Goal: Information Seeking & Learning: Learn about a topic

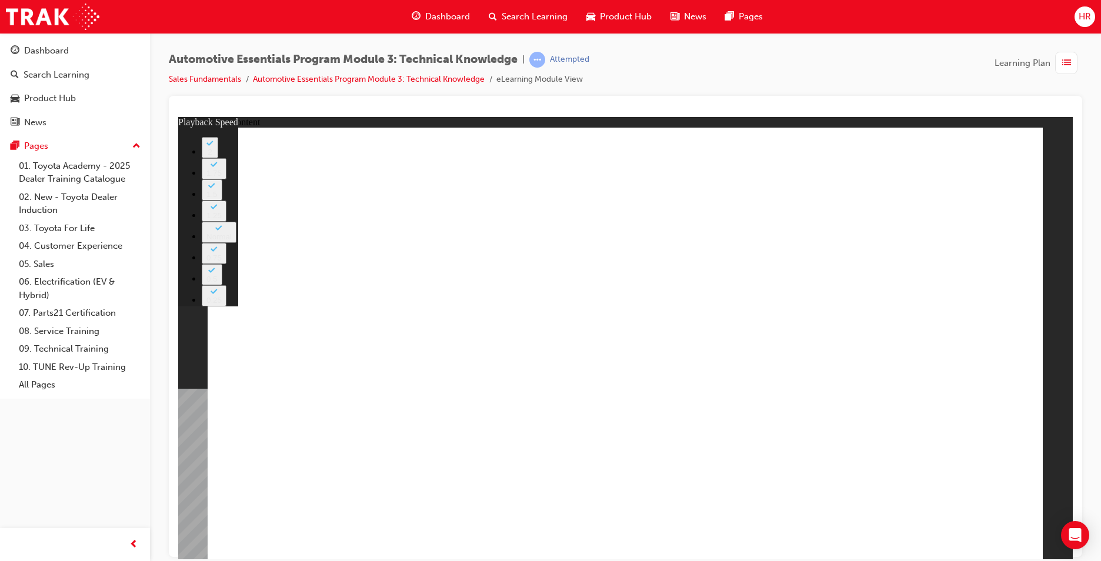
type input "163"
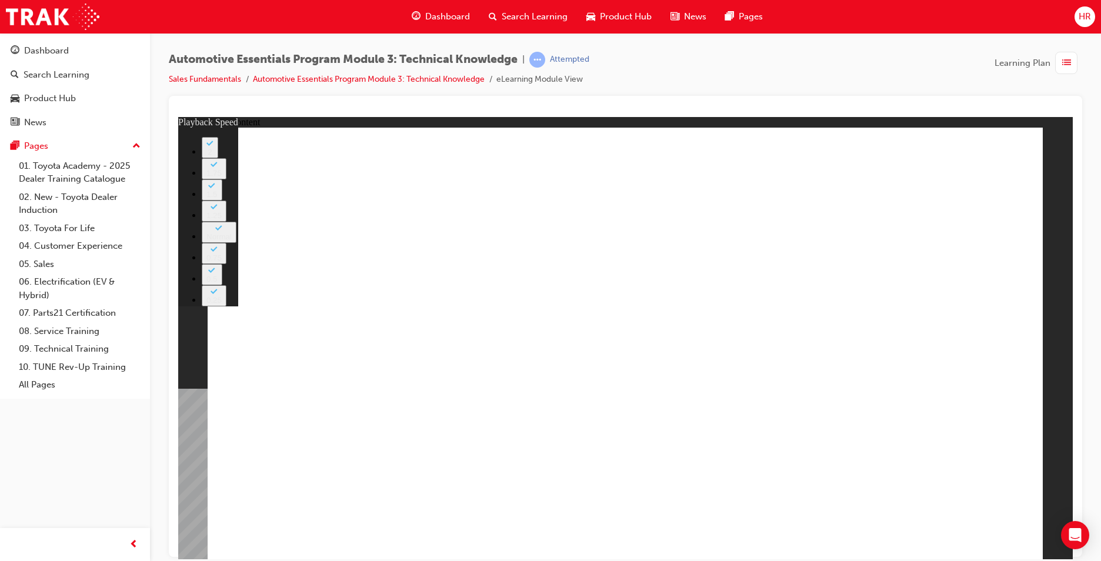
drag, startPoint x: 1014, startPoint y: 527, endPoint x: 986, endPoint y: 526, distance: 28.2
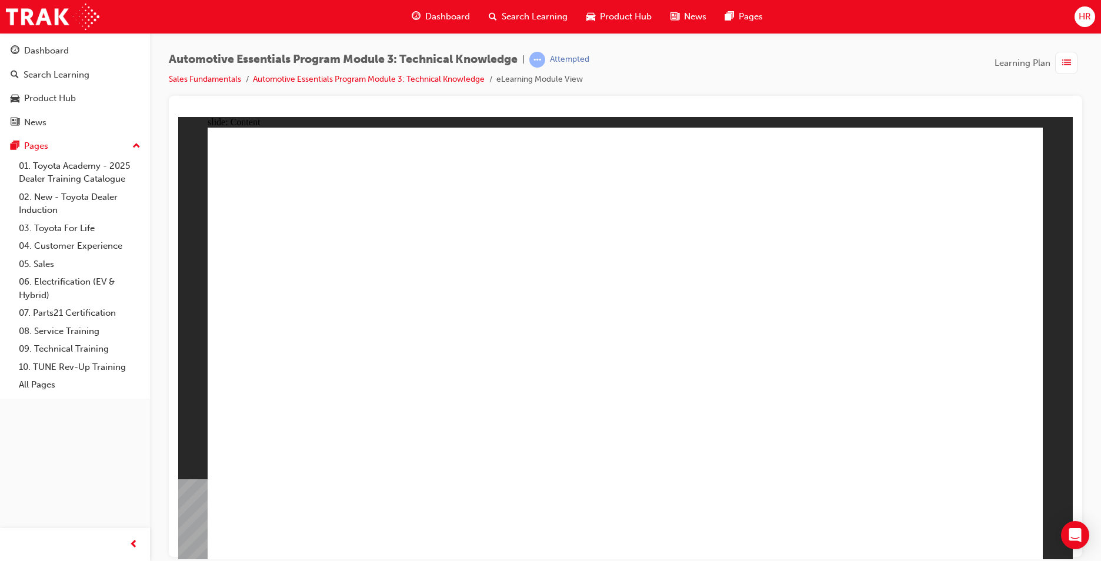
drag, startPoint x: 1025, startPoint y: 157, endPoint x: 994, endPoint y: 165, distance: 32.1
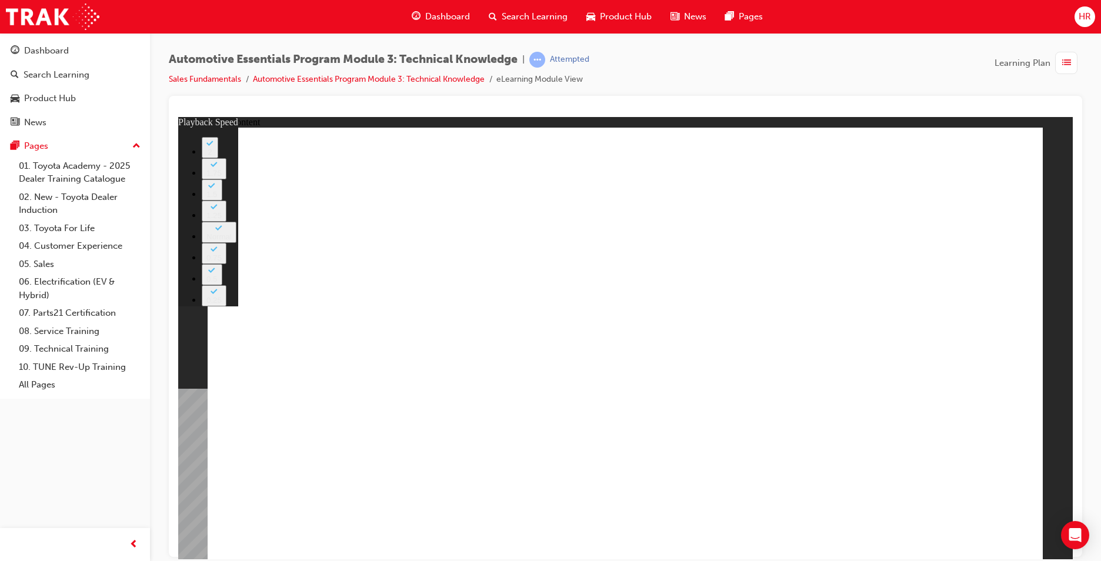
type input "20"
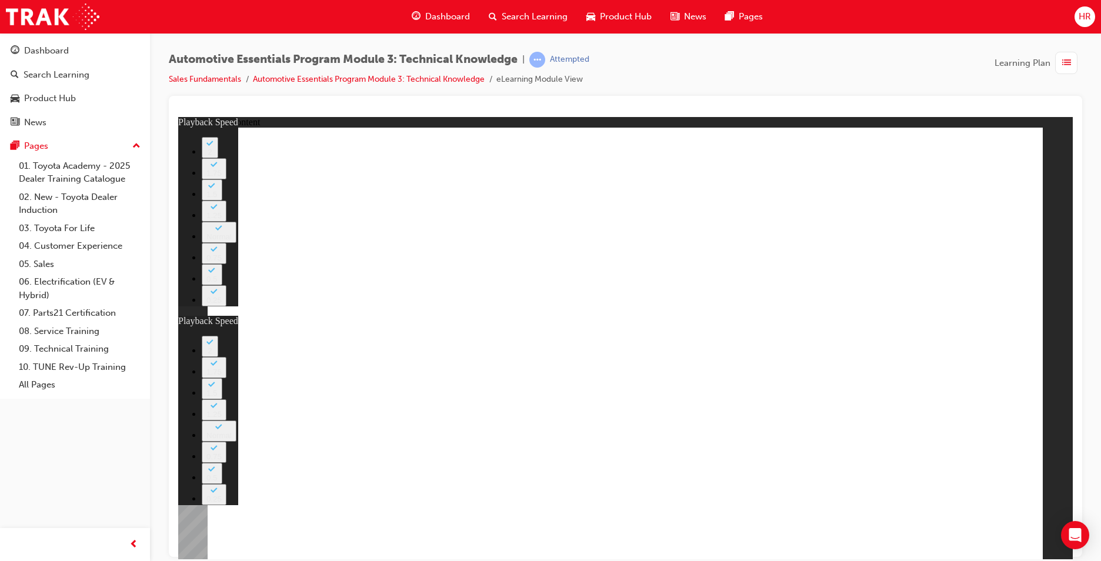
drag, startPoint x: 807, startPoint y: 431, endPoint x: 794, endPoint y: 395, distance: 38.1
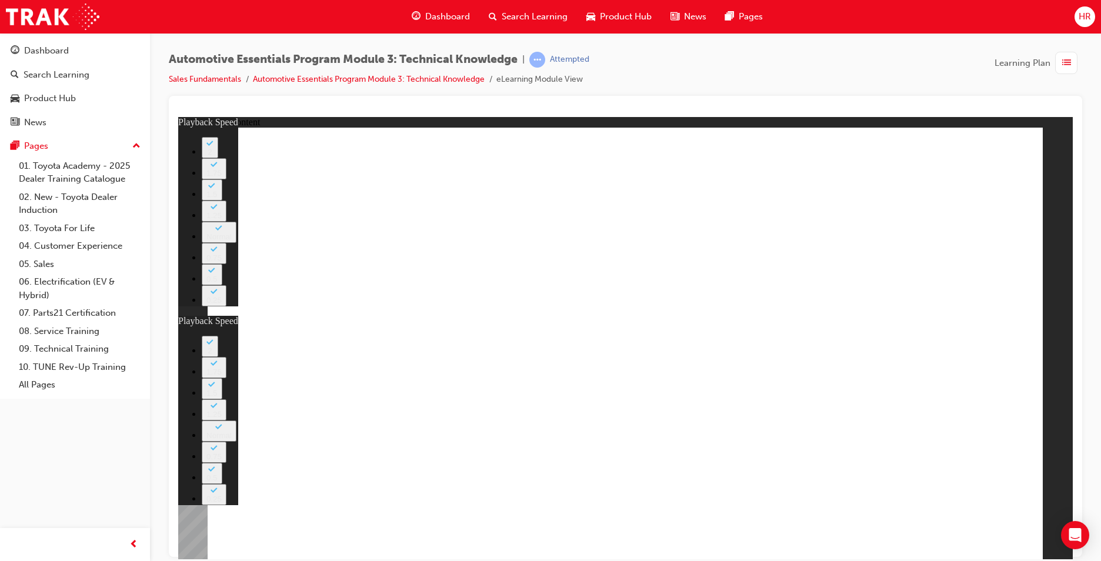
drag, startPoint x: 879, startPoint y: 161, endPoint x: 838, endPoint y: 167, distance: 41.0
type input "2"
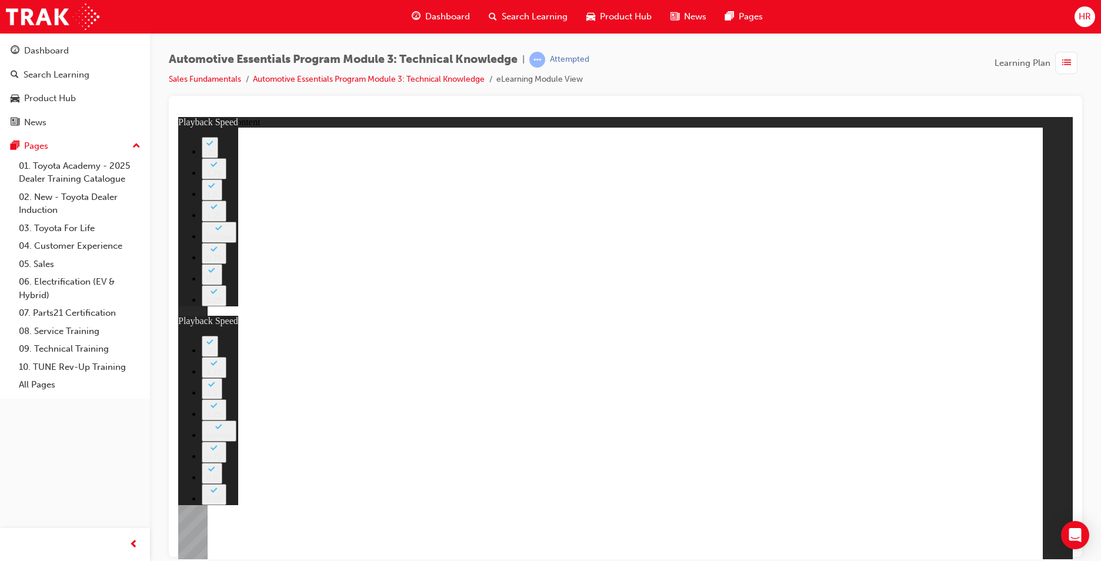
drag, startPoint x: 999, startPoint y: 153, endPoint x: 982, endPoint y: 151, distance: 17.2
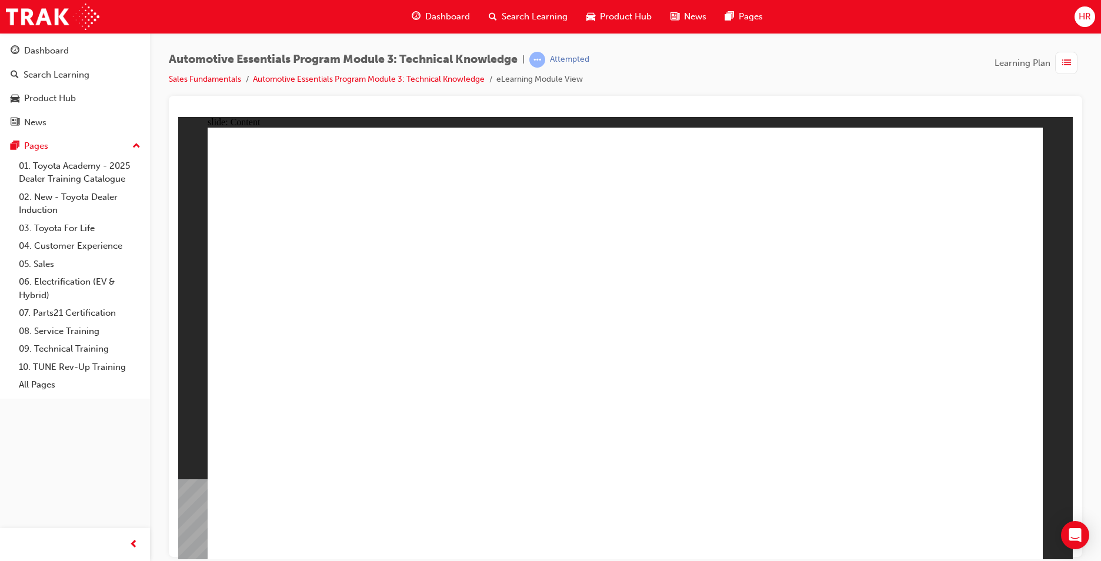
drag, startPoint x: 1017, startPoint y: 151, endPoint x: 1011, endPoint y: 148, distance: 6.6
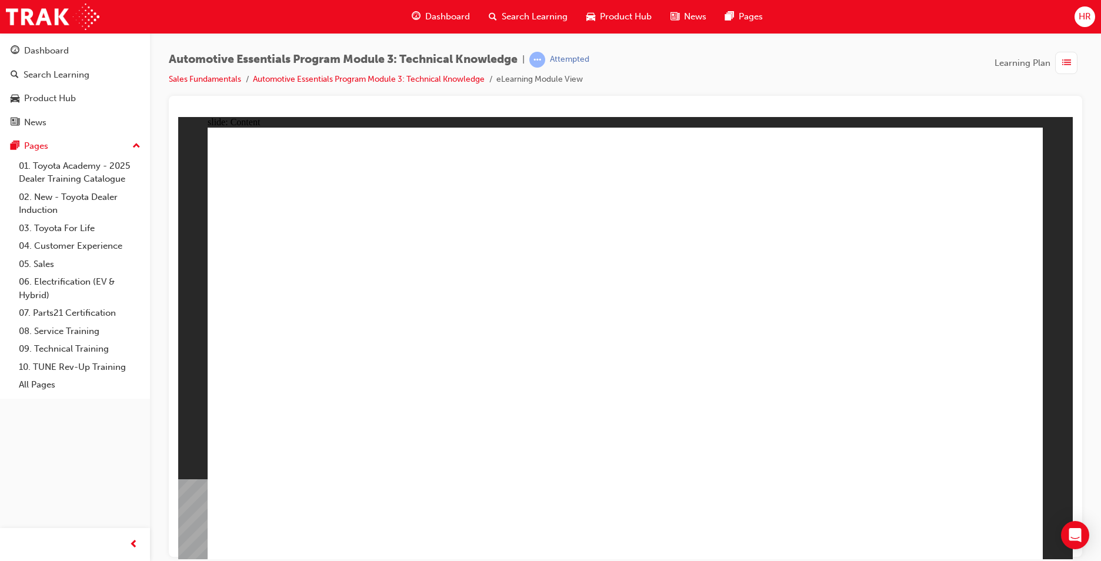
drag, startPoint x: 979, startPoint y: 156, endPoint x: 972, endPoint y: 154, distance: 6.7
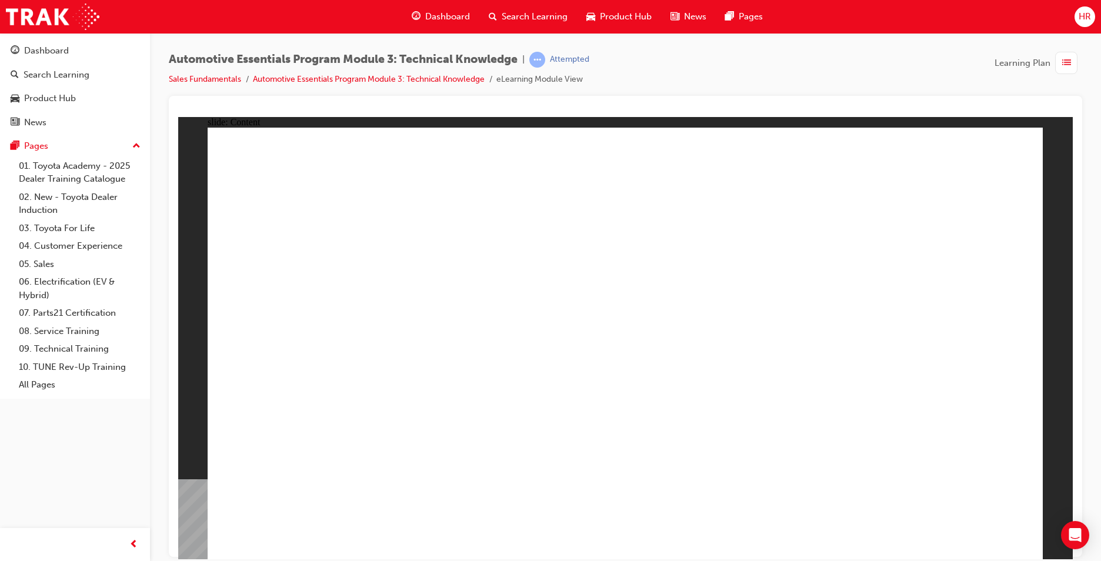
drag, startPoint x: 633, startPoint y: 420, endPoint x: 649, endPoint y: 403, distance: 23.3
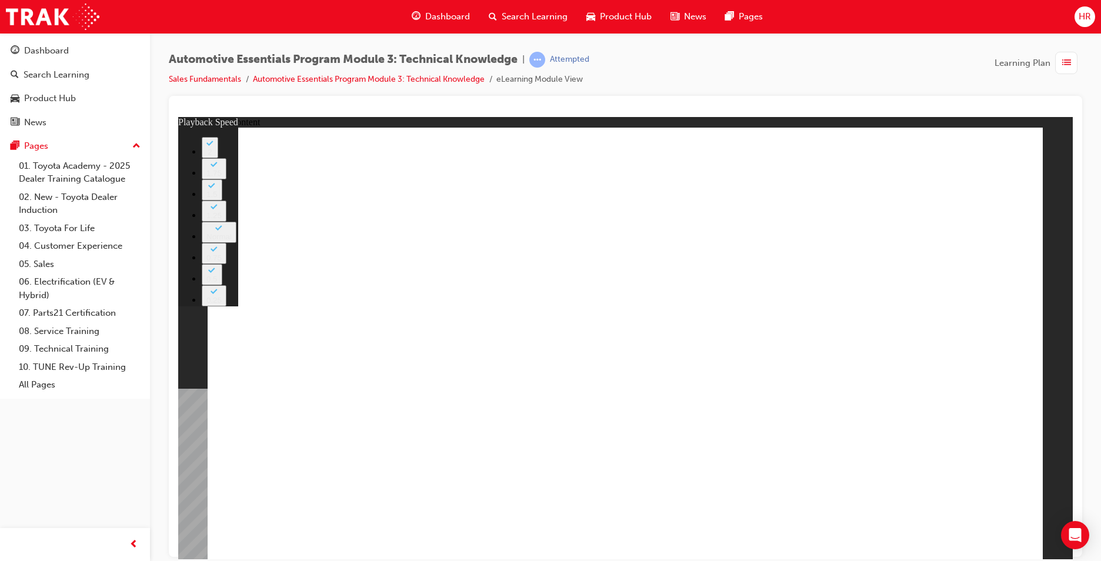
type input "11"
type input "10"
drag, startPoint x: 854, startPoint y: 351, endPoint x: 854, endPoint y: 328, distance: 22.9
drag, startPoint x: 1099, startPoint y: 287, endPoint x: 1084, endPoint y: 290, distance: 15.7
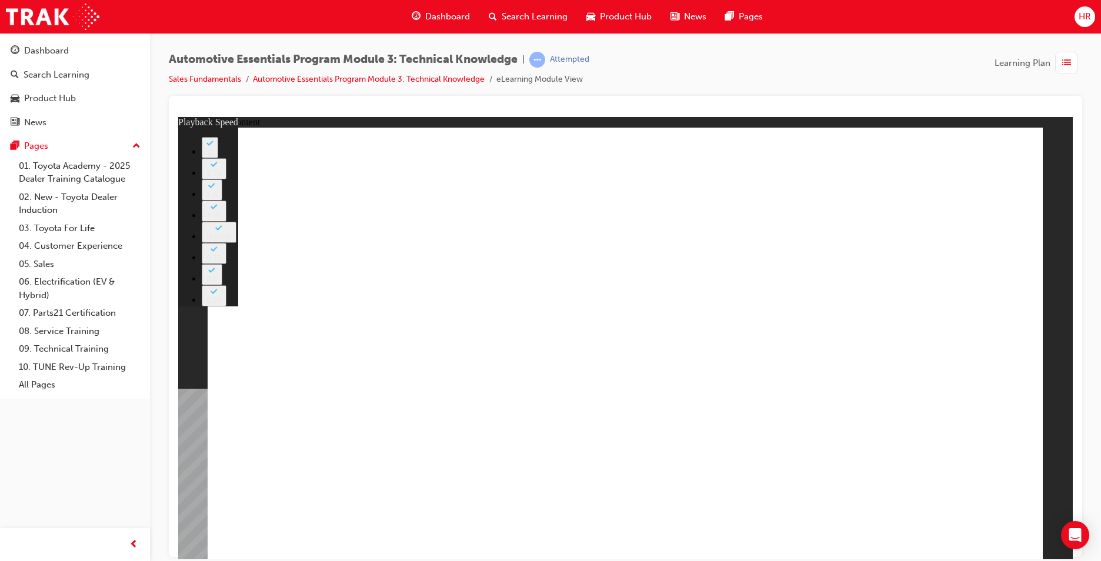
click at [1097, 286] on div "Automotive Essentials Program Module 3: Technical Knowledge | Attempted Sales F…" at bounding box center [625, 282] width 951 height 499
type input "18"
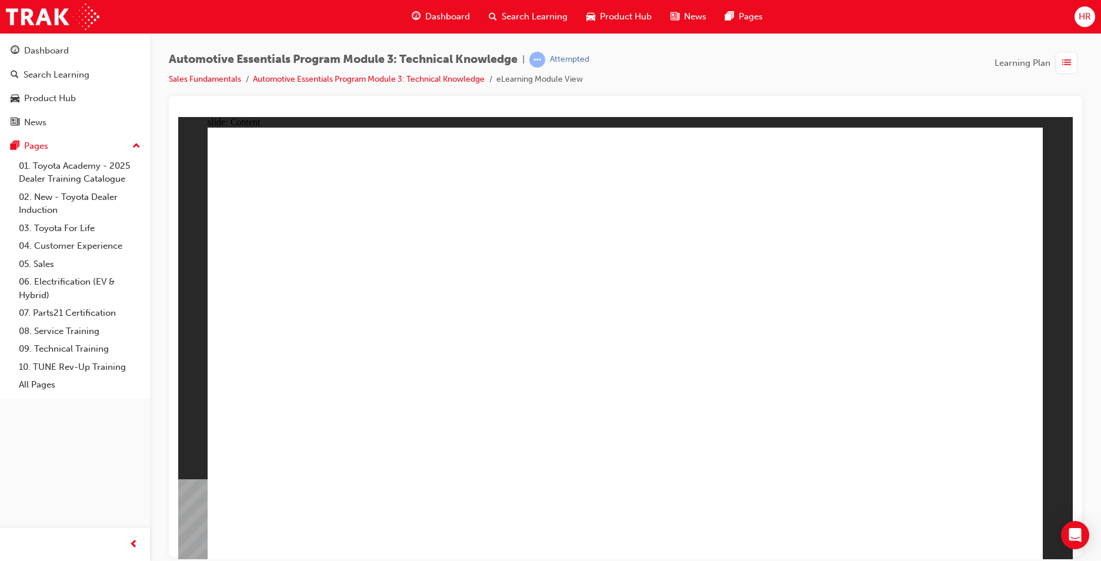
drag, startPoint x: 767, startPoint y: 330, endPoint x: 1029, endPoint y: 163, distance: 311.3
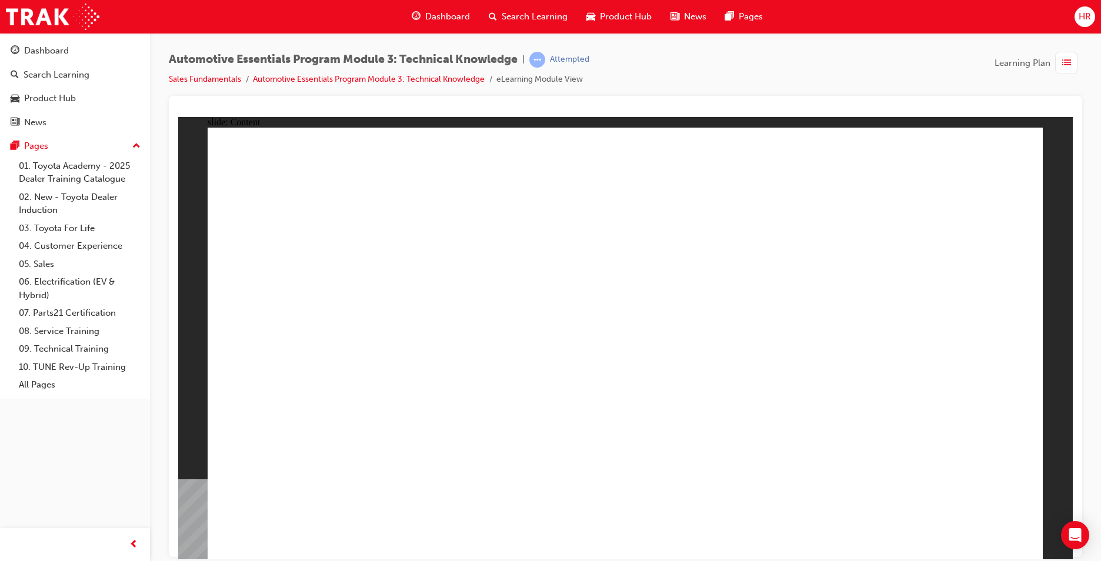
drag, startPoint x: 1004, startPoint y: 160, endPoint x: 844, endPoint y: 249, distance: 183.2
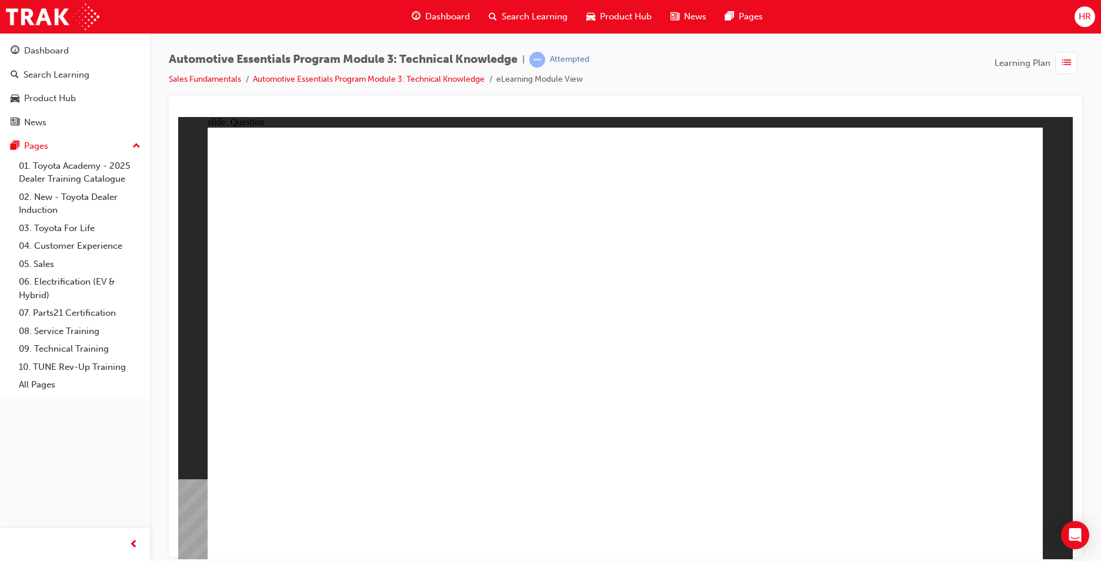
radio input "true"
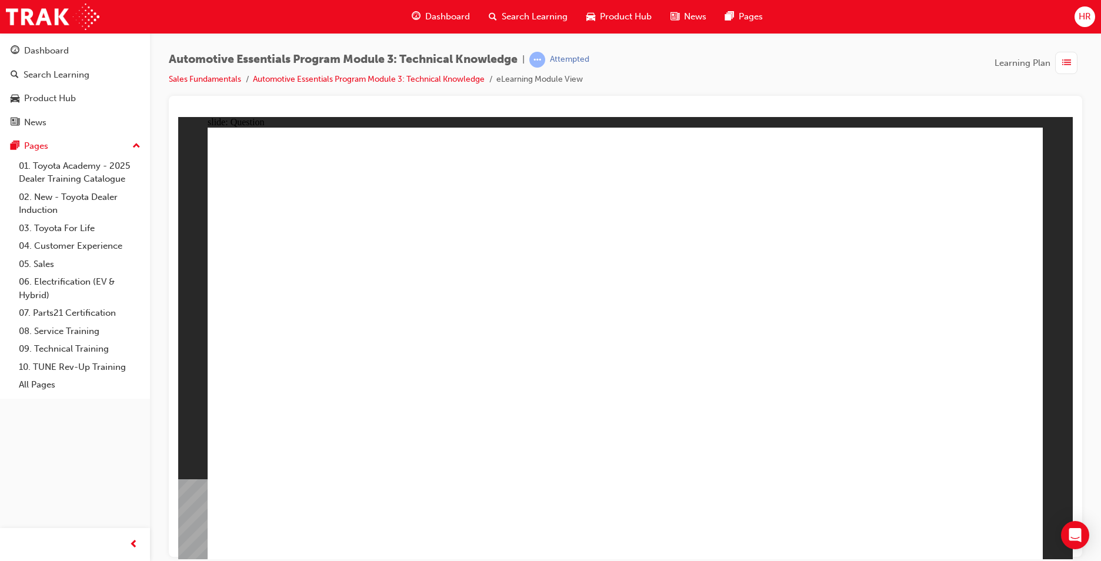
radio input "true"
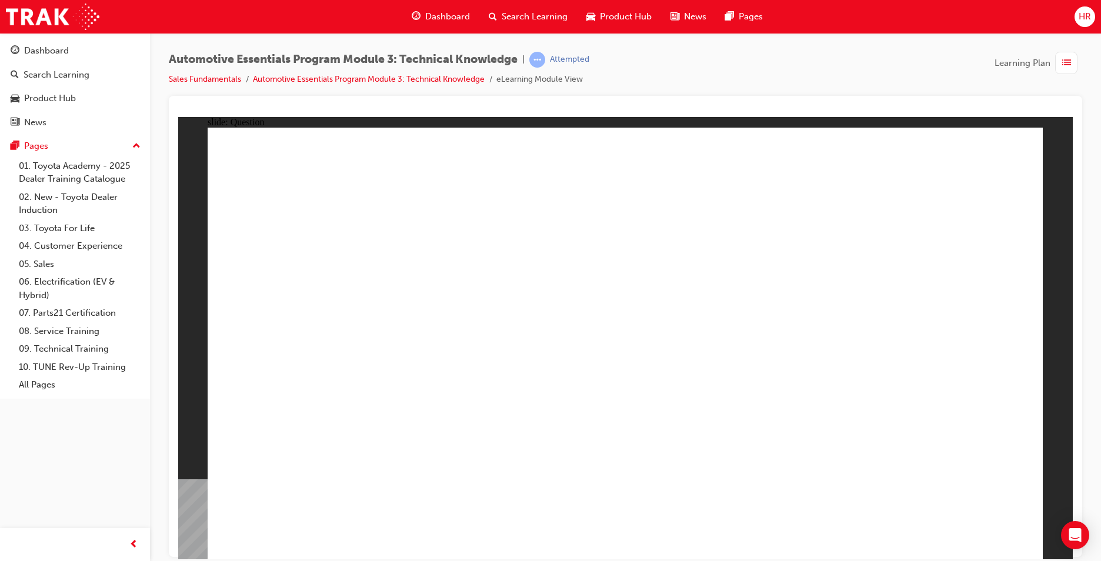
radio input "true"
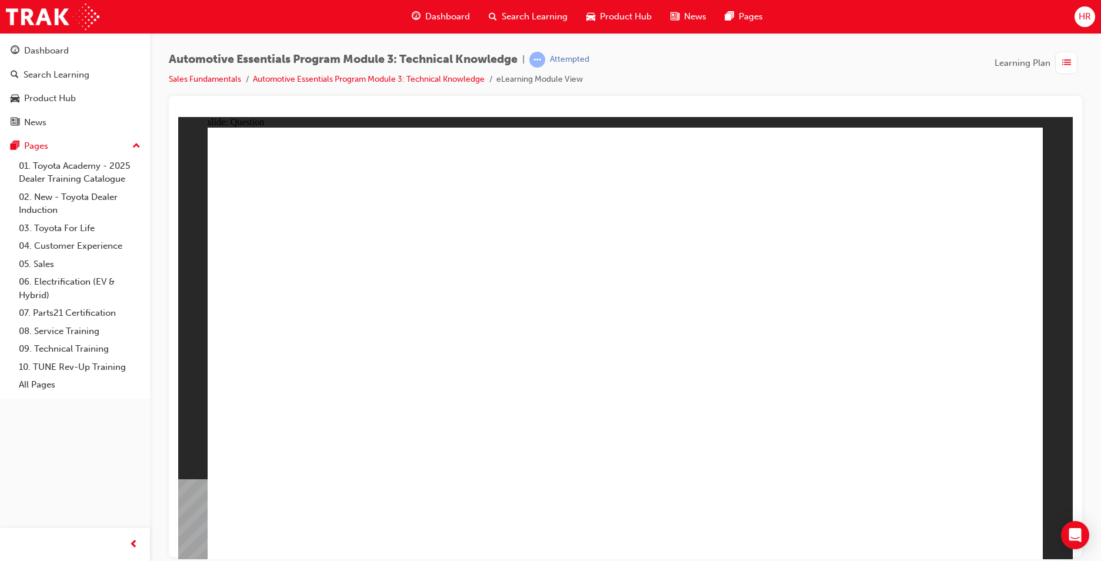
radio input "true"
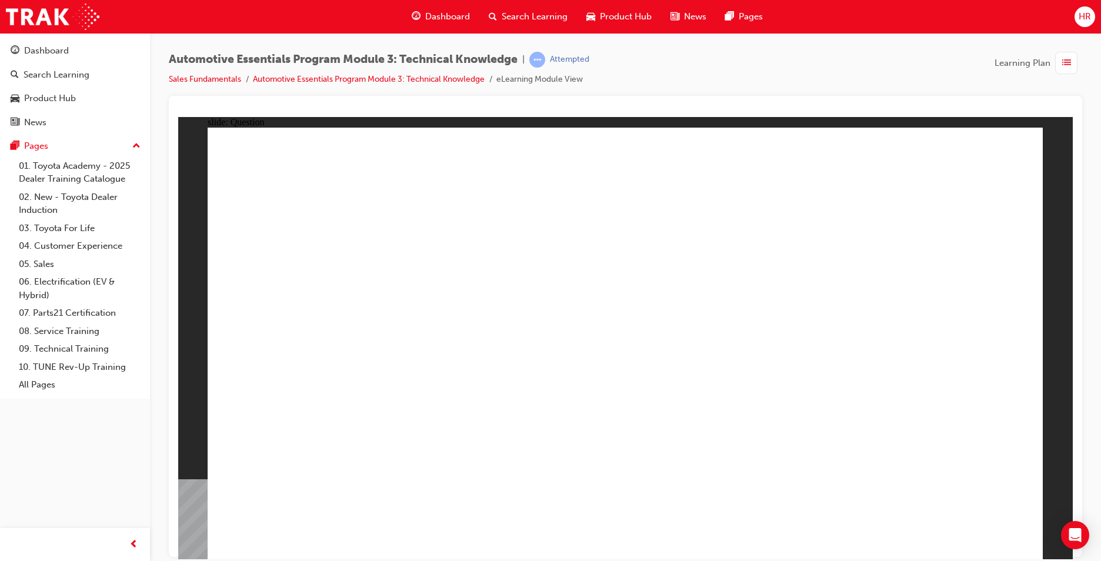
radio input "true"
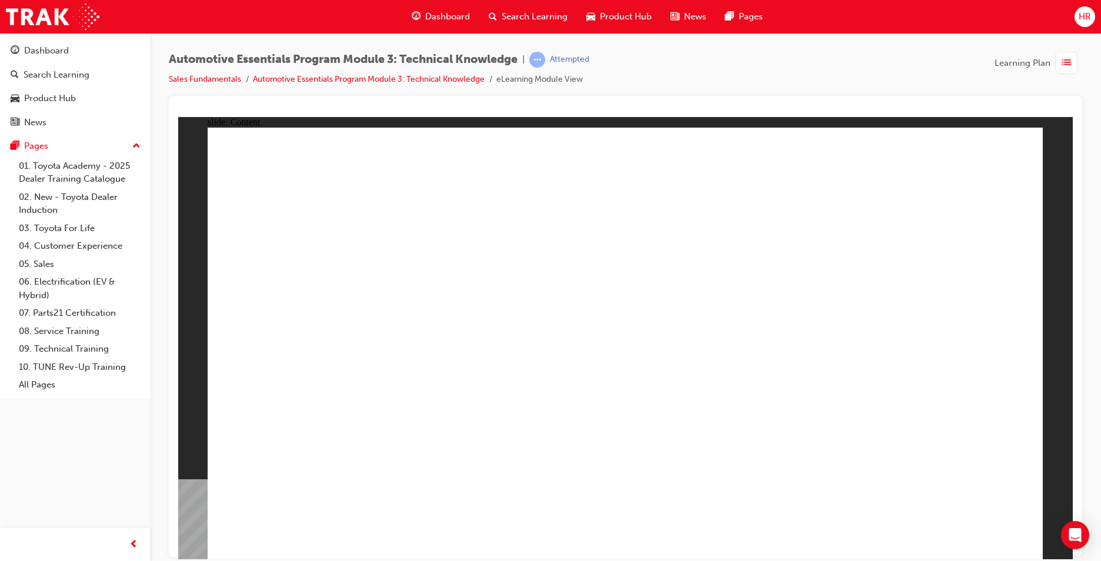
drag, startPoint x: 432, startPoint y: 279, endPoint x: 444, endPoint y: 284, distance: 14.0
drag, startPoint x: 571, startPoint y: 361, endPoint x: 551, endPoint y: 344, distance: 26.7
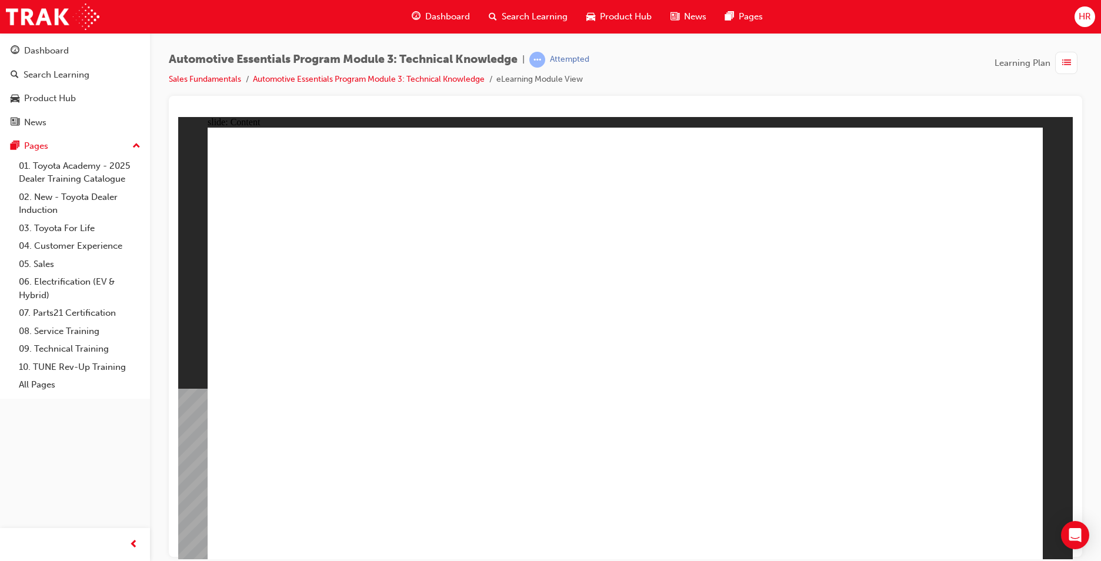
drag, startPoint x: 952, startPoint y: 129, endPoint x: 939, endPoint y: 139, distance: 16.0
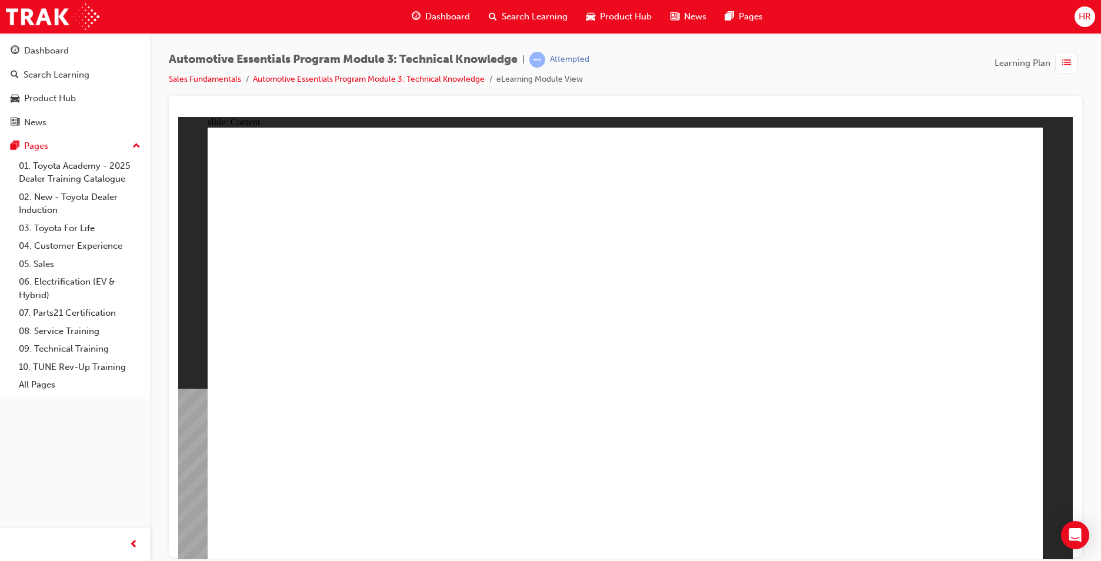
drag, startPoint x: 745, startPoint y: 305, endPoint x: 742, endPoint y: 296, distance: 9.0
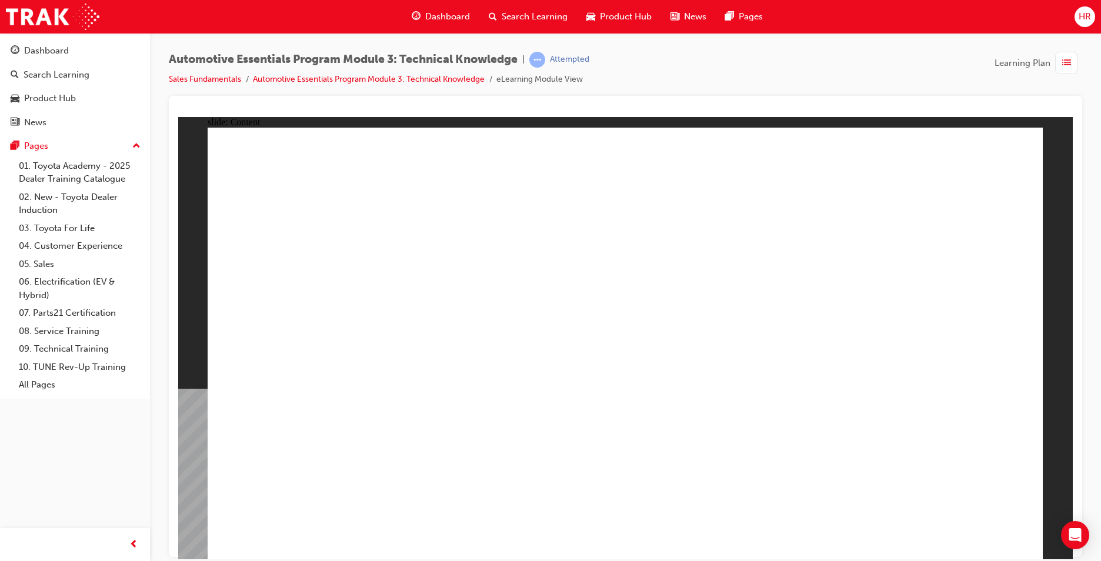
drag, startPoint x: 832, startPoint y: 296, endPoint x: 857, endPoint y: 266, distance: 38.9
drag, startPoint x: 705, startPoint y: 303, endPoint x: 697, endPoint y: 302, distance: 8.3
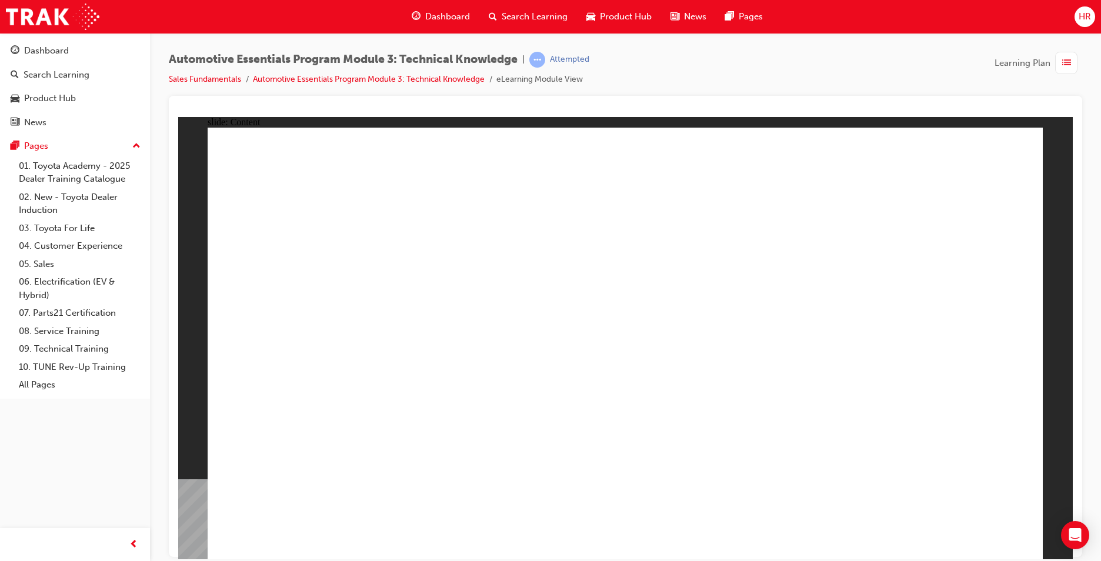
drag, startPoint x: 609, startPoint y: 373, endPoint x: 610, endPoint y: 386, distance: 13.0
drag, startPoint x: 610, startPoint y: 386, endPoint x: 625, endPoint y: 380, distance: 15.8
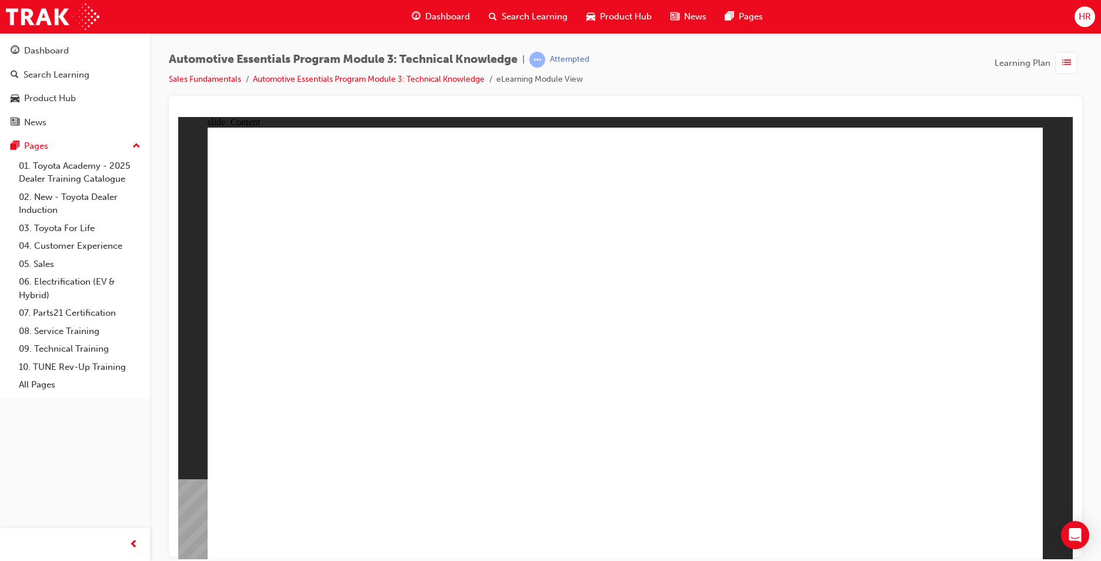
drag, startPoint x: 648, startPoint y: 369, endPoint x: 498, endPoint y: 374, distance: 150.6
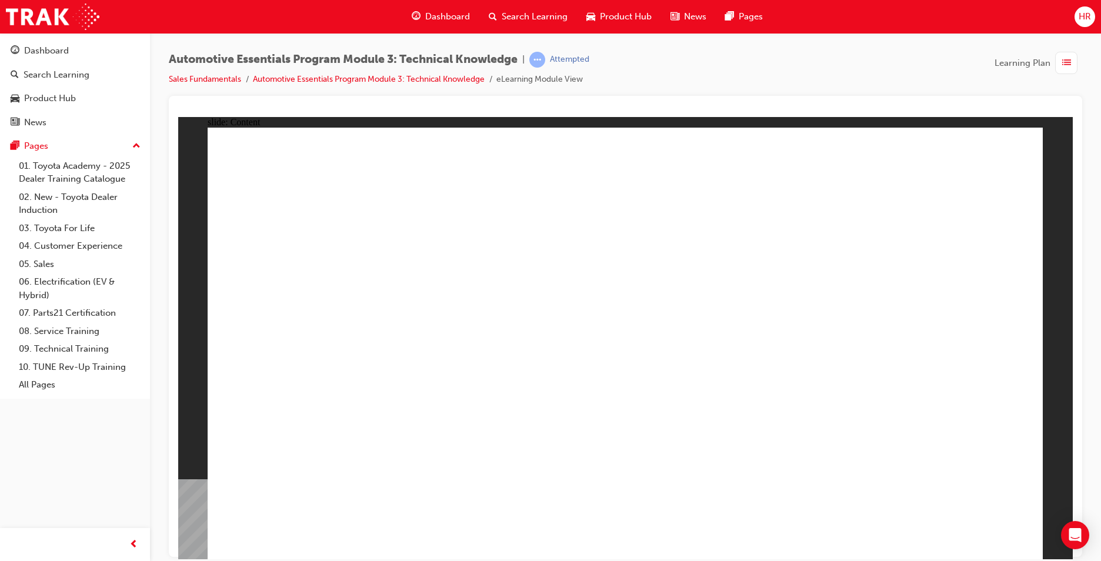
drag, startPoint x: 944, startPoint y: 516, endPoint x: 952, endPoint y: 525, distance: 12.5
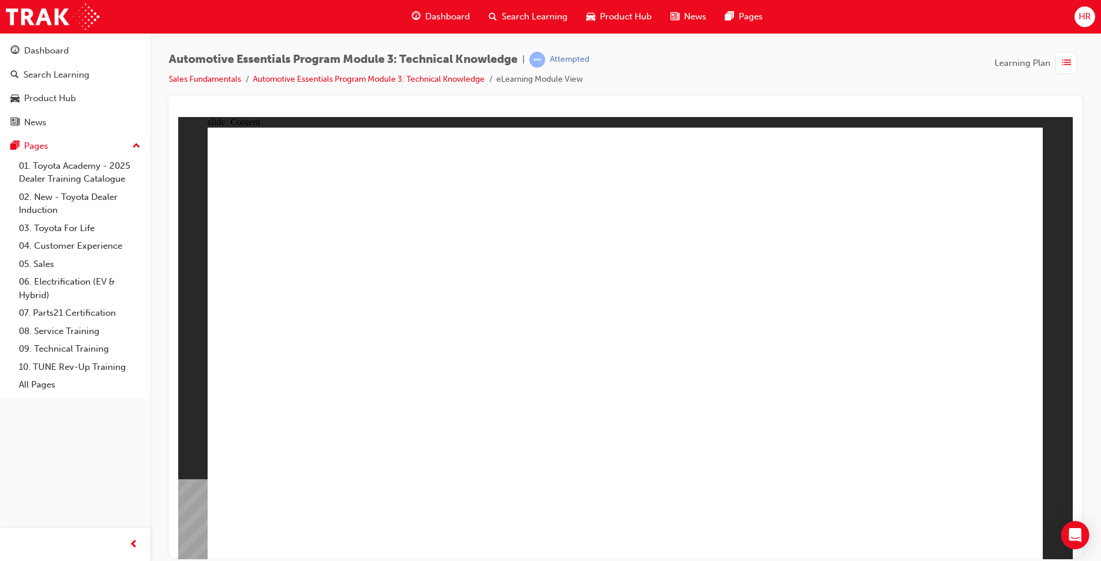
drag, startPoint x: 932, startPoint y: 523, endPoint x: 967, endPoint y: 516, distance: 35.9
radio input "true"
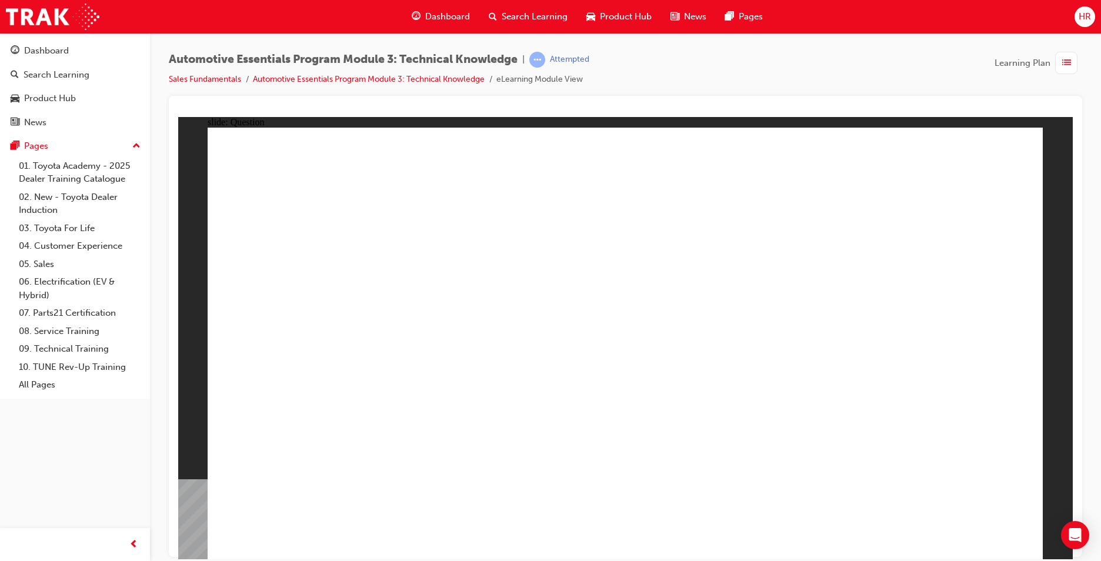
drag, startPoint x: 981, startPoint y: 518, endPoint x: 977, endPoint y: 507, distance: 11.9
drag, startPoint x: 964, startPoint y: 529, endPoint x: 957, endPoint y: 526, distance: 7.1
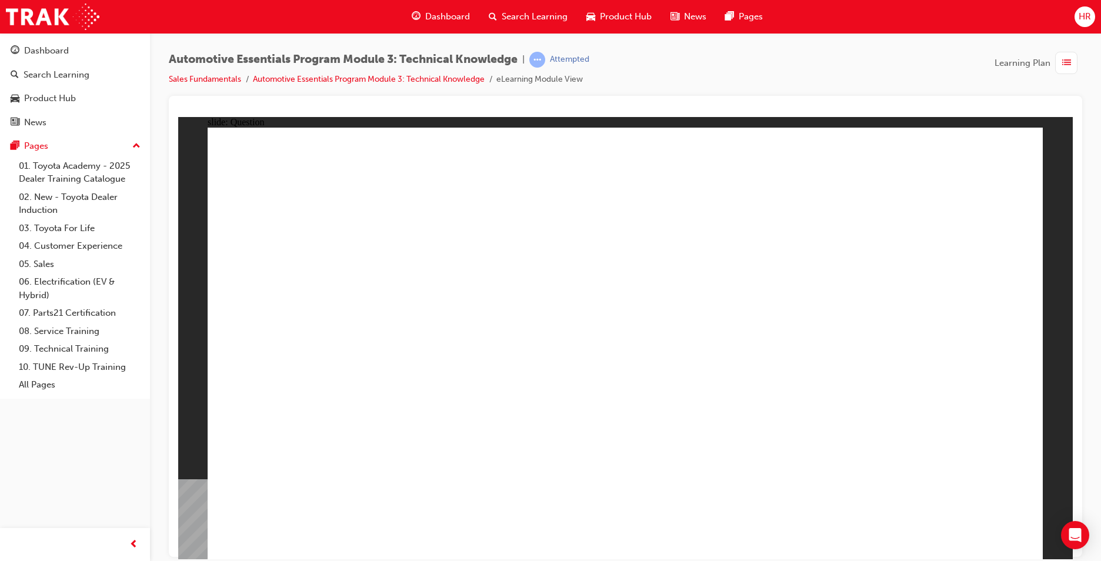
radio input "true"
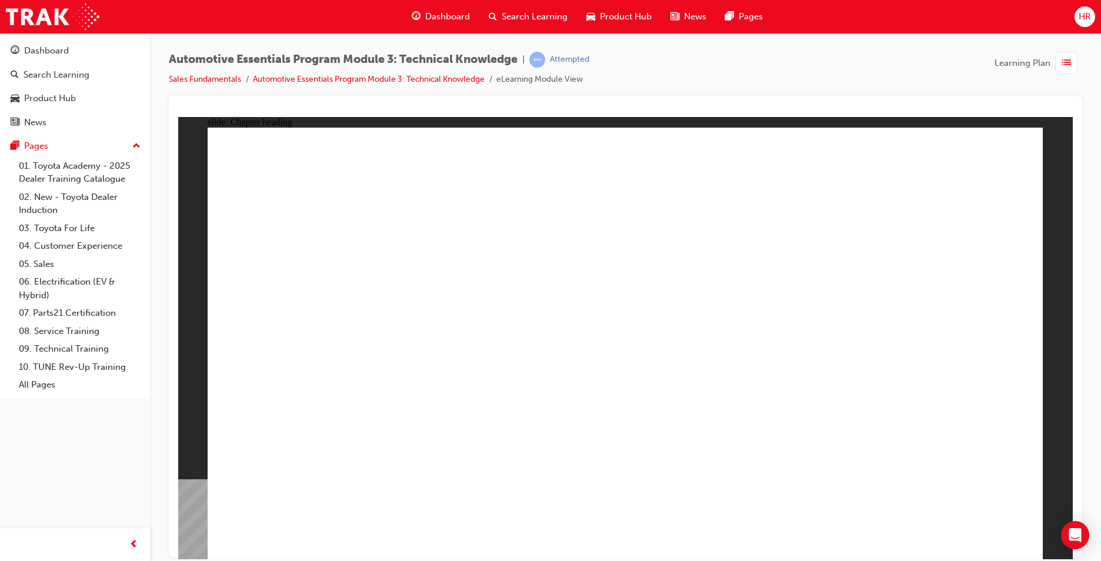
drag, startPoint x: 979, startPoint y: 525, endPoint x: 949, endPoint y: 496, distance: 41.6
drag, startPoint x: 979, startPoint y: 166, endPoint x: 957, endPoint y: 179, distance: 25.8
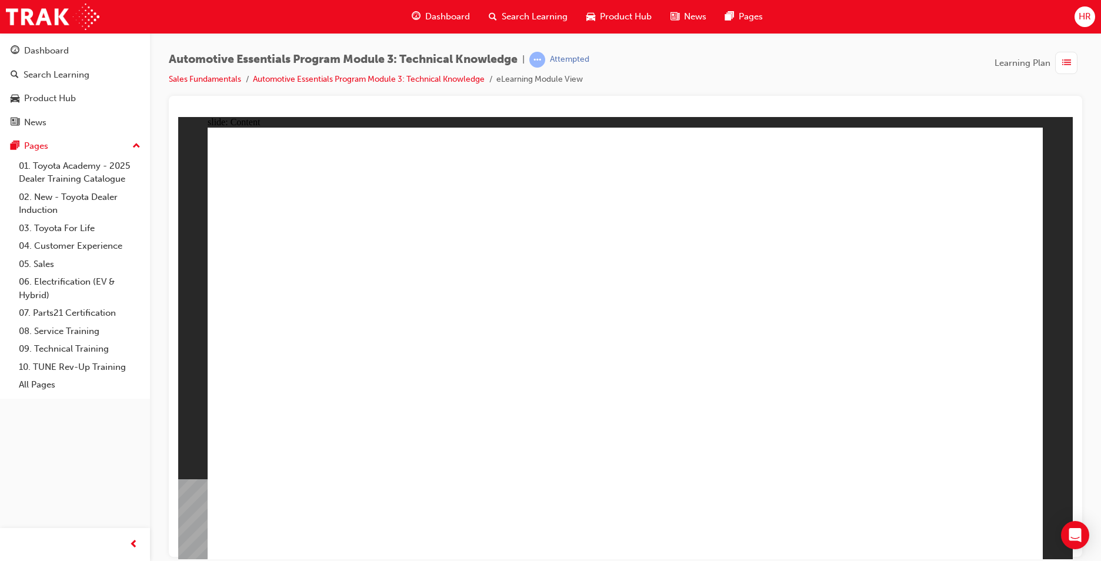
drag, startPoint x: 646, startPoint y: 361, endPoint x: 657, endPoint y: 353, distance: 13.9
drag, startPoint x: 979, startPoint y: 166, endPoint x: 974, endPoint y: 169, distance: 6.6
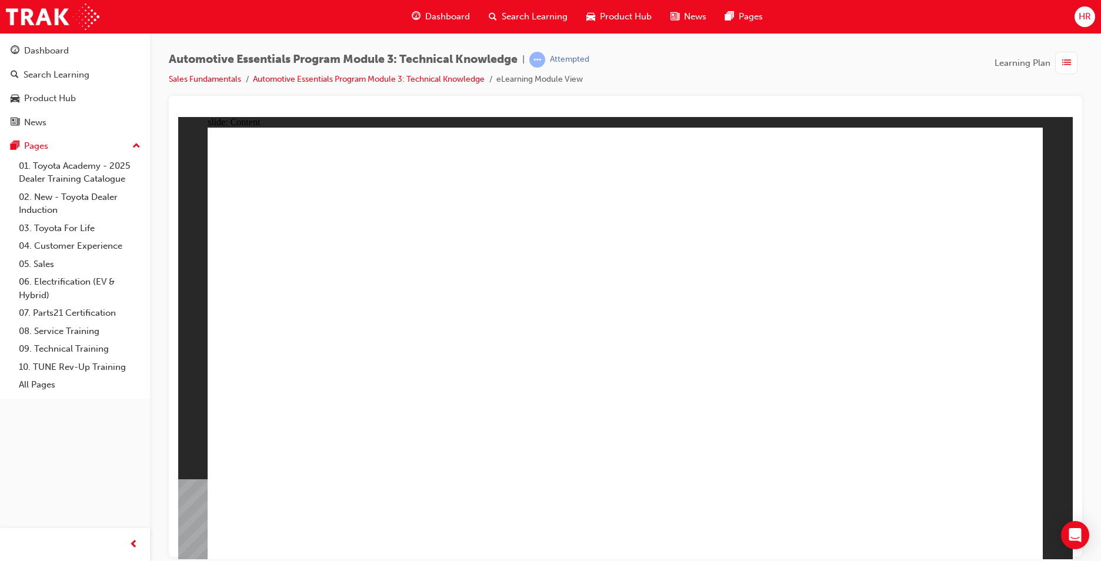
drag, startPoint x: 790, startPoint y: 223, endPoint x: 800, endPoint y: 218, distance: 10.8
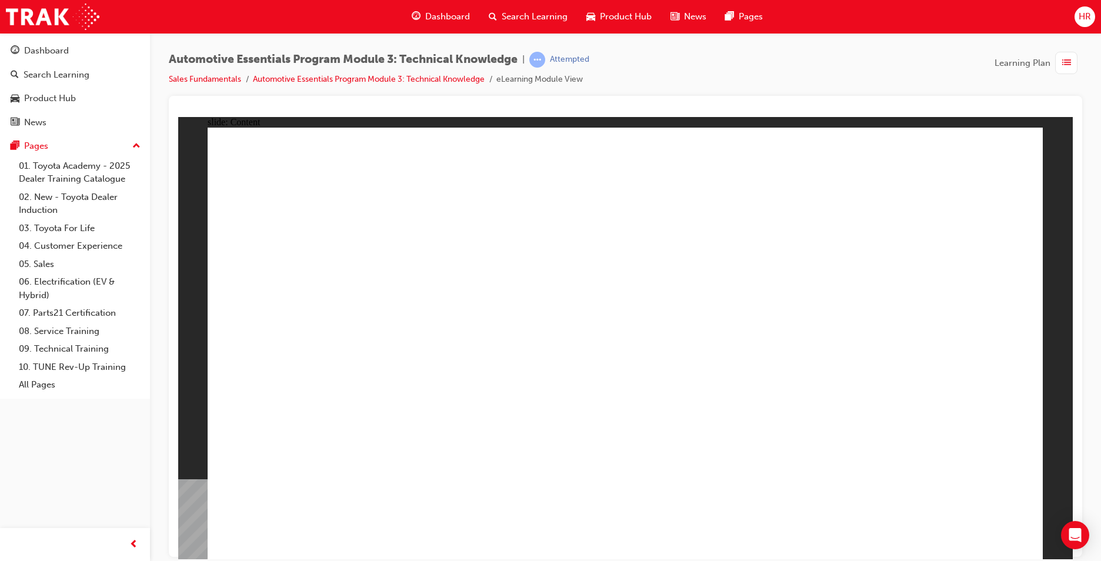
drag, startPoint x: 972, startPoint y: 516, endPoint x: 973, endPoint y: 531, distance: 15.3
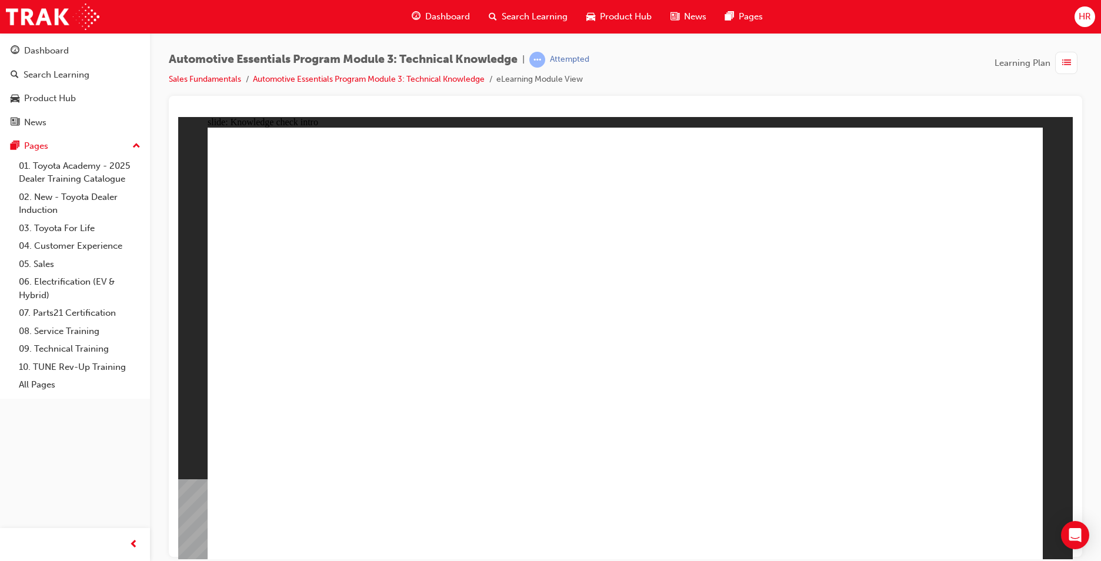
radio input "true"
drag, startPoint x: 604, startPoint y: 406, endPoint x: 605, endPoint y: 421, distance: 14.7
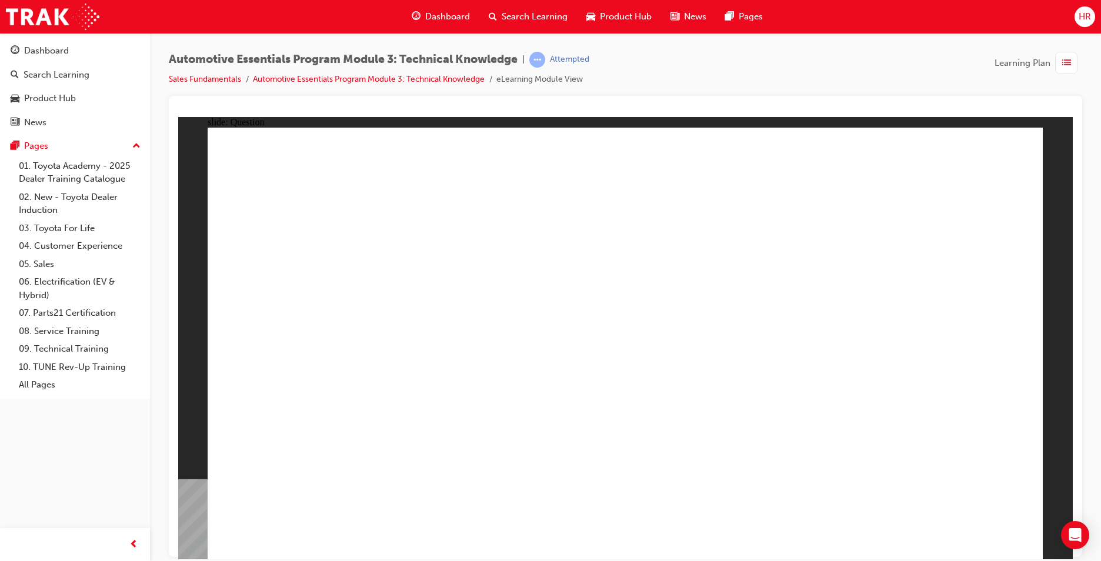
radio input "true"
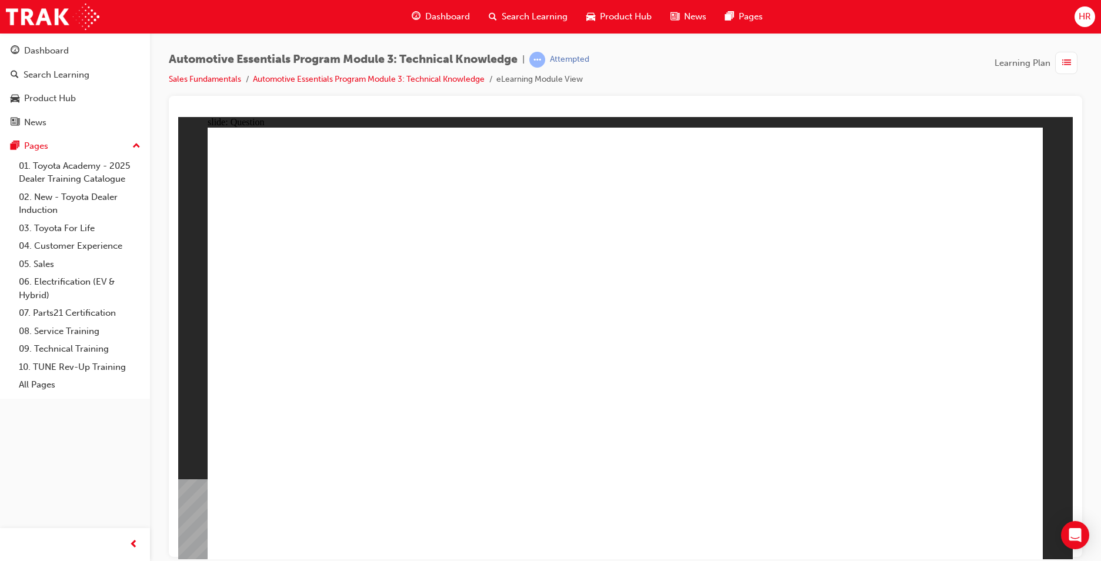
radio input "true"
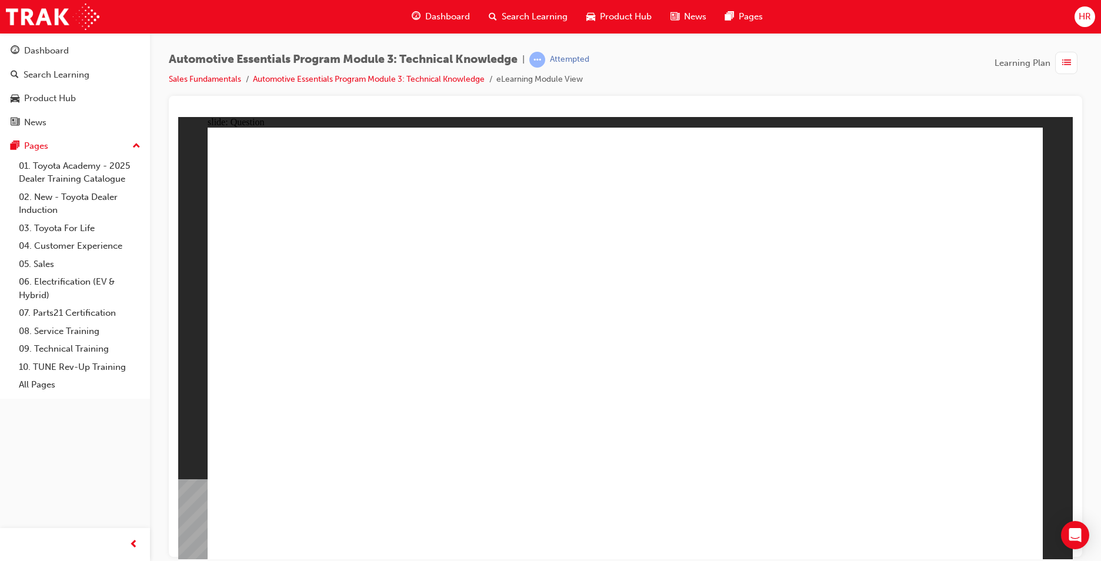
radio input "true"
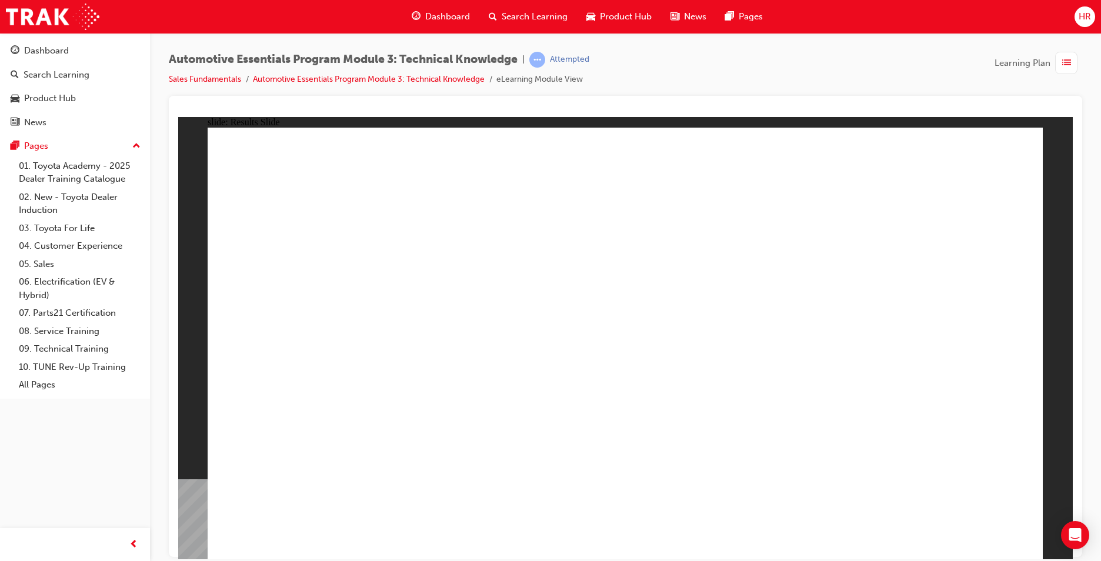
drag, startPoint x: 450, startPoint y: 503, endPoint x: 452, endPoint y: 481, distance: 21.2
radio input "true"
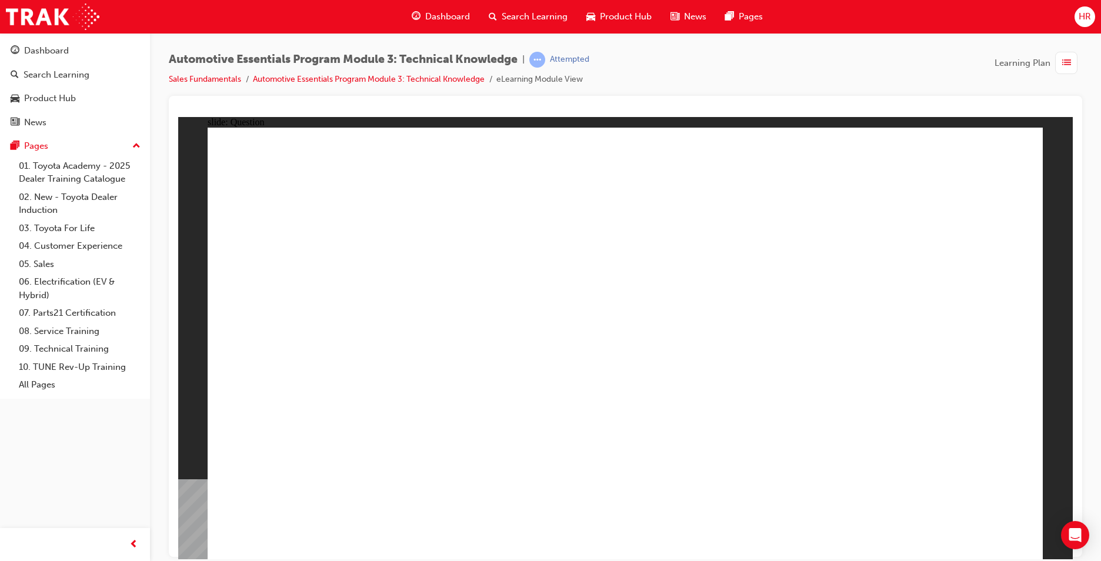
drag, startPoint x: 936, startPoint y: 540, endPoint x: 948, endPoint y: 528, distance: 17.0
drag, startPoint x: 865, startPoint y: 364, endPoint x: 869, endPoint y: 369, distance: 6.7
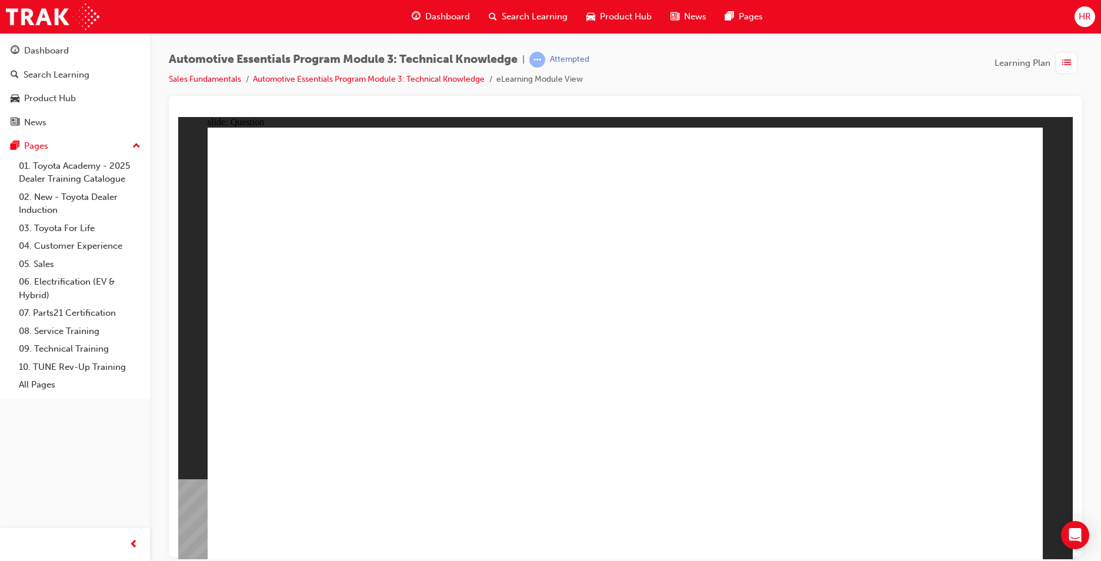
radio input "true"
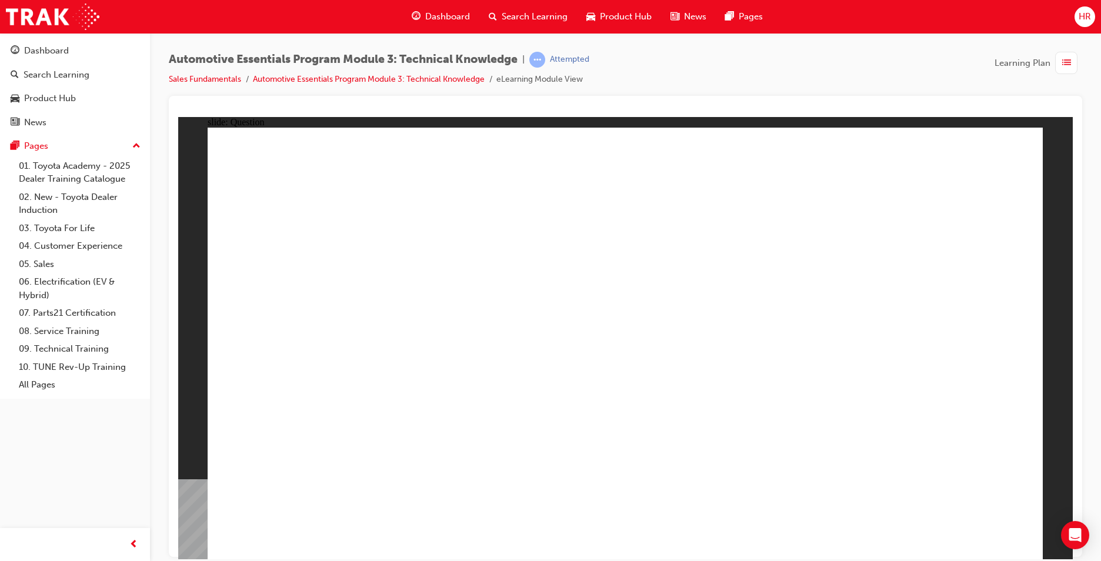
drag, startPoint x: 955, startPoint y: 528, endPoint x: 951, endPoint y: 523, distance: 6.7
drag, startPoint x: 660, startPoint y: 321, endPoint x: 672, endPoint y: 317, distance: 12.3
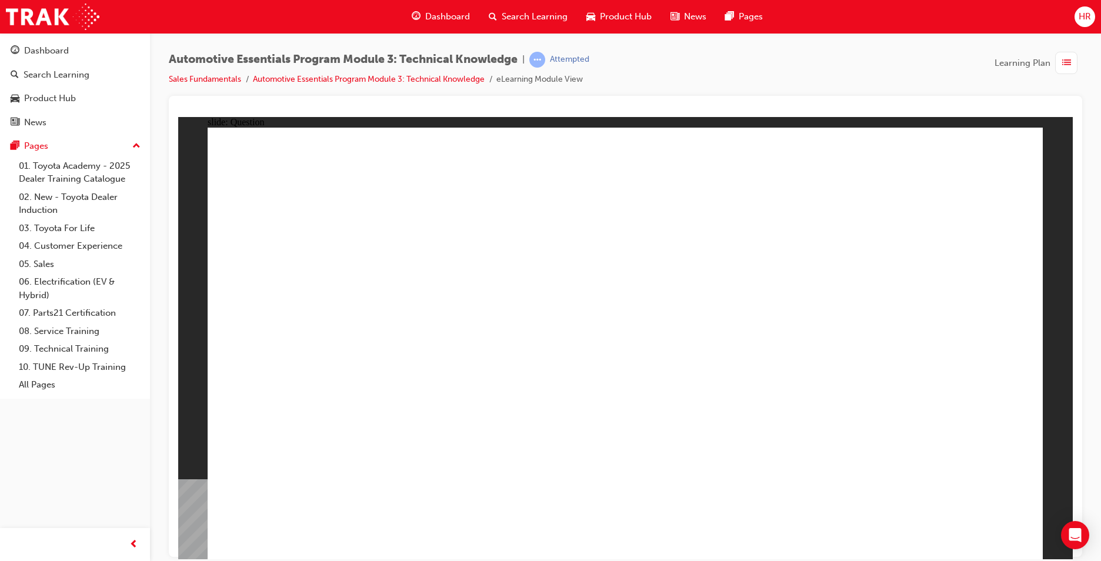
radio input "true"
drag, startPoint x: 447, startPoint y: 460, endPoint x: 417, endPoint y: 464, distance: 30.2
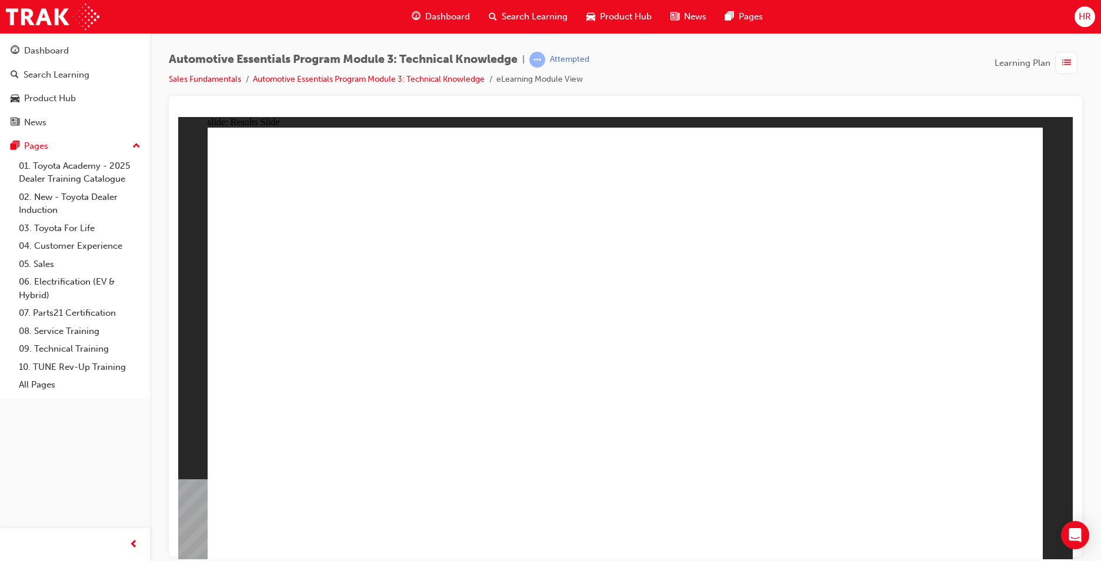
drag, startPoint x: 978, startPoint y: 535, endPoint x: 978, endPoint y: 529, distance: 5.9
drag, startPoint x: 305, startPoint y: 438, endPoint x: 301, endPoint y: 459, distance: 21.0
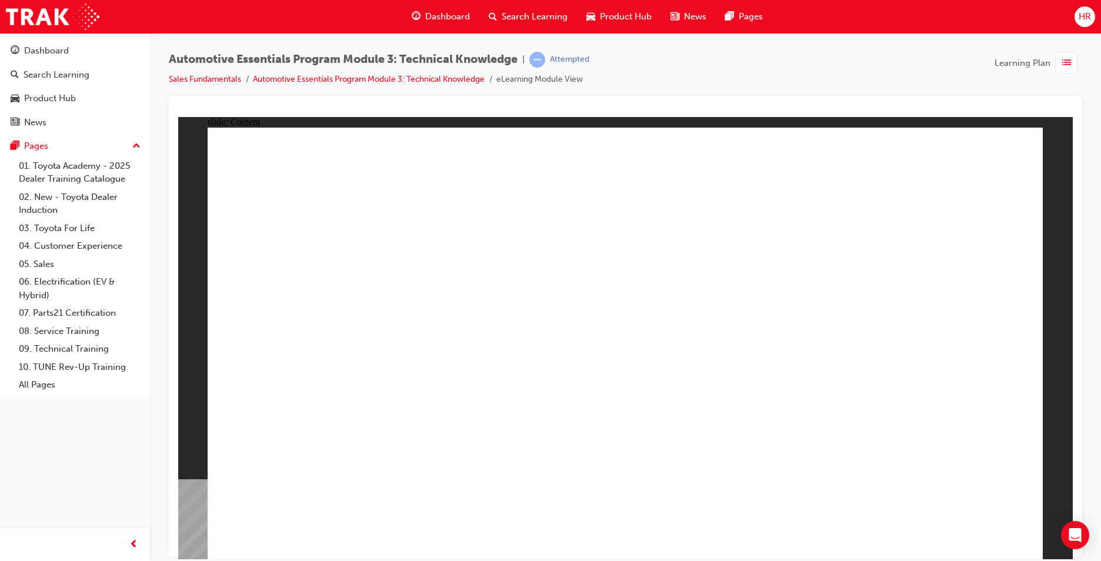
drag, startPoint x: 1011, startPoint y: 157, endPoint x: 973, endPoint y: 196, distance: 54.9
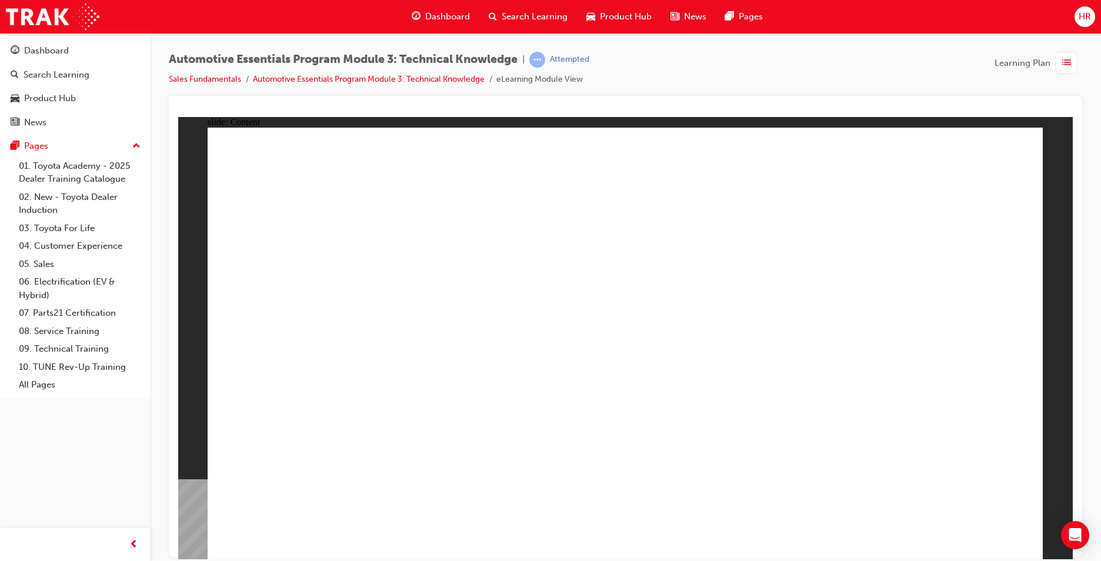
drag, startPoint x: 735, startPoint y: 248, endPoint x: 735, endPoint y: 254, distance: 5.9
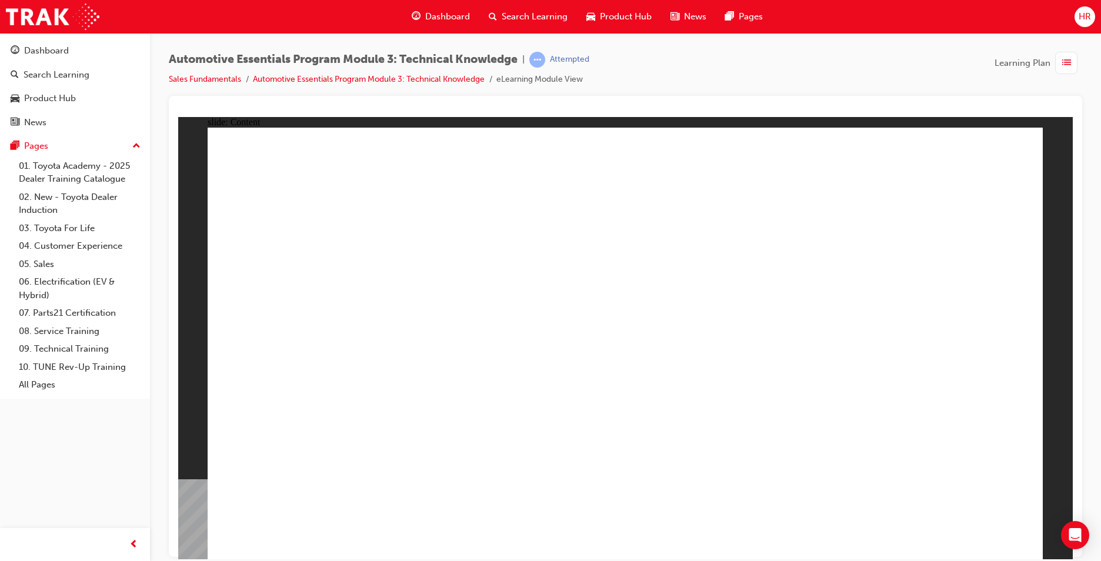
drag, startPoint x: 860, startPoint y: 394, endPoint x: 868, endPoint y: 408, distance: 16.3
drag, startPoint x: 949, startPoint y: 526, endPoint x: 944, endPoint y: 516, distance: 11.6
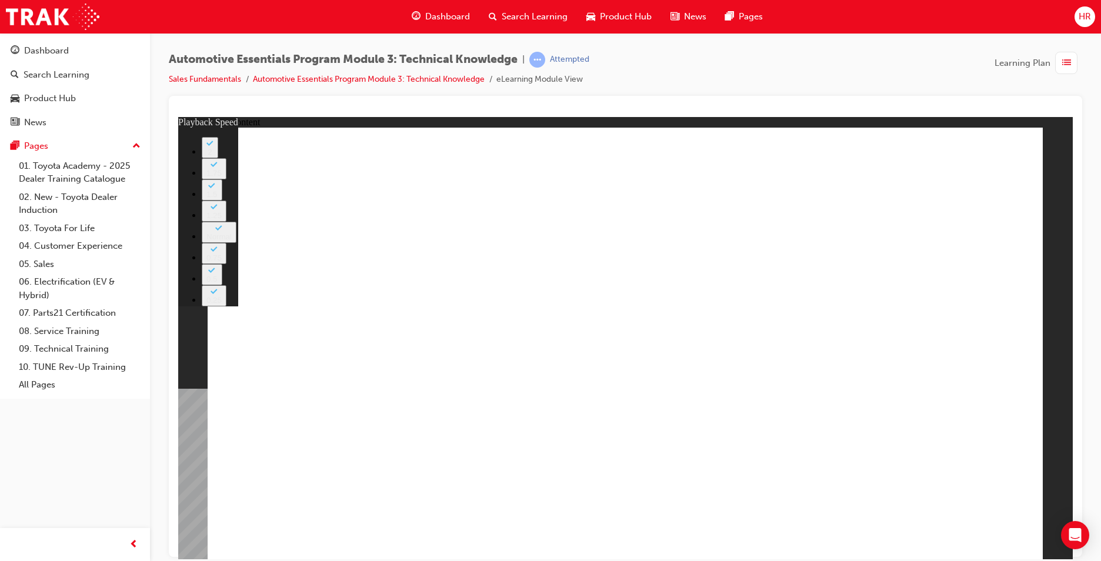
drag, startPoint x: 964, startPoint y: 530, endPoint x: 962, endPoint y: 541, distance: 11.9
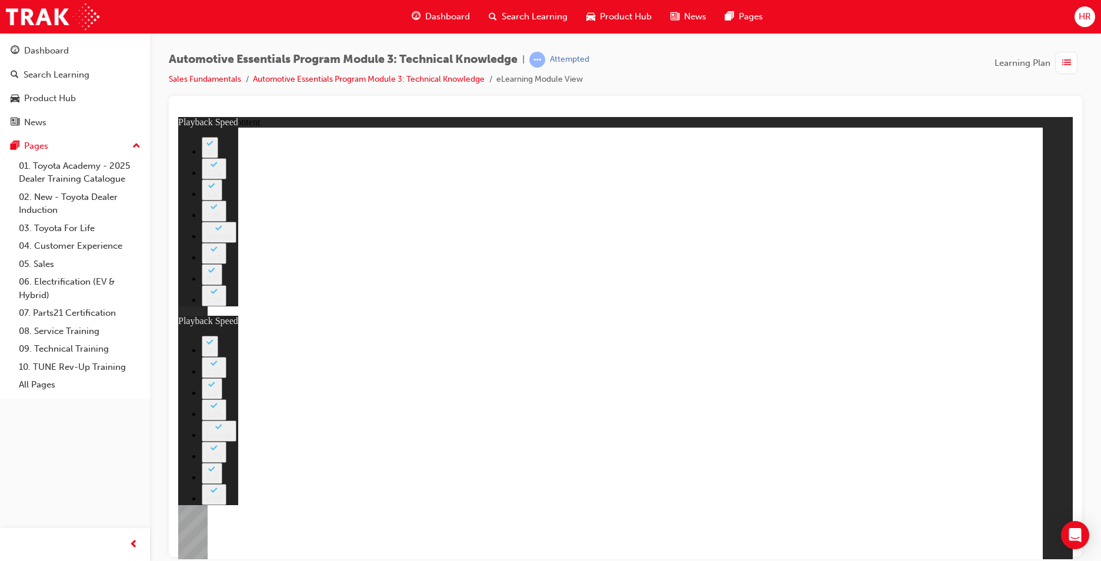
type input "8"
drag, startPoint x: 860, startPoint y: 431, endPoint x: 972, endPoint y: 516, distance: 140.2
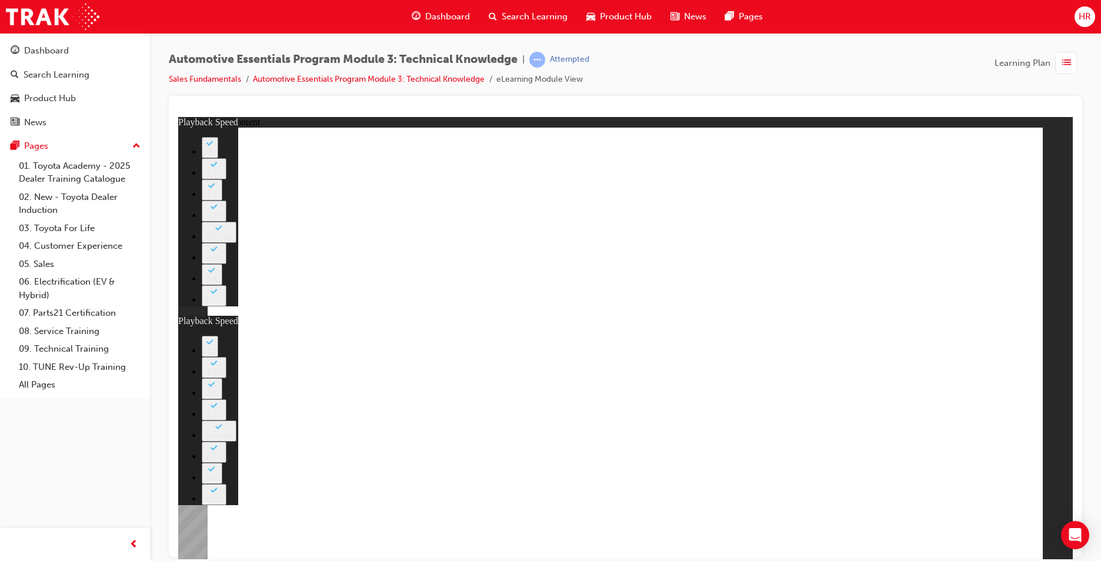
type input "14"
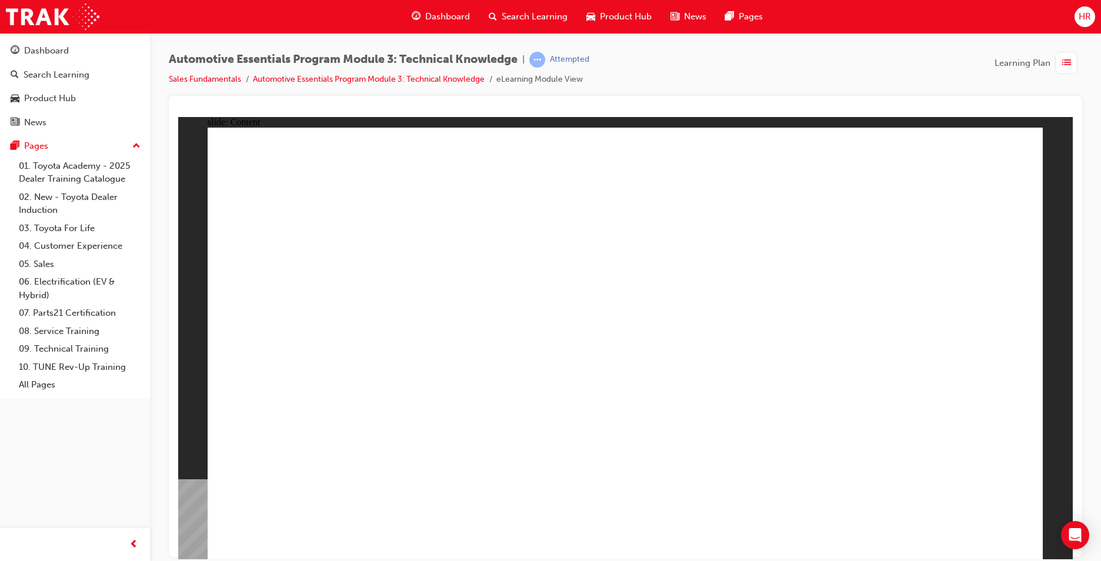
drag, startPoint x: 967, startPoint y: 516, endPoint x: 978, endPoint y: 520, distance: 12.5
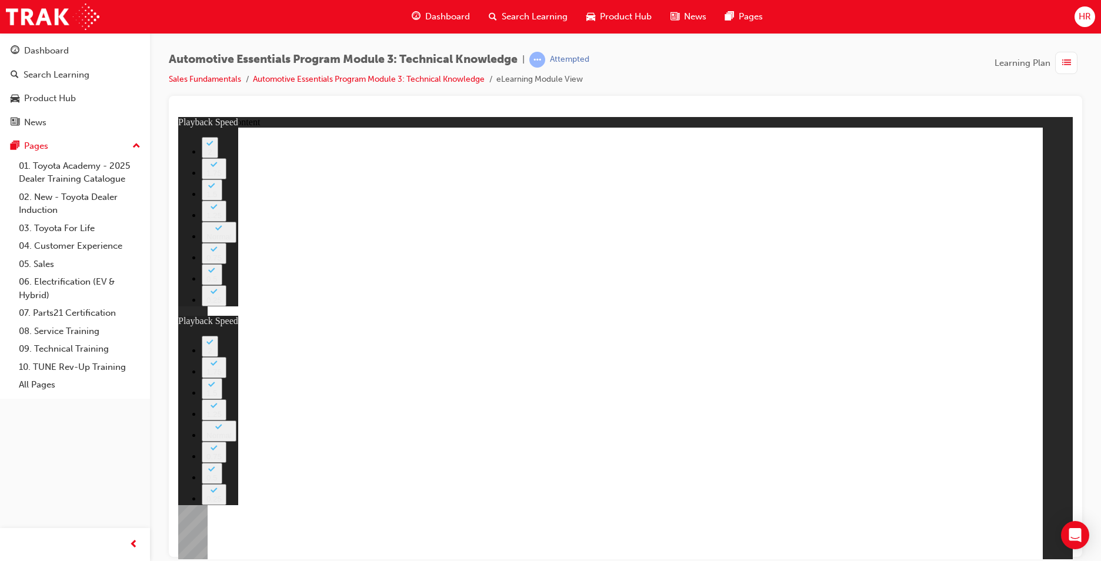
type input "77"
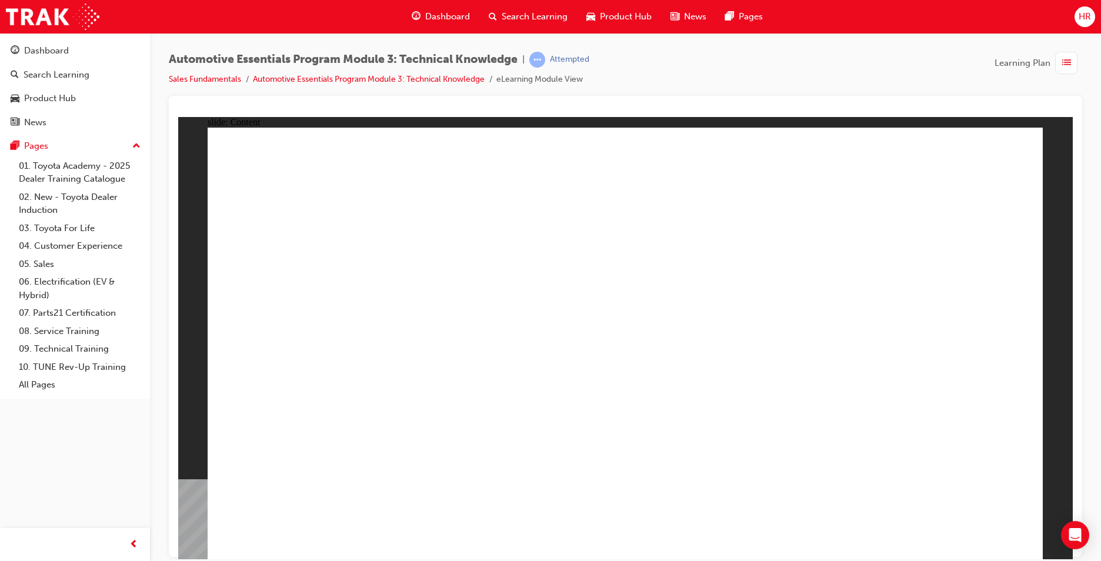
drag, startPoint x: 808, startPoint y: 342, endPoint x: 821, endPoint y: 329, distance: 18.3
drag, startPoint x: 999, startPoint y: 164, endPoint x: 993, endPoint y: 190, distance: 27.2
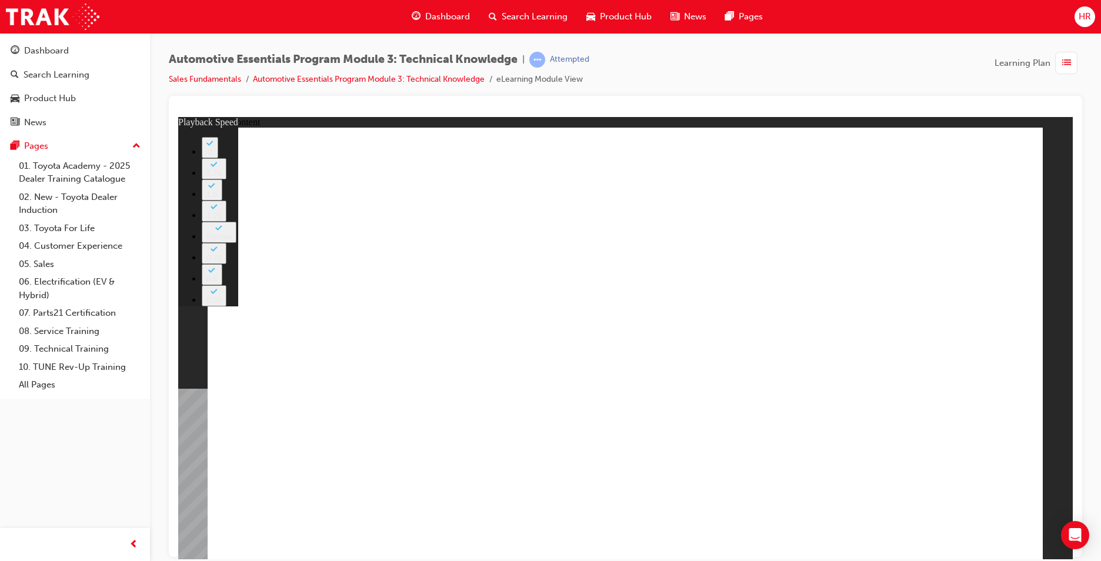
drag, startPoint x: 972, startPoint y: 523, endPoint x: 963, endPoint y: 512, distance: 14.6
type input "0"
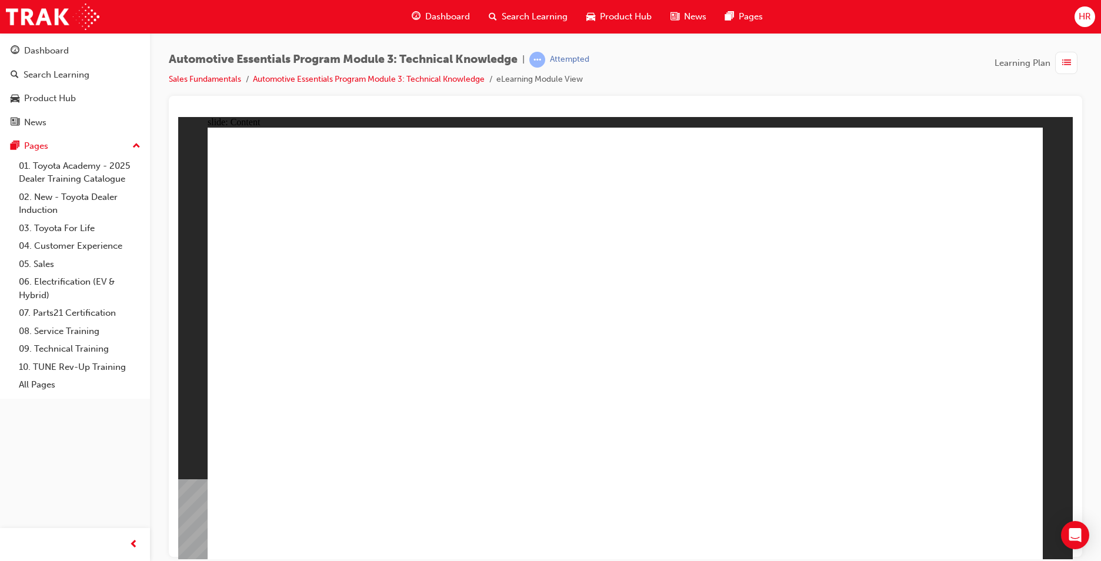
drag, startPoint x: 999, startPoint y: 545, endPoint x: 993, endPoint y: 539, distance: 8.3
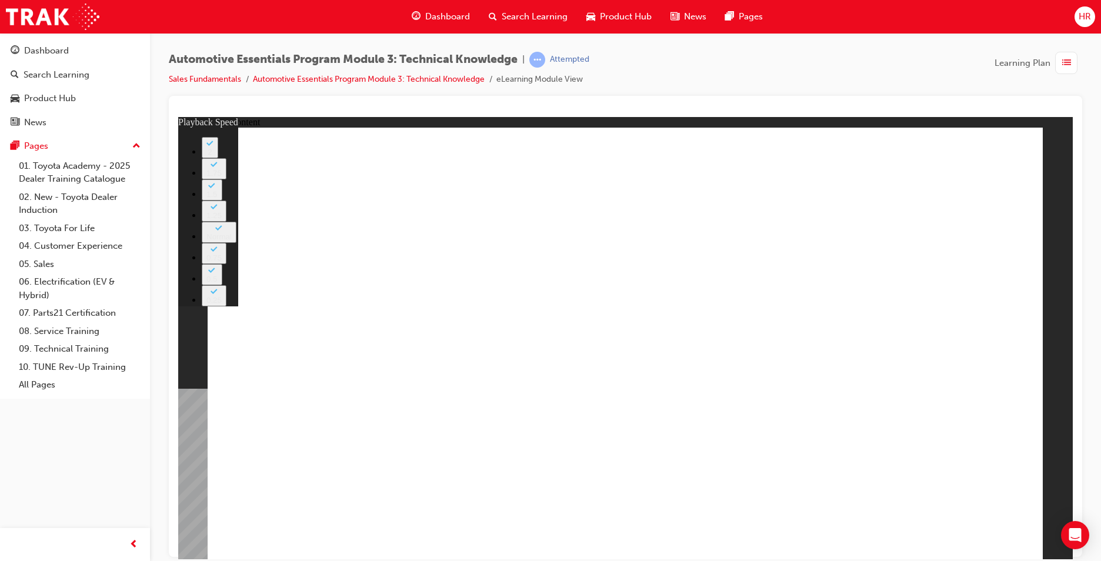
type input "7"
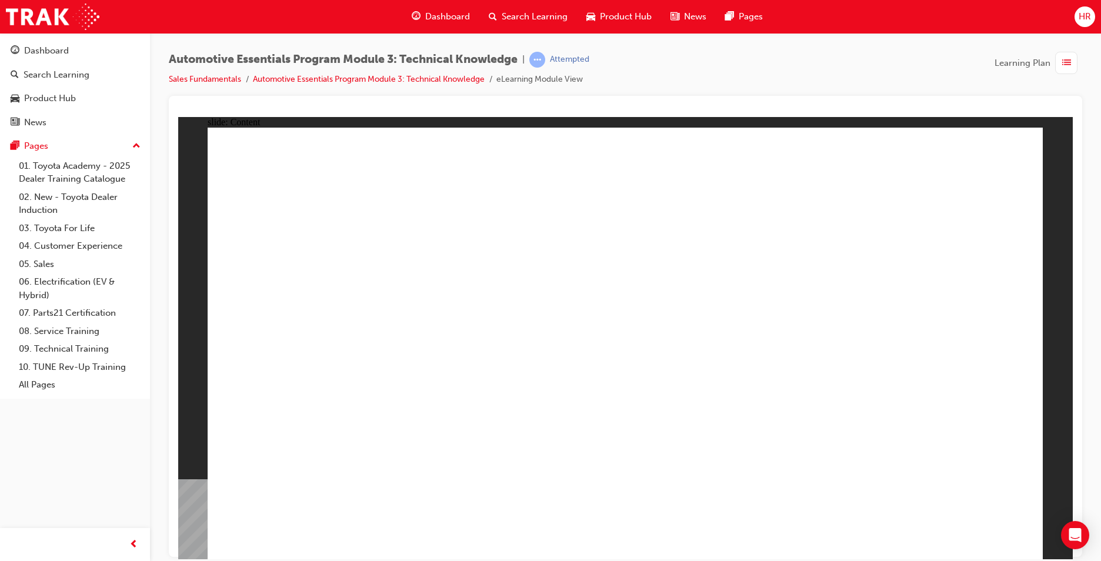
drag, startPoint x: 1006, startPoint y: 152, endPoint x: 1005, endPoint y: 159, distance: 7.2
drag, startPoint x: 1015, startPoint y: 524, endPoint x: 999, endPoint y: 528, distance: 15.7
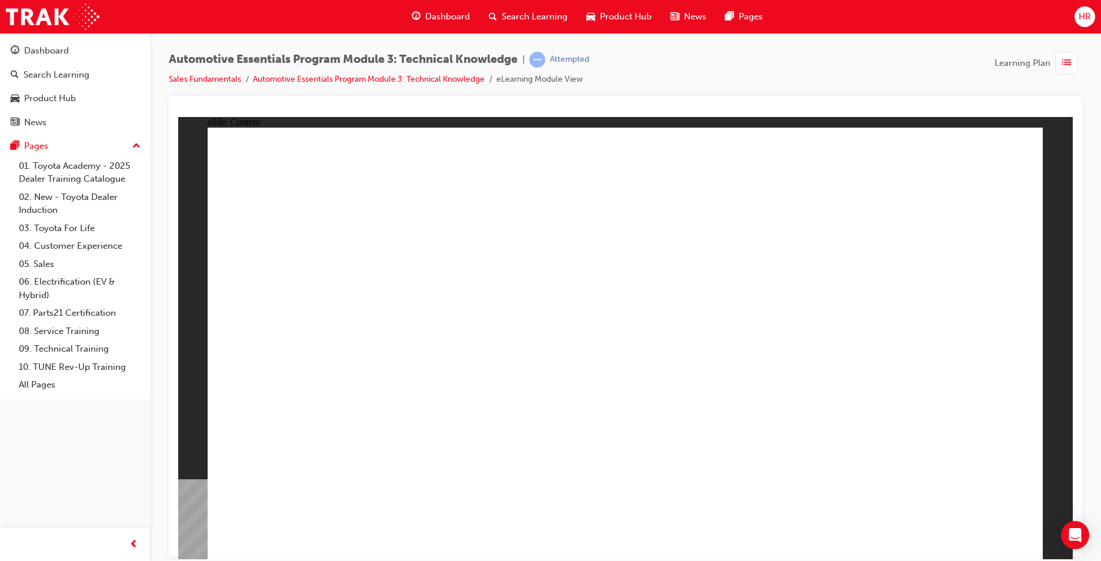
drag, startPoint x: 974, startPoint y: 166, endPoint x: 994, endPoint y: 160, distance: 21.0
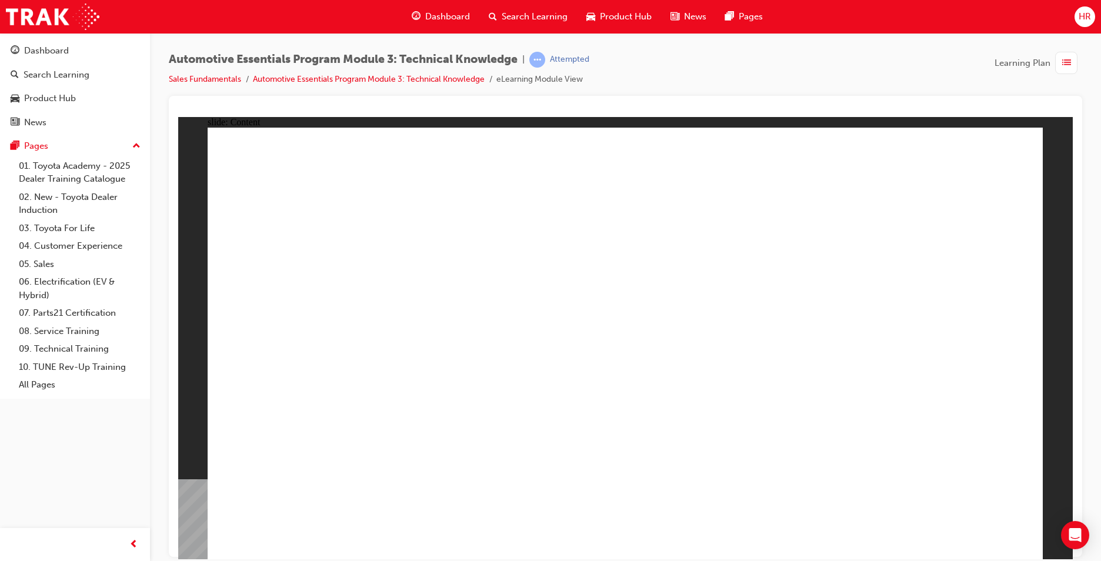
drag, startPoint x: 962, startPoint y: 519, endPoint x: 959, endPoint y: 513, distance: 6.9
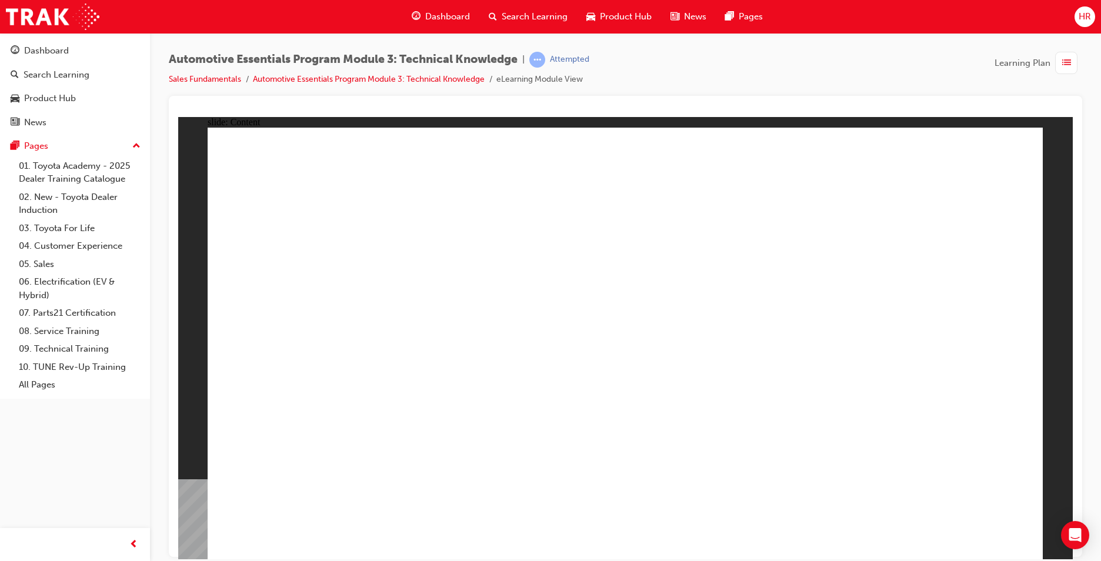
drag, startPoint x: 483, startPoint y: 313, endPoint x: 517, endPoint y: 302, distance: 36.6
drag, startPoint x: 716, startPoint y: 219, endPoint x: 644, endPoint y: 249, distance: 77.5
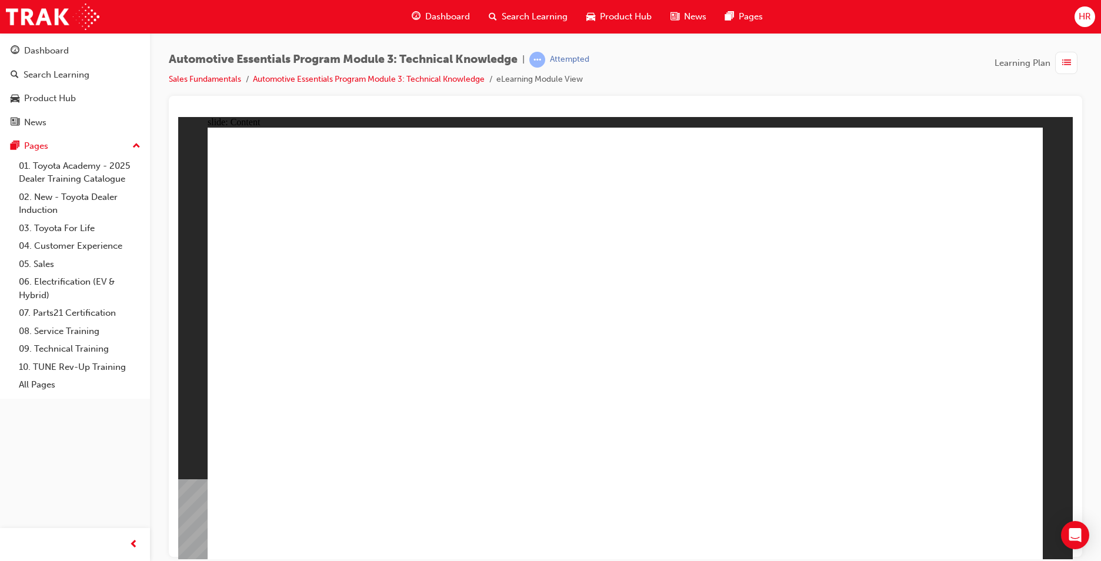
drag, startPoint x: 409, startPoint y: 357, endPoint x: 459, endPoint y: 357, distance: 49.4
drag, startPoint x: 571, startPoint y: 358, endPoint x: 590, endPoint y: 363, distance: 19.5
drag, startPoint x: 723, startPoint y: 433, endPoint x: 762, endPoint y: 419, distance: 41.8
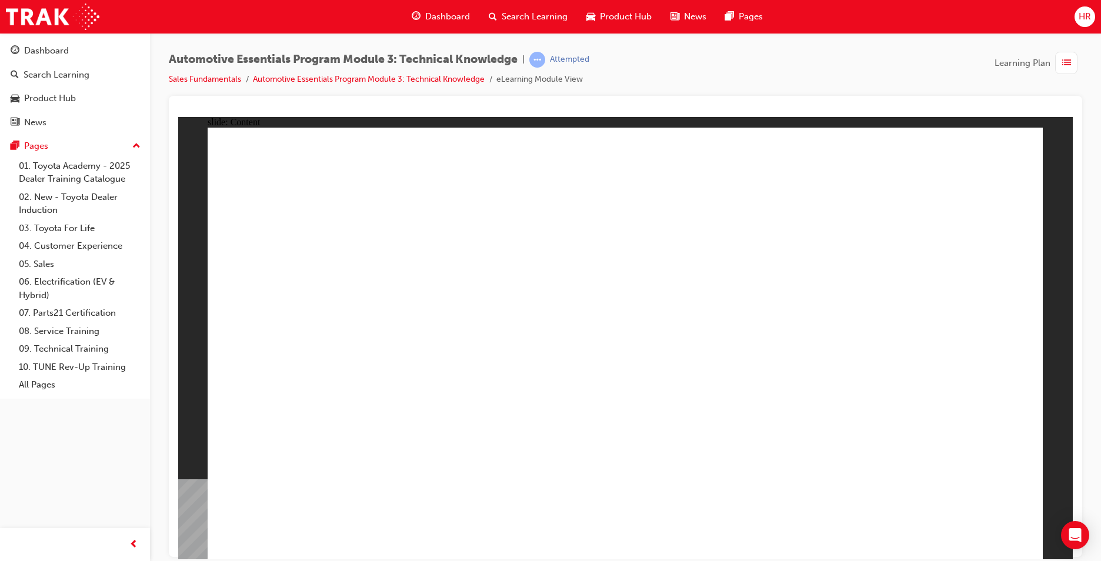
drag, startPoint x: 990, startPoint y: 527, endPoint x: 965, endPoint y: 517, distance: 26.4
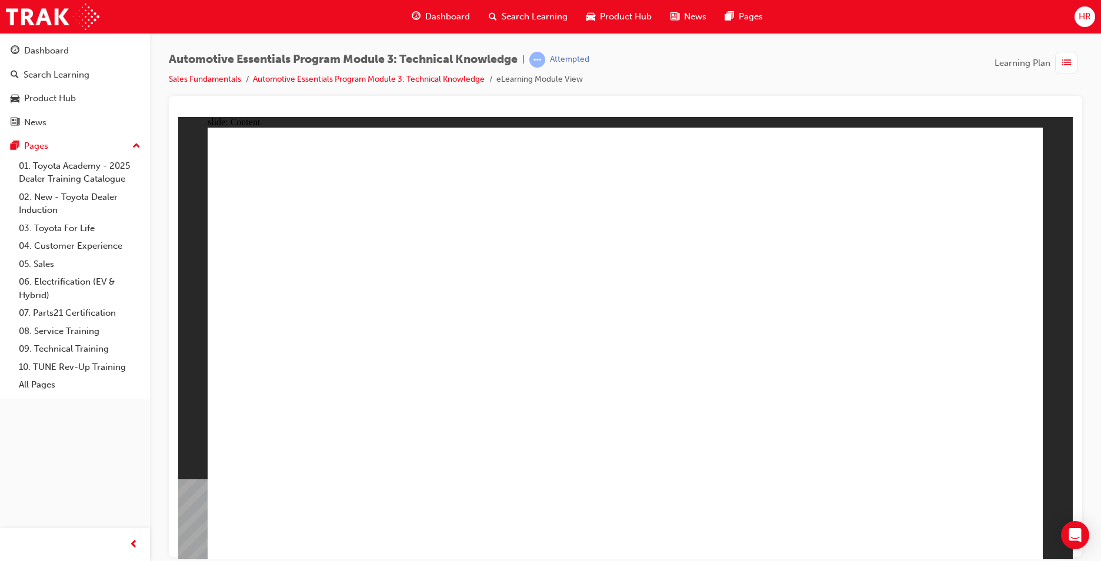
drag, startPoint x: 726, startPoint y: 345, endPoint x: 693, endPoint y: 381, distance: 49.1
drag, startPoint x: 267, startPoint y: 525, endPoint x: 298, endPoint y: 514, distance: 33.1
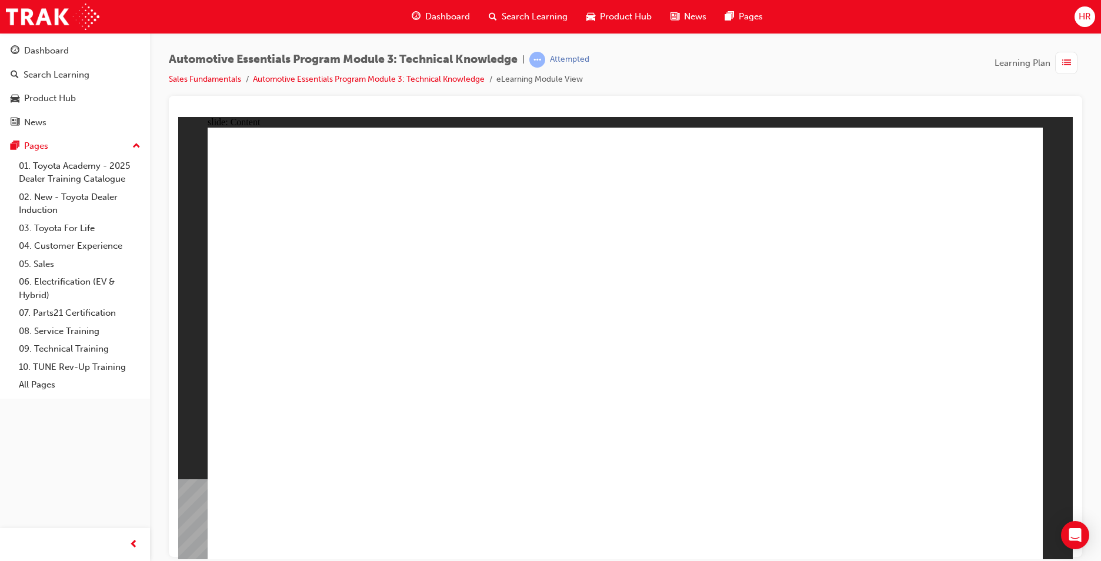
drag, startPoint x: 489, startPoint y: 315, endPoint x: 516, endPoint y: 298, distance: 31.5
drag, startPoint x: 560, startPoint y: 258, endPoint x: 708, endPoint y: 233, distance: 149.7
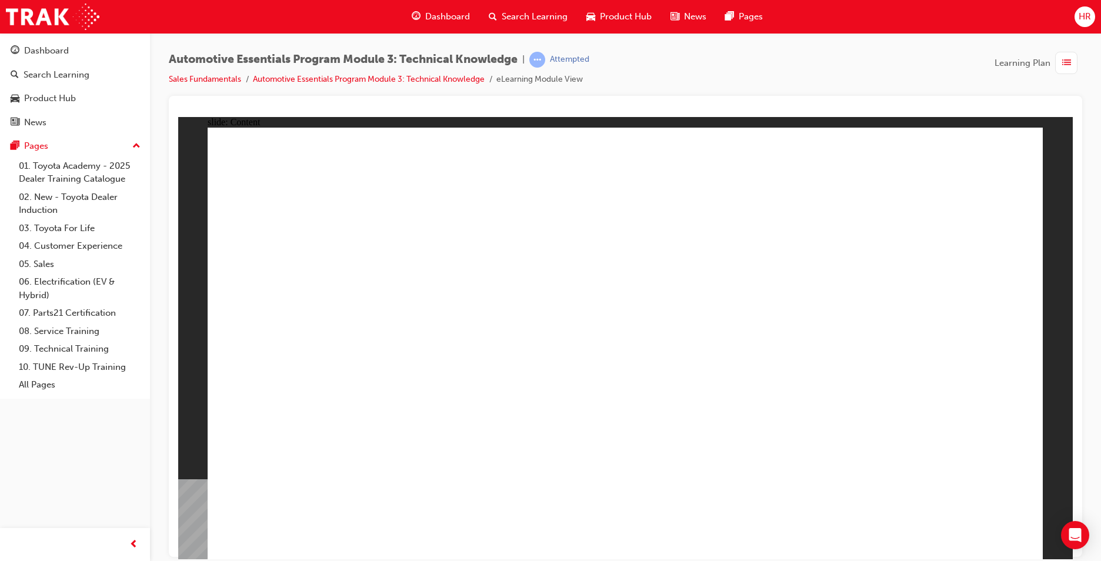
drag, startPoint x: 704, startPoint y: 242, endPoint x: 651, endPoint y: 255, distance: 54.3
drag, startPoint x: 540, startPoint y: 376, endPoint x: 549, endPoint y: 374, distance: 8.4
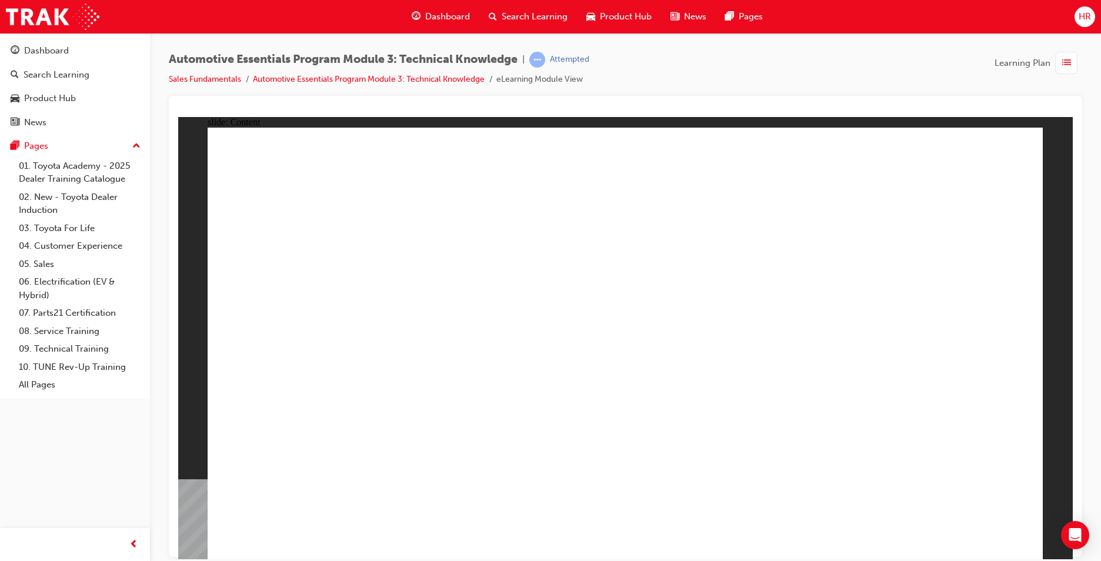
drag, startPoint x: 711, startPoint y: 493, endPoint x: 698, endPoint y: 487, distance: 14.0
drag, startPoint x: 640, startPoint y: 501, endPoint x: 705, endPoint y: 482, distance: 67.9
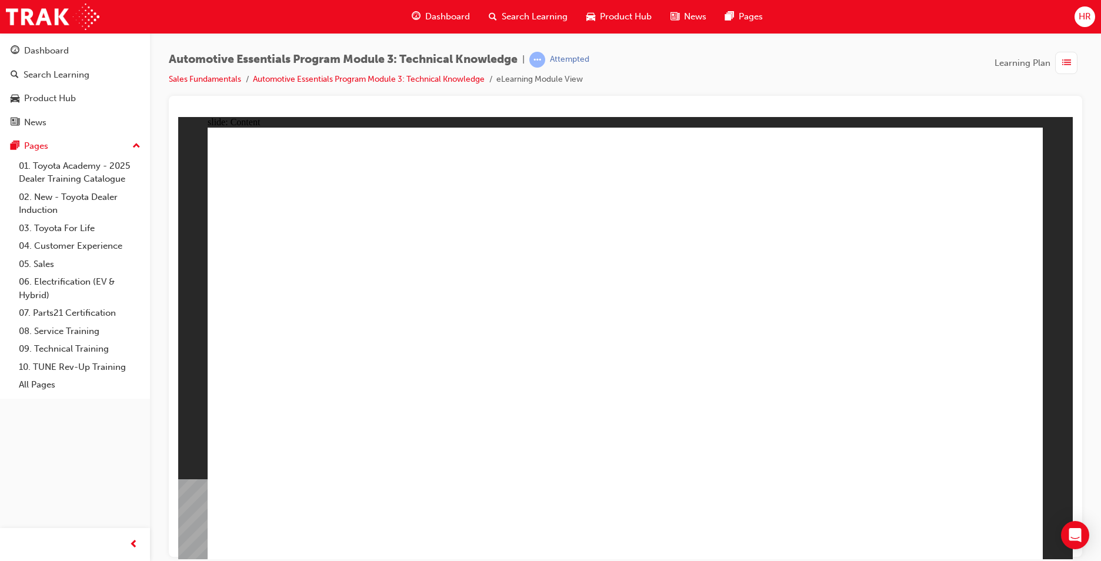
drag, startPoint x: 712, startPoint y: 480, endPoint x: 691, endPoint y: 380, distance: 102.2
drag, startPoint x: 688, startPoint y: 373, endPoint x: 697, endPoint y: 353, distance: 22.6
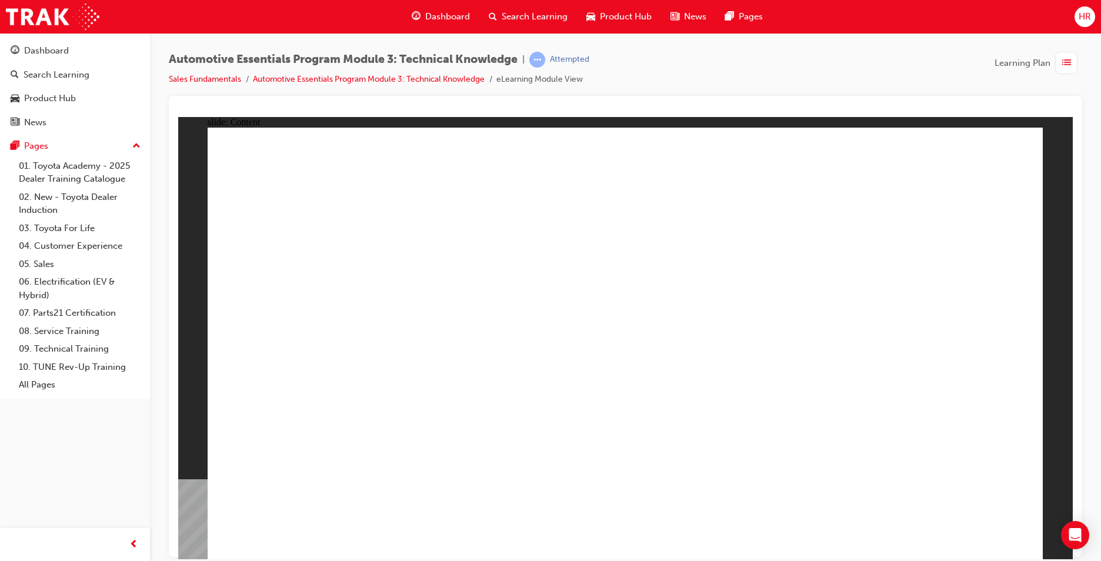
drag, startPoint x: 705, startPoint y: 331, endPoint x: 539, endPoint y: 316, distance: 167.0
drag, startPoint x: 504, startPoint y: 299, endPoint x: 520, endPoint y: 285, distance: 21.2
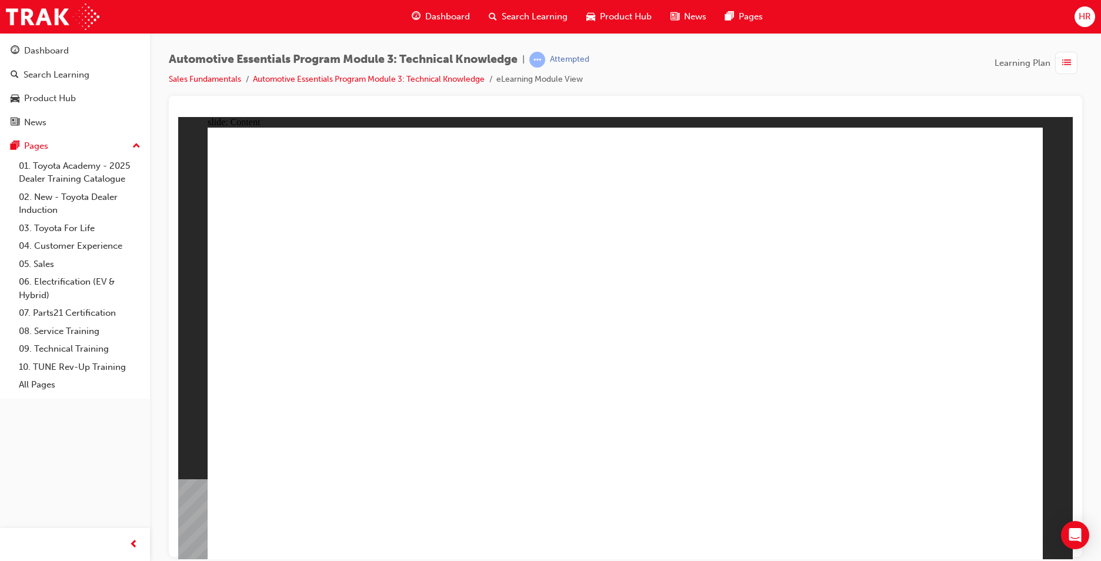
drag, startPoint x: 703, startPoint y: 240, endPoint x: 781, endPoint y: 349, distance: 133.5
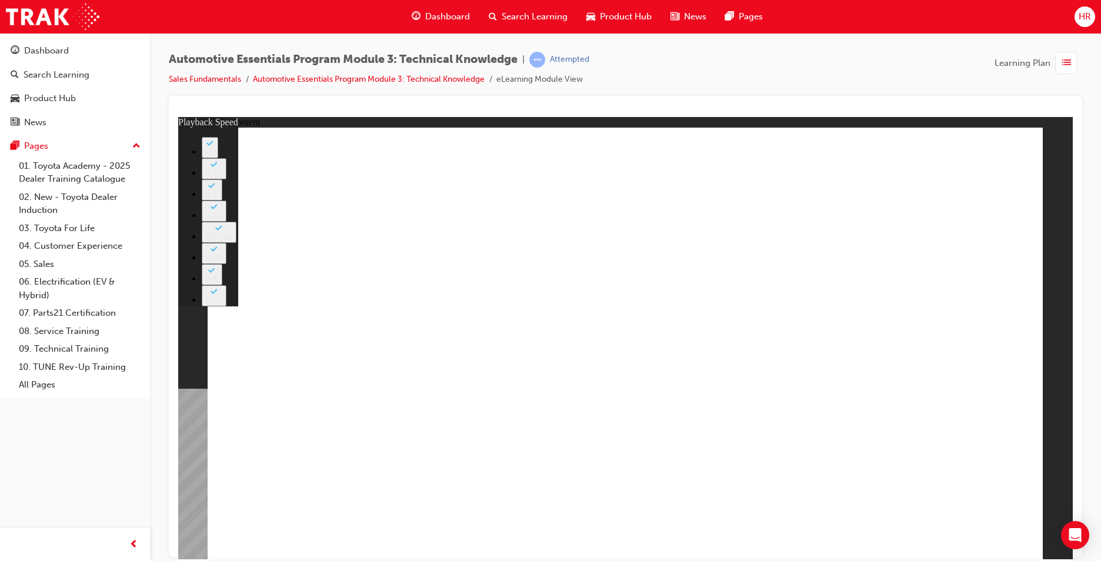
drag, startPoint x: 984, startPoint y: 517, endPoint x: 983, endPoint y: 511, distance: 6.0
type input "28"
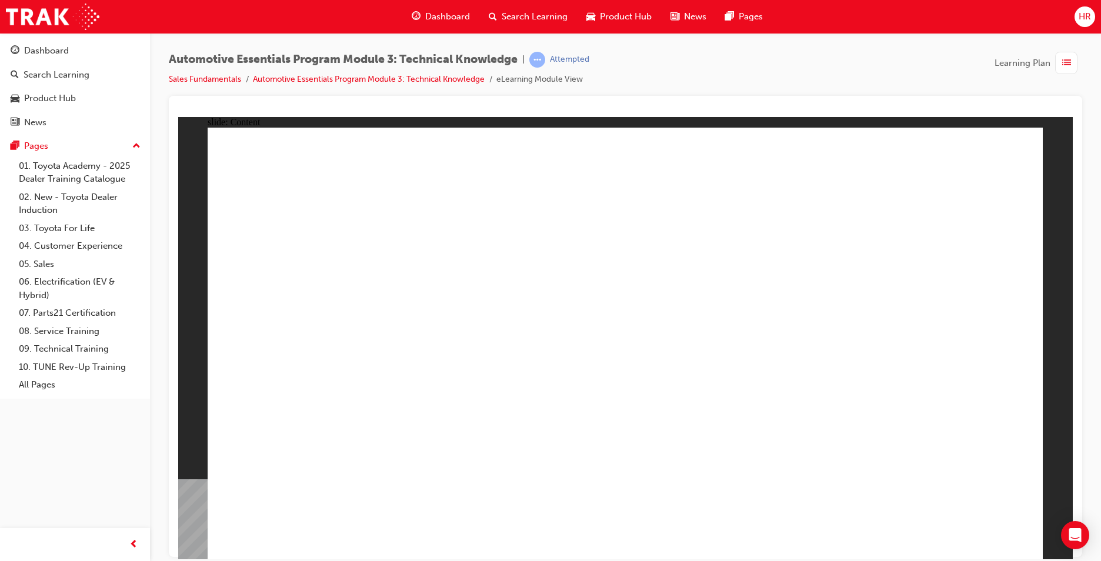
drag, startPoint x: 774, startPoint y: 397, endPoint x: 783, endPoint y: 397, distance: 8.8
radio input "true"
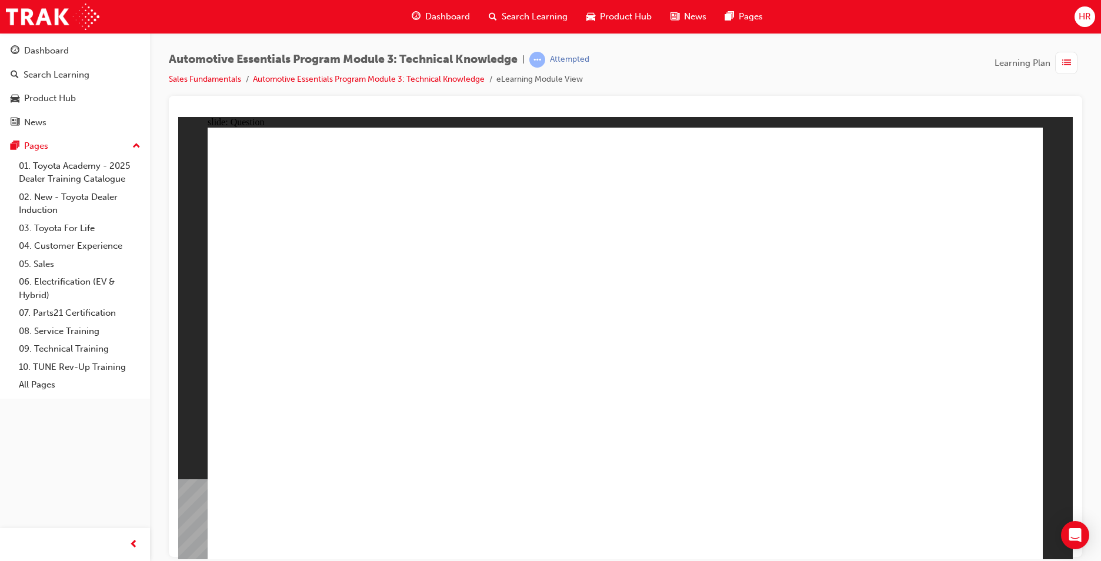
radio input "true"
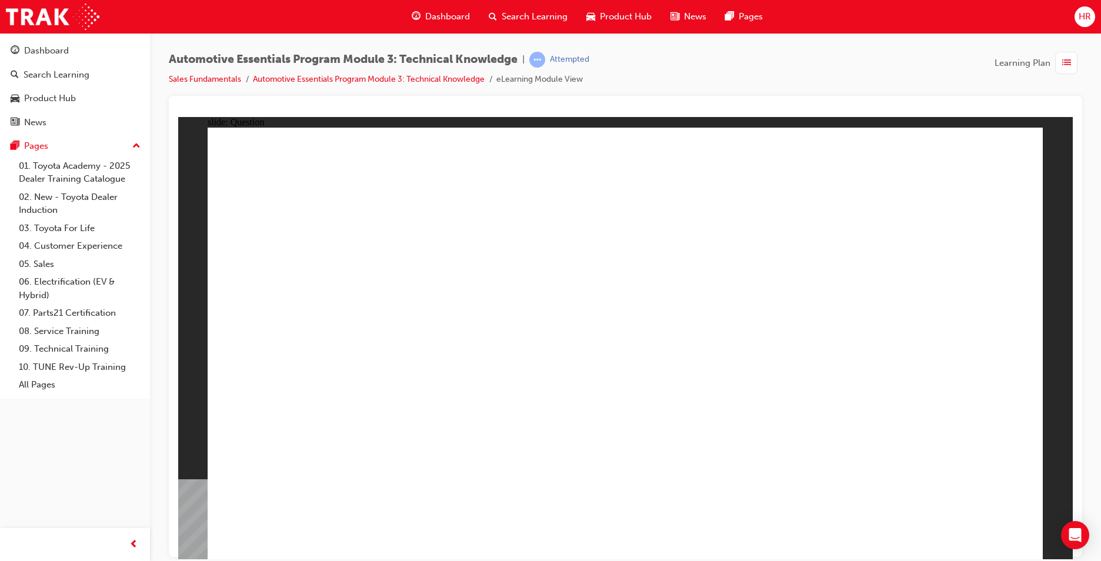
drag, startPoint x: 663, startPoint y: 413, endPoint x: 627, endPoint y: 414, distance: 36.5
drag, startPoint x: 432, startPoint y: 465, endPoint x: 432, endPoint y: 459, distance: 6.5
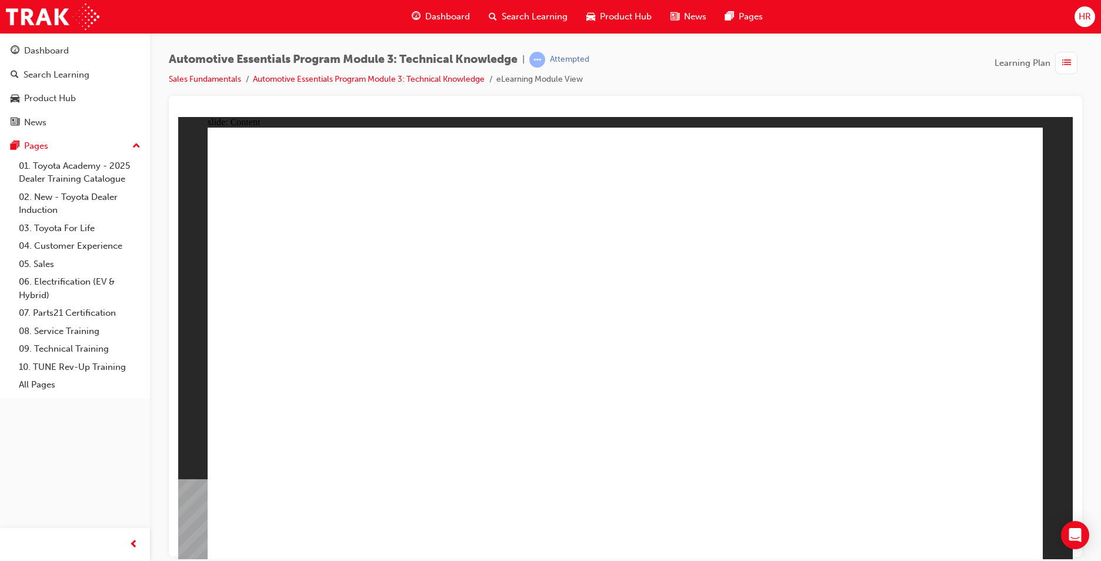
drag, startPoint x: 407, startPoint y: 476, endPoint x: 408, endPoint y: 469, distance: 7.1
click at [1055, 62] on div "Learning Plan" at bounding box center [1038, 63] width 88 height 22
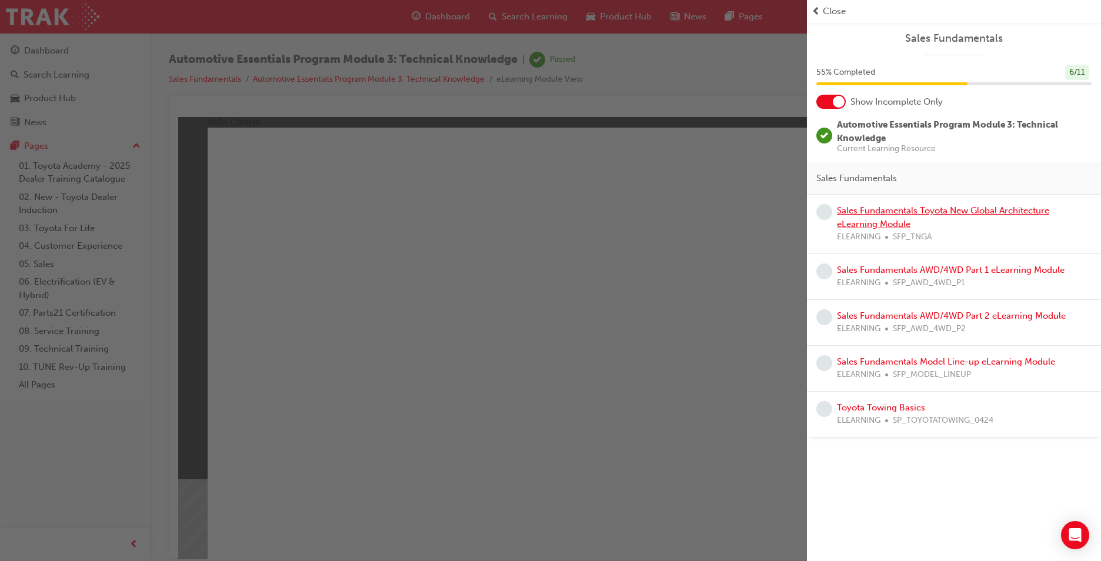
click at [865, 211] on link "Sales Fundamentals Toyota New Global Architecture eLearning Module" at bounding box center [943, 217] width 212 height 24
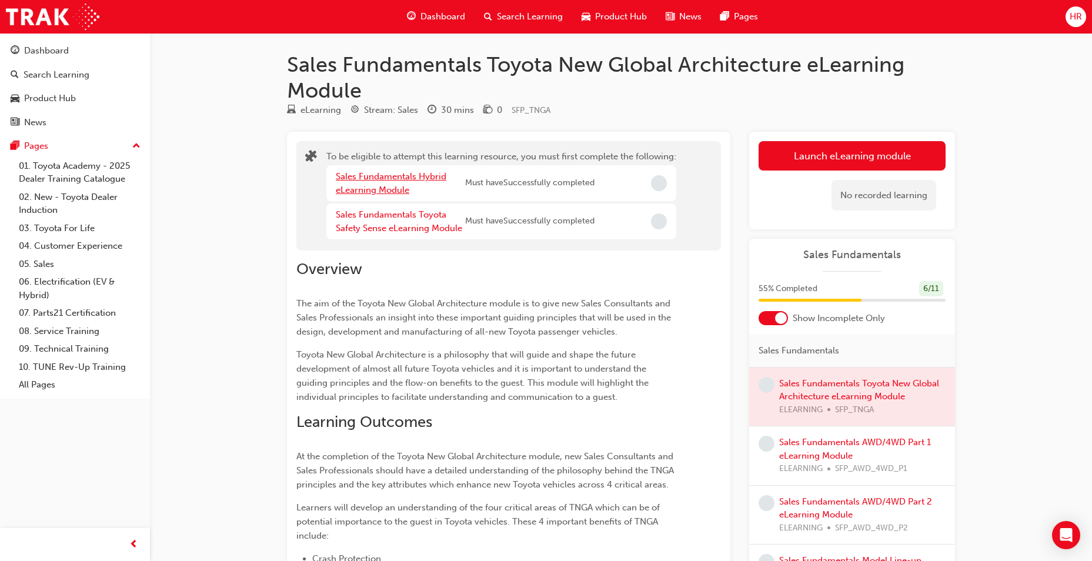
click at [387, 175] on link "Sales Fundamentals Hybrid eLearning Module" at bounding box center [391, 183] width 111 height 24
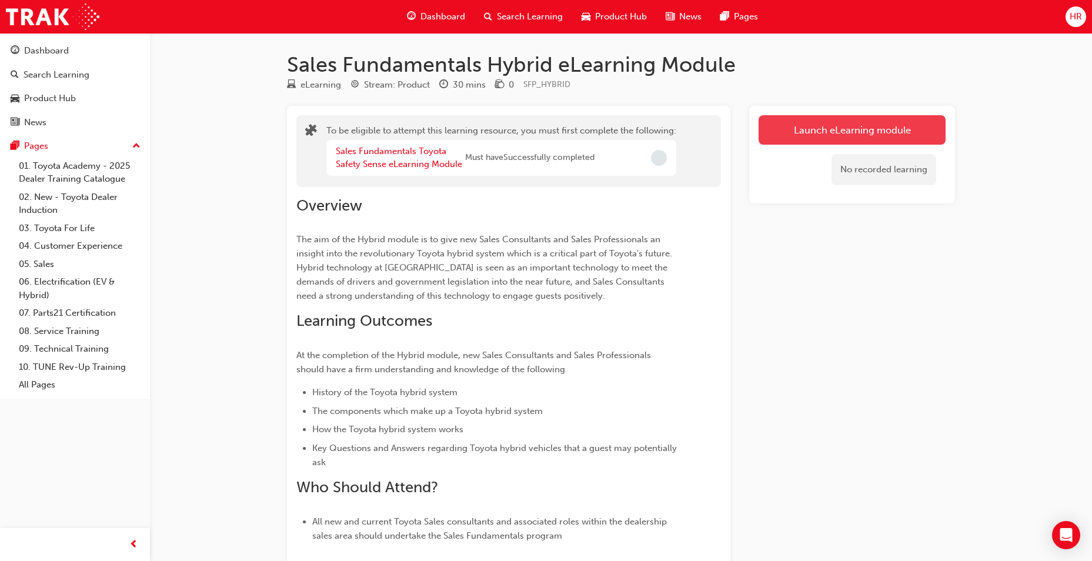
click at [842, 138] on button "Launch eLearning module" at bounding box center [851, 129] width 187 height 29
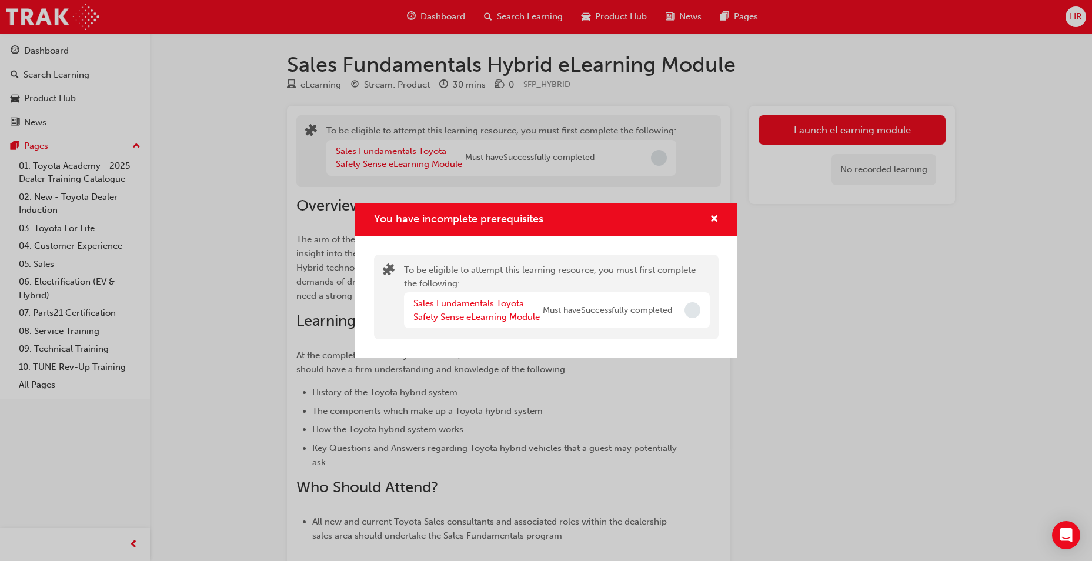
drag, startPoint x: 370, startPoint y: 176, endPoint x: 347, endPoint y: 165, distance: 26.3
click at [358, 172] on div "You have incomplete prerequisites To be eligible to attempt this learning resou…" at bounding box center [546, 280] width 1092 height 561
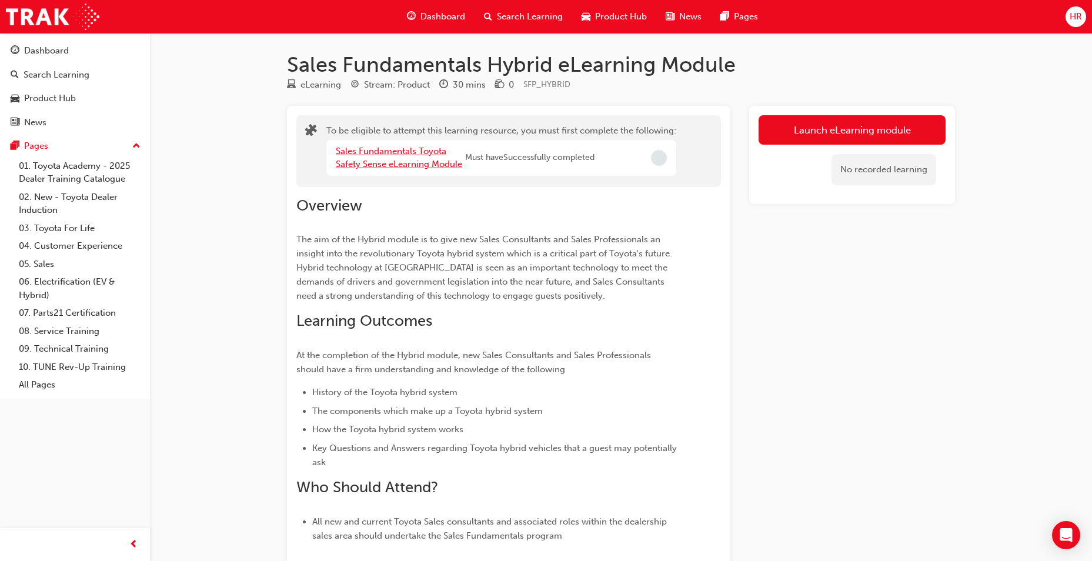
click at [399, 153] on link "Sales Fundamentals Toyota Safety Sense eLearning Module" at bounding box center [399, 158] width 126 height 24
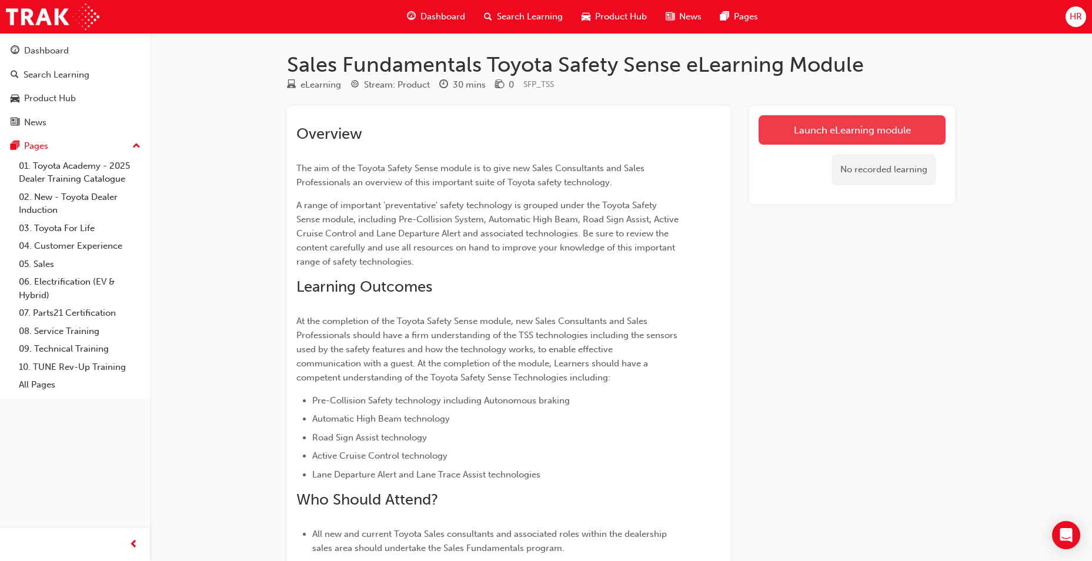
click at [790, 129] on link "Launch eLearning module" at bounding box center [851, 129] width 187 height 29
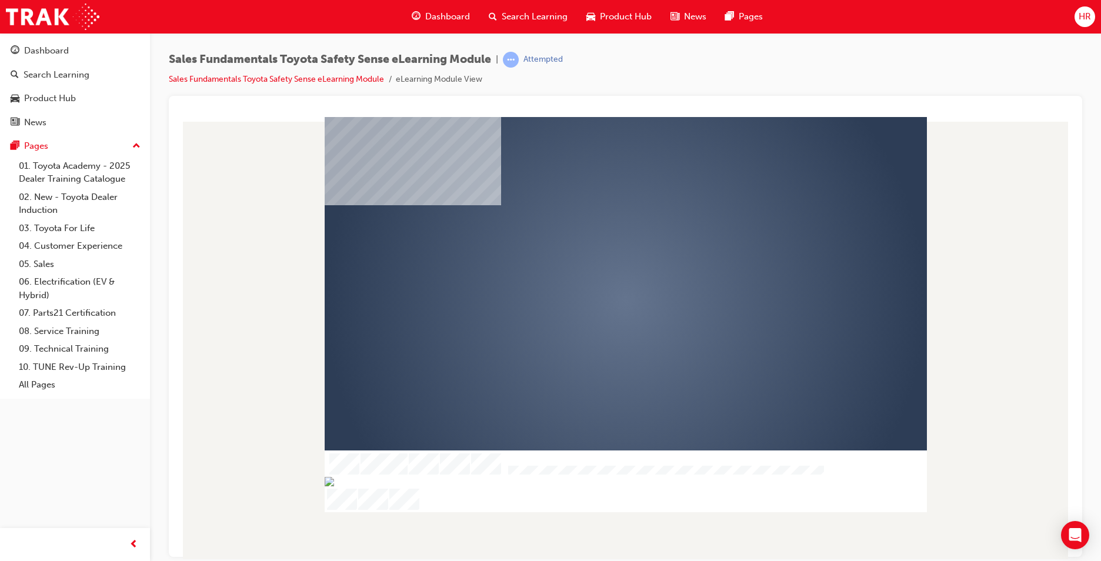
click at [591, 267] on div "play" at bounding box center [591, 267] width 0 height 0
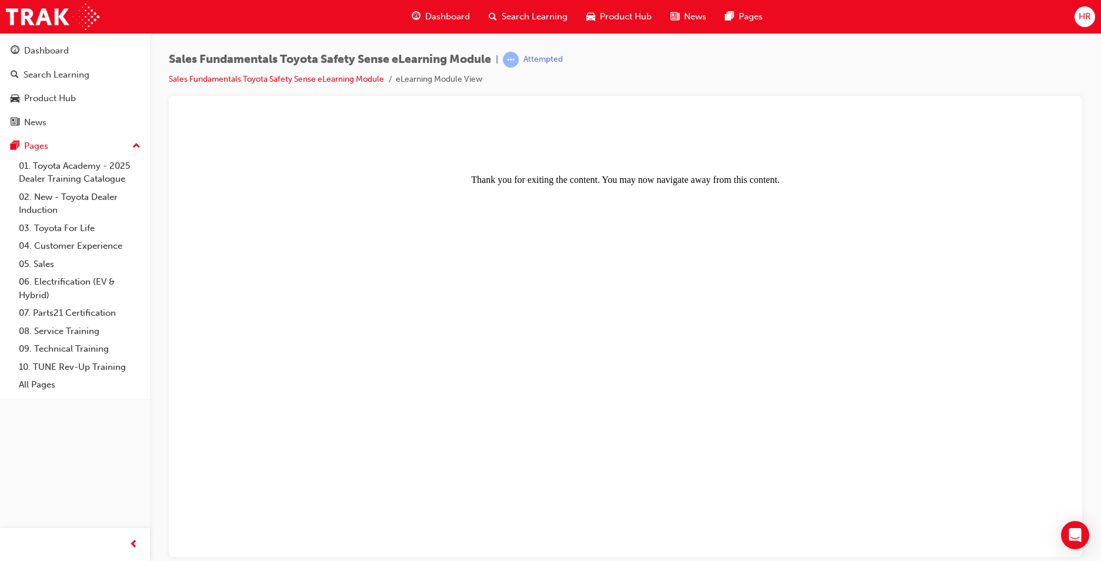
click at [583, 295] on body "Thank you for exiting the content. You may now navigate away from this content." at bounding box center [625, 337] width 885 height 433
drag, startPoint x: 462, startPoint y: 267, endPoint x: 430, endPoint y: 260, distance: 33.1
click at [459, 267] on body "Thank you for exiting the content. You may now navigate away from this content." at bounding box center [625, 337] width 885 height 433
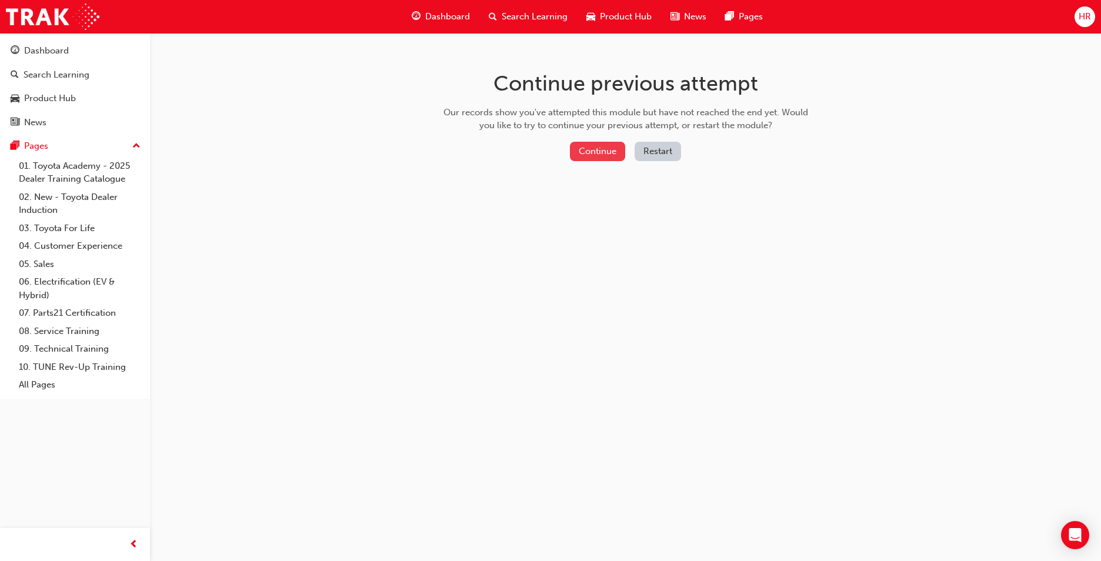
click at [591, 149] on button "Continue" at bounding box center [597, 151] width 55 height 19
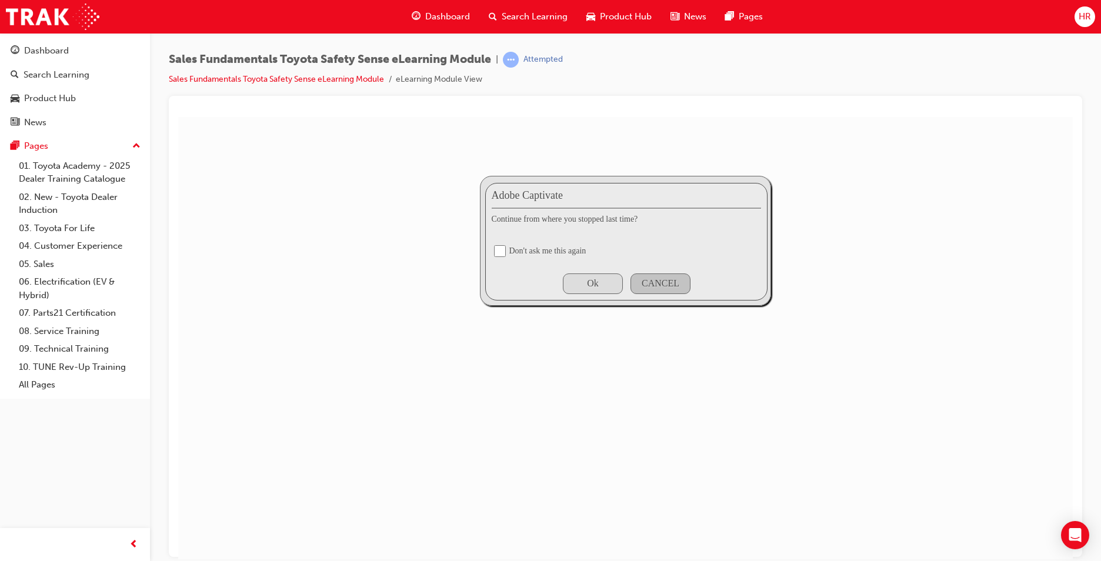
click at [601, 280] on div "Ok" at bounding box center [593, 283] width 60 height 21
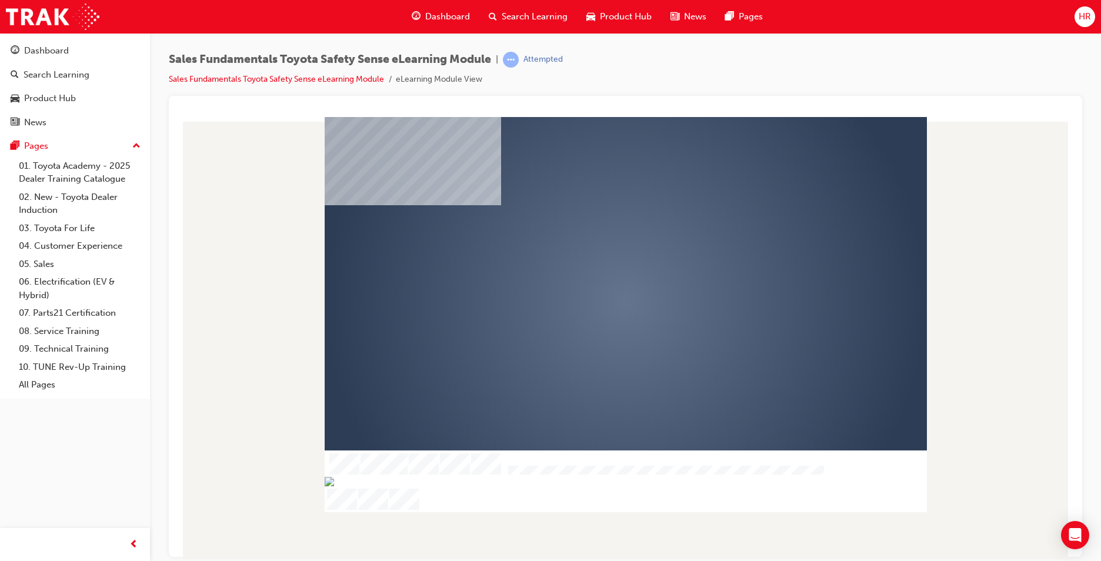
click at [591, 267] on div "play" at bounding box center [591, 267] width 0 height 0
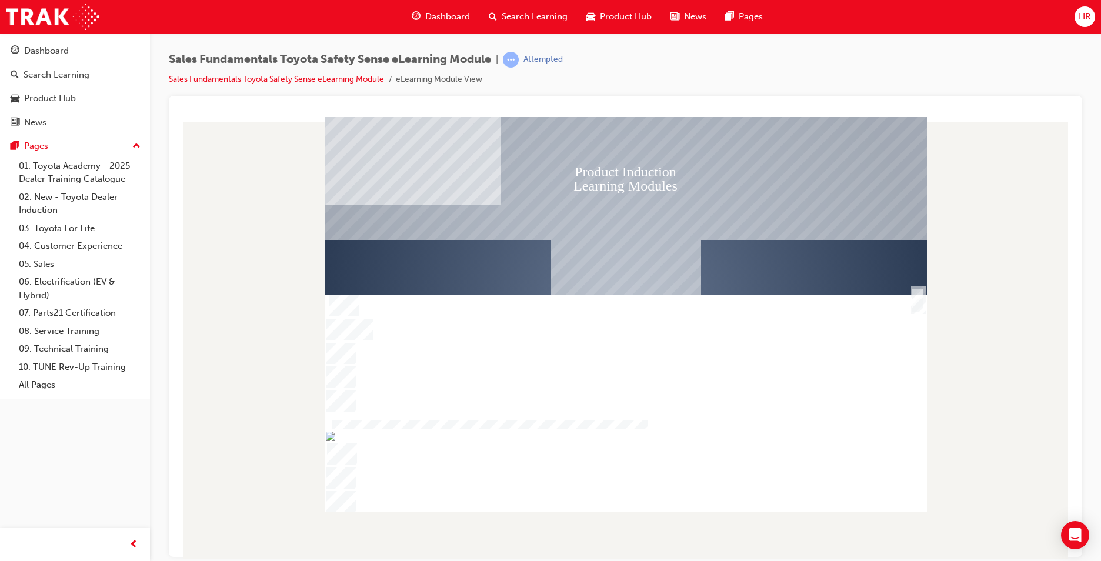
click at [909, 300] on rect "Welcome" at bounding box center [626, 300] width 602 height 369
click at [918, 305] on div "SmartShape" at bounding box center [917, 312] width 12 height 25
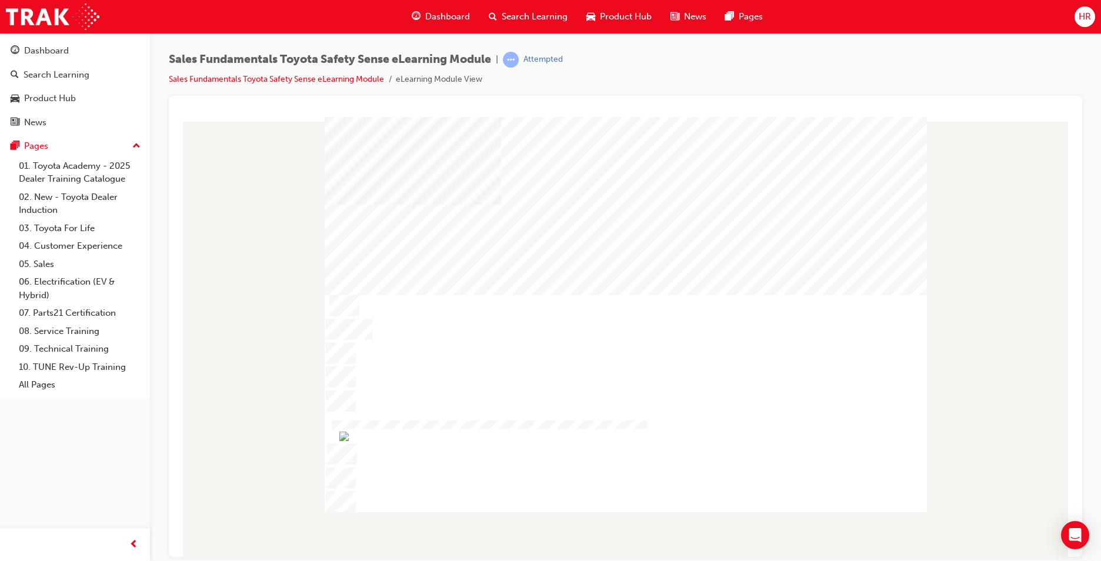
click at [1072, 200] on html "Video Introduction Table Of Contents Exit Slide Title Welcome Video Introductio…" at bounding box center [625, 342] width 894 height 452
click at [1059, 275] on div at bounding box center [625, 337] width 894 height 442
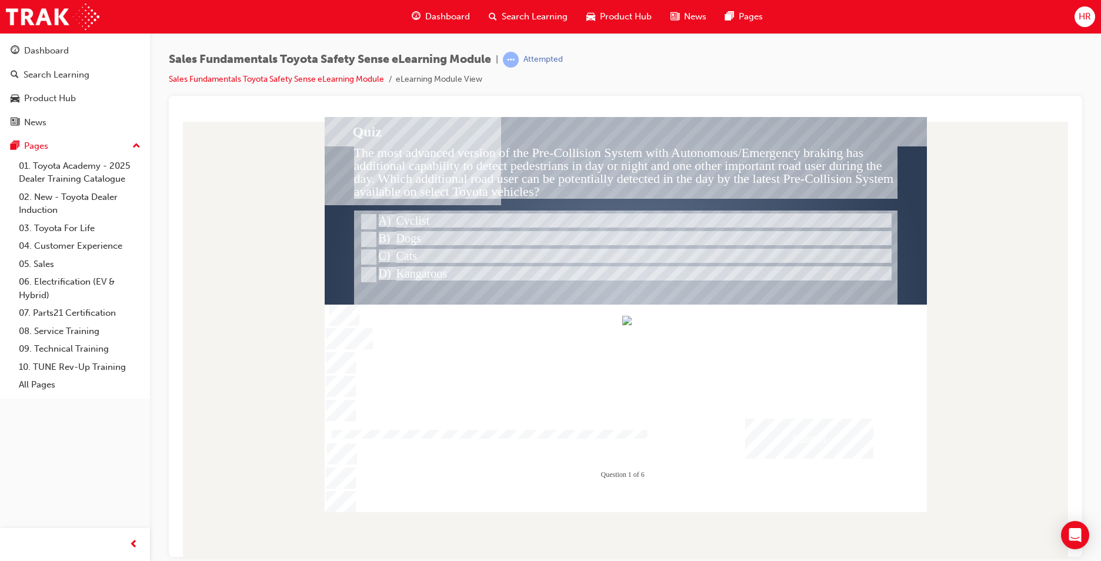
click at [647, 440] on div at bounding box center [487, 435] width 319 height 10
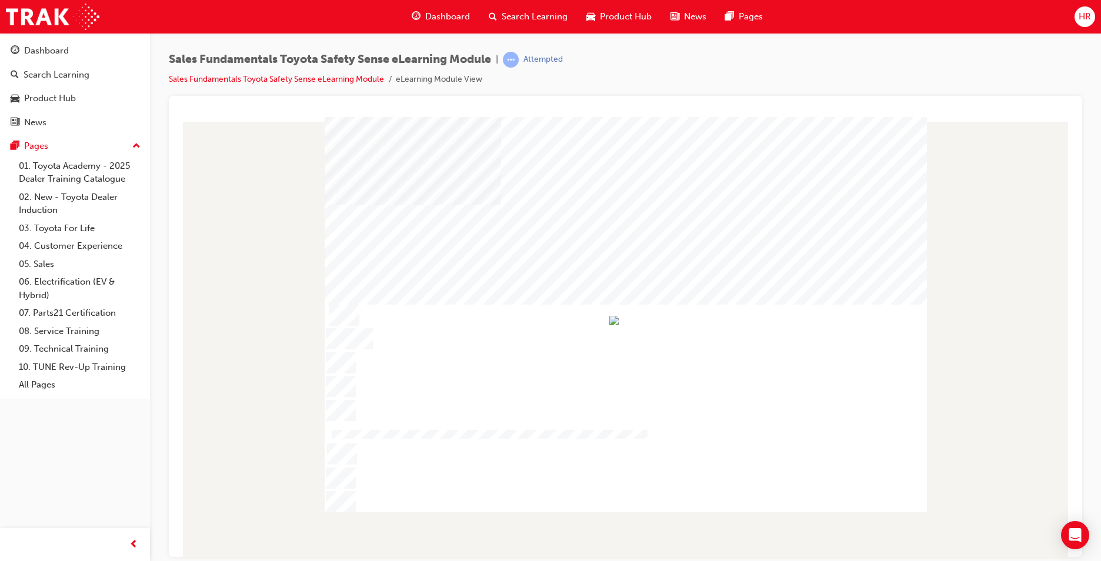
drag, startPoint x: 807, startPoint y: 504, endPoint x: 794, endPoint y: 506, distance: 13.1
click at [618, 325] on img "Progress, Slide 1 of 18" at bounding box center [613, 319] width 9 height 9
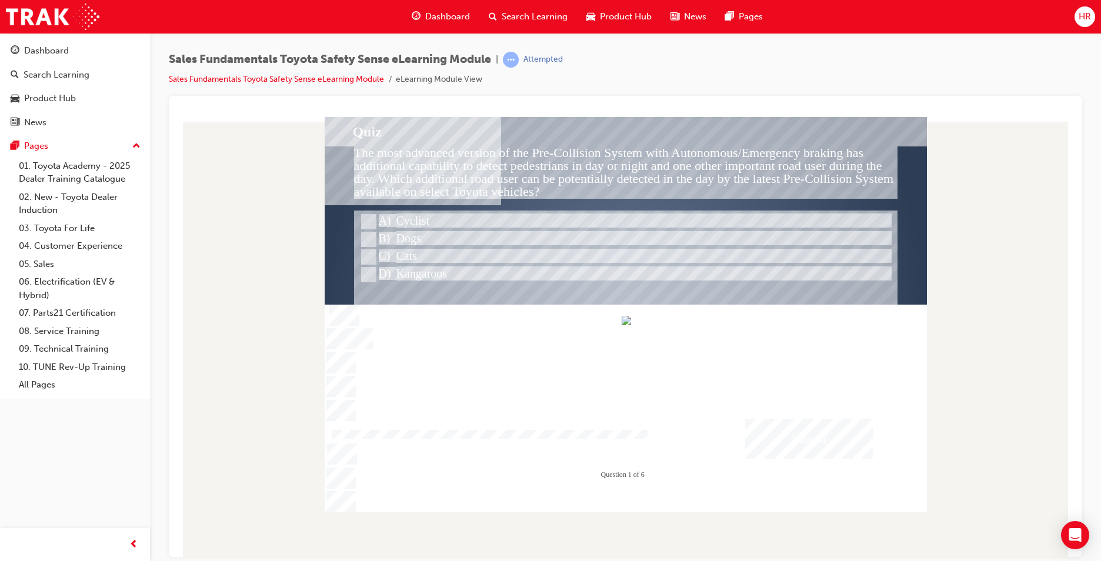
click at [894, 503] on div at bounding box center [626, 408] width 602 height 208
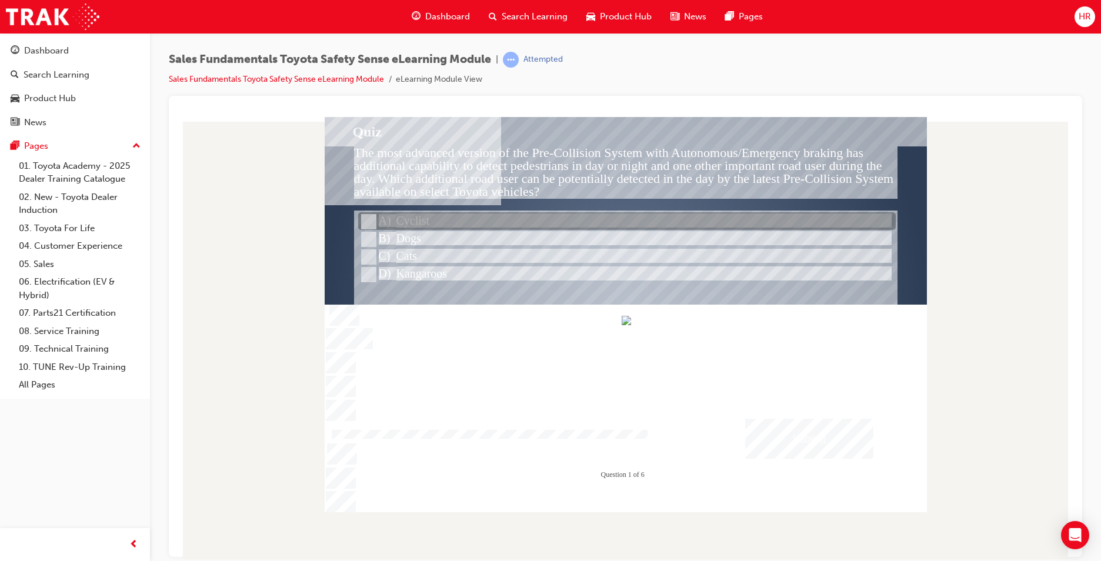
click at [372, 215] on div at bounding box center [626, 222] width 537 height 18
radio input "true"
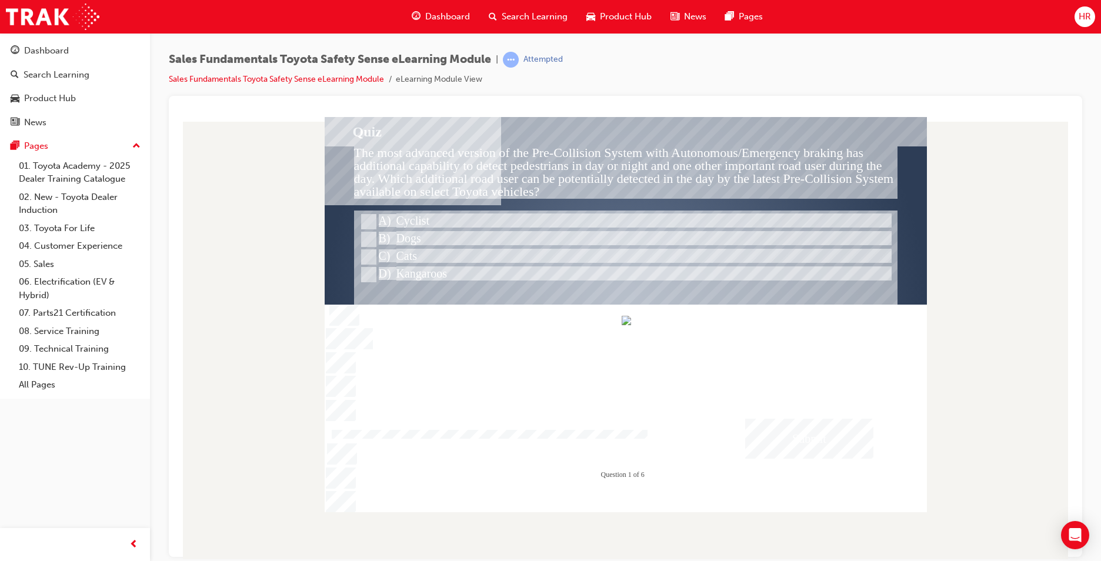
click at [750, 419] on div "Submit" at bounding box center [809, 438] width 128 height 40
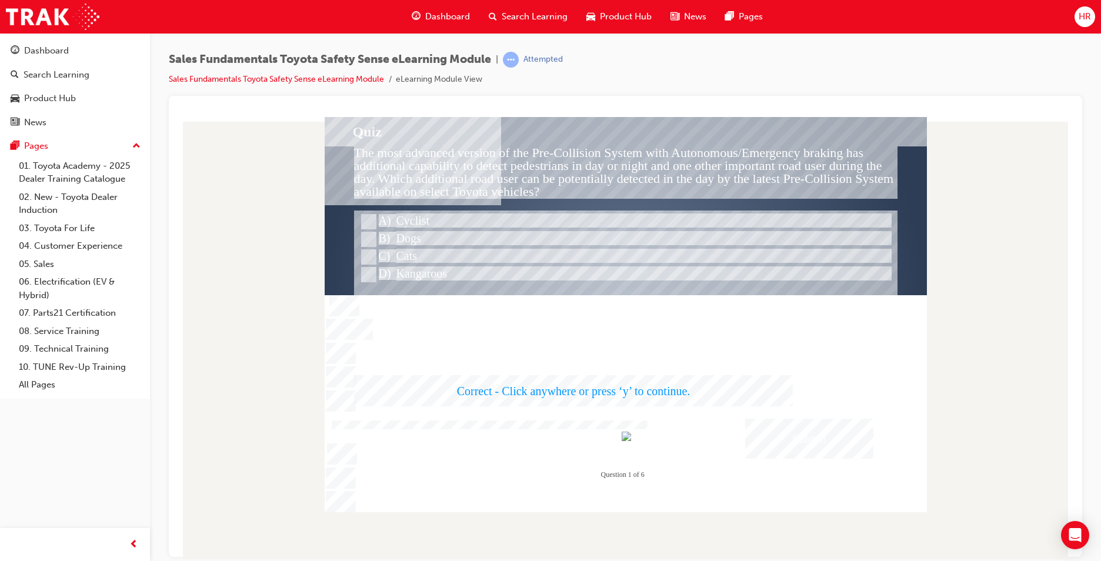
drag, startPoint x: 765, startPoint y: 433, endPoint x: 769, endPoint y: 425, distance: 8.7
click at [769, 426] on div at bounding box center [626, 313] width 602 height 395
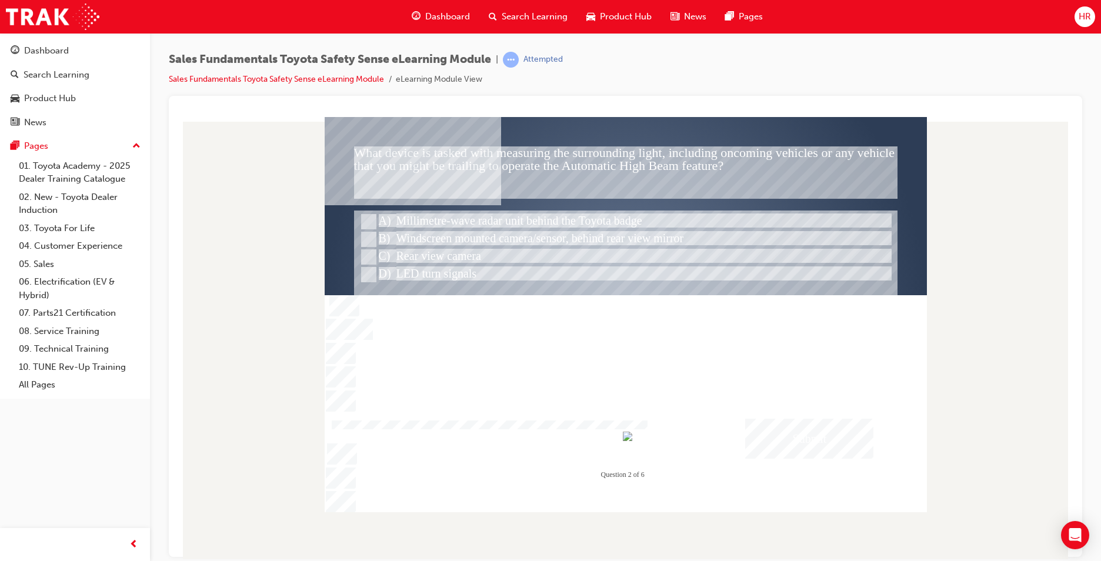
click at [770, 432] on div "Submit" at bounding box center [809, 438] width 128 height 40
click at [494, 216] on div at bounding box center [626, 313] width 602 height 395
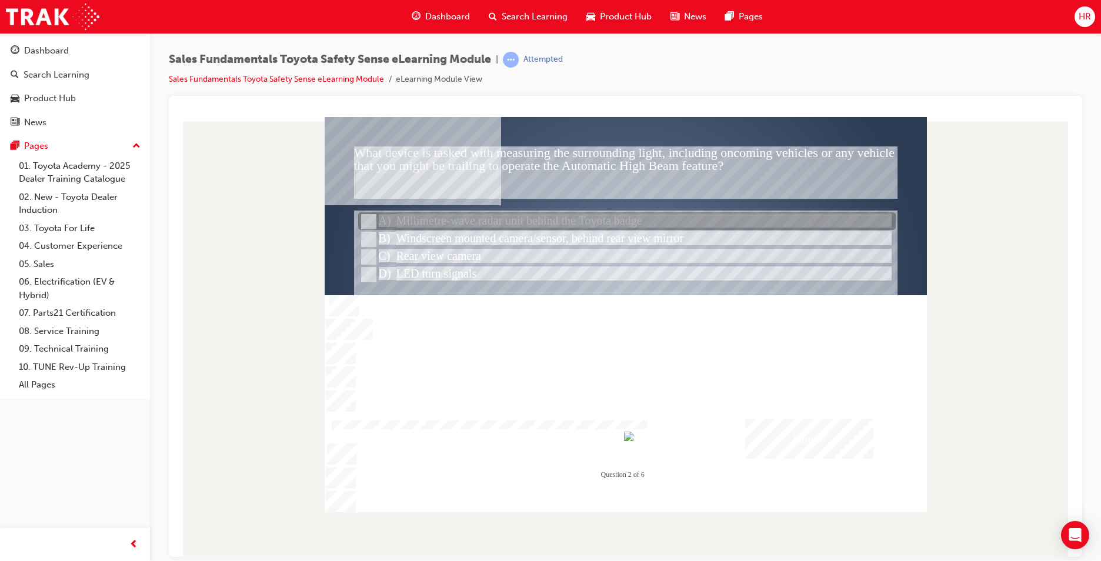
click at [365, 220] on input "Millimetre-wave radar unit behind the Toyota badge" at bounding box center [367, 221] width 13 height 13
radio input "true"
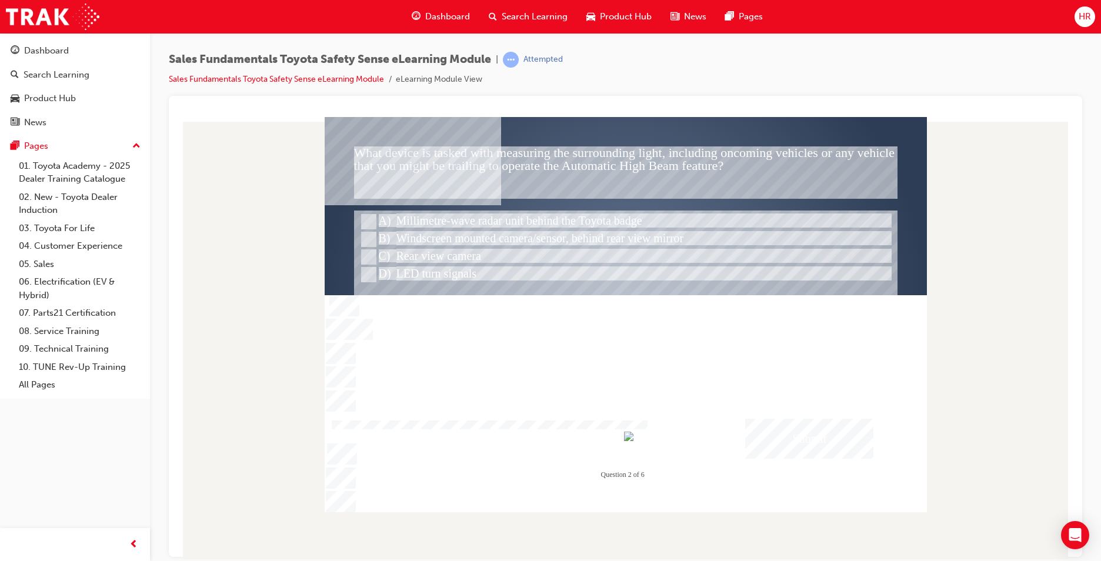
drag, startPoint x: 811, startPoint y: 435, endPoint x: 803, endPoint y: 433, distance: 7.8
click at [803, 433] on div "Submit" at bounding box center [809, 438] width 128 height 40
click at [375, 239] on div at bounding box center [626, 313] width 602 height 395
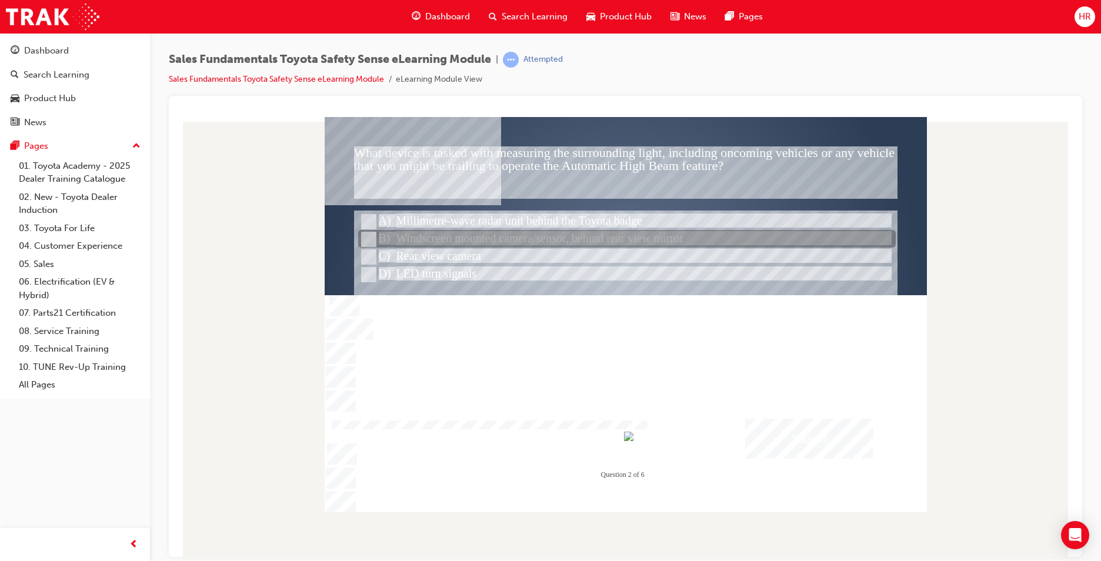
click at [365, 238] on input "Windscreen mounted camera/sensor, behind rear view mirror" at bounding box center [367, 239] width 13 height 13
radio input "true"
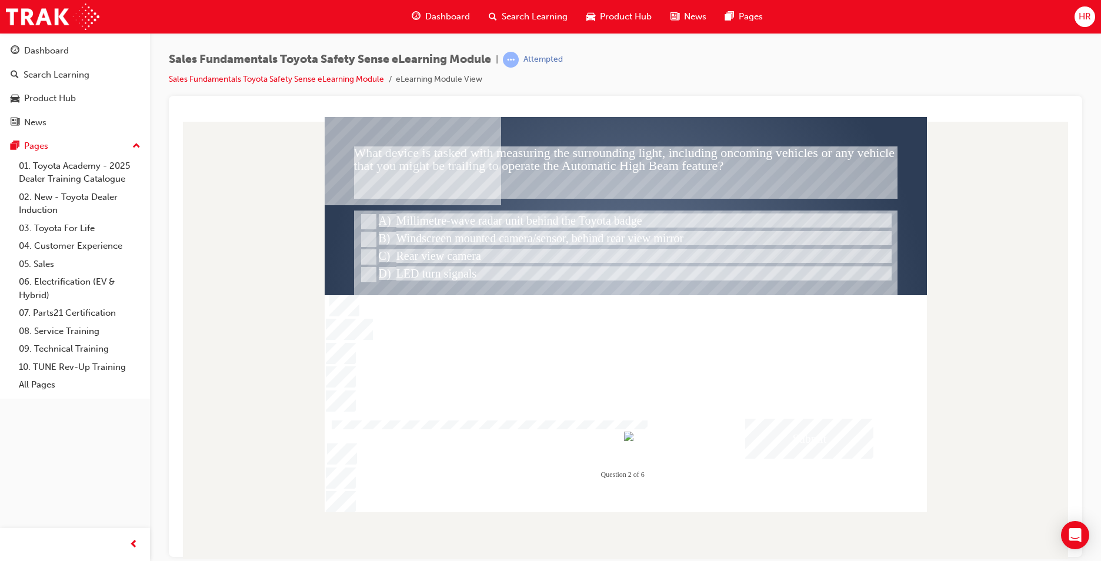
click at [779, 432] on div "Submit" at bounding box center [809, 438] width 128 height 40
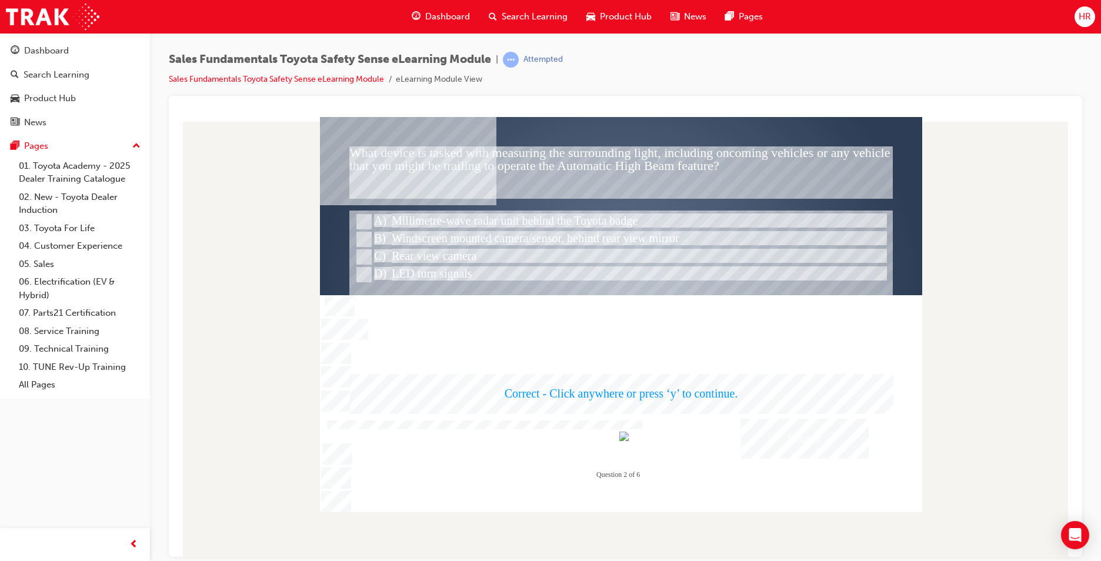
drag, startPoint x: 779, startPoint y: 432, endPoint x: 773, endPoint y: 429, distance: 6.9
click at [776, 430] on div at bounding box center [621, 313] width 602 height 395
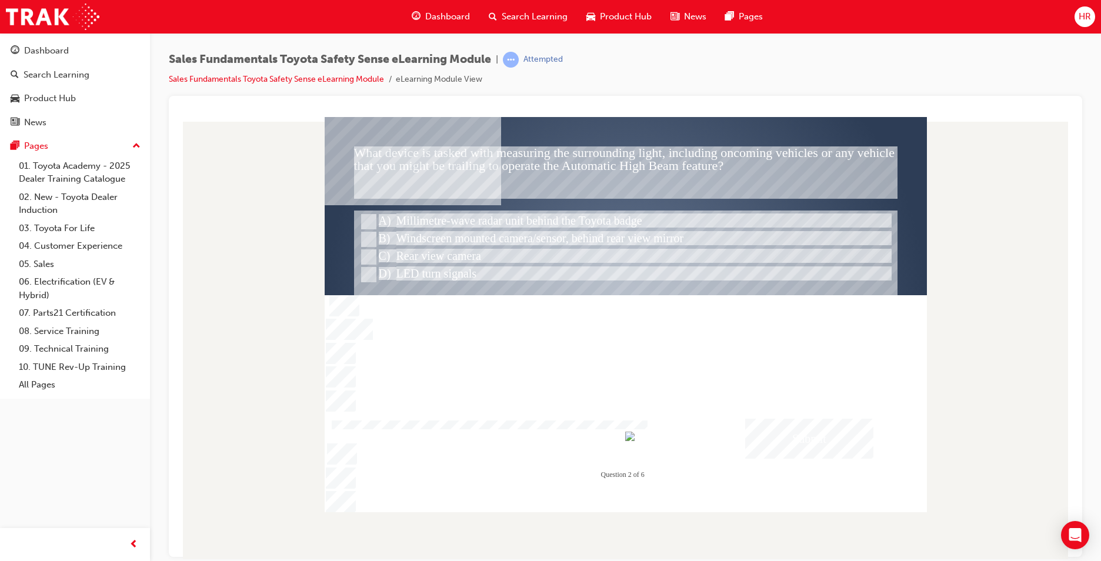
click at [771, 430] on div "Submit" at bounding box center [809, 438] width 128 height 40
click at [663, 401] on div at bounding box center [626, 301] width 602 height 339
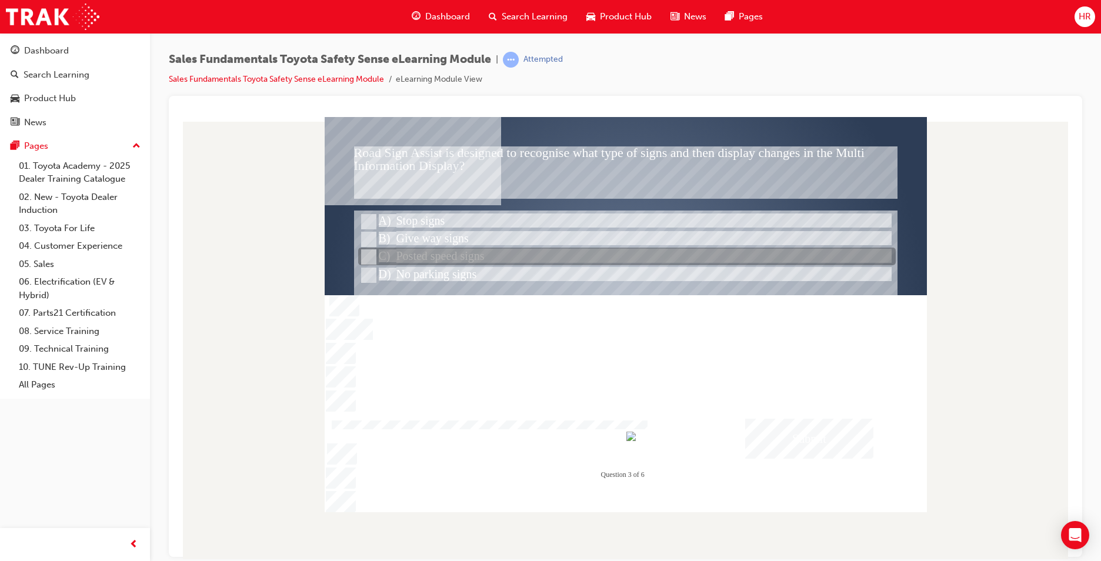
click at [413, 252] on div at bounding box center [626, 257] width 537 height 18
radio input "true"
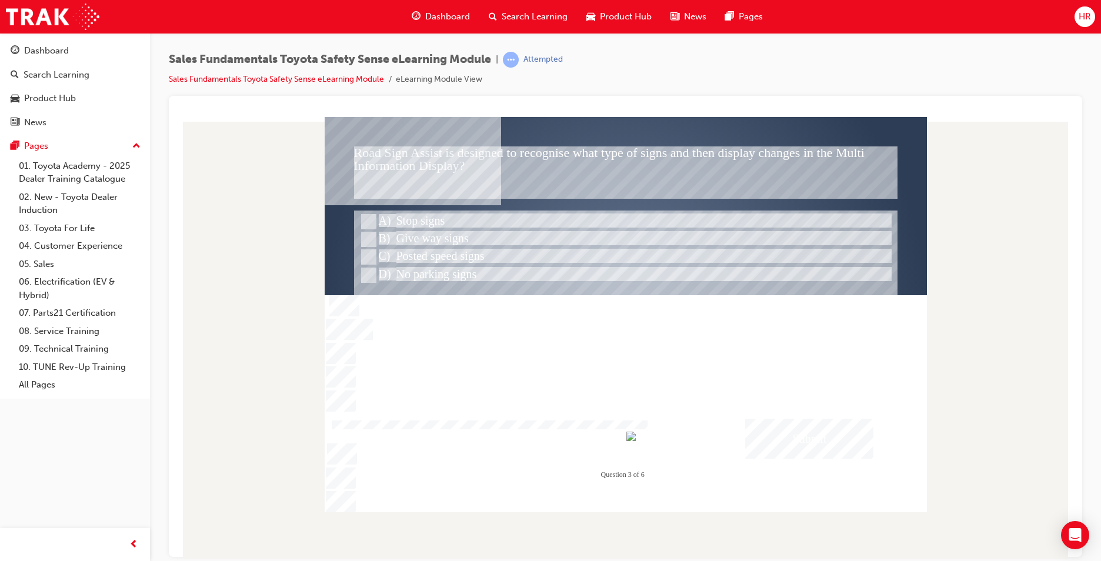
click at [816, 429] on div "Submit" at bounding box center [809, 438] width 128 height 40
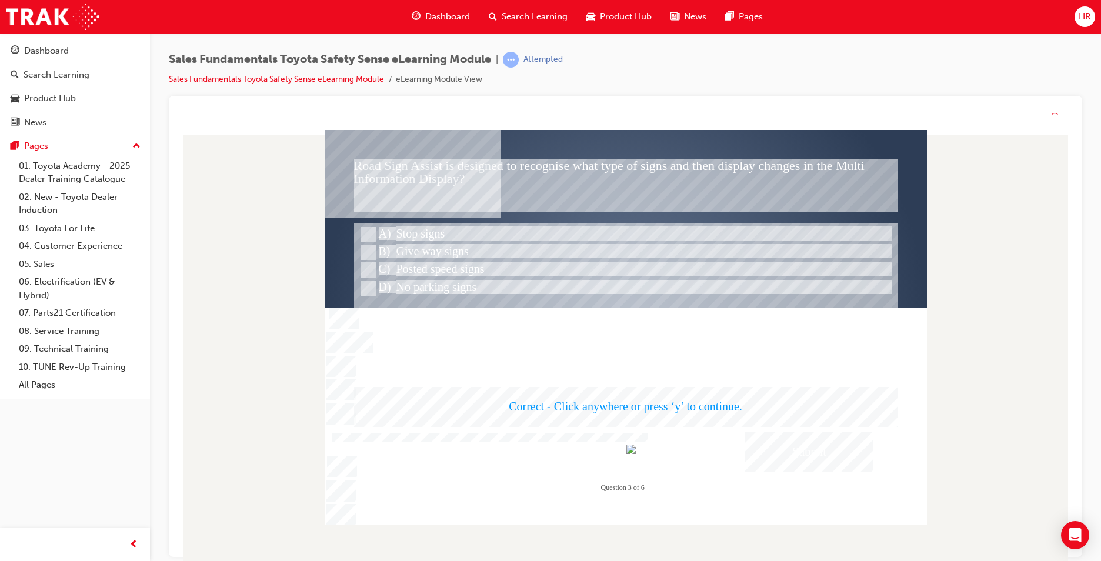
click at [675, 407] on div at bounding box center [626, 327] width 602 height 395
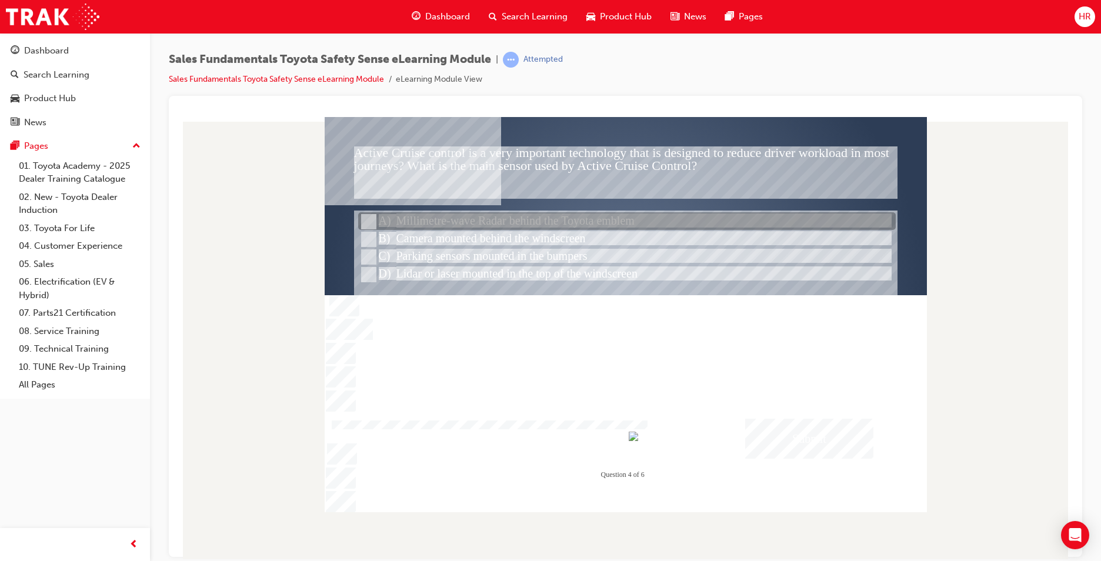
click at [397, 223] on div at bounding box center [626, 222] width 537 height 18
radio input "true"
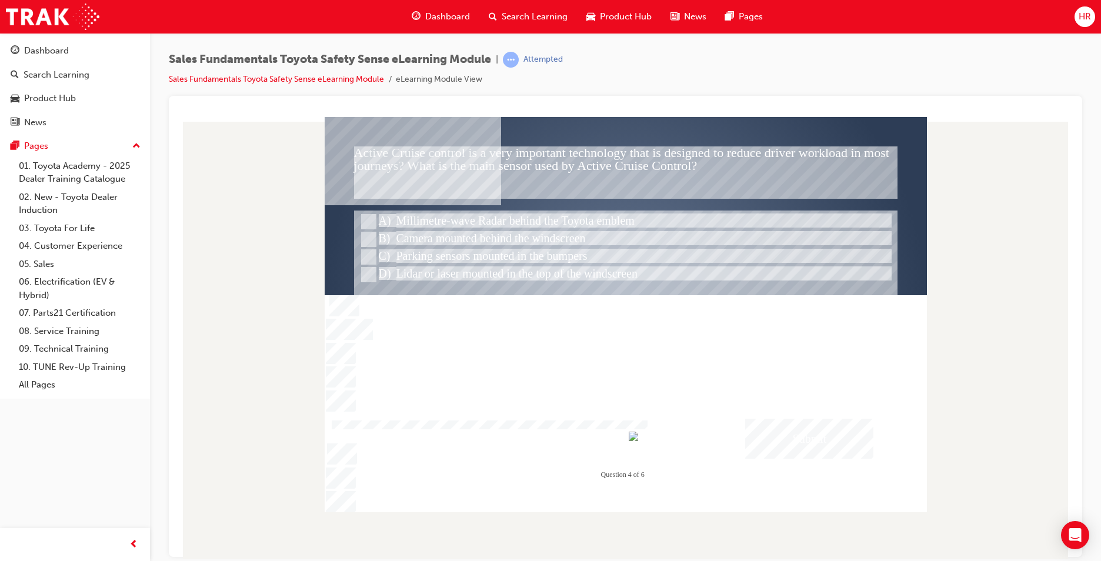
click at [811, 428] on div "Submit" at bounding box center [809, 438] width 128 height 40
click at [625, 381] on div at bounding box center [626, 313] width 602 height 395
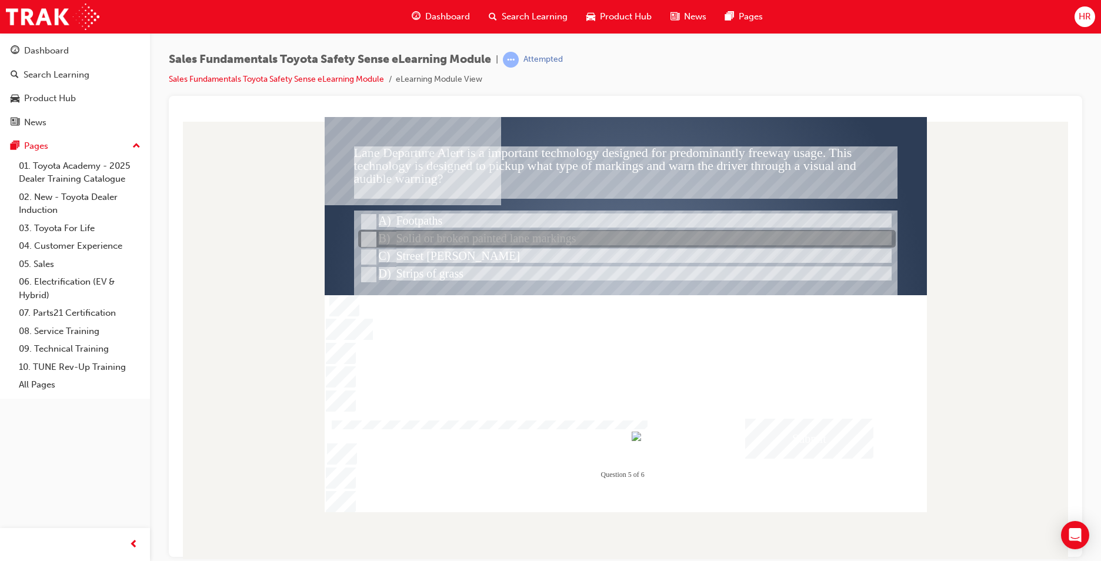
drag, startPoint x: 417, startPoint y: 240, endPoint x: 416, endPoint y: 233, distance: 7.1
click at [416, 235] on div at bounding box center [626, 239] width 537 height 18
radio input "true"
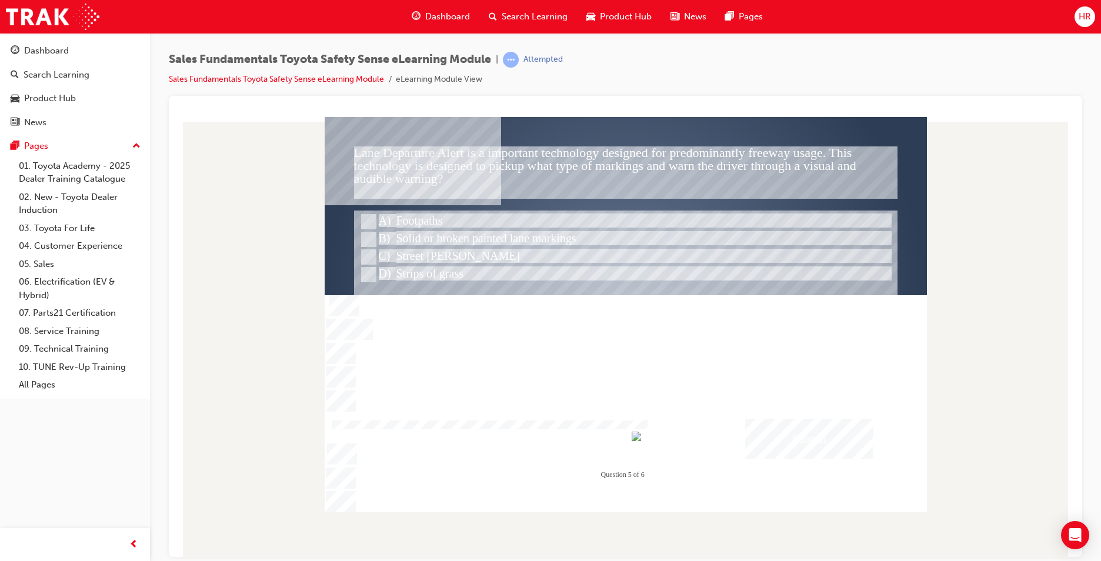
click at [806, 419] on div "Submit" at bounding box center [809, 438] width 128 height 40
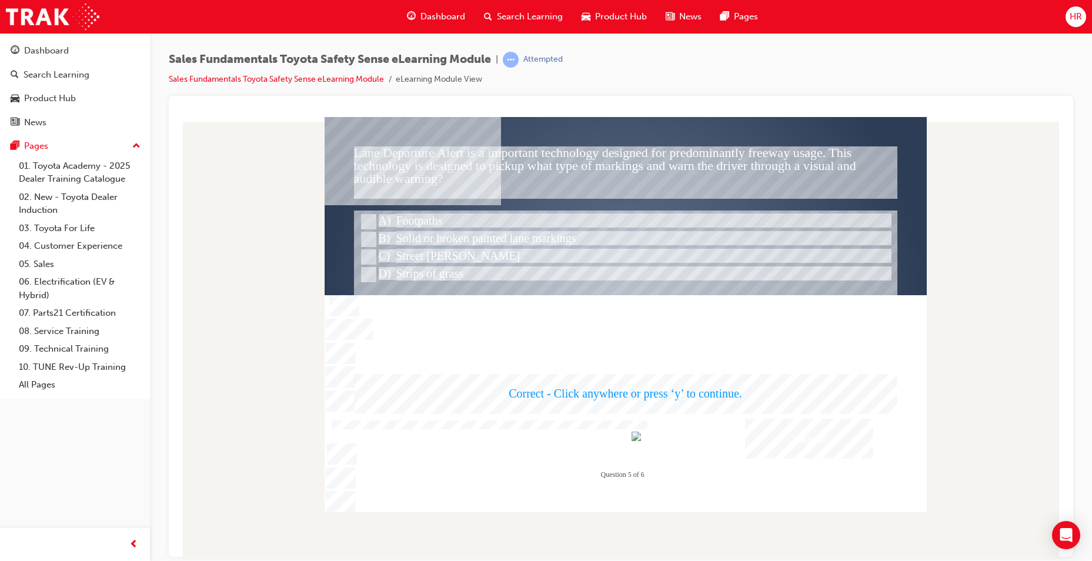
drag, startPoint x: 643, startPoint y: 362, endPoint x: 639, endPoint y: 372, distance: 10.3
click at [639, 372] on div at bounding box center [626, 313] width 602 height 395
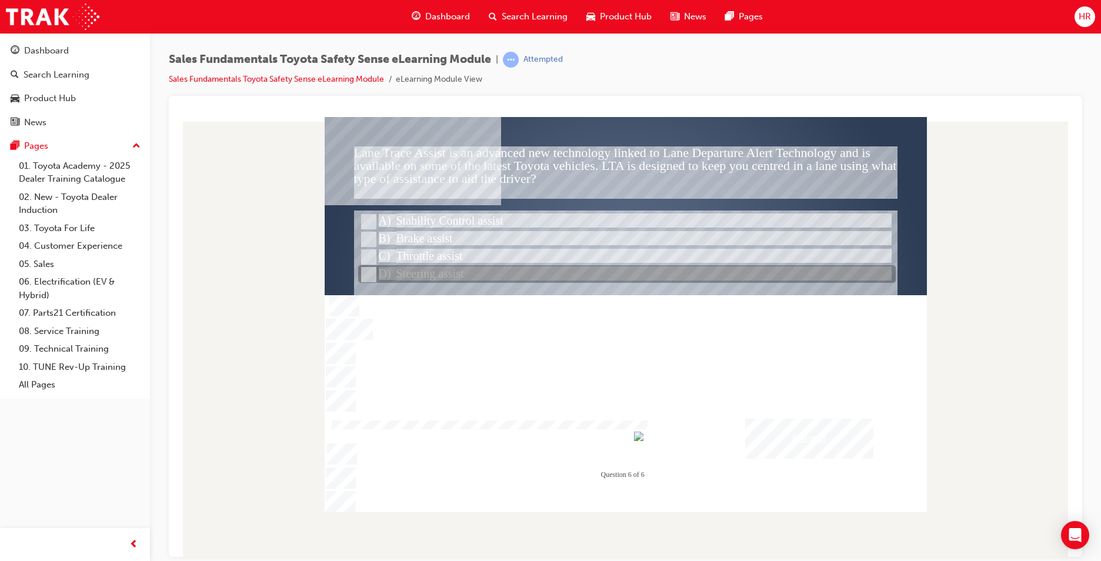
click at [382, 267] on div at bounding box center [626, 275] width 537 height 18
radio input "true"
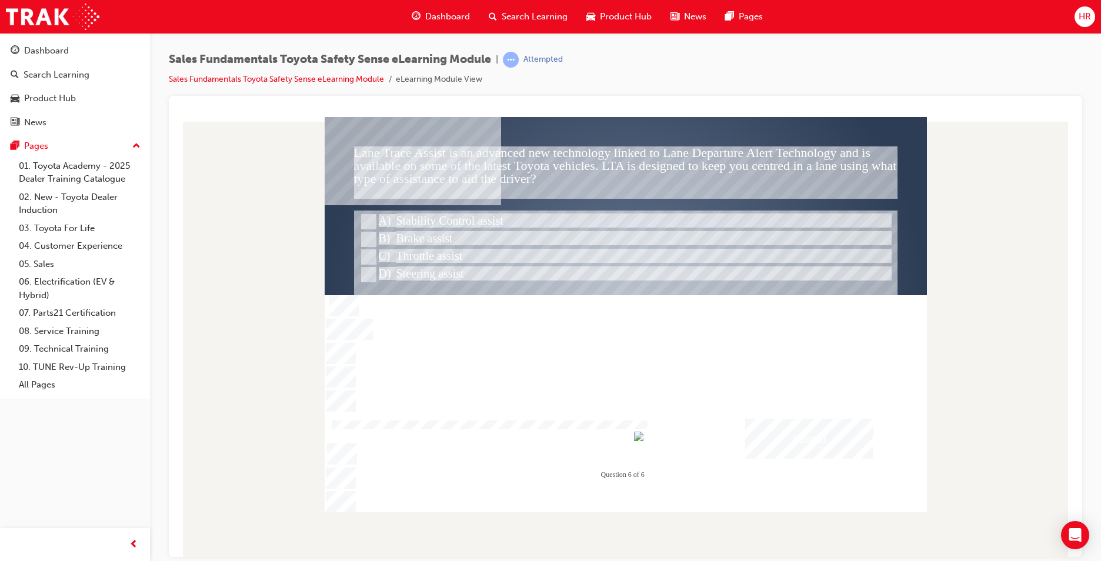
click at [831, 428] on div "Submit" at bounding box center [809, 438] width 128 height 40
click at [699, 400] on div at bounding box center [626, 313] width 602 height 395
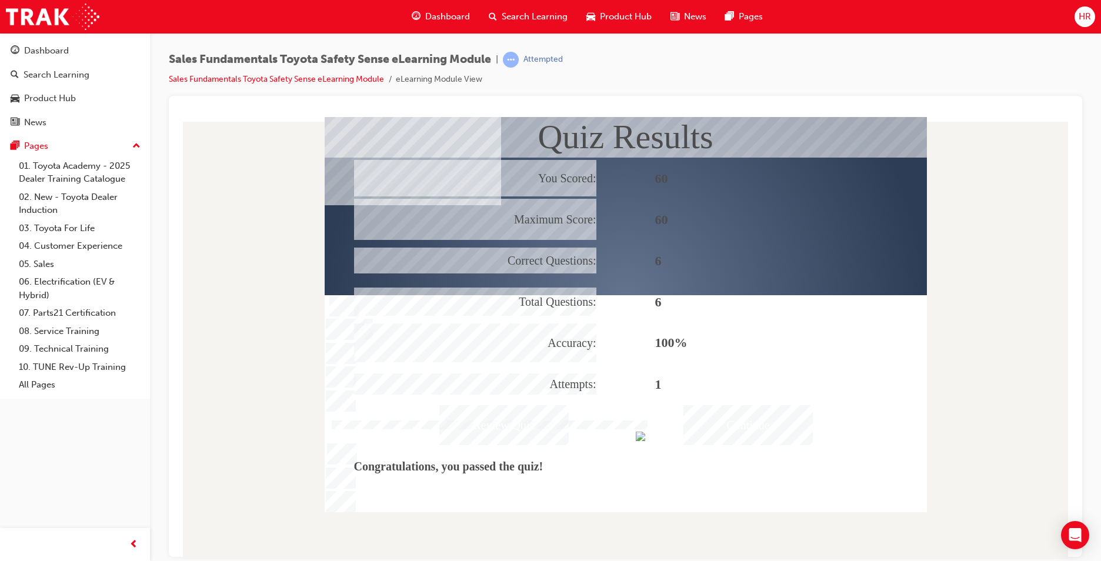
click at [757, 420] on div "Continue" at bounding box center [747, 424] width 129 height 40
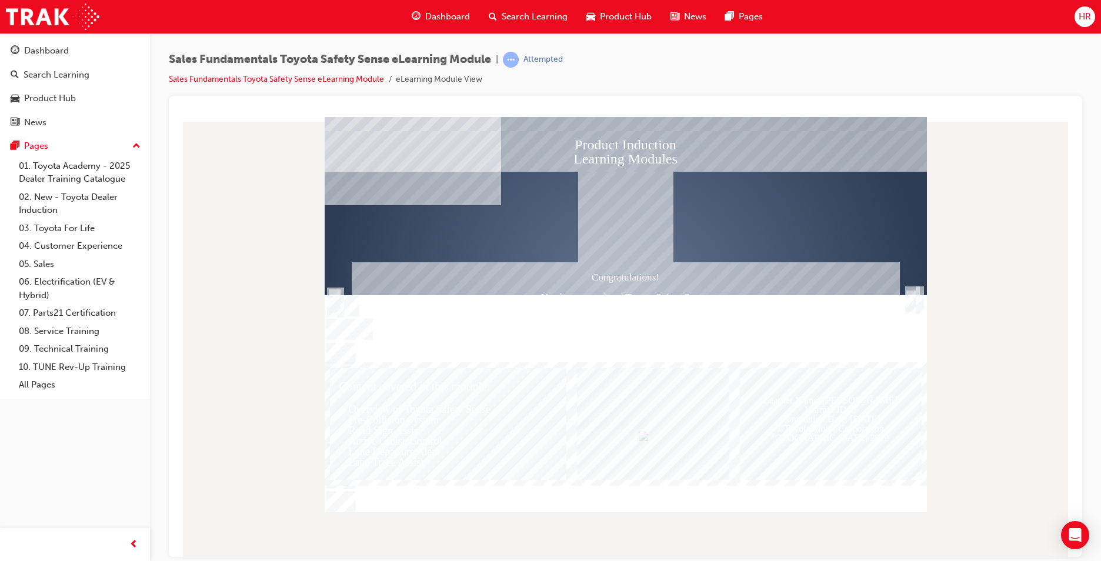
click at [911, 304] on div "Trigger this button to exit" at bounding box center [911, 313] width 12 height 25
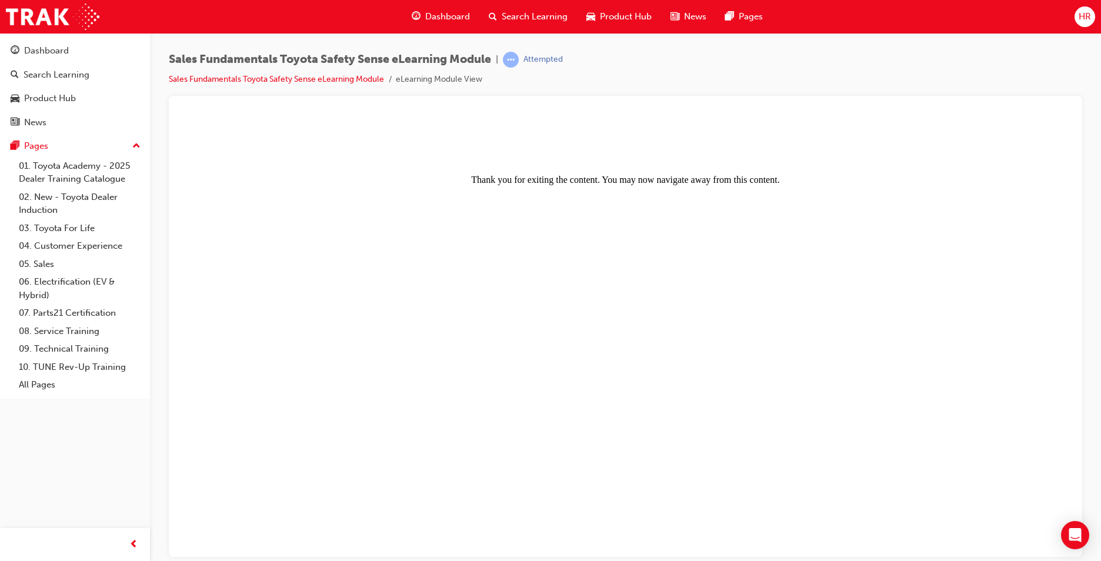
click at [580, 182] on center "Thank you for exiting the content. You may now navigate away from this content." at bounding box center [625, 152] width 885 height 63
drag, startPoint x: 436, startPoint y: 185, endPoint x: 994, endPoint y: 292, distance: 568.1
click at [994, 292] on body "Thank you for exiting the content. You may now navigate away from this content." at bounding box center [625, 337] width 885 height 433
click at [619, 168] on center "Thank you for exiting the content. You may now navigate away from this content." at bounding box center [625, 152] width 885 height 63
click at [276, 168] on center "Thank you for exiting the content. You may now navigate away from this content." at bounding box center [625, 152] width 885 height 63
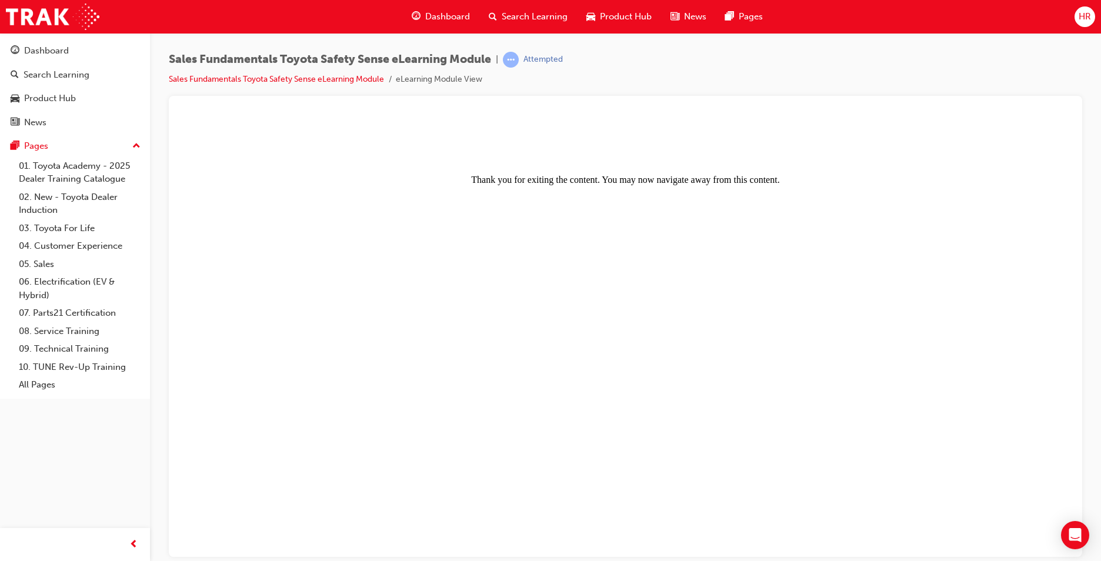
click at [277, 156] on center "Thank you for exiting the content. You may now navigate away from this content." at bounding box center [625, 152] width 885 height 63
click at [270, 151] on center "Thank you for exiting the content. You may now navigate away from this content." at bounding box center [625, 152] width 885 height 63
click at [286, 148] on center "Thank you for exiting the content. You may now navigate away from this content." at bounding box center [625, 152] width 885 height 63
drag, startPoint x: 398, startPoint y: 149, endPoint x: 453, endPoint y: 158, distance: 56.0
click at [453, 158] on center "Thank you for exiting the content. You may now navigate away from this content." at bounding box center [625, 152] width 885 height 63
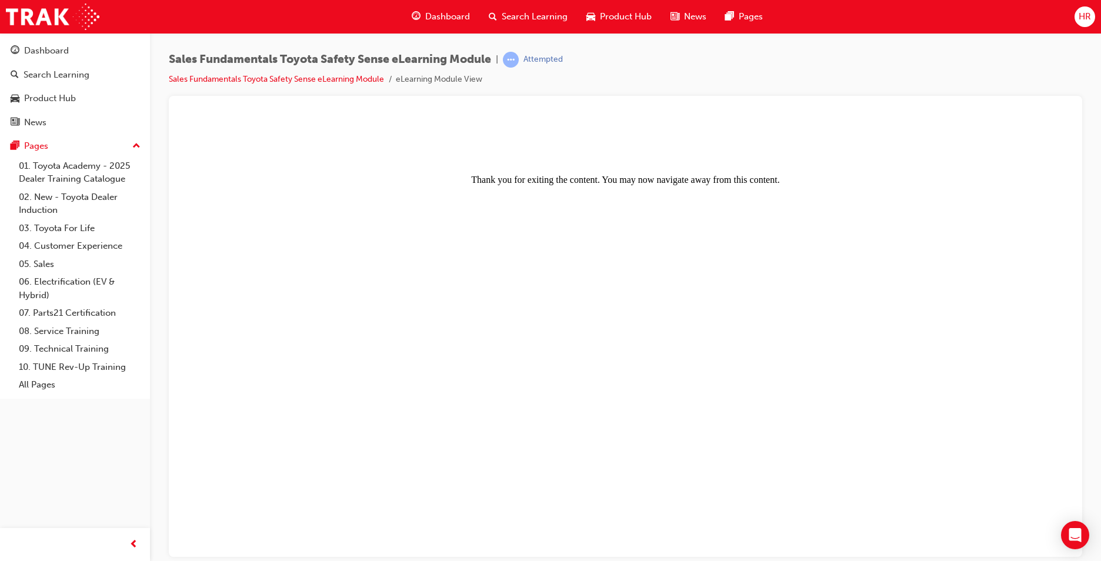
click at [390, 133] on center "Thank you for exiting the content. You may now navigate away from this content." at bounding box center [625, 152] width 885 height 63
click at [387, 143] on center "Thank you for exiting the content. You may now navigate away from this content." at bounding box center [625, 152] width 885 height 63
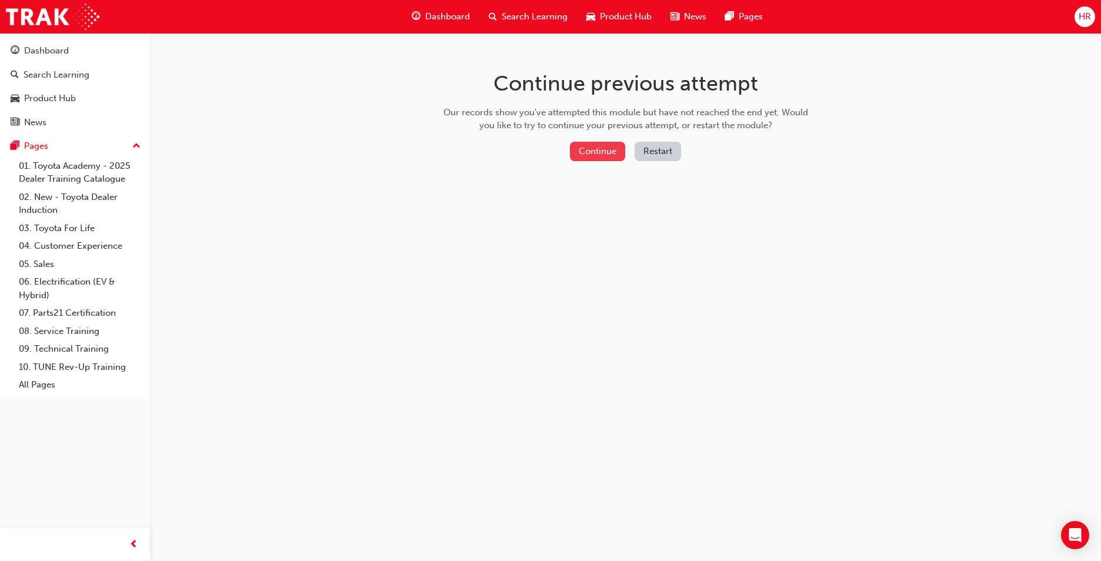
click at [608, 148] on button "Continue" at bounding box center [597, 151] width 55 height 19
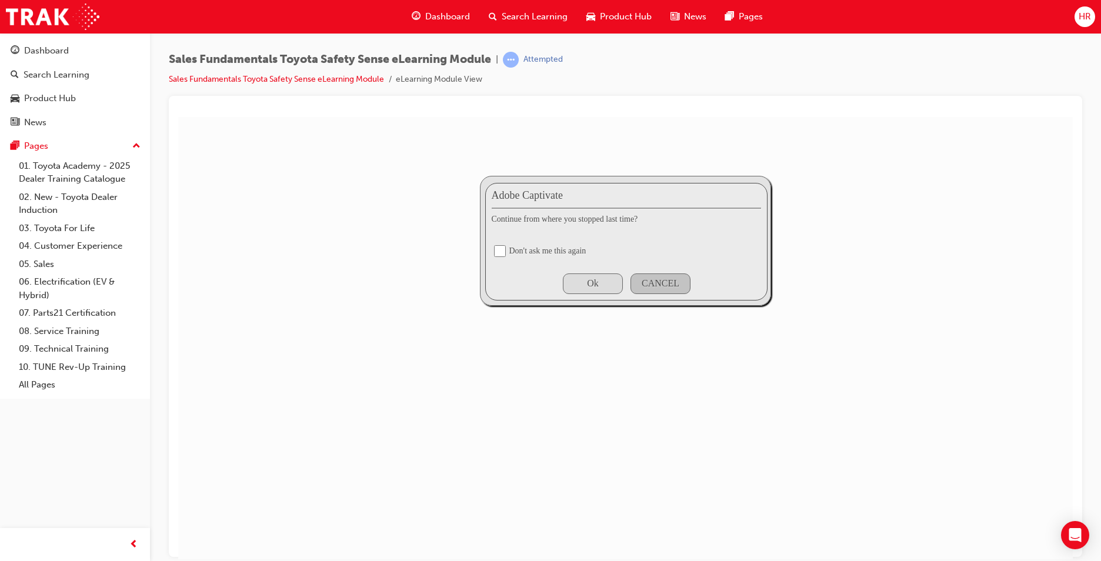
click at [599, 273] on div "Ok" at bounding box center [593, 283] width 60 height 21
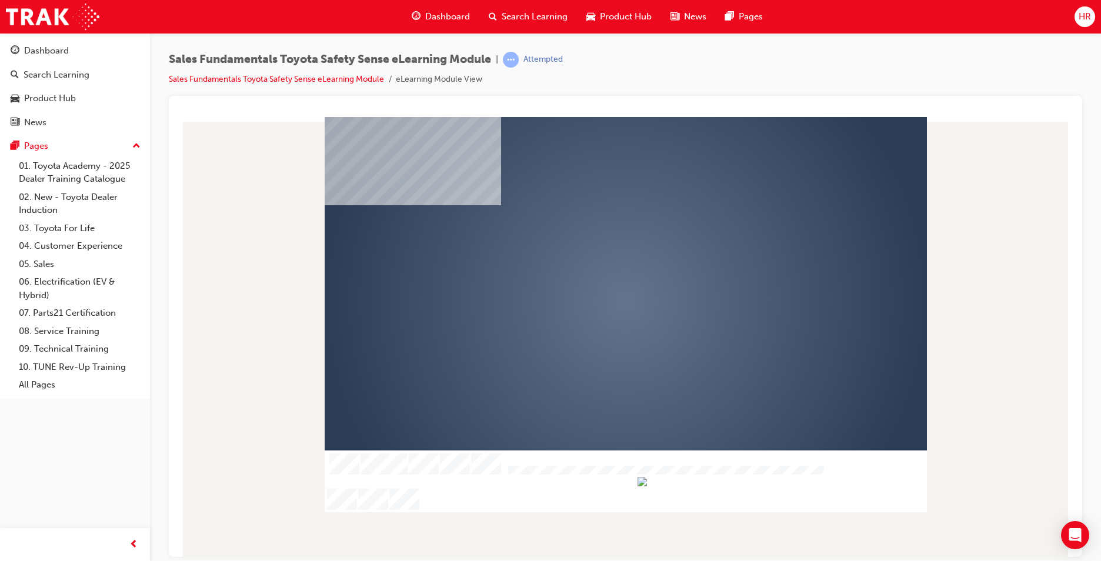
click at [591, 267] on div "play" at bounding box center [591, 267] width 0 height 0
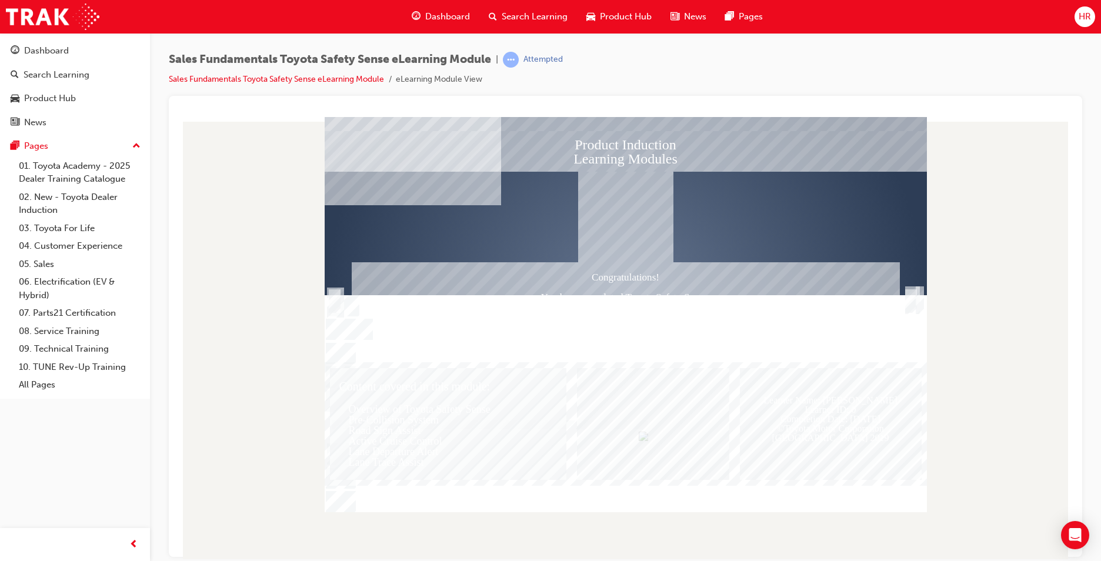
click at [818, 436] on div "Learner Name: $$cpQuizInfoStudentName$$ Learner ID: $$cpQuizInfoStudentID$$ Com…" at bounding box center [831, 423] width 182 height 112
drag, startPoint x: 812, startPoint y: 503, endPoint x: 730, endPoint y: 504, distance: 82.3
click at [730, 440] on div at bounding box center [626, 430] width 602 height 20
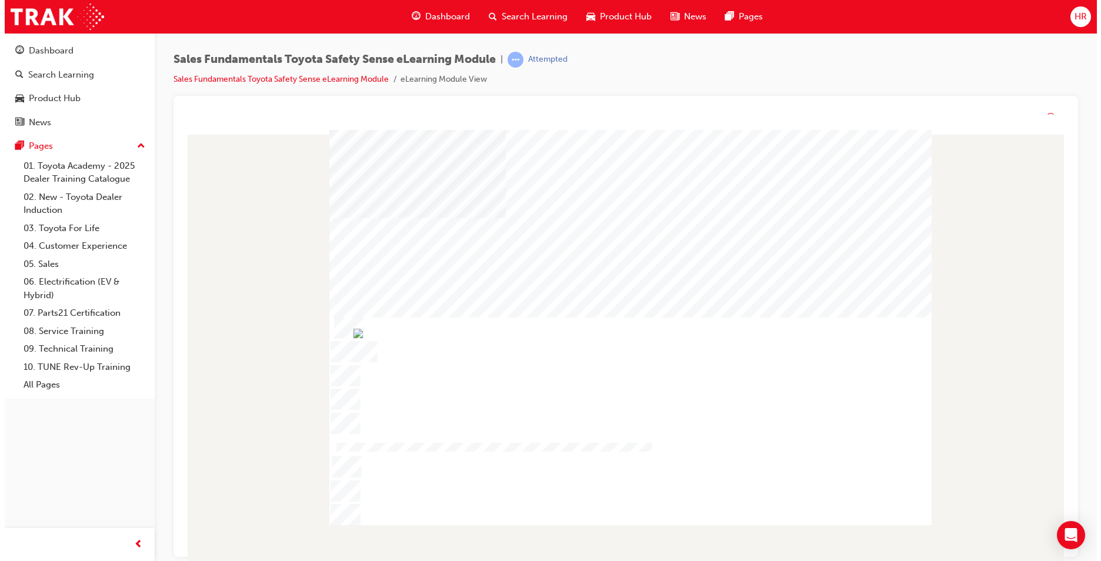
drag, startPoint x: 829, startPoint y: 518, endPoint x: 537, endPoint y: 554, distance: 293.8
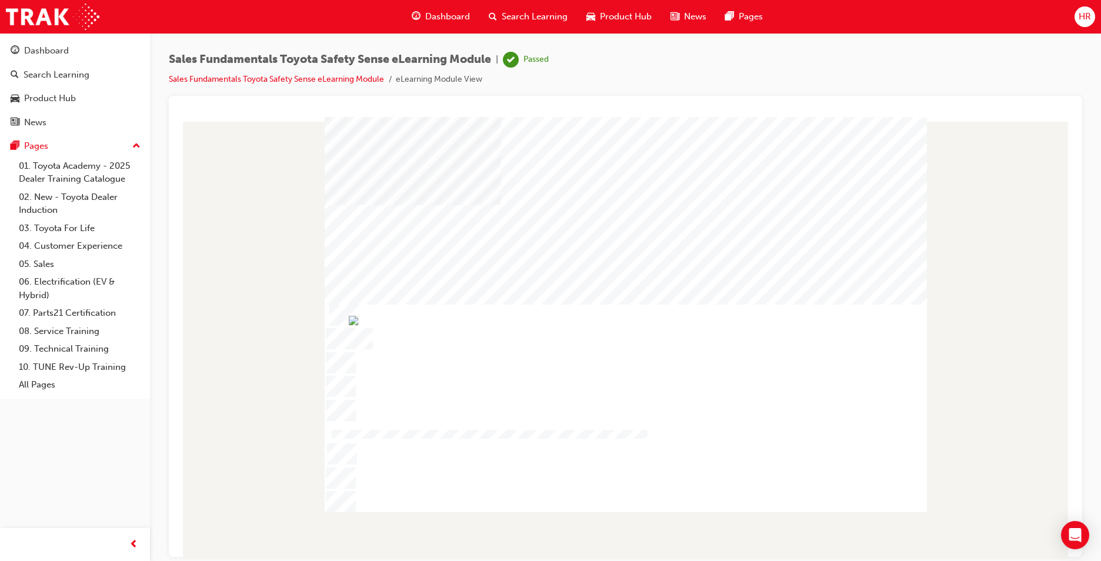
drag, startPoint x: 534, startPoint y: 506, endPoint x: 570, endPoint y: 499, distance: 37.0
click at [570, 499] on body "Try again TSS Overview Table Of Contents Exit Slide Title Welcome Video Introdu…" at bounding box center [625, 359] width 885 height 476
click at [429, 18] on span "Dashboard" at bounding box center [447, 17] width 45 height 14
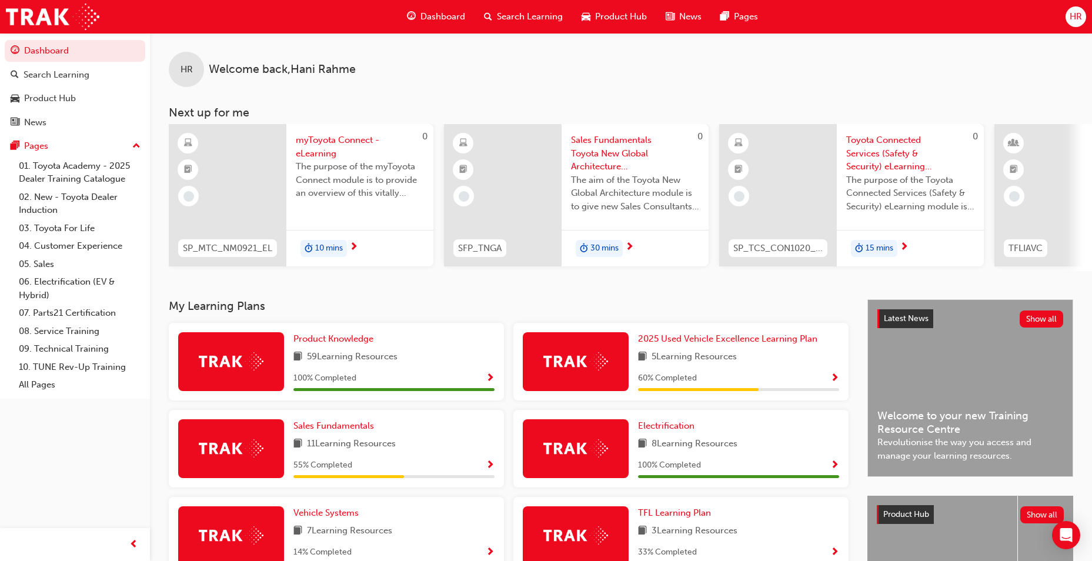
click at [339, 422] on div "Sales Fundamentals 11 Learning Resources 55 % Completed" at bounding box center [336, 449] width 335 height 78
click at [337, 426] on span "Sales Fundamentals" at bounding box center [333, 425] width 81 height 11
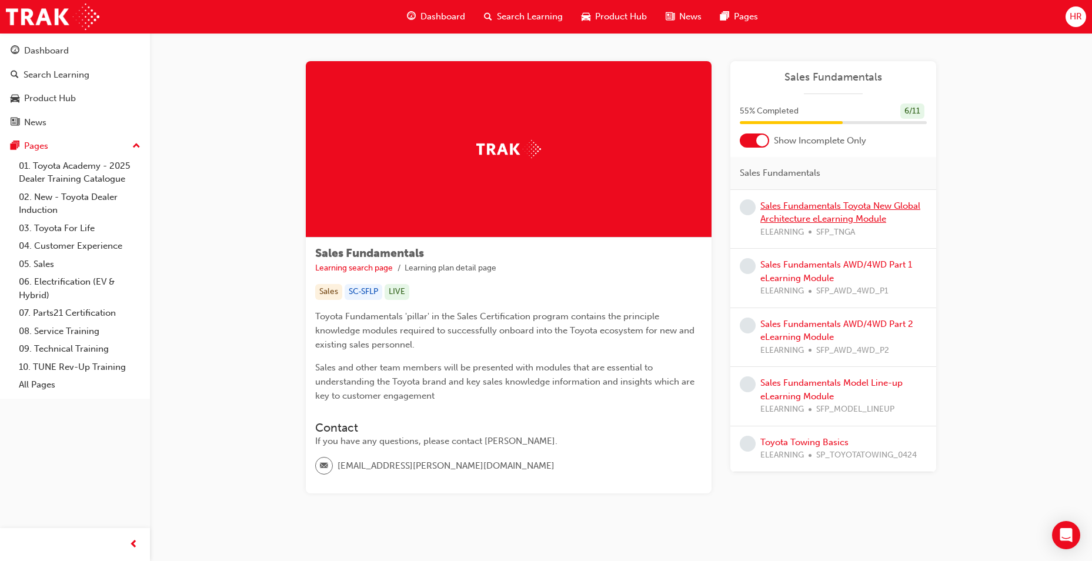
click at [805, 205] on link "Sales Fundamentals Toyota New Global Architecture eLearning Module" at bounding box center [840, 212] width 160 height 24
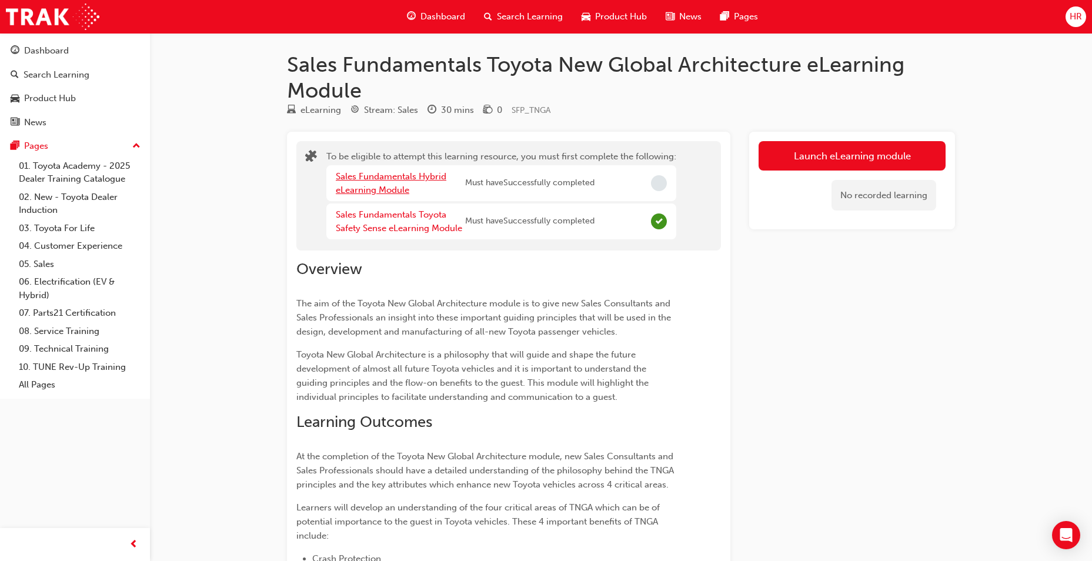
click at [372, 181] on link "Sales Fundamentals Hybrid eLearning Module" at bounding box center [391, 183] width 111 height 24
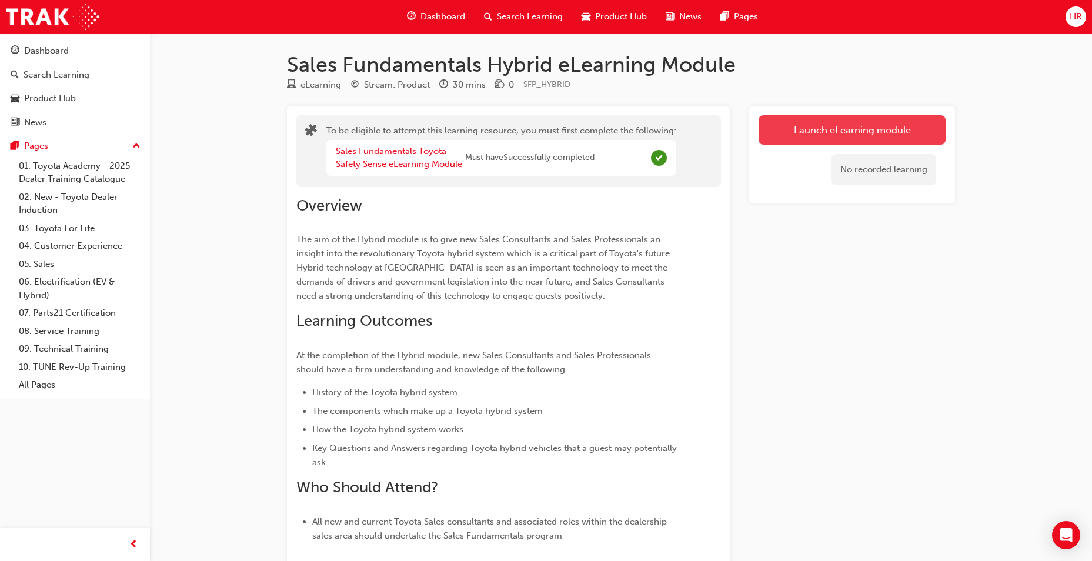
click at [794, 122] on button "Launch eLearning module" at bounding box center [851, 129] width 187 height 29
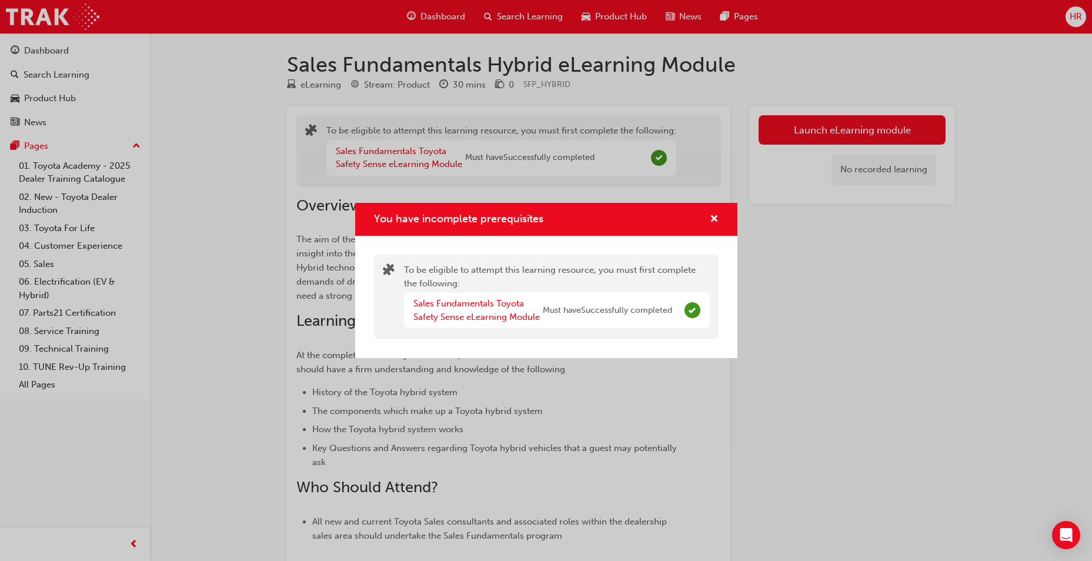
click at [719, 211] on div "You have incomplete prerequisites" at bounding box center [546, 220] width 382 height 34
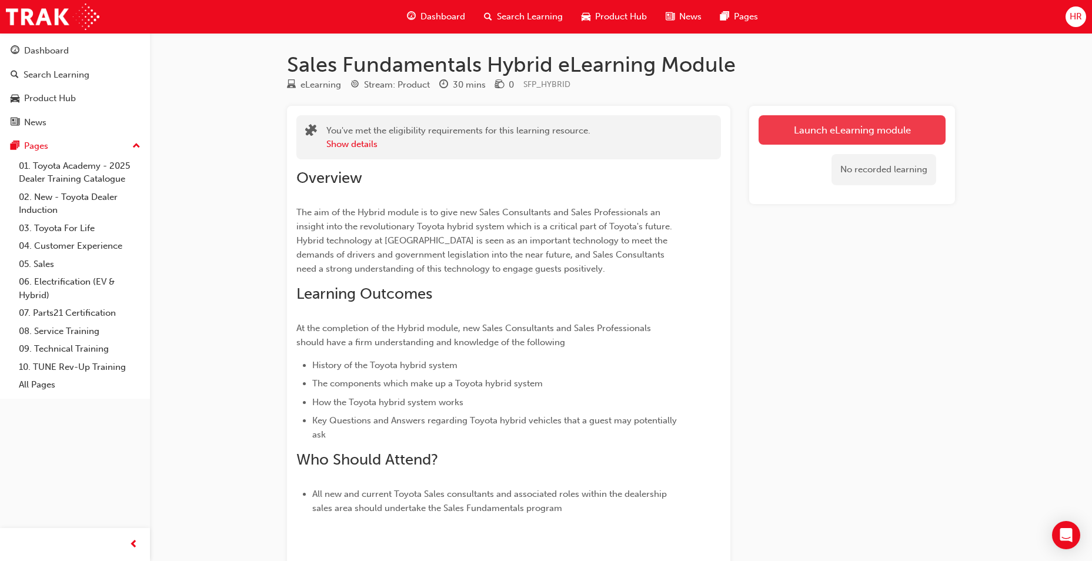
click at [822, 132] on link "Launch eLearning module" at bounding box center [851, 129] width 187 height 29
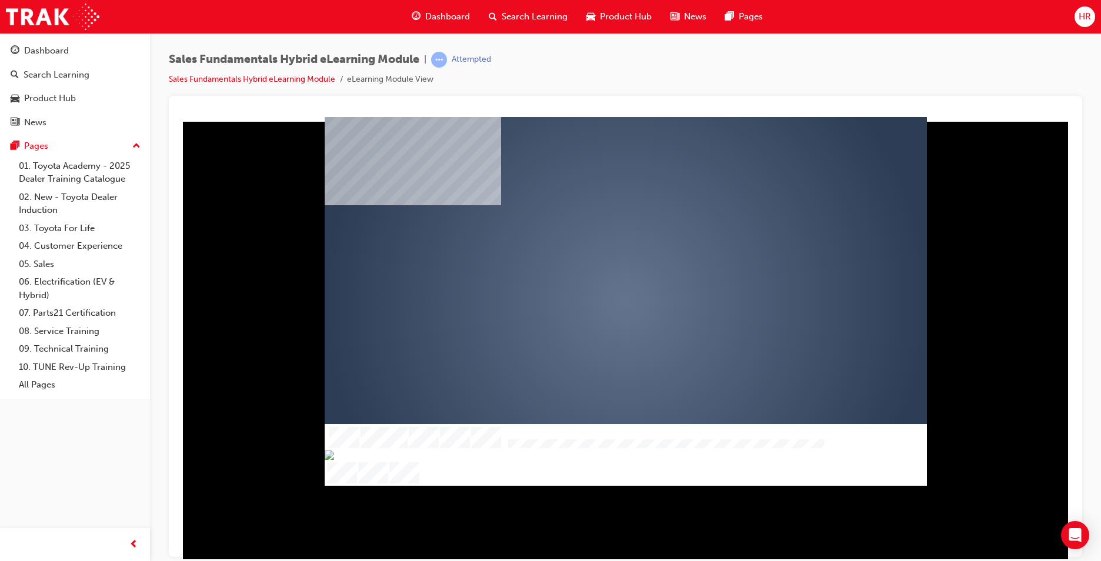
drag, startPoint x: 636, startPoint y: 313, endPoint x: 630, endPoint y: 304, distance: 10.3
click at [591, 267] on div "play" at bounding box center [591, 267] width 0 height 0
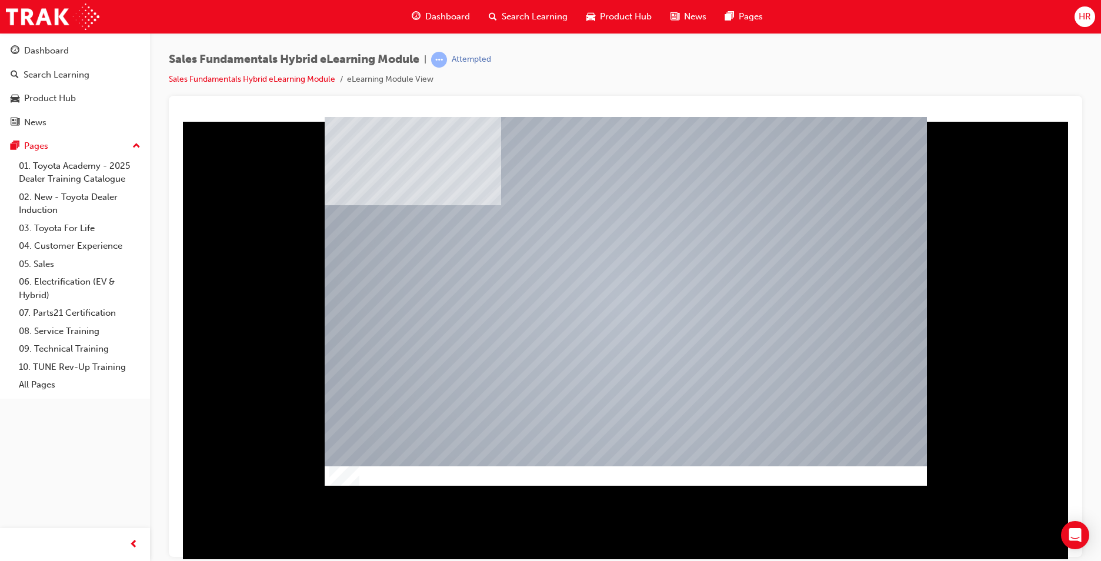
click at [844, 506] on div at bounding box center [625, 337] width 894 height 442
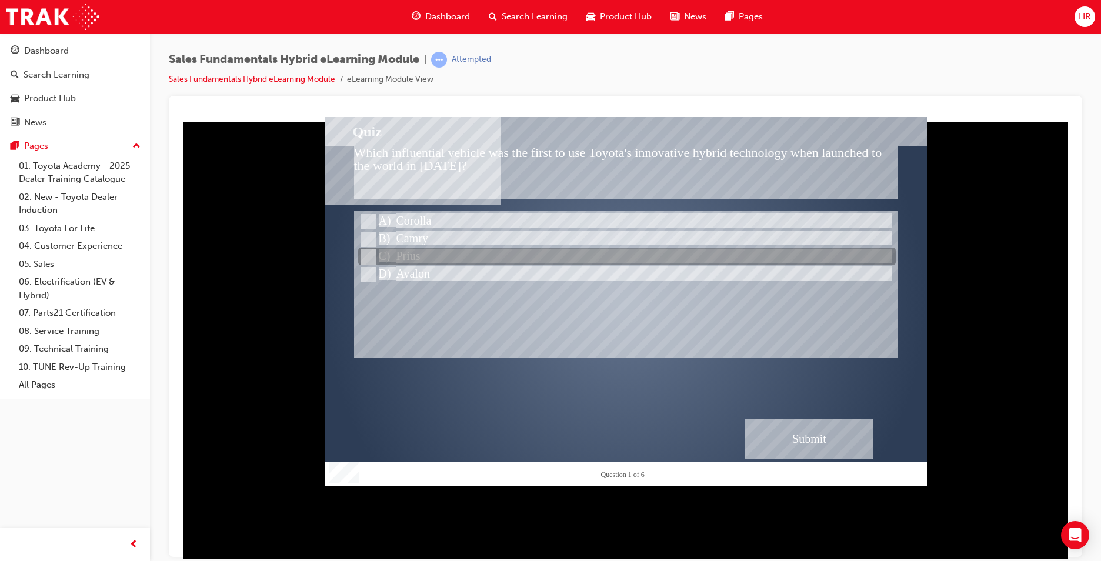
drag, startPoint x: 374, startPoint y: 261, endPoint x: 569, endPoint y: 322, distance: 203.4
click at [376, 260] on div at bounding box center [626, 257] width 537 height 18
radio input "true"
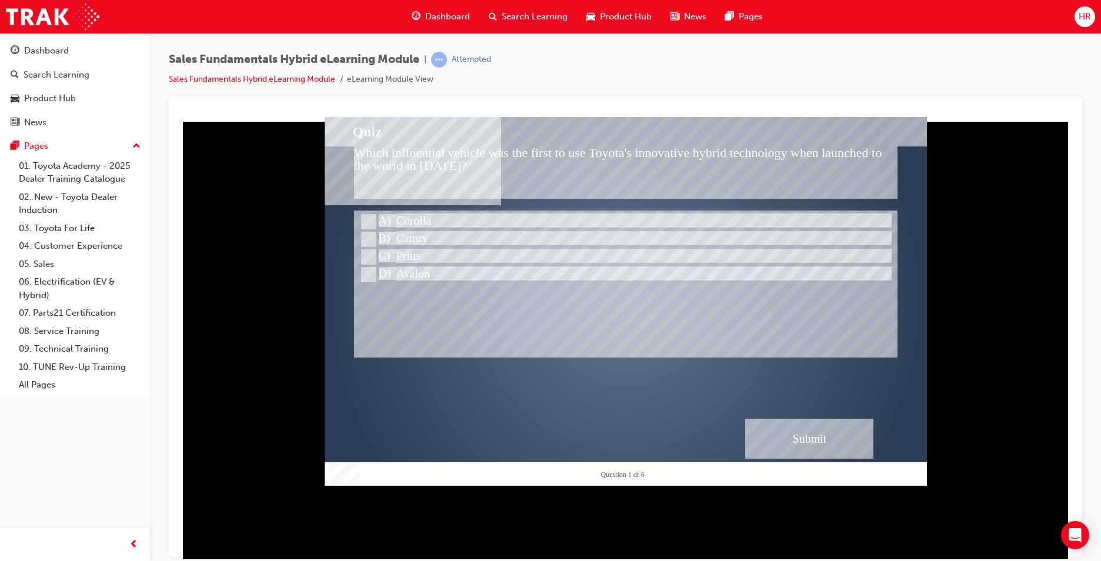
click at [842, 428] on div "Submit" at bounding box center [809, 438] width 128 height 40
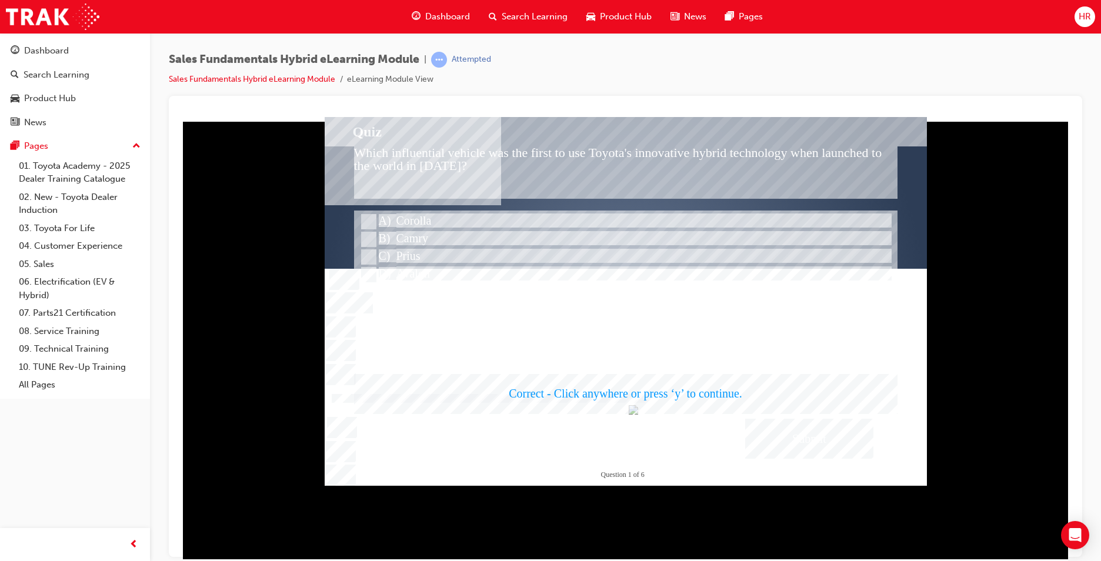
click at [708, 397] on div at bounding box center [626, 300] width 602 height 369
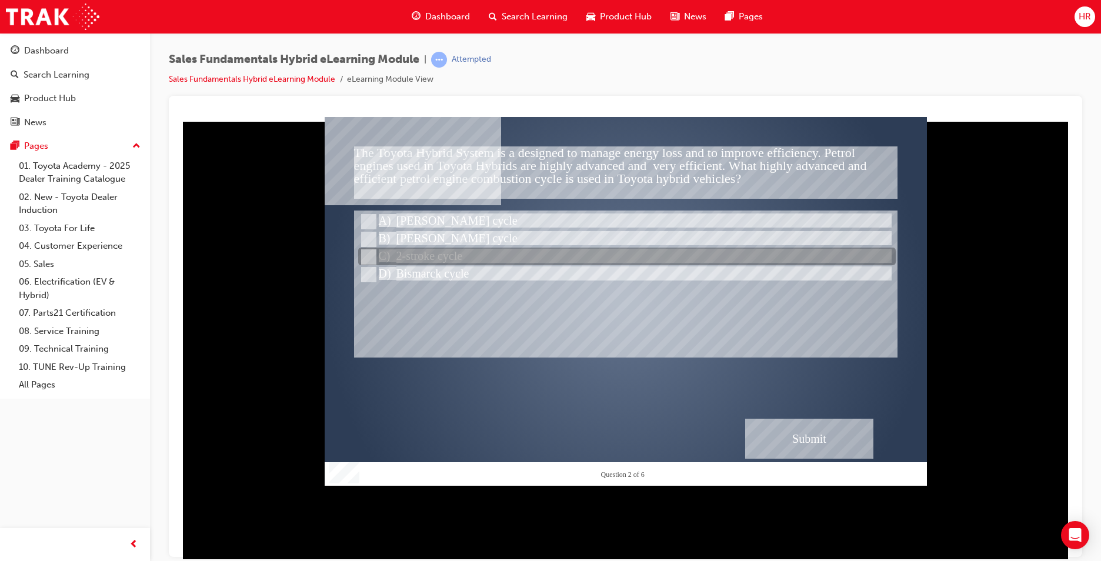
click at [434, 255] on div at bounding box center [626, 257] width 537 height 18
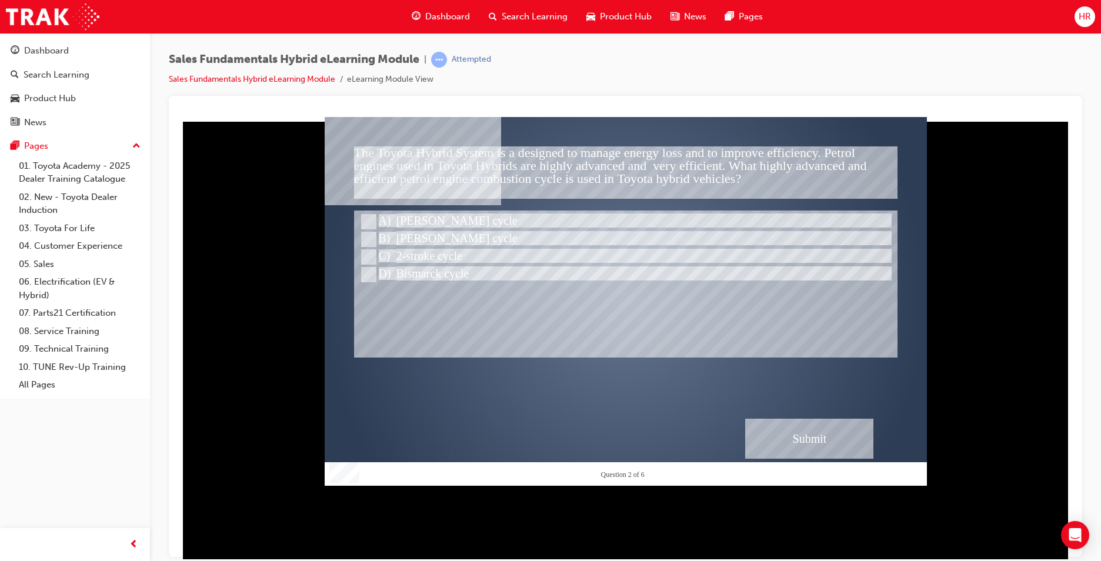
click at [767, 436] on div "Submit" at bounding box center [809, 438] width 128 height 40
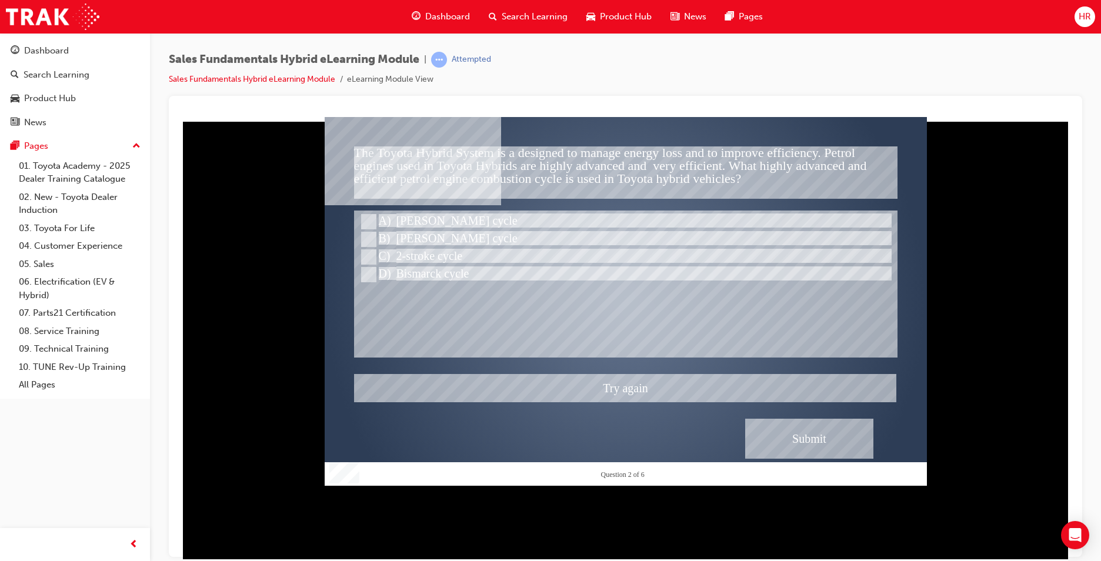
click at [470, 276] on div at bounding box center [626, 300] width 602 height 369
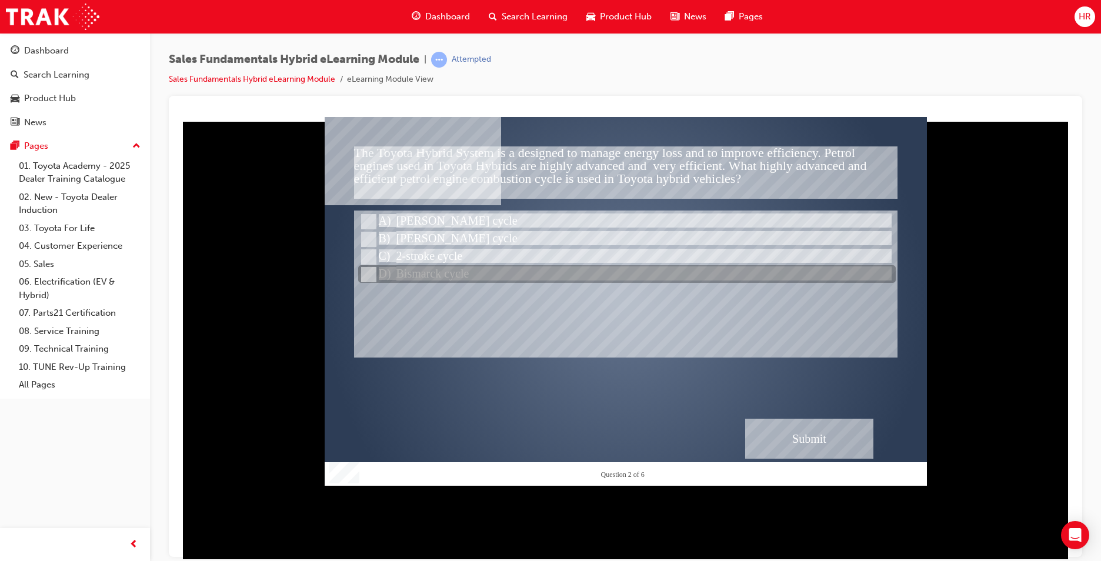
click at [396, 279] on div at bounding box center [626, 275] width 537 height 18
radio input "false"
radio input "true"
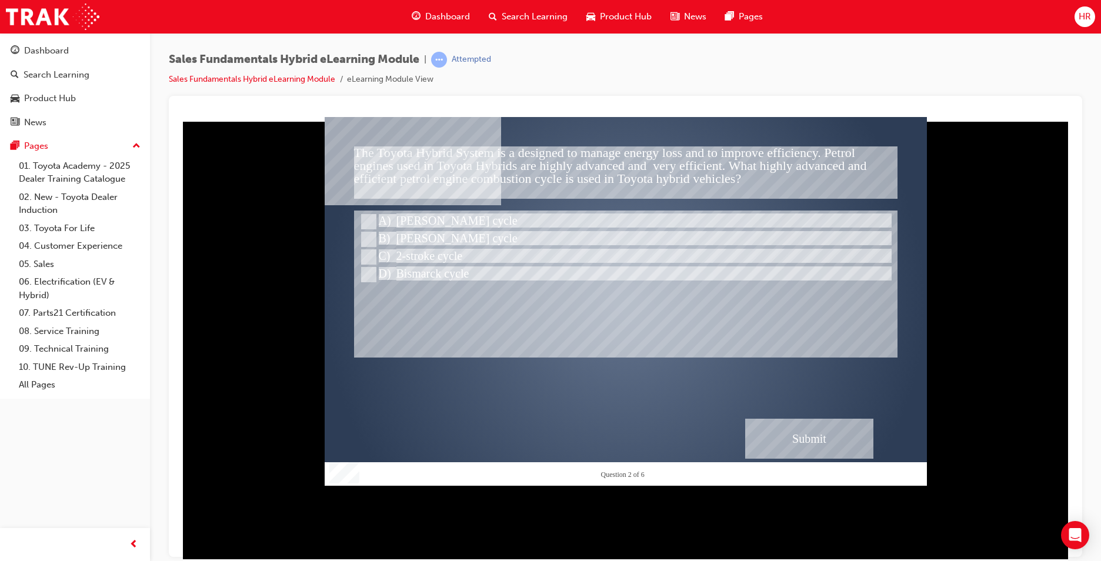
click at [791, 402] on div "Correct - Click anywhere or press ‘y’ to continue." at bounding box center [625, 392] width 543 height 39
click at [779, 443] on div "Submit" at bounding box center [809, 438] width 128 height 40
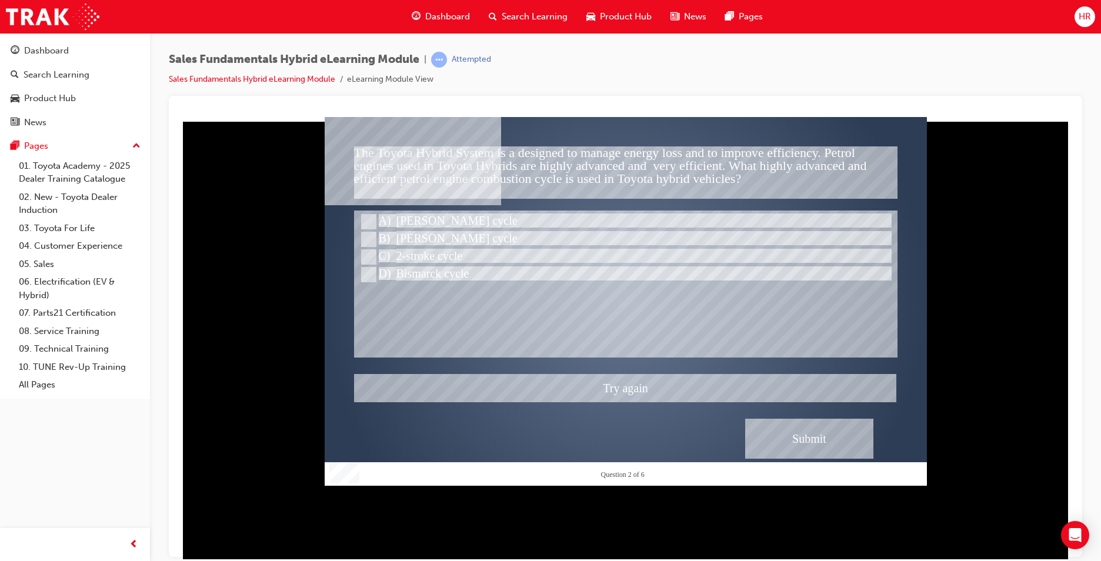
drag, startPoint x: 610, startPoint y: 399, endPoint x: 587, endPoint y: 356, distance: 48.4
click at [607, 387] on div at bounding box center [626, 300] width 602 height 369
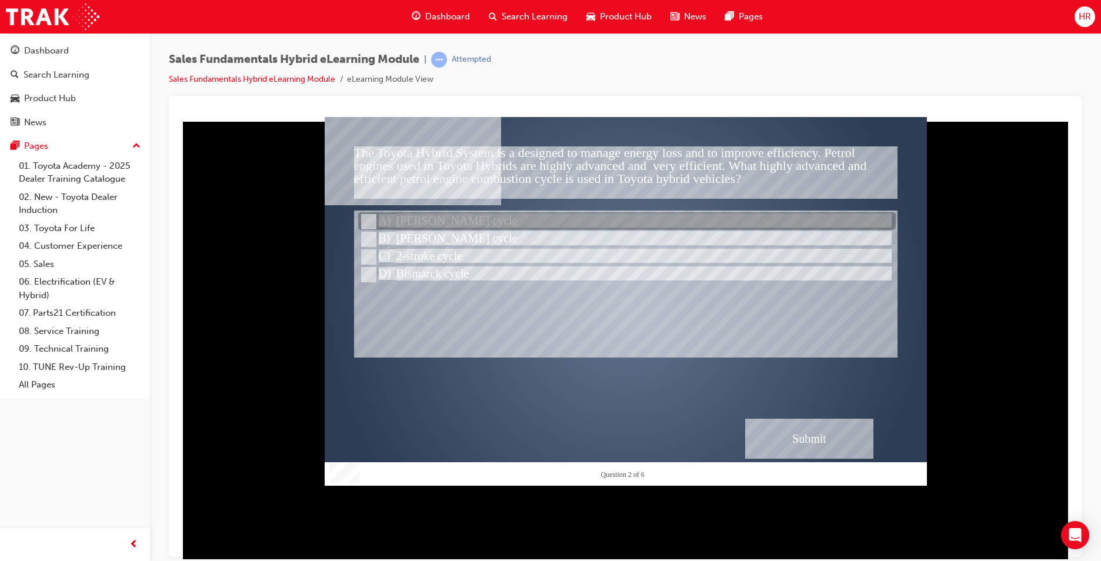
click at [369, 222] on input "Otto cycle" at bounding box center [367, 221] width 13 height 13
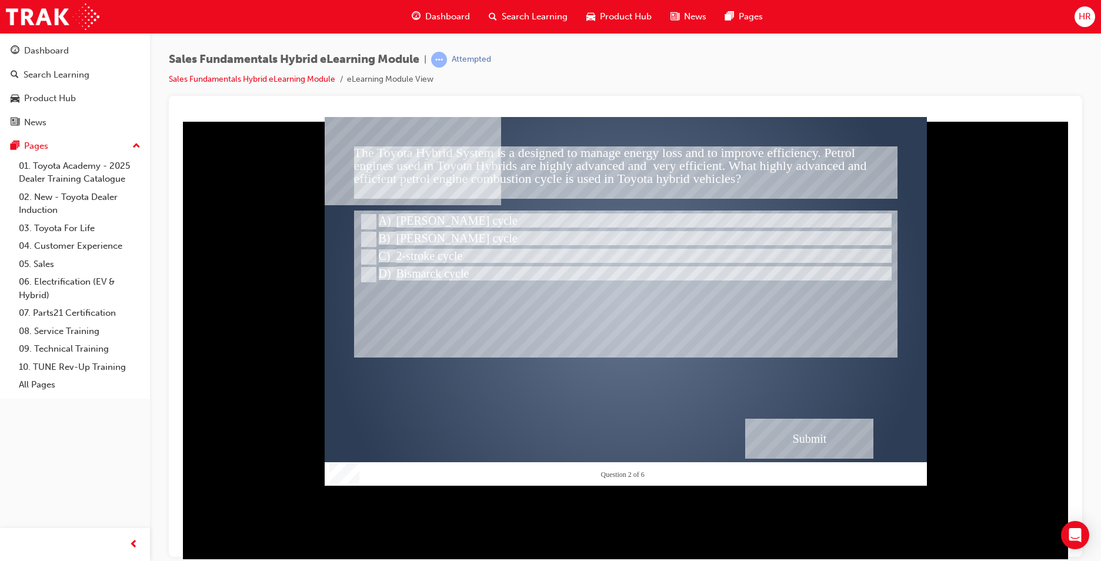
click at [800, 427] on div "Submit" at bounding box center [809, 438] width 128 height 40
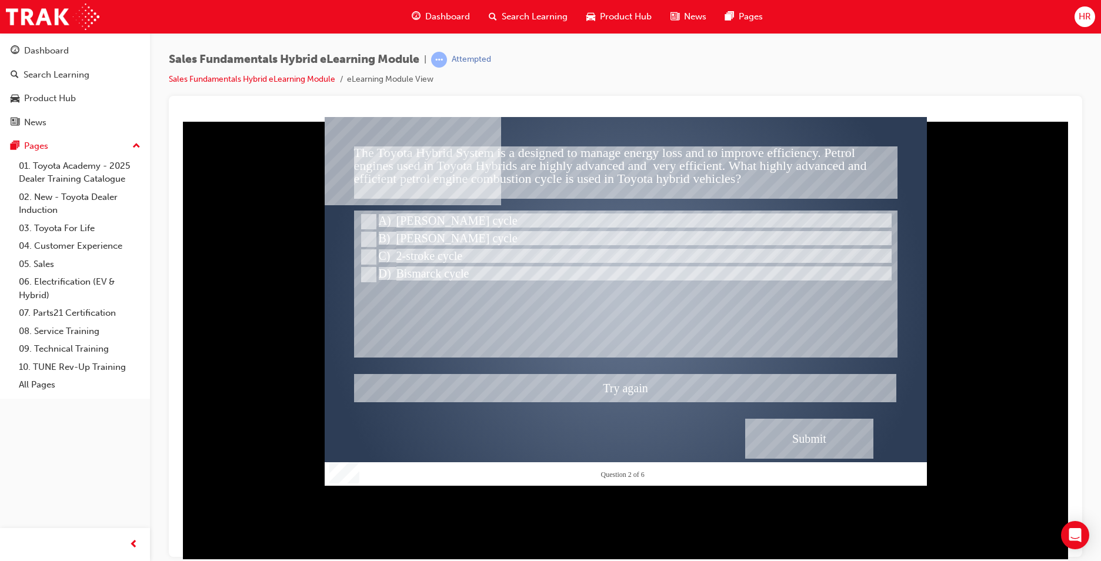
click at [607, 396] on div at bounding box center [626, 300] width 602 height 369
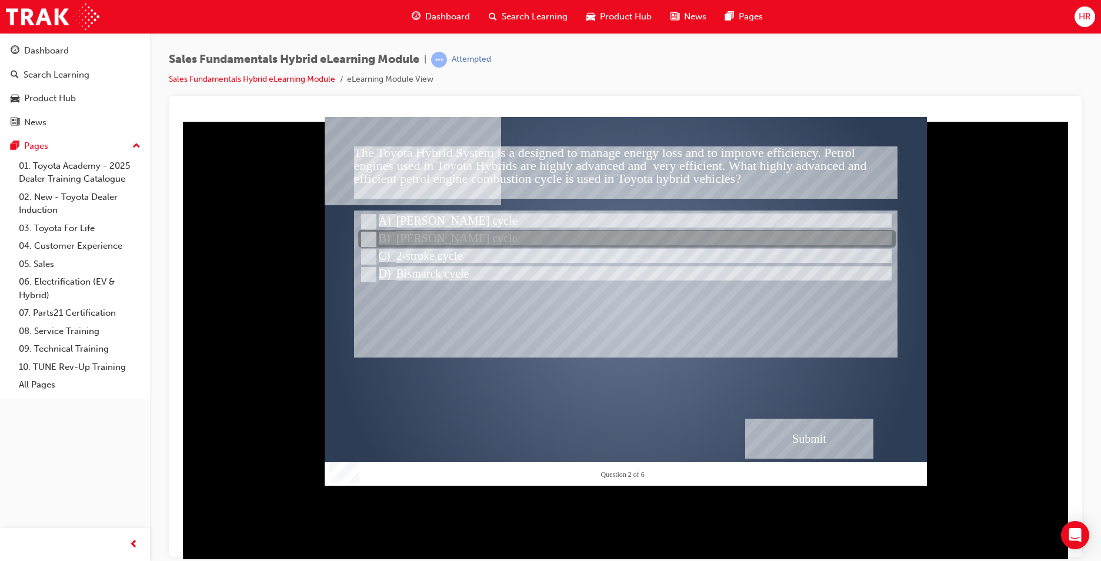
click at [484, 239] on div at bounding box center [626, 239] width 537 height 18
radio input "false"
radio input "true"
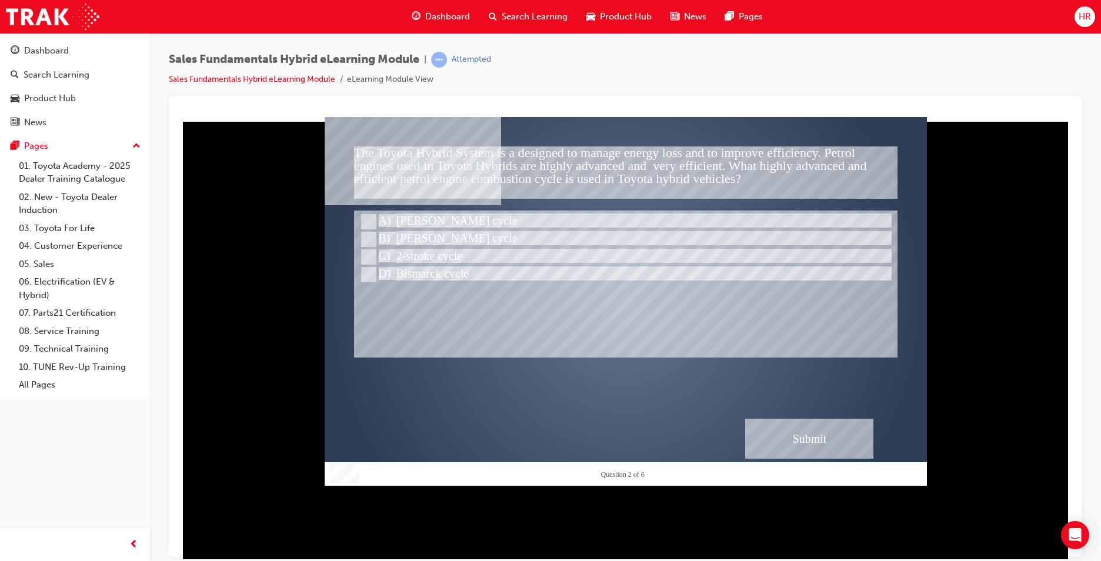
click at [809, 422] on div "Submit" at bounding box center [809, 438] width 128 height 40
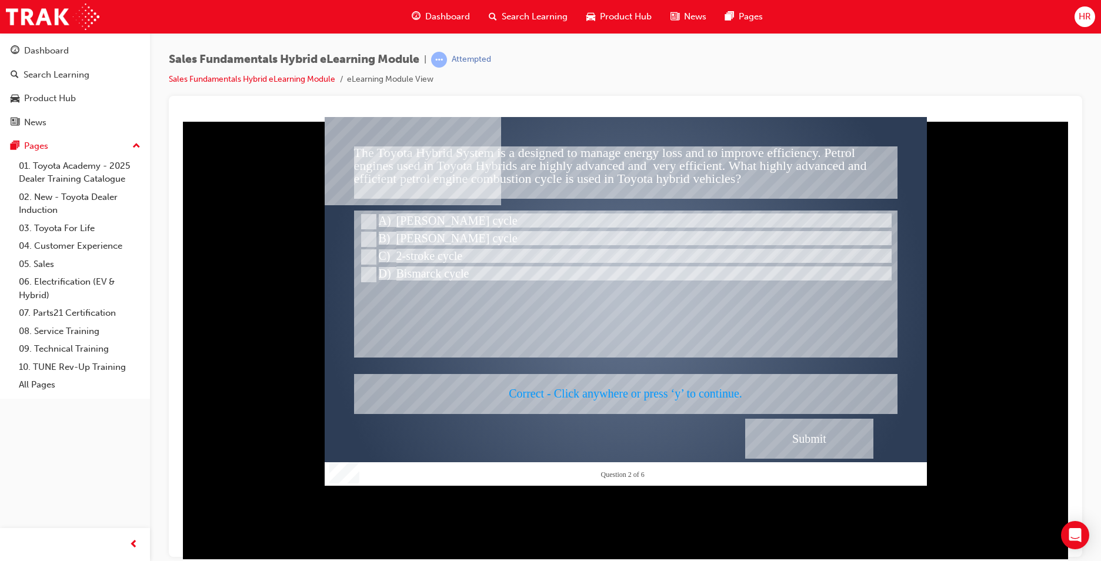
click at [647, 398] on div at bounding box center [626, 300] width 602 height 369
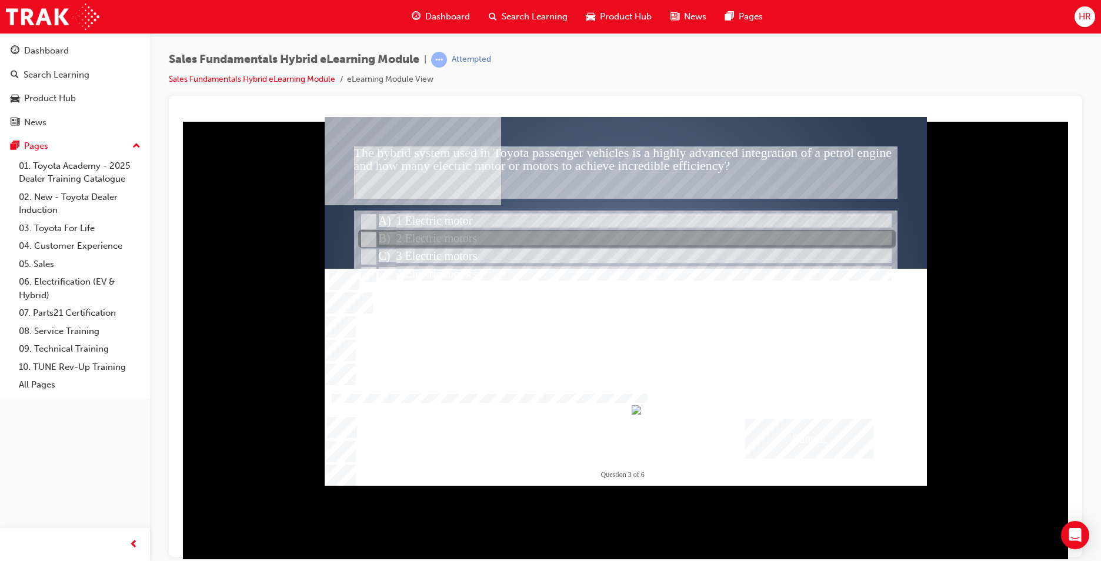
drag, startPoint x: 380, startPoint y: 238, endPoint x: 616, endPoint y: 307, distance: 245.6
click at [382, 238] on div at bounding box center [626, 239] width 537 height 18
radio input "true"
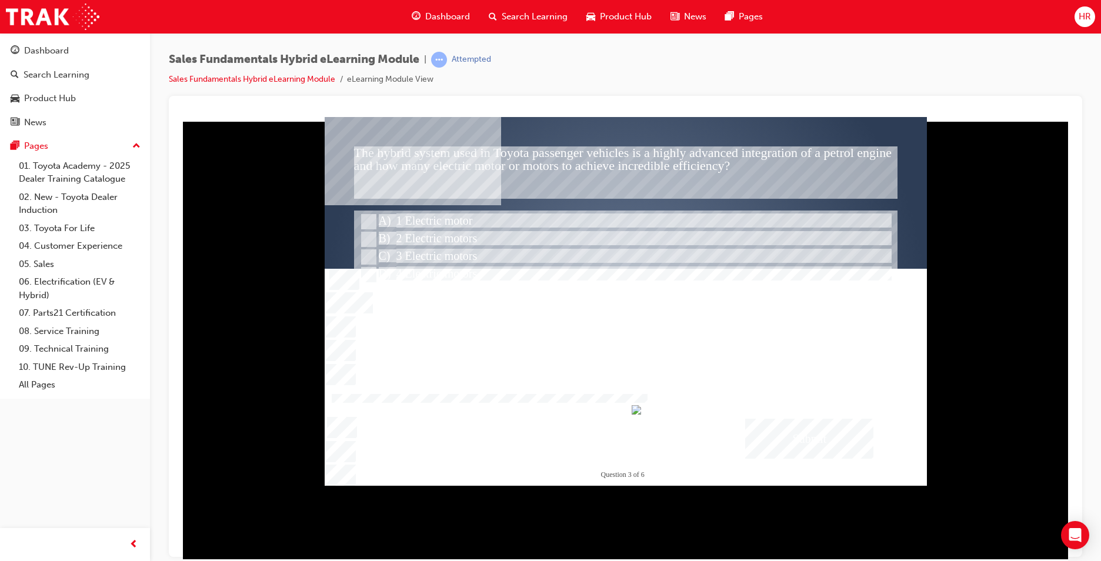
drag, startPoint x: 782, startPoint y: 435, endPoint x: 783, endPoint y: 429, distance: 6.0
click at [783, 429] on div "Submit" at bounding box center [809, 438] width 128 height 40
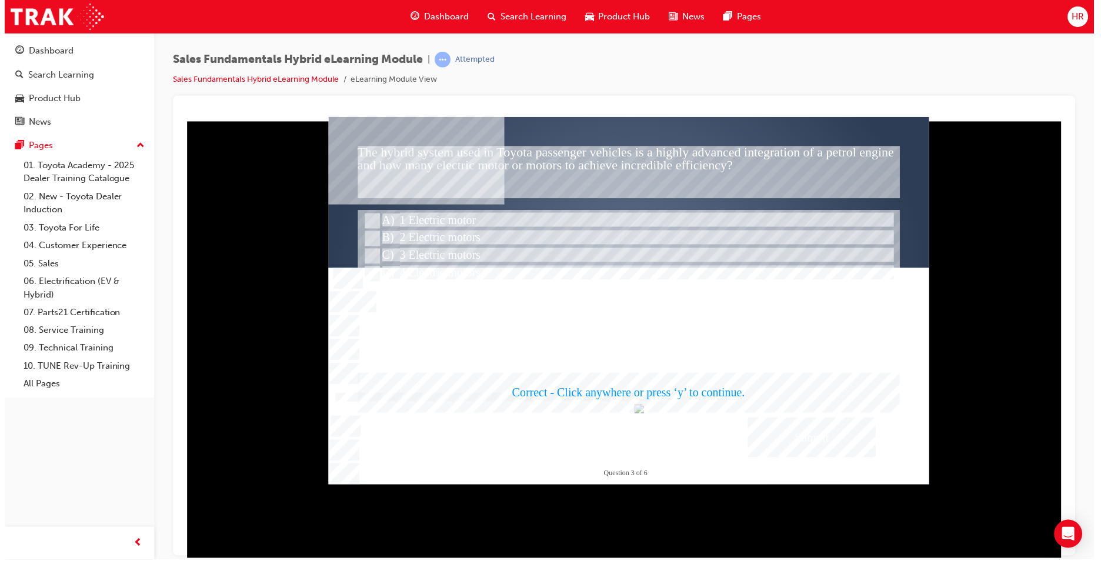
click at [613, 387] on div at bounding box center [629, 300] width 602 height 369
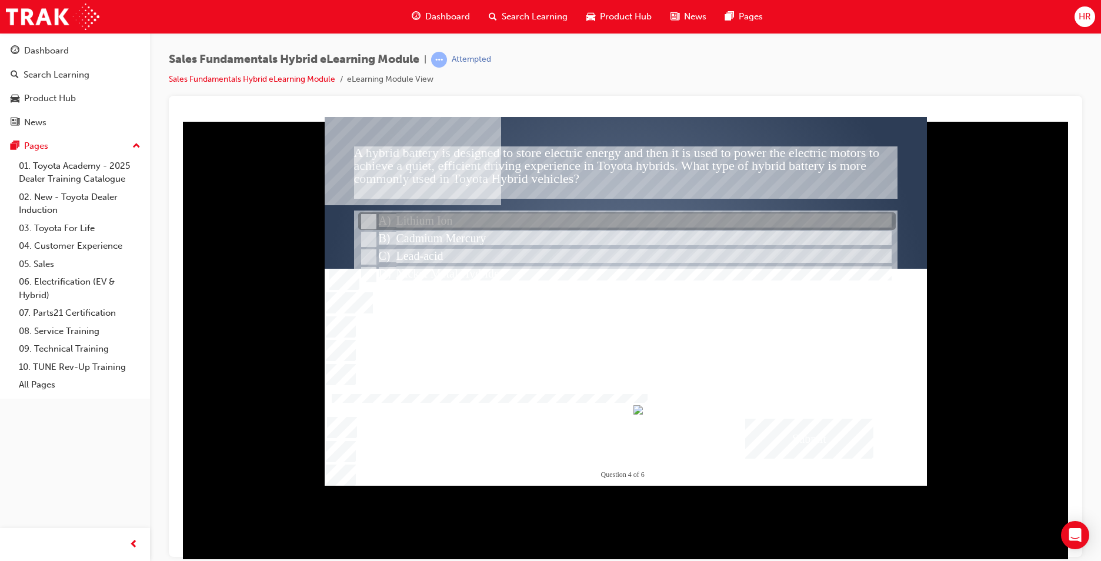
click at [454, 217] on div at bounding box center [626, 222] width 537 height 18
radio input "true"
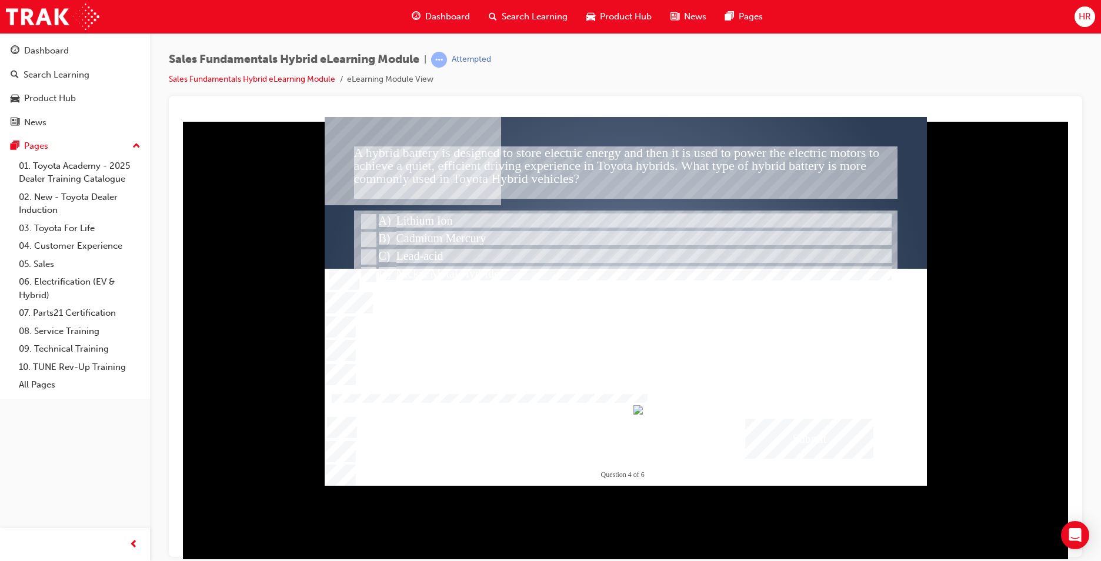
click at [790, 428] on div "Submit" at bounding box center [809, 438] width 128 height 40
click at [429, 272] on div at bounding box center [626, 300] width 602 height 369
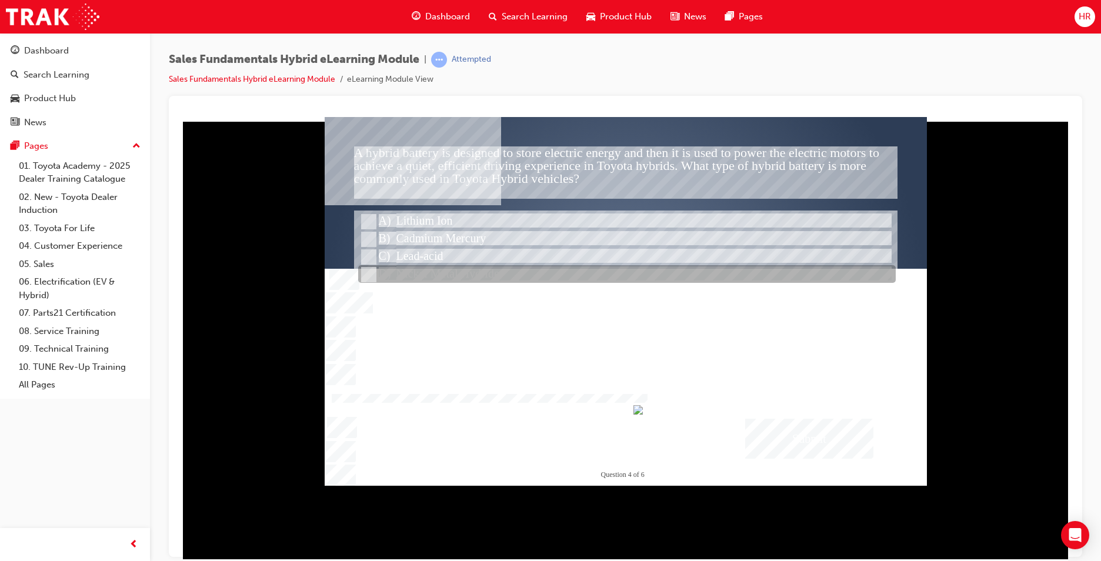
click at [368, 269] on input "Nickel Metal Hydride" at bounding box center [367, 274] width 13 height 13
radio input "true"
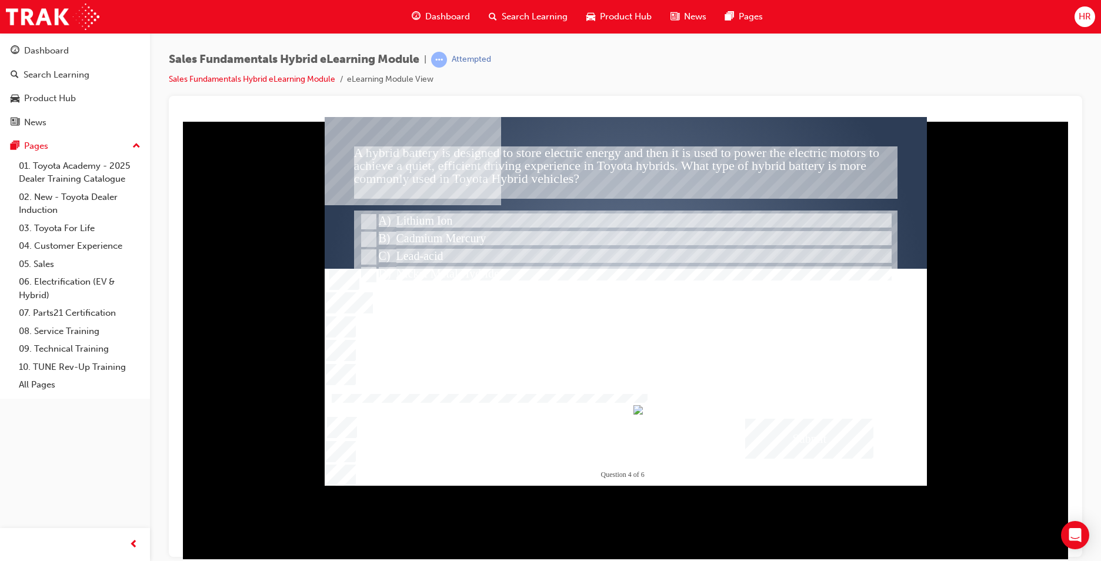
click at [772, 432] on div "Submit" at bounding box center [809, 438] width 128 height 40
drag, startPoint x: 671, startPoint y: 390, endPoint x: 666, endPoint y: 382, distance: 9.5
click at [670, 390] on div at bounding box center [626, 300] width 602 height 369
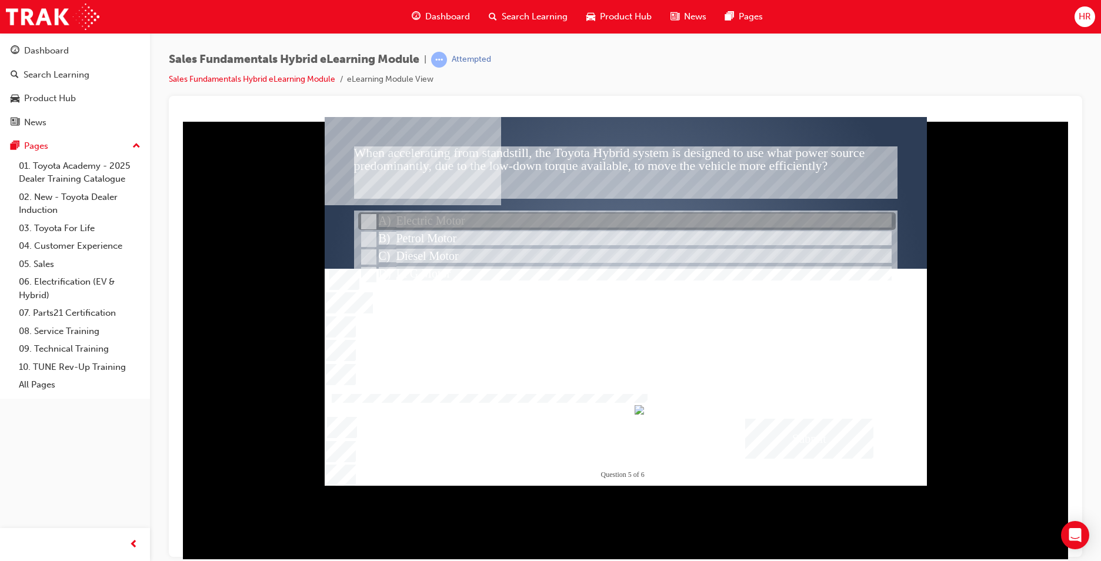
drag, startPoint x: 457, startPoint y: 215, endPoint x: 486, endPoint y: 219, distance: 29.2
click at [462, 215] on div at bounding box center [626, 222] width 537 height 18
radio input "true"
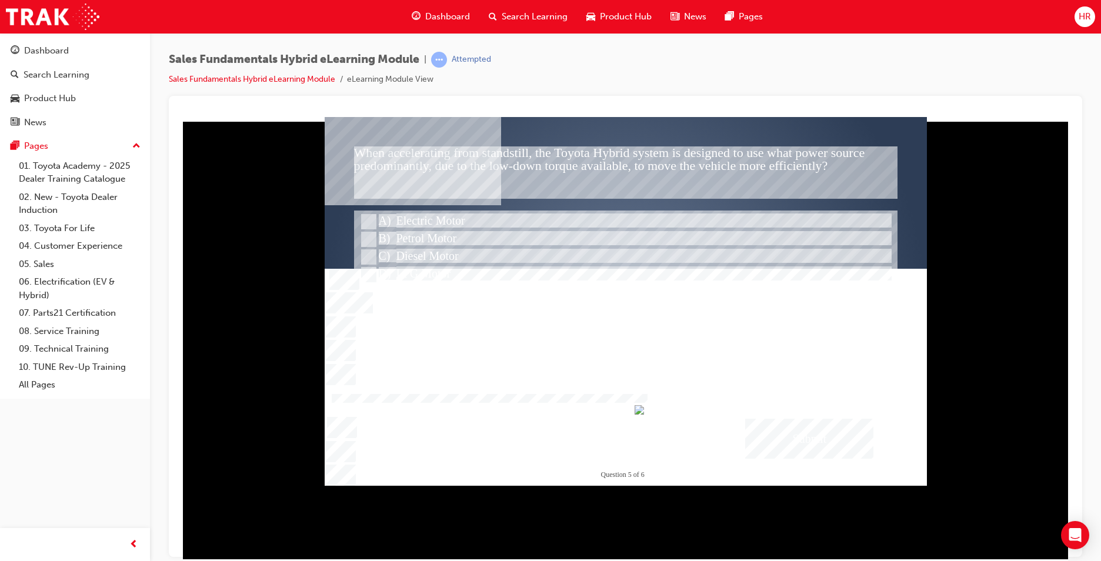
click at [802, 434] on div "Submit" at bounding box center [809, 438] width 128 height 40
click at [702, 398] on div at bounding box center [626, 300] width 602 height 369
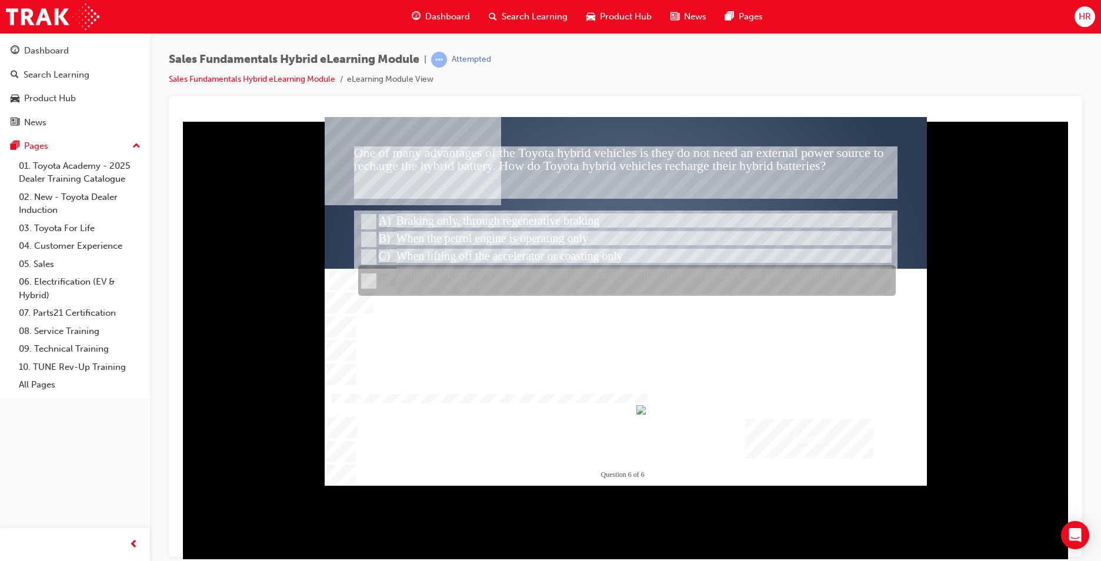
click at [440, 277] on div at bounding box center [626, 281] width 537 height 31
radio input "true"
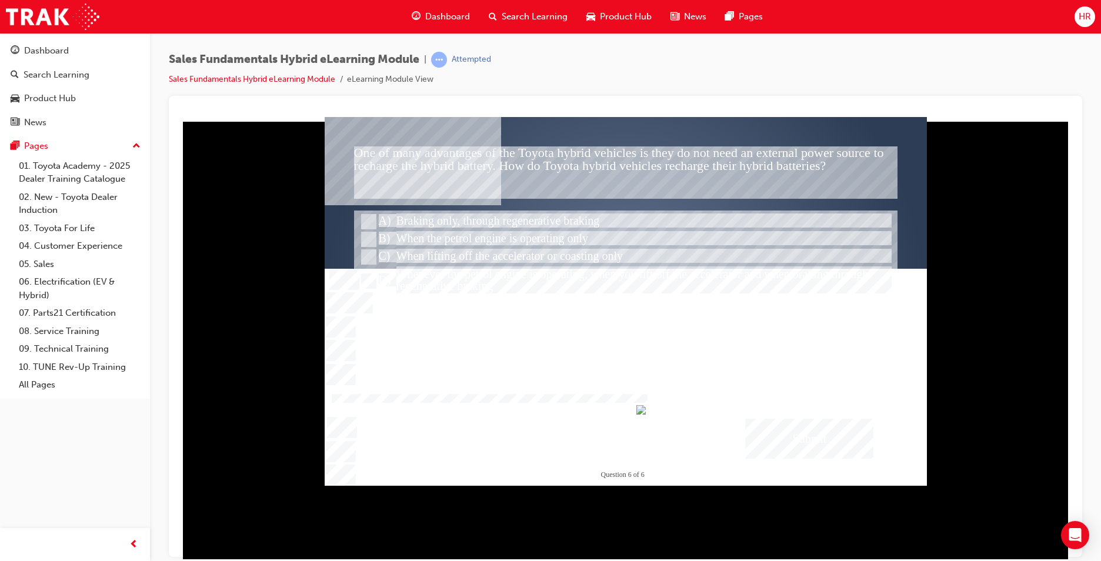
click at [771, 443] on div "Submit" at bounding box center [809, 438] width 128 height 40
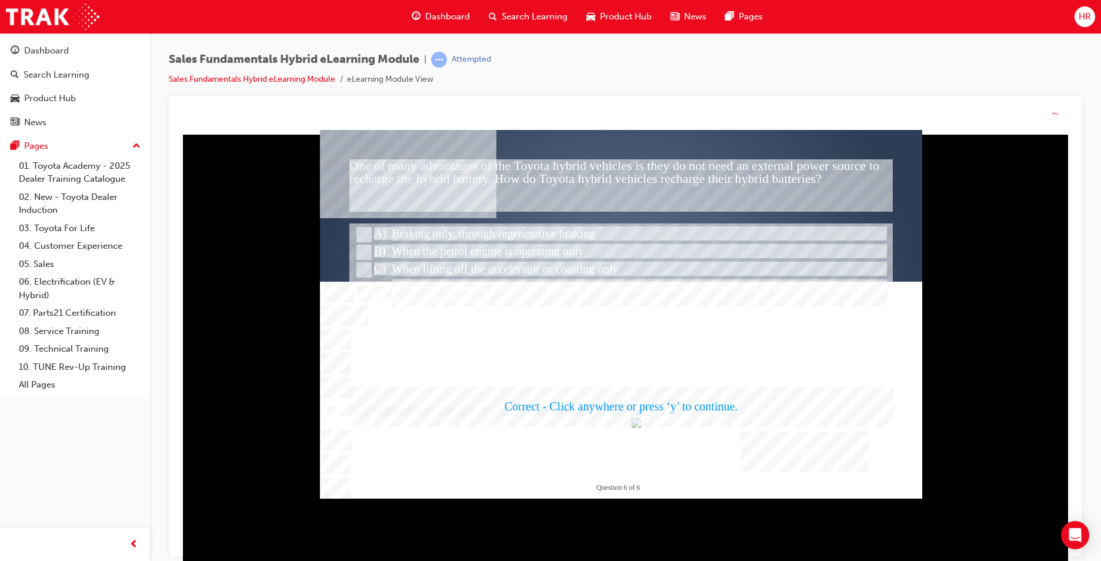
drag, startPoint x: 575, startPoint y: 407, endPoint x: 574, endPoint y: 399, distance: 8.8
click at [574, 390] on div at bounding box center [621, 314] width 602 height 369
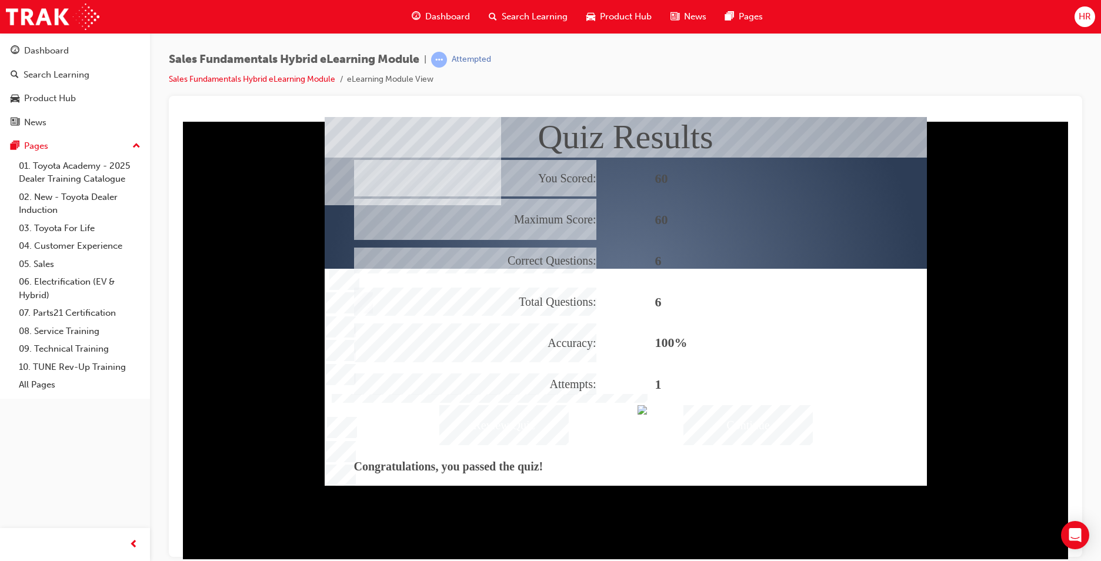
drag, startPoint x: 701, startPoint y: 442, endPoint x: 700, endPoint y: 433, distance: 8.3
click at [700, 441] on div "Continue" at bounding box center [747, 424] width 129 height 40
click at [696, 423] on div "Continue" at bounding box center [747, 424] width 129 height 40
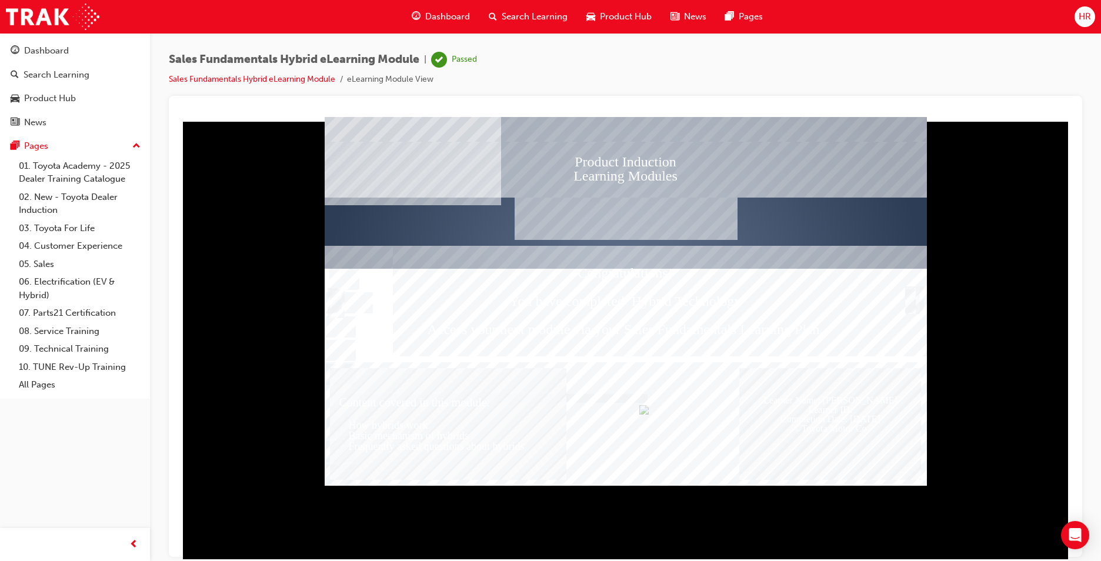
click at [430, 26] on div "Dashboard" at bounding box center [440, 17] width 77 height 24
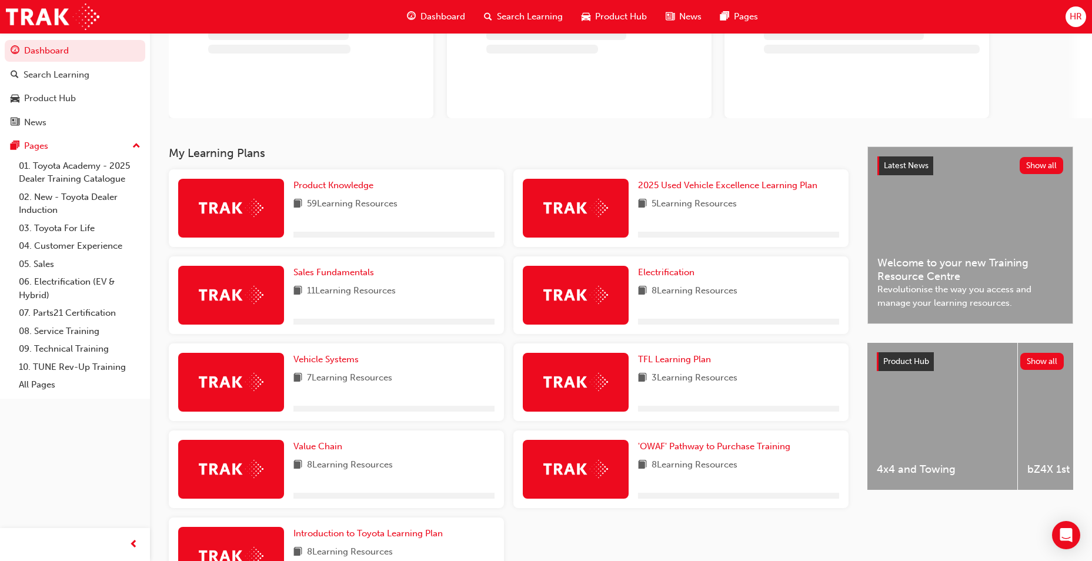
scroll to position [137, 0]
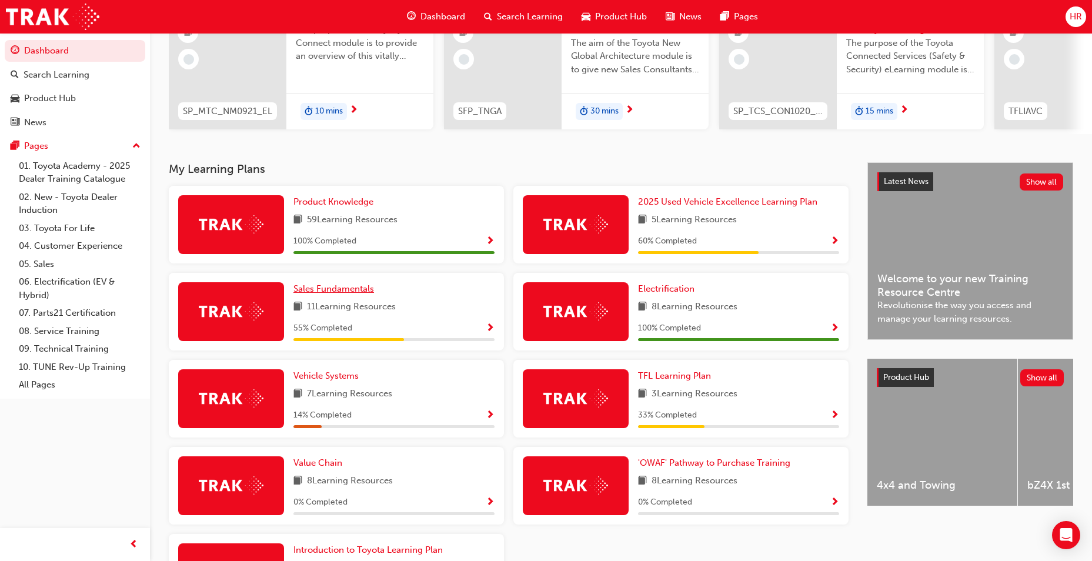
click at [357, 292] on span "Sales Fundamentals" at bounding box center [333, 288] width 81 height 11
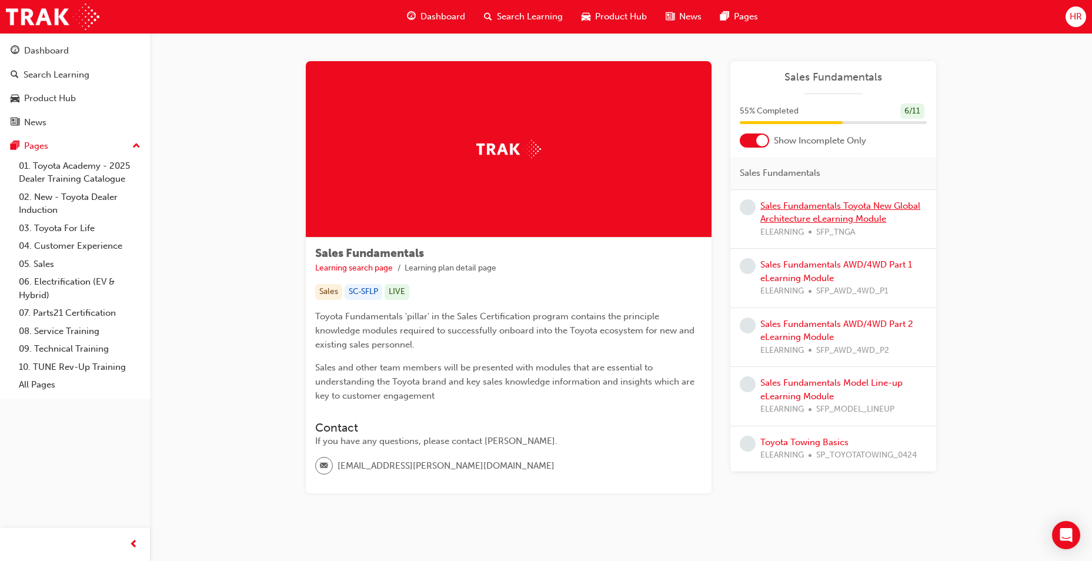
click at [782, 206] on link "Sales Fundamentals Toyota New Global Architecture eLearning Module" at bounding box center [840, 212] width 160 height 24
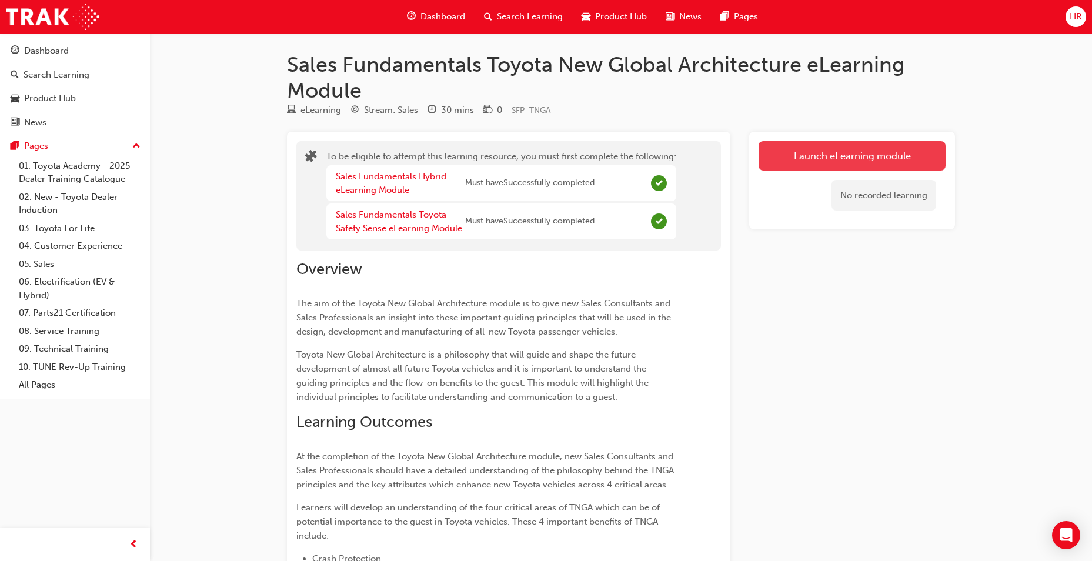
click at [781, 153] on button "Launch eLearning module" at bounding box center [851, 155] width 187 height 29
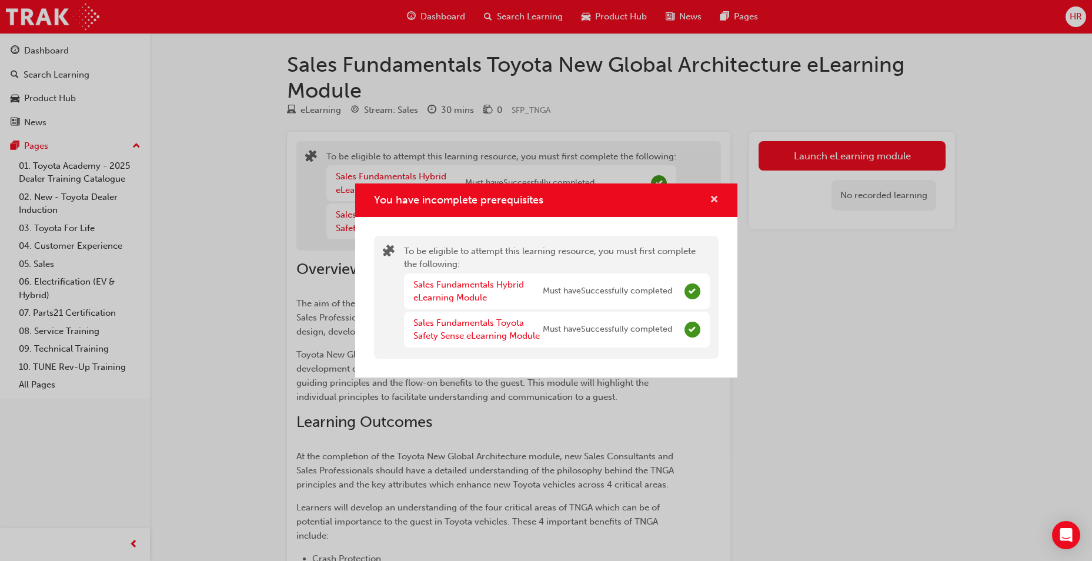
click at [710, 203] on button "You have incomplete prerequisites" at bounding box center [714, 200] width 9 height 15
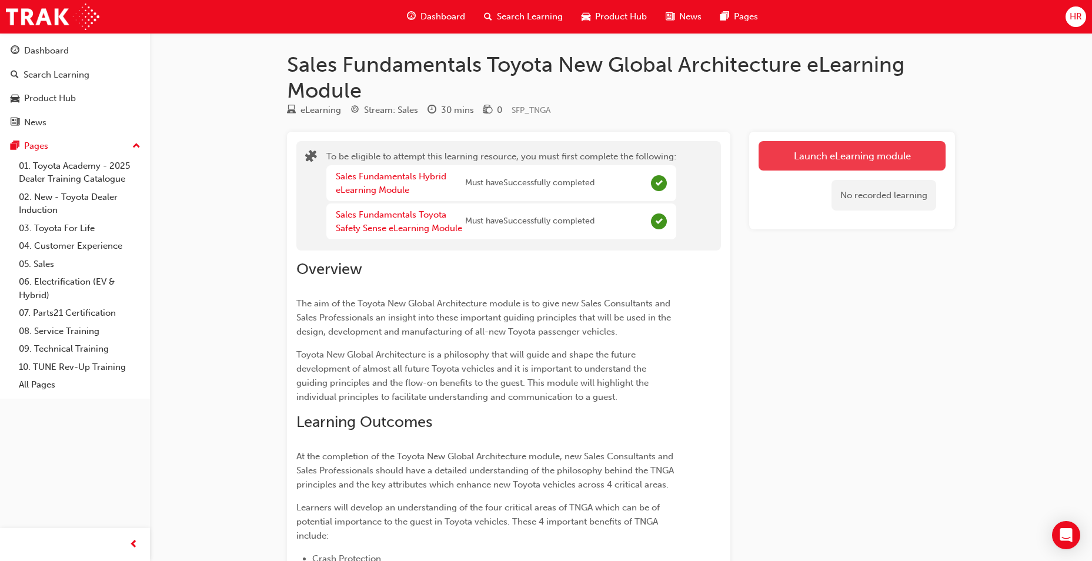
click at [808, 152] on button "Launch eLearning module" at bounding box center [851, 155] width 187 height 29
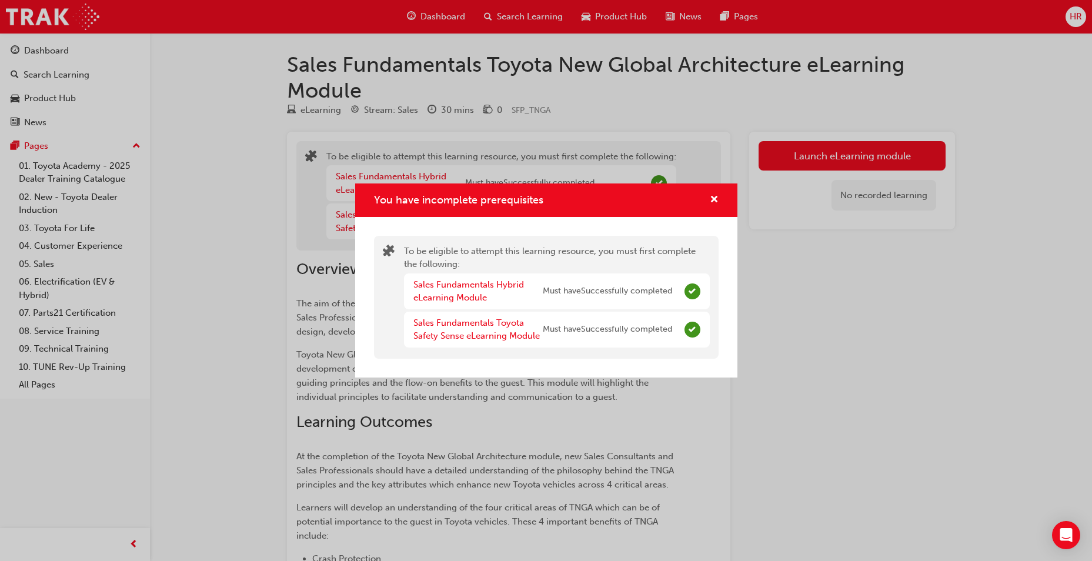
drag, startPoint x: 436, startPoint y: 196, endPoint x: 429, endPoint y: 185, distance: 13.2
click at [429, 185] on div "You have incomplete prerequisites" at bounding box center [546, 200] width 382 height 34
drag, startPoint x: 429, startPoint y: 185, endPoint x: 103, endPoint y: 57, distance: 350.0
click at [103, 57] on div "You have incomplete prerequisites To be eligible to attempt this learning resou…" at bounding box center [546, 280] width 1092 height 561
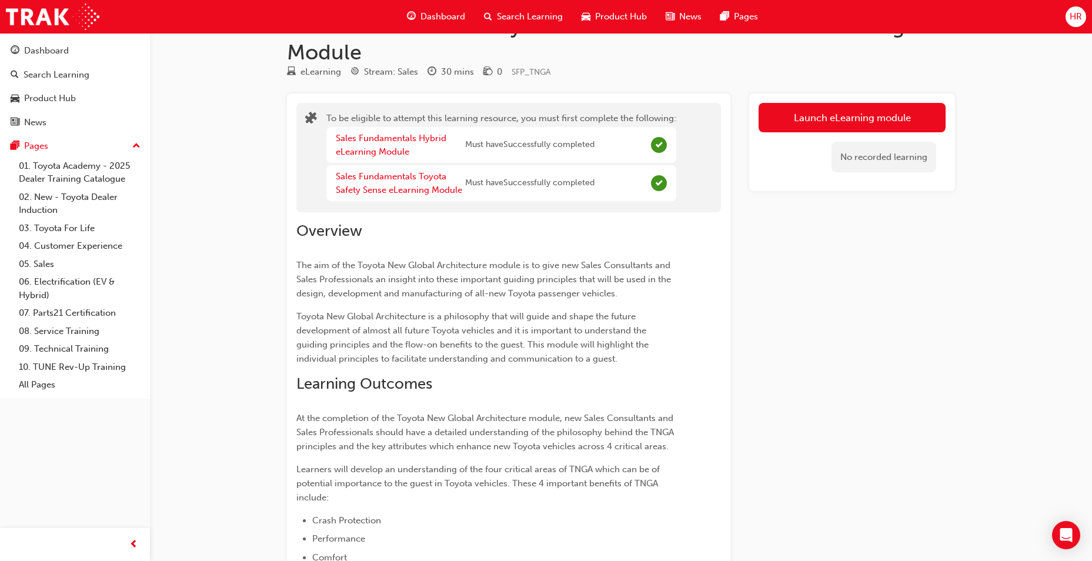
scroll to position [28, 0]
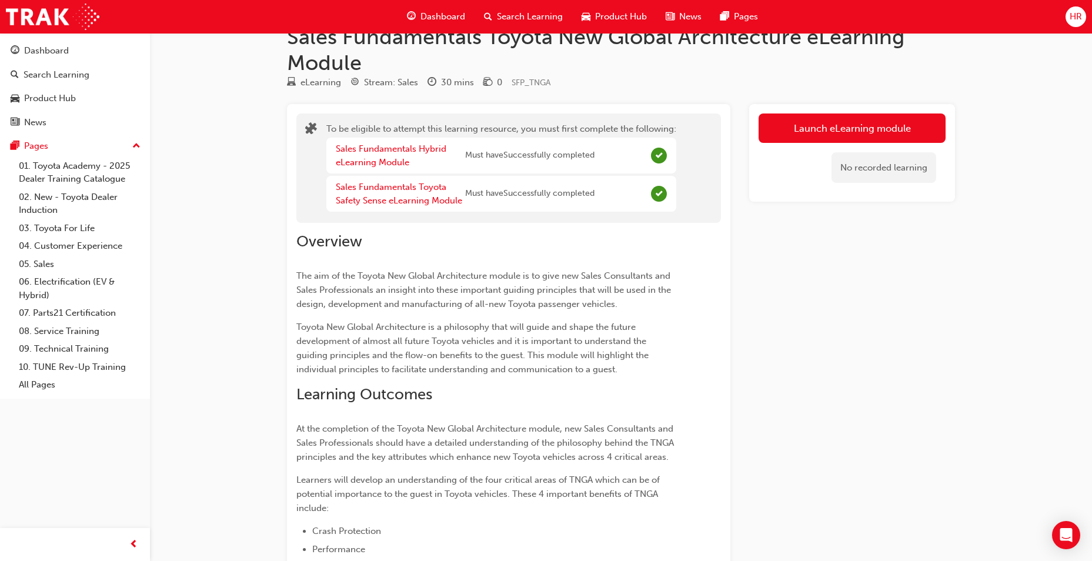
click at [362, 155] on div "Sales Fundamentals Hybrid eLearning Module" at bounding box center [400, 155] width 129 height 26
click at [362, 154] on div "Sales Fundamentals Hybrid eLearning Module" at bounding box center [400, 155] width 129 height 26
click at [362, 161] on link "Sales Fundamentals Hybrid eLearning Module" at bounding box center [391, 155] width 111 height 24
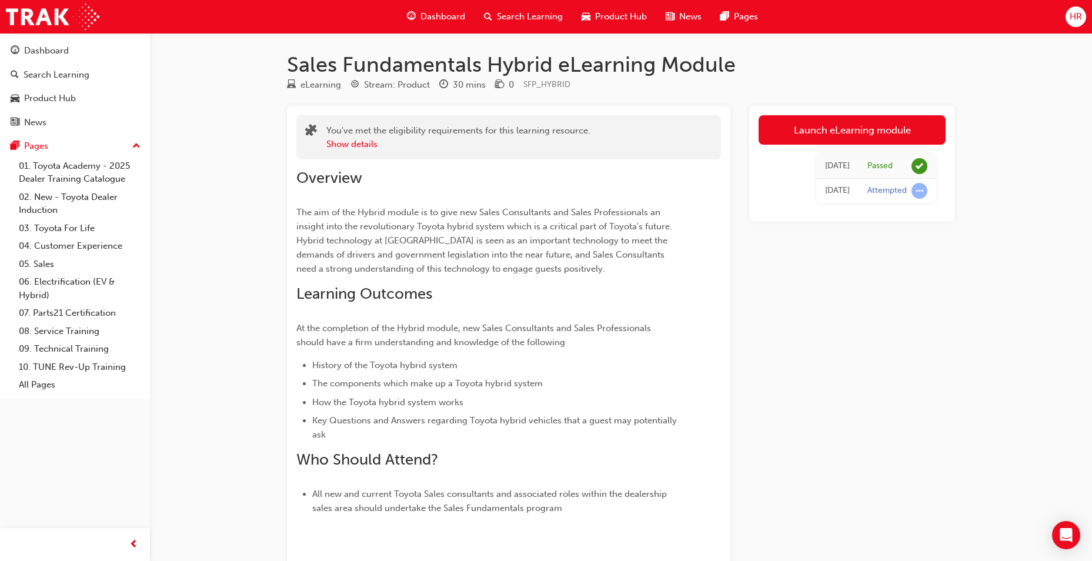
click at [450, 6] on div "Dashboard" at bounding box center [435, 17] width 77 height 24
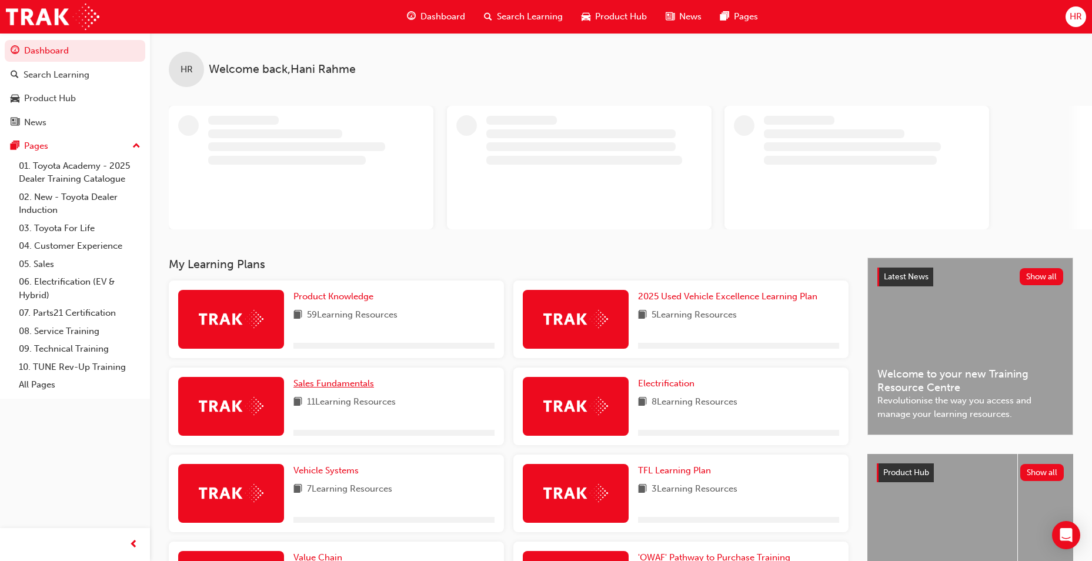
click at [313, 386] on span "Sales Fundamentals" at bounding box center [333, 383] width 81 height 11
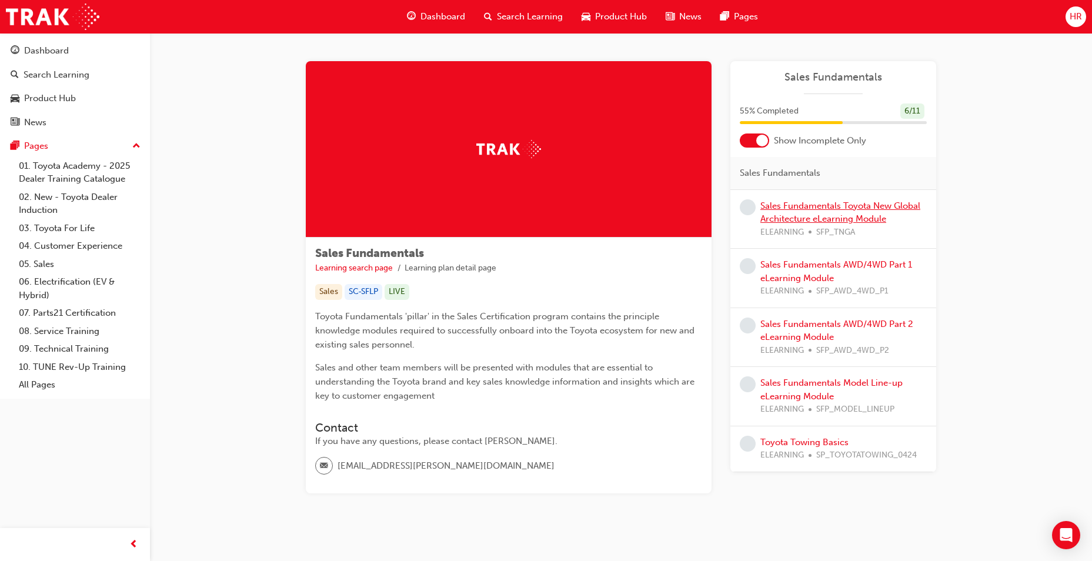
click at [801, 208] on link "Sales Fundamentals Toyota New Global Architecture eLearning Module" at bounding box center [840, 212] width 160 height 24
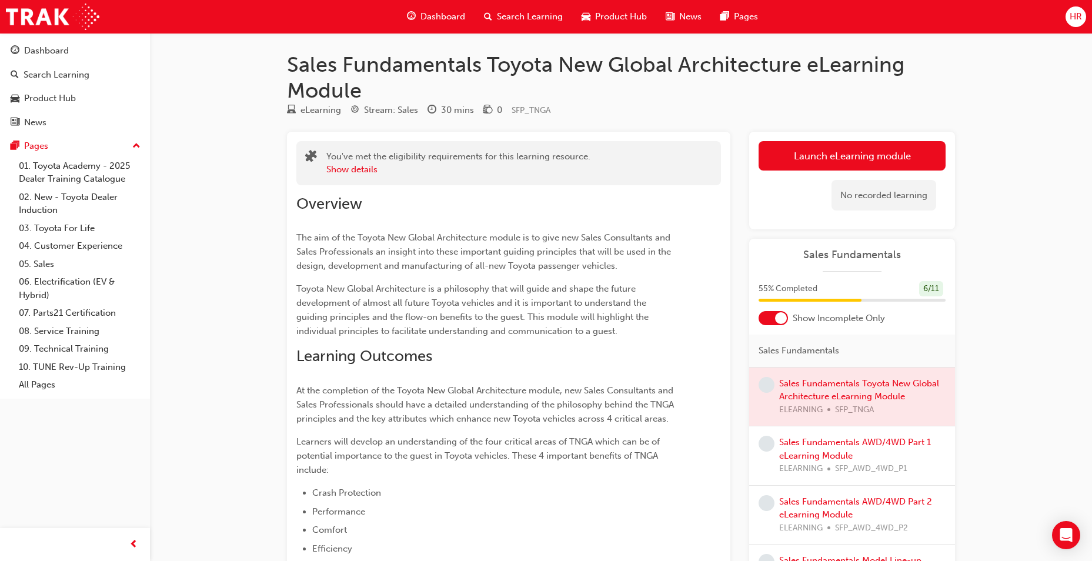
click at [831, 138] on div "Launch eLearning module Learning Plan No recorded learning" at bounding box center [852, 181] width 206 height 98
click at [815, 148] on button "Launch eLearning module" at bounding box center [851, 155] width 187 height 29
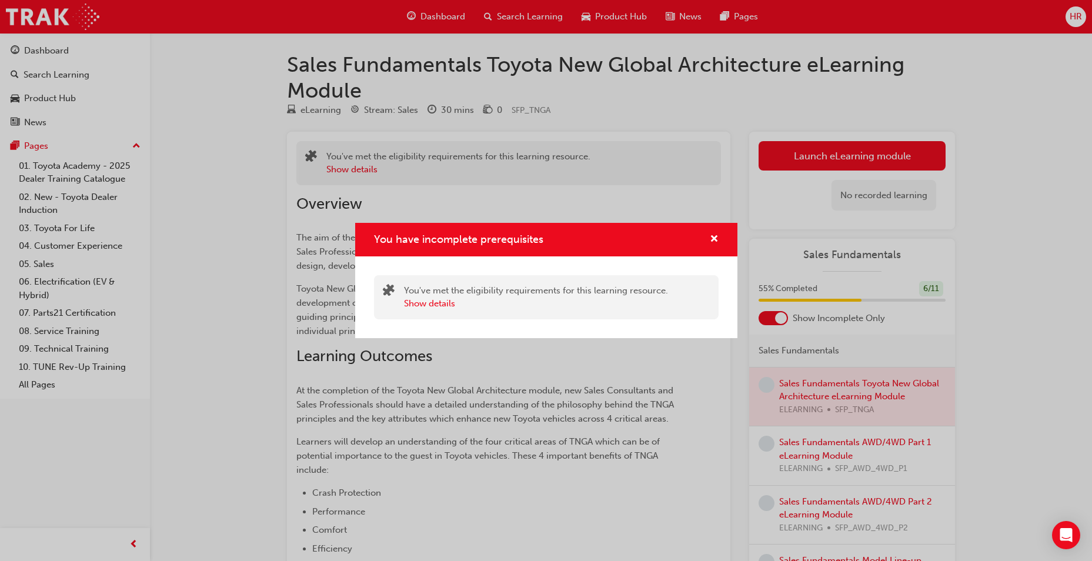
drag, startPoint x: 721, startPoint y: 232, endPoint x: 700, endPoint y: 239, distance: 22.9
click at [718, 232] on div "You have incomplete prerequisites" at bounding box center [546, 240] width 382 height 34
drag, startPoint x: 700, startPoint y: 239, endPoint x: 713, endPoint y: 234, distance: 14.5
click at [700, 239] on div "You have incomplete prerequisites" at bounding box center [709, 239] width 18 height 15
click at [716, 235] on span "cross-icon" at bounding box center [714, 240] width 9 height 11
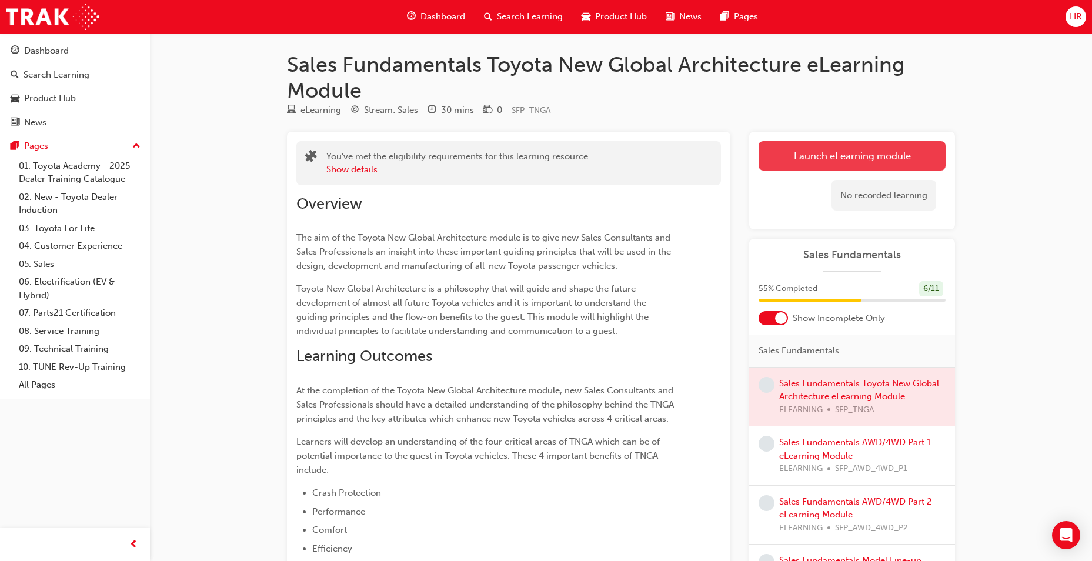
click at [766, 156] on button "Launch eLearning module" at bounding box center [851, 155] width 187 height 29
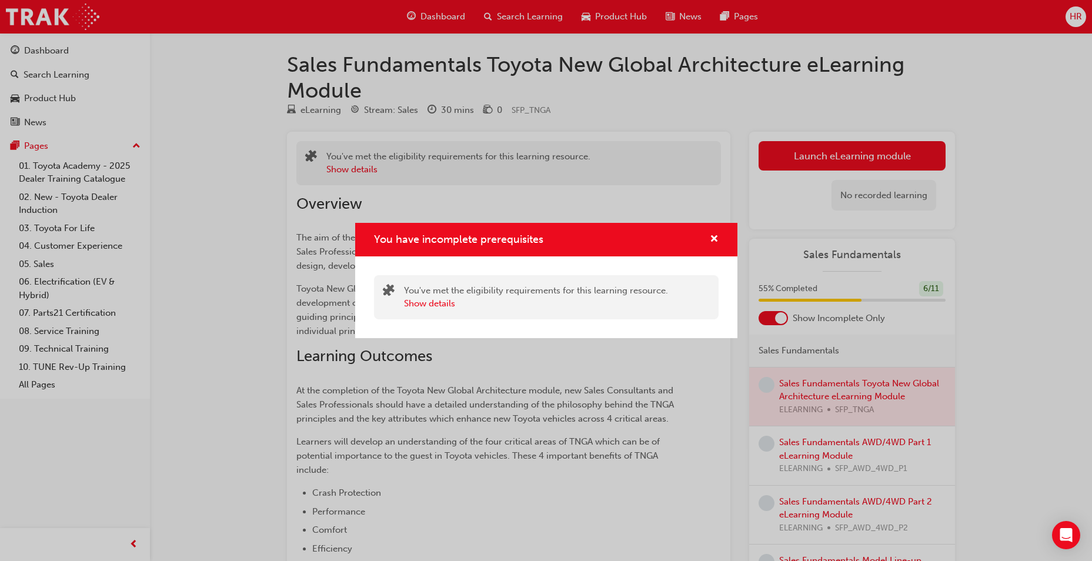
click at [699, 241] on div "You have incomplete prerequisites" at bounding box center [546, 239] width 345 height 15
drag, startPoint x: 703, startPoint y: 237, endPoint x: 623, endPoint y: 236, distance: 79.4
click at [703, 237] on div "You have incomplete prerequisites" at bounding box center [709, 239] width 18 height 15
drag, startPoint x: 690, startPoint y: 242, endPoint x: 703, endPoint y: 239, distance: 13.3
click at [697, 242] on div "You have incomplete prerequisites" at bounding box center [546, 239] width 345 height 15
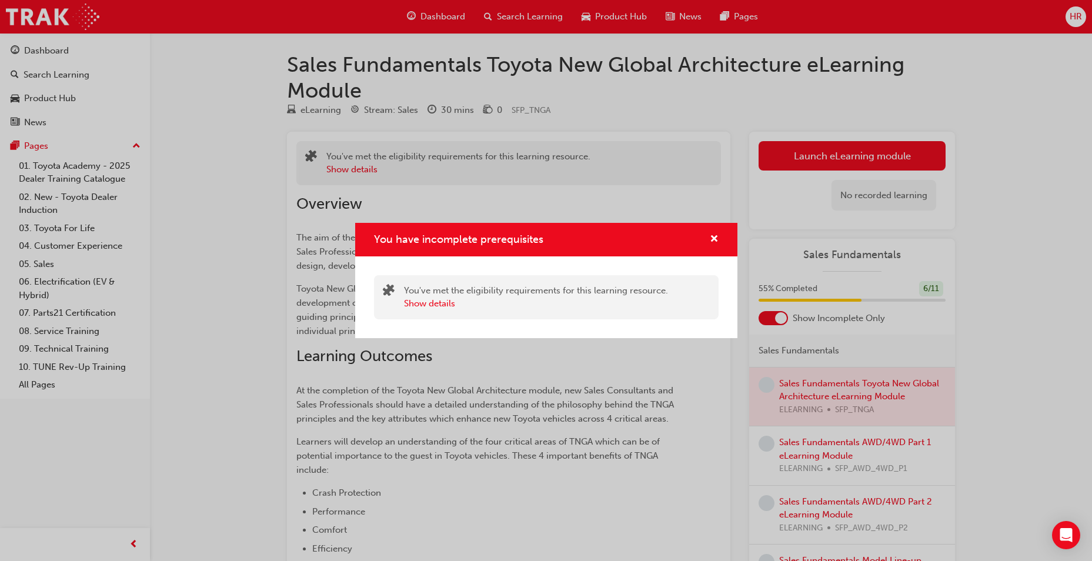
drag, startPoint x: 718, startPoint y: 236, endPoint x: 684, endPoint y: 238, distance: 34.7
click at [715, 236] on div "You have incomplete prerequisites" at bounding box center [546, 240] width 382 height 34
drag, startPoint x: 696, startPoint y: 233, endPoint x: 714, endPoint y: 230, distance: 18.5
click at [707, 231] on div "You have incomplete prerequisites" at bounding box center [546, 240] width 382 height 34
click at [715, 231] on div "You have incomplete prerequisites" at bounding box center [546, 240] width 382 height 34
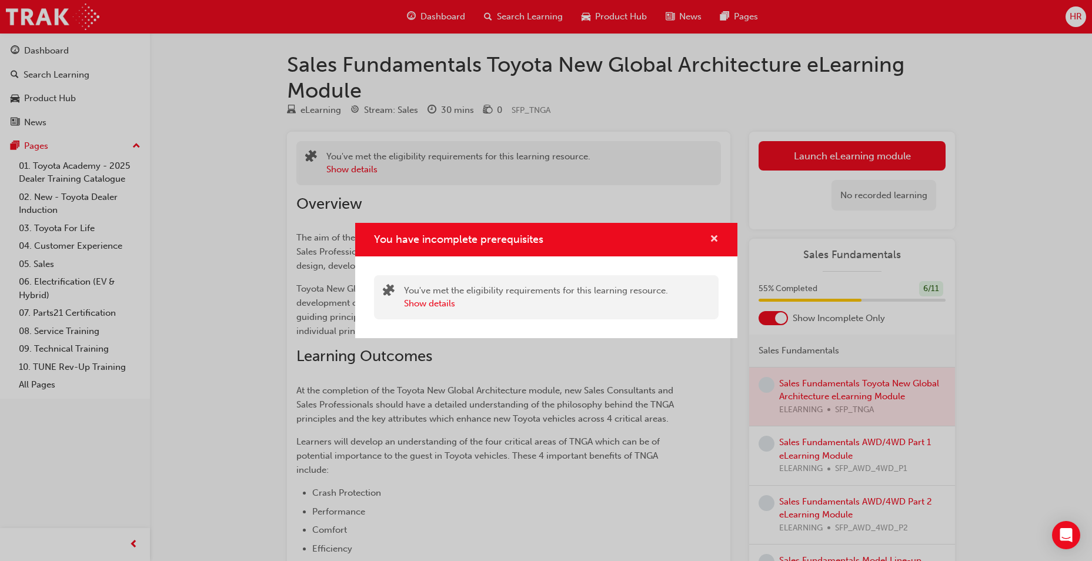
click at [711, 235] on span "cross-icon" at bounding box center [714, 240] width 9 height 11
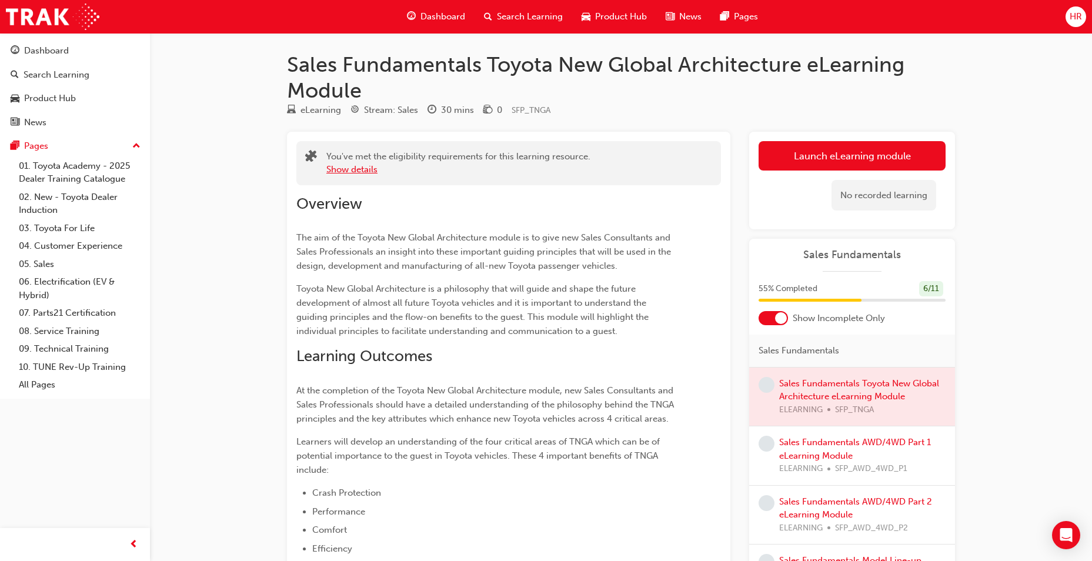
click at [358, 175] on div "You've met the eligibility requirements for this learning resource. Show details" at bounding box center [508, 163] width 424 height 44
click at [359, 174] on button "Show details" at bounding box center [351, 170] width 51 height 14
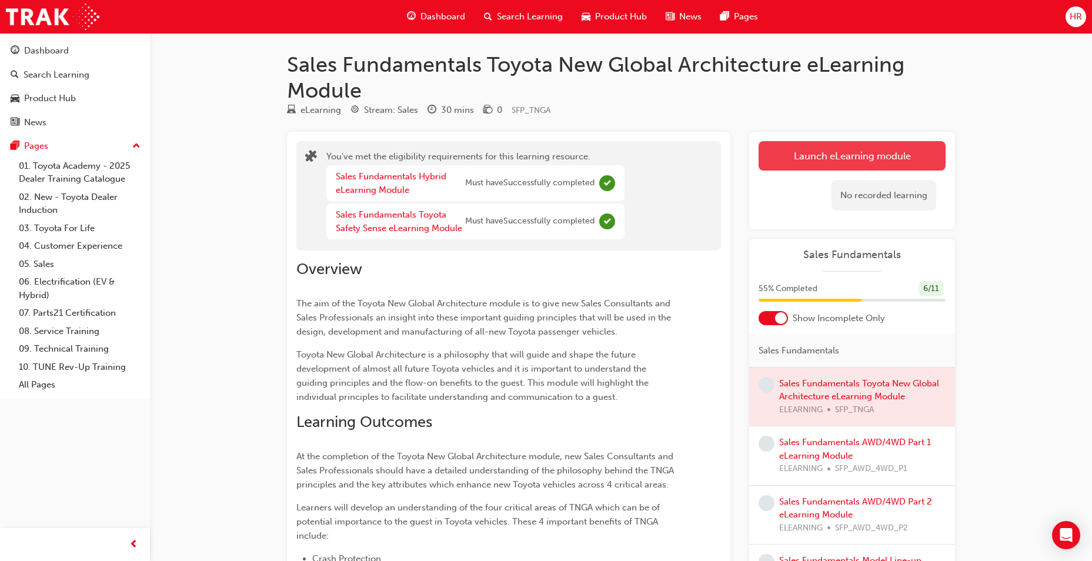
click at [800, 147] on button "Launch eLearning module" at bounding box center [851, 155] width 187 height 29
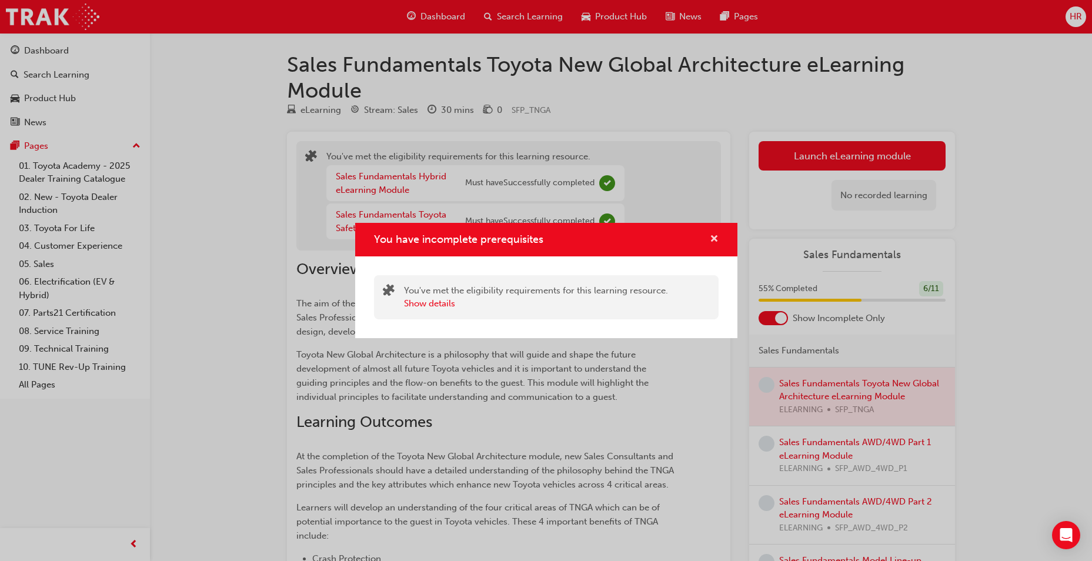
drag, startPoint x: 717, startPoint y: 245, endPoint x: 608, endPoint y: 222, distance: 110.6
click at [715, 242] on button "You have incomplete prerequisites" at bounding box center [714, 239] width 9 height 15
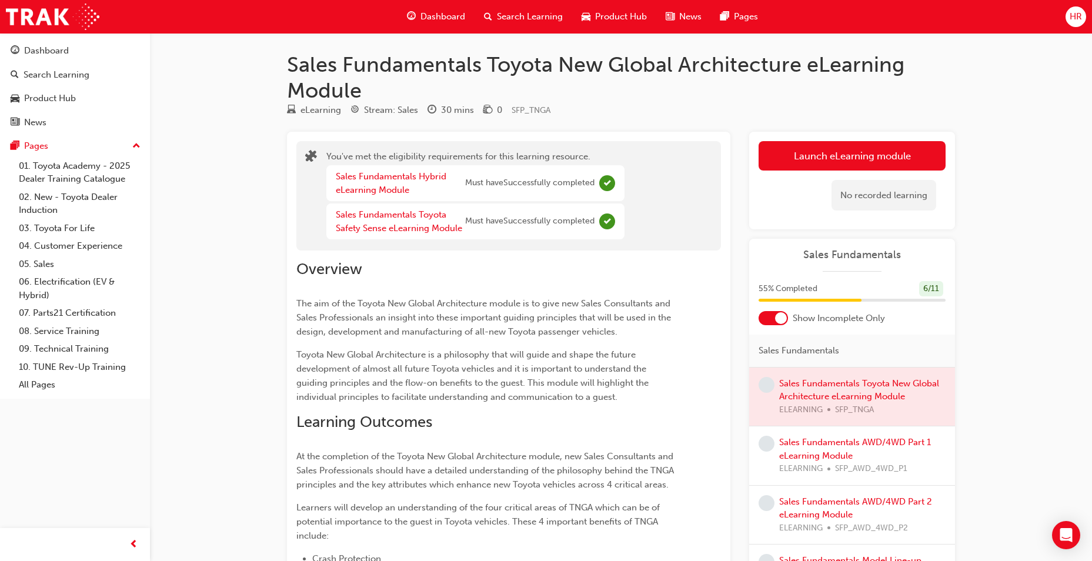
click at [386, 183] on div "Sales Fundamentals Hybrid eLearning Module" at bounding box center [400, 183] width 129 height 26
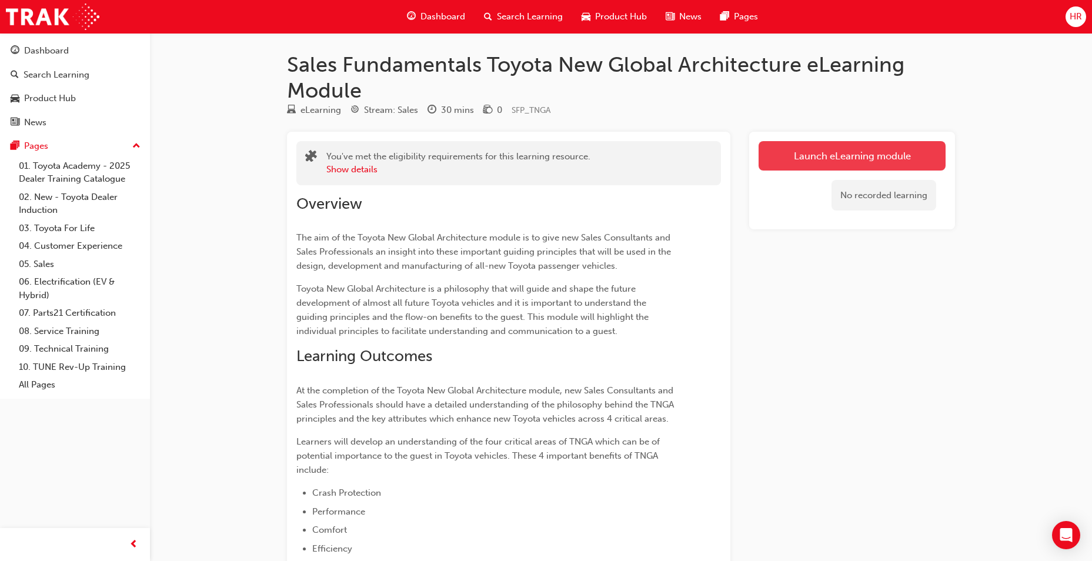
click at [798, 152] on link "Launch eLearning module" at bounding box center [851, 155] width 187 height 29
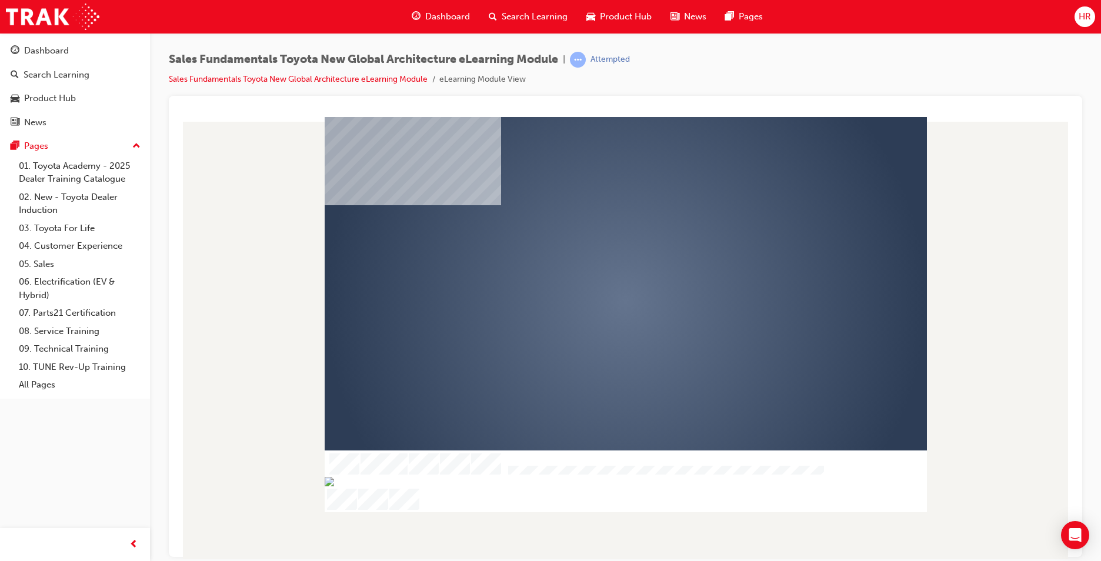
drag, startPoint x: 626, startPoint y: 300, endPoint x: 650, endPoint y: 292, distance: 24.7
click at [591, 267] on div "play" at bounding box center [591, 267] width 0 height 0
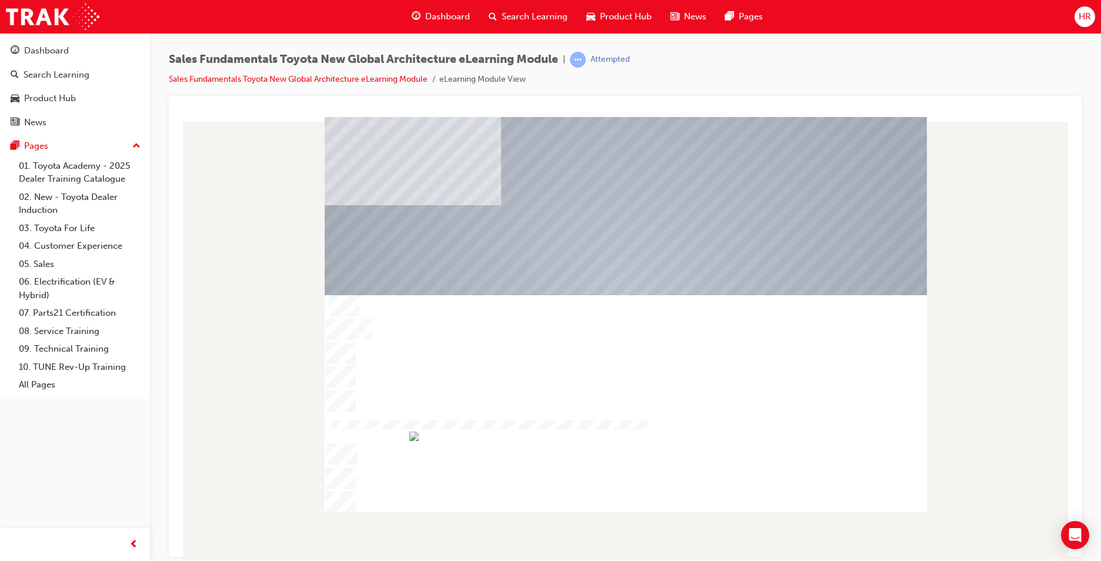
drag, startPoint x: 568, startPoint y: 521, endPoint x: 243, endPoint y: 429, distance: 337.6
drag, startPoint x: 243, startPoint y: 429, endPoint x: 587, endPoint y: 527, distance: 357.8
drag, startPoint x: 587, startPoint y: 527, endPoint x: 315, endPoint y: 378, distance: 311.0
click at [315, 378] on div at bounding box center [625, 337] width 894 height 442
drag, startPoint x: 448, startPoint y: 349, endPoint x: 649, endPoint y: 390, distance: 205.3
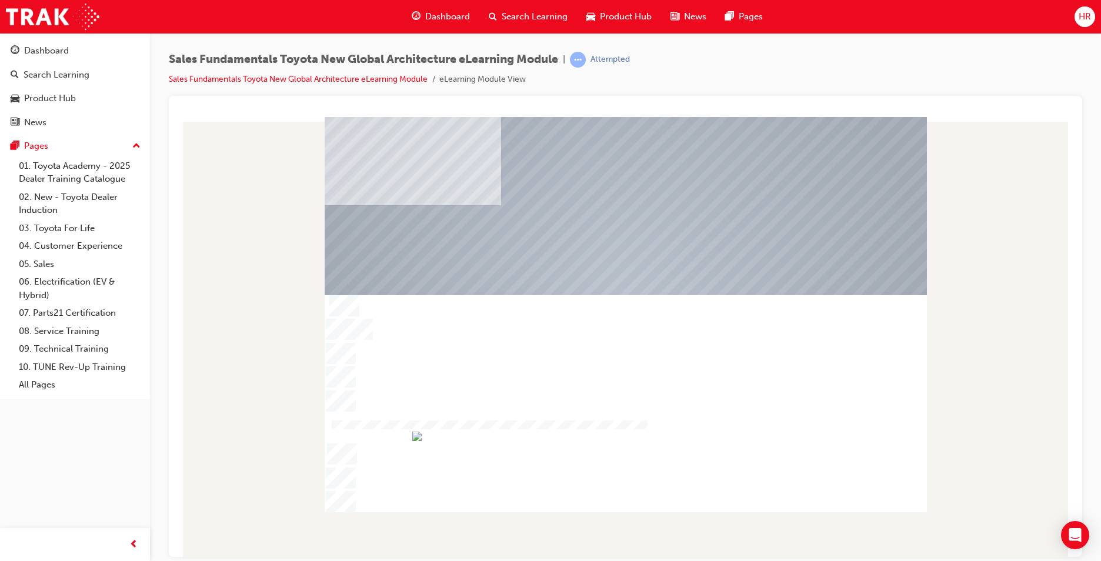
click at [649, 390] on div at bounding box center [626, 301] width 602 height 339
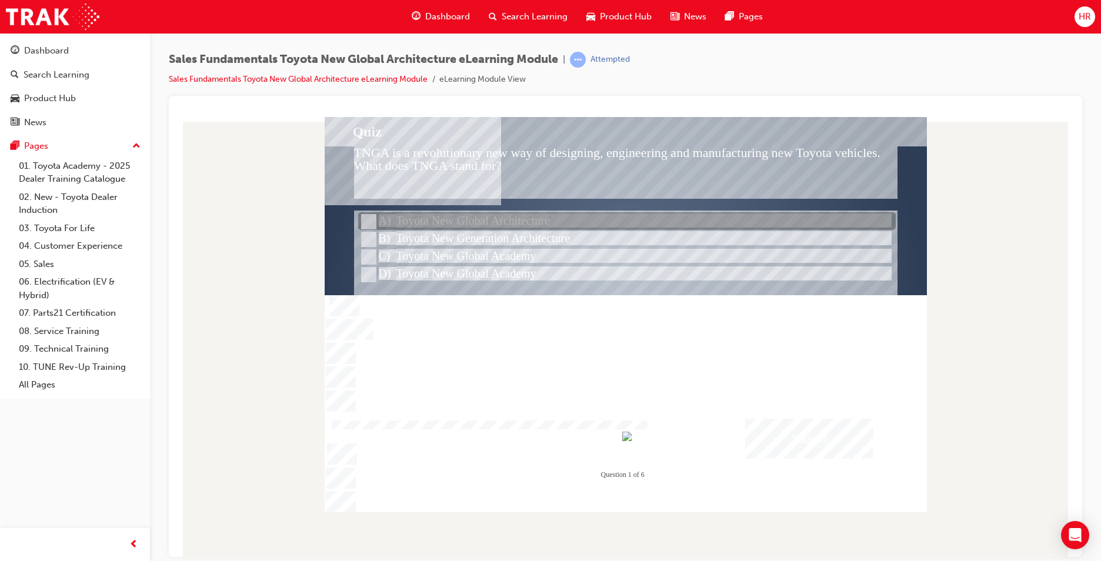
click at [485, 225] on div at bounding box center [626, 222] width 537 height 18
radio input "true"
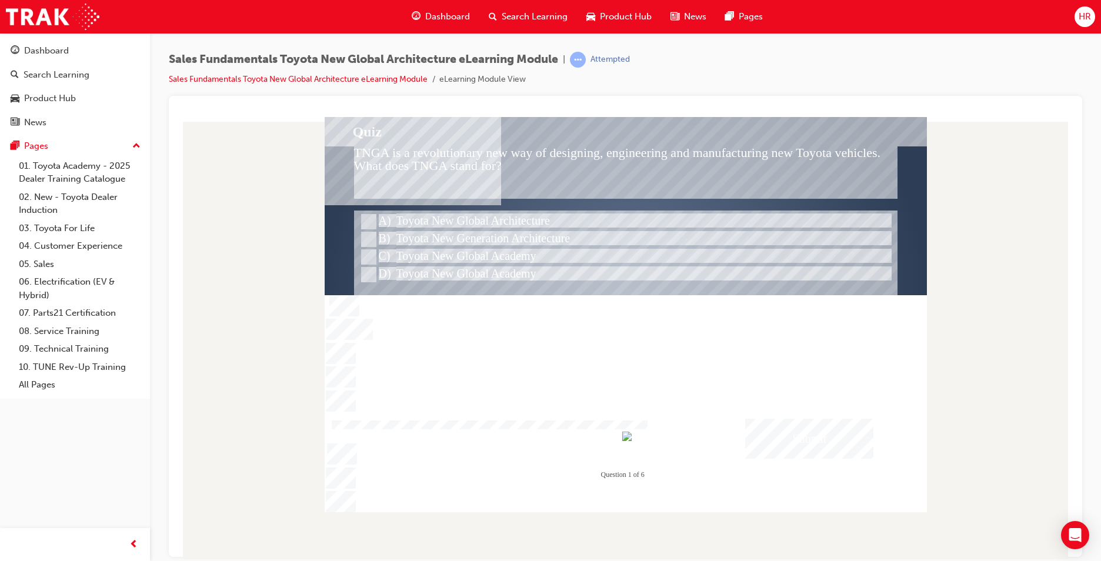
click at [774, 430] on div "Submit" at bounding box center [809, 438] width 128 height 40
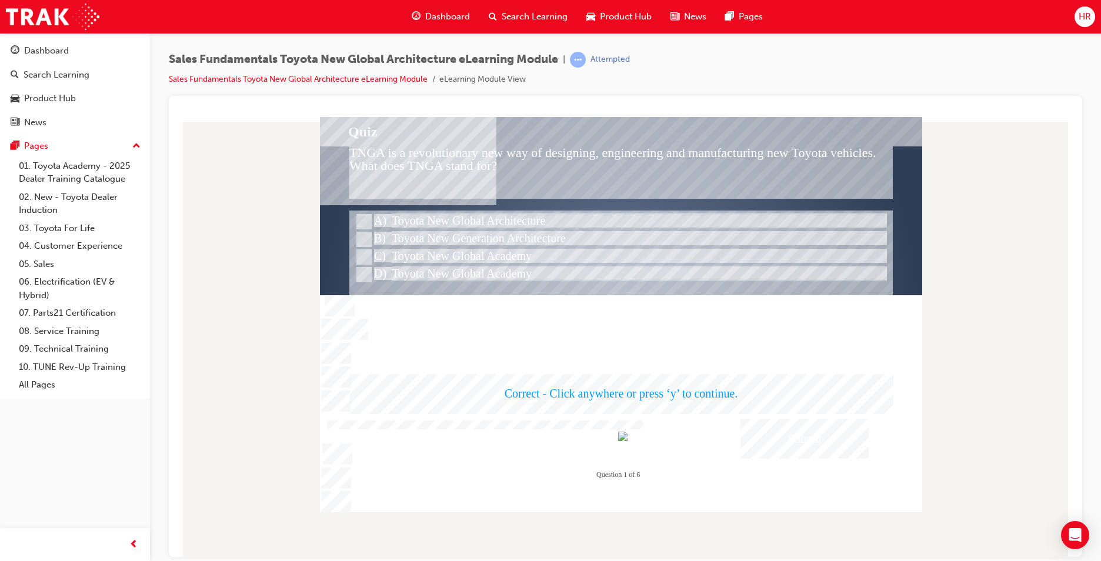
click at [593, 371] on div at bounding box center [621, 313] width 602 height 395
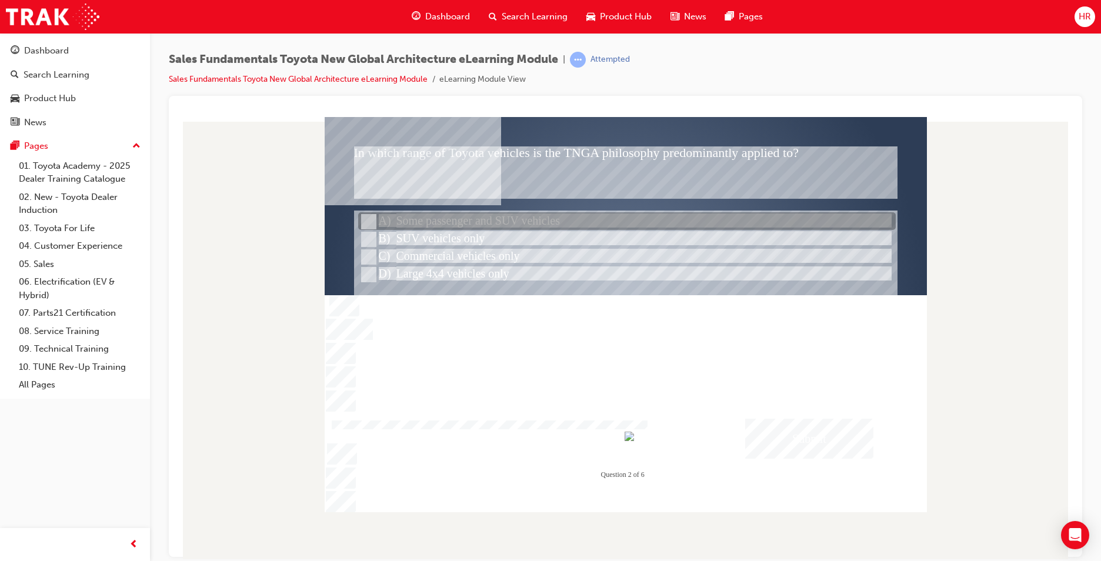
click at [423, 223] on div at bounding box center [626, 222] width 537 height 18
radio input "true"
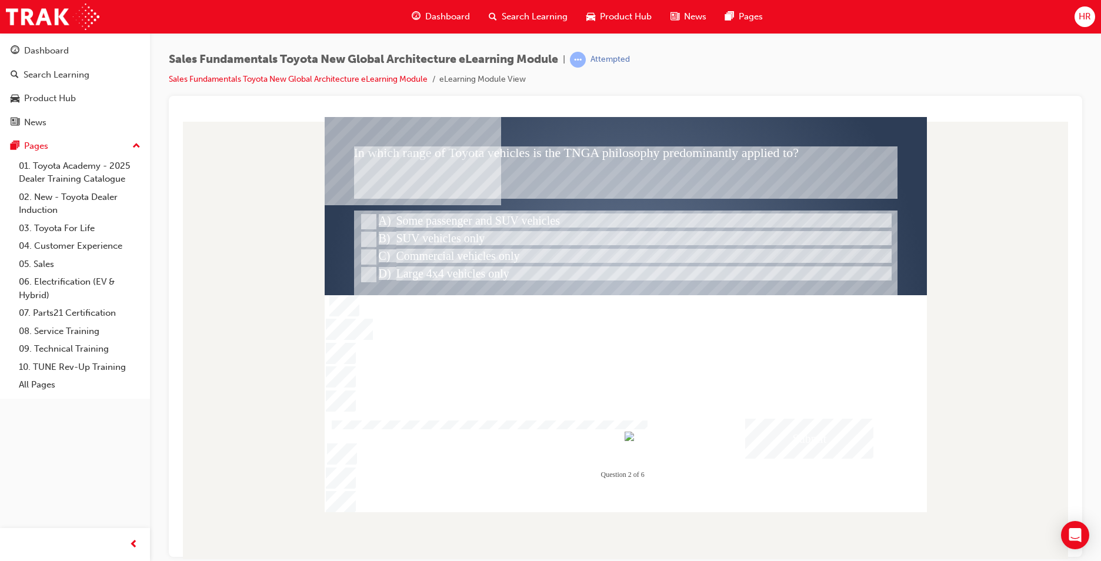
click at [818, 438] on div "Submit" at bounding box center [809, 438] width 128 height 40
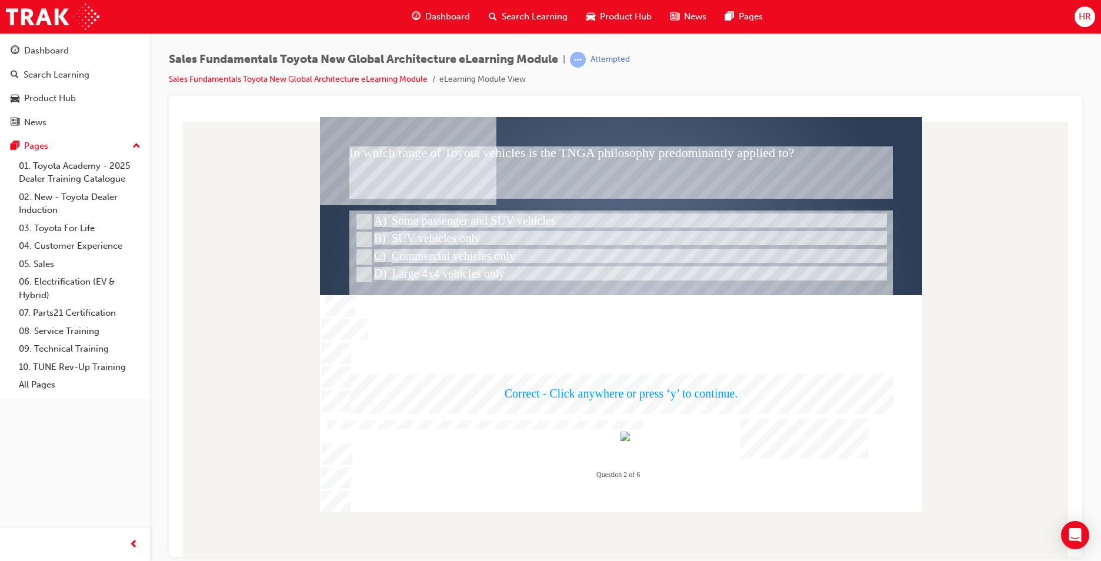
click at [670, 406] on div at bounding box center [621, 313] width 602 height 395
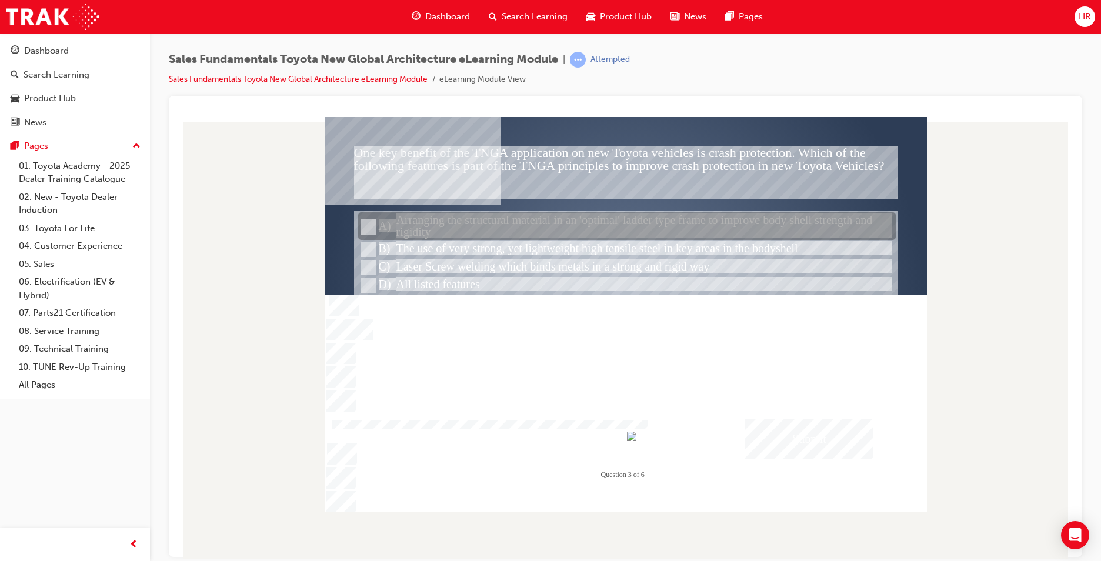
drag, startPoint x: 551, startPoint y: 216, endPoint x: 560, endPoint y: 216, distance: 8.8
click at [554, 216] on div at bounding box center [626, 227] width 537 height 28
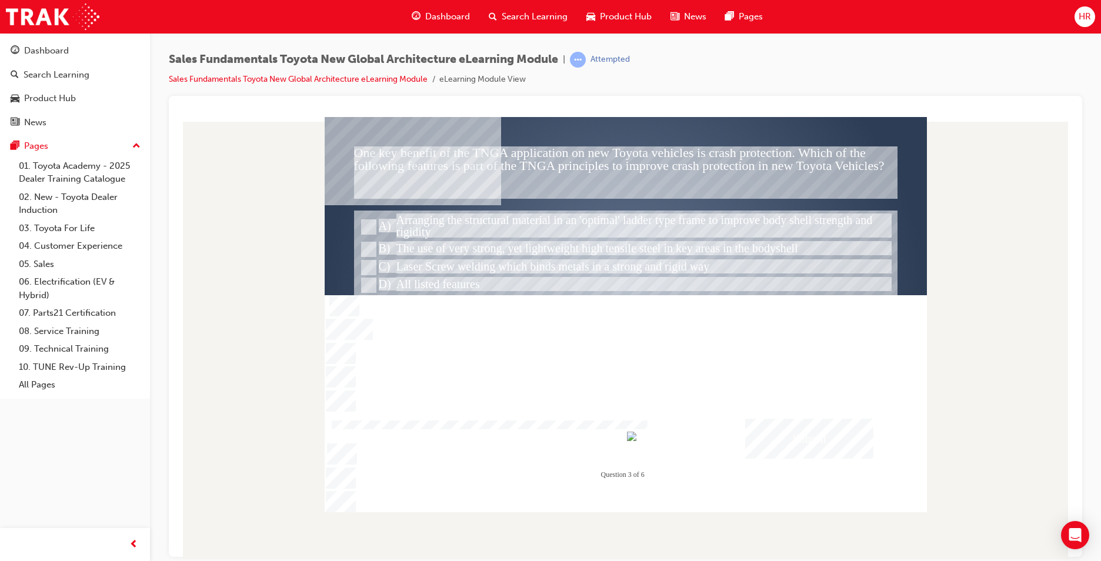
click at [819, 428] on div "Submit" at bounding box center [809, 438] width 128 height 40
click at [610, 249] on div at bounding box center [626, 313] width 602 height 395
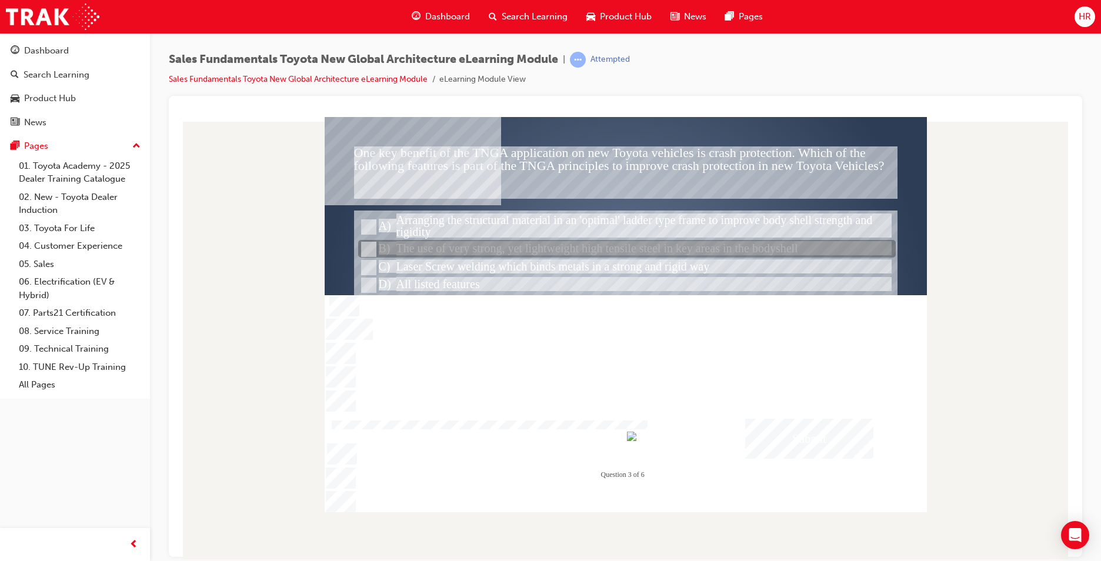
click at [503, 252] on div at bounding box center [626, 249] width 537 height 18
radio input "false"
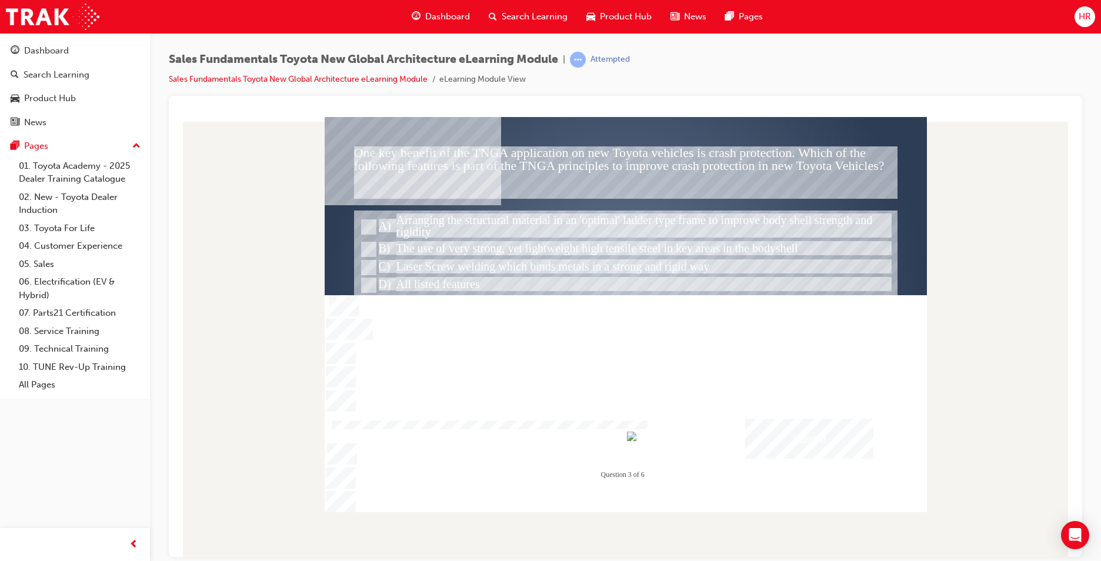
click at [792, 433] on div "Submit" at bounding box center [809, 438] width 128 height 40
click at [550, 255] on div at bounding box center [626, 313] width 602 height 395
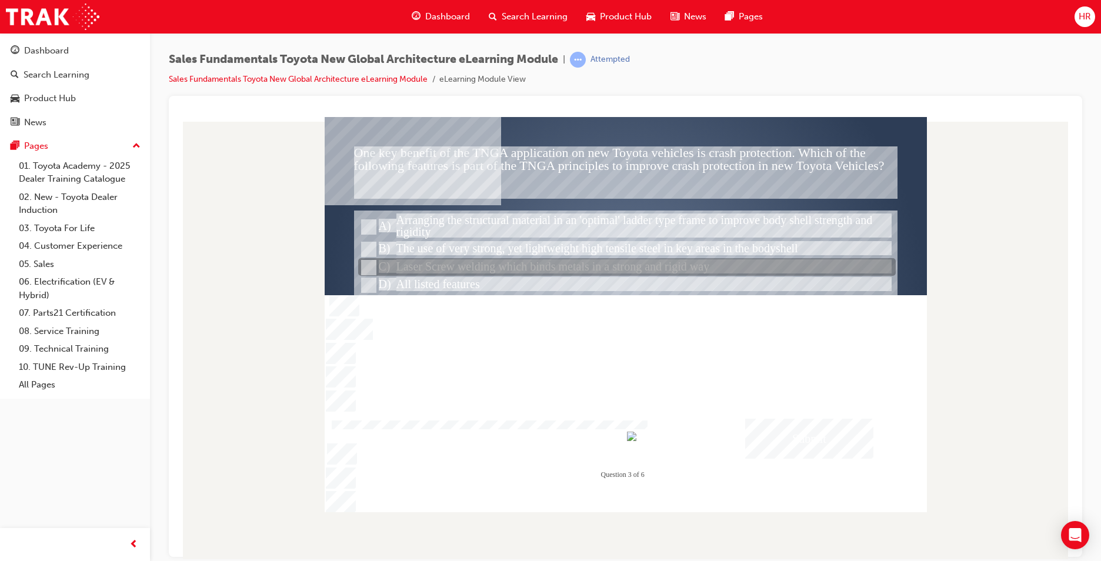
click at [445, 278] on div at bounding box center [626, 285] width 537 height 18
radio input "false"
radio input "true"
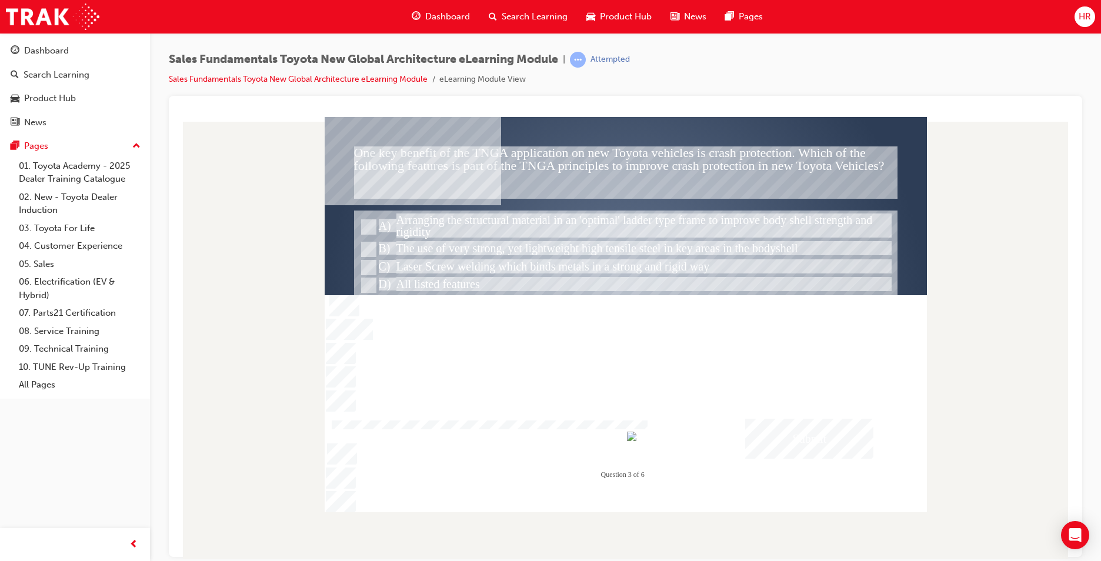
drag, startPoint x: 817, startPoint y: 434, endPoint x: 806, endPoint y: 430, distance: 11.2
click at [806, 430] on div "Submit" at bounding box center [809, 438] width 128 height 40
drag, startPoint x: 664, startPoint y: 387, endPoint x: 663, endPoint y: 373, distance: 14.2
click at [664, 386] on div at bounding box center [626, 313] width 602 height 395
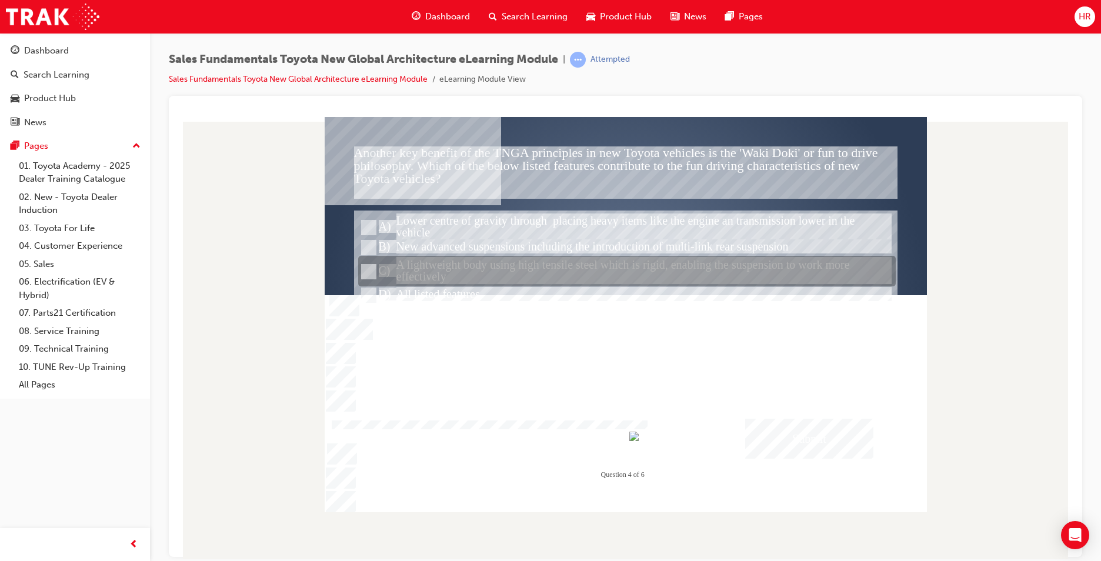
click at [490, 281] on div at bounding box center [626, 271] width 537 height 31
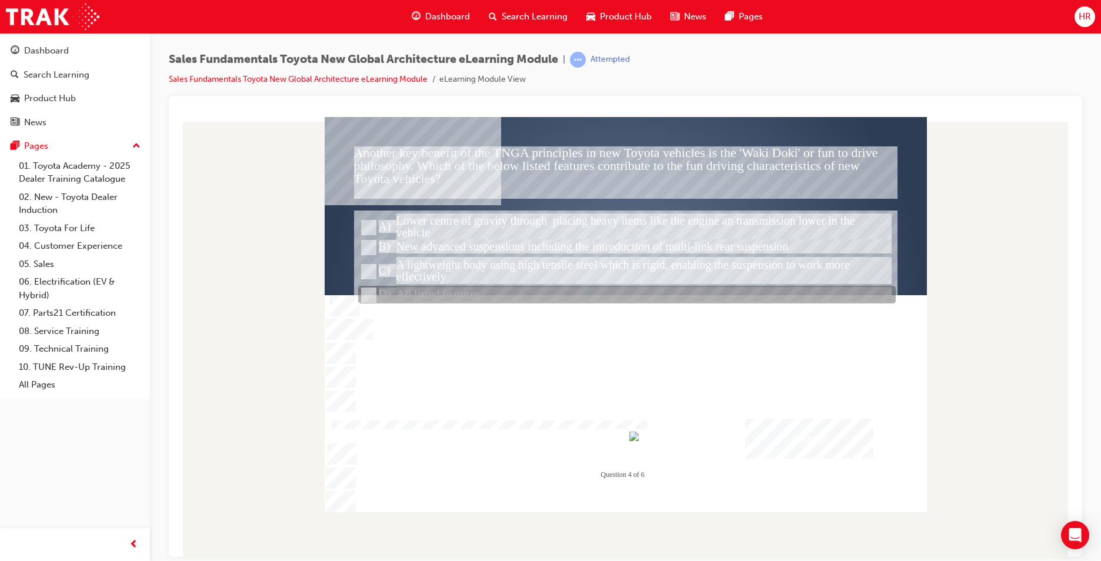
click at [487, 293] on div at bounding box center [626, 295] width 537 height 18
radio input "false"
radio input "true"
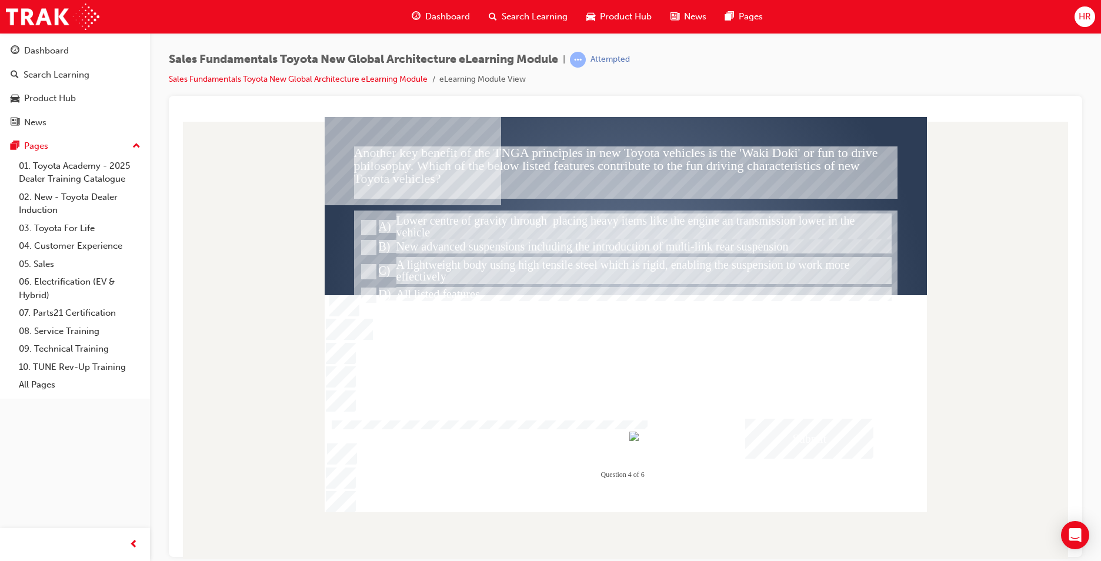
click at [820, 424] on div "Submit" at bounding box center [809, 438] width 128 height 40
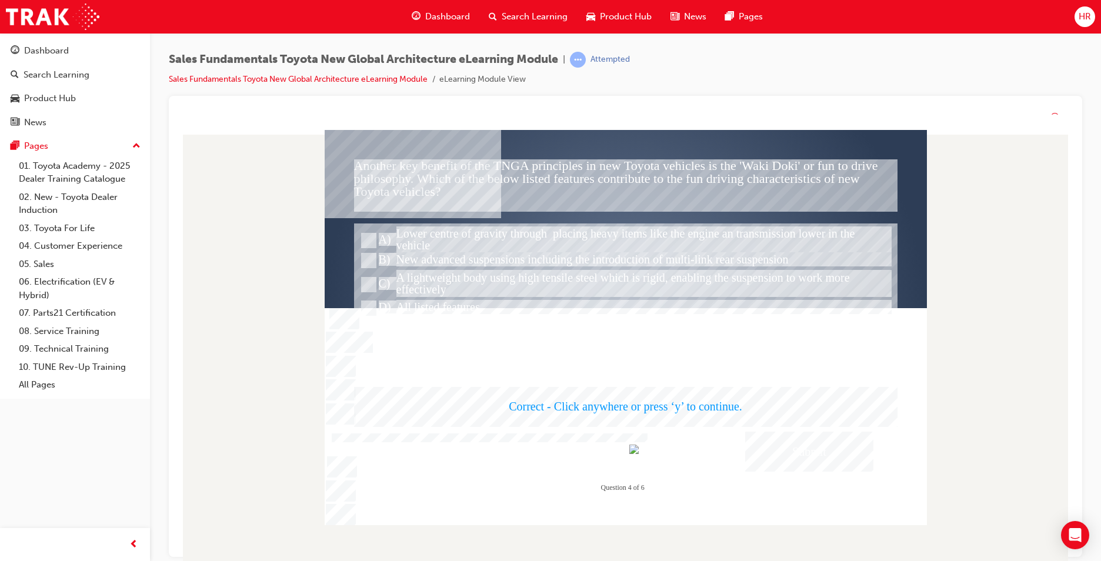
drag, startPoint x: 638, startPoint y: 387, endPoint x: 632, endPoint y: 399, distance: 13.1
click at [637, 400] on div at bounding box center [626, 327] width 602 height 395
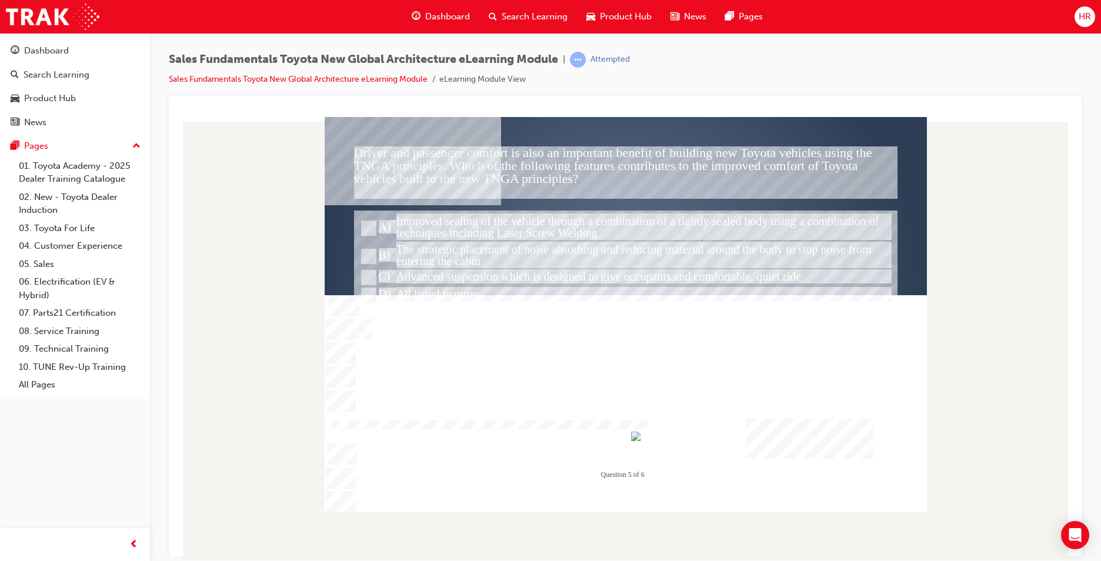
click at [438, 300] on div at bounding box center [626, 295] width 537 height 18
radio input "true"
click at [768, 444] on div "Submit" at bounding box center [809, 438] width 128 height 40
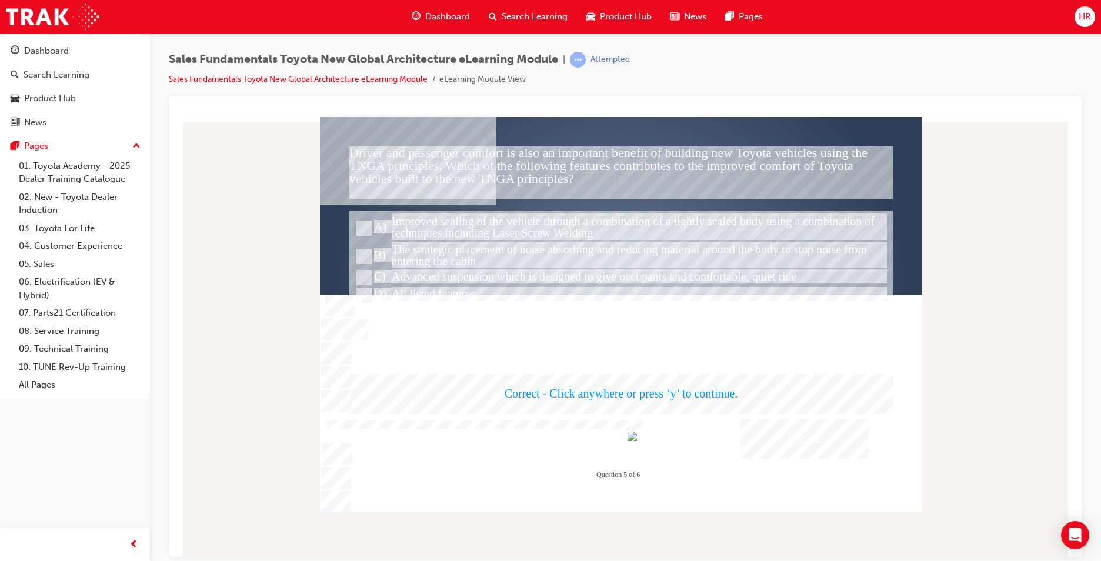
click at [616, 399] on div at bounding box center [621, 313] width 602 height 395
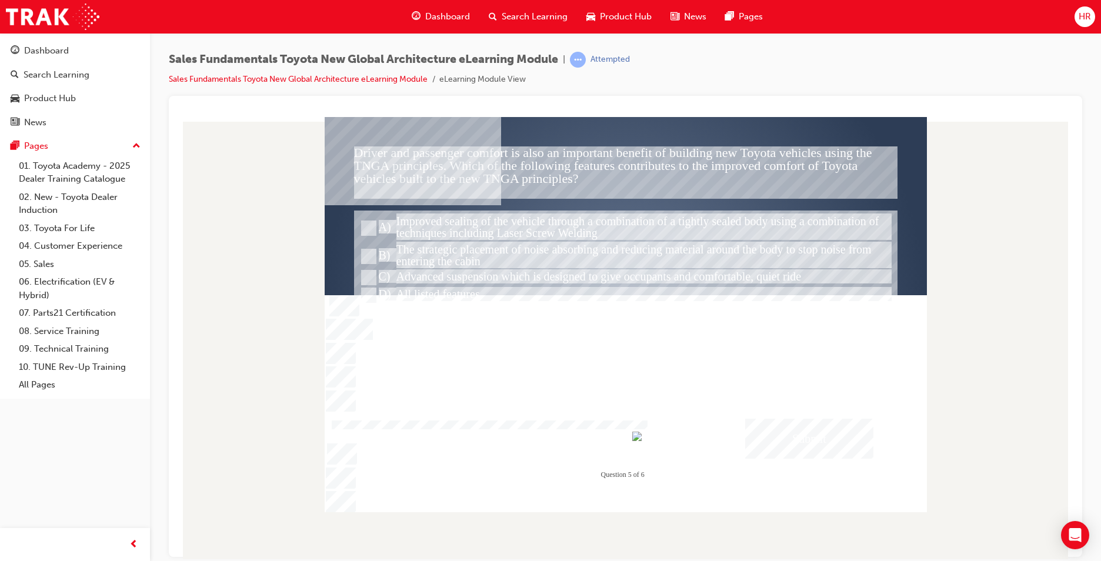
click at [442, 293] on div at bounding box center [626, 295] width 537 height 18
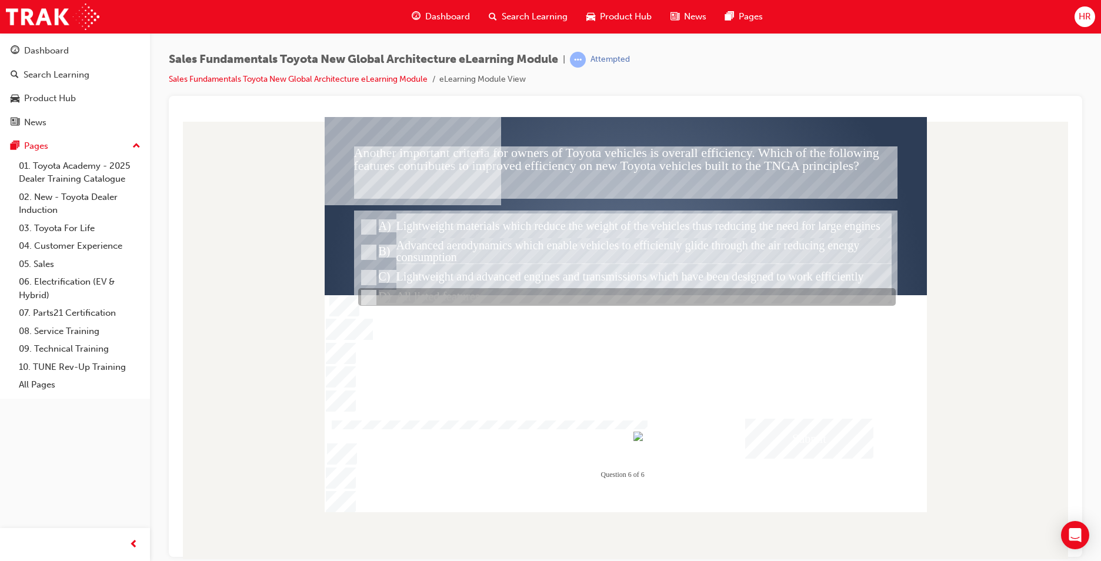
click at [428, 295] on div at bounding box center [626, 298] width 537 height 18
radio input "true"
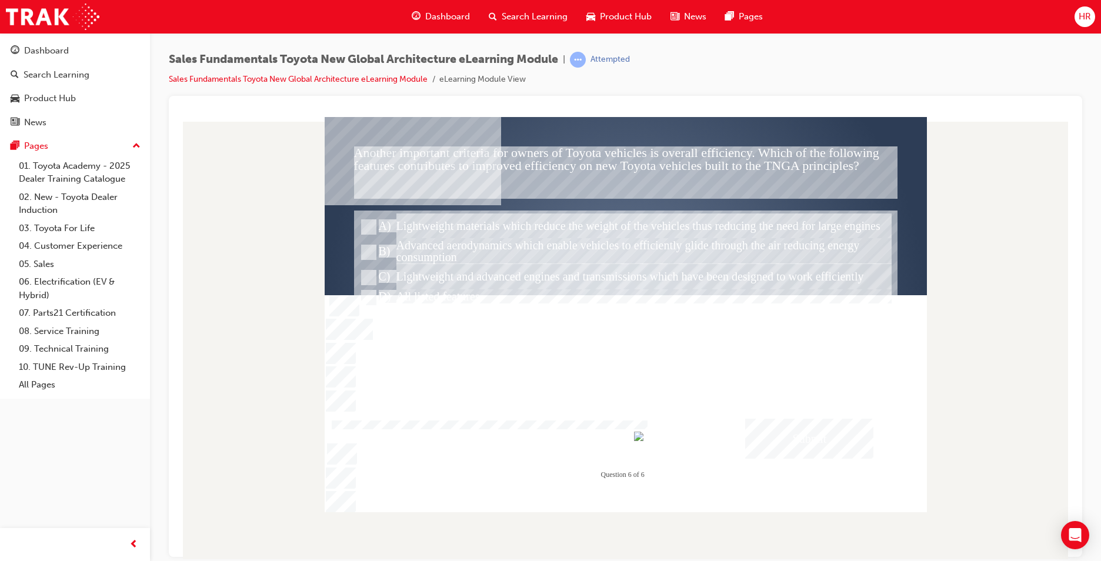
click at [830, 456] on div "Submit" at bounding box center [809, 438] width 128 height 40
click at [579, 382] on div at bounding box center [626, 313] width 602 height 395
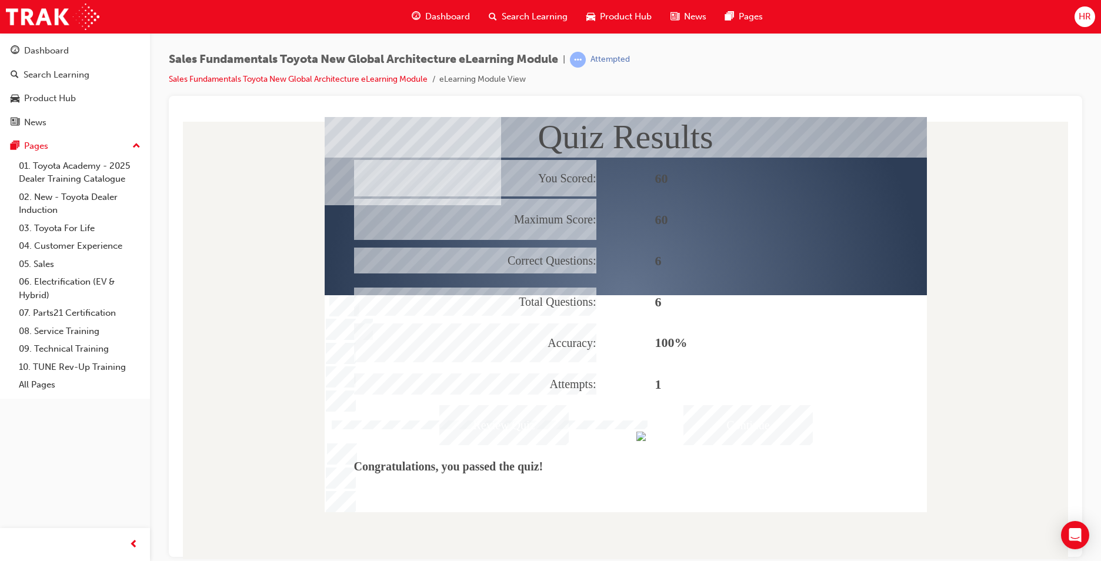
click at [758, 424] on div "Continue" at bounding box center [747, 424] width 129 height 40
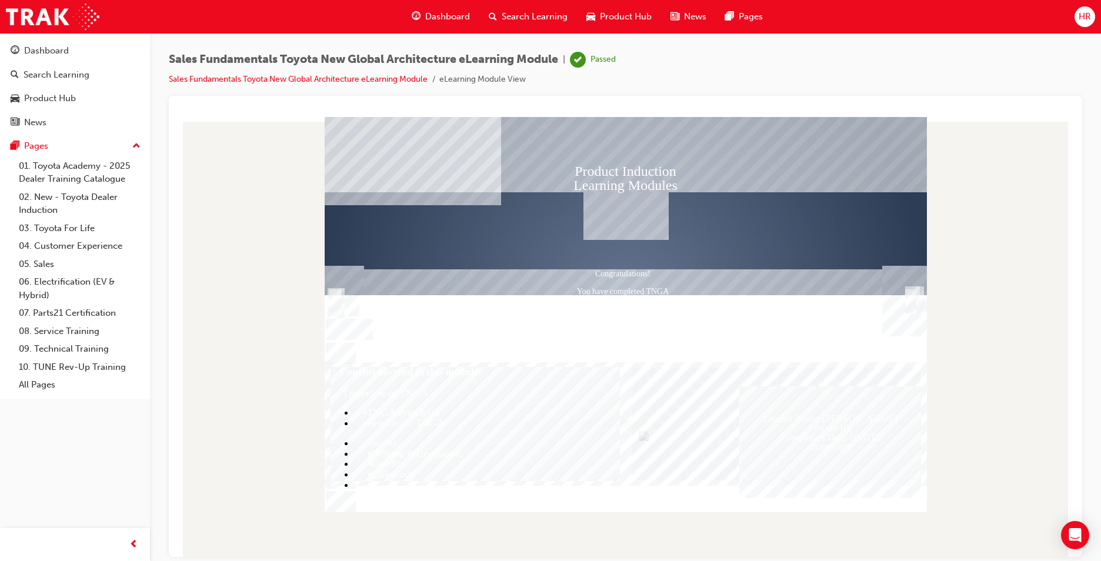
click at [440, 14] on span "Dashboard" at bounding box center [447, 17] width 45 height 14
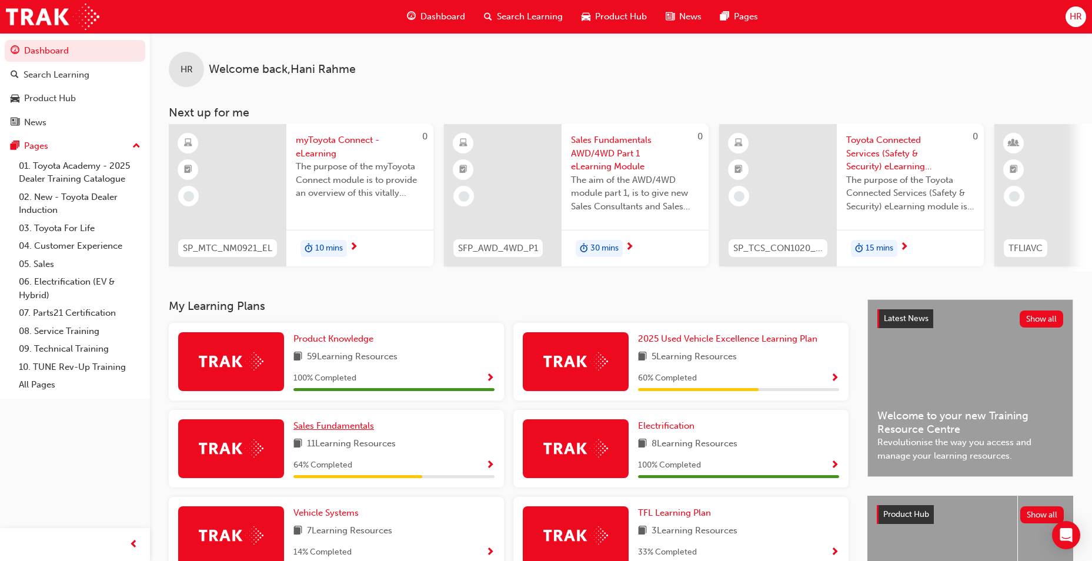
click at [328, 431] on span "Sales Fundamentals" at bounding box center [333, 425] width 81 height 11
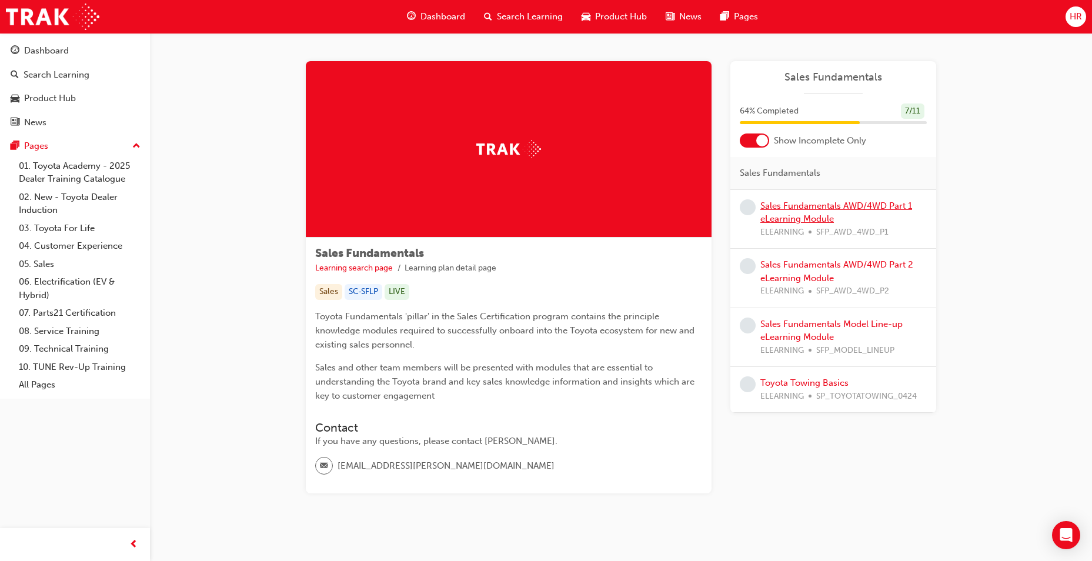
click at [799, 208] on link "Sales Fundamentals AWD/4WD Part 1 eLearning Module" at bounding box center [836, 212] width 152 height 24
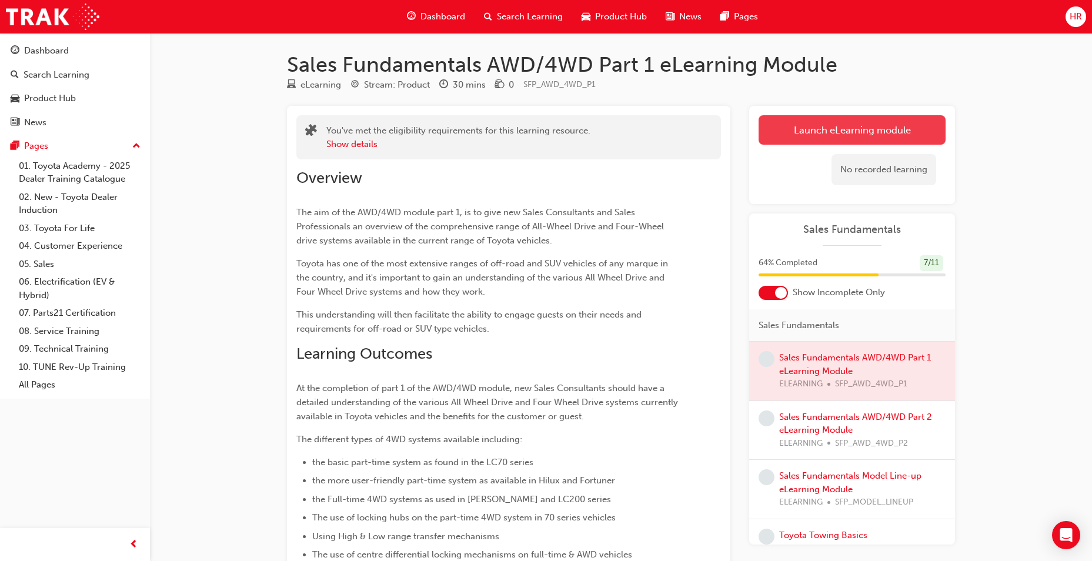
click at [822, 131] on link "Launch eLearning module" at bounding box center [851, 129] width 187 height 29
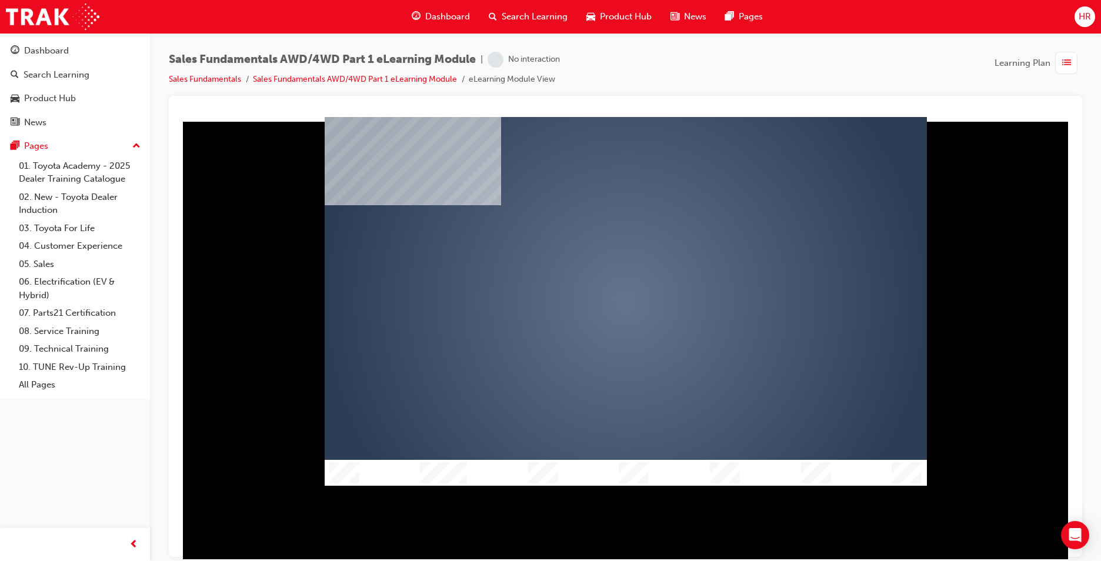
click at [591, 267] on div "play" at bounding box center [591, 267] width 0 height 0
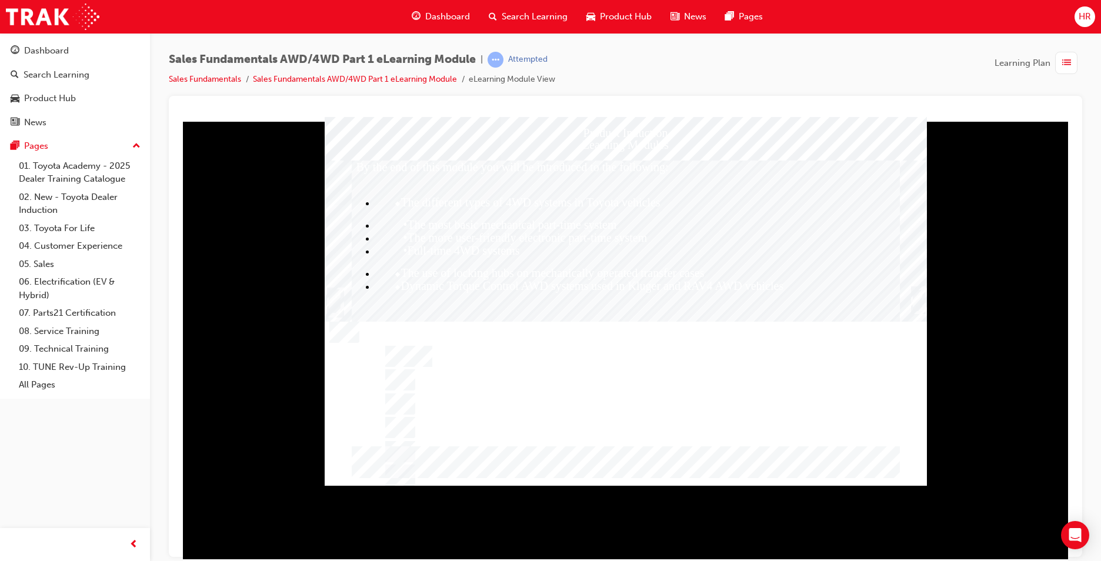
click at [915, 302] on div "Trigger this button to continue" at bounding box center [917, 300] width 12 height 24
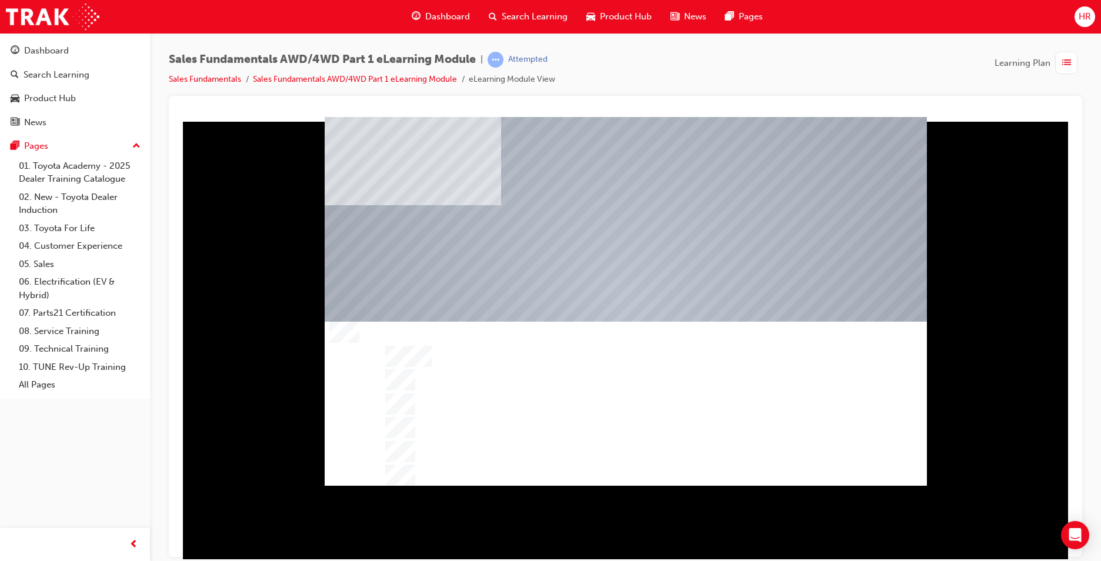
click at [677, 397] on div at bounding box center [626, 301] width 602 height 345
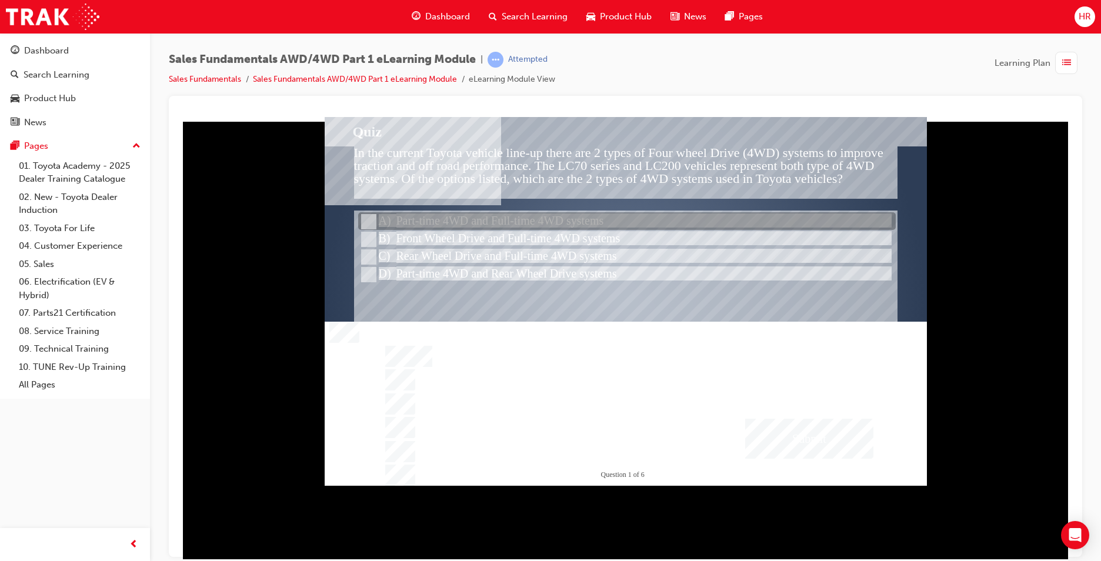
click at [436, 217] on div at bounding box center [626, 222] width 537 height 18
radio input "true"
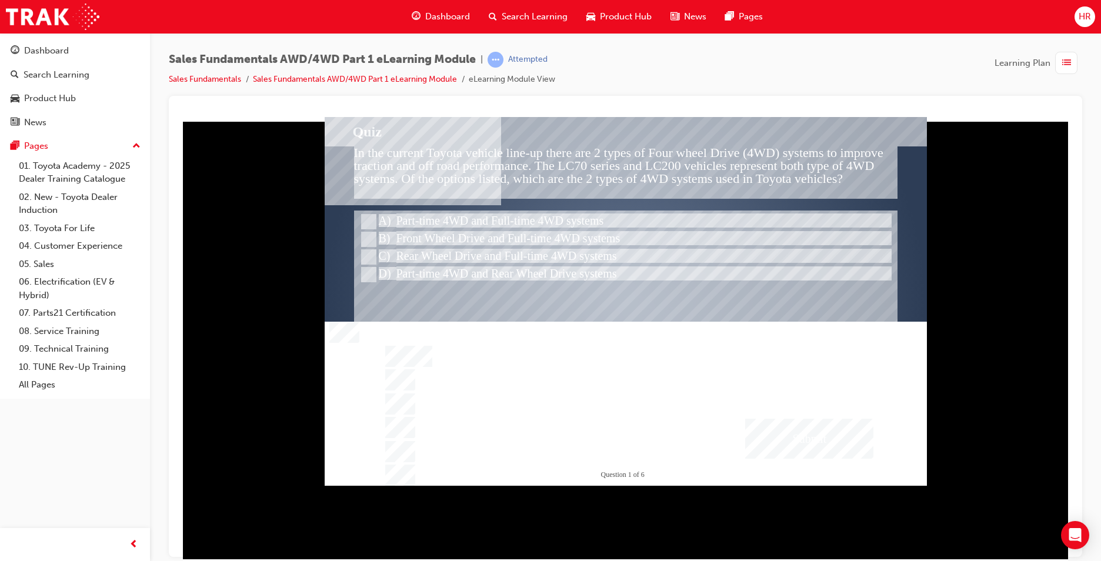
click at [795, 432] on div "Submit" at bounding box center [809, 438] width 128 height 40
click at [620, 381] on div at bounding box center [626, 300] width 602 height 369
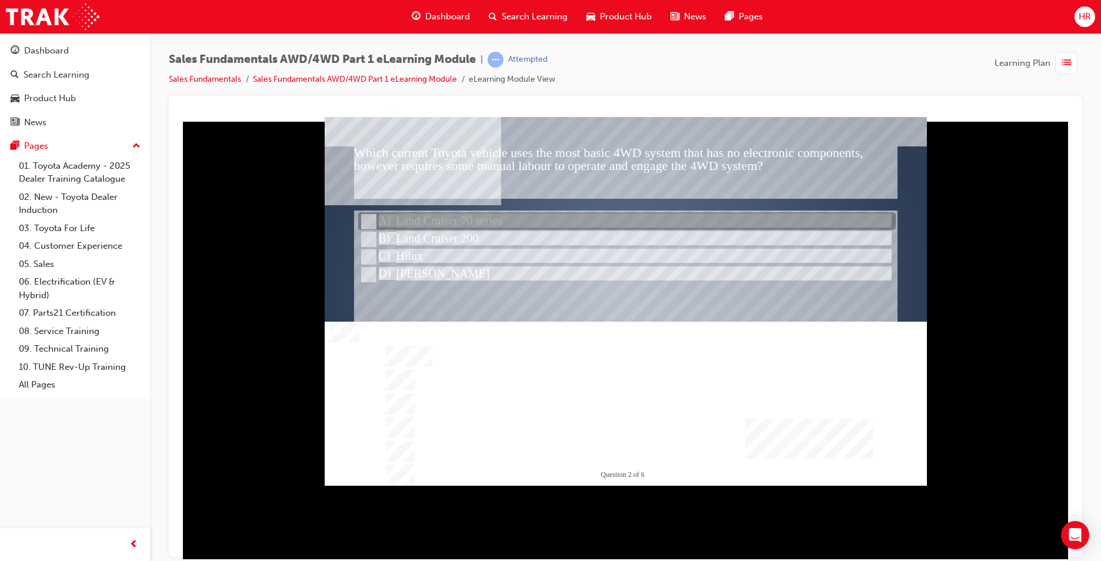
click at [431, 218] on div at bounding box center [626, 222] width 537 height 18
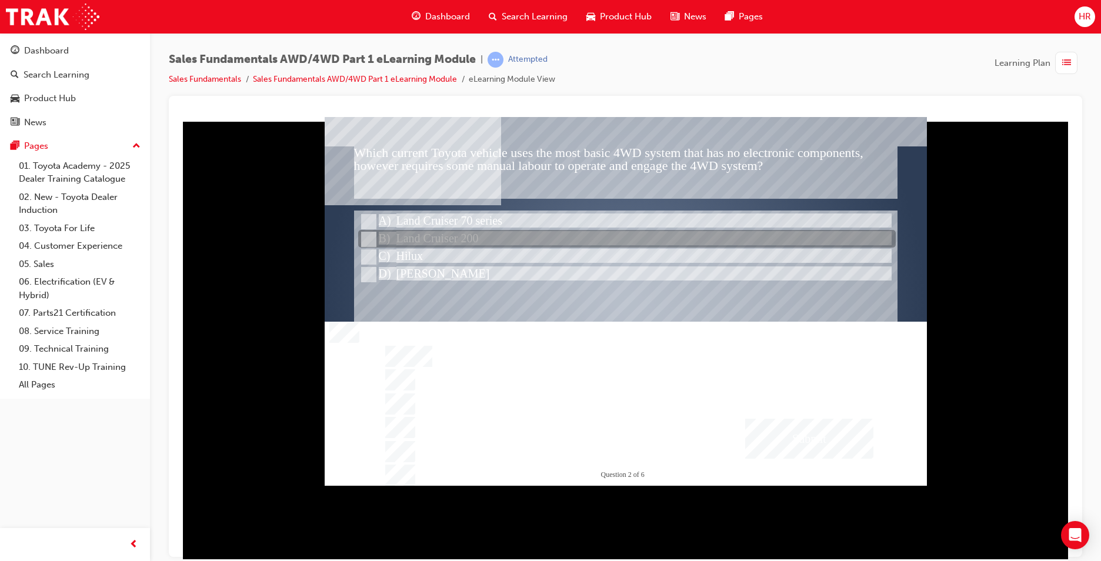
click at [554, 237] on div at bounding box center [626, 239] width 537 height 18
radio input "false"
radio input "true"
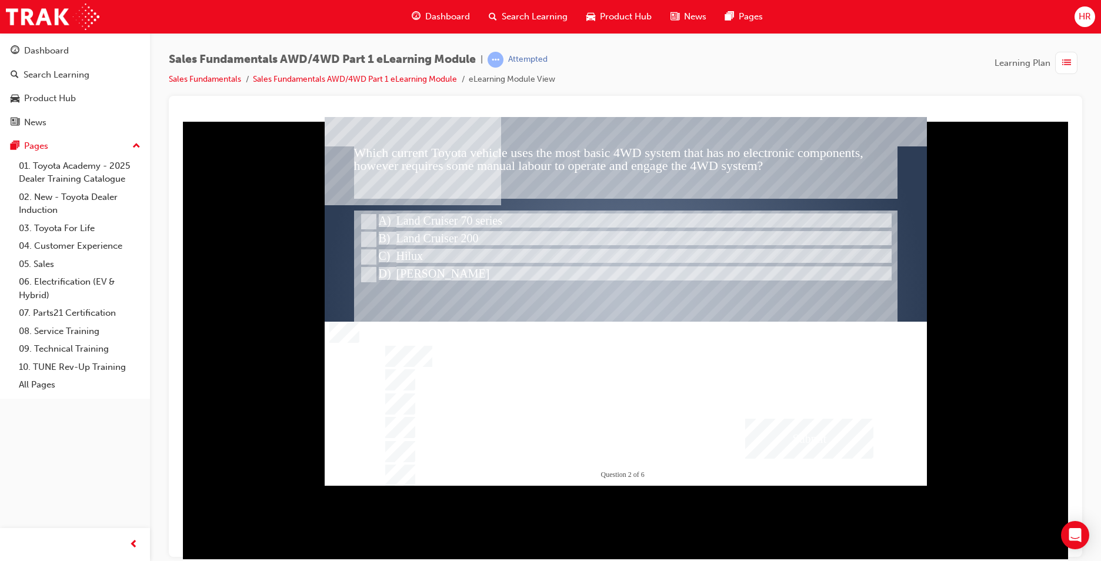
click at [789, 439] on div "Submit" at bounding box center [809, 438] width 128 height 40
drag, startPoint x: 687, startPoint y: 400, endPoint x: 466, endPoint y: 305, distance: 240.7
click at [669, 396] on div at bounding box center [626, 300] width 602 height 369
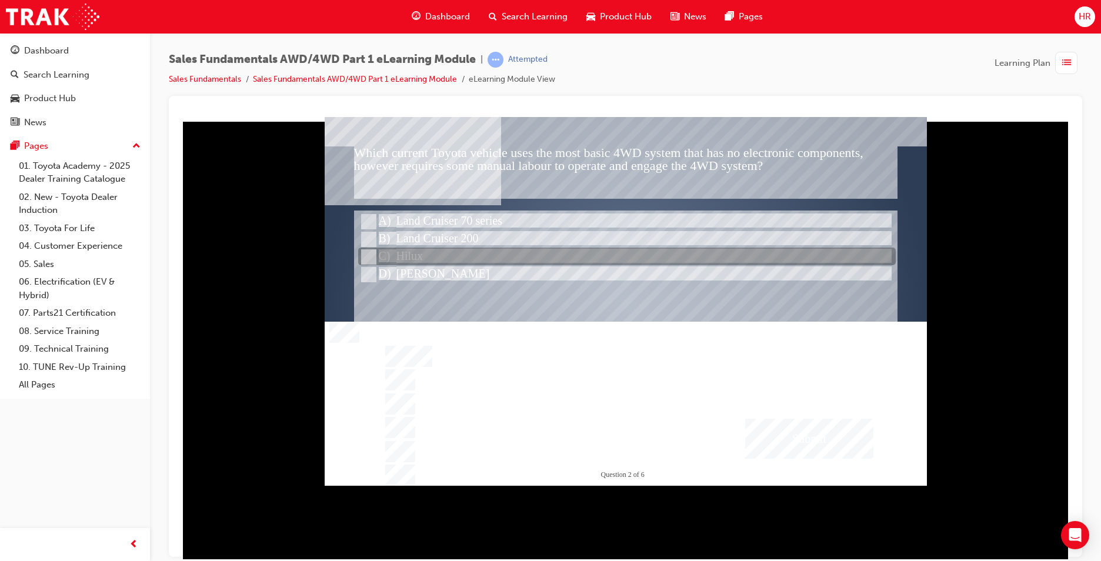
click at [380, 214] on div "Which current Toyota vehicle uses the most basic 4WD system that has no electro…" at bounding box center [626, 300] width 602 height 369
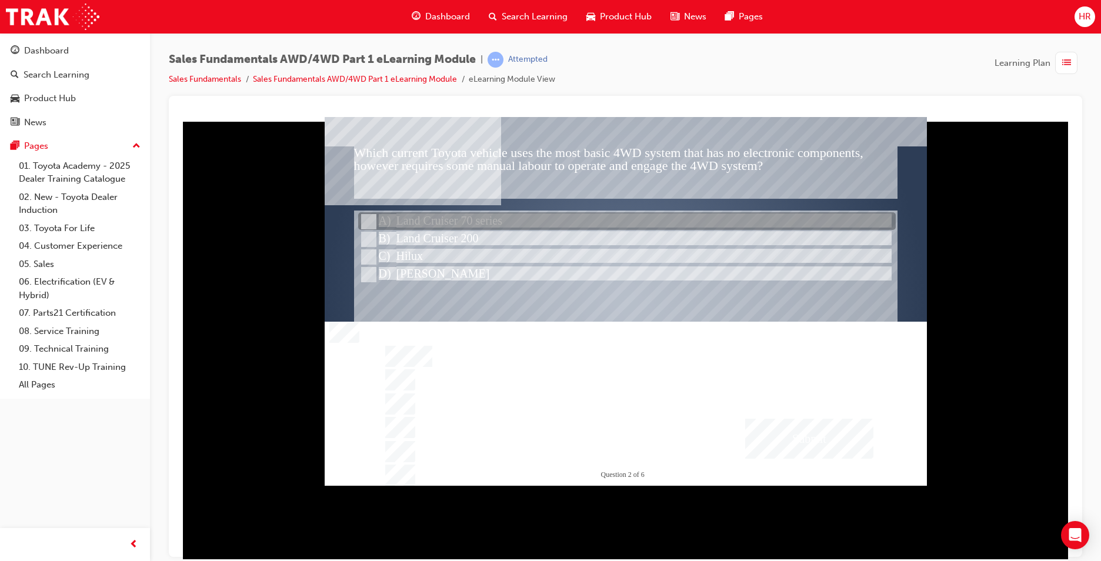
click at [396, 222] on div at bounding box center [626, 222] width 537 height 18
radio input "true"
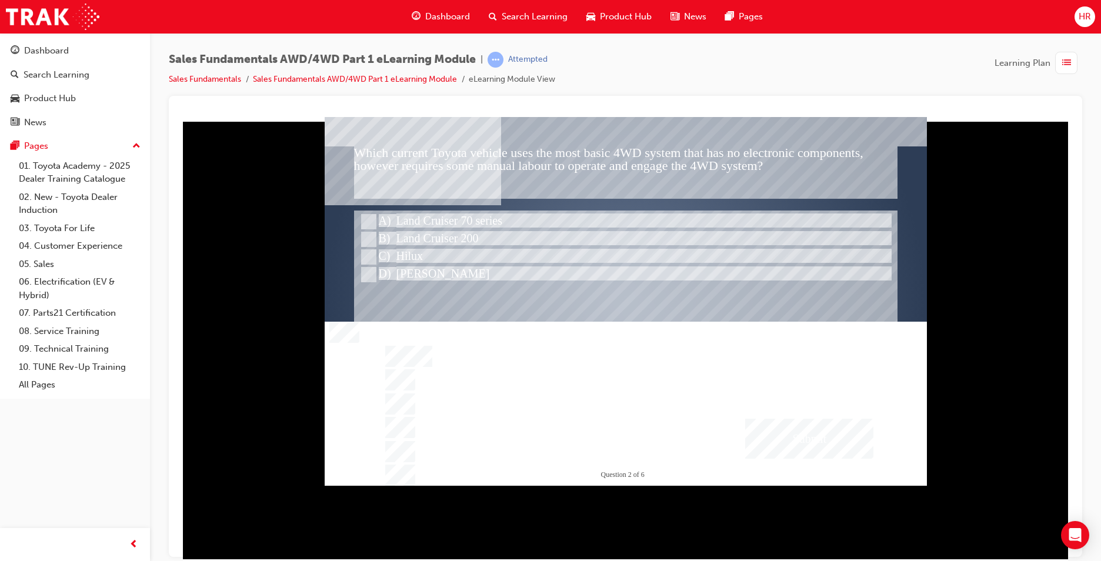
click at [832, 427] on div "Submit" at bounding box center [809, 438] width 128 height 40
drag, startPoint x: 691, startPoint y: 373, endPoint x: 685, endPoint y: 373, distance: 6.5
click at [690, 374] on div at bounding box center [626, 300] width 602 height 369
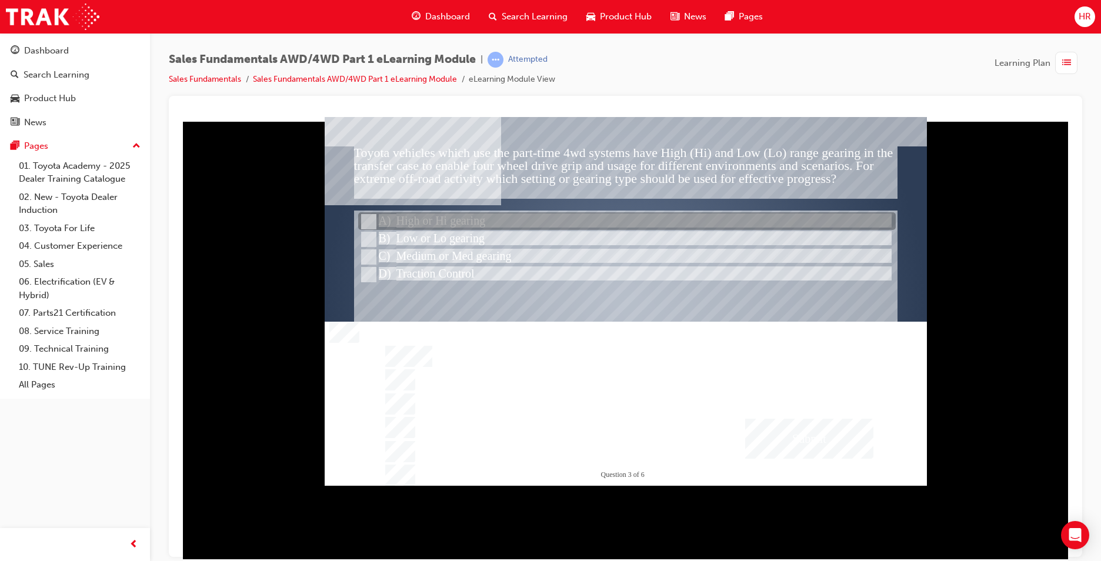
click at [390, 222] on div at bounding box center [626, 222] width 537 height 18
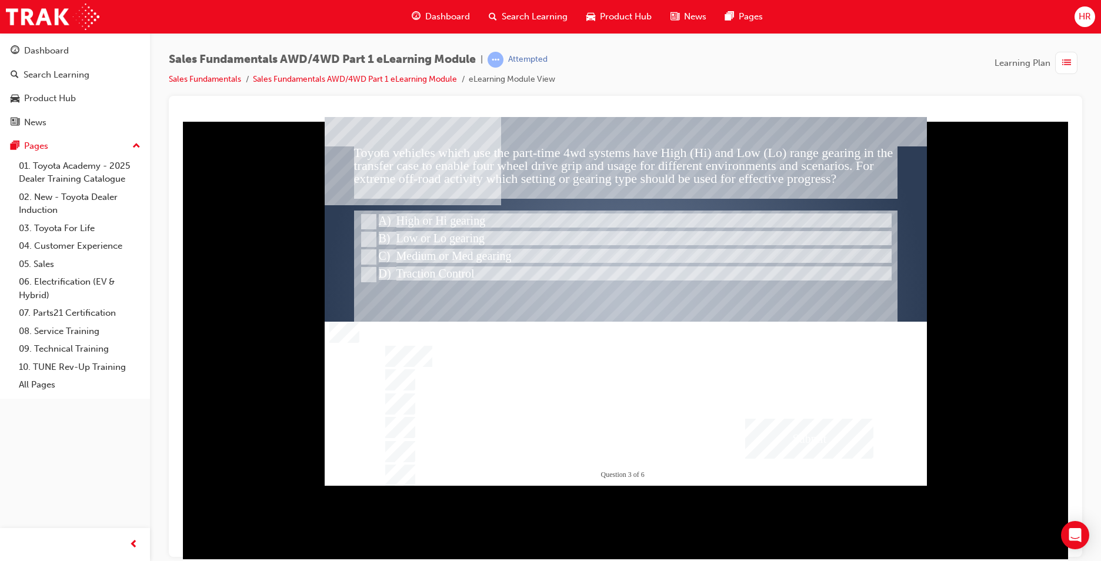
click at [767, 434] on div "Submit" at bounding box center [809, 438] width 128 height 40
click at [458, 252] on div at bounding box center [626, 300] width 602 height 369
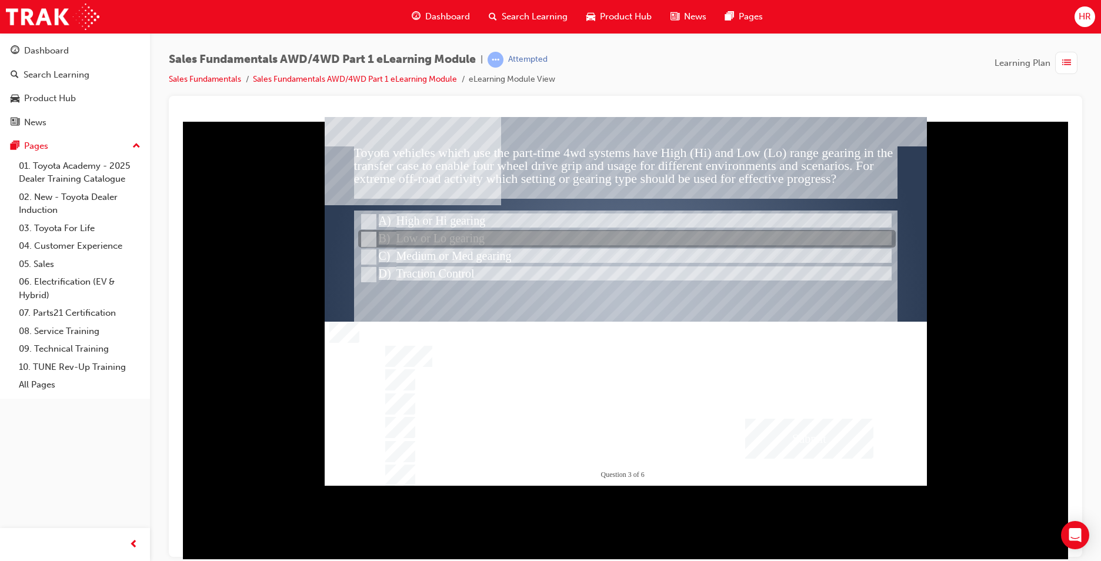
click at [454, 239] on div at bounding box center [626, 239] width 537 height 18
radio input "false"
radio input "true"
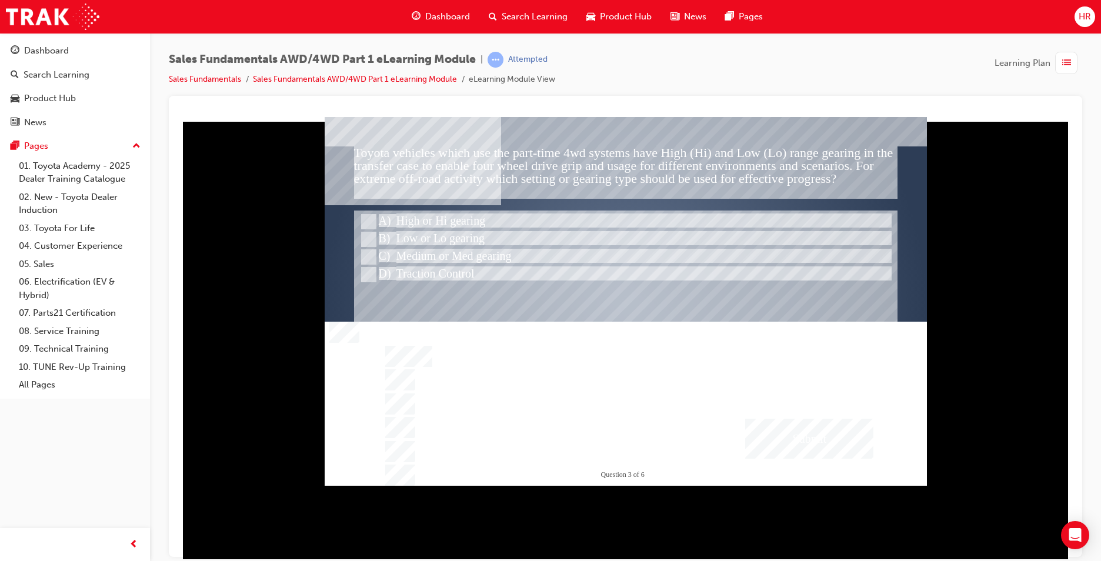
click at [807, 424] on div "Submit" at bounding box center [809, 438] width 128 height 40
click at [638, 360] on div at bounding box center [626, 300] width 602 height 369
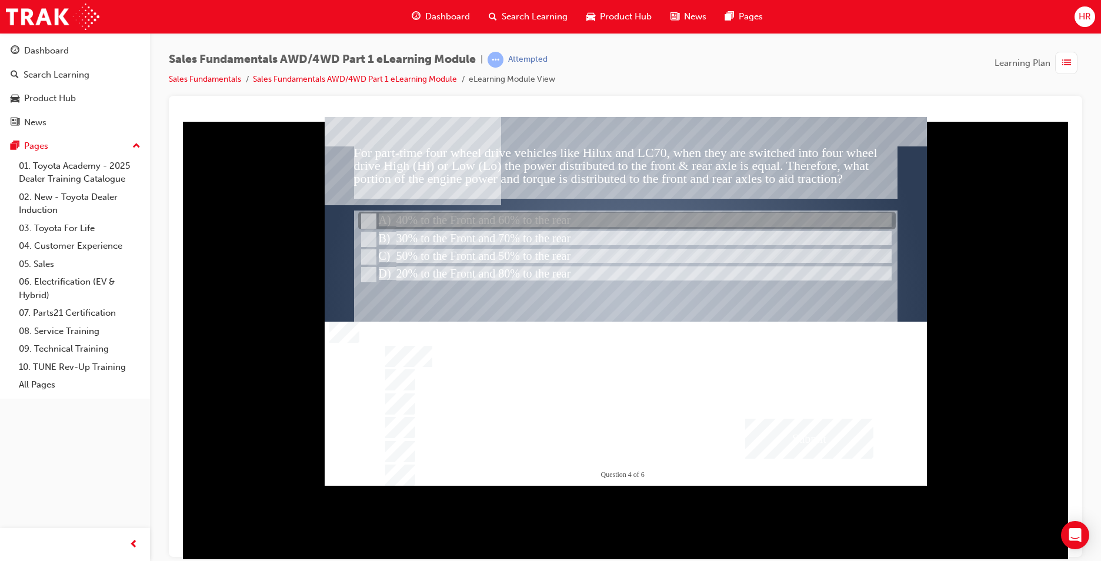
drag, startPoint x: 445, startPoint y: 217, endPoint x: 454, endPoint y: 216, distance: 8.8
click at [444, 216] on div at bounding box center [626, 221] width 537 height 18
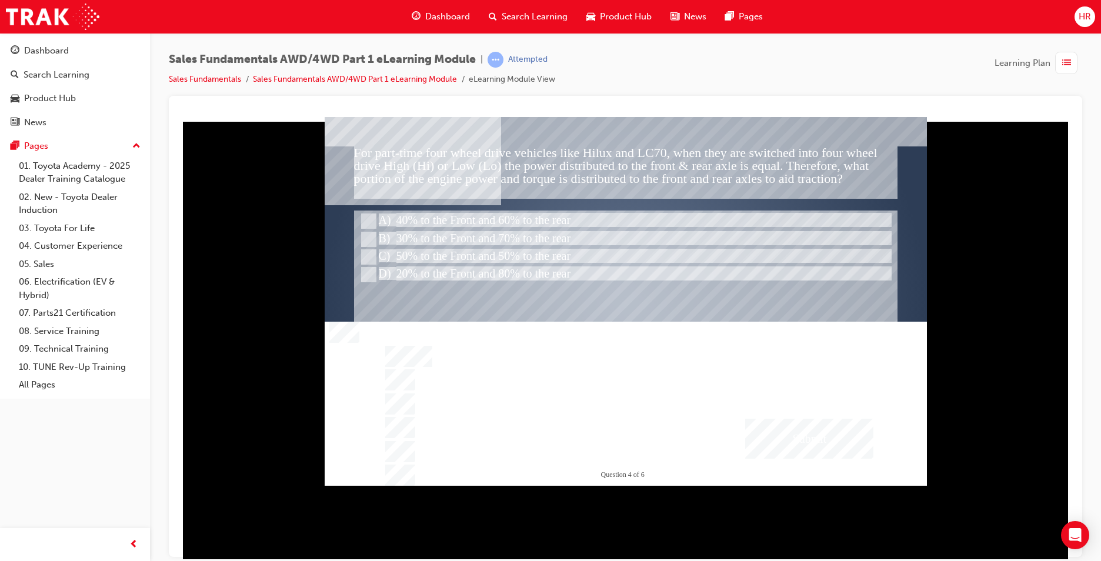
click at [801, 424] on div "Submit" at bounding box center [809, 438] width 128 height 40
drag, startPoint x: 680, startPoint y: 372, endPoint x: 633, endPoint y: 339, distance: 57.6
click at [671, 365] on div at bounding box center [626, 300] width 602 height 369
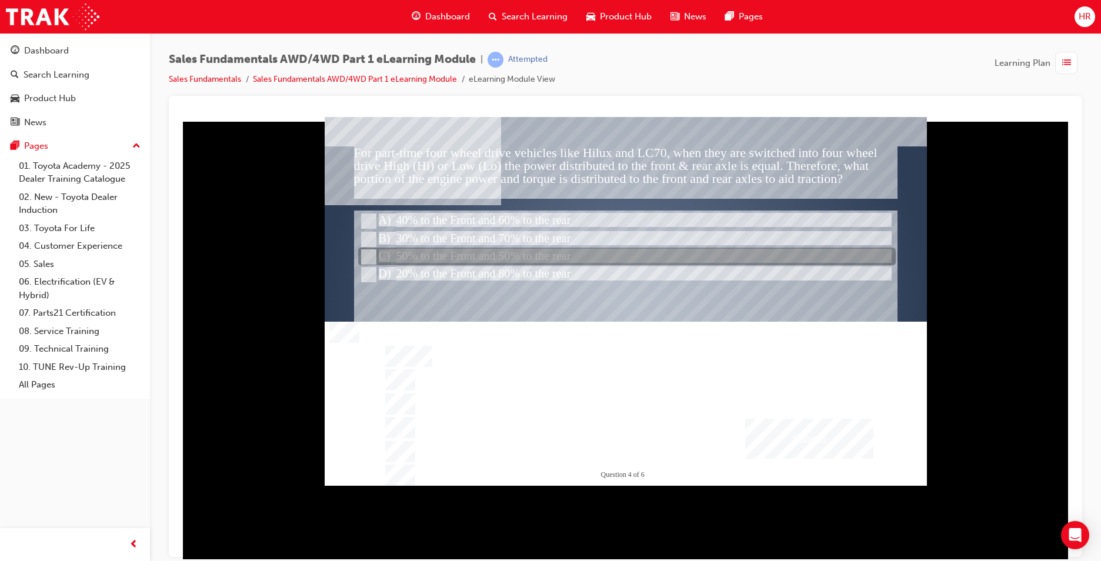
click at [424, 252] on div at bounding box center [626, 257] width 537 height 18
radio input "false"
radio input "true"
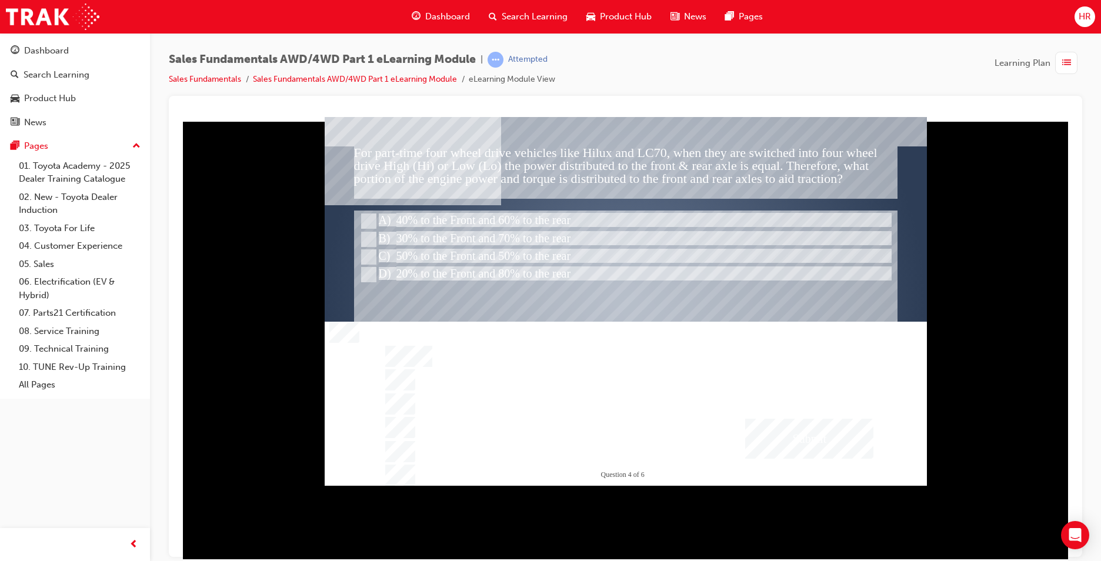
click at [777, 437] on div "Submit" at bounding box center [809, 438] width 128 height 40
drag, startPoint x: 696, startPoint y: 390, endPoint x: 674, endPoint y: 377, distance: 25.5
click at [693, 387] on div at bounding box center [626, 300] width 602 height 369
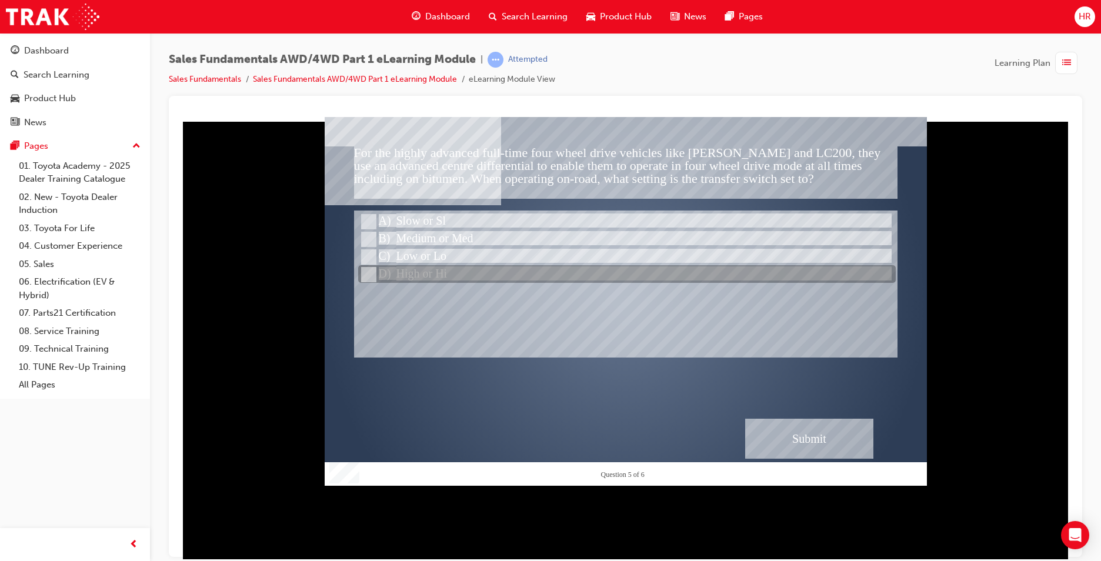
click at [426, 267] on div at bounding box center [626, 275] width 537 height 18
radio input "true"
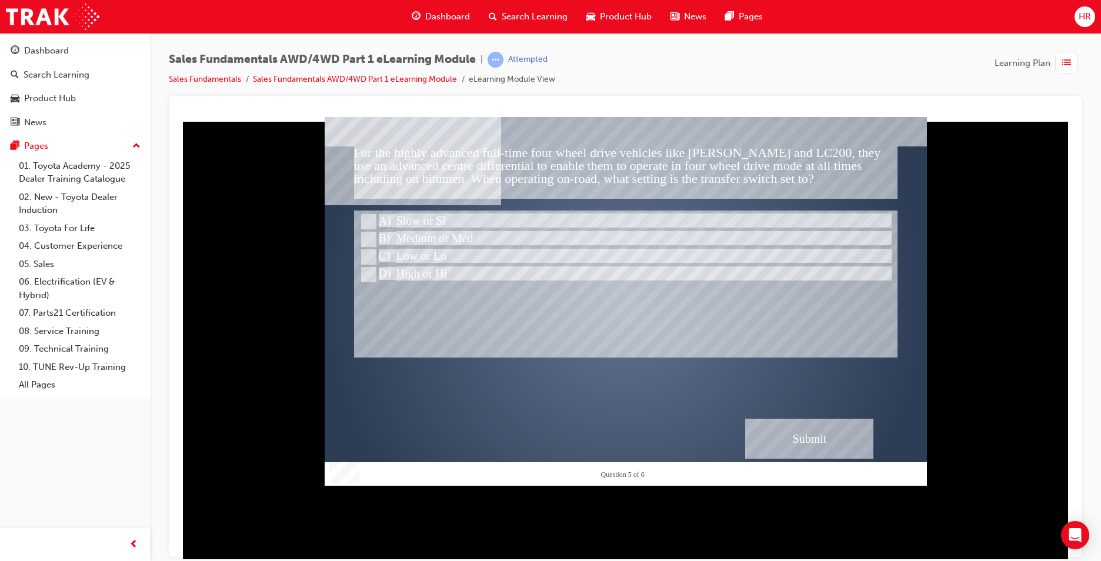
click at [764, 446] on div "Submit" at bounding box center [809, 438] width 128 height 40
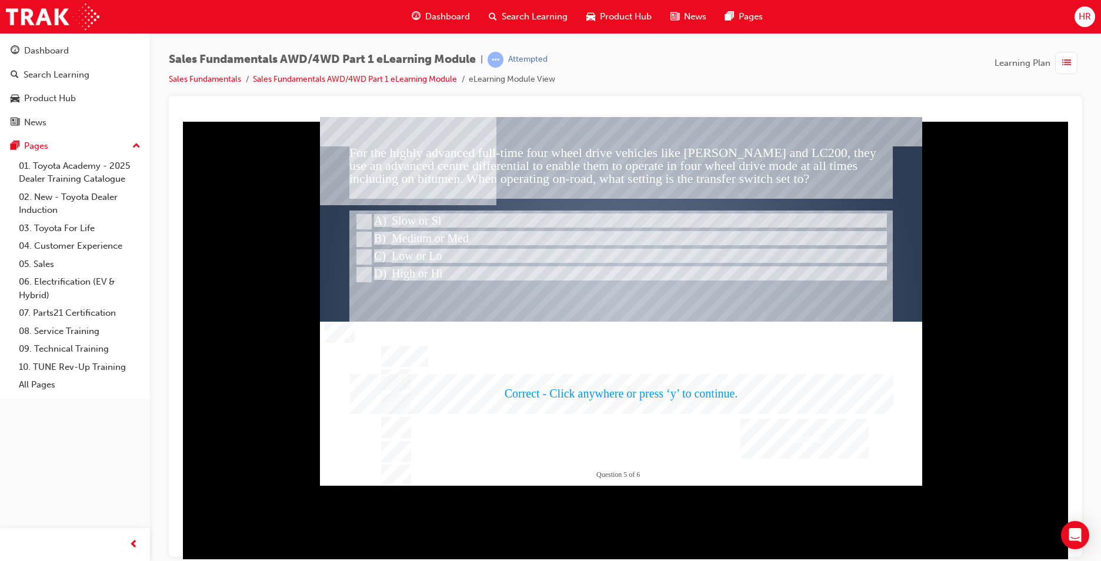
drag, startPoint x: 604, startPoint y: 320, endPoint x: 595, endPoint y: 319, distance: 9.4
click at [604, 333] on div at bounding box center [621, 300] width 602 height 369
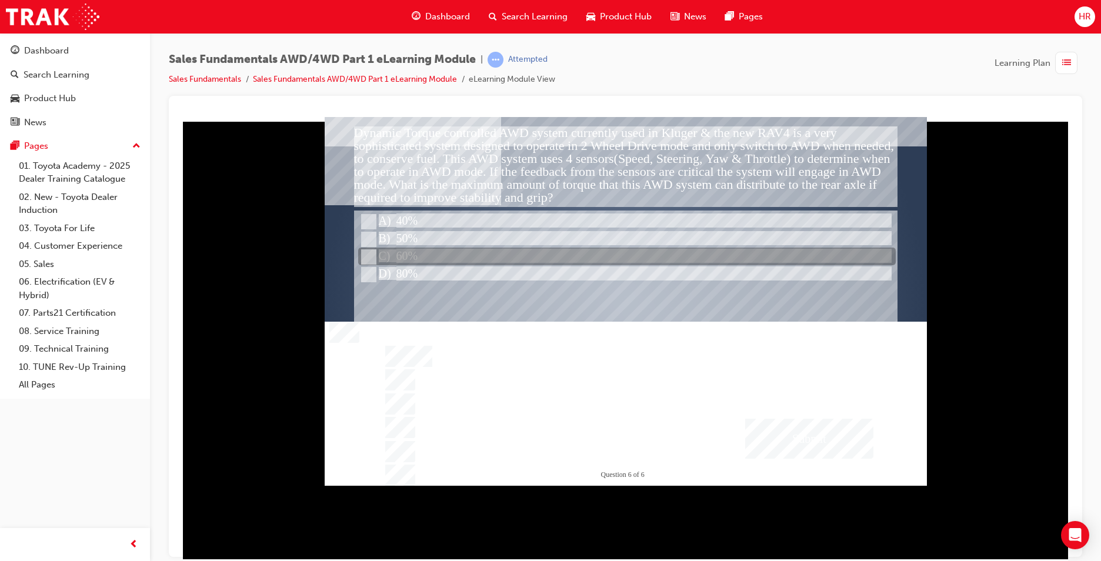
drag, startPoint x: 403, startPoint y: 249, endPoint x: 487, endPoint y: 265, distance: 85.4
click at [404, 249] on div at bounding box center [626, 257] width 537 height 18
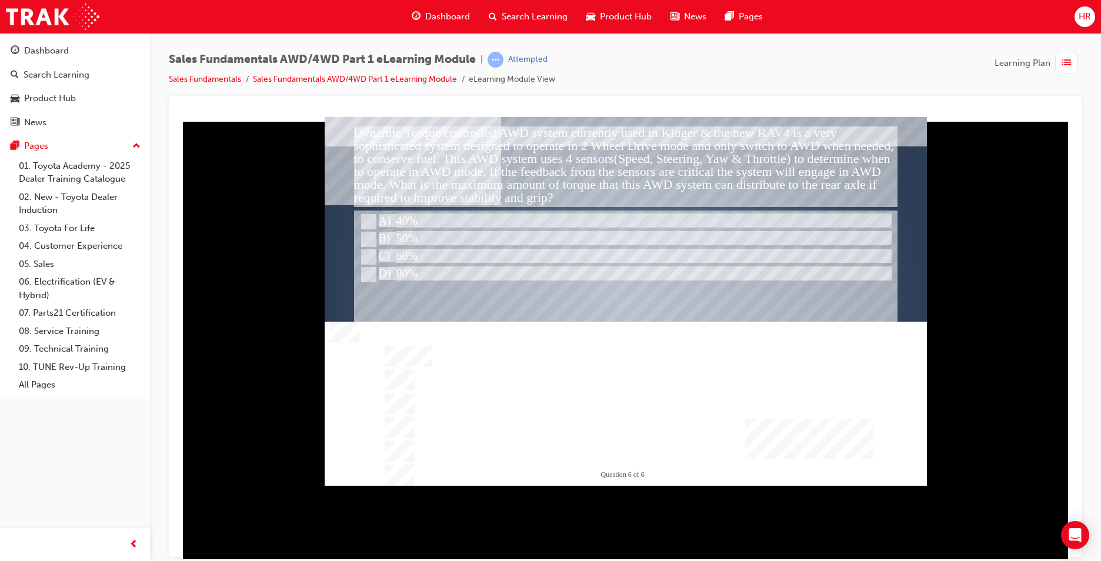
click at [812, 423] on div "Submit" at bounding box center [809, 438] width 128 height 40
drag, startPoint x: 616, startPoint y: 357, endPoint x: 544, endPoint y: 313, distance: 83.4
click at [590, 340] on div at bounding box center [626, 300] width 602 height 369
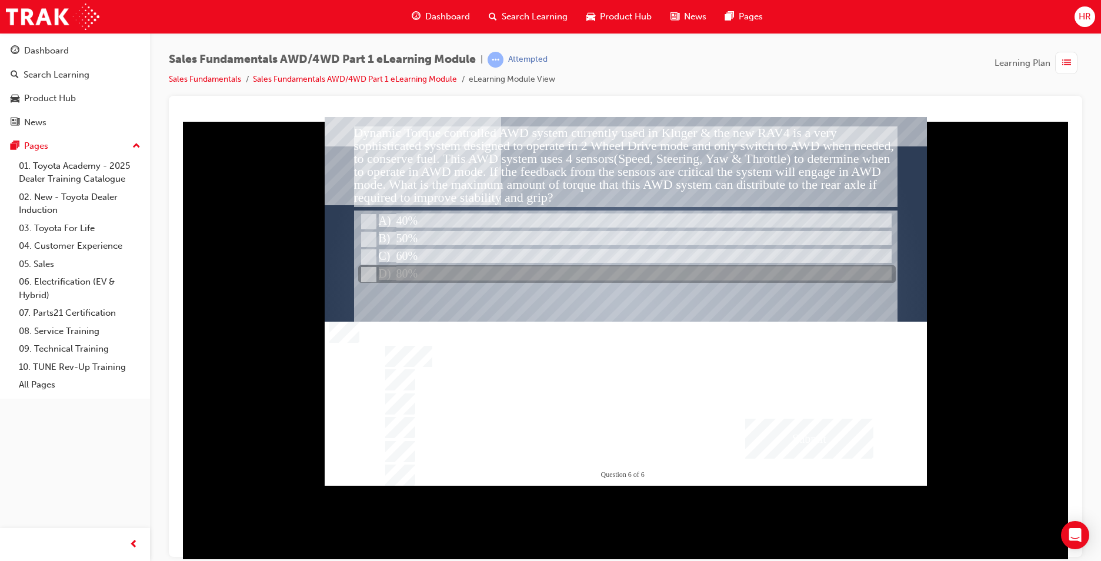
click at [447, 270] on div at bounding box center [626, 275] width 537 height 18
radio input "false"
radio input "true"
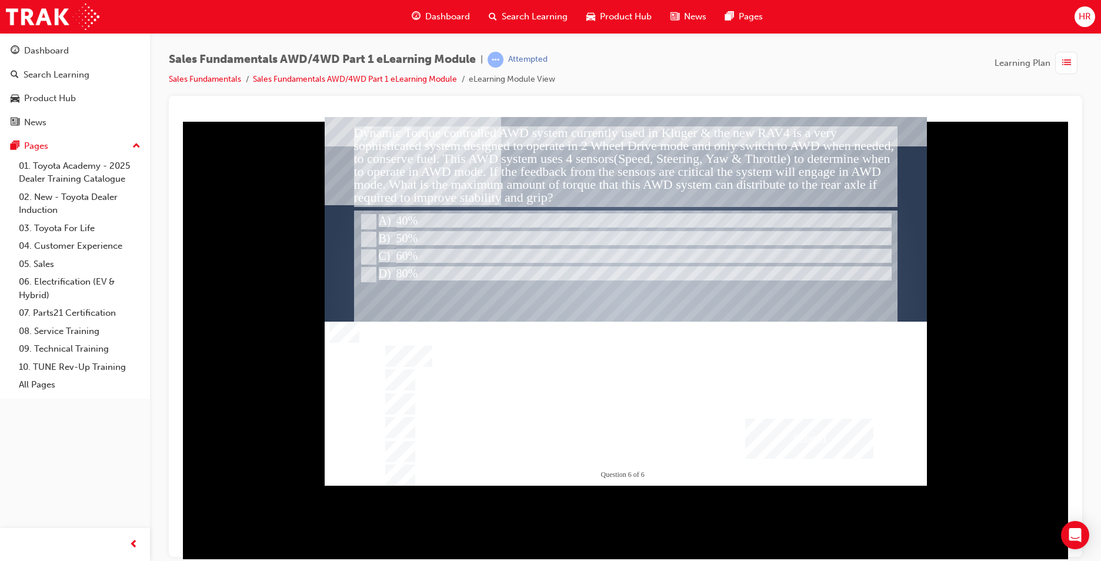
drag, startPoint x: 778, startPoint y: 435, endPoint x: 757, endPoint y: 426, distance: 23.2
click at [757, 426] on div "Submit" at bounding box center [809, 438] width 128 height 40
drag, startPoint x: 599, startPoint y: 330, endPoint x: 573, endPoint y: 299, distance: 40.0
click at [573, 299] on div at bounding box center [626, 300] width 602 height 369
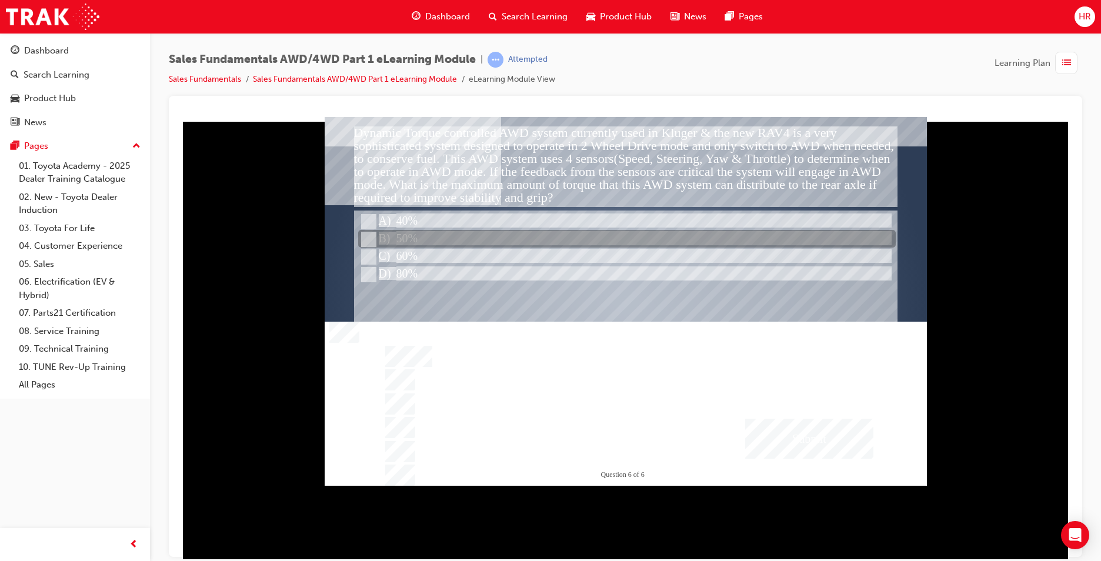
drag, startPoint x: 505, startPoint y: 229, endPoint x: 533, endPoint y: 248, distance: 33.8
click at [510, 226] on div at bounding box center [626, 222] width 537 height 18
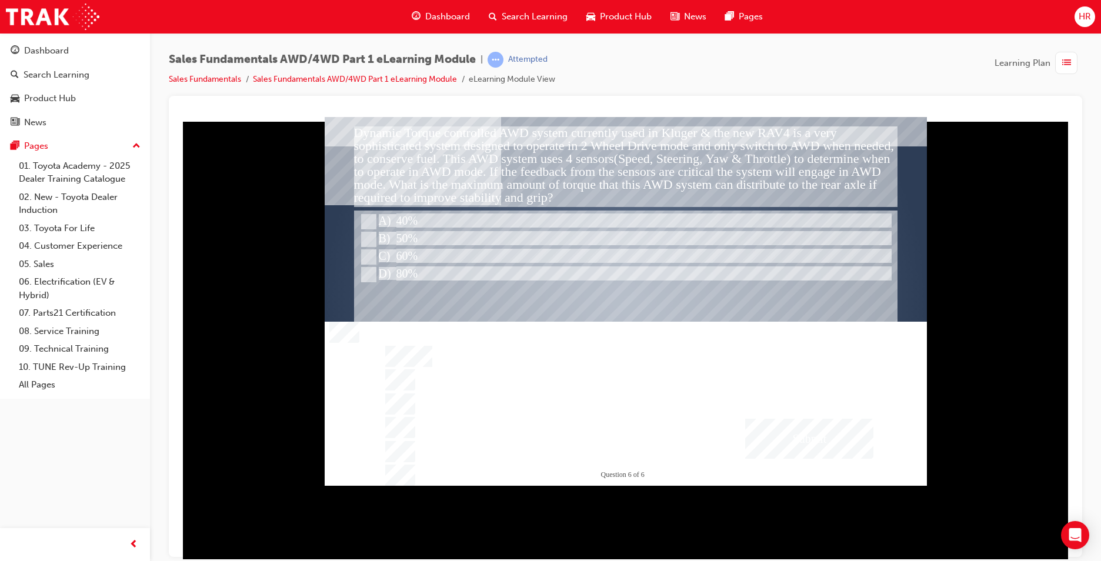
drag, startPoint x: 850, startPoint y: 437, endPoint x: 839, endPoint y: 424, distance: 16.7
click at [839, 424] on div "Submit" at bounding box center [809, 438] width 128 height 40
drag, startPoint x: 506, startPoint y: 335, endPoint x: 510, endPoint y: 316, distance: 19.3
click at [508, 320] on div at bounding box center [626, 300] width 602 height 369
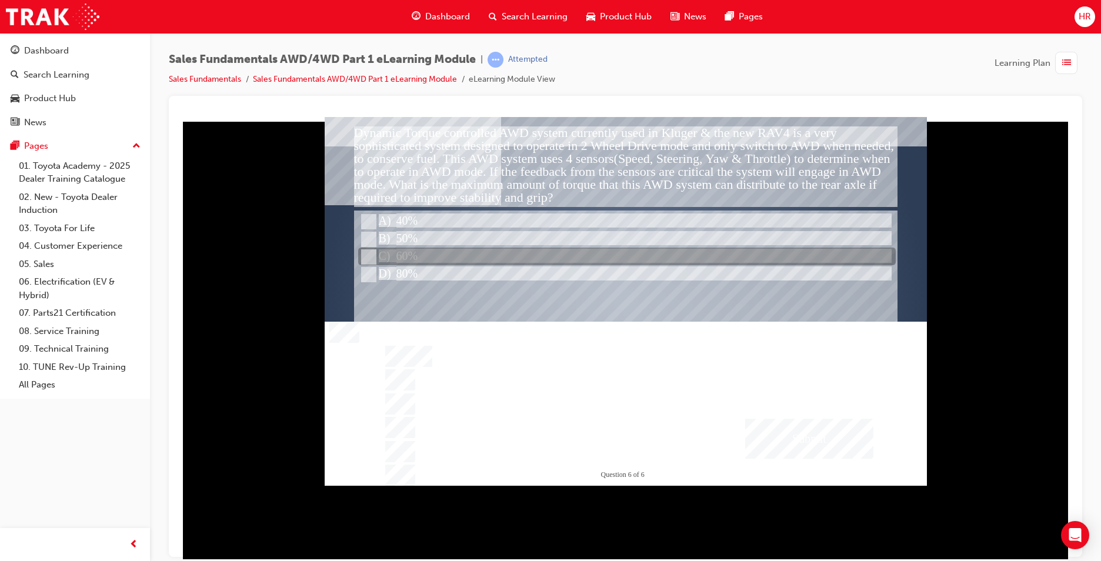
click at [495, 229] on div "40% A) 50% B) 60% C) 80% D) << >> Submit Dynamic Torque controlled AWD system c…" at bounding box center [626, 300] width 602 height 369
drag, startPoint x: 604, startPoint y: 232, endPoint x: 616, endPoint y: 227, distance: 12.7
click at [616, 227] on div "40% A) 50% B) 60% C) 80% D) << >> Submit Dynamic Torque controlled AWD system c…" at bounding box center [626, 300] width 602 height 369
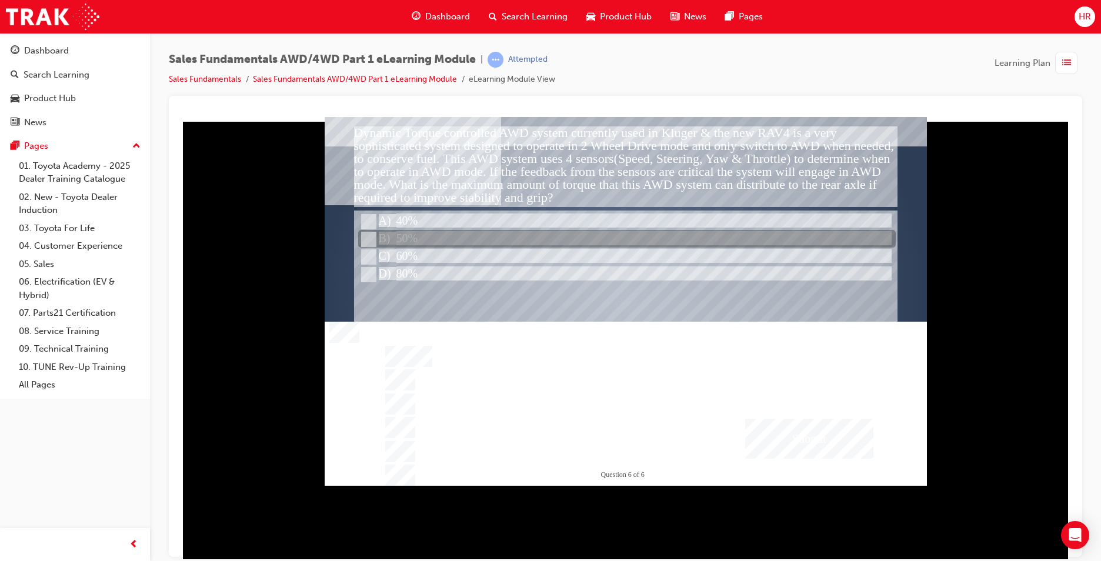
click at [731, 240] on div at bounding box center [626, 239] width 537 height 18
radio input "false"
radio input "true"
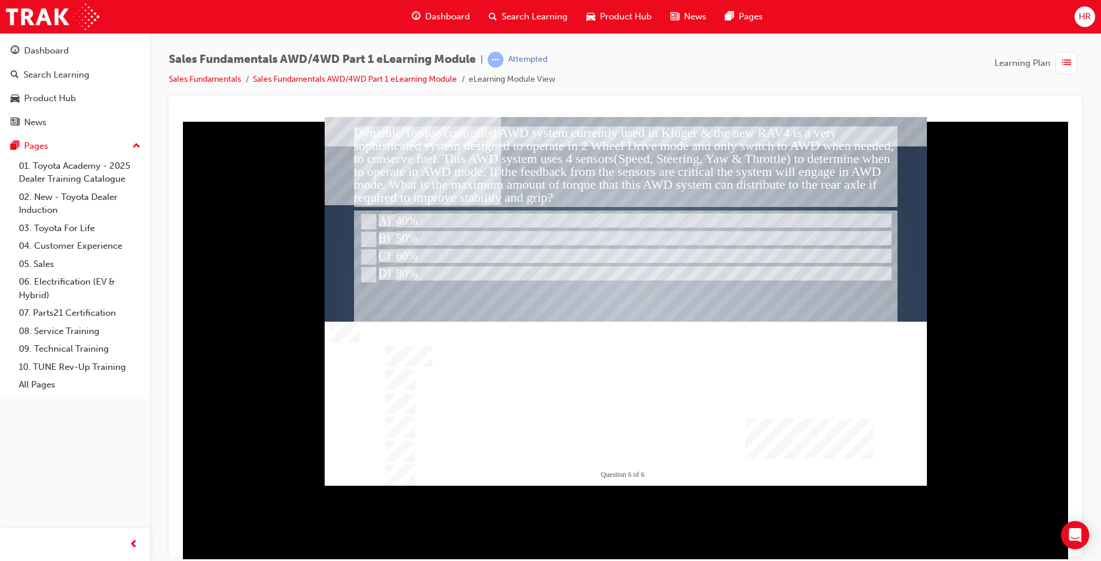
drag, startPoint x: 844, startPoint y: 457, endPoint x: 844, endPoint y: 450, distance: 7.1
click at [844, 450] on div "Submit" at bounding box center [809, 438] width 128 height 40
click at [836, 435] on div at bounding box center [626, 300] width 602 height 369
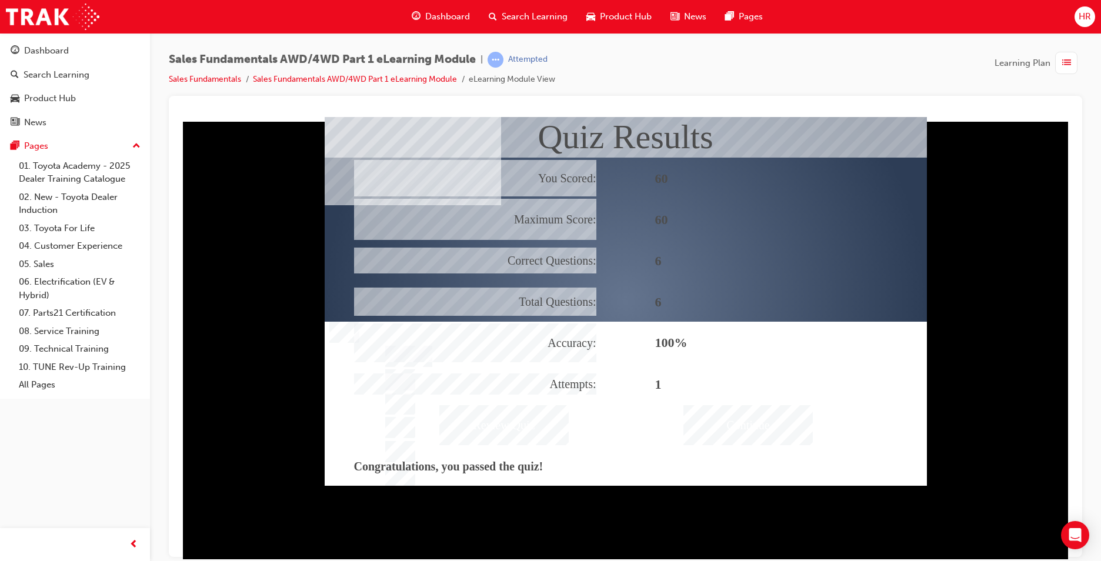
click at [738, 426] on div "Continue" at bounding box center [747, 424] width 129 height 40
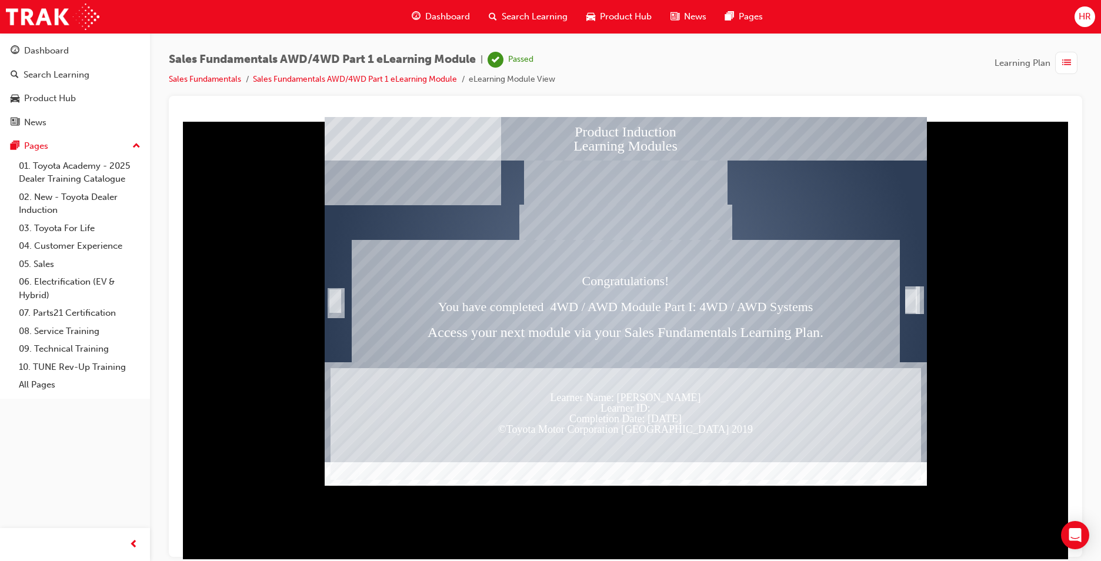
click at [1055, 65] on div "Learning Plan" at bounding box center [1038, 63] width 88 height 22
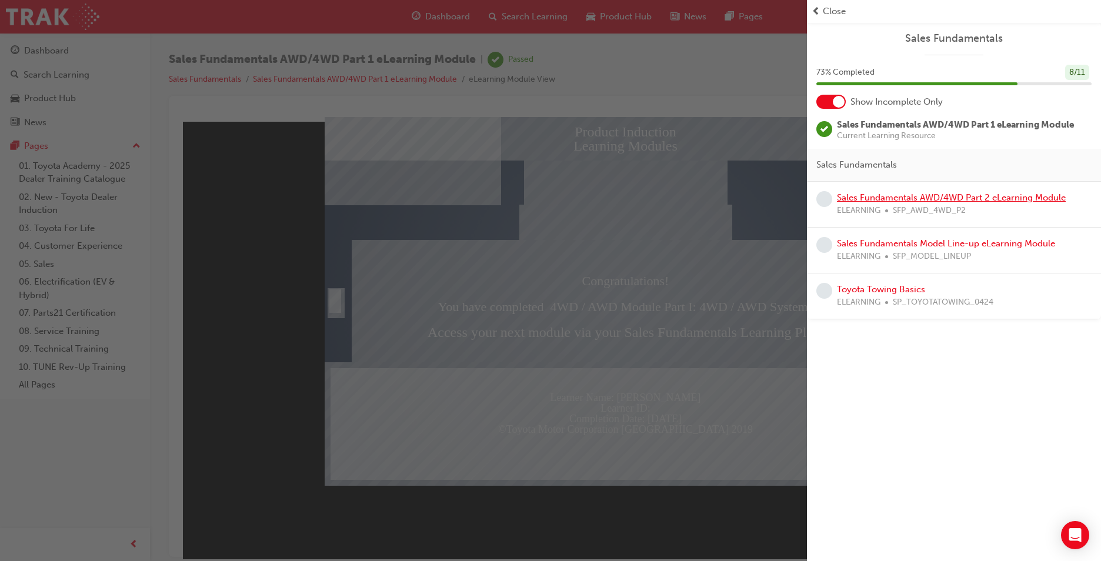
click at [864, 198] on link "Sales Fundamentals AWD/4WD Part 2 eLearning Module" at bounding box center [951, 197] width 229 height 11
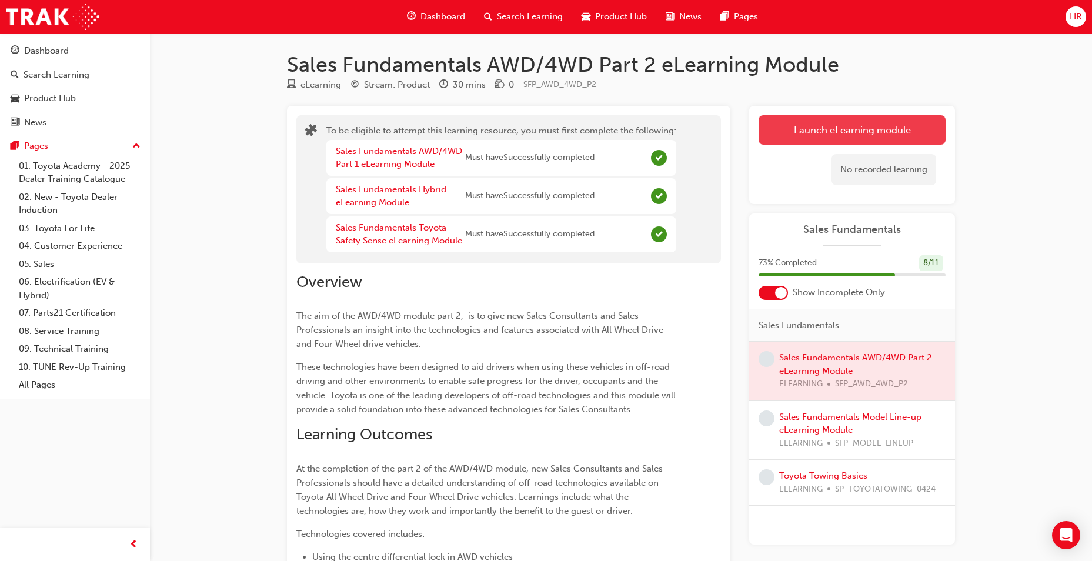
click at [822, 128] on button "Launch eLearning module" at bounding box center [851, 129] width 187 height 29
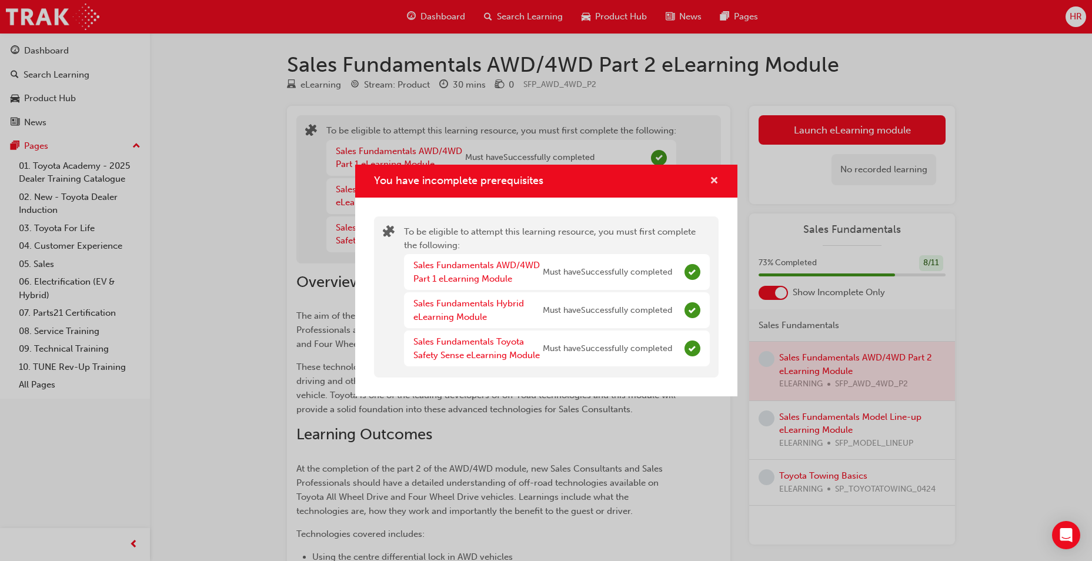
click at [716, 182] on span "cross-icon" at bounding box center [714, 181] width 9 height 11
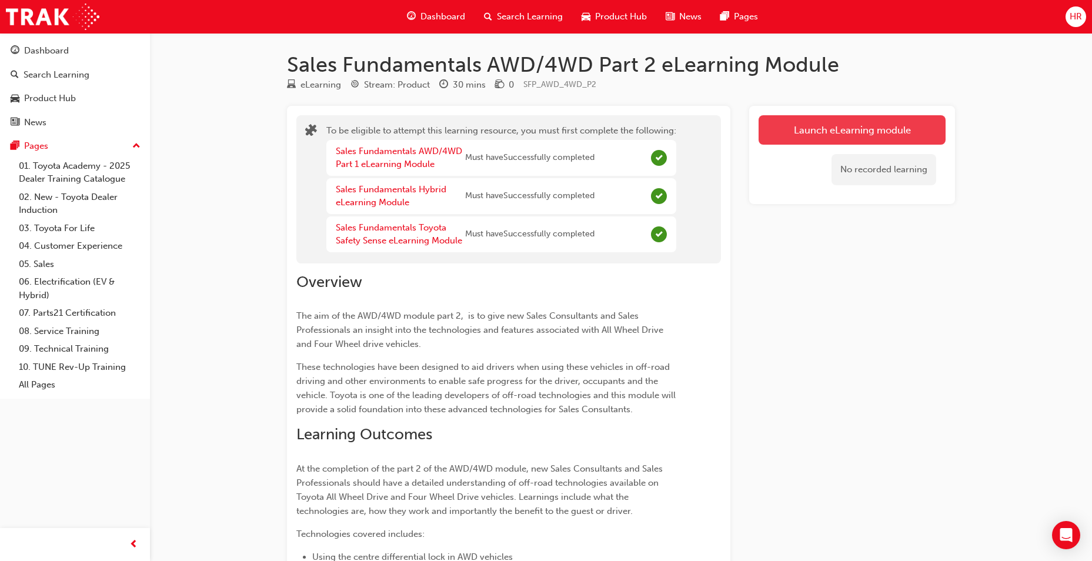
click at [808, 129] on button "Launch eLearning module" at bounding box center [851, 129] width 187 height 29
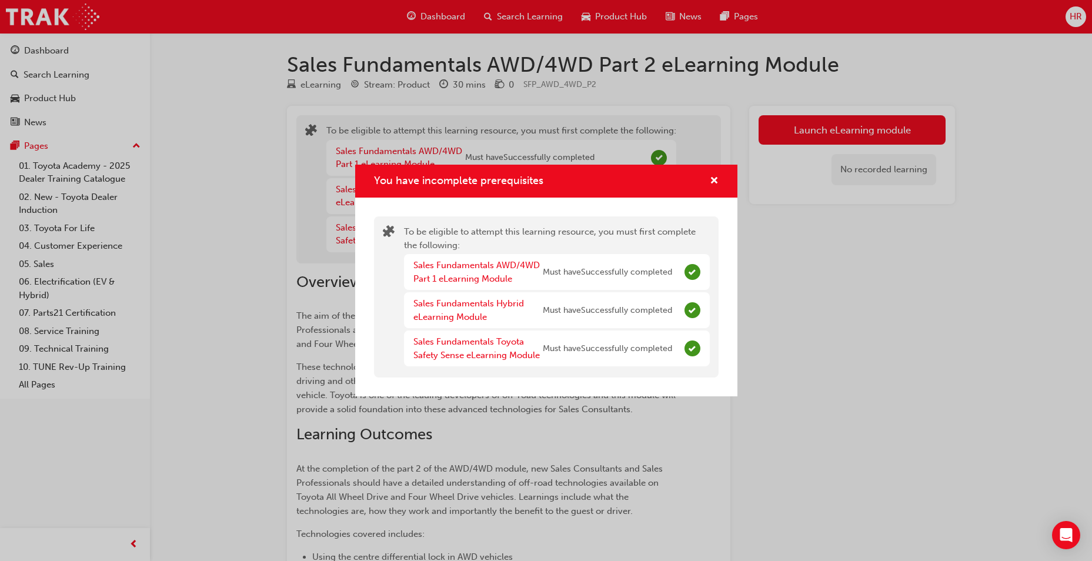
drag, startPoint x: 727, startPoint y: 172, endPoint x: 708, endPoint y: 184, distance: 21.7
click at [717, 180] on div "You have incomplete prerequisites" at bounding box center [546, 182] width 382 height 34
click at [708, 184] on div "You have incomplete prerequisites" at bounding box center [709, 181] width 18 height 15
drag, startPoint x: 704, startPoint y: 176, endPoint x: 713, endPoint y: 178, distance: 9.0
click at [707, 176] on div "You have incomplete prerequisites" at bounding box center [709, 181] width 18 height 15
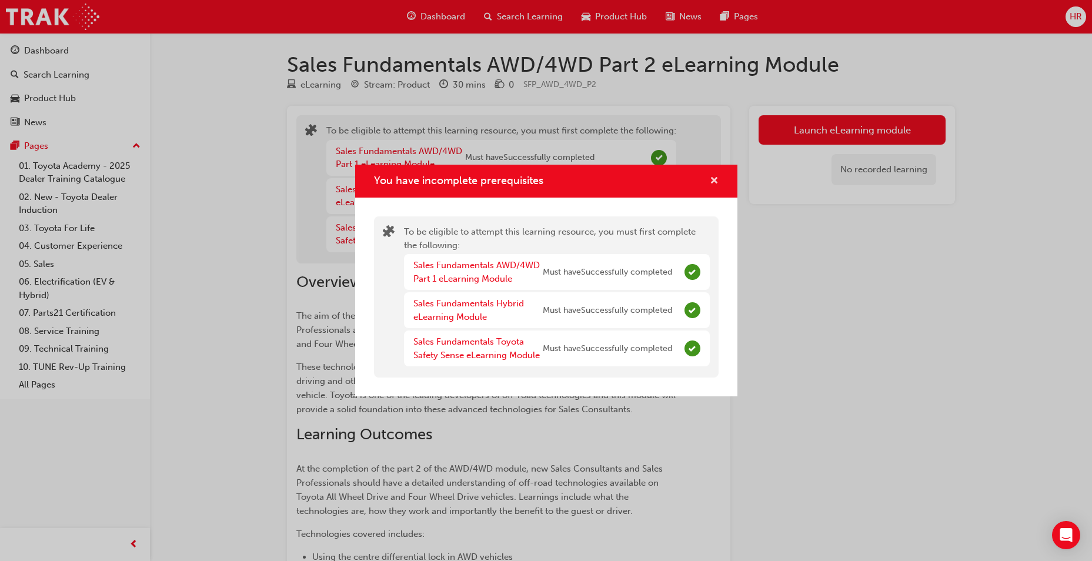
click at [715, 178] on span "cross-icon" at bounding box center [714, 181] width 9 height 11
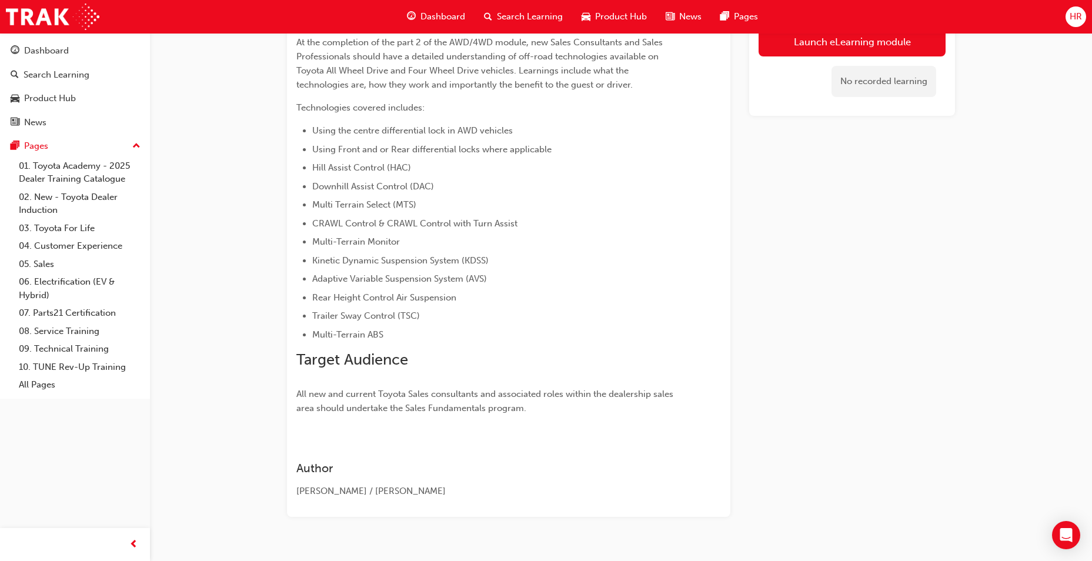
scroll to position [449, 0]
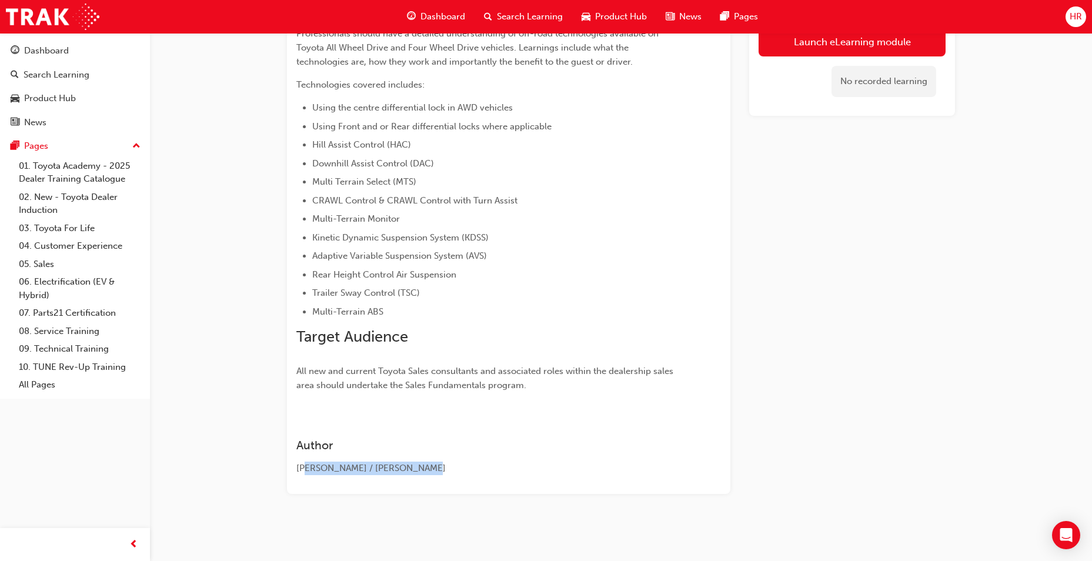
drag, startPoint x: 310, startPoint y: 460, endPoint x: 476, endPoint y: 534, distance: 182.1
click at [476, 534] on div "Sales Fundamentals AWD/4WD Part 2 eLearning Module eLearning Stream: Product 30…" at bounding box center [546, 56] width 1092 height 1010
drag, startPoint x: 476, startPoint y: 534, endPoint x: 516, endPoint y: 373, distance: 165.8
click at [516, 373] on span "All new and current Toyota Sales consultants and associated roles within the de…" at bounding box center [485, 378] width 379 height 25
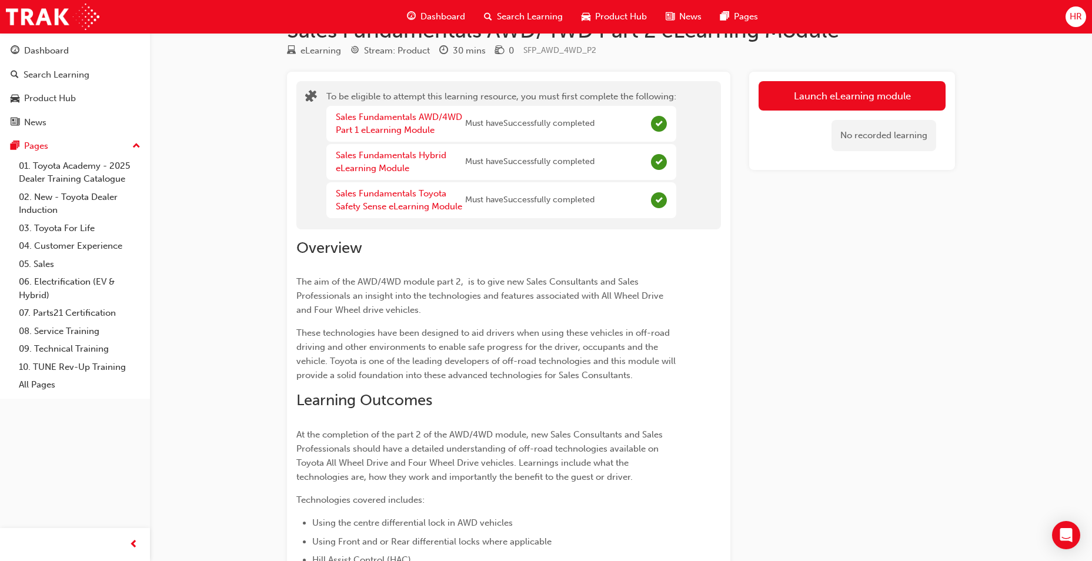
scroll to position [0, 0]
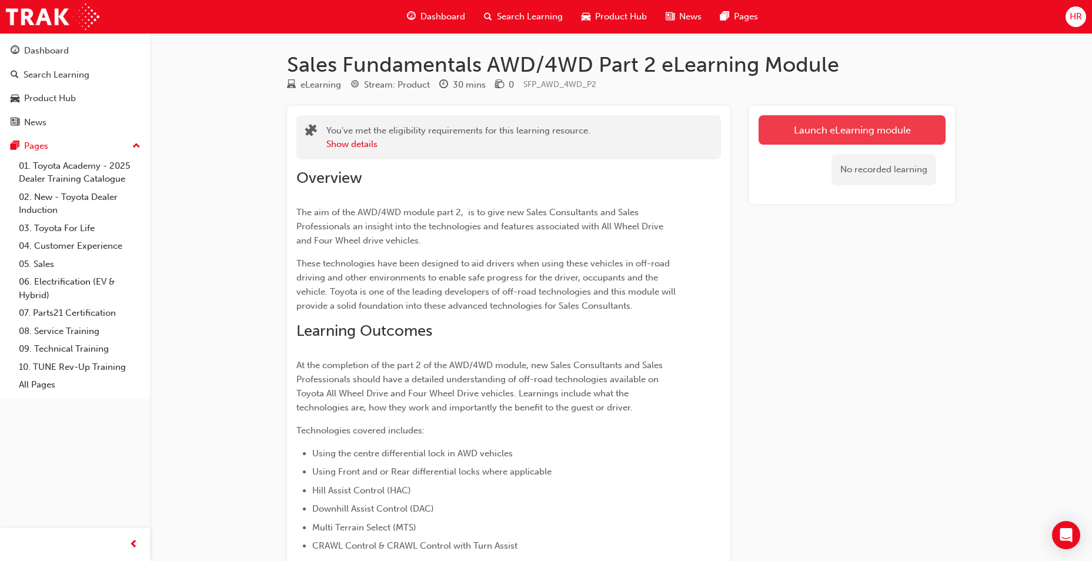
click at [796, 125] on link "Launch eLearning module" at bounding box center [851, 129] width 187 height 29
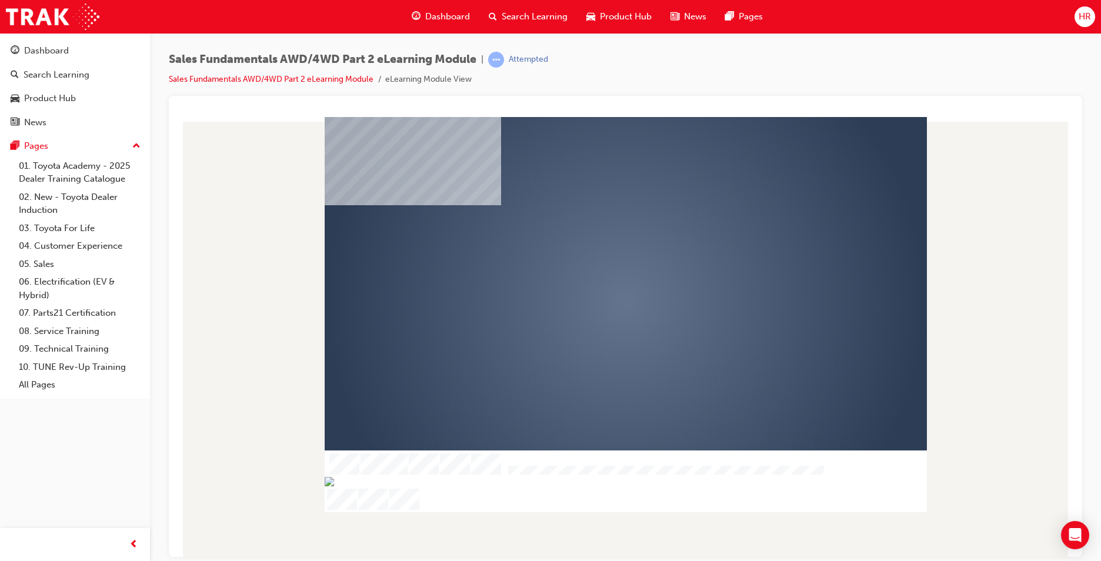
click at [591, 267] on div "play" at bounding box center [591, 267] width 0 height 0
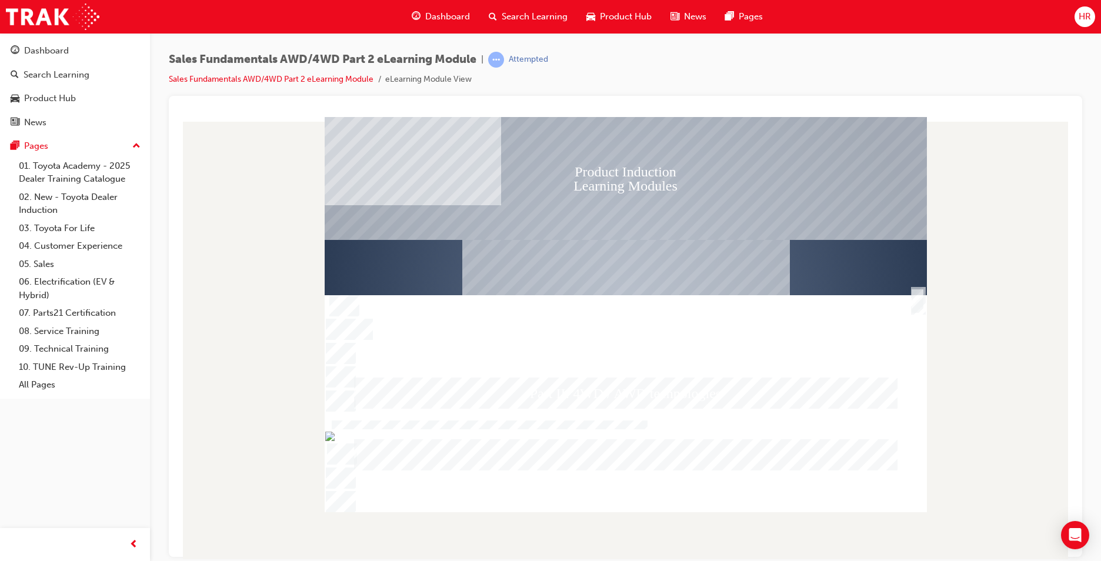
click at [540, 295] on div "Image" at bounding box center [625, 274] width 327 height 71
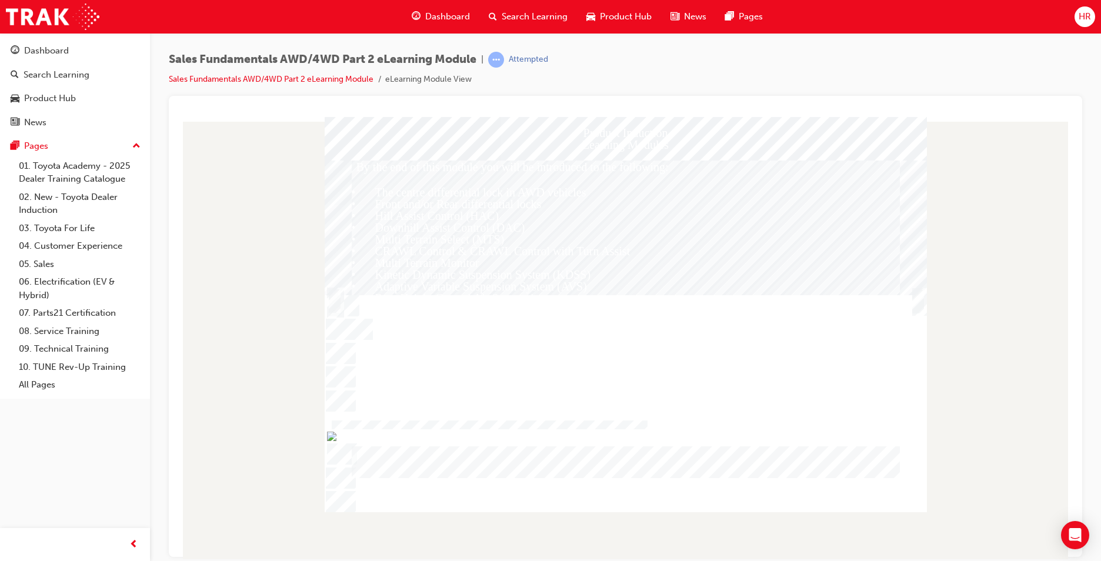
click at [913, 306] on div "Trigger this button to continue" at bounding box center [918, 314] width 12 height 25
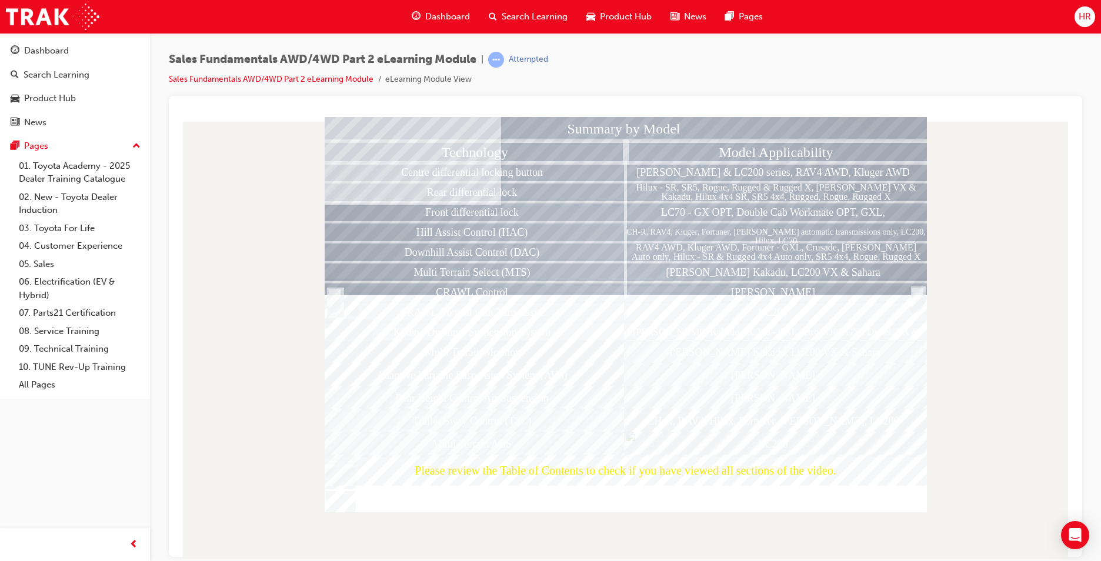
click at [655, 471] on div "Please review the Table of Contents to check if you have viewed all sections of…" at bounding box center [626, 469] width 602 height 31
click at [917, 300] on div at bounding box center [917, 312] width 12 height 25
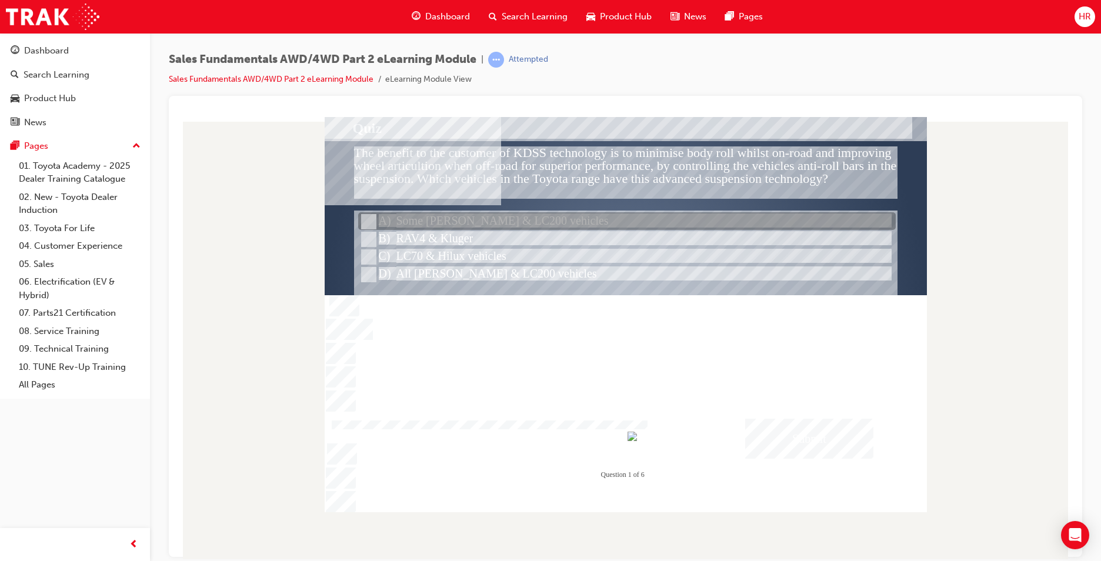
click at [377, 226] on div at bounding box center [626, 222] width 537 height 18
radio input "true"
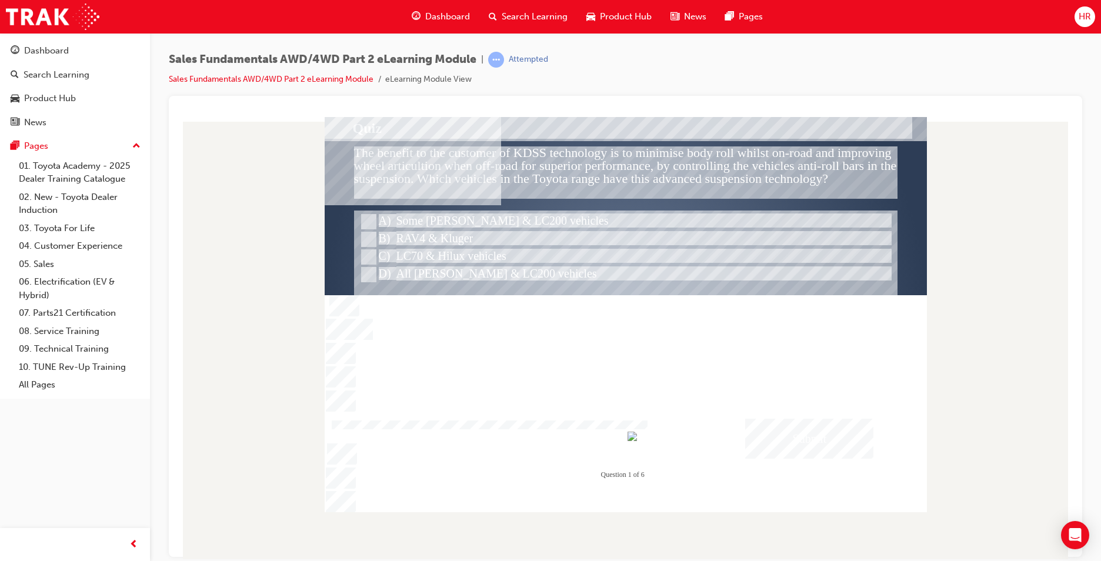
click at [814, 429] on div "Submit" at bounding box center [809, 438] width 128 height 40
click at [570, 377] on div at bounding box center [626, 313] width 602 height 395
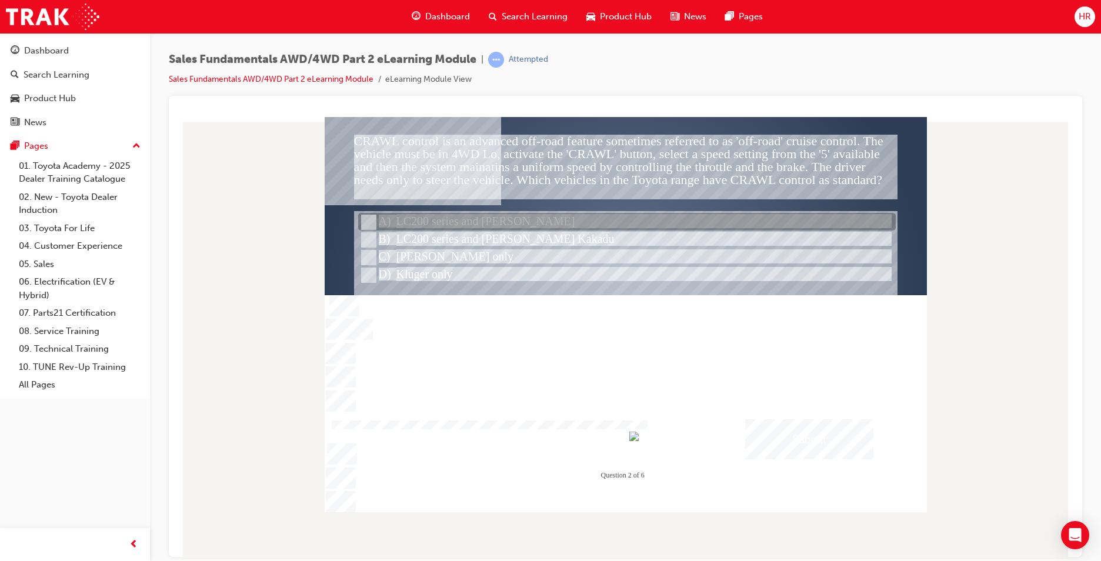
click at [461, 219] on div at bounding box center [626, 222] width 537 height 18
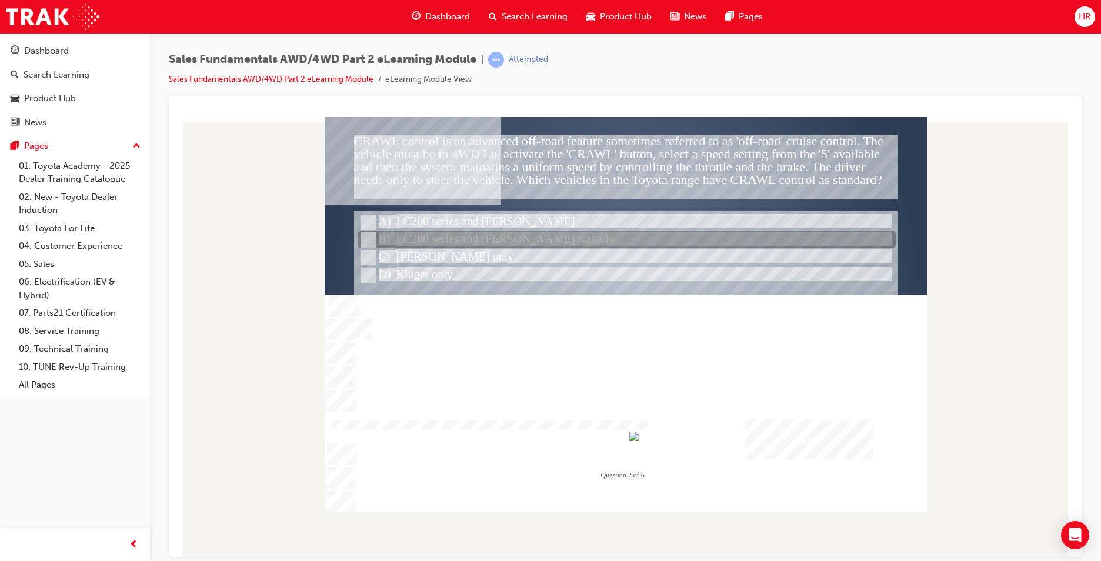
drag, startPoint x: 494, startPoint y: 234, endPoint x: 515, endPoint y: 232, distance: 20.7
click at [494, 232] on div at bounding box center [626, 240] width 537 height 18
radio input "false"
radio input "true"
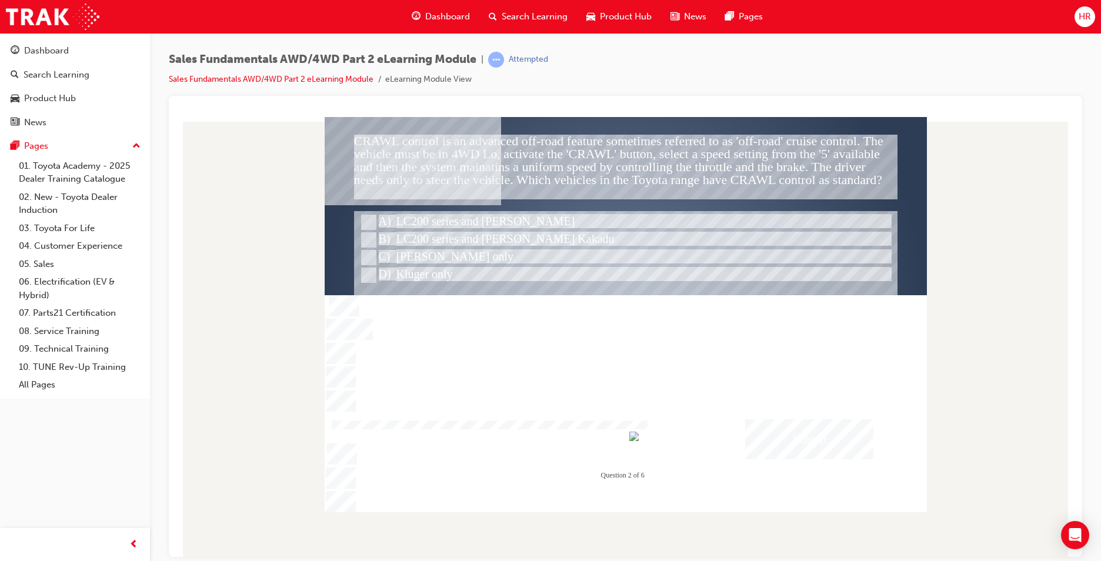
click at [818, 439] on div "Submit" at bounding box center [809, 439] width 128 height 40
click at [698, 397] on div at bounding box center [626, 313] width 602 height 395
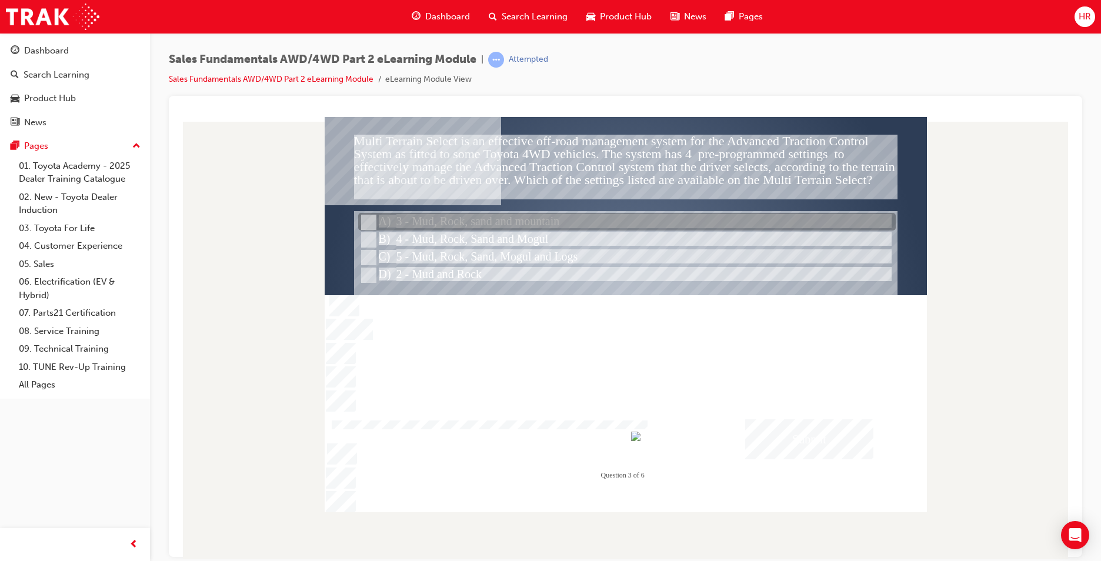
click at [432, 213] on div at bounding box center [626, 222] width 537 height 18
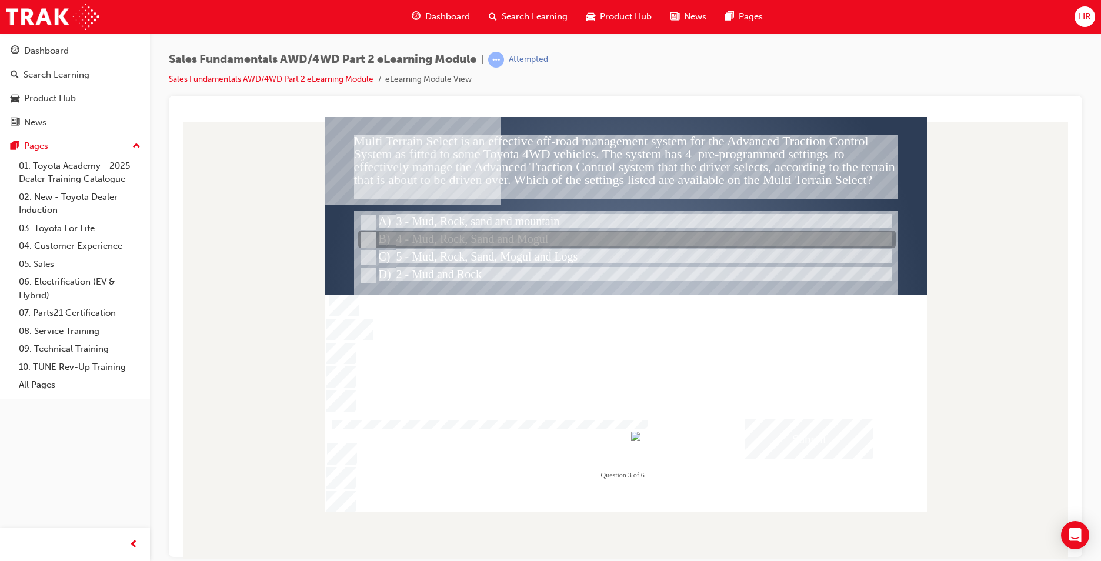
drag, startPoint x: 526, startPoint y: 235, endPoint x: 549, endPoint y: 230, distance: 23.4
click at [526, 231] on div at bounding box center [626, 240] width 537 height 18
radio input "false"
radio input "true"
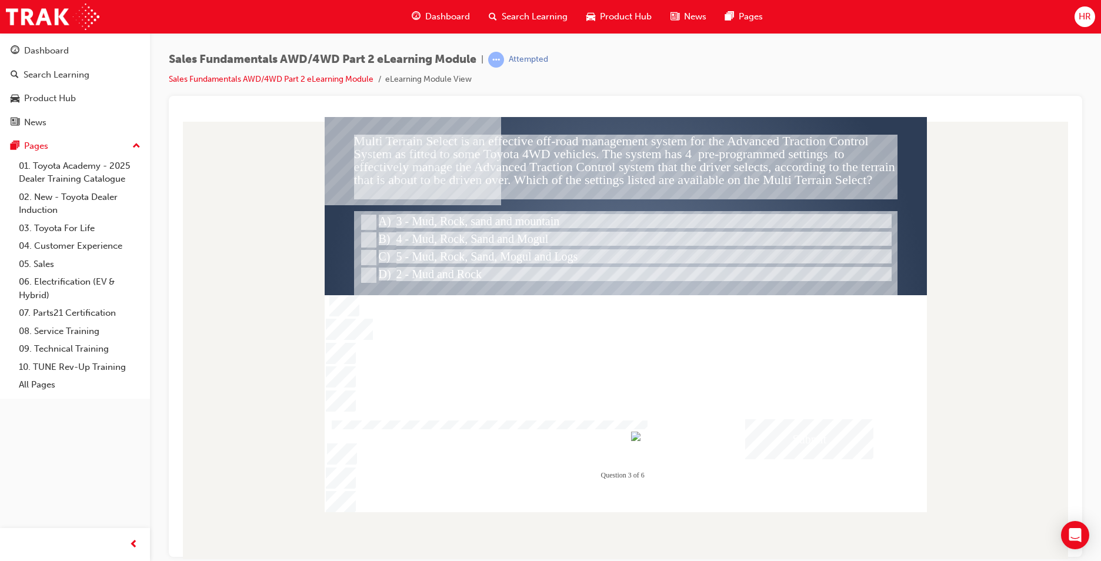
click at [826, 430] on div "Submit" at bounding box center [809, 439] width 128 height 40
drag, startPoint x: 681, startPoint y: 404, endPoint x: 679, endPoint y: 395, distance: 9.7
click at [679, 396] on div at bounding box center [626, 313] width 602 height 395
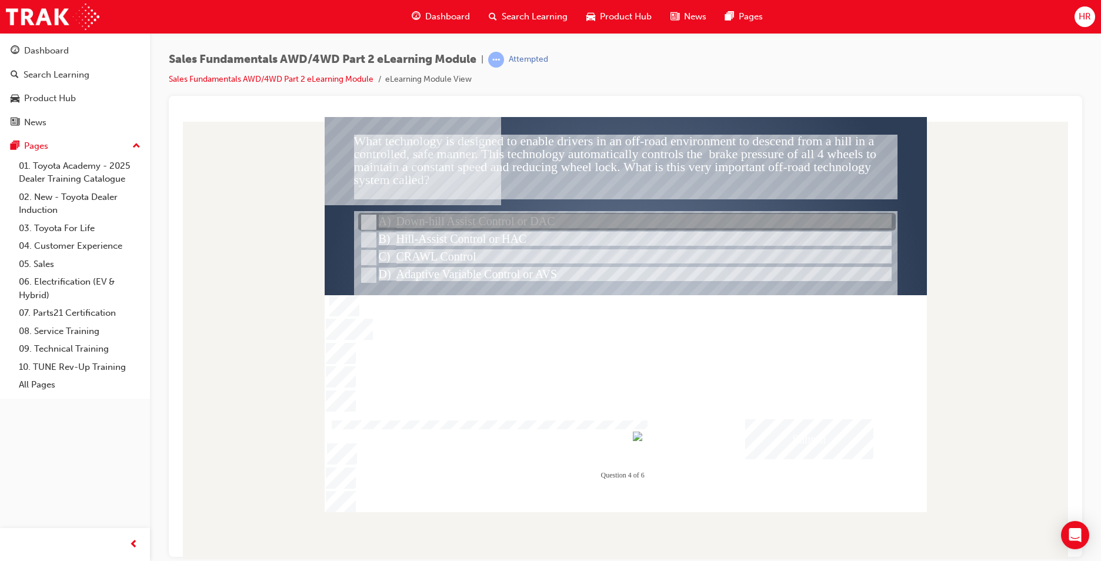
drag, startPoint x: 426, startPoint y: 220, endPoint x: 467, endPoint y: 219, distance: 41.2
click at [426, 220] on div at bounding box center [626, 222] width 537 height 18
radio input "true"
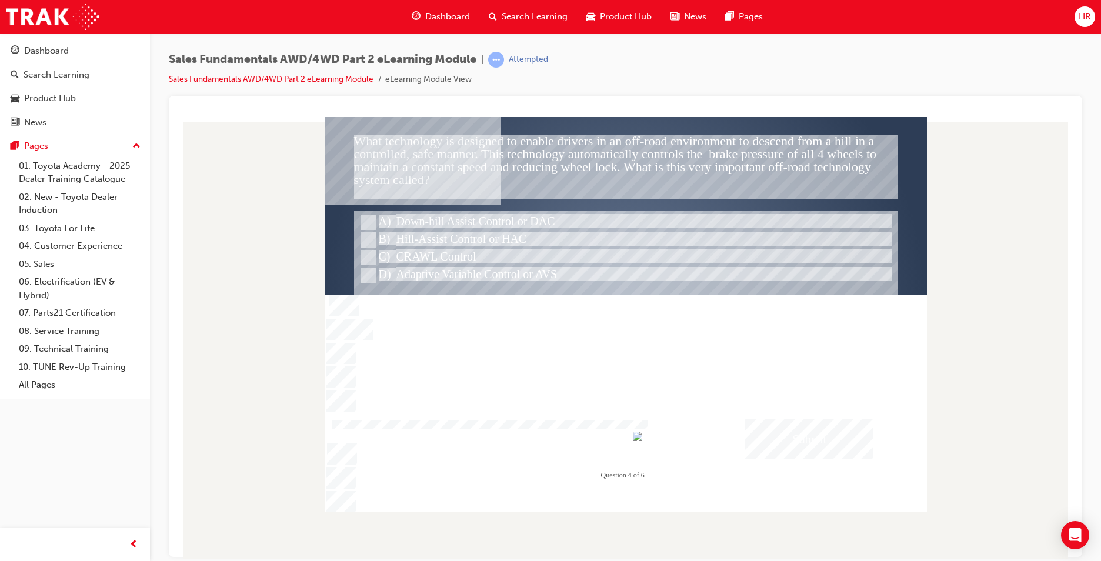
click at [830, 446] on div "Submit" at bounding box center [809, 439] width 128 height 40
click at [657, 382] on div at bounding box center [626, 313] width 602 height 395
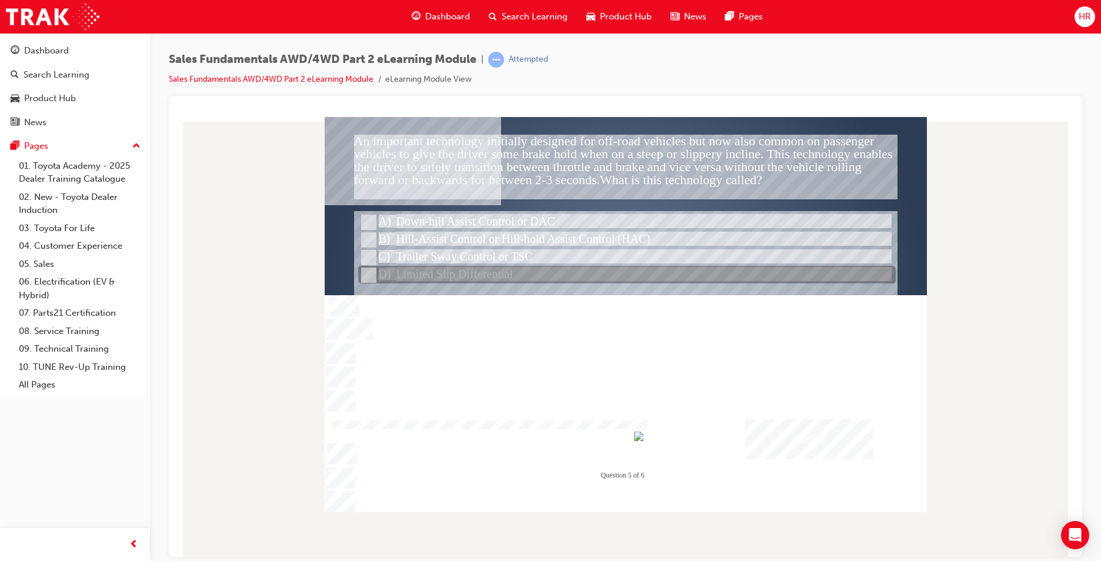
drag, startPoint x: 511, startPoint y: 277, endPoint x: 544, endPoint y: 270, distance: 34.4
click at [510, 277] on div at bounding box center [626, 275] width 537 height 18
radio input "true"
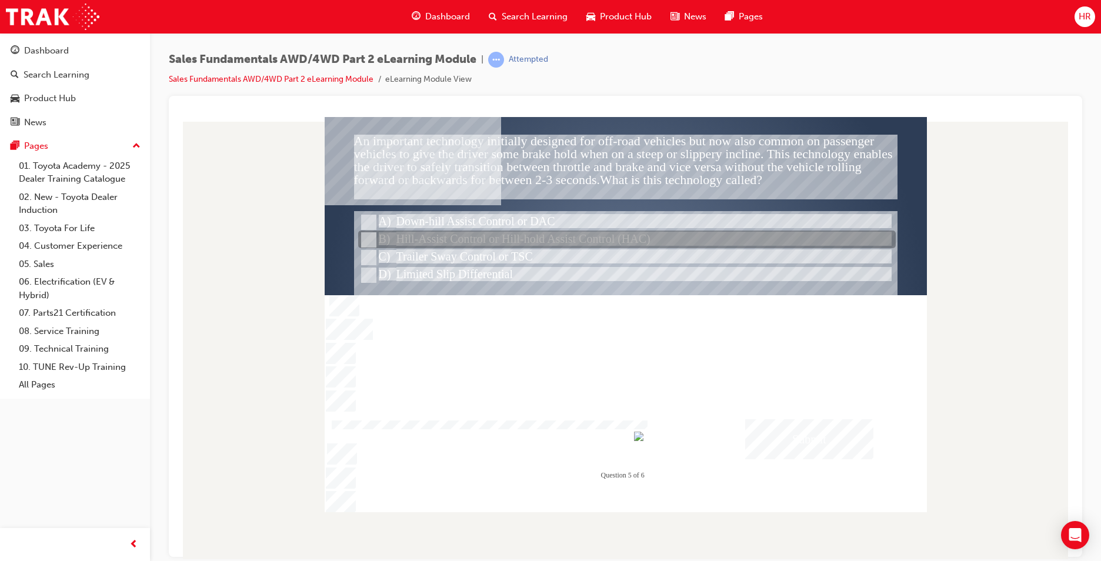
click at [559, 241] on div at bounding box center [626, 240] width 537 height 18
radio input "true"
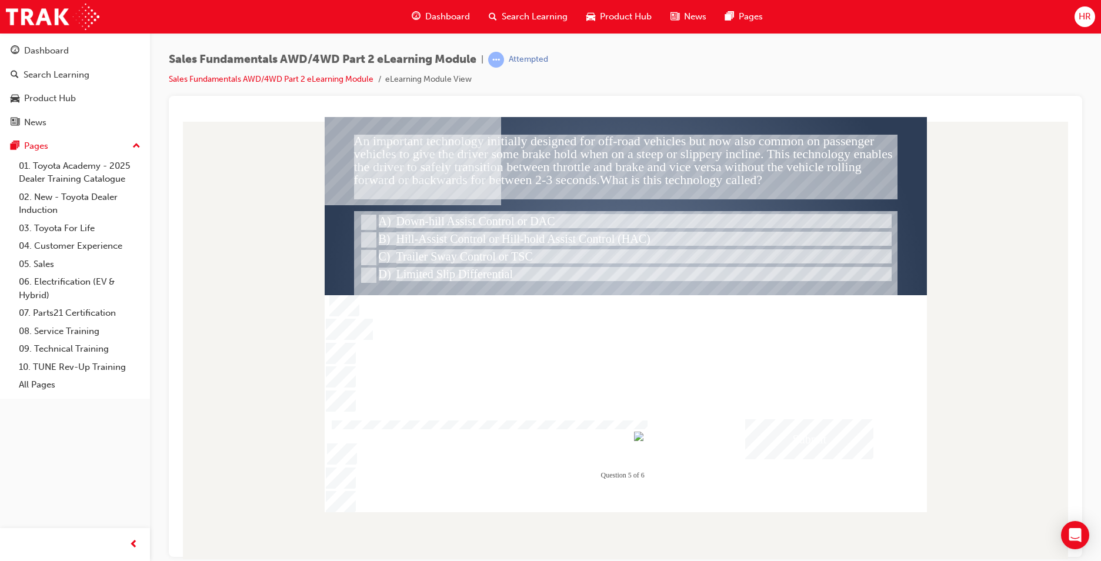
click at [774, 439] on div "Submit" at bounding box center [809, 439] width 128 height 40
click at [634, 394] on div at bounding box center [626, 313] width 602 height 395
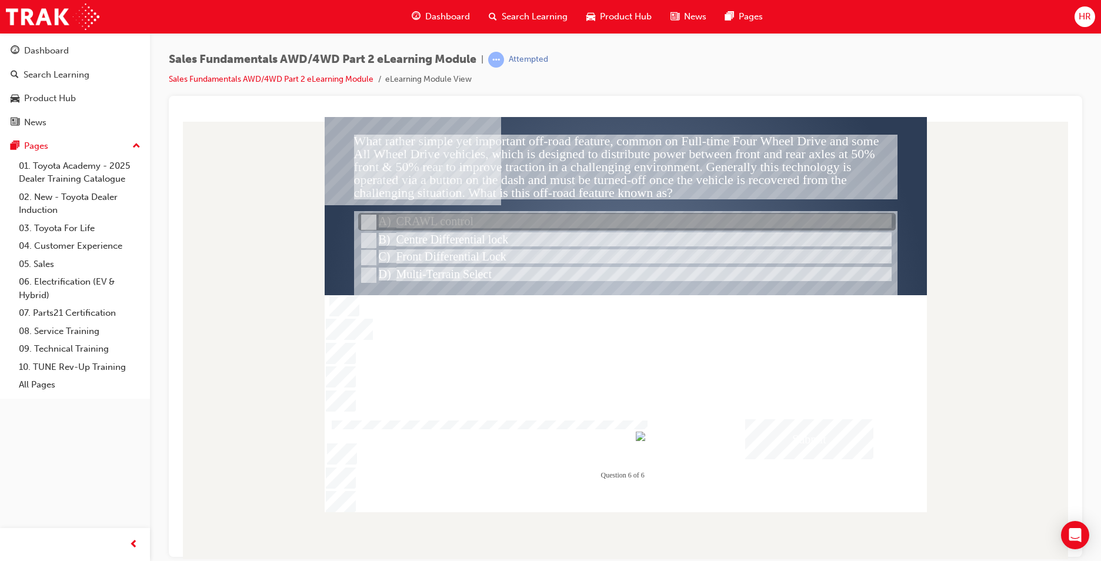
click at [488, 221] on div at bounding box center [626, 222] width 537 height 18
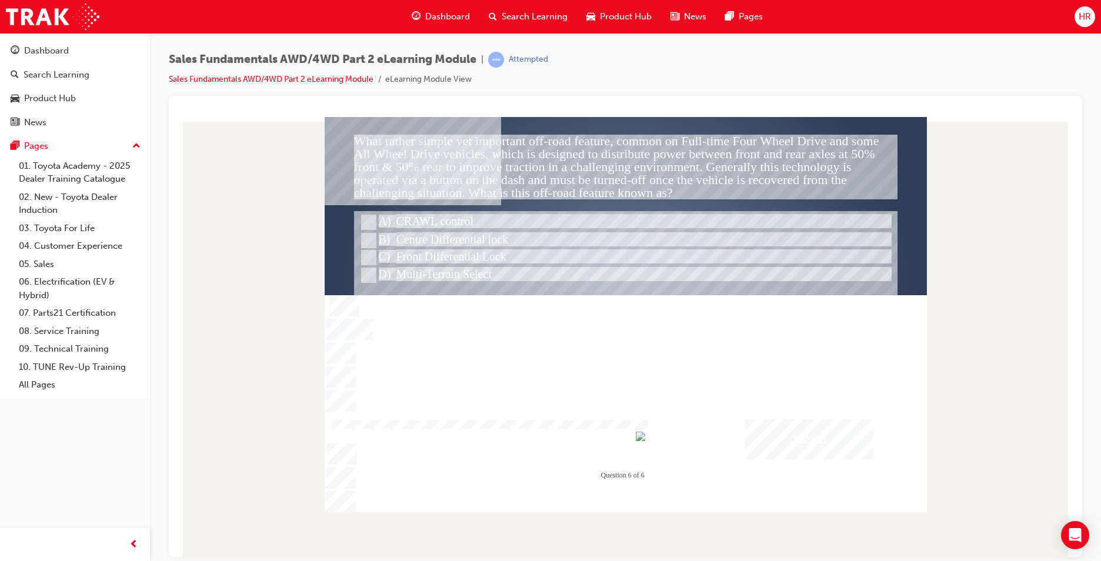
click at [772, 431] on div "Submit" at bounding box center [809, 439] width 128 height 40
click at [504, 243] on div at bounding box center [626, 313] width 602 height 395
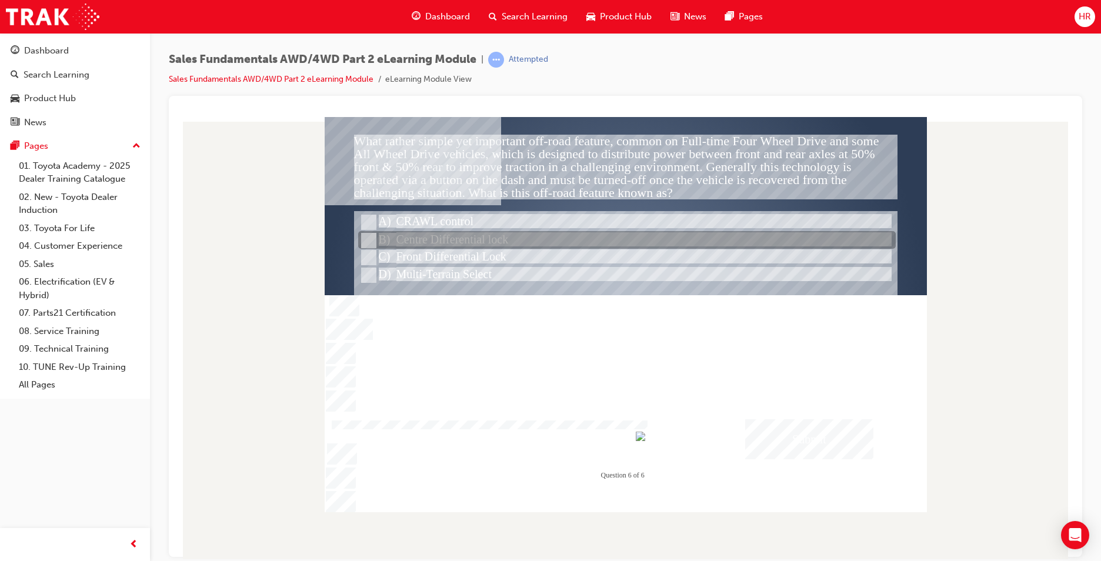
click at [503, 238] on div at bounding box center [626, 241] width 537 height 18
radio input "false"
radio input "true"
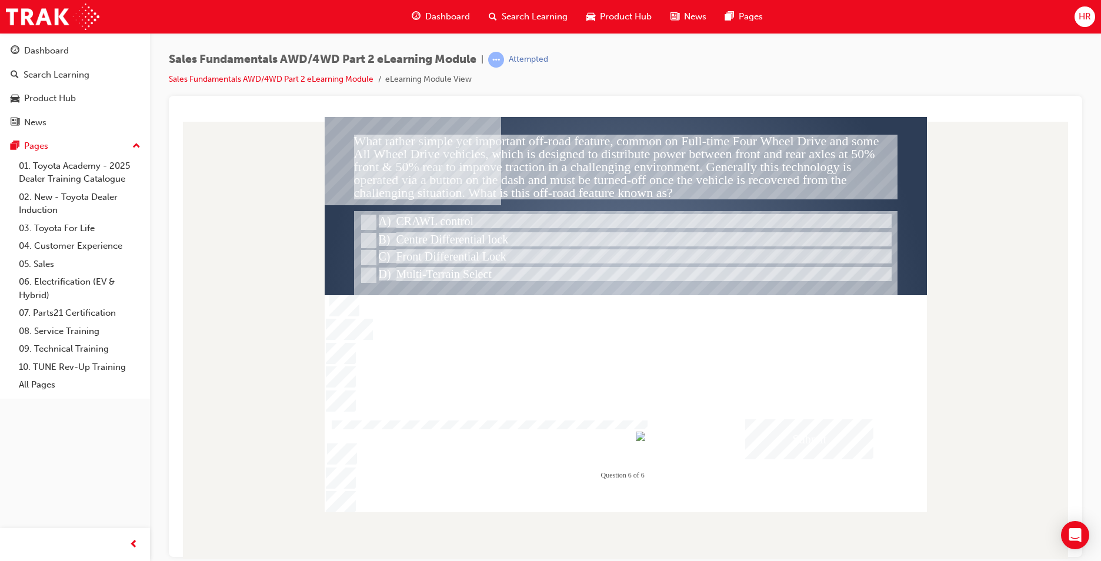
click at [771, 435] on div "Submit" at bounding box center [809, 439] width 128 height 40
drag, startPoint x: 691, startPoint y: 396, endPoint x: 635, endPoint y: 389, distance: 57.0
click at [682, 399] on div at bounding box center [626, 313] width 602 height 395
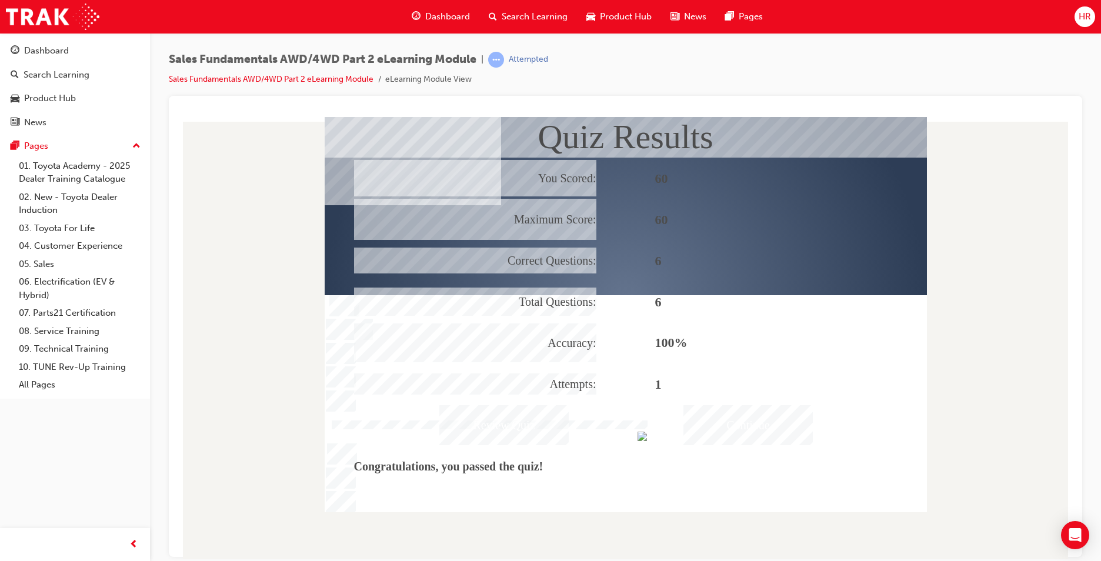
drag, startPoint x: 727, startPoint y: 420, endPoint x: 717, endPoint y: 397, distance: 25.0
click at [723, 410] on div "Continue" at bounding box center [747, 424] width 129 height 40
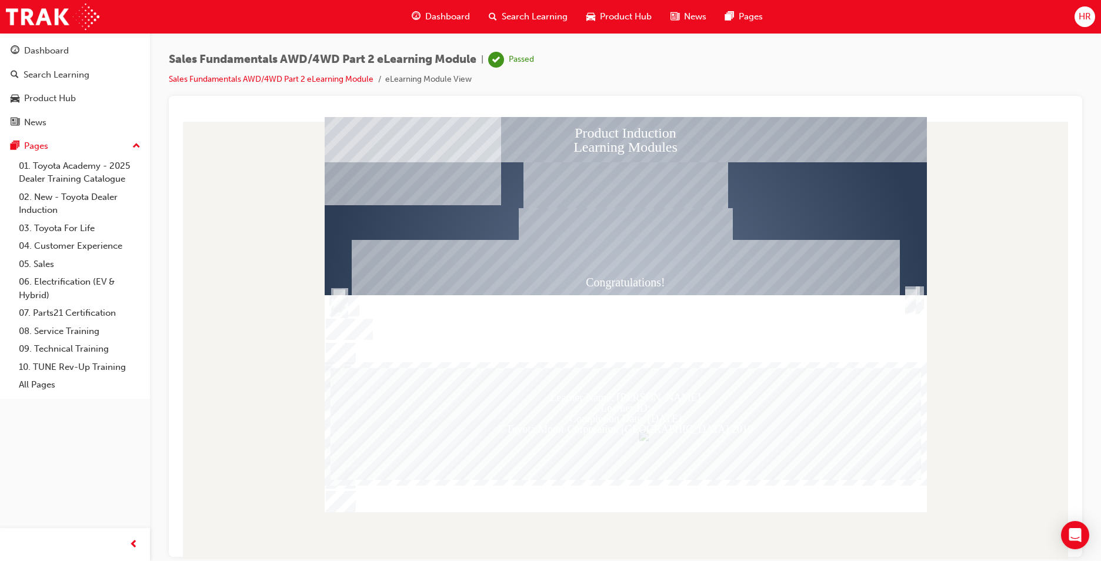
click at [450, 14] on span "Dashboard" at bounding box center [447, 17] width 45 height 14
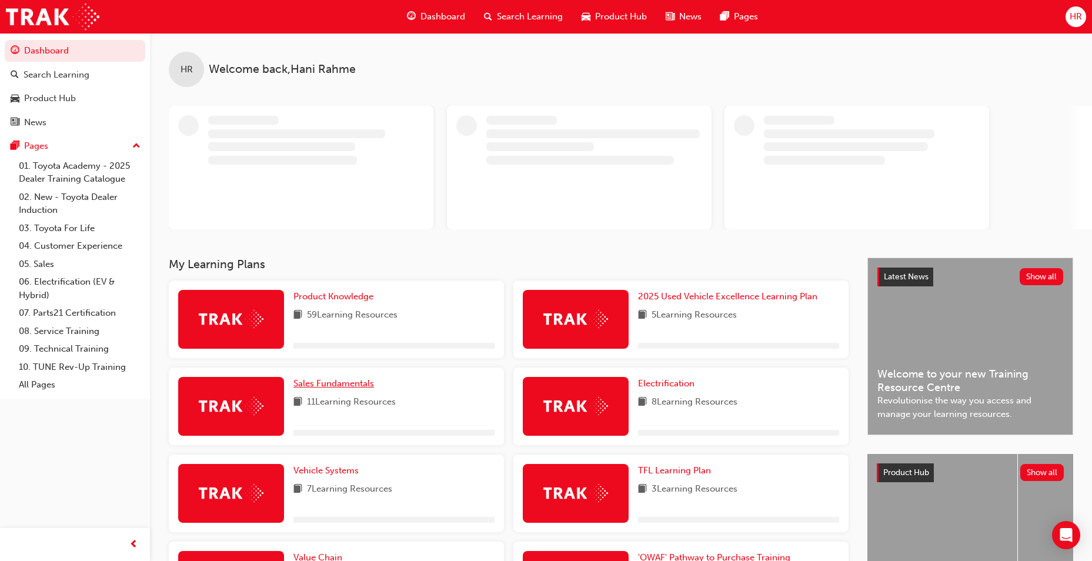
click at [319, 381] on span "Sales Fundamentals" at bounding box center [333, 383] width 81 height 11
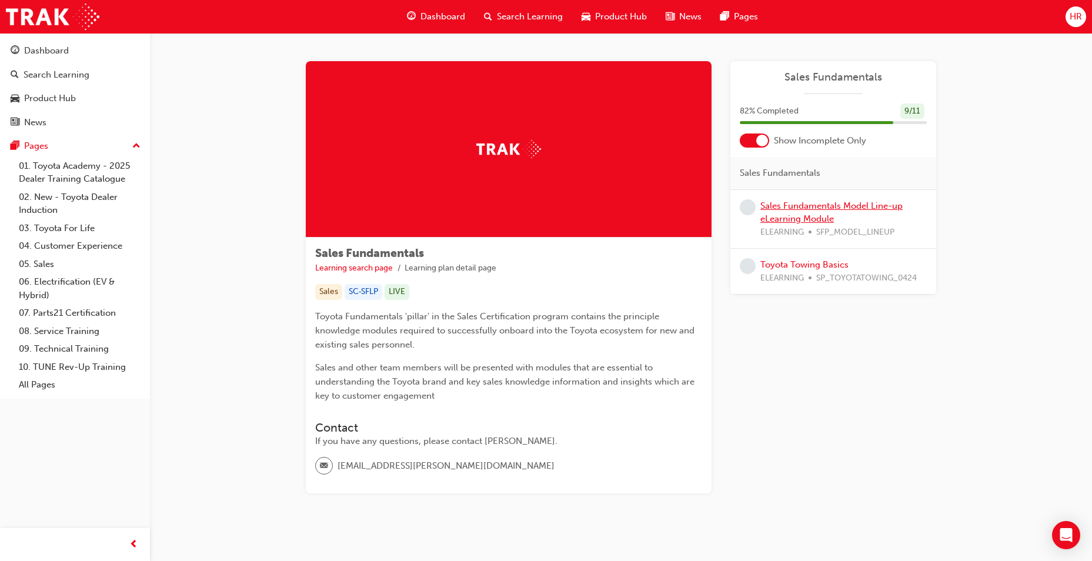
click at [820, 215] on link "Sales Fundamentals Model Line-up eLearning Module" at bounding box center [831, 212] width 142 height 24
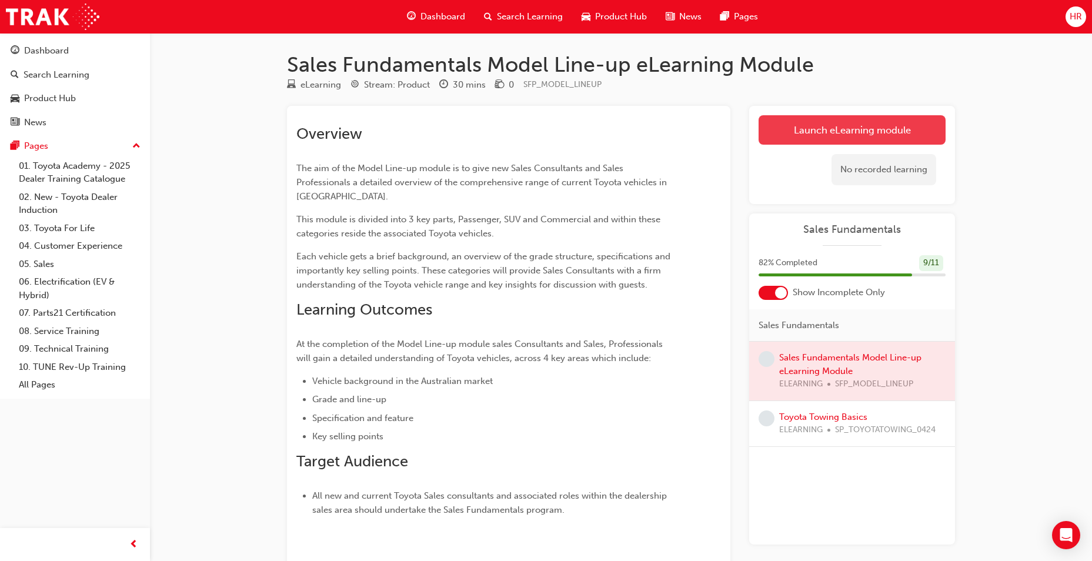
click at [811, 132] on link "Launch eLearning module" at bounding box center [851, 129] width 187 height 29
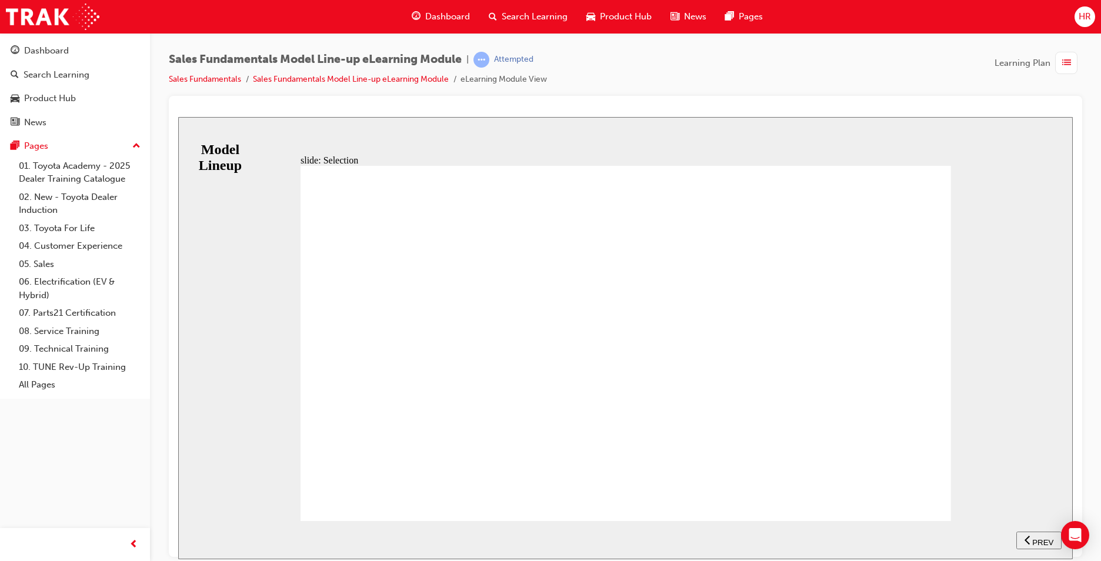
click at [1031, 537] on span "NEXT" at bounding box center [1034, 541] width 21 height 9
click at [921, 499] on div "RANGE ZR ASCENT SPORT SX Table with 4 columns and 2 rows 1.5 L correct icon 1 c…" at bounding box center [625, 348] width 650 height 366
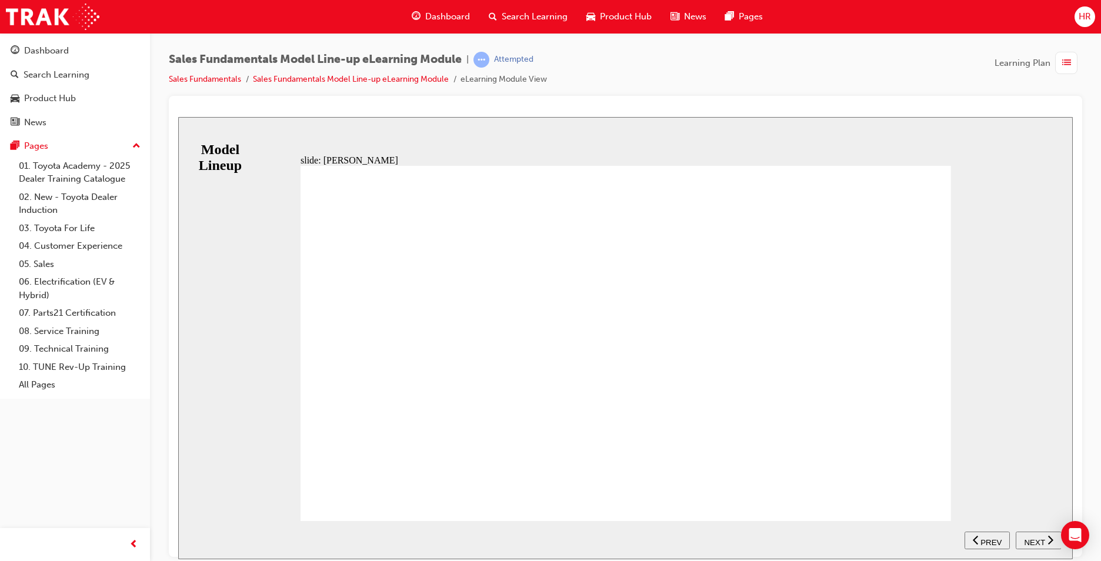
drag, startPoint x: 1035, startPoint y: 541, endPoint x: 1029, endPoint y: 534, distance: 8.7
click at [1034, 537] on span "NEXT" at bounding box center [1034, 541] width 21 height 9
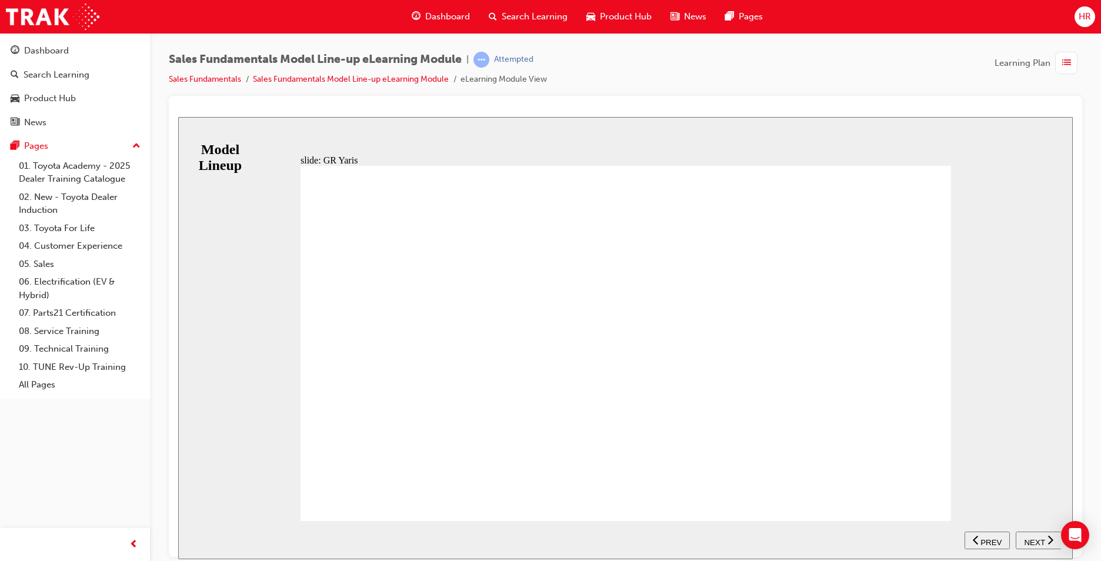
click at [1041, 537] on span "NEXT" at bounding box center [1034, 541] width 21 height 9
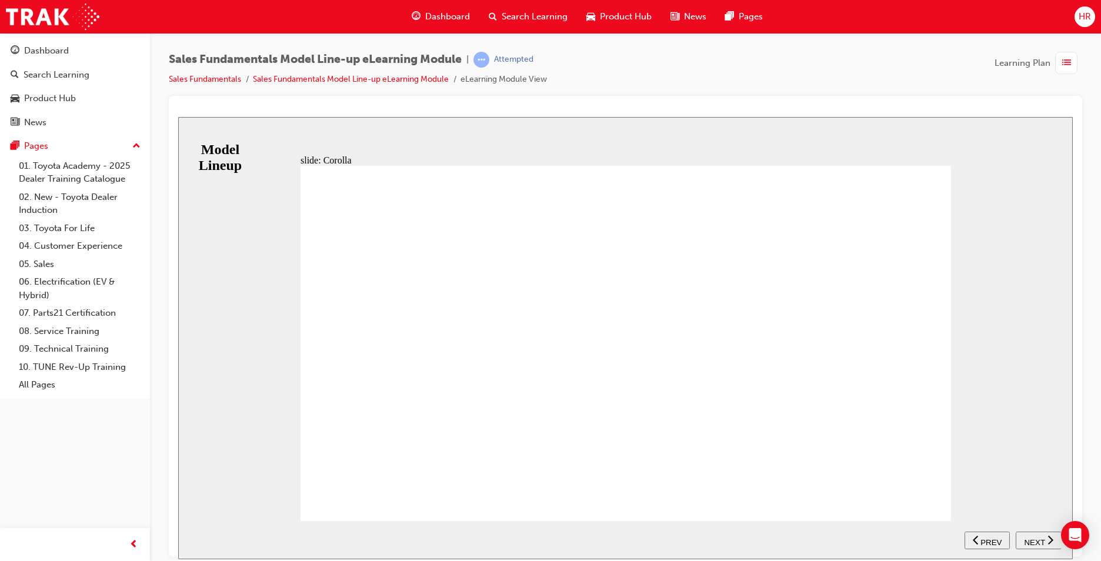
click at [935, 497] on div "RANGE ASCENT SPORT SX ZR Table with 4 columns and 2 rows Petrol correct icon 1 …" at bounding box center [625, 348] width 650 height 366
click at [1044, 539] on div "NEXT" at bounding box center [1038, 540] width 36 height 12
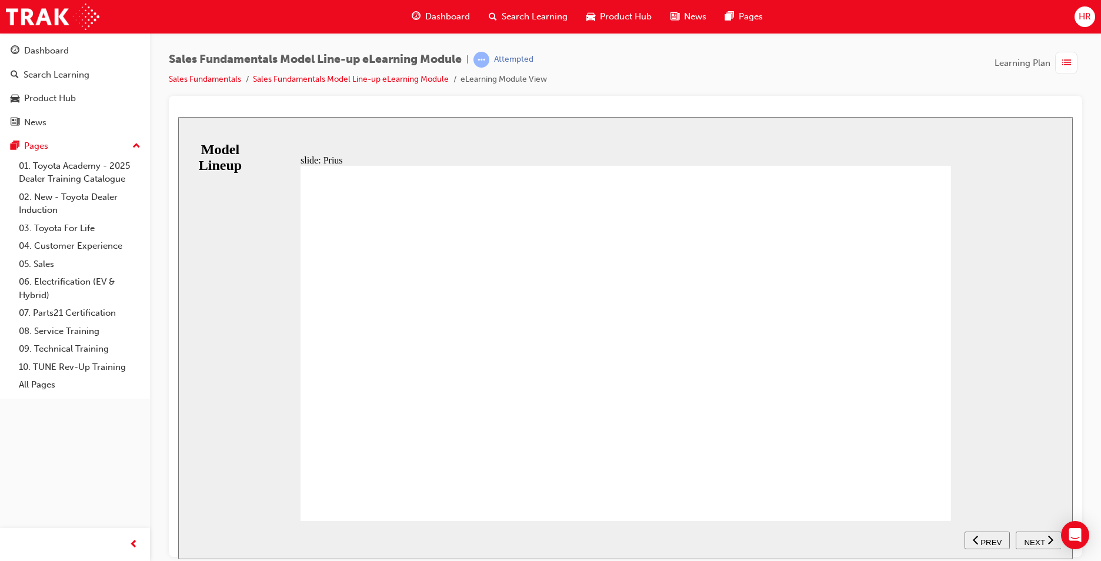
drag, startPoint x: 753, startPoint y: 491, endPoint x: 754, endPoint y: 484, distance: 7.7
click at [925, 498] on div "KEY SELLING POINTS Unique styling - Functional, distinct styling that is aerody…" at bounding box center [625, 348] width 650 height 366
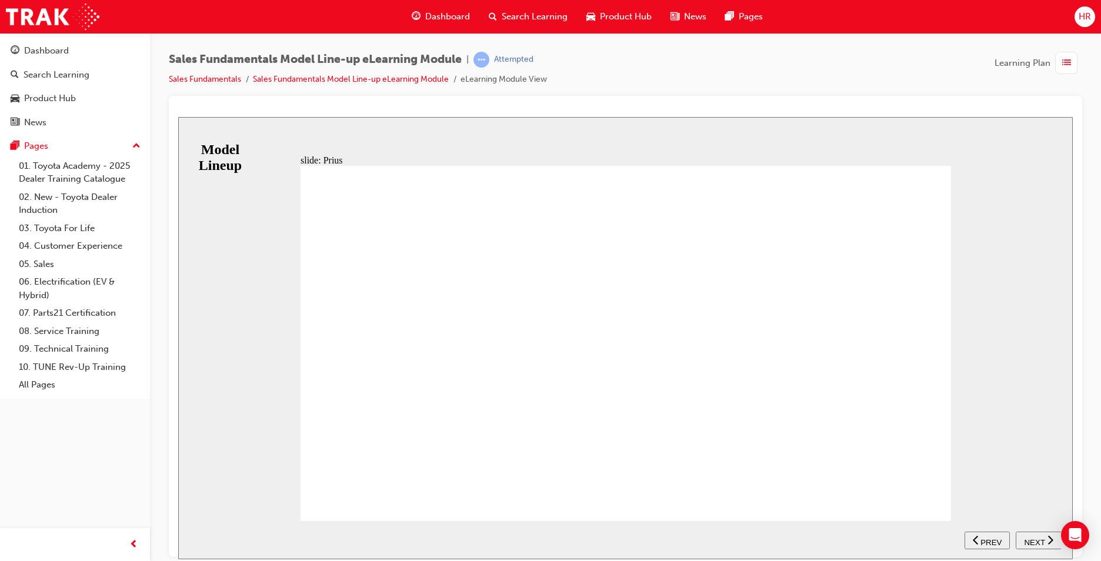
drag, startPoint x: 1037, startPoint y: 544, endPoint x: 1032, endPoint y: 534, distance: 10.8
click at [1037, 543] on span "NEXT" at bounding box center [1034, 541] width 21 height 9
drag, startPoint x: 942, startPoint y: 499, endPoint x: 957, endPoint y: 498, distance: 14.2
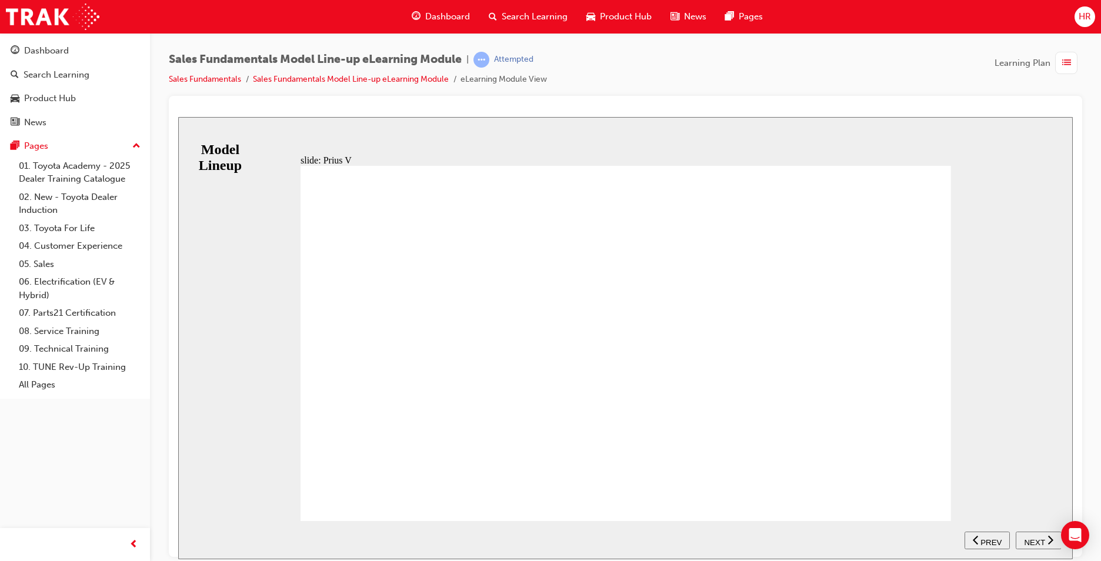
click at [1038, 532] on button "NEXT" at bounding box center [1038, 540] width 46 height 18
click at [1037, 534] on div "NEXT" at bounding box center [1038, 540] width 36 height 12
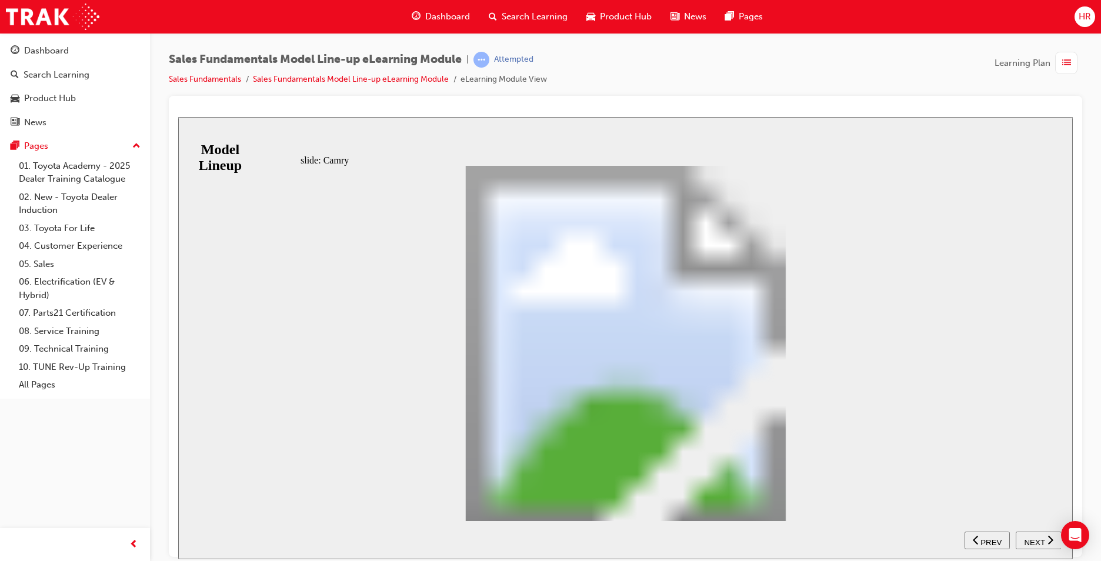
drag, startPoint x: 934, startPoint y: 494, endPoint x: 947, endPoint y: 487, distance: 15.3
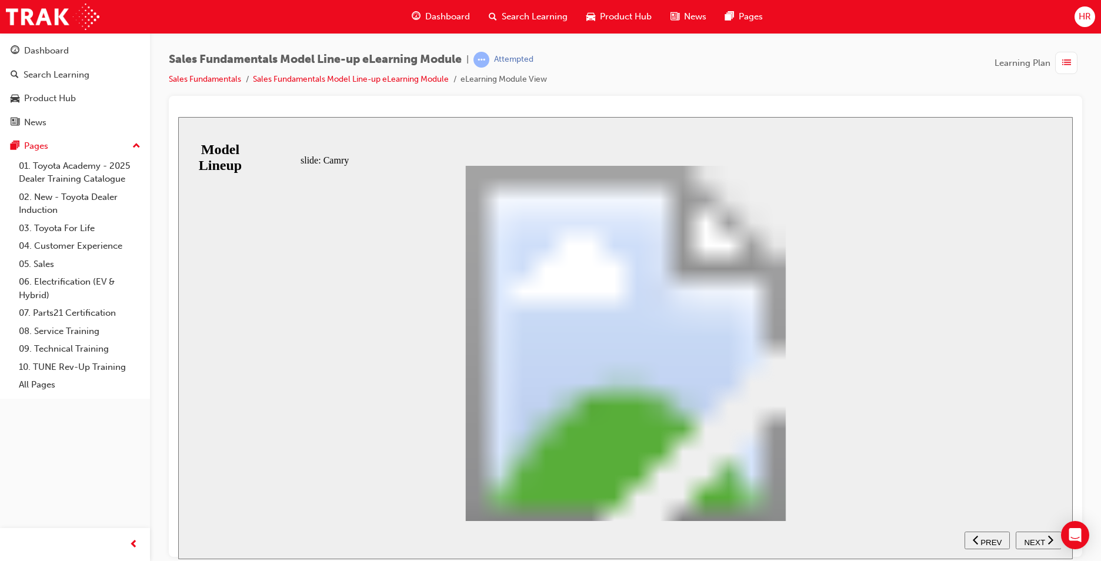
click at [1041, 537] on span "NEXT" at bounding box center [1034, 541] width 21 height 9
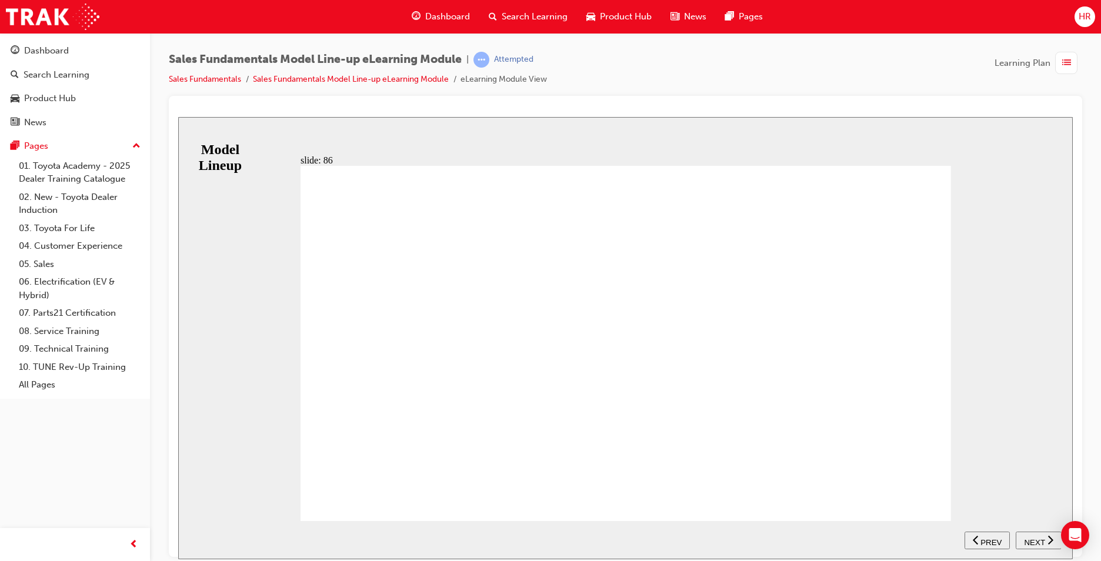
drag, startPoint x: 315, startPoint y: 491, endPoint x: 328, endPoint y: 494, distance: 13.8
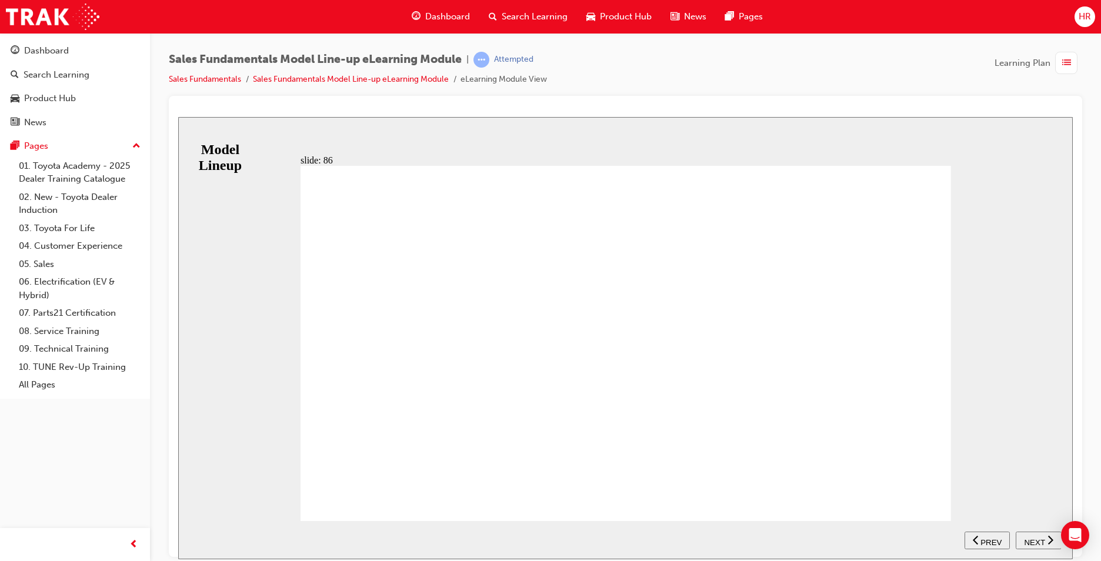
click at [1034, 533] on button "NEXT" at bounding box center [1038, 540] width 46 height 18
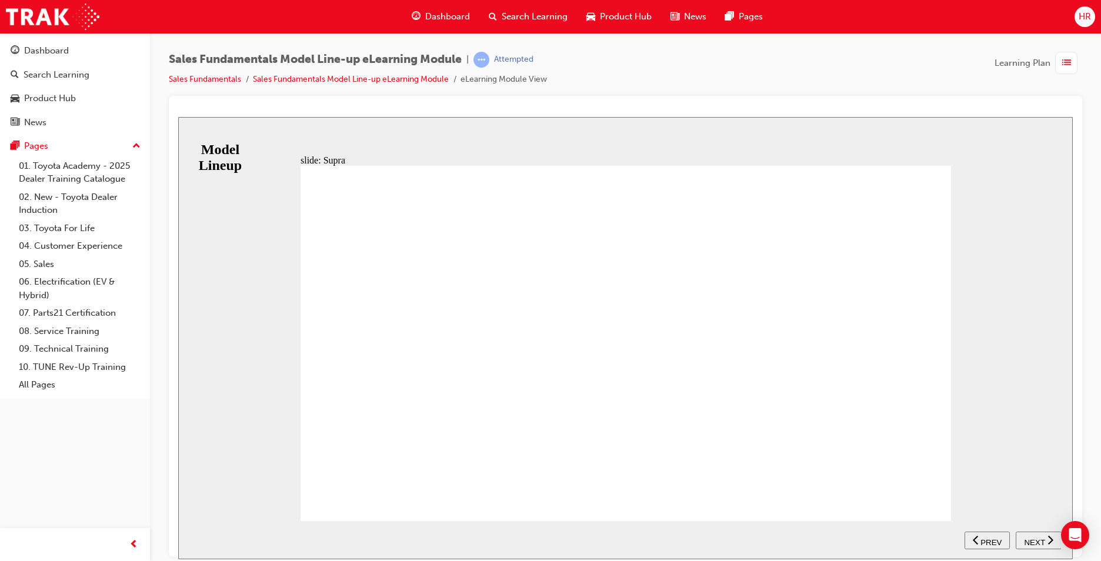
click at [1025, 537] on span "NEXT" at bounding box center [1034, 541] width 21 height 9
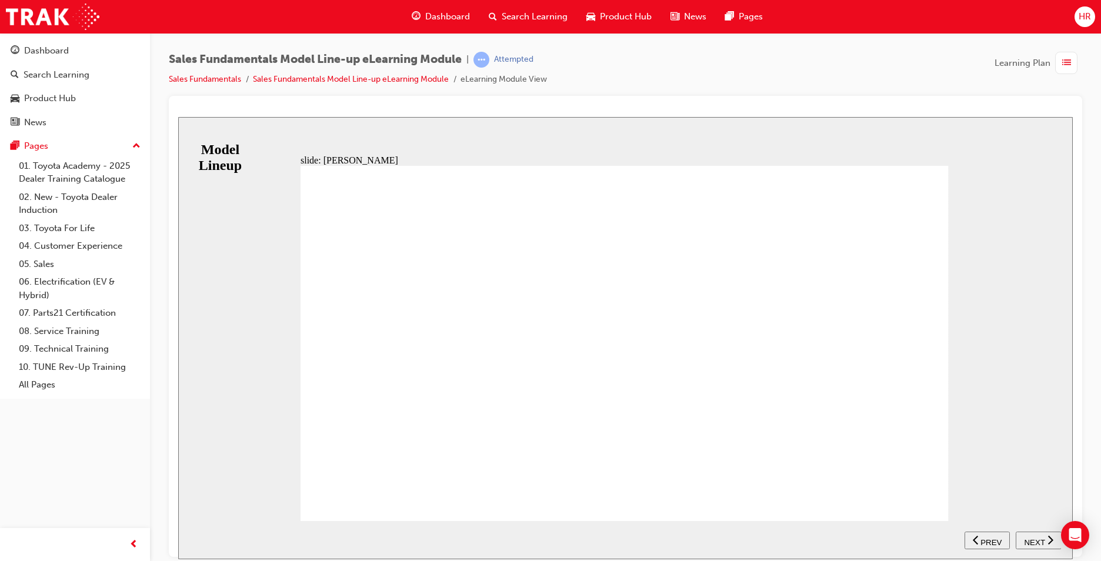
click at [978, 531] on button "PREV" at bounding box center [986, 540] width 45 height 18
click at [978, 534] on div "PREV" at bounding box center [987, 540] width 36 height 12
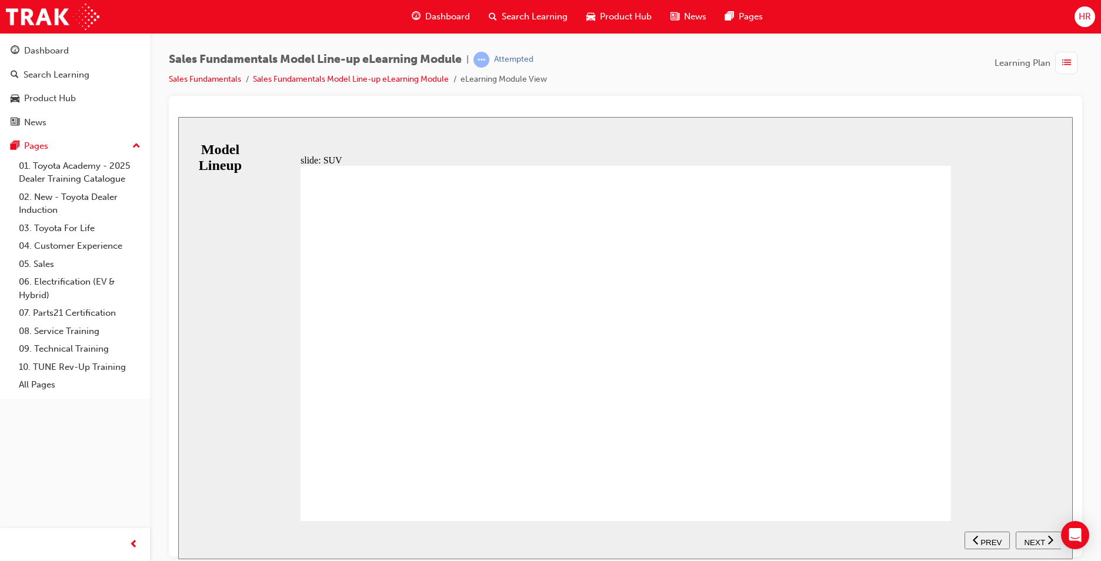
drag, startPoint x: 901, startPoint y: 475, endPoint x: 925, endPoint y: 481, distance: 25.0
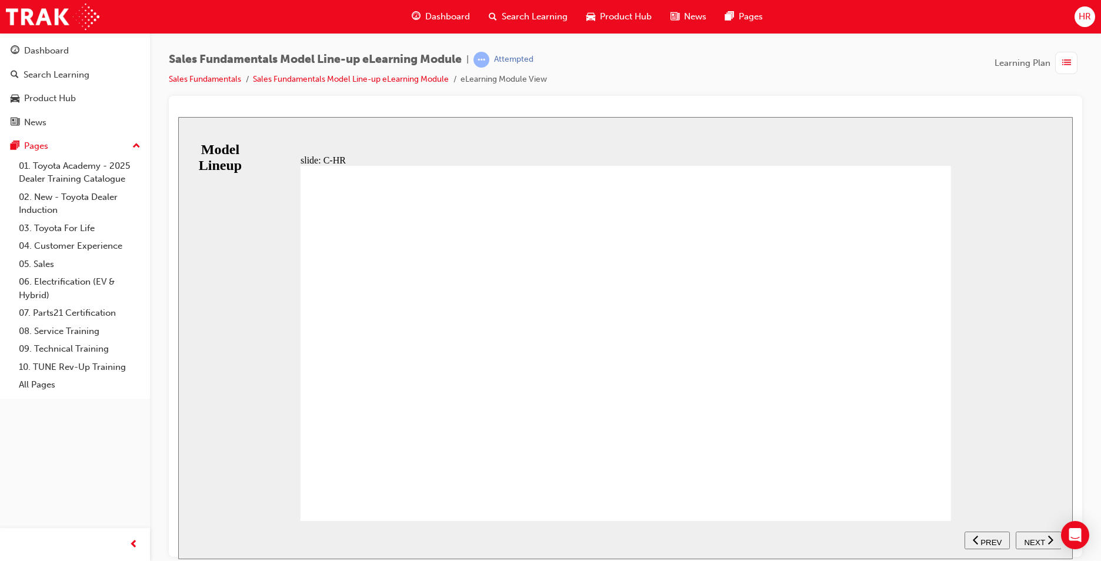
click at [915, 479] on div "BACKGROUND C-HR features bold front and rear styling including new LED headlamp…" at bounding box center [625, 348] width 650 height 366
drag, startPoint x: 928, startPoint y: 489, endPoint x: 950, endPoint y: 491, distance: 22.5
click at [929, 486] on div "BACKGROUND C-HR features bold front and rear styling including new LED headlamp…" at bounding box center [625, 348] width 650 height 366
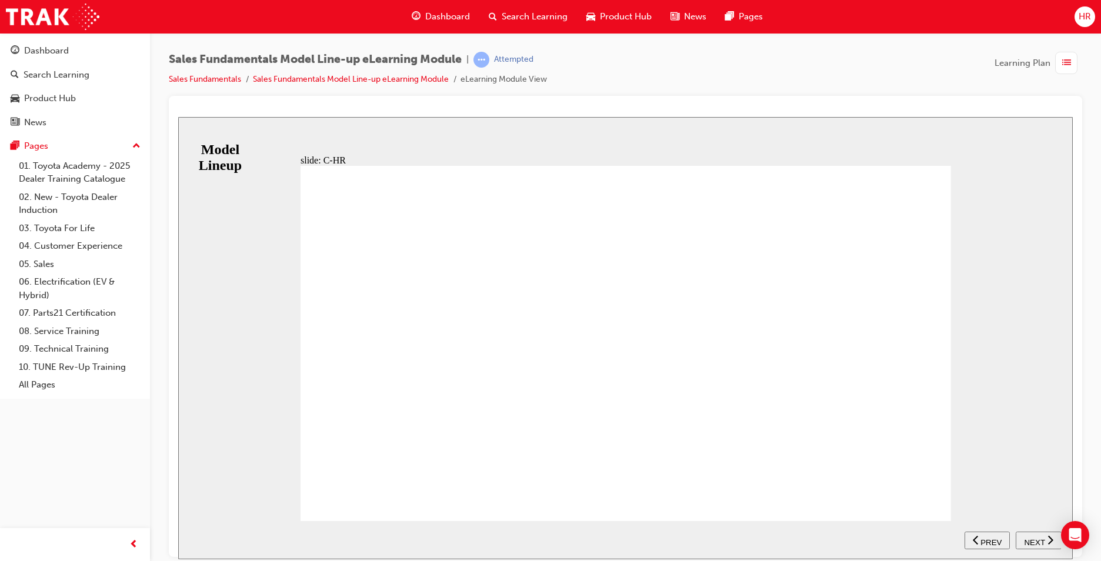
click at [1029, 542] on span "NEXT" at bounding box center [1034, 541] width 21 height 9
click at [1029, 541] on span "NEXT" at bounding box center [1034, 541] width 21 height 9
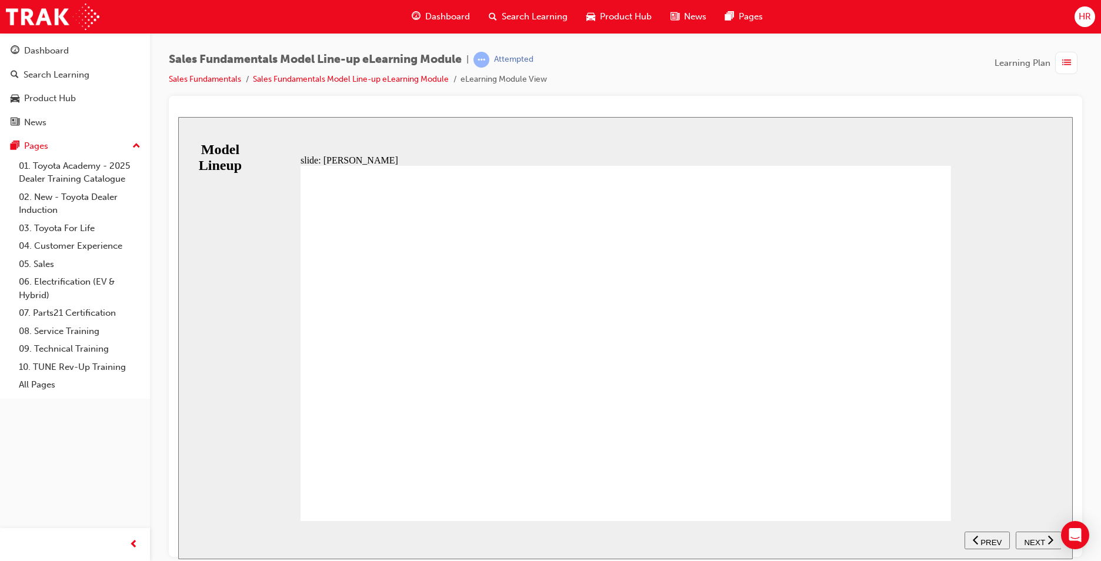
drag, startPoint x: 905, startPoint y: 466, endPoint x: 910, endPoint y: 488, distance: 22.3
drag, startPoint x: 915, startPoint y: 484, endPoint x: 947, endPoint y: 493, distance: 32.8
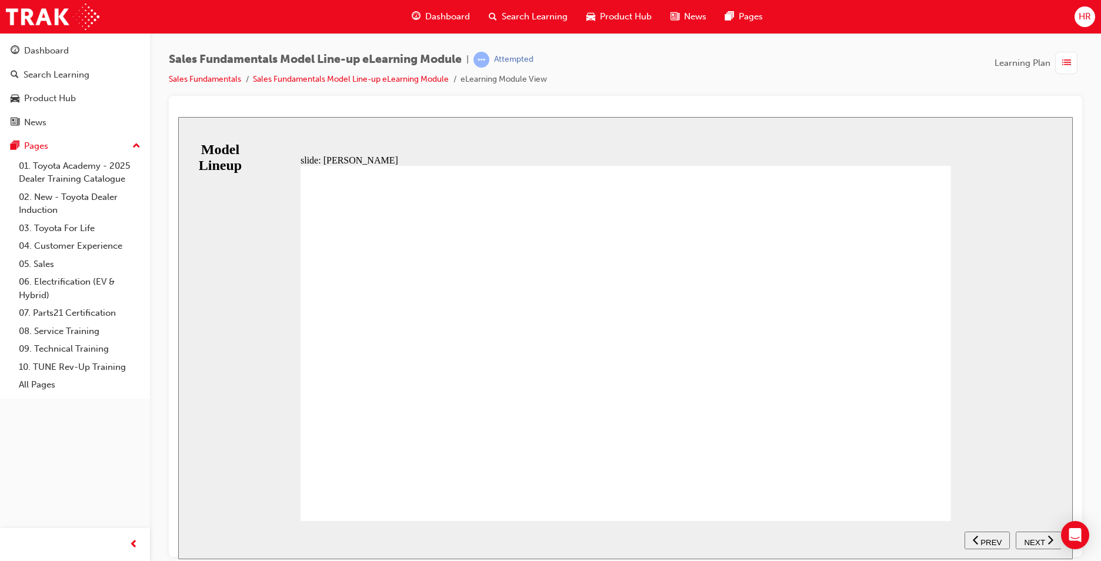
drag, startPoint x: 1032, startPoint y: 540, endPoint x: 941, endPoint y: 510, distance: 96.7
click at [1024, 531] on nav "SUBMIT NEXT PREV" at bounding box center [1012, 539] width 96 height 38
click at [1034, 537] on span "NEXT" at bounding box center [1034, 541] width 21 height 9
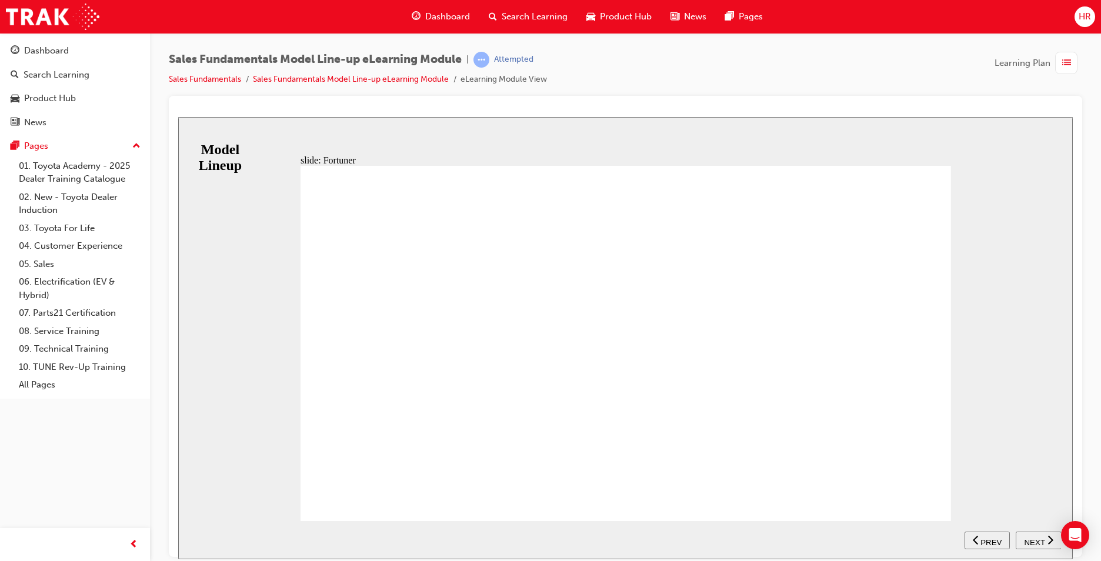
drag, startPoint x: 928, startPoint y: 490, endPoint x: 939, endPoint y: 486, distance: 11.7
click at [1028, 537] on span "NEXT" at bounding box center [1034, 541] width 21 height 9
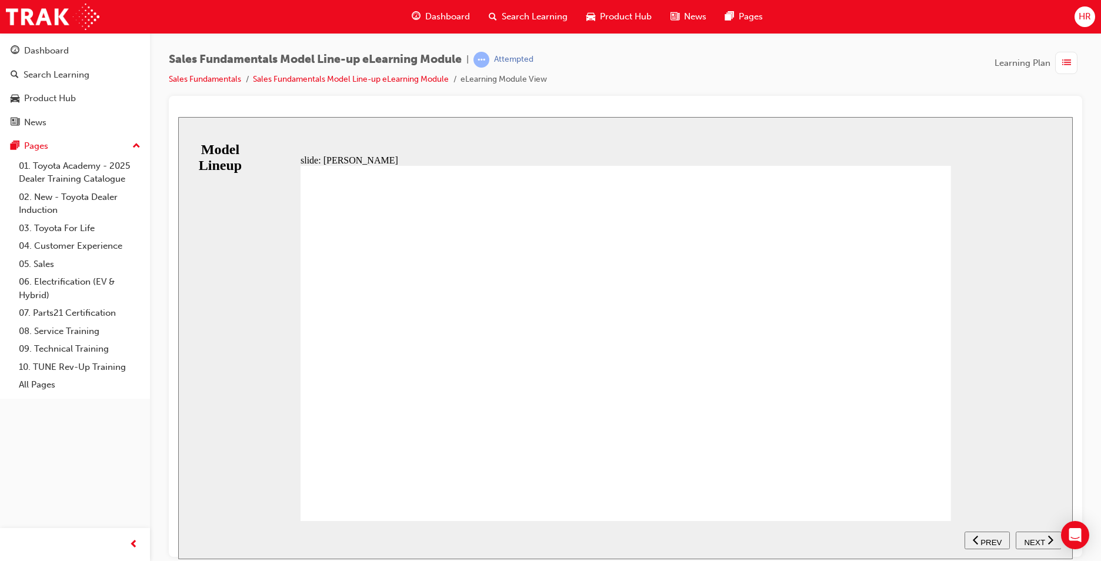
click at [1041, 531] on button "NEXT" at bounding box center [1038, 540] width 46 height 18
click at [917, 496] on div "KEY SELLING POINTS Power & Performance - The ability to do it all. - Powerful V…" at bounding box center [625, 348] width 650 height 366
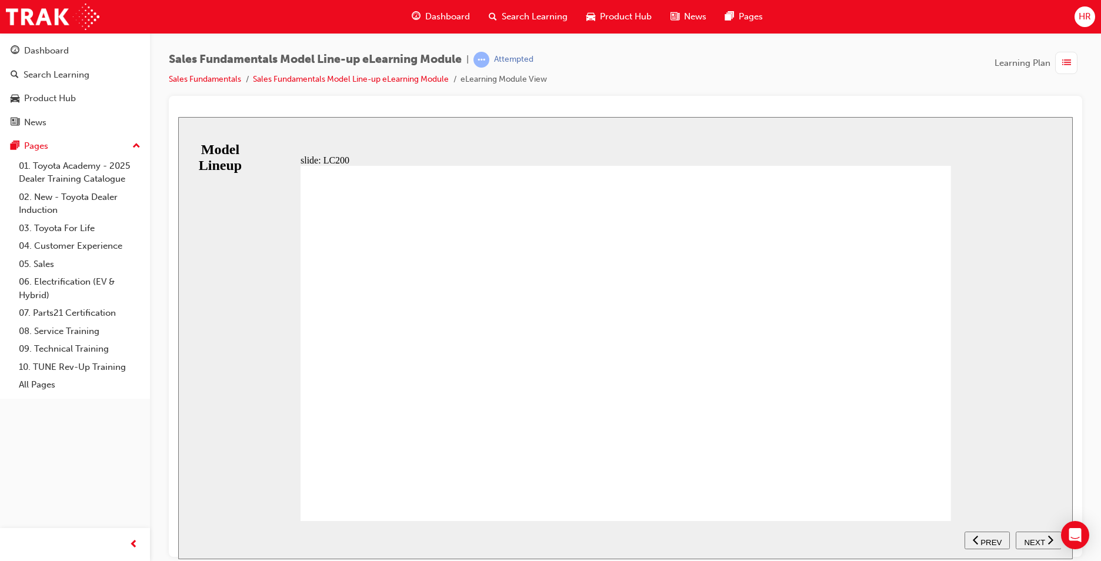
click at [1041, 538] on span "NEXT" at bounding box center [1034, 541] width 21 height 9
click at [1054, 541] on div "NEXT" at bounding box center [1038, 540] width 36 height 12
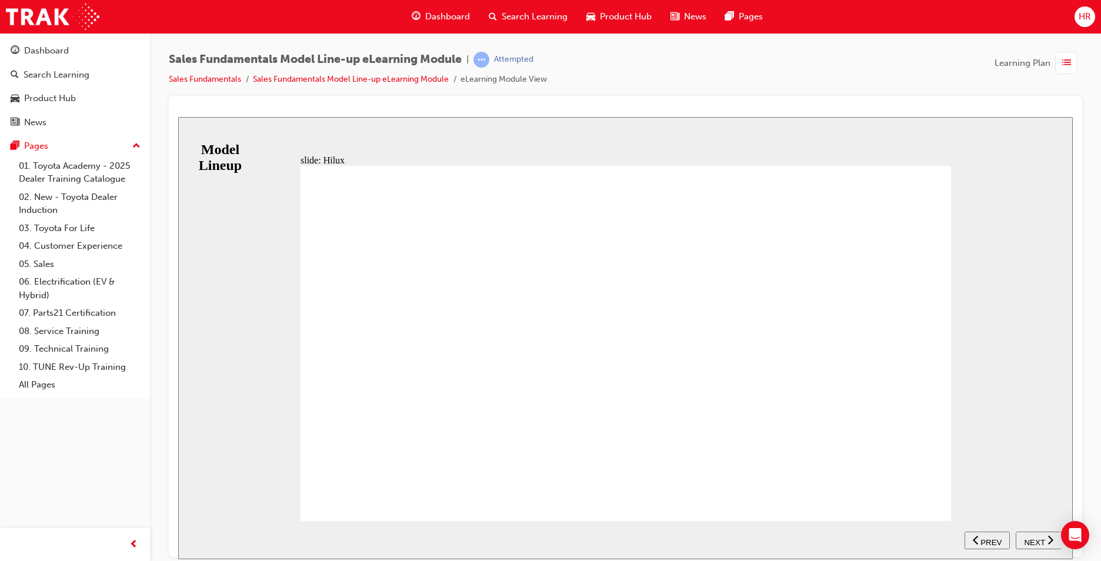
click at [1033, 534] on button "NEXT" at bounding box center [1038, 540] width 46 height 18
click at [925, 497] on div "KEY SELLING POINTS Strength - Tough and thoroughly tested - Separate chassis or…" at bounding box center [625, 348] width 650 height 366
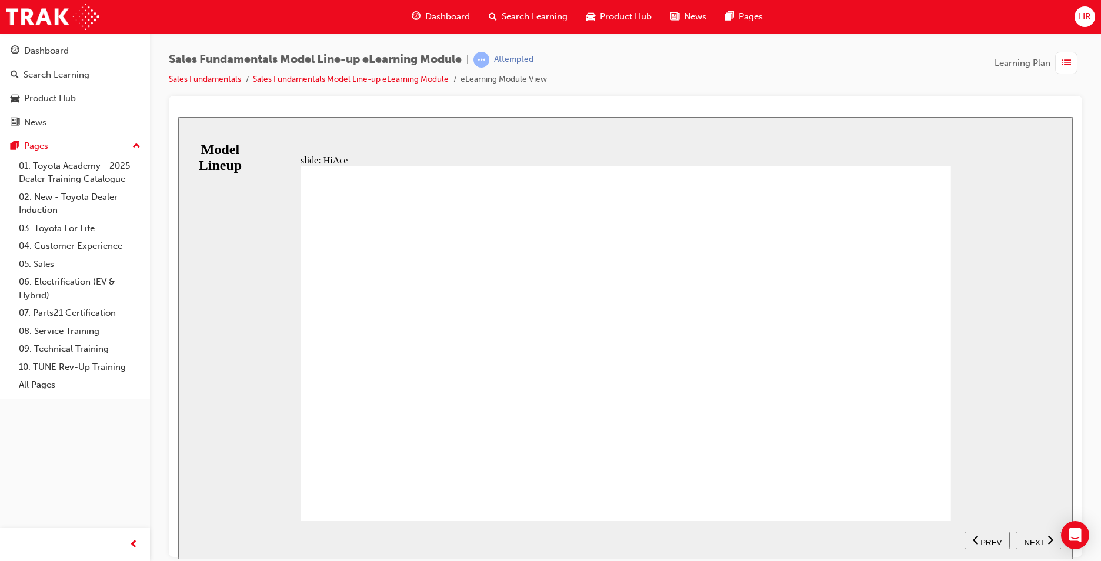
click at [1034, 546] on button "NEXT" at bounding box center [1038, 540] width 46 height 18
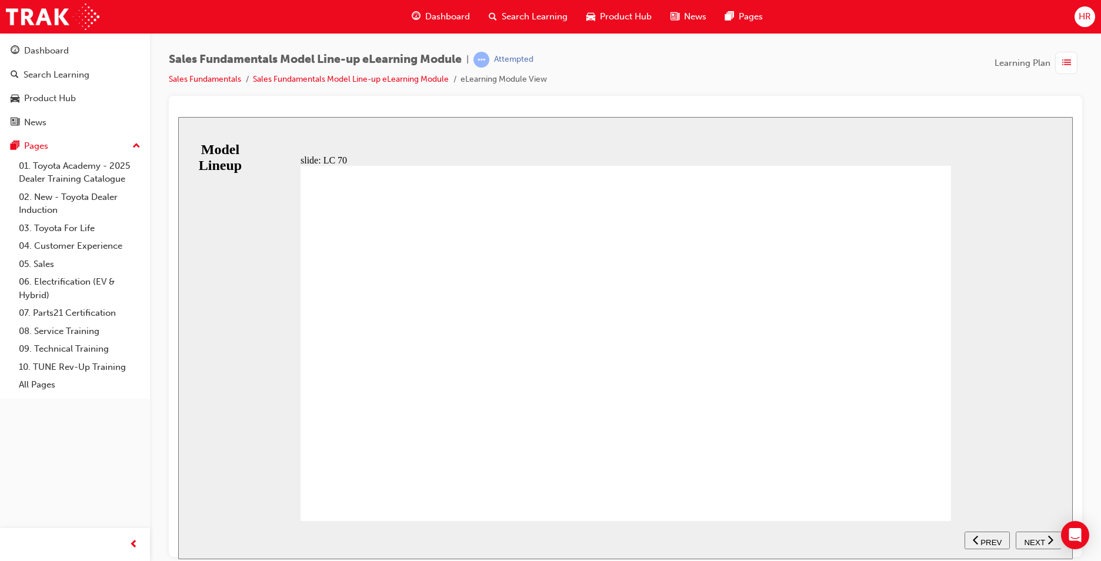
drag, startPoint x: 934, startPoint y: 481, endPoint x: 929, endPoint y: 487, distance: 7.2
drag, startPoint x: 929, startPoint y: 487, endPoint x: 898, endPoint y: 487, distance: 31.8
drag, startPoint x: 934, startPoint y: 496, endPoint x: 924, endPoint y: 494, distance: 9.5
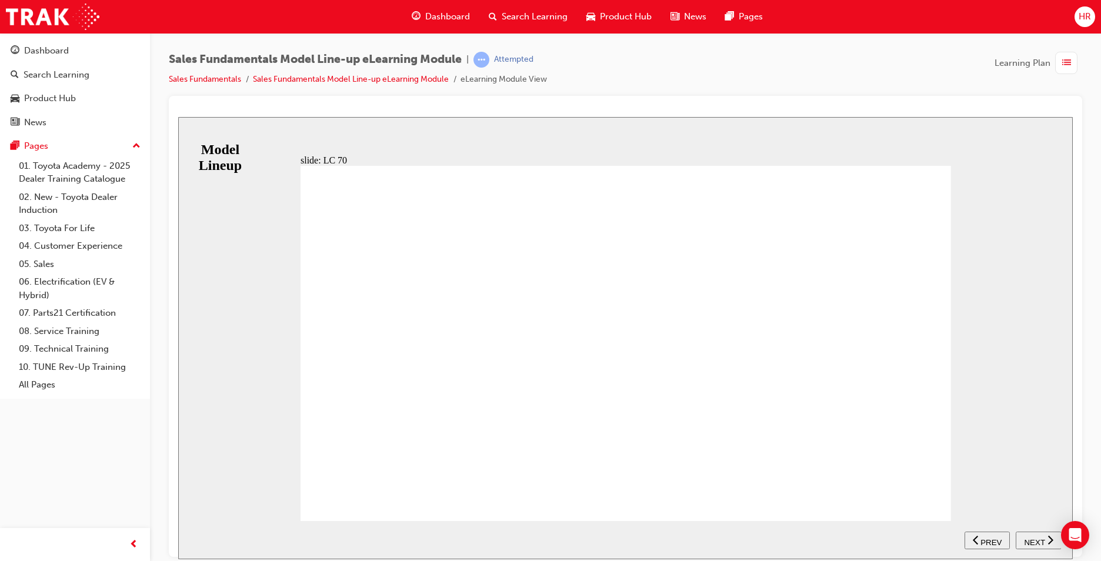
drag, startPoint x: 921, startPoint y: 494, endPoint x: 929, endPoint y: 489, distance: 9.6
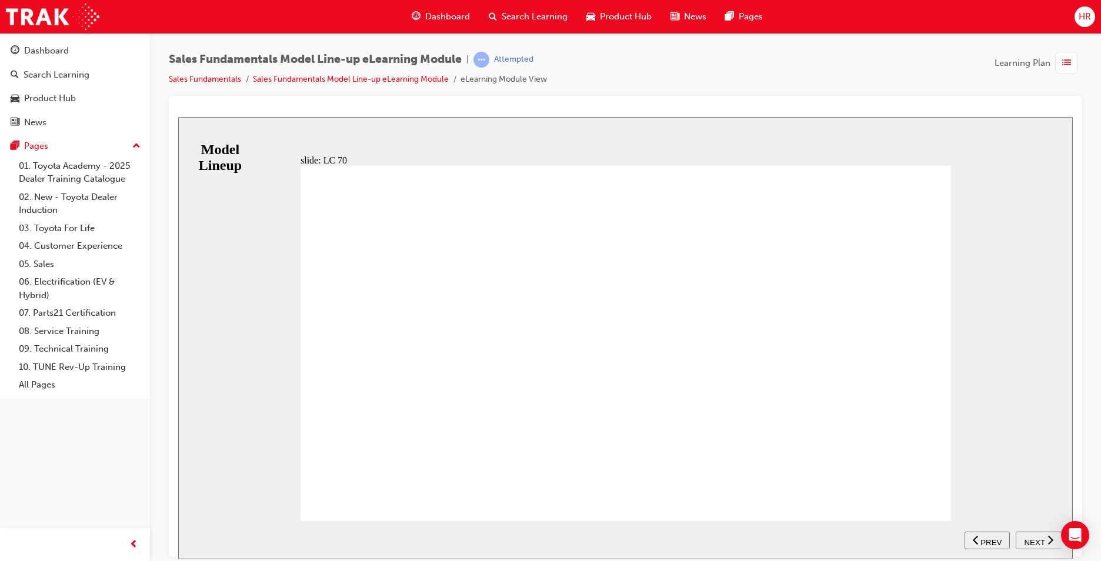
click at [1042, 531] on button "NEXT" at bounding box center [1038, 540] width 46 height 18
click at [1026, 540] on span "NEXT" at bounding box center [1034, 541] width 21 height 9
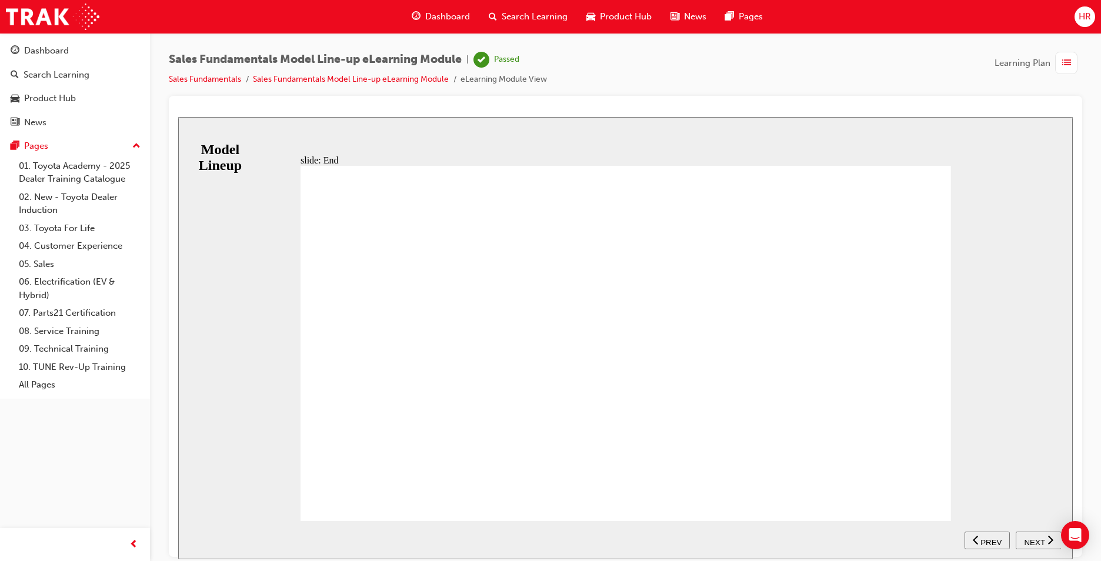
click at [1026, 537] on span "NEXT" at bounding box center [1034, 541] width 21 height 9
click at [1031, 540] on span "NEXT" at bounding box center [1034, 541] width 21 height 9
click at [1031, 539] on span "NEXT" at bounding box center [1034, 541] width 21 height 9
click at [1051, 62] on div "Learning Plan" at bounding box center [1038, 63] width 88 height 22
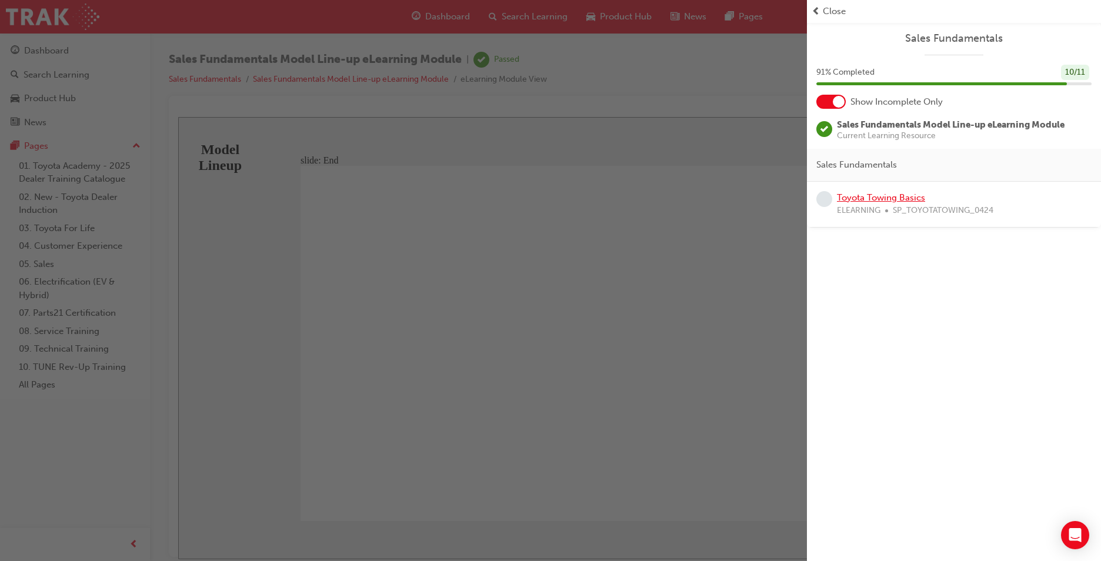
click at [870, 195] on link "Toyota Towing Basics" at bounding box center [881, 197] width 88 height 11
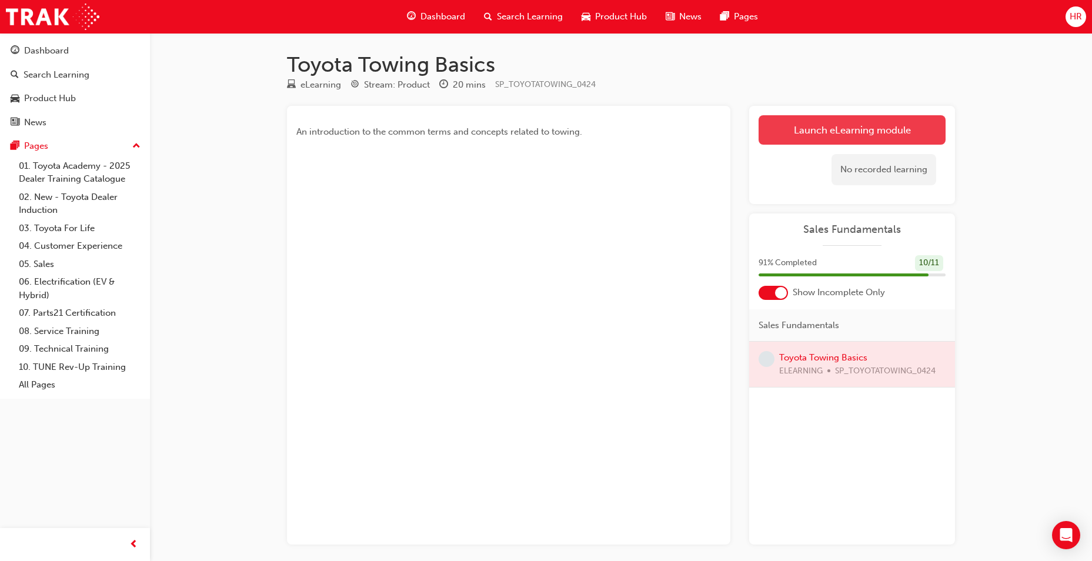
click at [830, 129] on link "Launch eLearning module" at bounding box center [851, 129] width 187 height 29
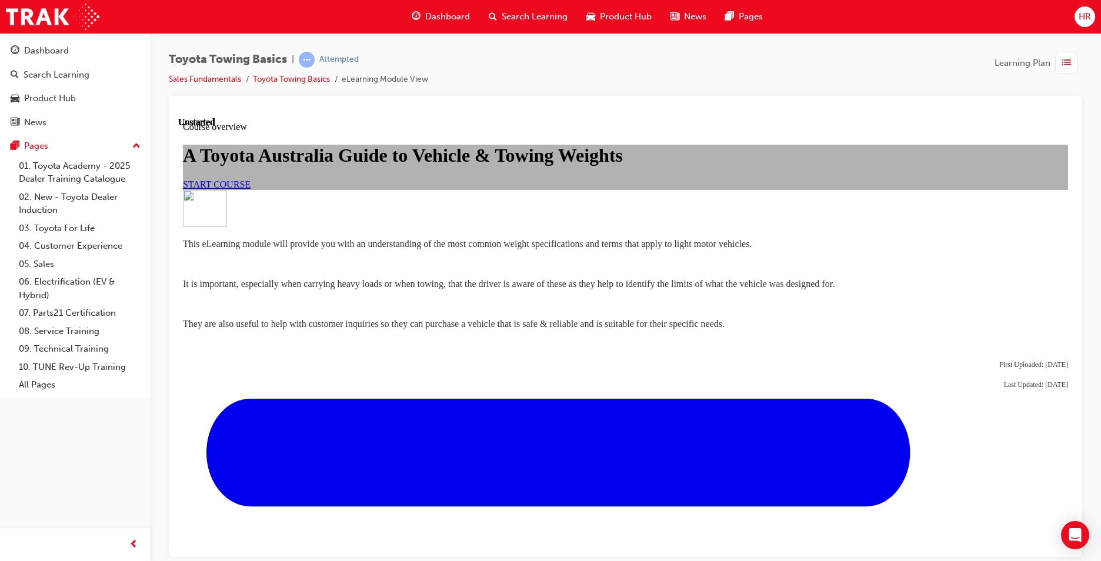
click at [250, 189] on span "START COURSE" at bounding box center [217, 184] width 68 height 10
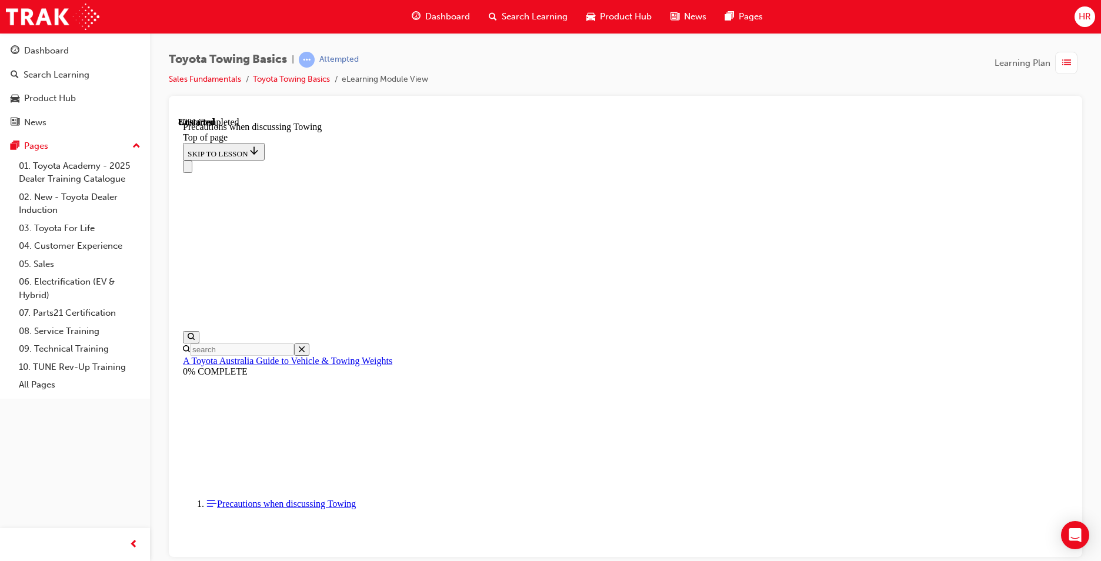
scroll to position [1246, 0]
drag, startPoint x: 759, startPoint y: 532, endPoint x: 750, endPoint y: 529, distance: 9.5
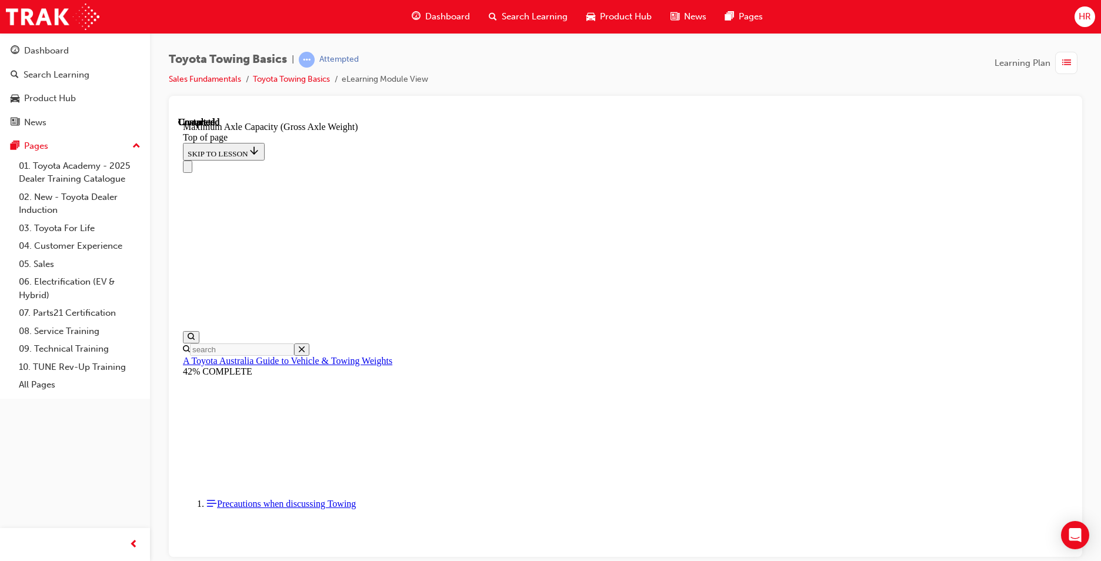
scroll to position [1001, 0]
drag, startPoint x: 660, startPoint y: 539, endPoint x: 638, endPoint y: 529, distance: 23.4
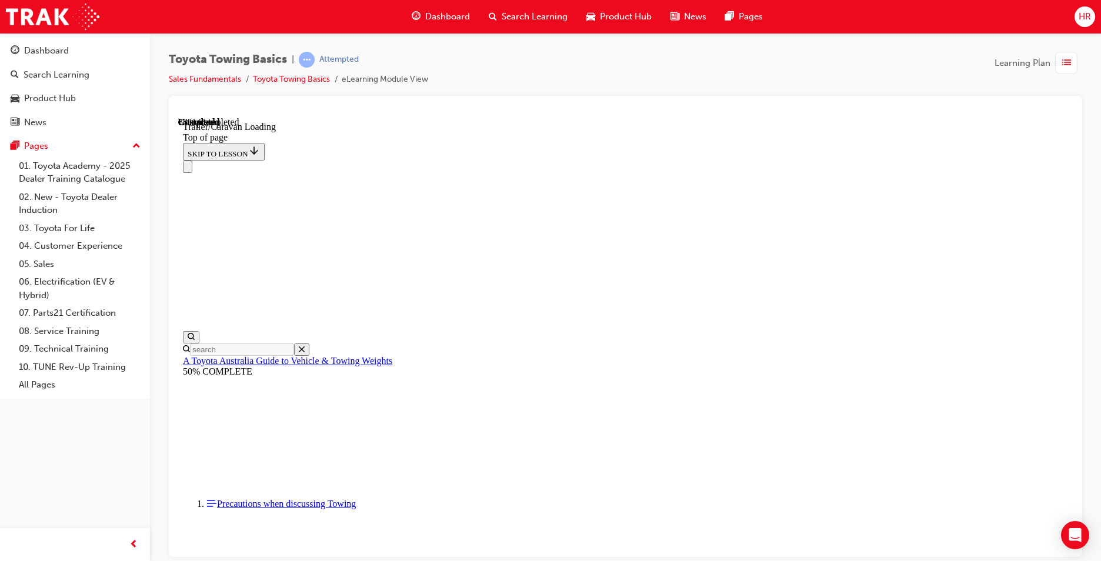
scroll to position [1661, 0]
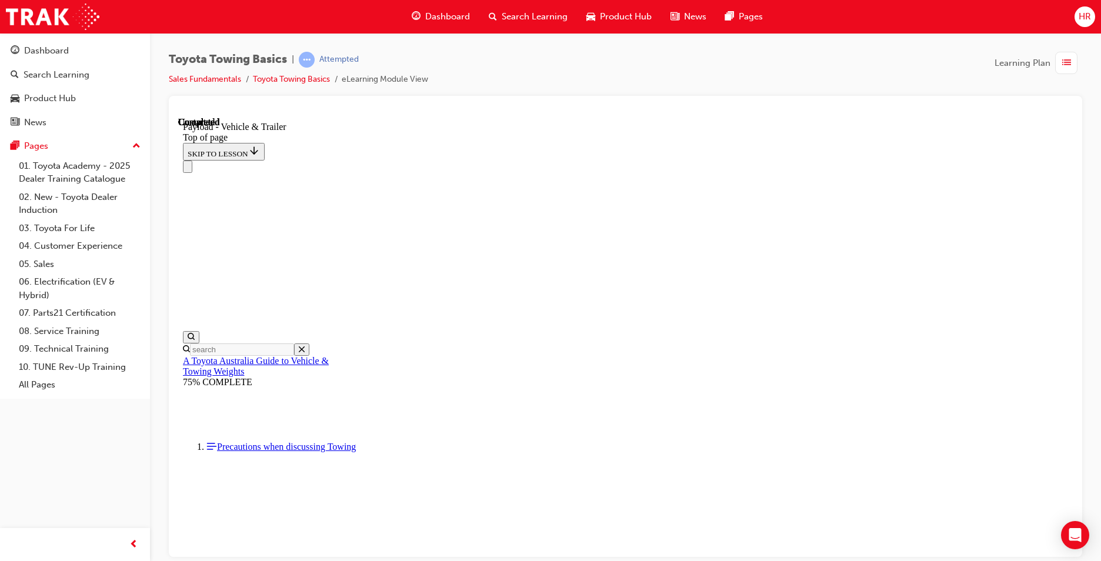
drag, startPoint x: 282, startPoint y: 433, endPoint x: 309, endPoint y: 434, distance: 27.1
drag, startPoint x: 468, startPoint y: 12213, endPoint x: 476, endPoint y: 12207, distance: 9.6
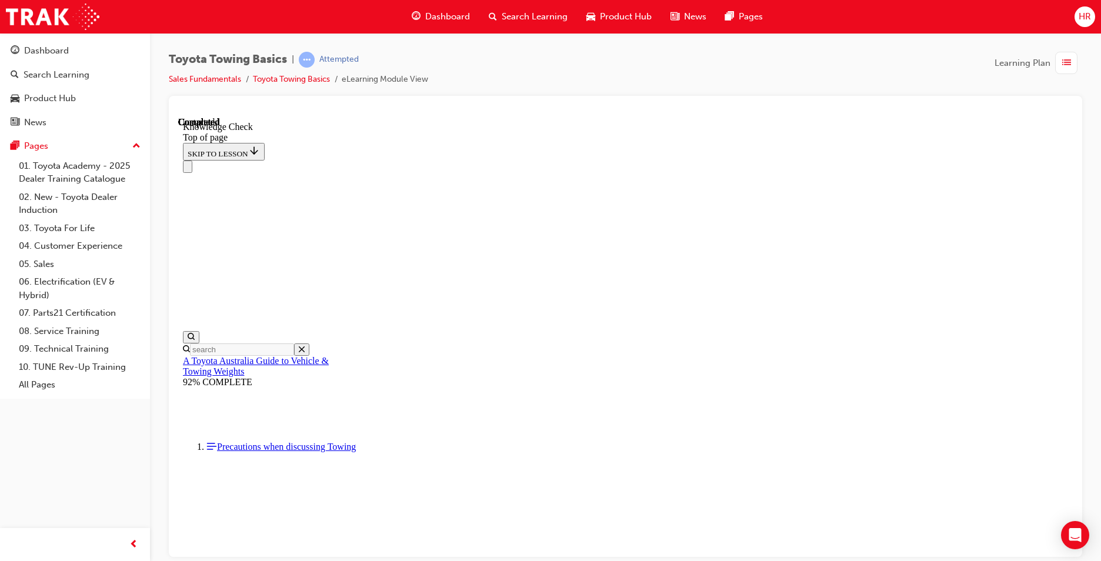
drag, startPoint x: 607, startPoint y: 12248, endPoint x: 385, endPoint y: 12269, distance: 222.6
drag, startPoint x: 331, startPoint y: 12301, endPoint x: 342, endPoint y: 12301, distance: 11.2
drag, startPoint x: 439, startPoint y: 12311, endPoint x: 431, endPoint y: 12314, distance: 8.7
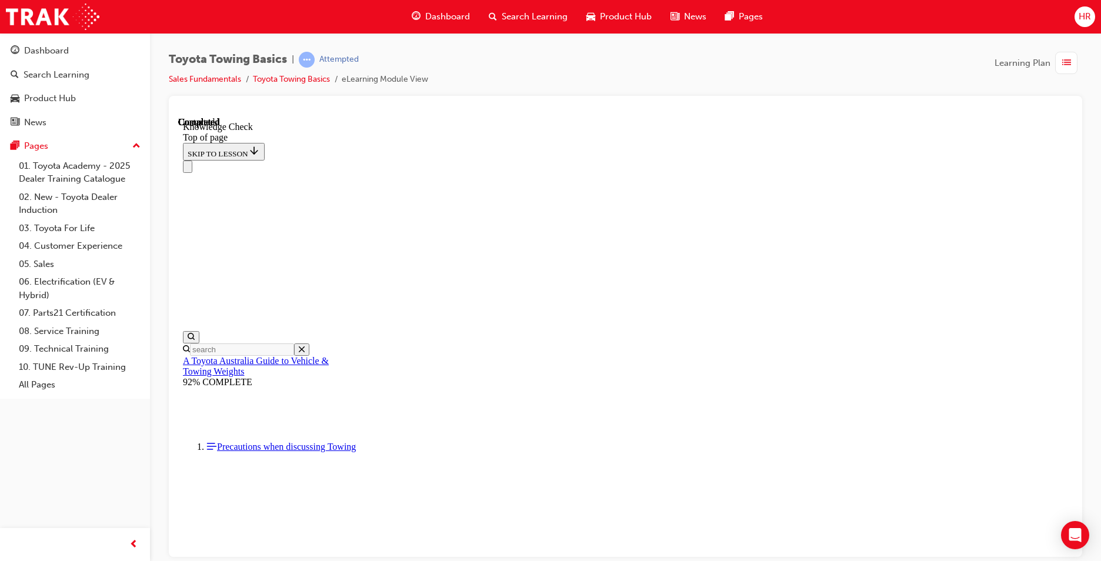
drag, startPoint x: 316, startPoint y: 12318, endPoint x: 330, endPoint y: 12290, distance: 31.8
drag, startPoint x: 351, startPoint y: 12307, endPoint x: 345, endPoint y: 12309, distance: 6.7
drag, startPoint x: 343, startPoint y: 12310, endPoint x: 319, endPoint y: 12256, distance: 59.2
drag, startPoint x: 339, startPoint y: 12311, endPoint x: 637, endPoint y: 12204, distance: 317.2
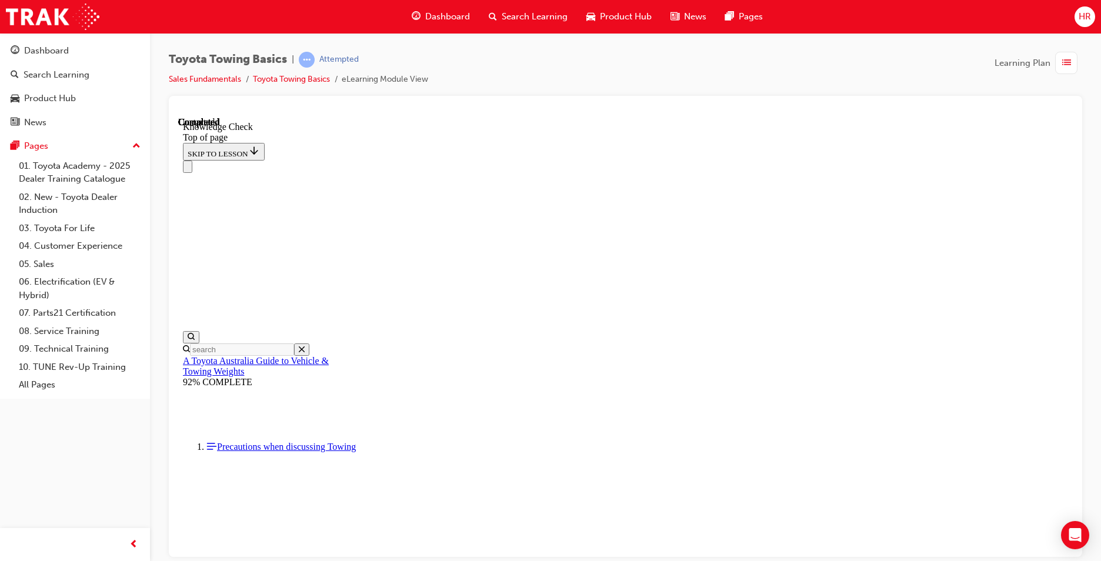
drag, startPoint x: 634, startPoint y: 12199, endPoint x: 643, endPoint y: 12229, distance: 31.3
drag, startPoint x: 332, startPoint y: 12318, endPoint x: 687, endPoint y: 12016, distance: 466.7
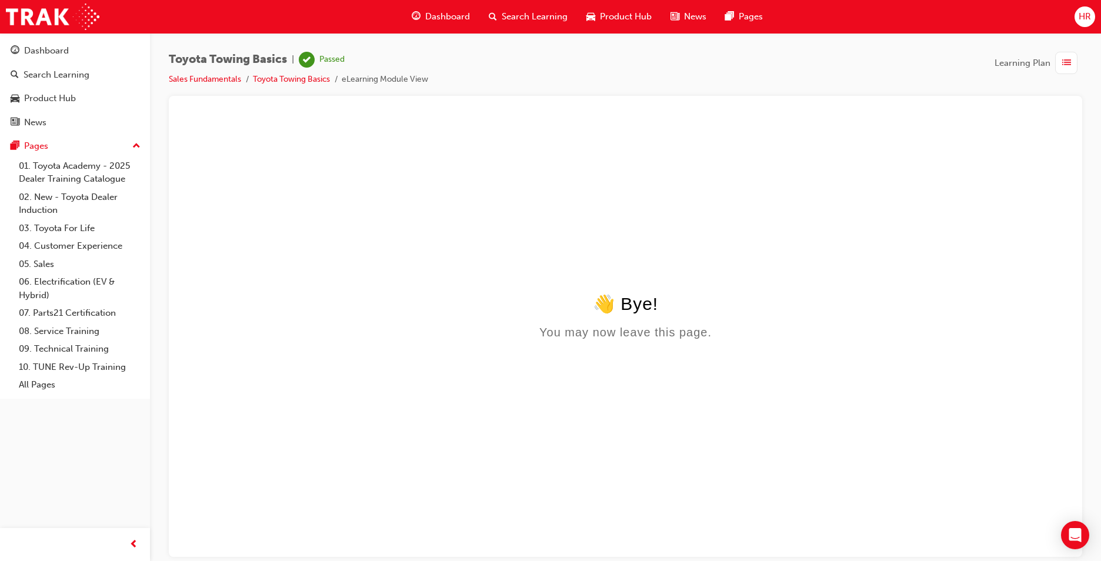
click at [1064, 65] on div "button" at bounding box center [1066, 63] width 22 height 22
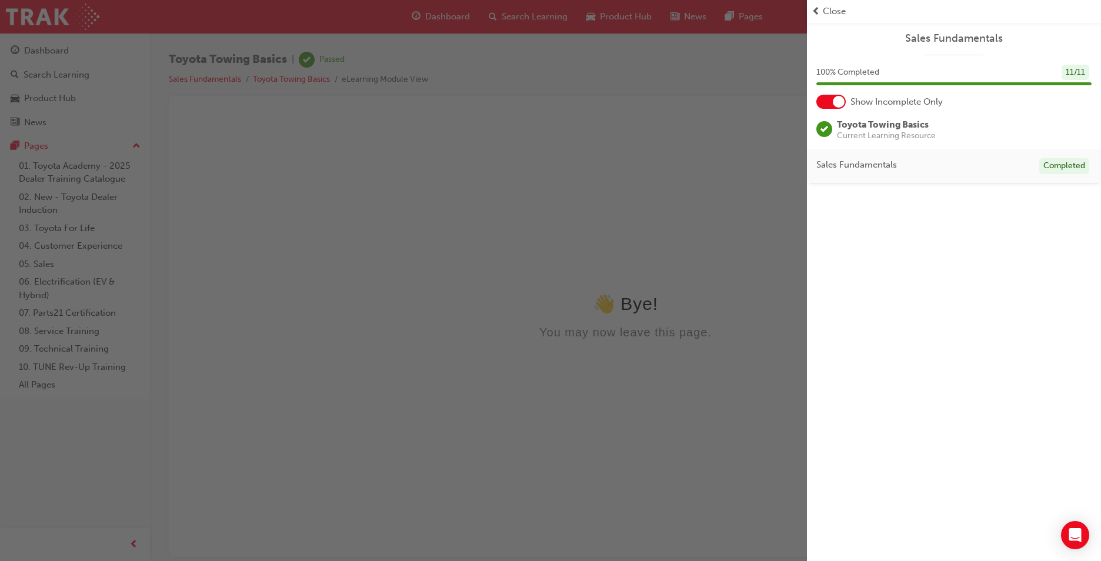
click at [699, 165] on div "button" at bounding box center [403, 280] width 807 height 561
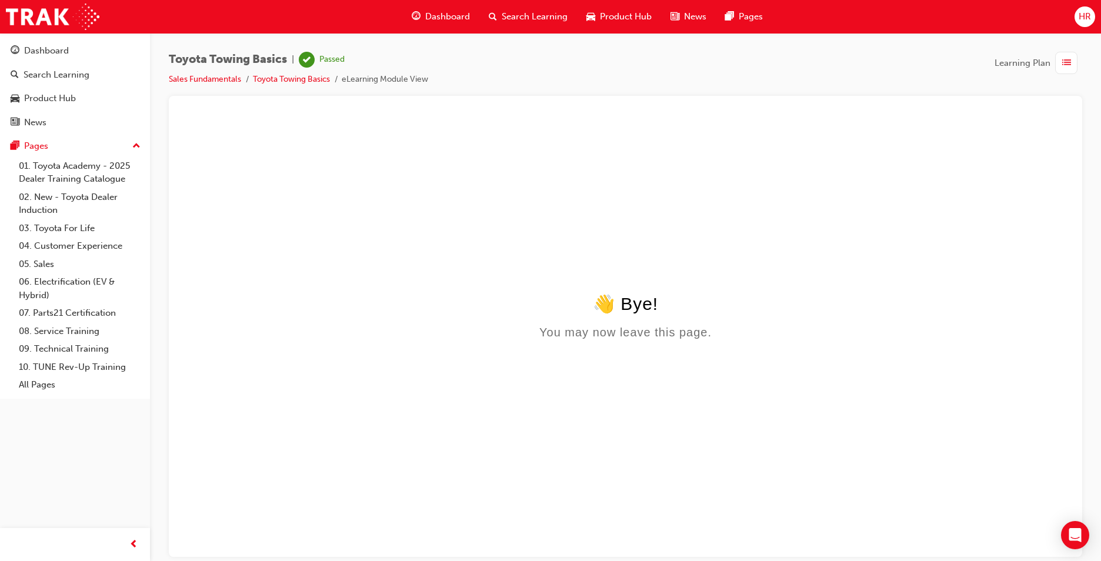
click at [442, 13] on span "Dashboard" at bounding box center [447, 17] width 45 height 14
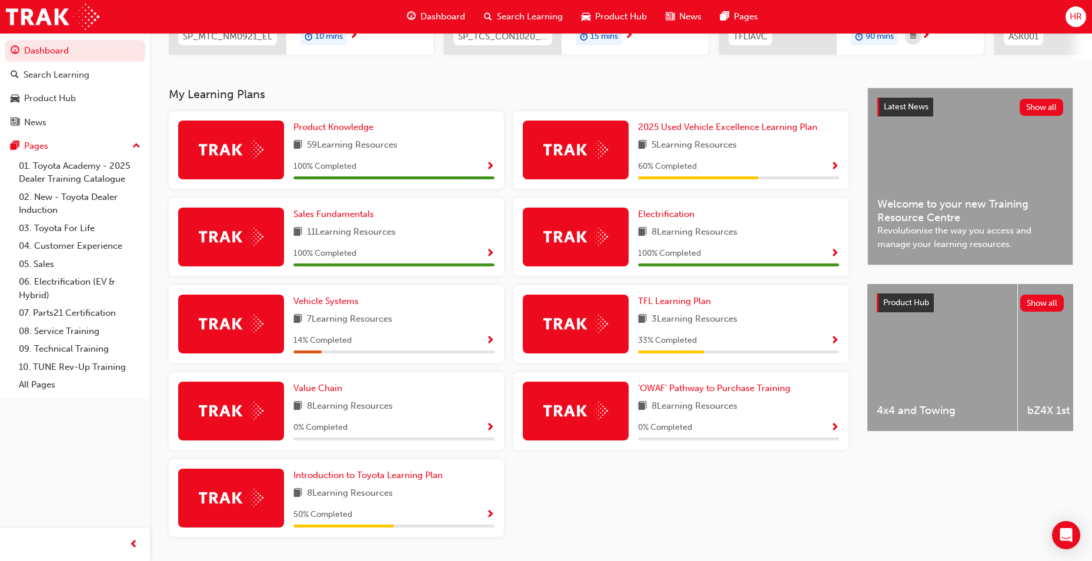
scroll to position [250, 0]
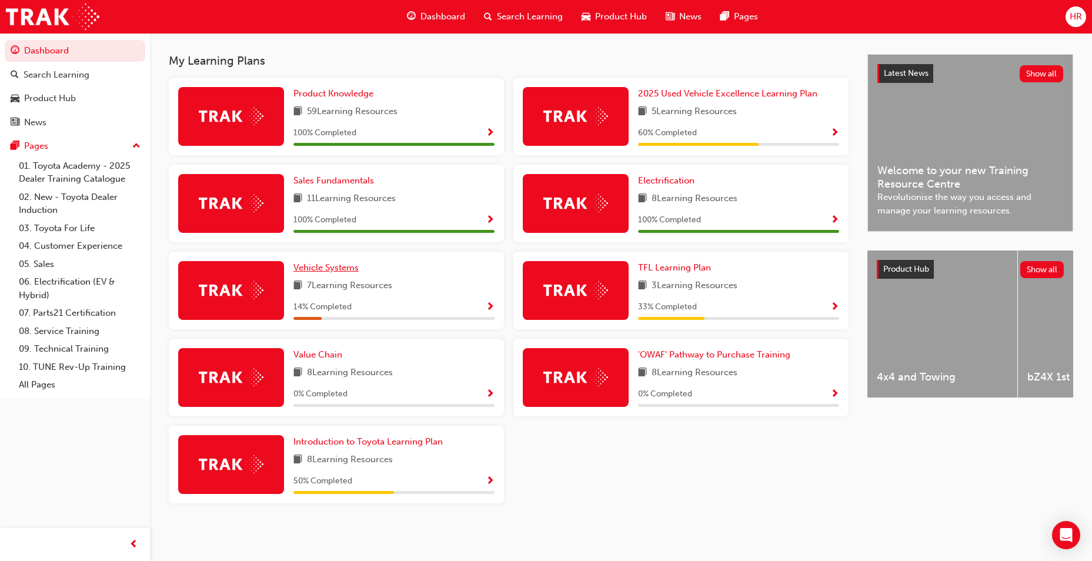
click at [339, 271] on span "Vehicle Systems" at bounding box center [325, 267] width 65 height 11
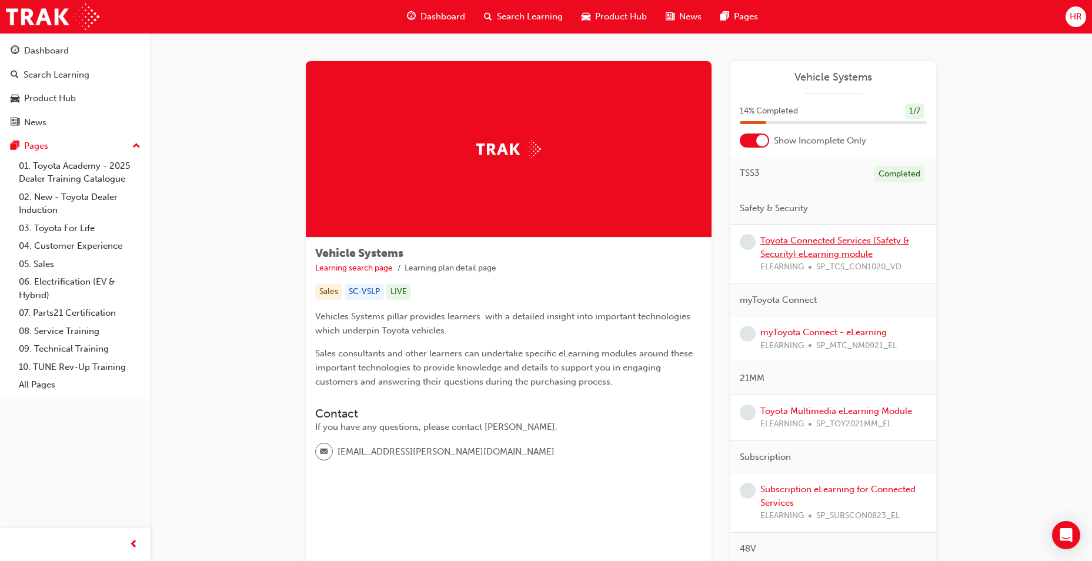
click at [783, 245] on link "Toyota Connected Services (Safety & Security) eLearning module" at bounding box center [834, 247] width 149 height 24
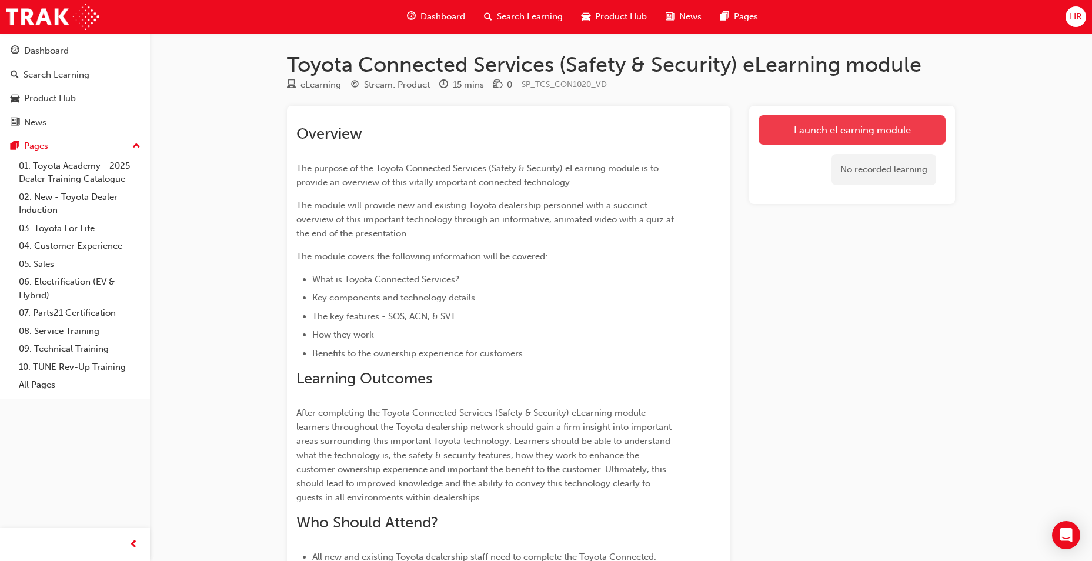
click at [815, 128] on link "Launch eLearning module" at bounding box center [851, 129] width 187 height 29
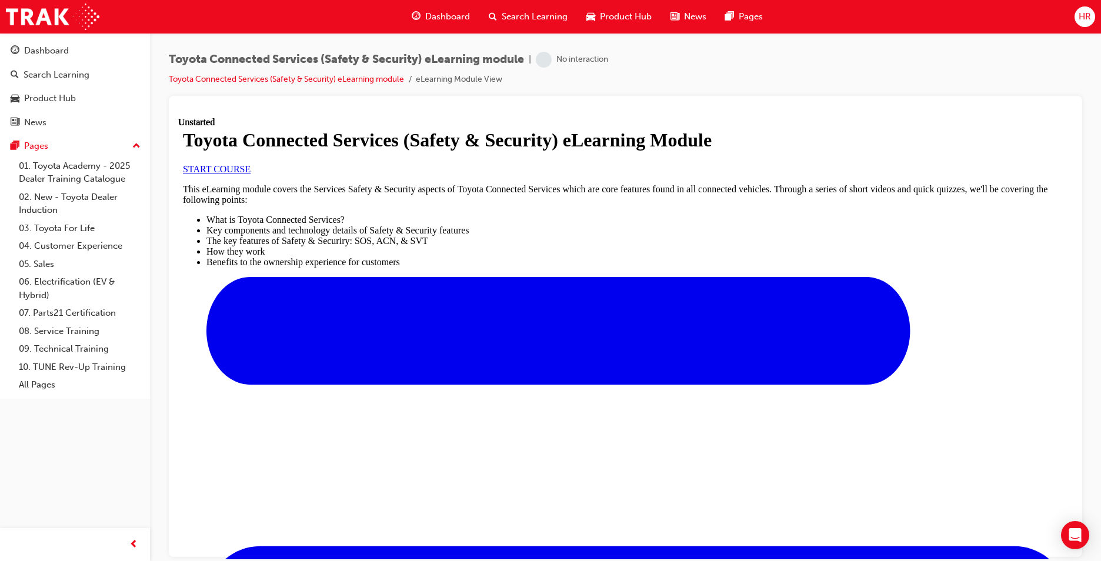
scroll to position [137, 0]
click at [250, 173] on link "START COURSE" at bounding box center [217, 168] width 68 height 10
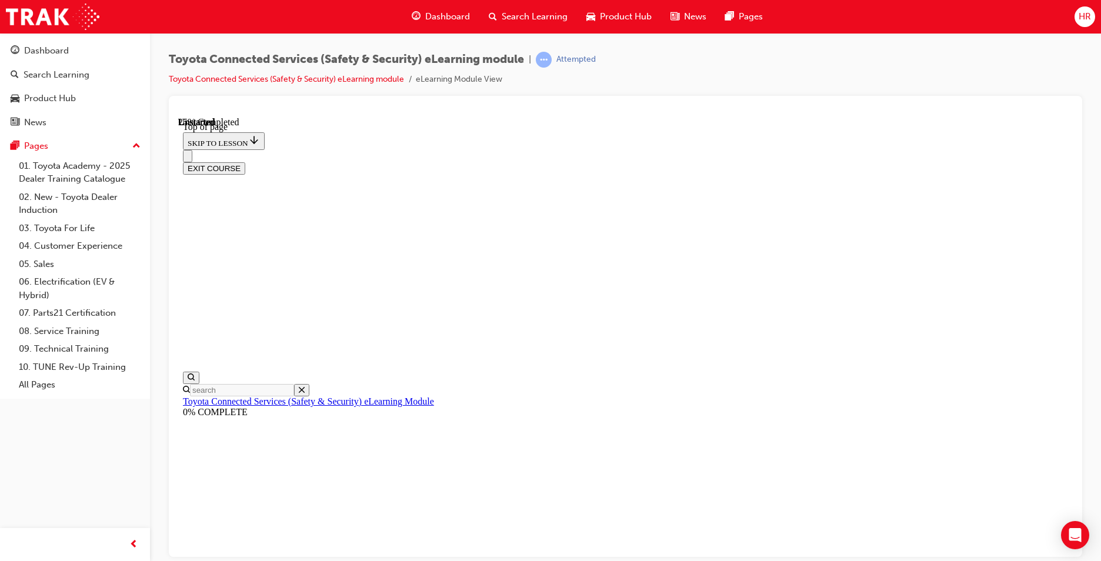
scroll to position [36, 0]
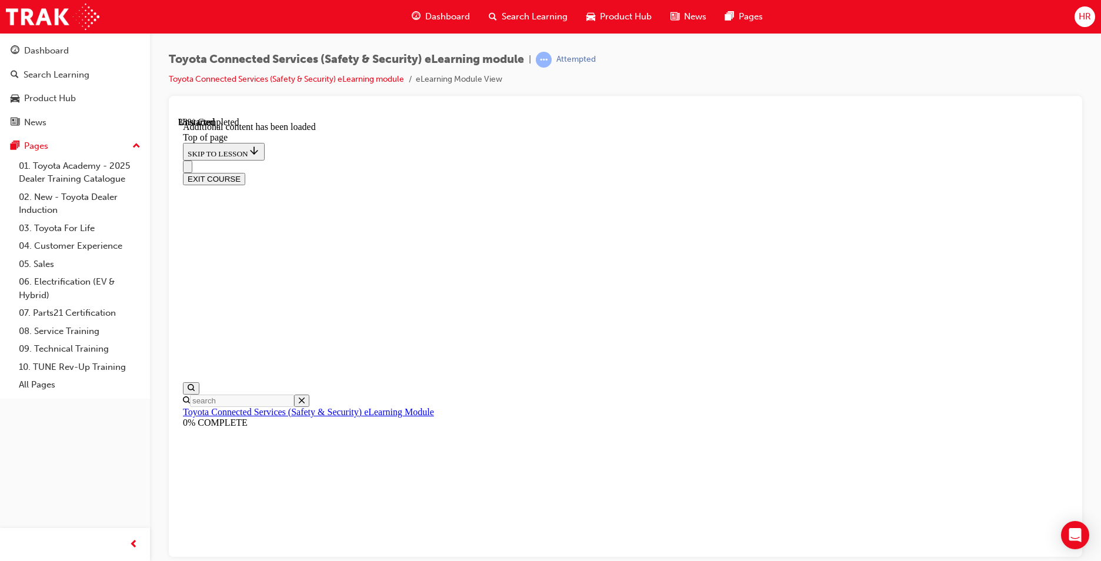
scroll to position [349, 0]
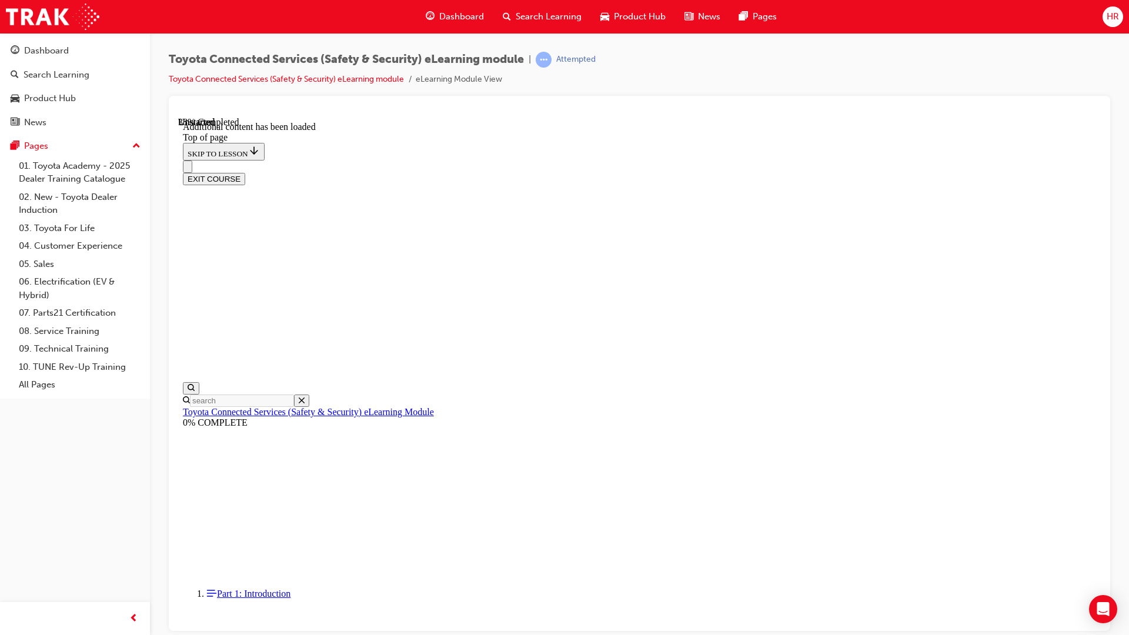
scroll to position [252, 0]
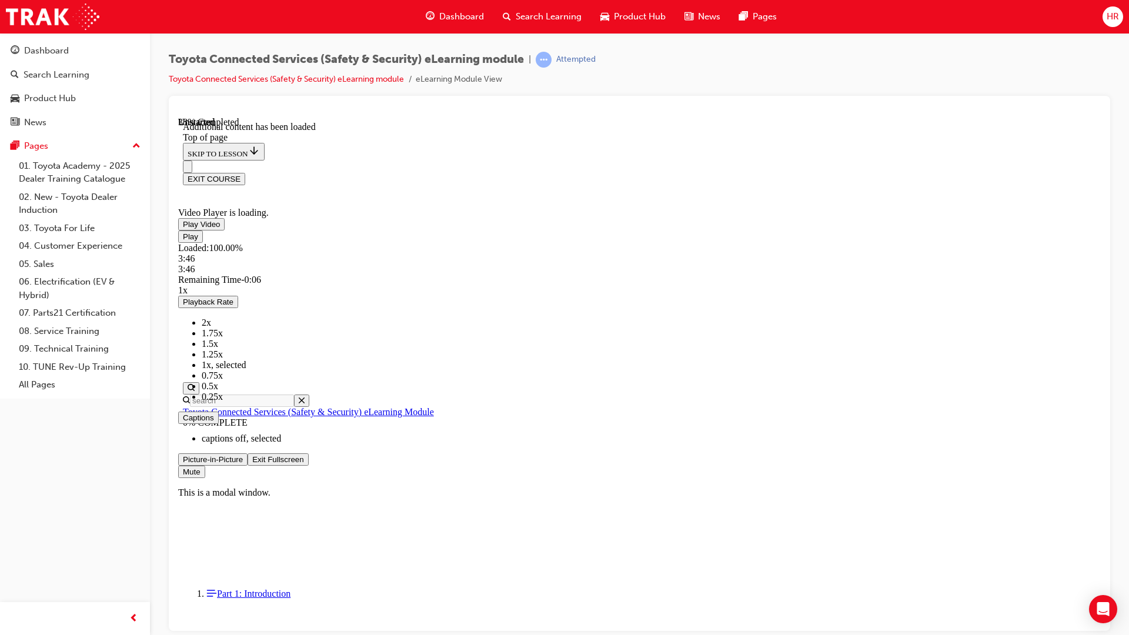
click at [1100, 274] on div "Loaded : 100.00% 3:46 3:46" at bounding box center [639, 258] width 922 height 32
click at [1100, 274] on div "Loaded : 100.00% 3:51 3:51" at bounding box center [639, 258] width 922 height 32
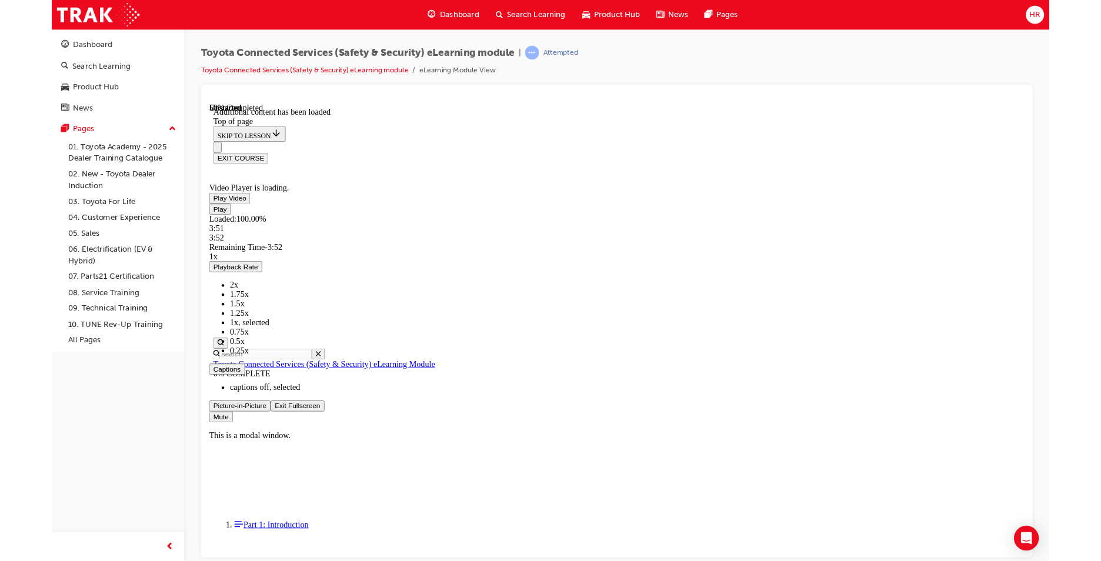
scroll to position [250, 0]
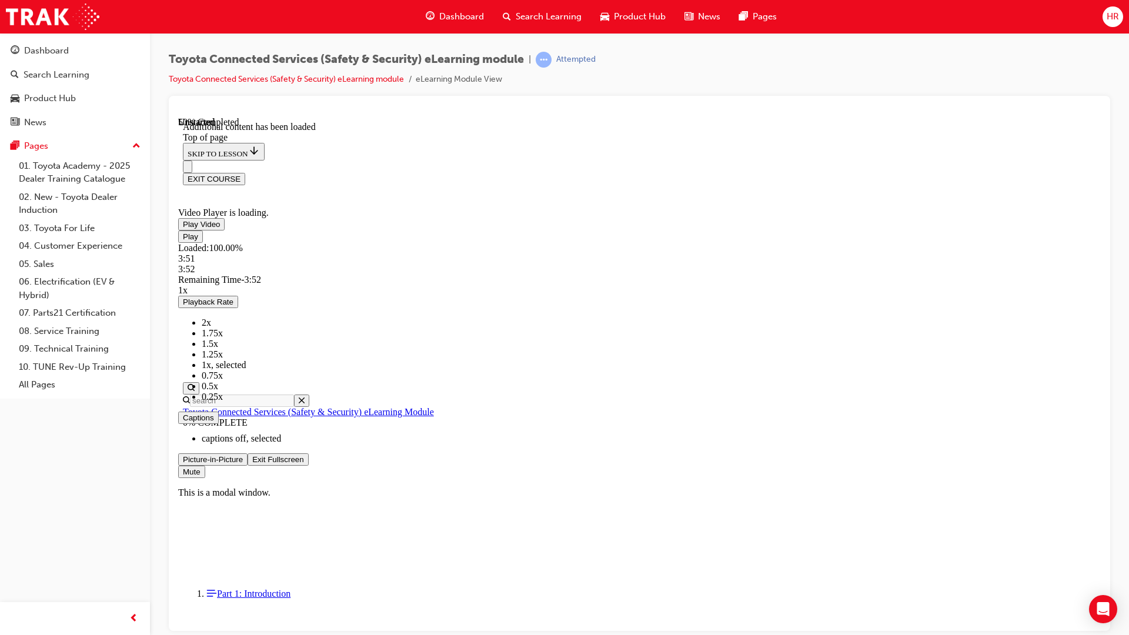
click at [1100, 477] on div "Play Loaded : 100.00% 3:51 3:52 Remaining Time - 3:52 1x Playback Rate 2x 1.75x…" at bounding box center [639, 354] width 922 height 248
click at [252, 463] on span "Video player" at bounding box center [252, 458] width 0 height 9
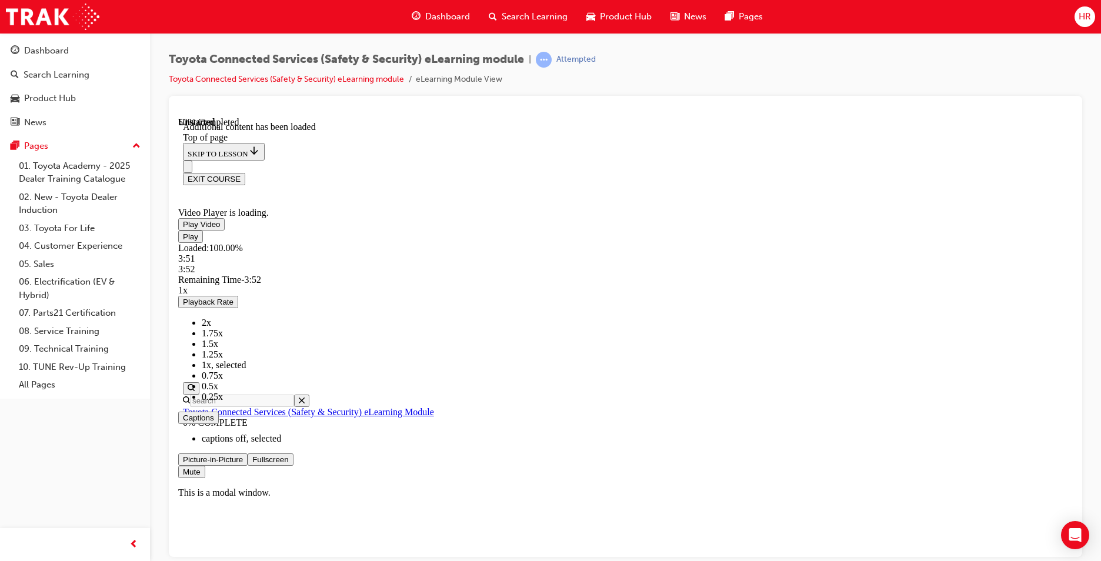
scroll to position [443, 0]
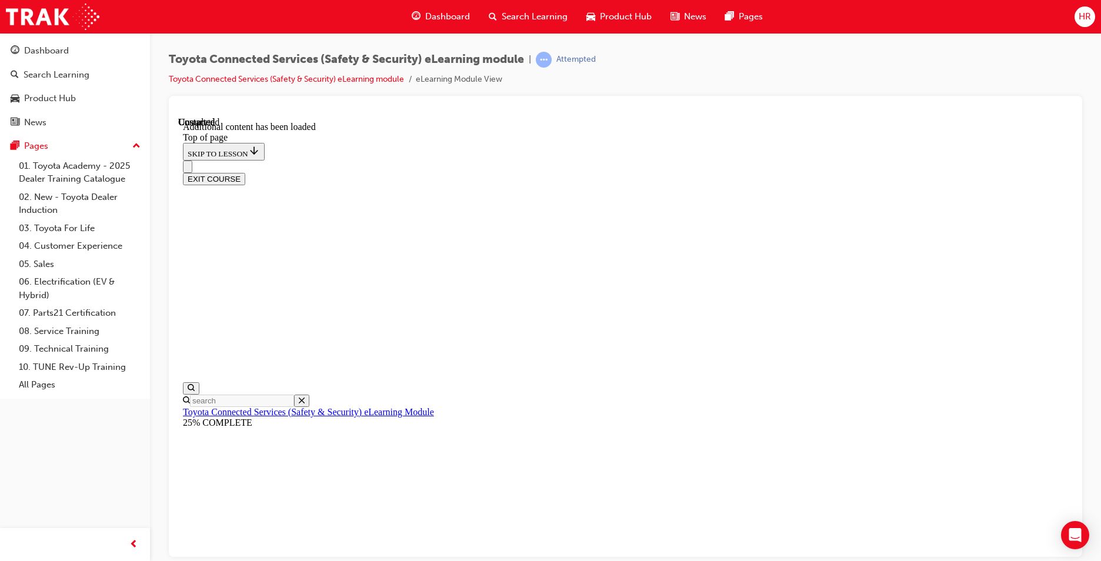
scroll to position [124, 0]
drag, startPoint x: 987, startPoint y: 534, endPoint x: 1165, endPoint y: 692, distance: 237.4
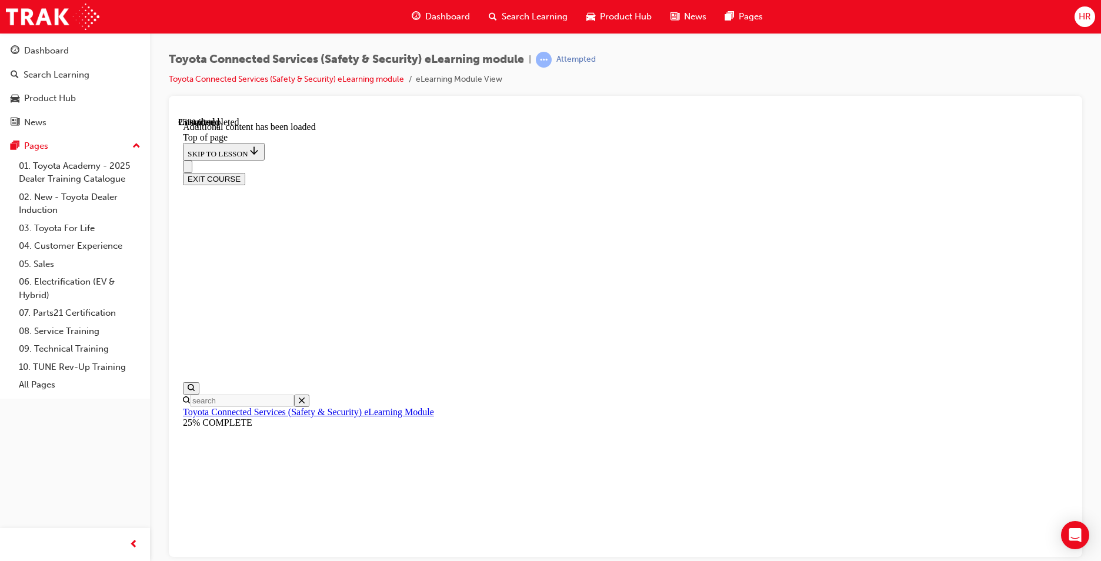
scroll to position [278, 0]
drag, startPoint x: 678, startPoint y: 537, endPoint x: 672, endPoint y: 535, distance: 6.3
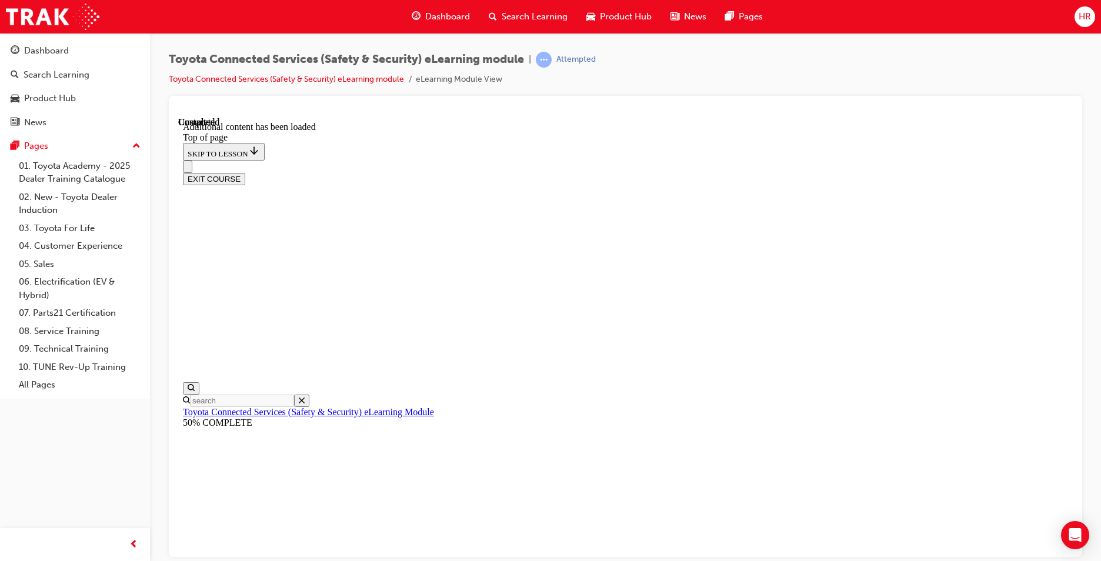
scroll to position [37, 0]
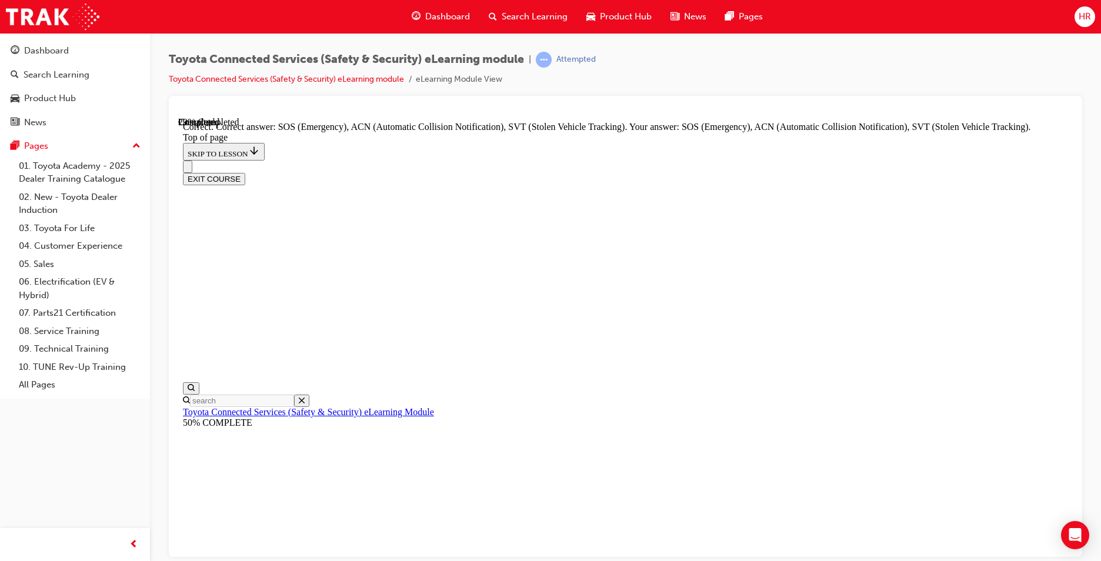
scroll to position [277, 0]
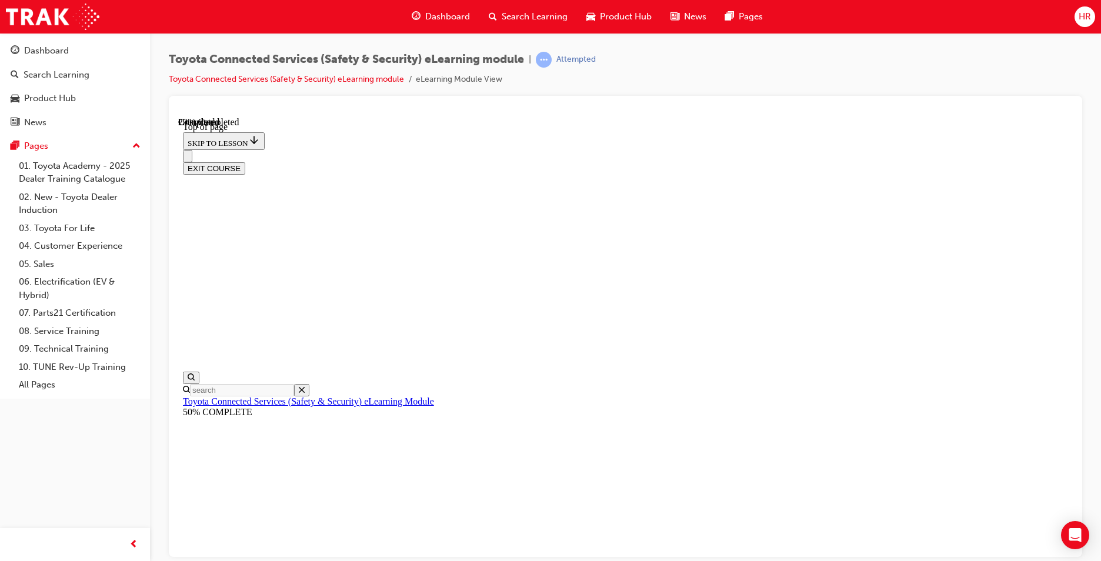
scroll to position [162, 0]
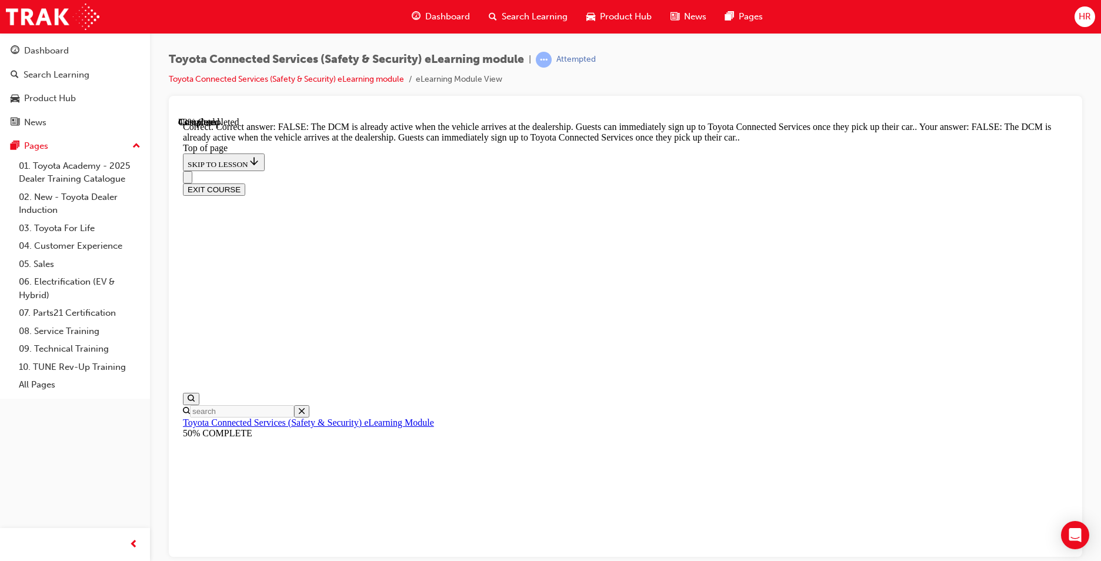
scroll to position [199, 0]
drag, startPoint x: 697, startPoint y: 520, endPoint x: 703, endPoint y: 503, distance: 17.9
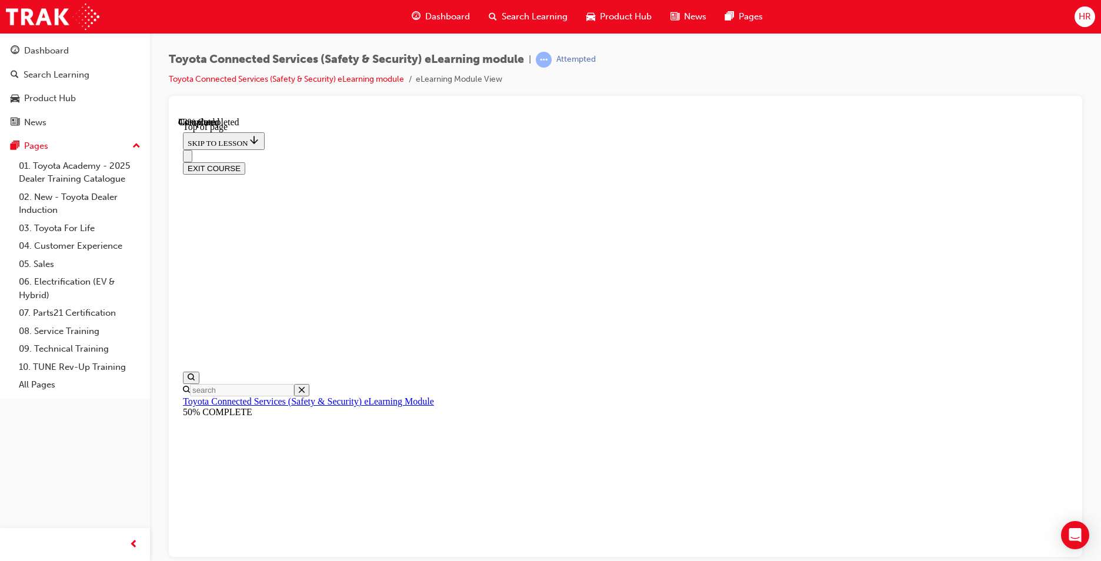
scroll to position [126, 0]
drag, startPoint x: 656, startPoint y: 339, endPoint x: 766, endPoint y: 337, distance: 110.5
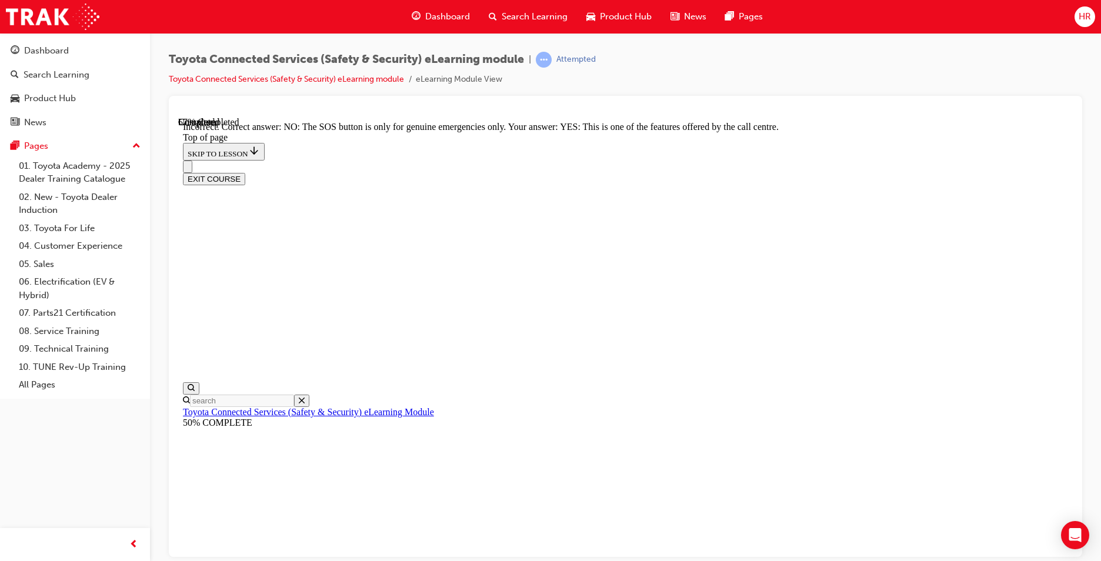
scroll to position [163, 0]
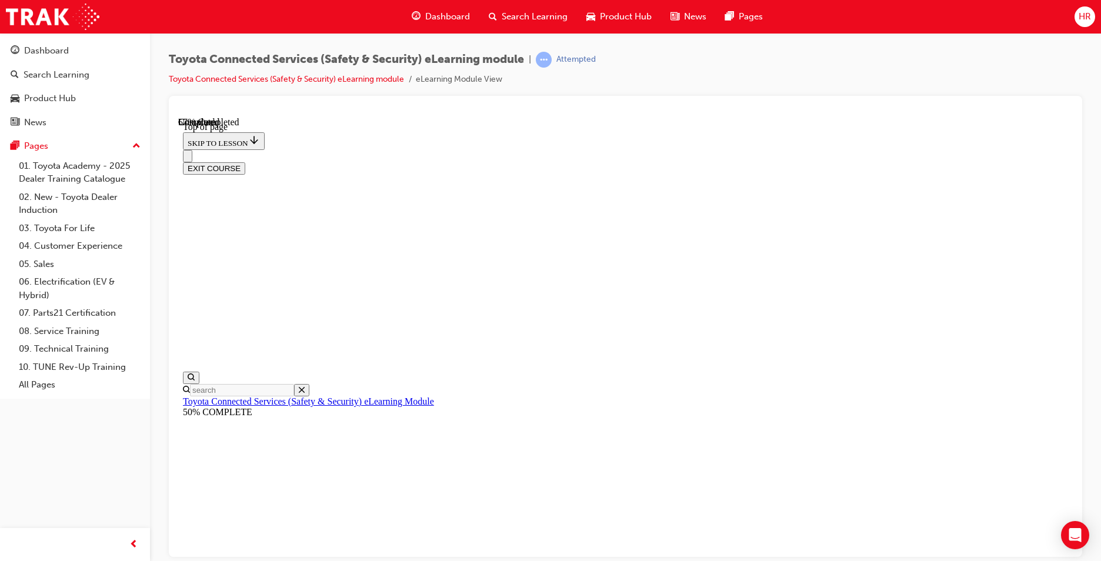
scroll to position [173, 0]
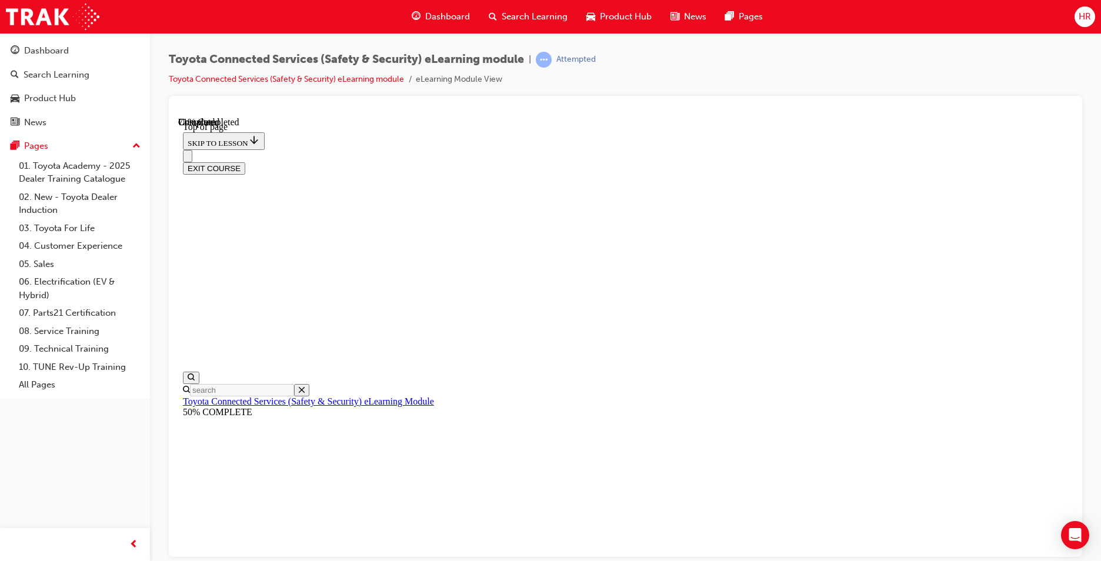
drag, startPoint x: 558, startPoint y: 472, endPoint x: 744, endPoint y: 487, distance: 186.9
drag, startPoint x: 705, startPoint y: 540, endPoint x: 694, endPoint y: 534, distance: 12.4
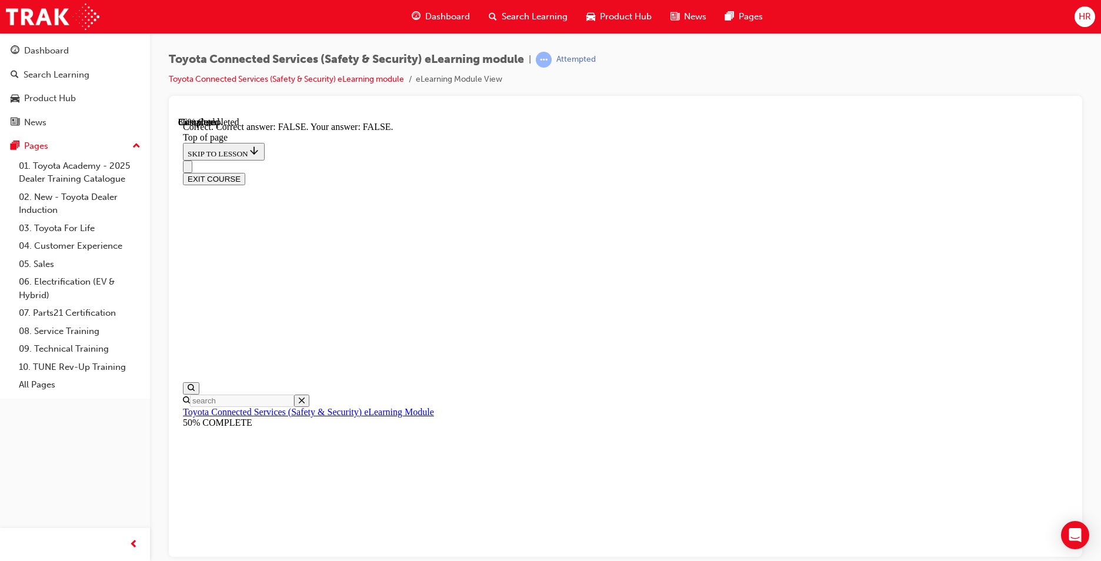
scroll to position [163, 0]
drag, startPoint x: 697, startPoint y: 523, endPoint x: 697, endPoint y: 514, distance: 8.8
drag, startPoint x: 697, startPoint y: 514, endPoint x: 673, endPoint y: 504, distance: 26.6
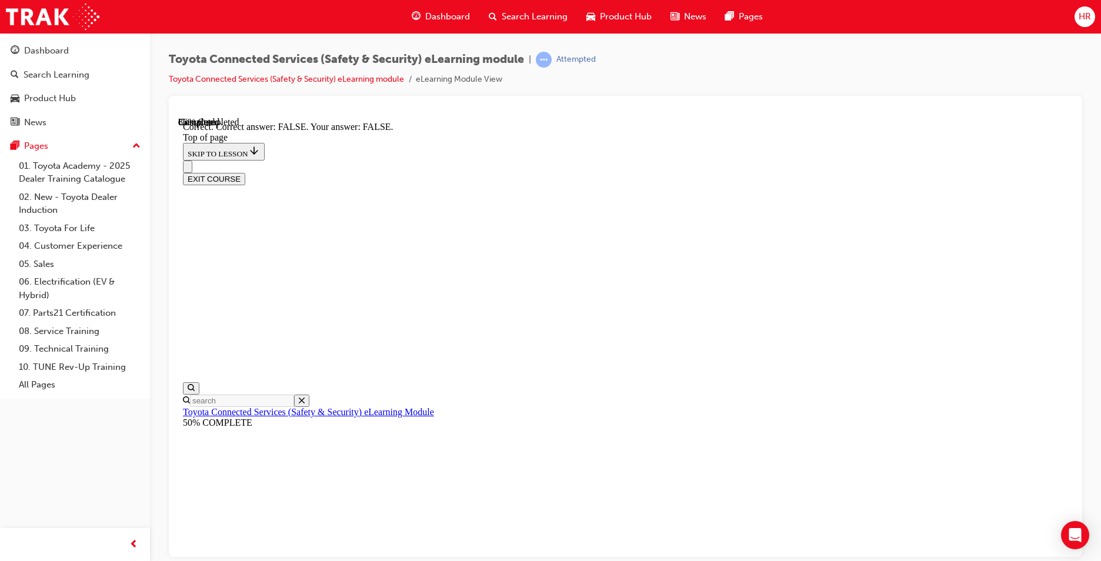
scroll to position [36, 0]
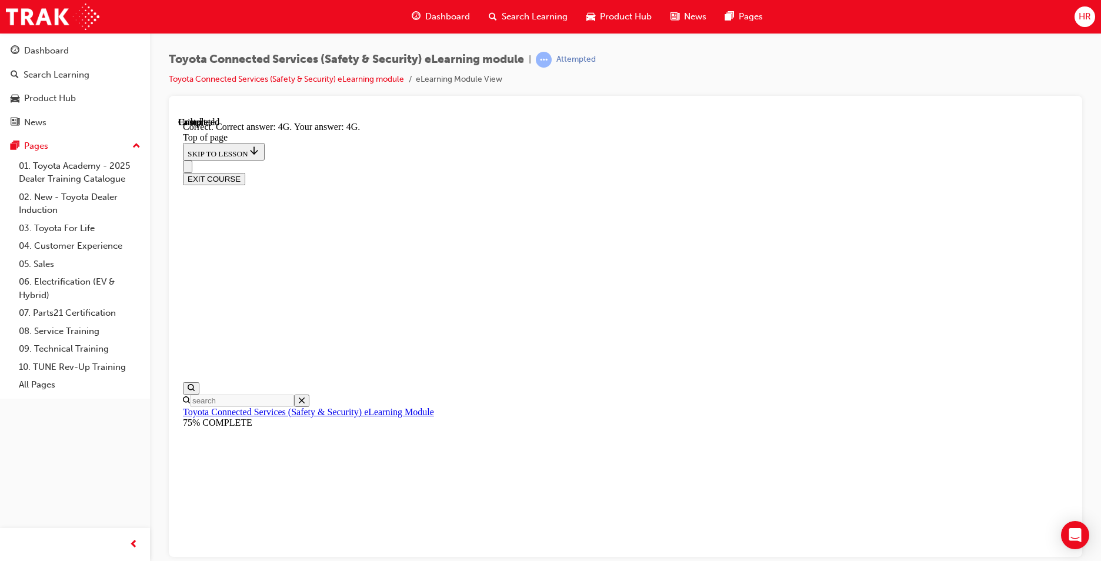
scroll to position [238, 0]
drag, startPoint x: 681, startPoint y: 500, endPoint x: 677, endPoint y: 504, distance: 6.2
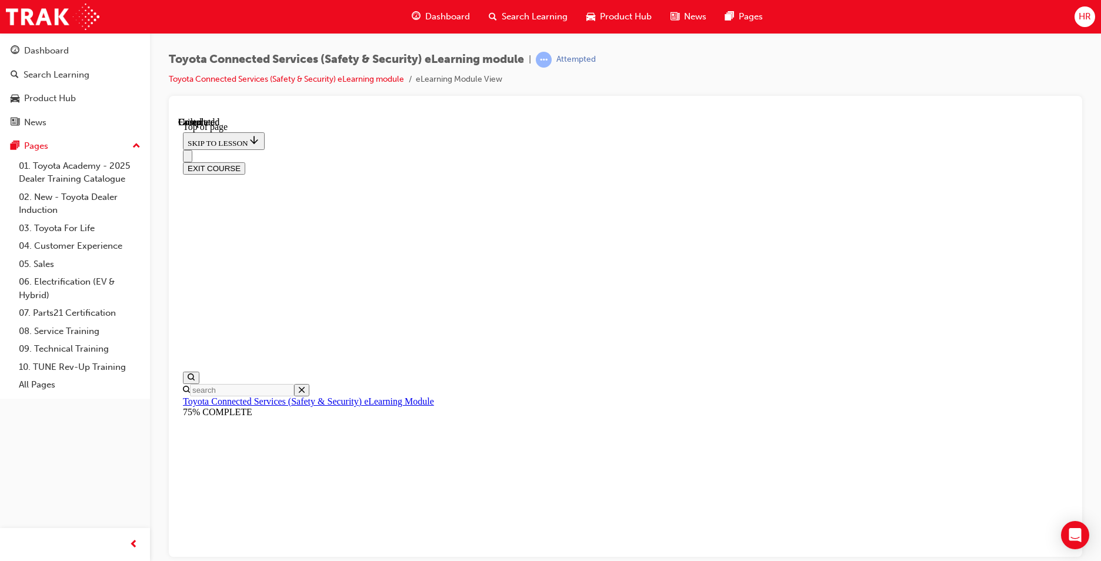
scroll to position [196, 0]
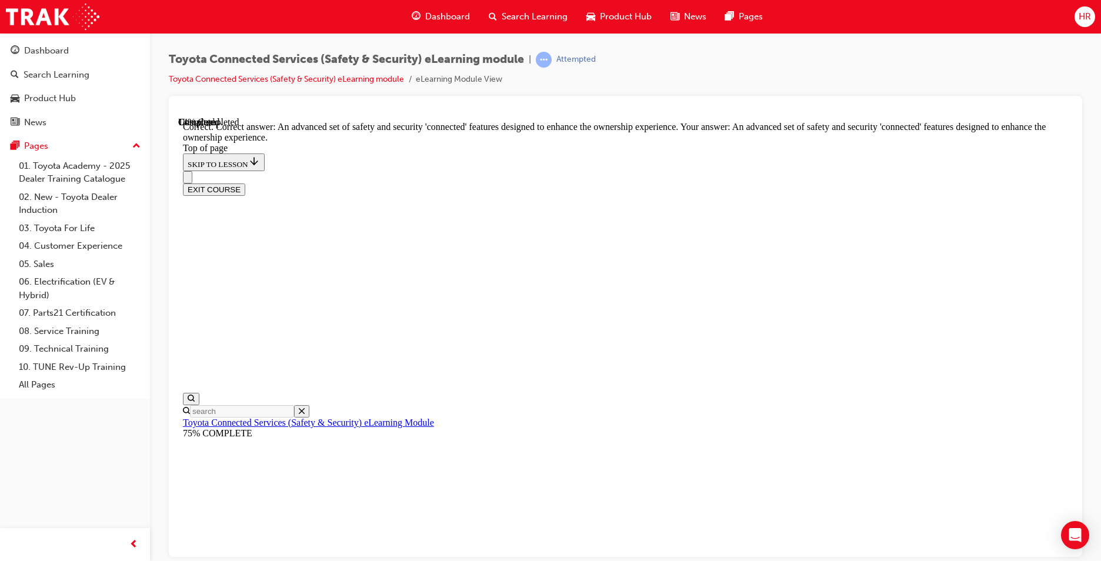
drag, startPoint x: 617, startPoint y: 299, endPoint x: 610, endPoint y: 349, distance: 50.4
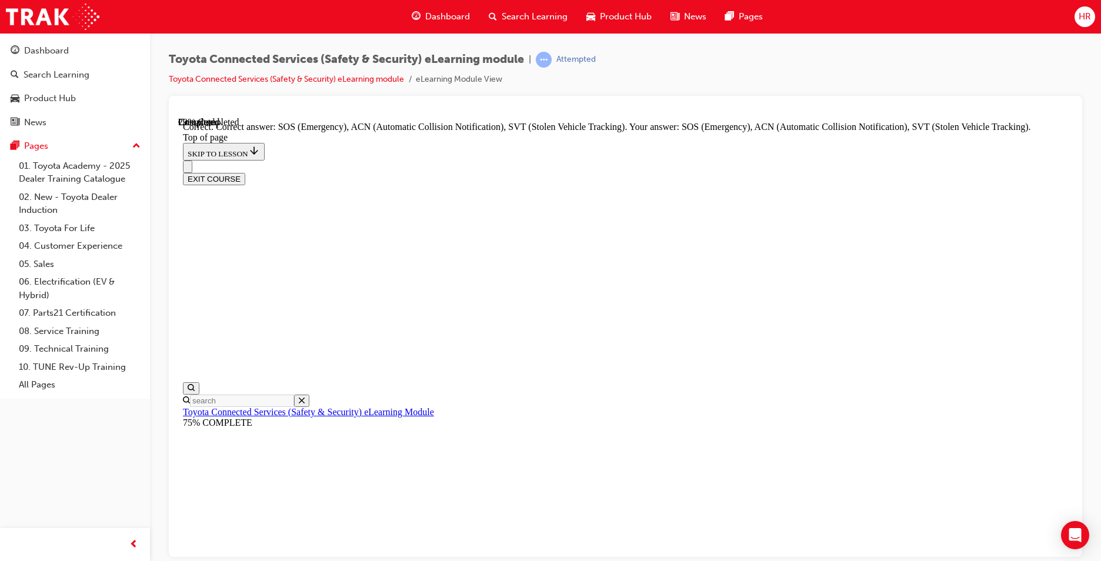
scroll to position [277, 0]
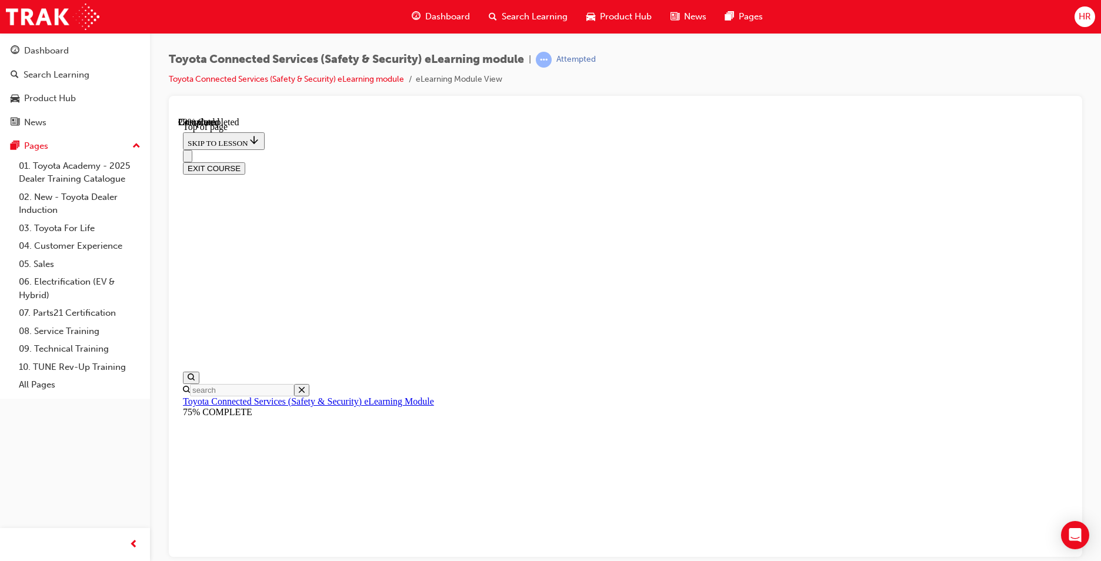
scroll to position [36, 0]
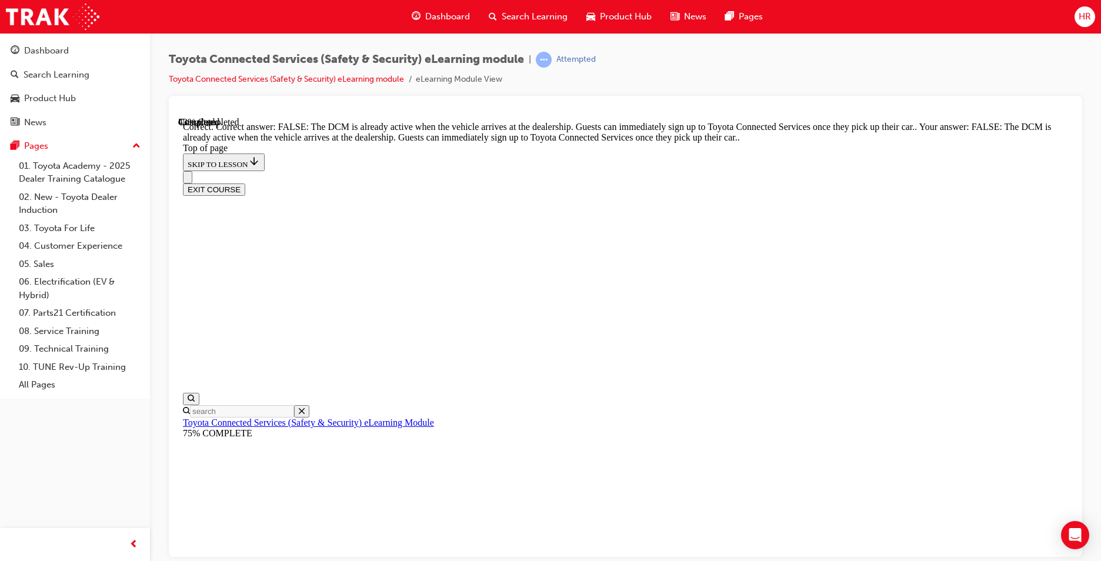
scroll to position [199, 0]
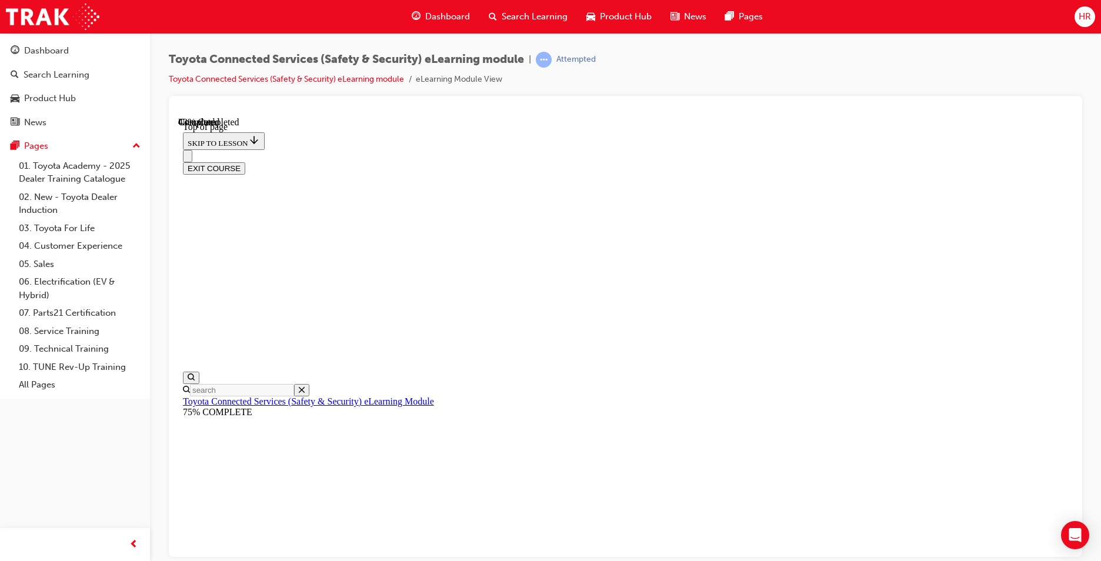
drag, startPoint x: 701, startPoint y: 534, endPoint x: 685, endPoint y: 518, distance: 22.9
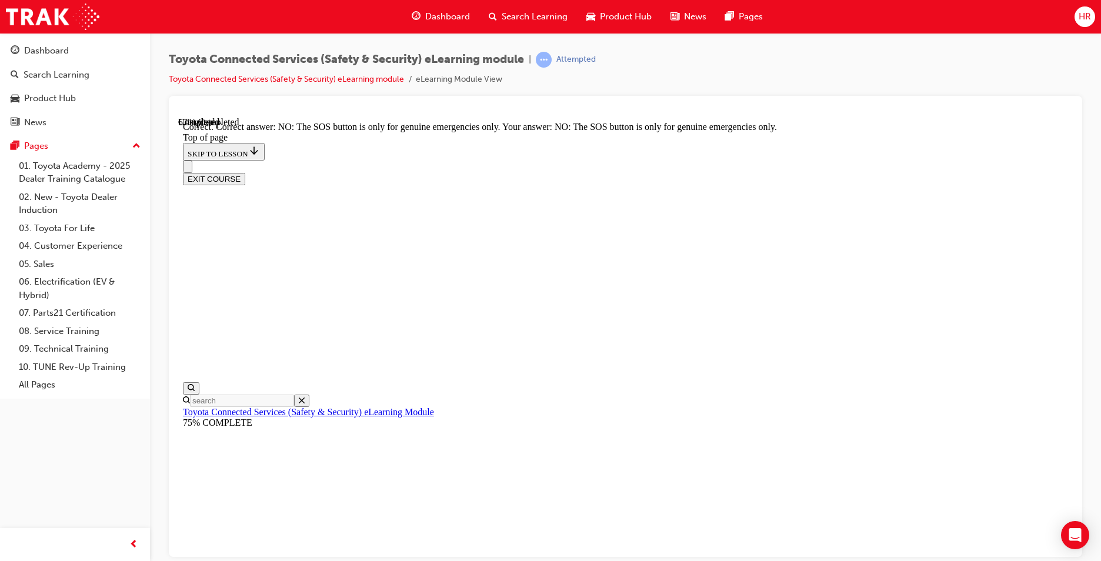
scroll to position [163, 0]
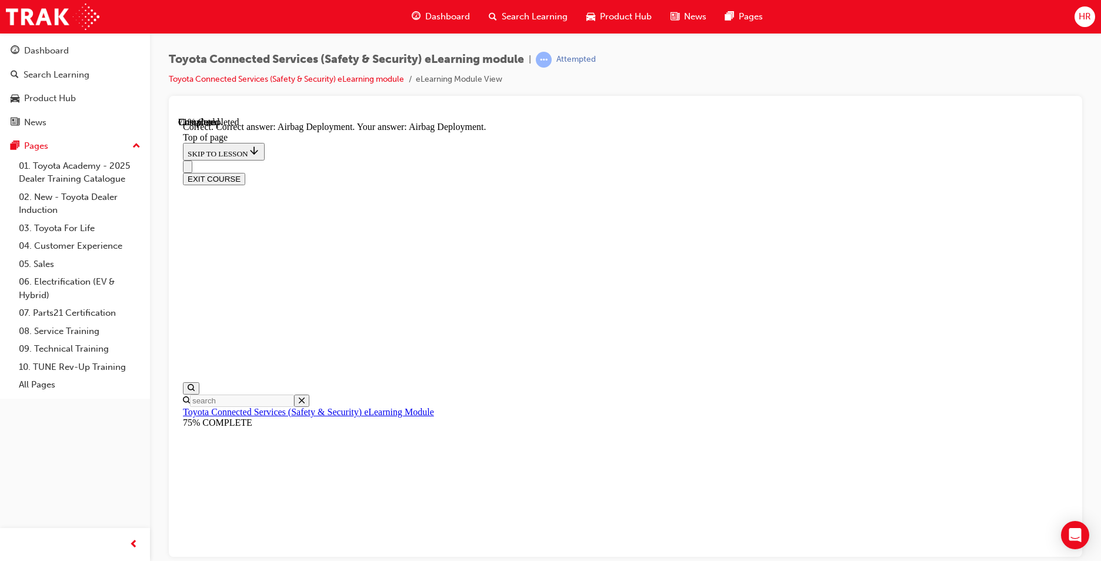
scroll to position [218, 0]
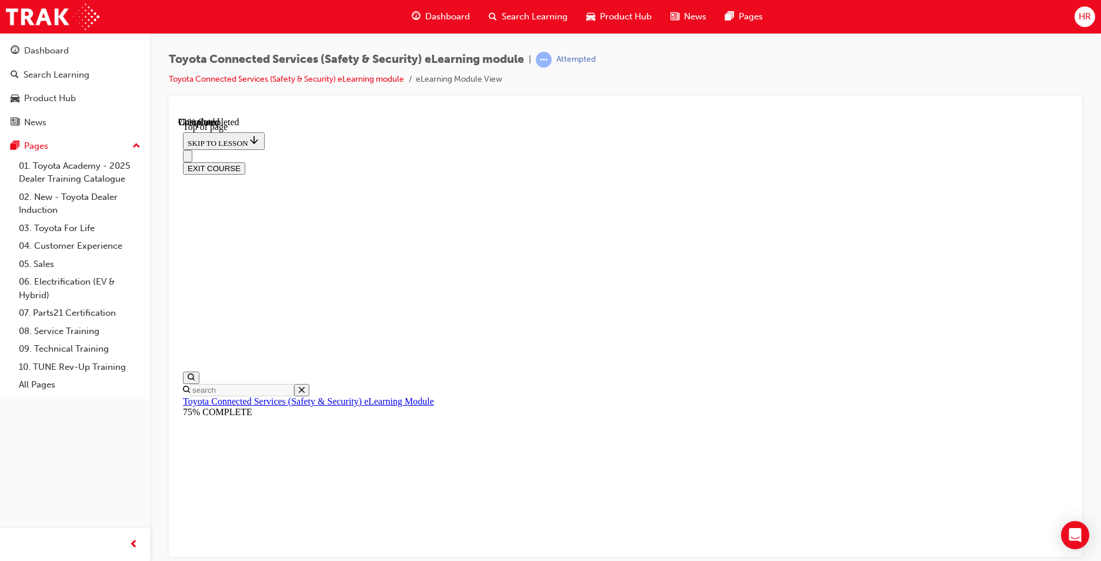
scroll to position [126, 0]
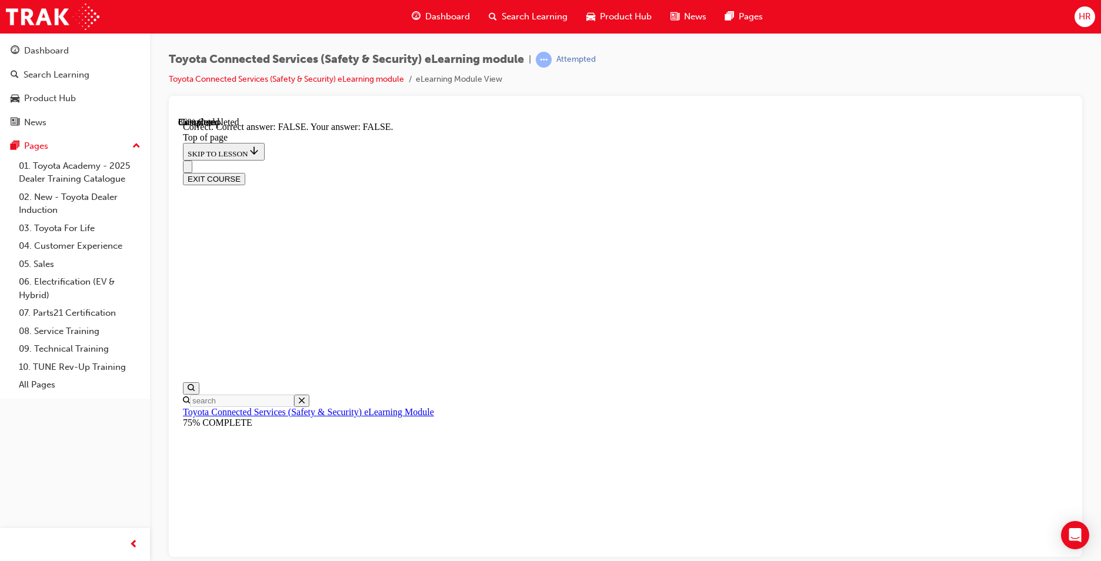
scroll to position [163, 0]
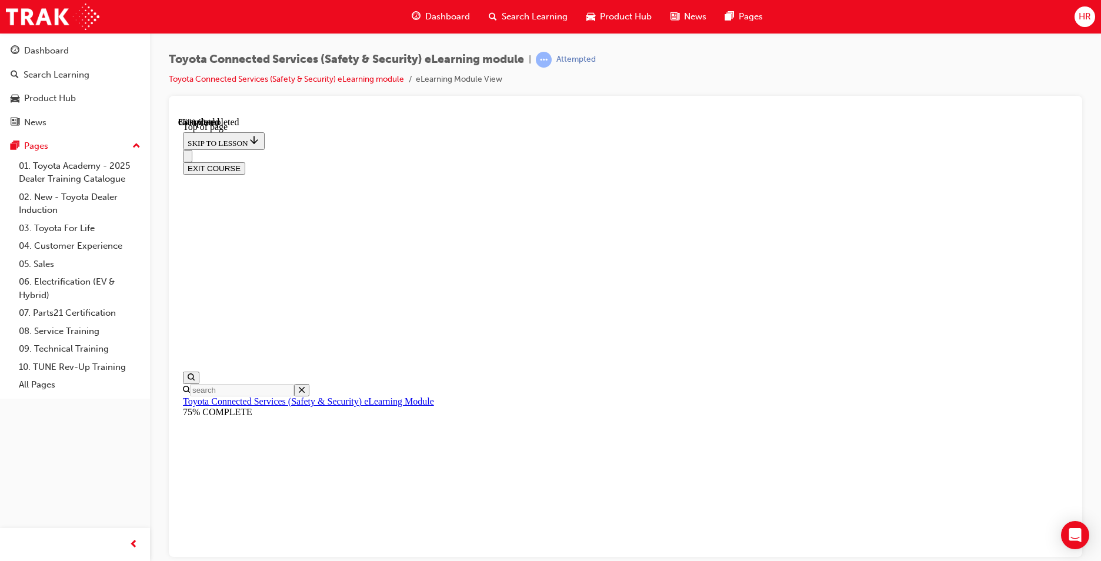
scroll to position [188, 0]
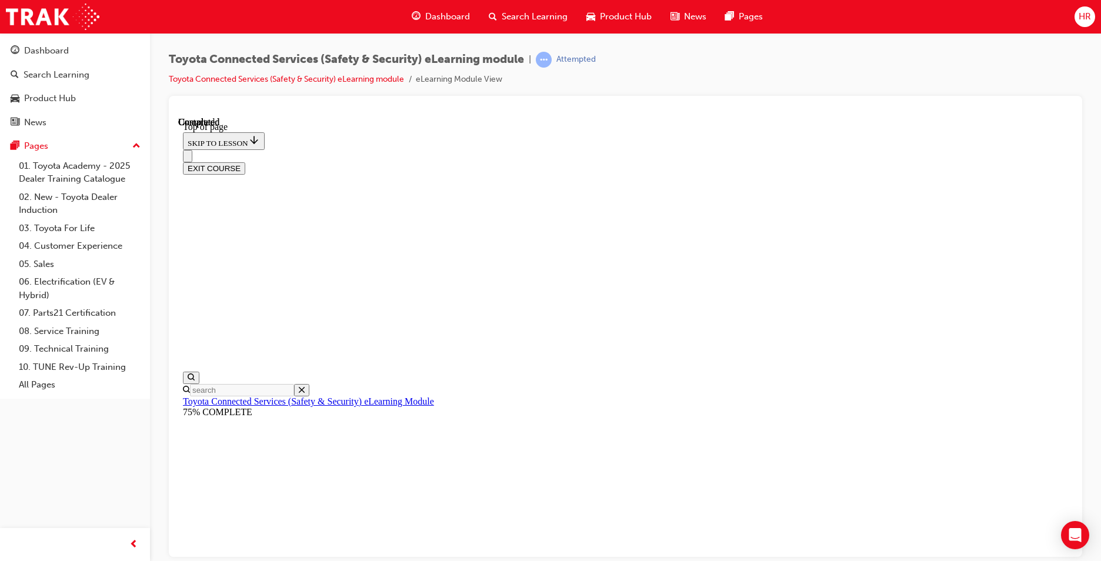
scroll to position [196, 0]
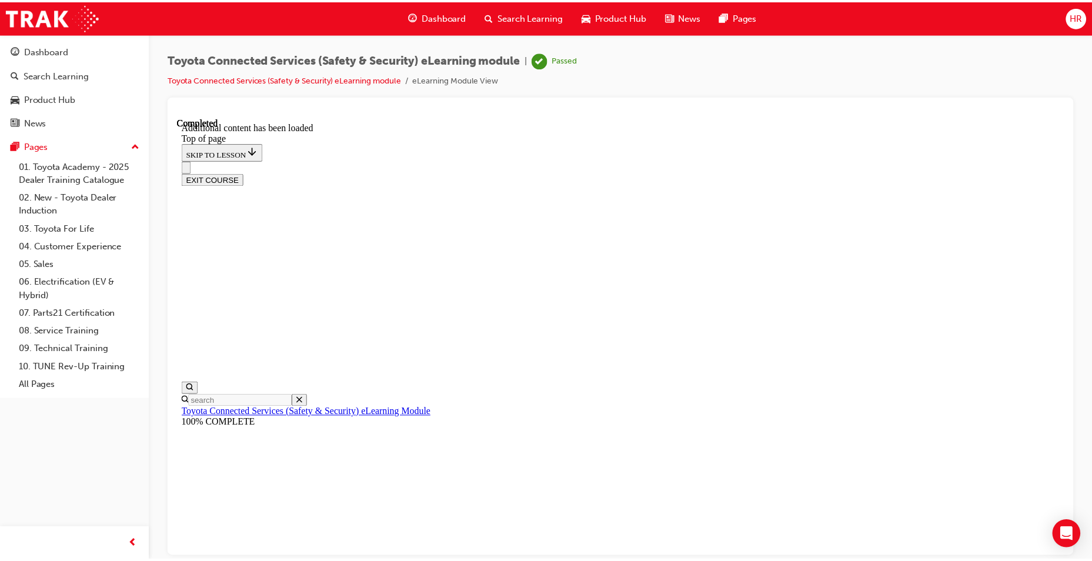
scroll to position [0, 0]
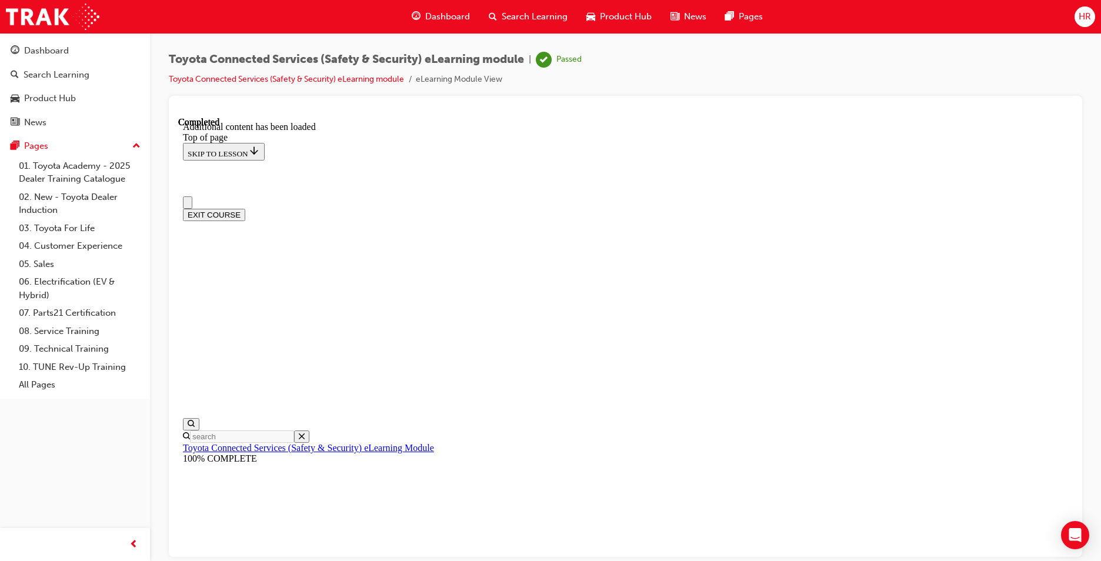
click at [199, 205] on icon "Close navigation menu" at bounding box center [194, 209] width 12 height 8
click at [441, 19] on span "Dashboard" at bounding box center [447, 17] width 45 height 14
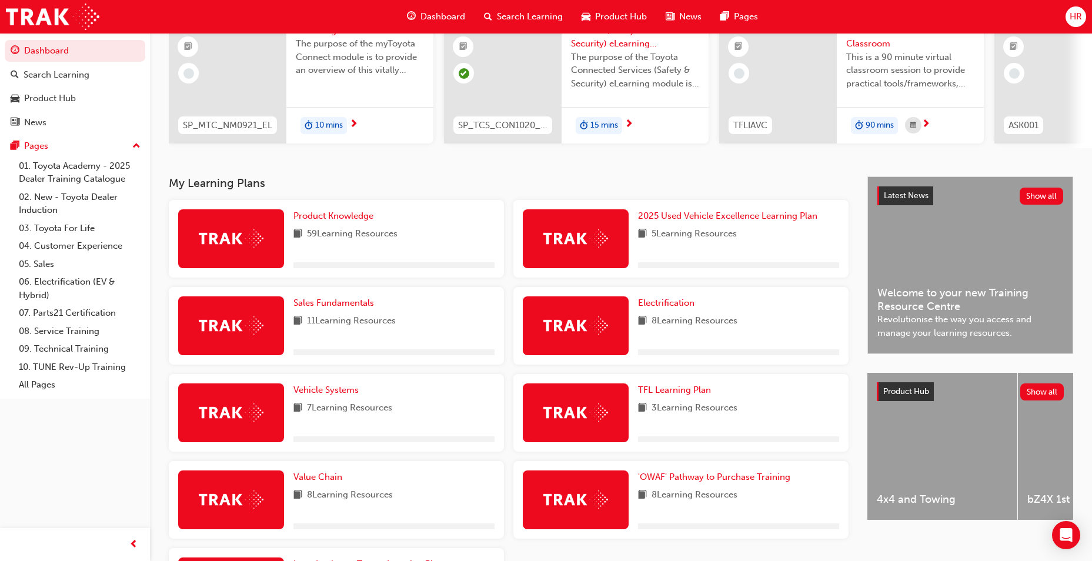
scroll to position [250, 0]
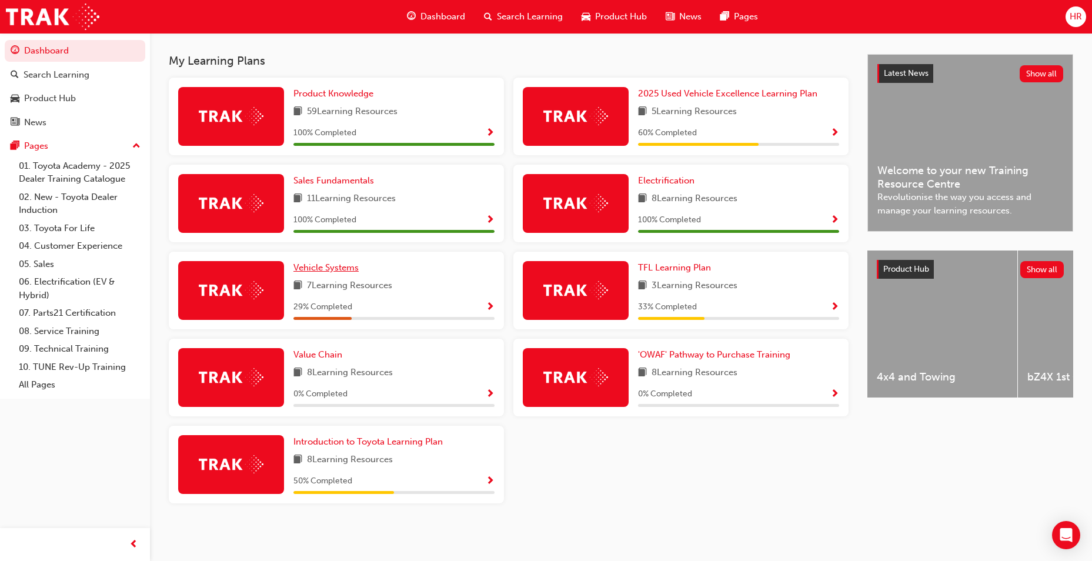
click at [325, 268] on span "Vehicle Systems" at bounding box center [325, 267] width 65 height 11
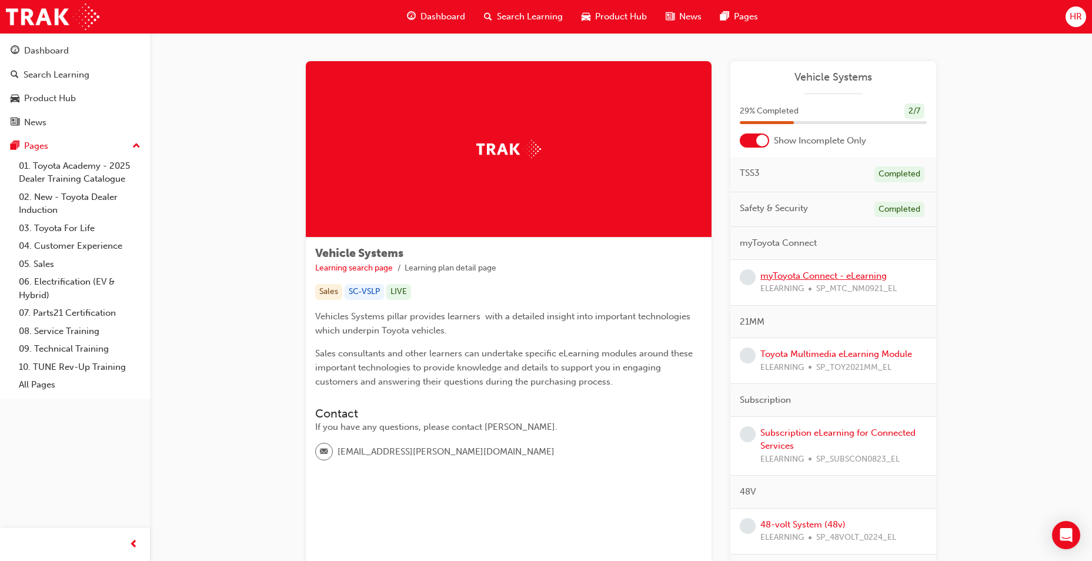
click at [795, 273] on link "myToyota Connect - eLearning" at bounding box center [823, 275] width 126 height 11
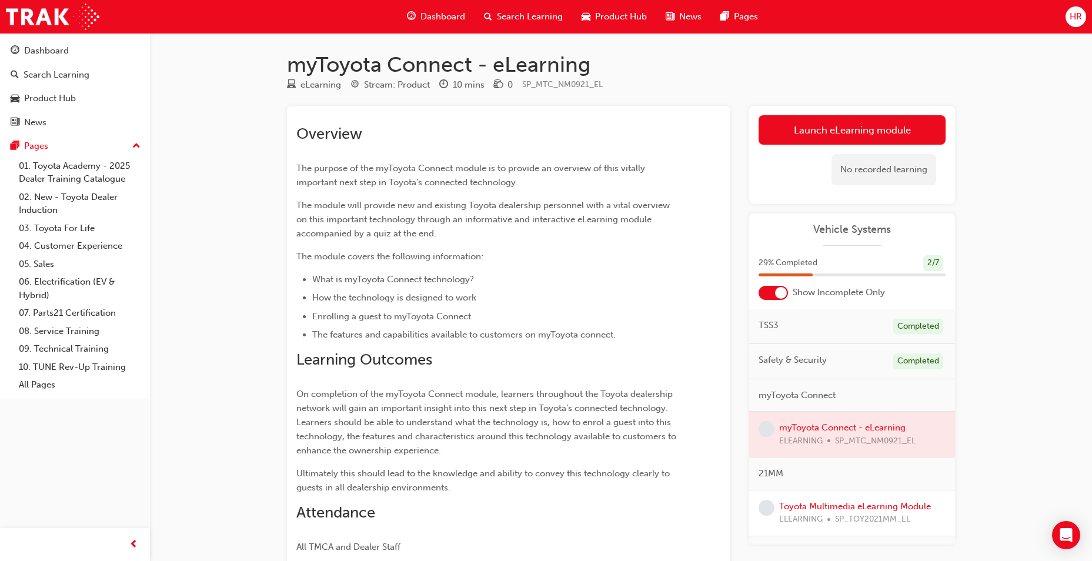
click at [811, 422] on div at bounding box center [852, 434] width 206 height 45
click at [880, 123] on link "Launch eLearning module" at bounding box center [851, 129] width 187 height 29
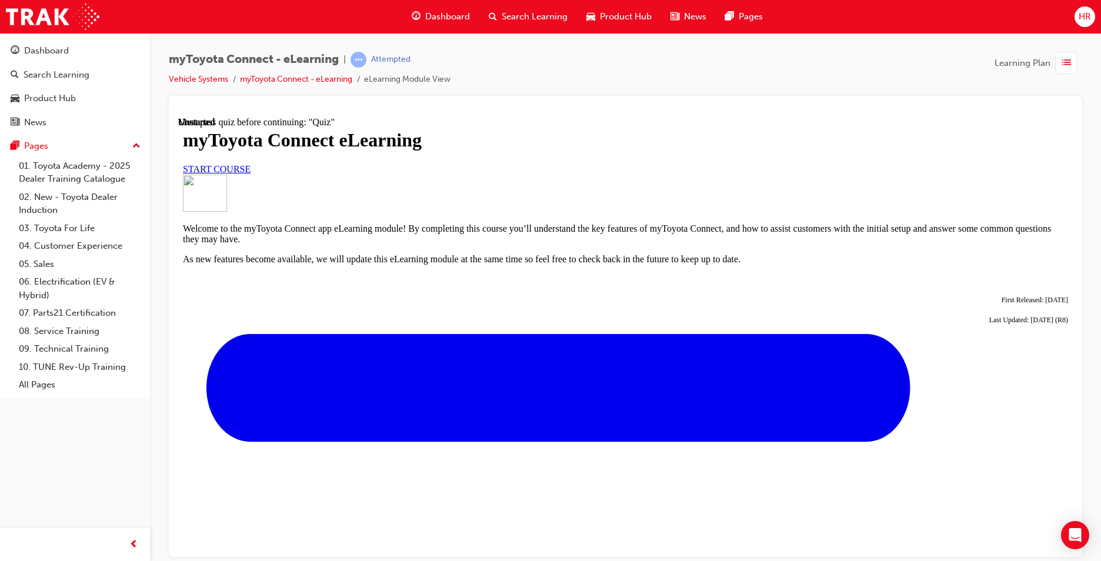
click at [250, 173] on link "START COURSE" at bounding box center [217, 168] width 68 height 10
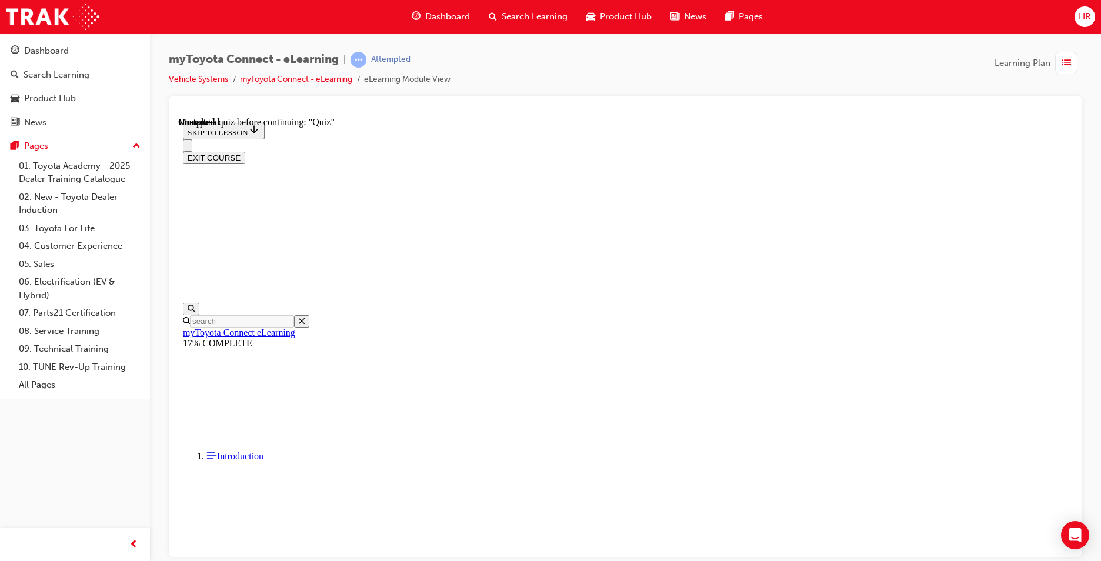
scroll to position [1005, 0]
drag, startPoint x: 643, startPoint y: 536, endPoint x: 643, endPoint y: 497, distance: 38.8
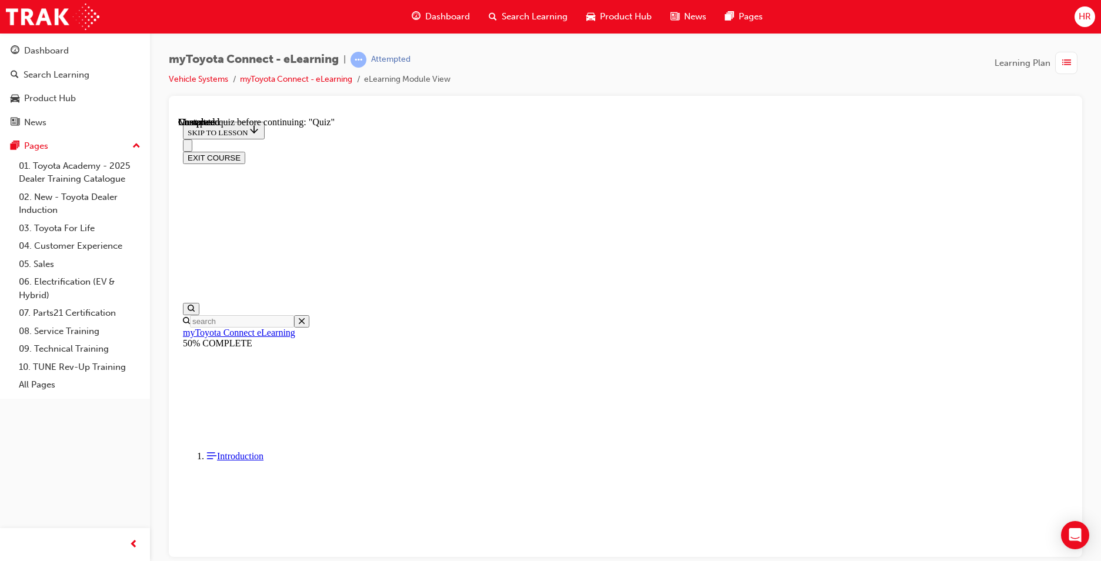
scroll to position [309, 0]
drag, startPoint x: 671, startPoint y: 399, endPoint x: 674, endPoint y: 379, distance: 20.9
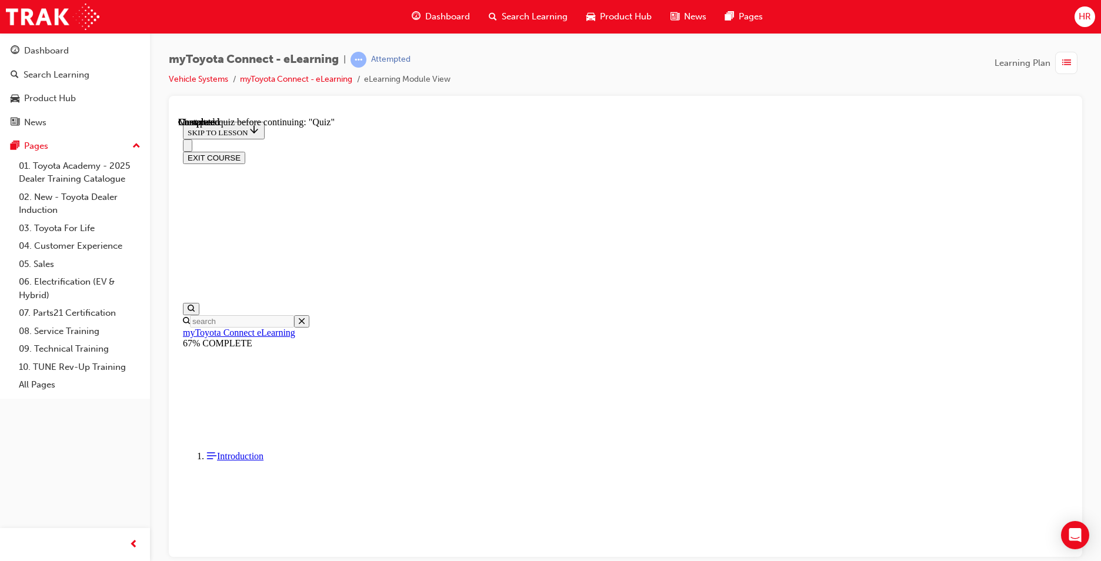
drag, startPoint x: 674, startPoint y: 379, endPoint x: 679, endPoint y: 364, distance: 15.4
drag, startPoint x: 597, startPoint y: 518, endPoint x: 643, endPoint y: 366, distance: 158.5
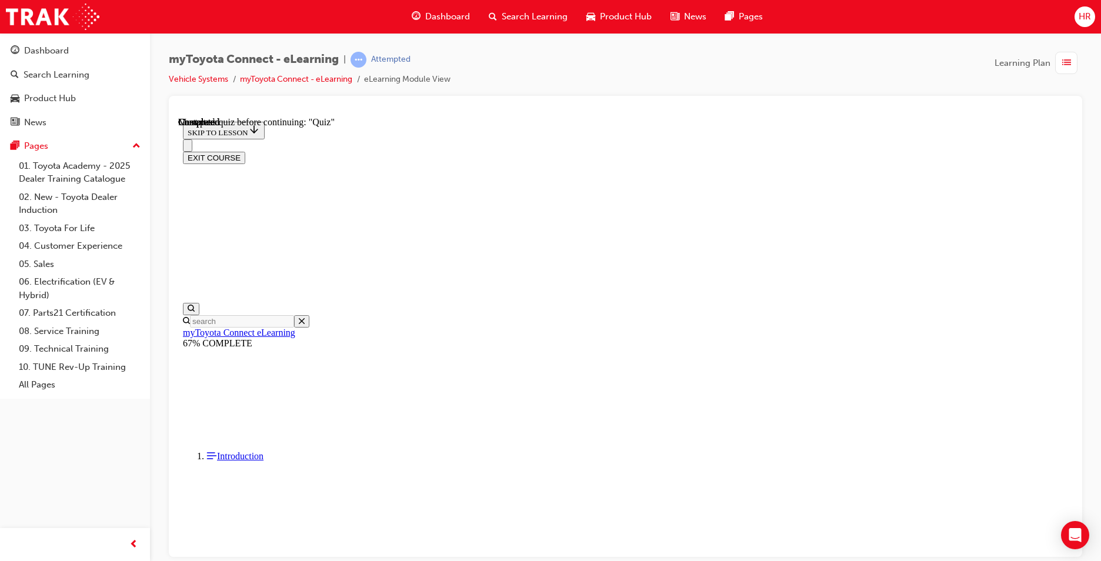
drag, startPoint x: 603, startPoint y: 265, endPoint x: 600, endPoint y: 238, distance: 27.2
drag, startPoint x: 598, startPoint y: 121, endPoint x: 597, endPoint y: 144, distance: 23.0
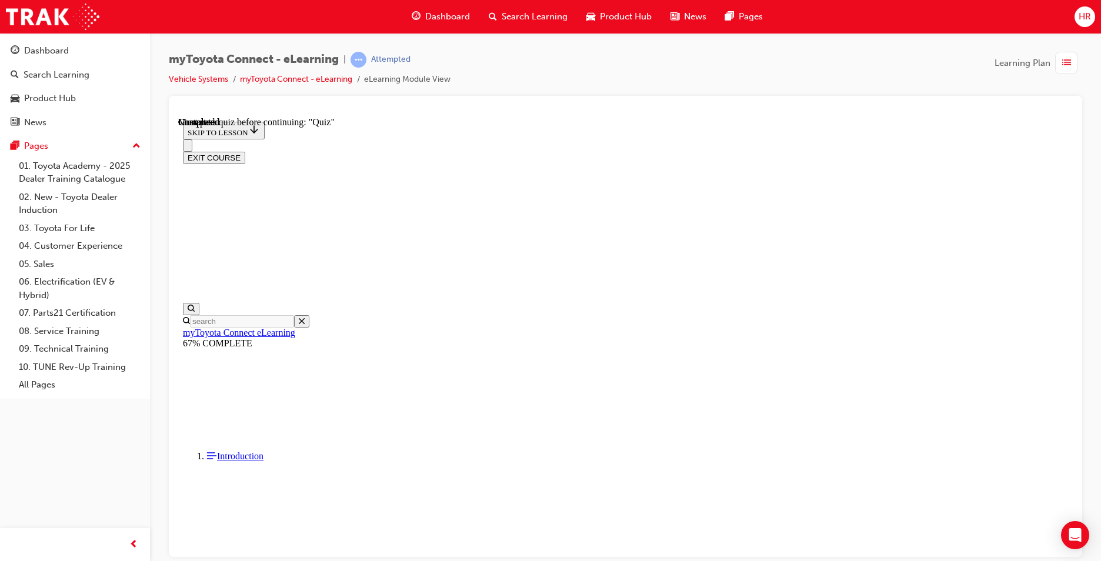
scroll to position [737, 0]
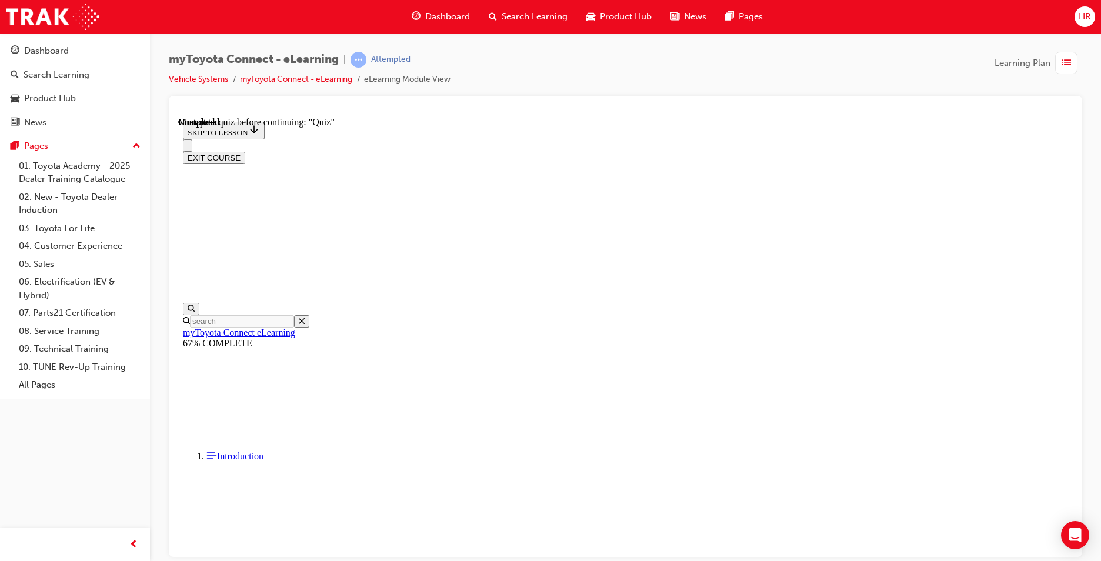
drag, startPoint x: 536, startPoint y: 436, endPoint x: 538, endPoint y: 421, distance: 15.4
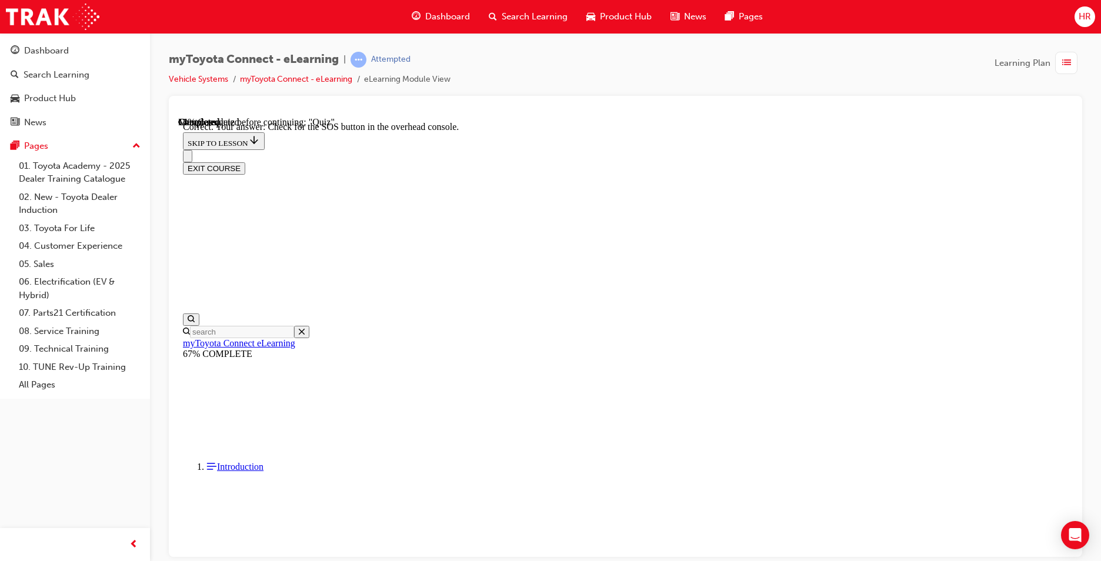
scroll to position [161, 0]
drag, startPoint x: 693, startPoint y: 516, endPoint x: 688, endPoint y: 507, distance: 10.5
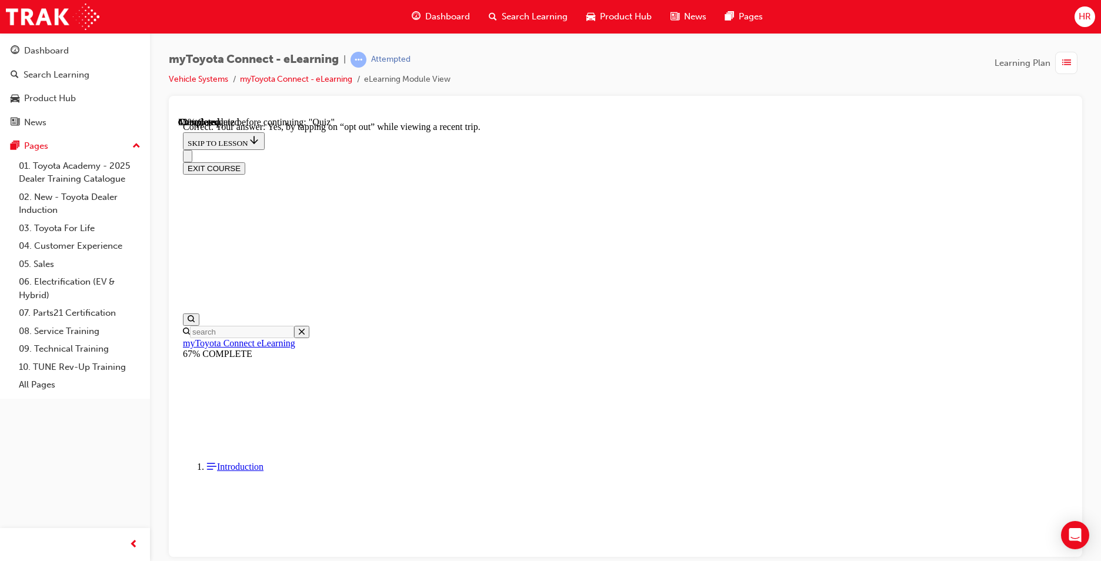
scroll to position [114, 0]
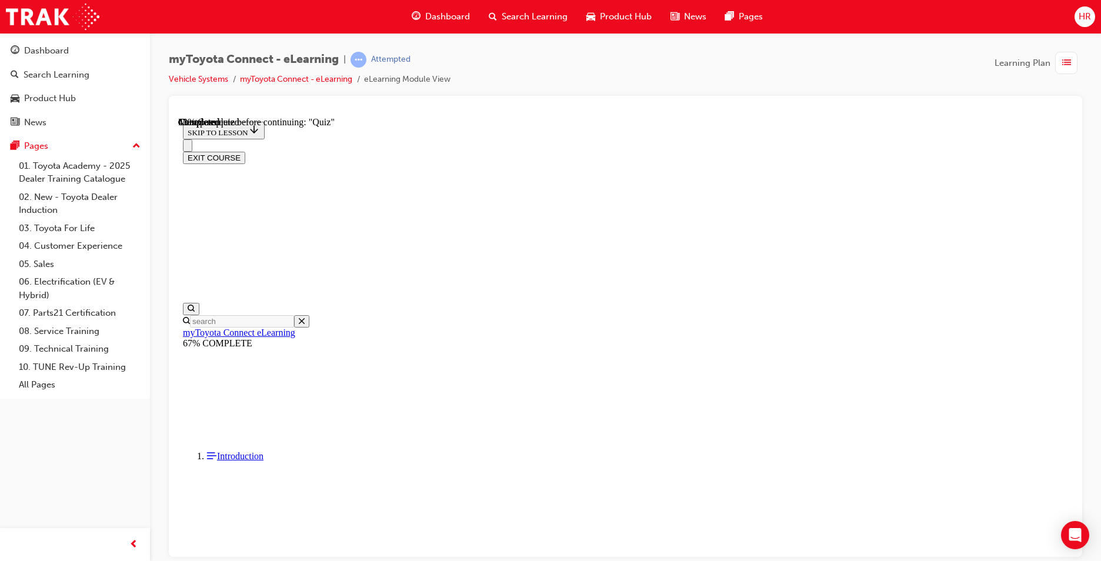
scroll to position [81, 0]
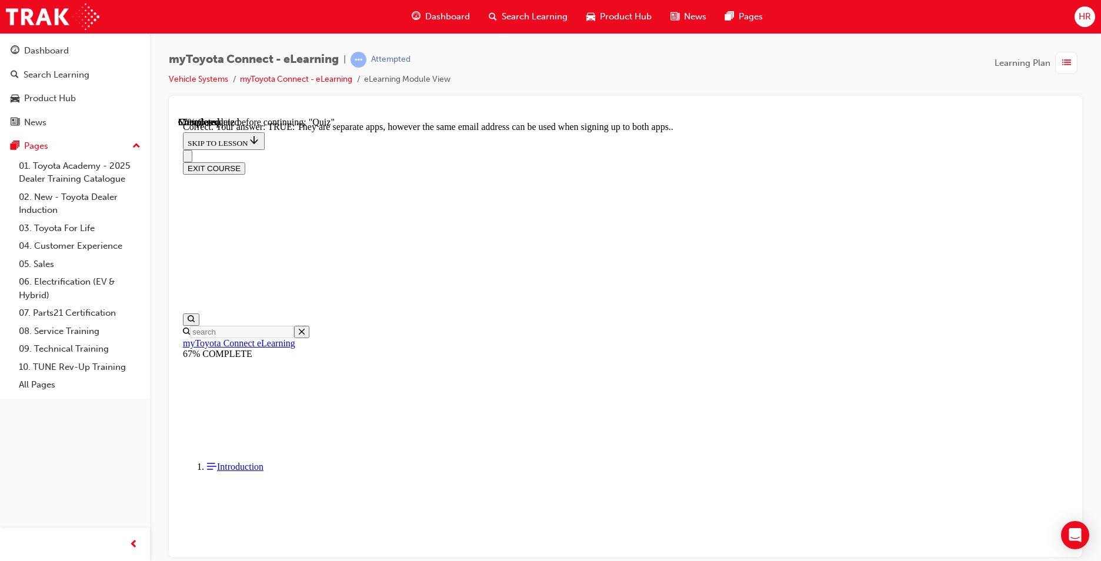
scroll to position [118, 0]
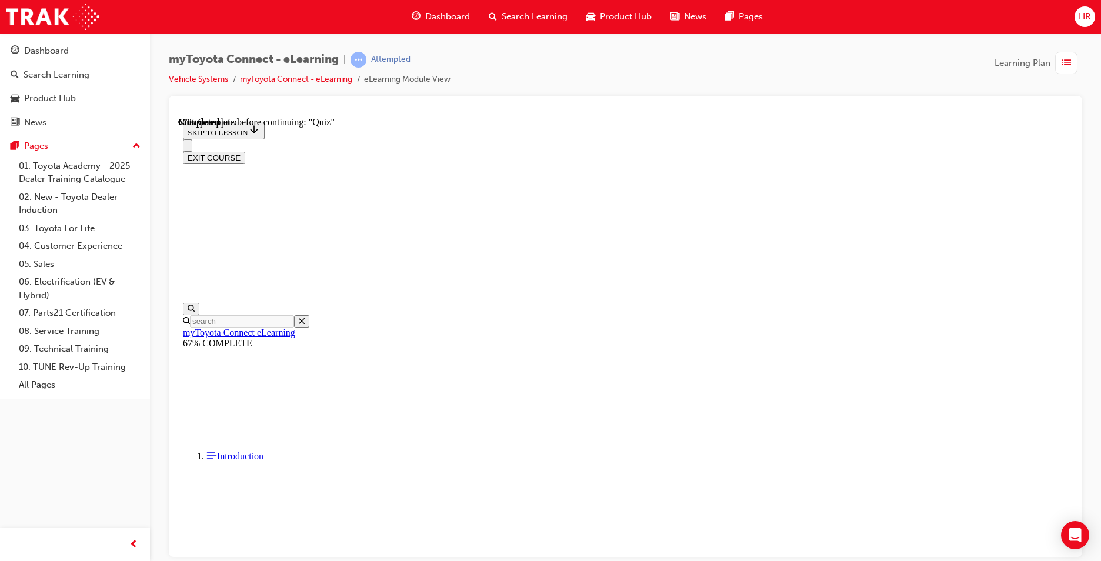
scroll to position [105, 0]
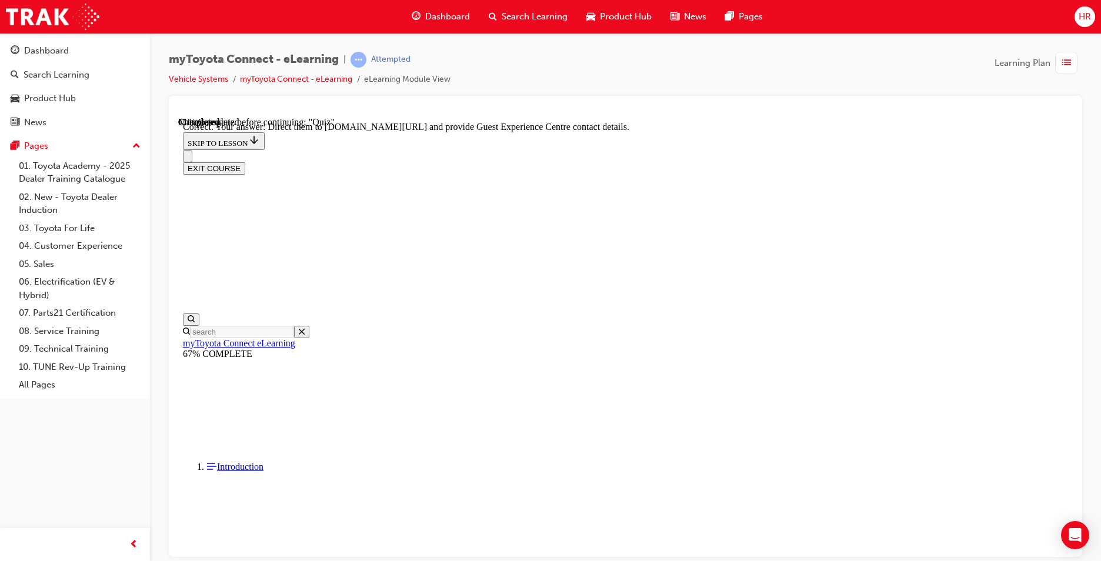
scroll to position [220, 0]
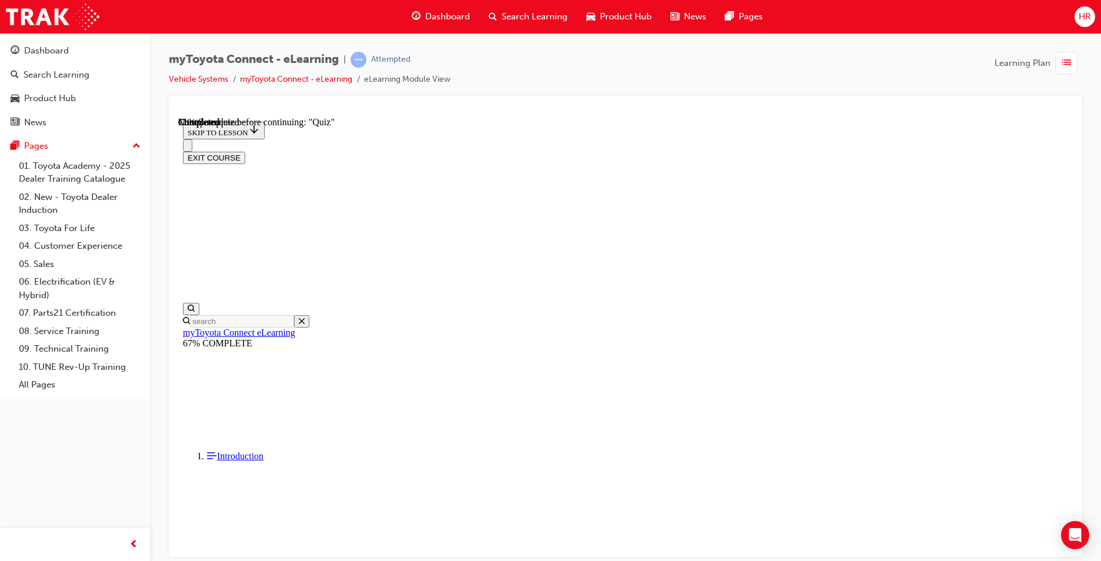
scroll to position [171, 0]
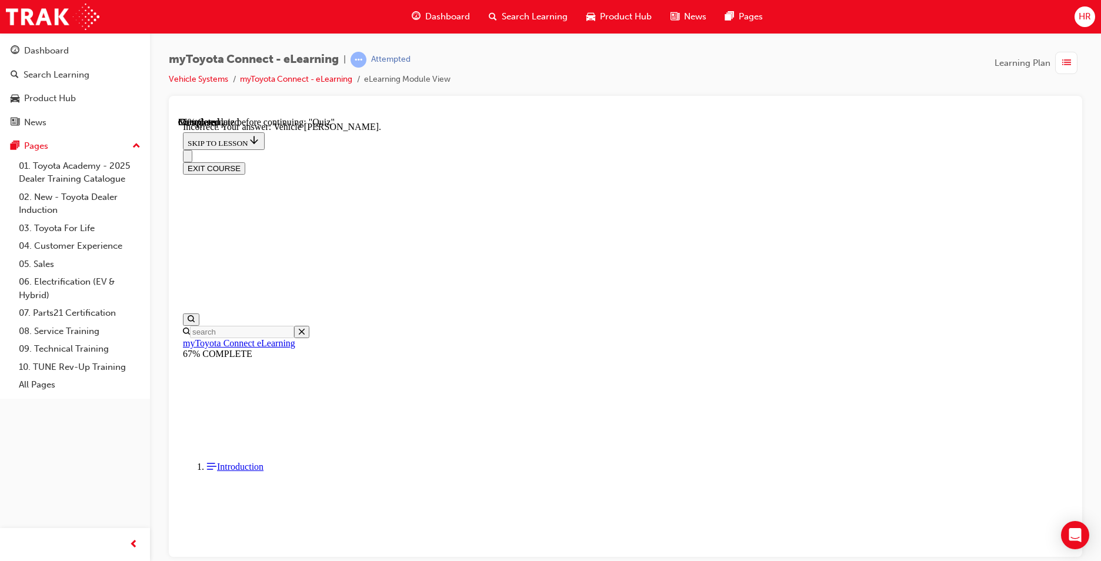
scroll to position [208, 0]
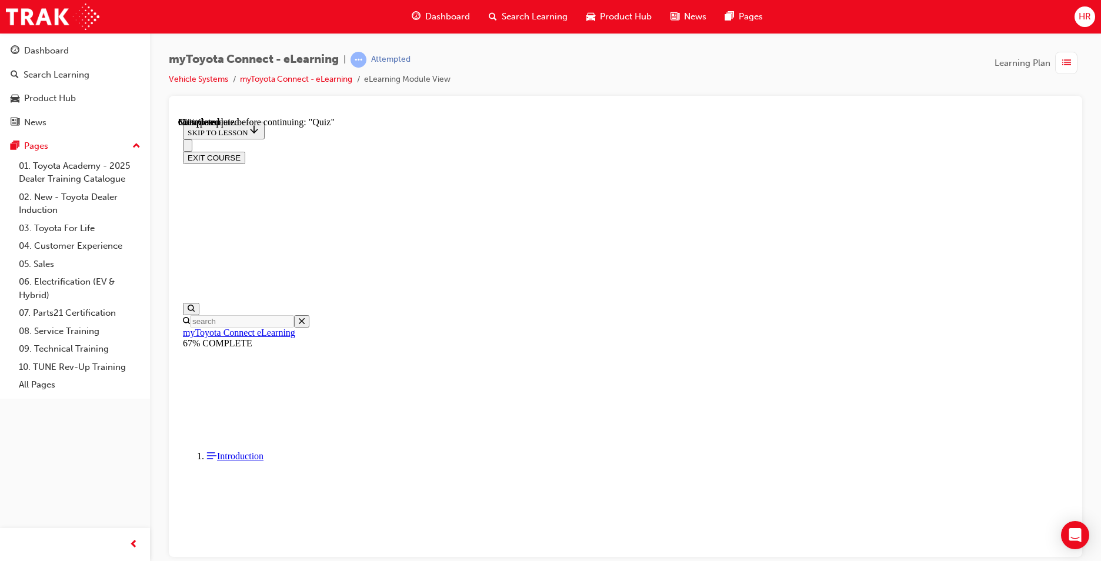
drag, startPoint x: 697, startPoint y: 479, endPoint x: 690, endPoint y: 476, distance: 7.6
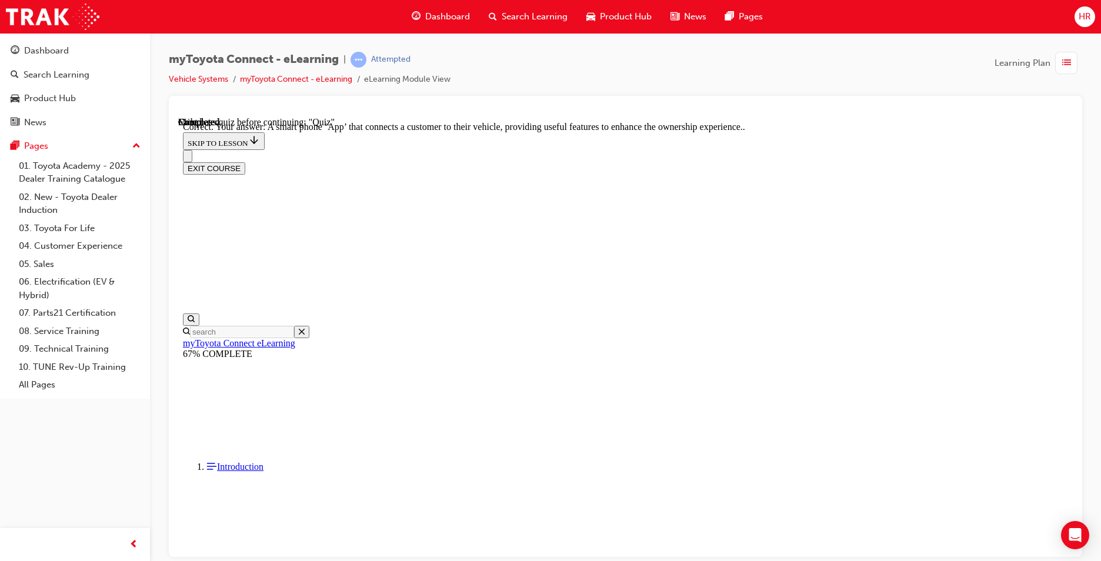
scroll to position [196, 0]
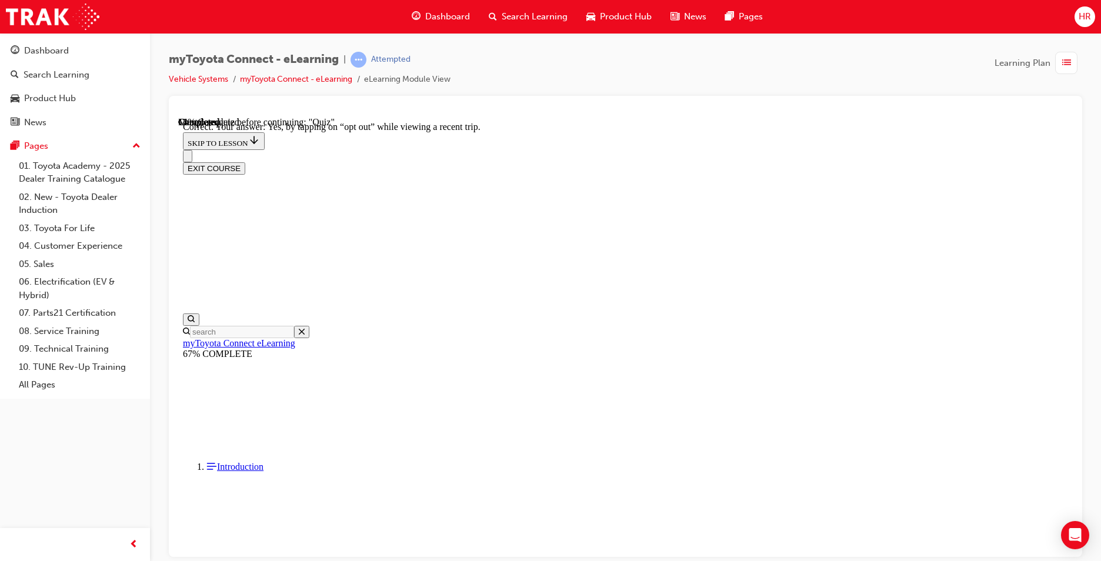
scroll to position [114, 0]
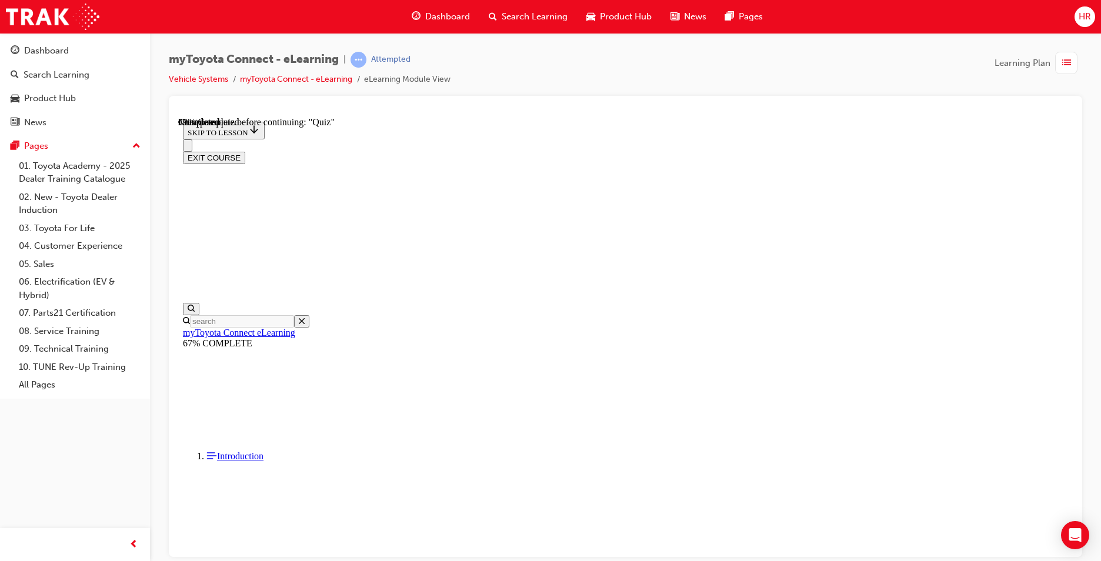
drag, startPoint x: 590, startPoint y: 296, endPoint x: 597, endPoint y: 307, distance: 13.4
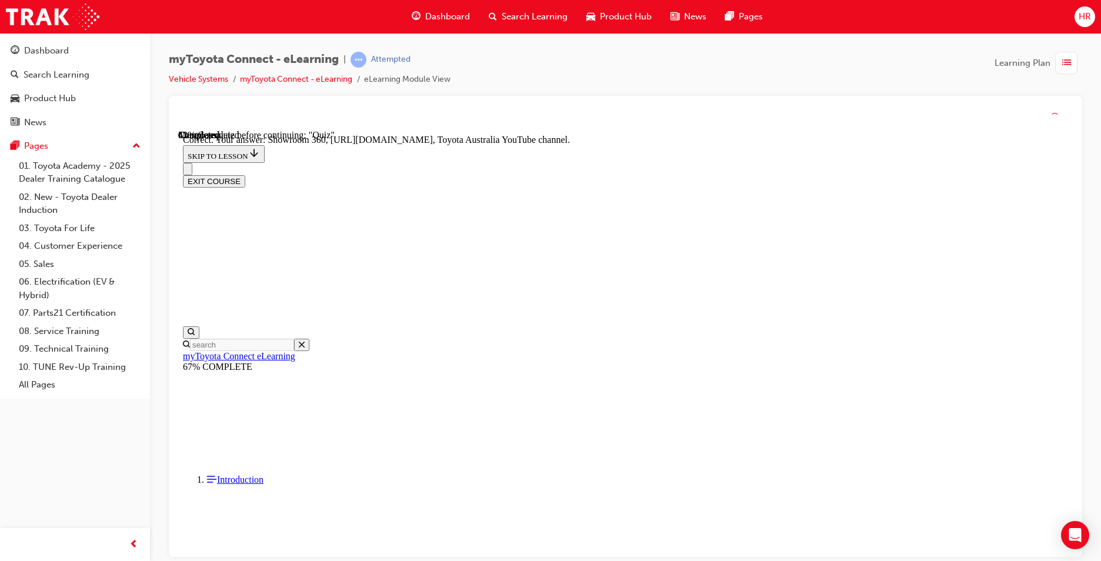
scroll to position [220, 0]
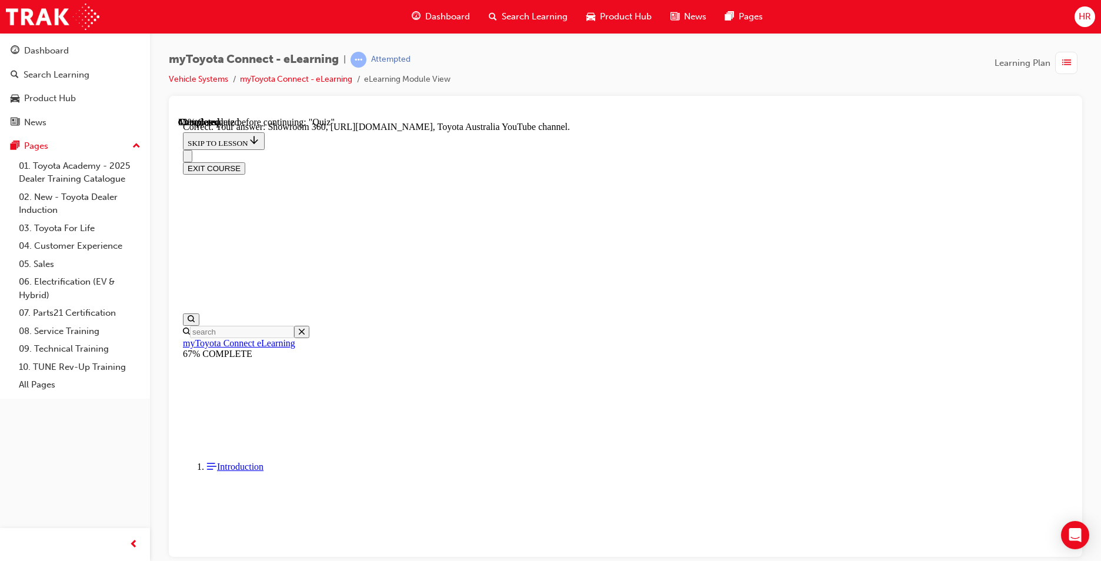
drag, startPoint x: 717, startPoint y: 509, endPoint x: 702, endPoint y: 491, distance: 22.5
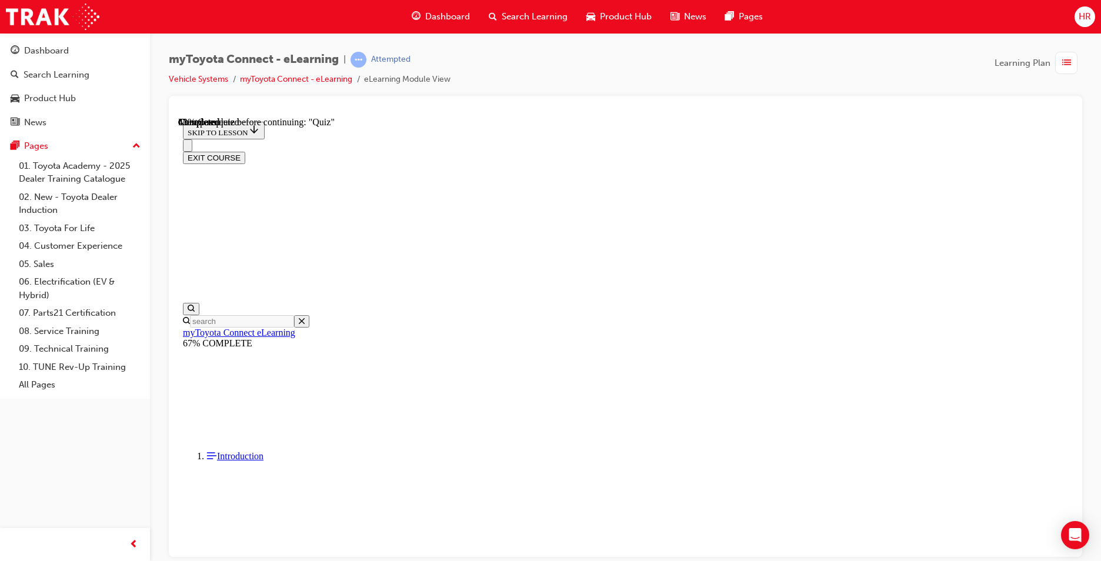
scroll to position [183, 0]
drag, startPoint x: 553, startPoint y: 306, endPoint x: 603, endPoint y: 346, distance: 63.5
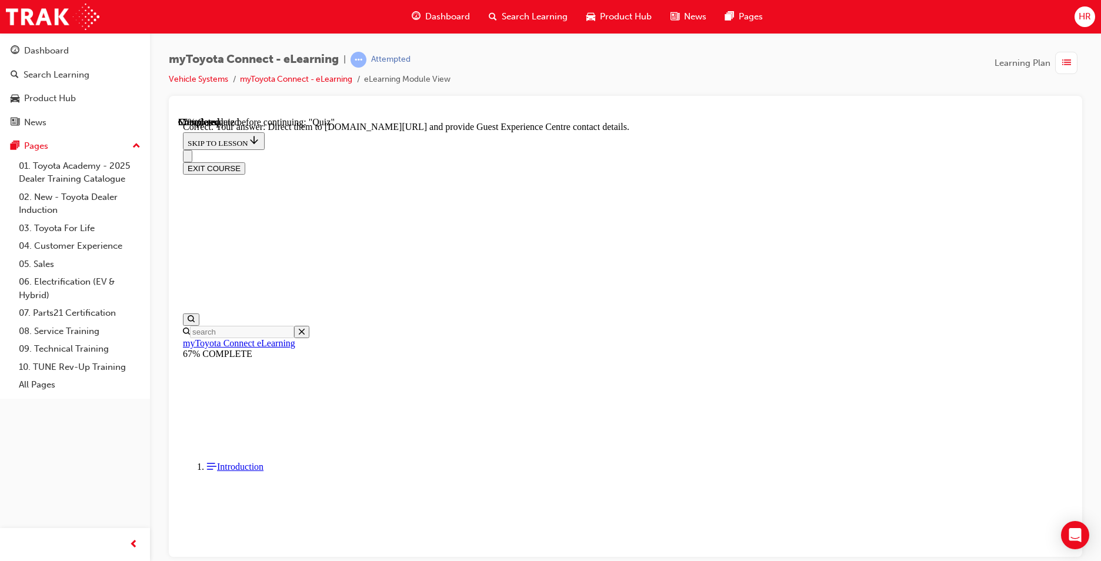
scroll to position [220, 0]
drag, startPoint x: 703, startPoint y: 495, endPoint x: 700, endPoint y: 485, distance: 10.4
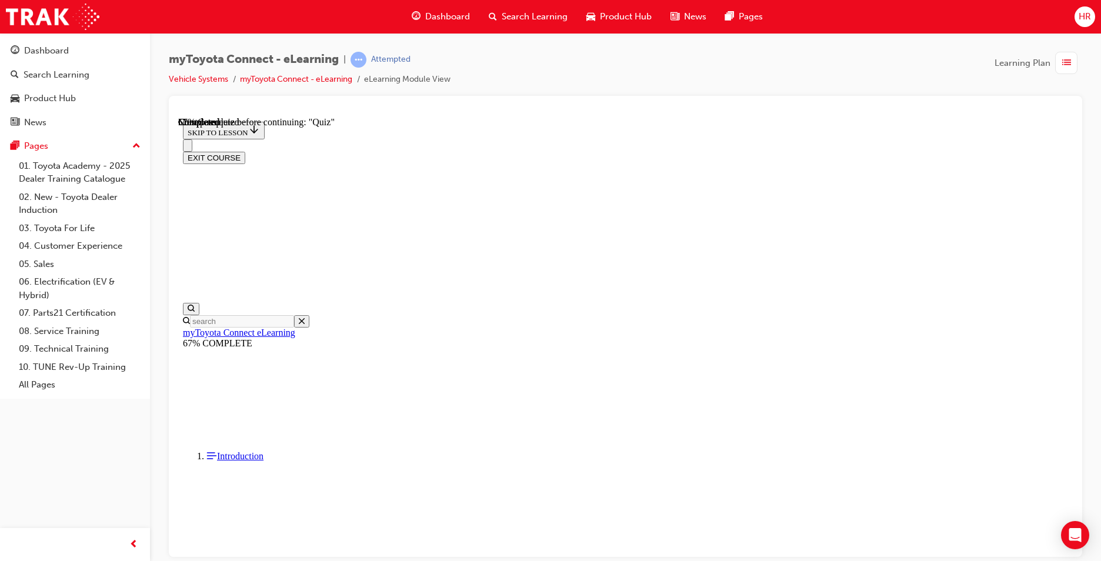
scroll to position [171, 0]
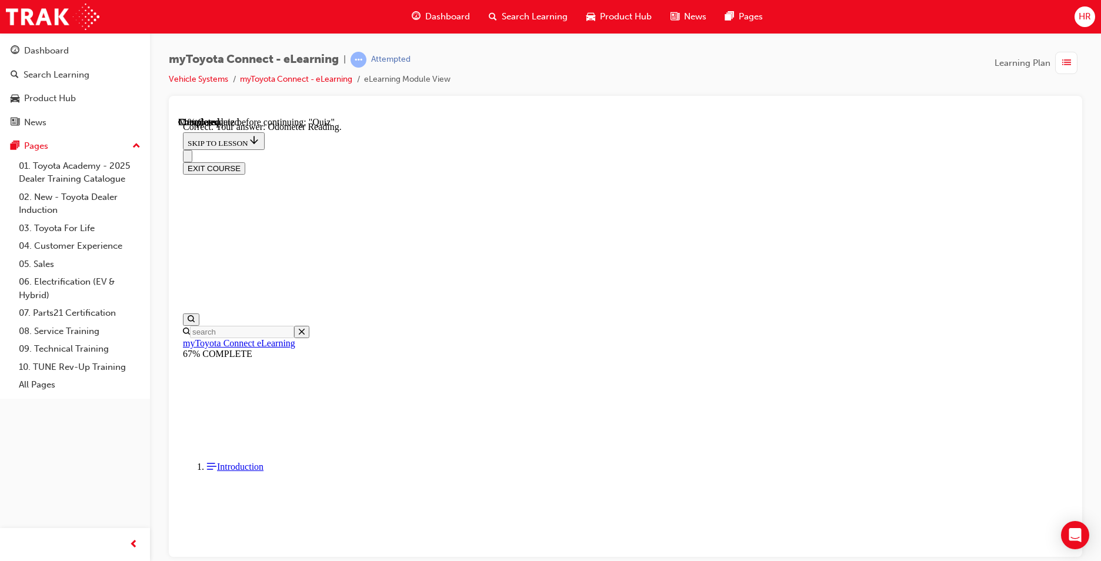
drag, startPoint x: 694, startPoint y: 507, endPoint x: 690, endPoint y: 503, distance: 6.2
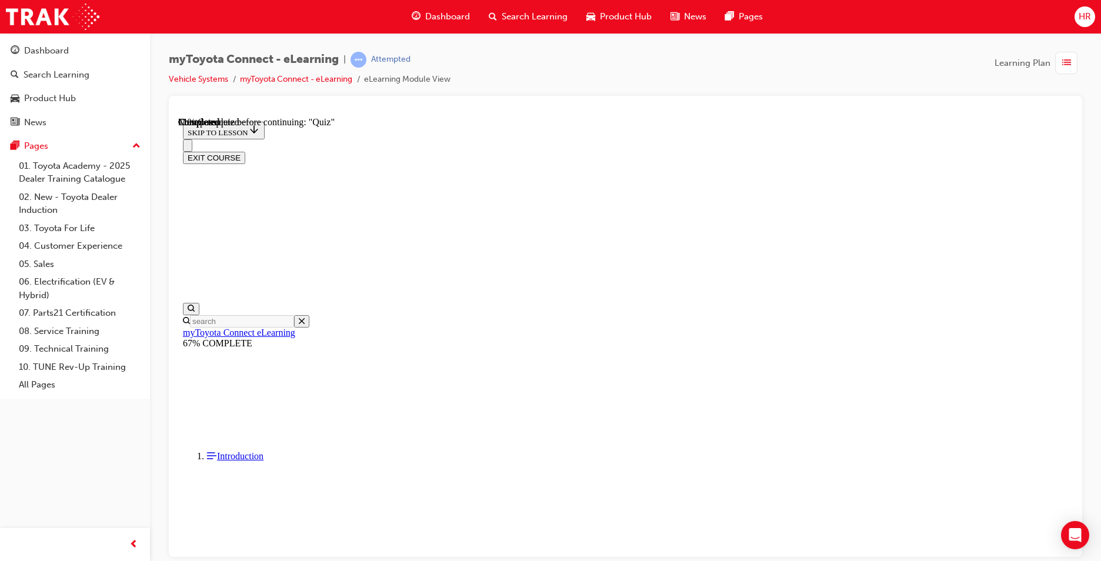
scroll to position [131, 0]
drag, startPoint x: 569, startPoint y: 315, endPoint x: 584, endPoint y: 323, distance: 17.6
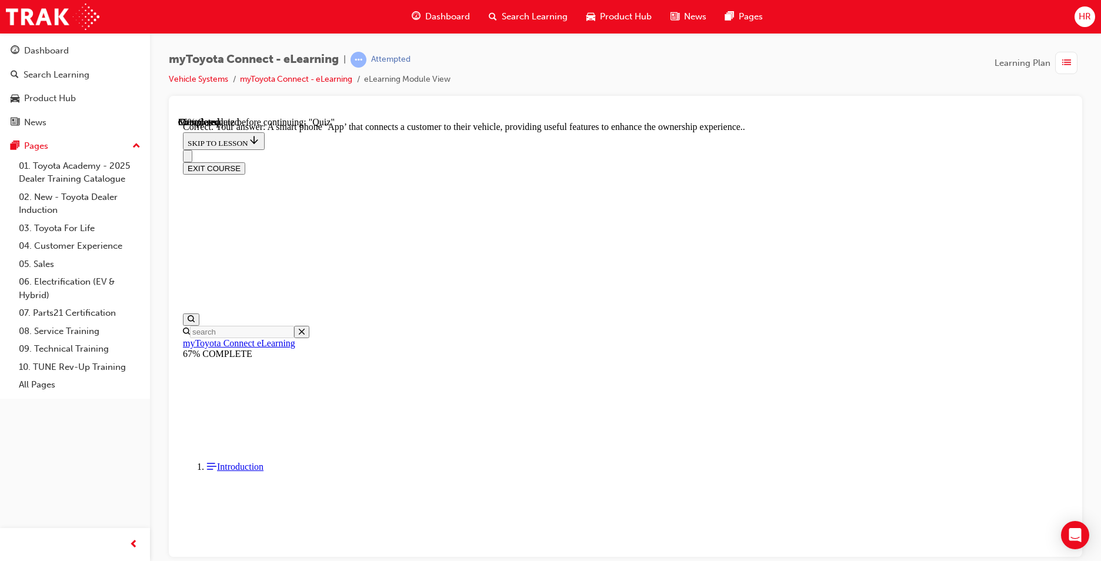
scroll to position [196, 0]
drag, startPoint x: 714, startPoint y: 502, endPoint x: 704, endPoint y: 481, distance: 23.4
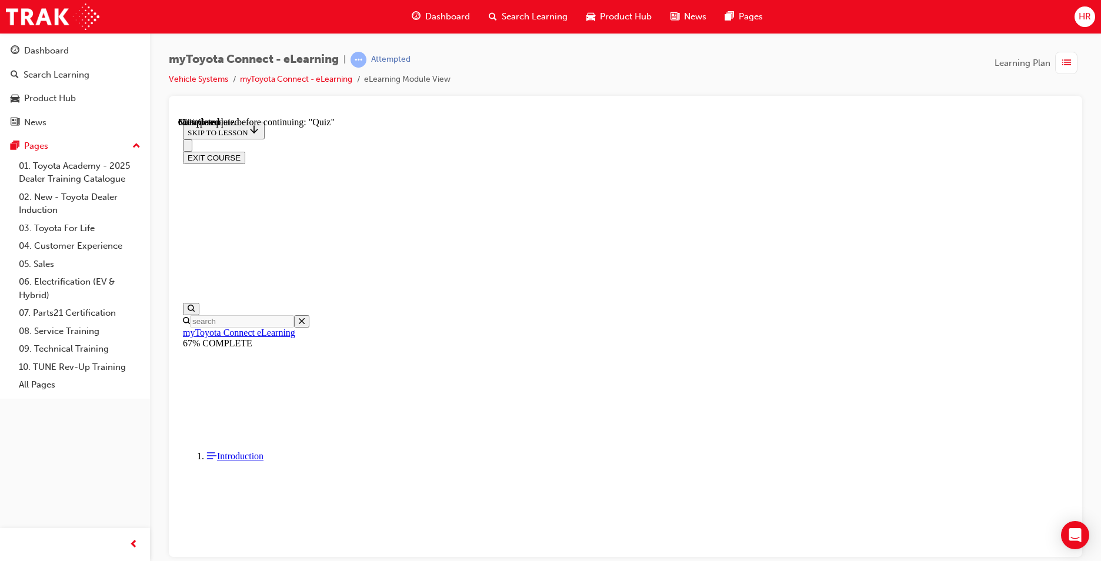
drag, startPoint x: 719, startPoint y: 450, endPoint x: 713, endPoint y: 444, distance: 8.7
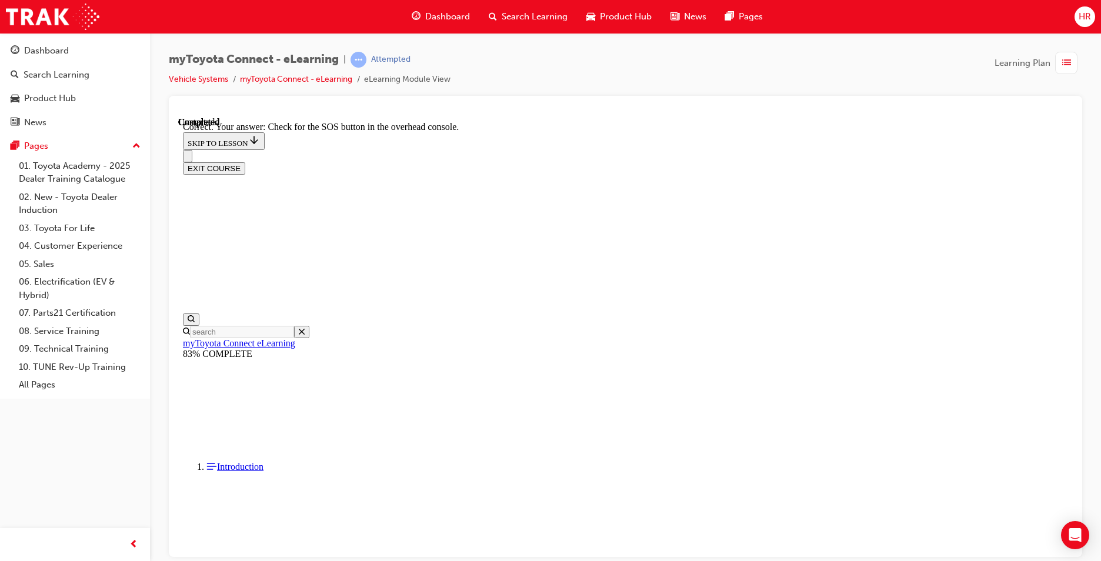
scroll to position [161, 0]
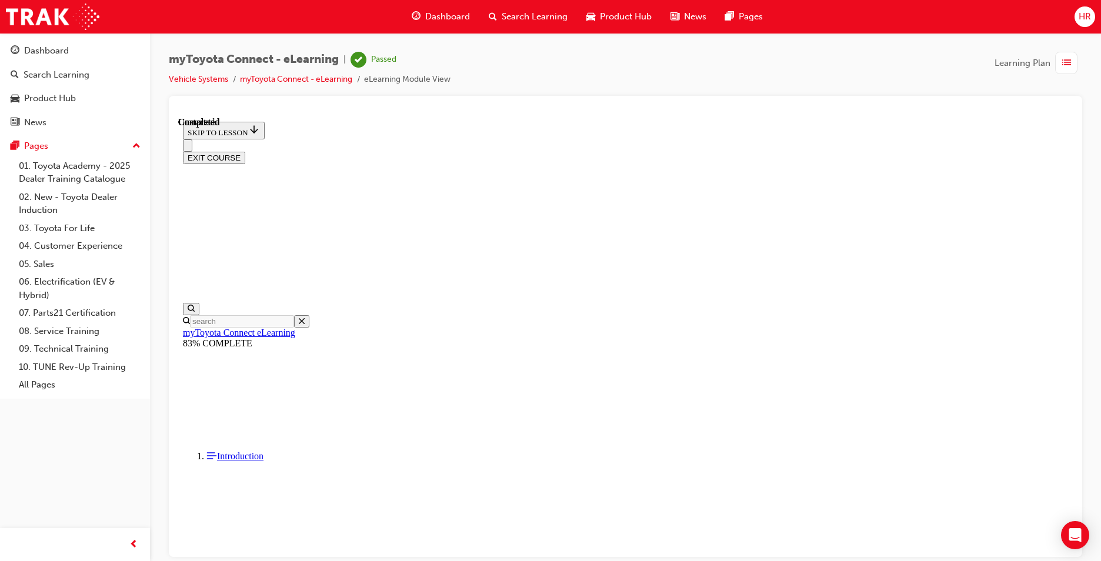
scroll to position [196, 0]
click at [1065, 65] on span "list-icon" at bounding box center [1066, 63] width 9 height 15
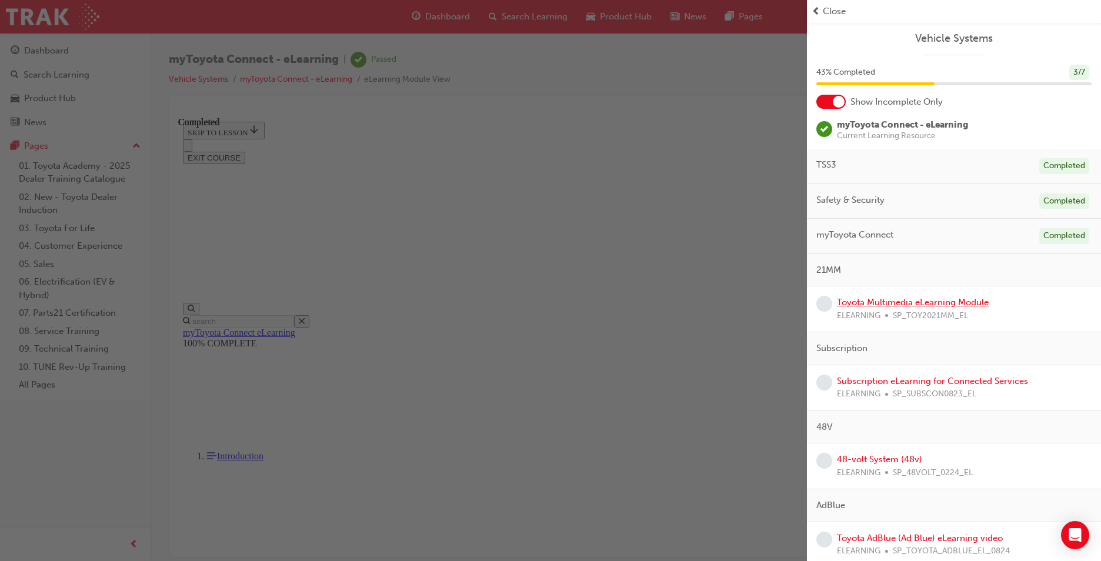
click at [877, 306] on link "Toyota Multimedia eLearning Module" at bounding box center [913, 302] width 152 height 11
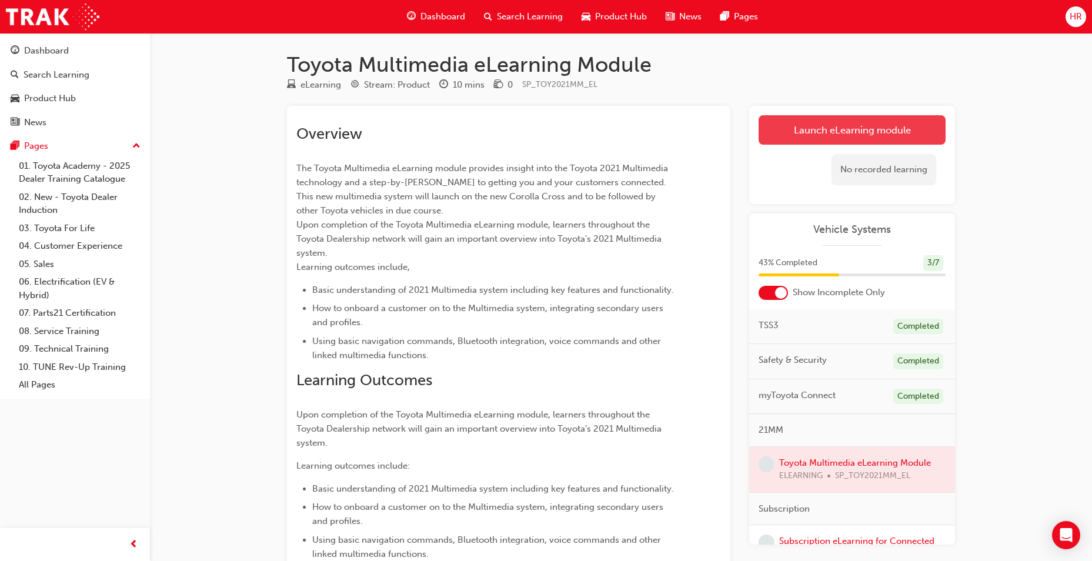
click at [824, 125] on link "Launch eLearning module" at bounding box center [851, 129] width 187 height 29
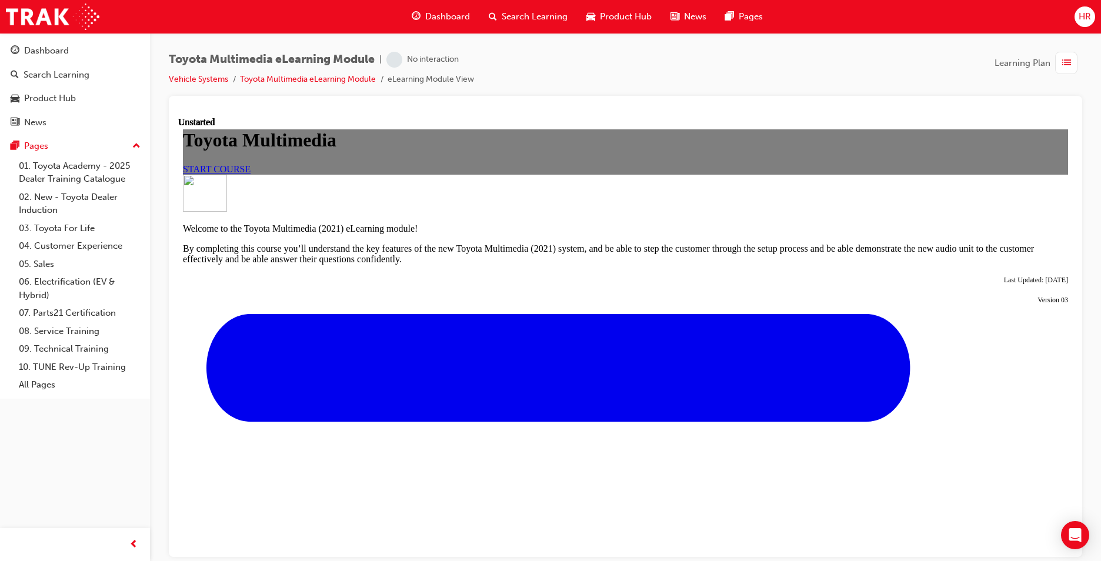
click at [477, 173] on div "Toyota Multimedia START COURSE" at bounding box center [625, 151] width 885 height 45
click at [250, 173] on link "START COURSE" at bounding box center [217, 168] width 68 height 10
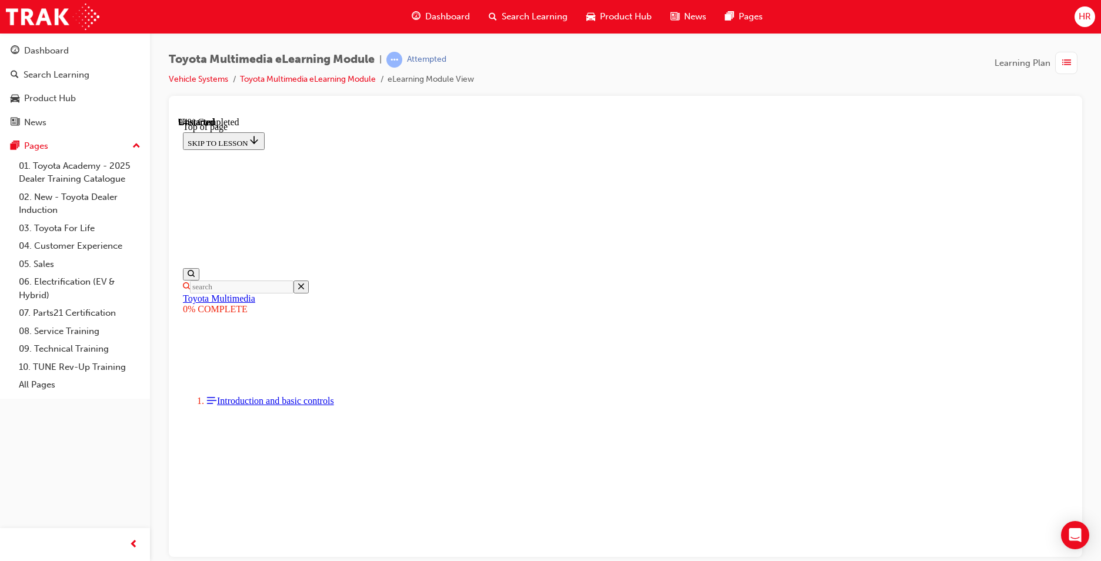
scroll to position [3465, 0]
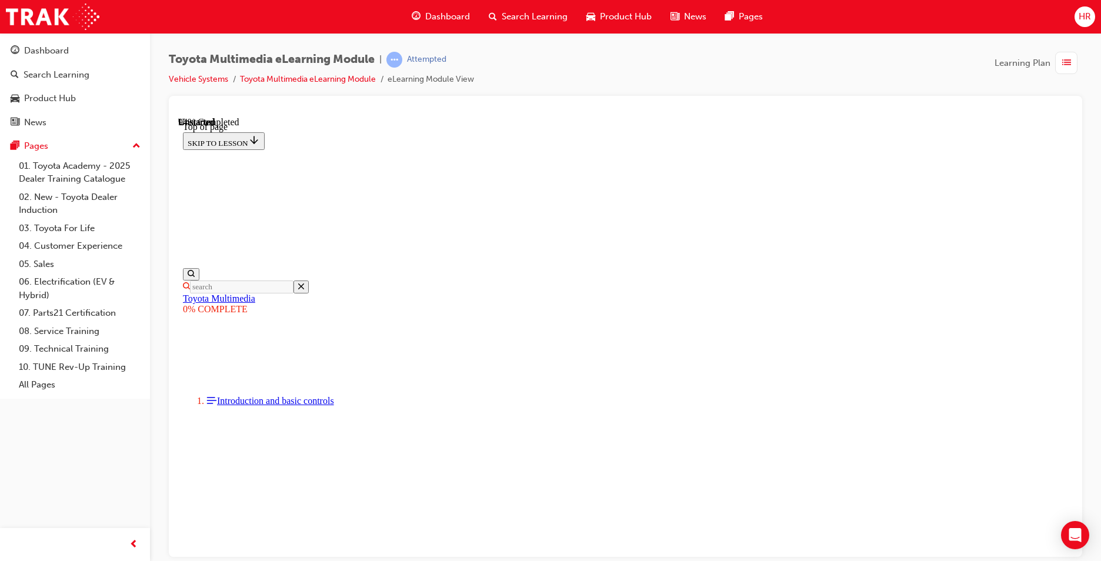
drag, startPoint x: 637, startPoint y: 470, endPoint x: 632, endPoint y: 464, distance: 7.5
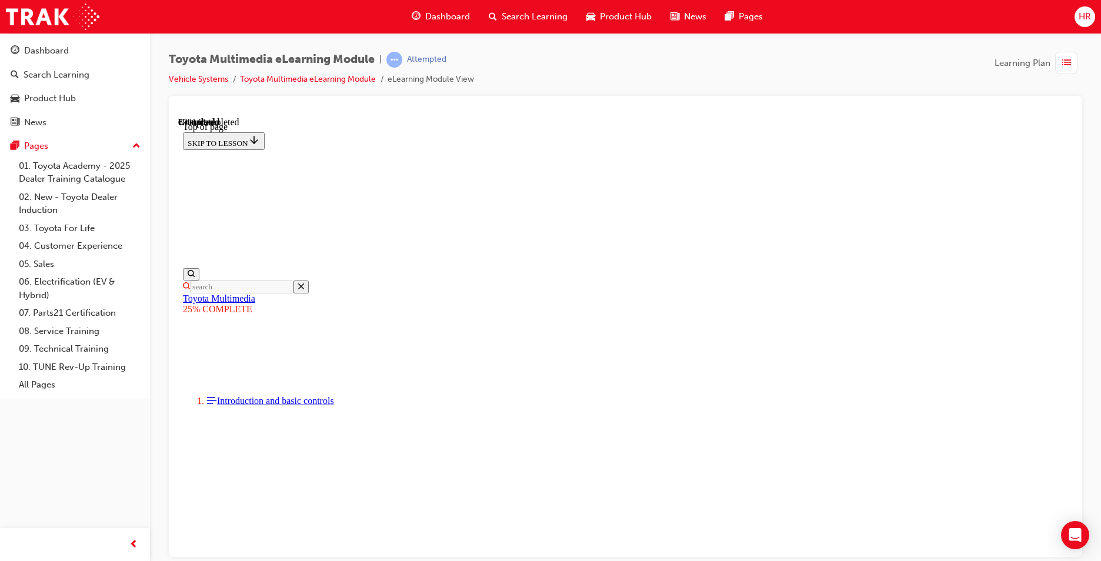
drag, startPoint x: 596, startPoint y: 479, endPoint x: 597, endPoint y: 468, distance: 11.2
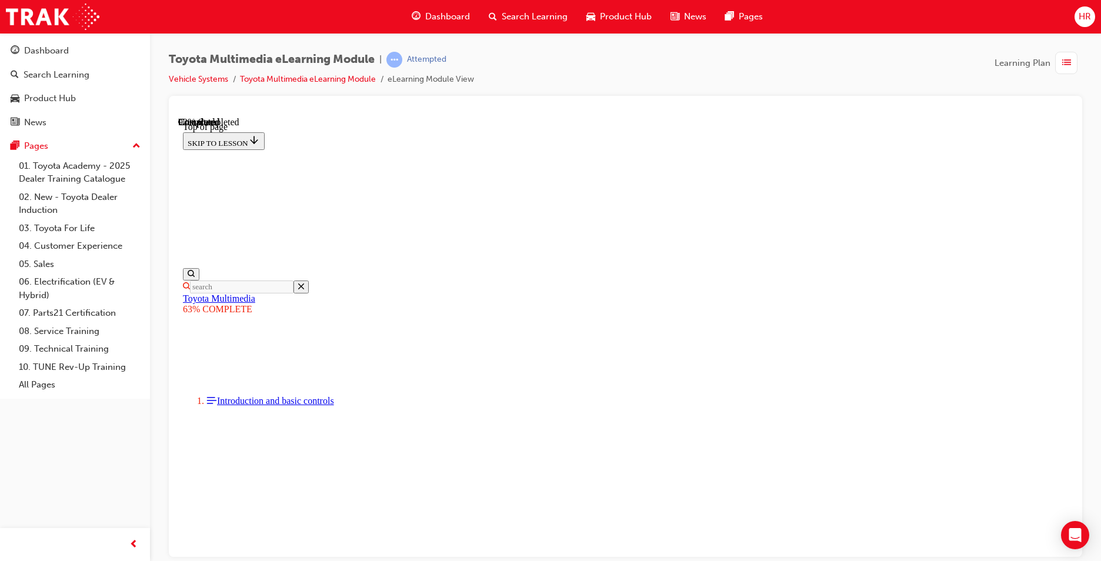
drag, startPoint x: 615, startPoint y: 460, endPoint x: 608, endPoint y: 466, distance: 9.1
click at [1053, 59] on div "Learning Plan" at bounding box center [1038, 63] width 88 height 22
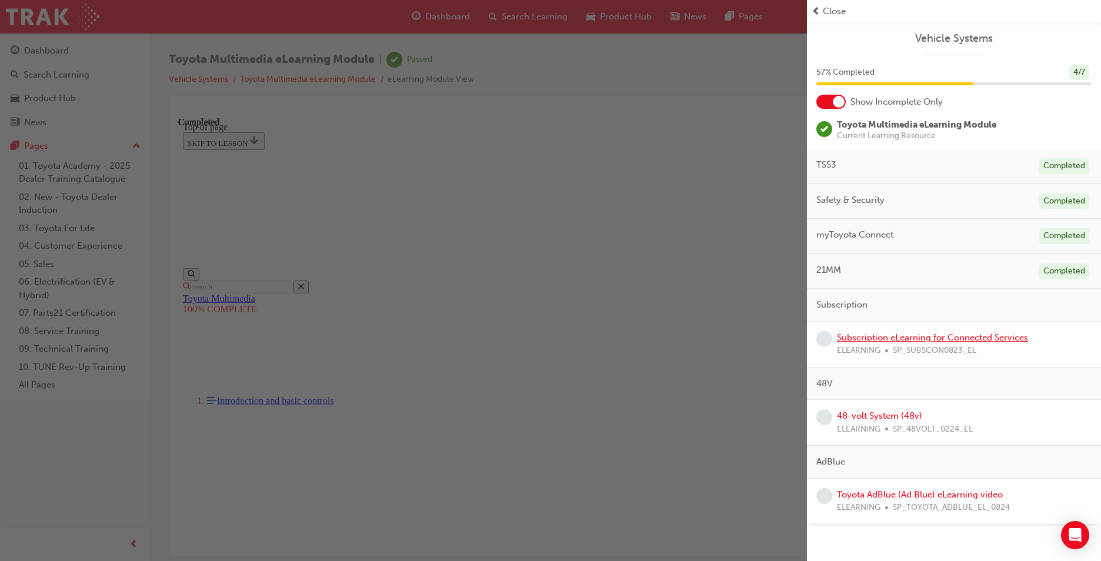
click at [858, 335] on link "Subscription eLearning for Connected Services" at bounding box center [932, 337] width 191 height 11
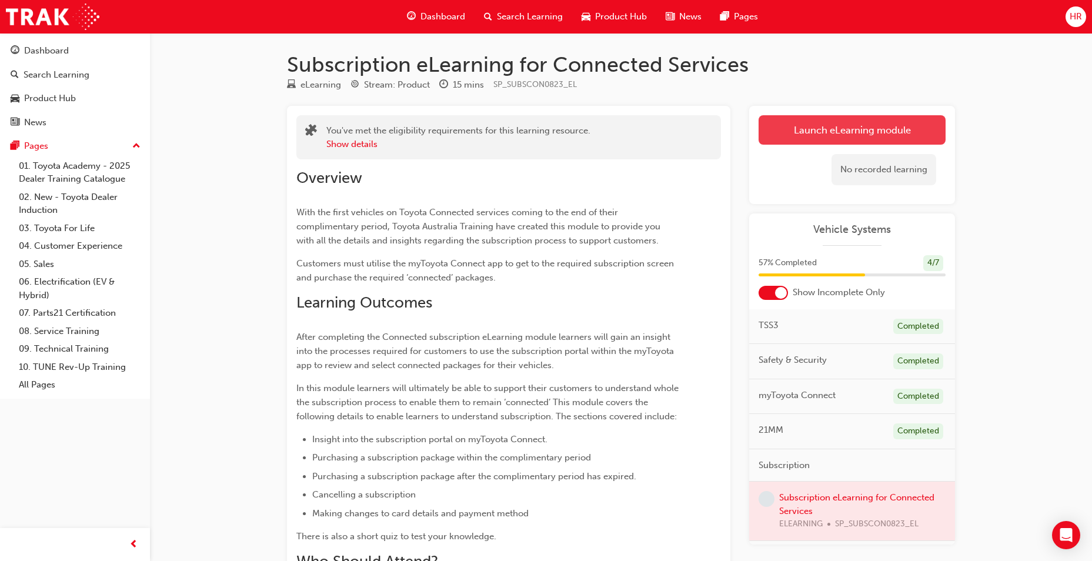
click at [764, 129] on link "Launch eLearning module" at bounding box center [851, 129] width 187 height 29
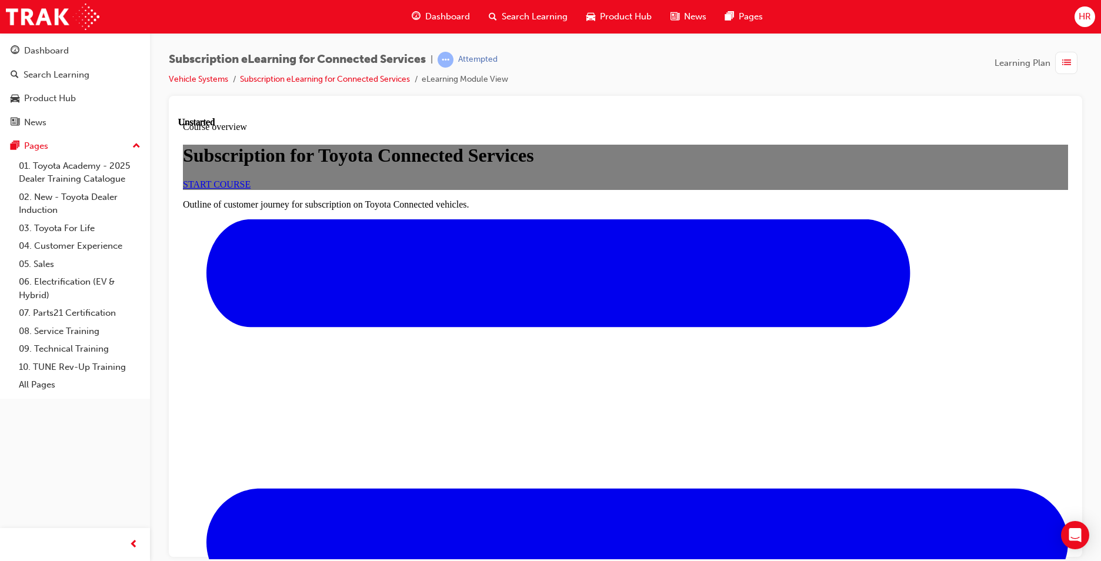
click at [250, 189] on link "START COURSE" at bounding box center [217, 184] width 68 height 10
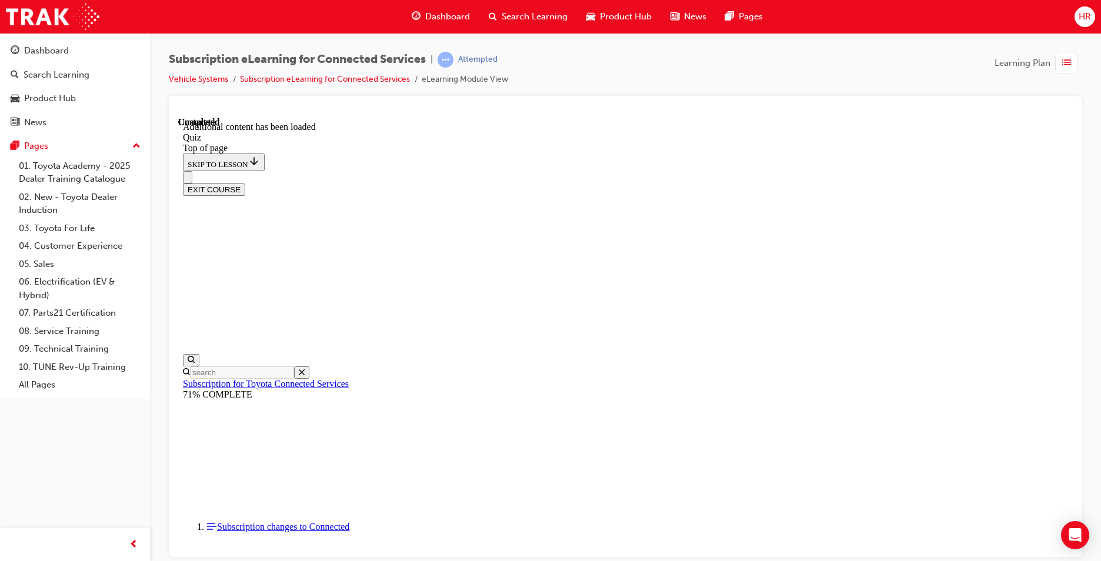
drag, startPoint x: 713, startPoint y: 516, endPoint x: 711, endPoint y: 510, distance: 6.7
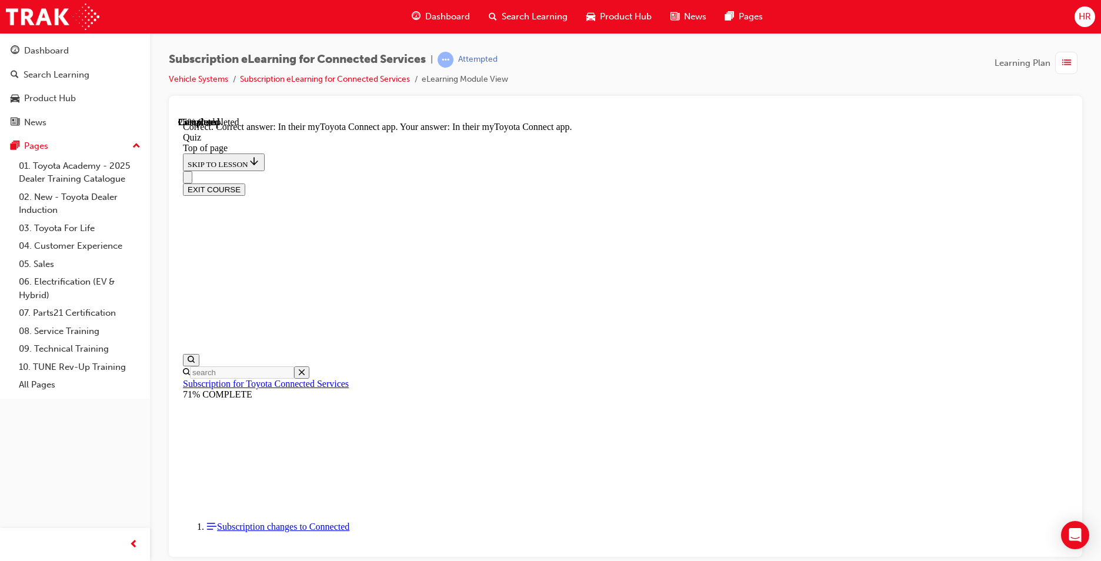
drag, startPoint x: 688, startPoint y: 511, endPoint x: 680, endPoint y: 504, distance: 10.5
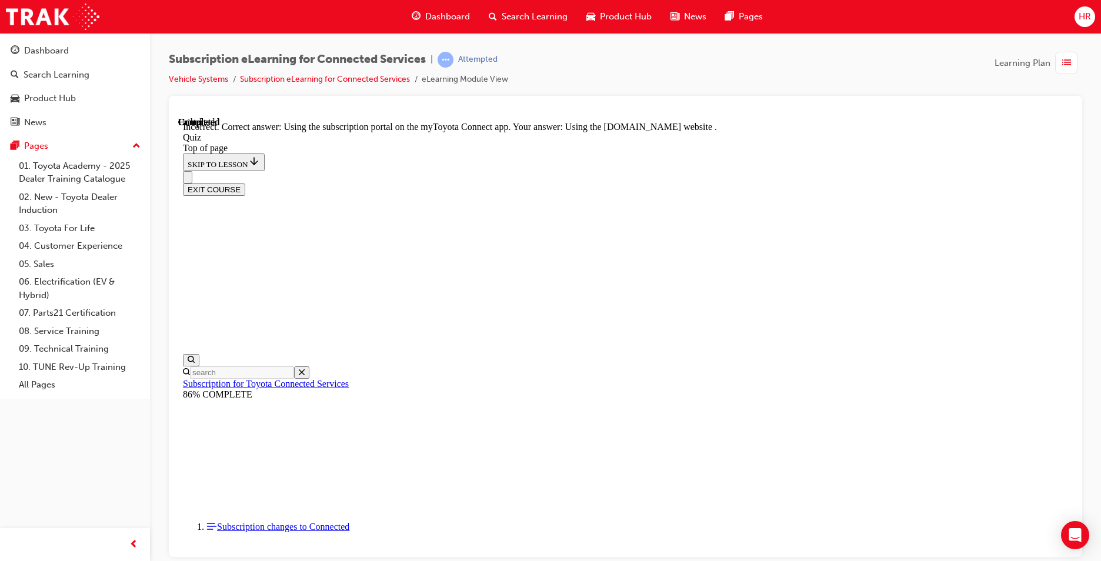
scroll to position [131, 0]
drag, startPoint x: 689, startPoint y: 512, endPoint x: 682, endPoint y: 501, distance: 13.2
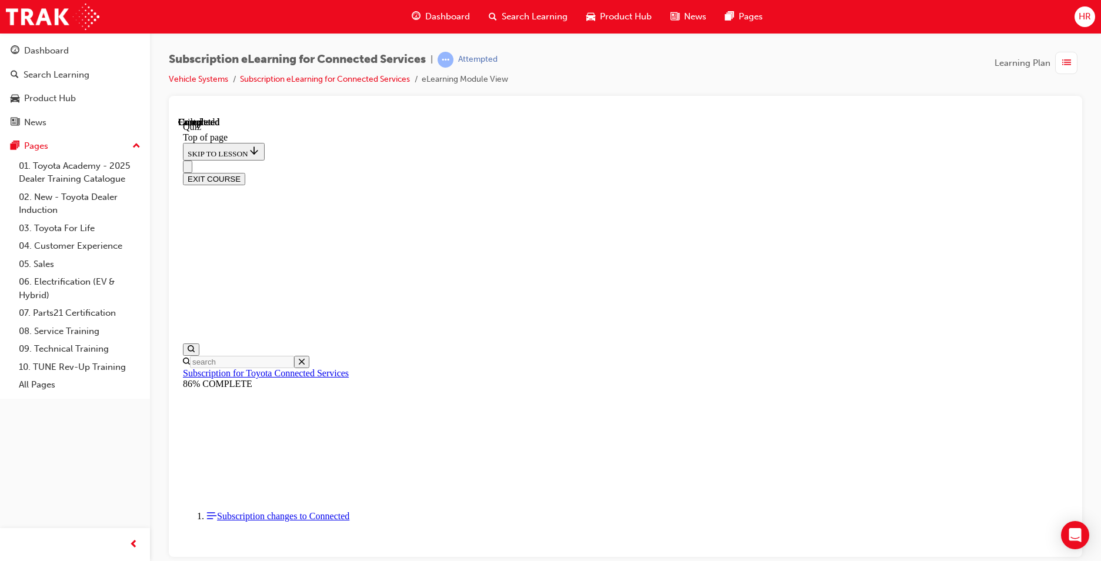
scroll to position [196, 0]
drag, startPoint x: 551, startPoint y: 416, endPoint x: 559, endPoint y: 413, distance: 8.0
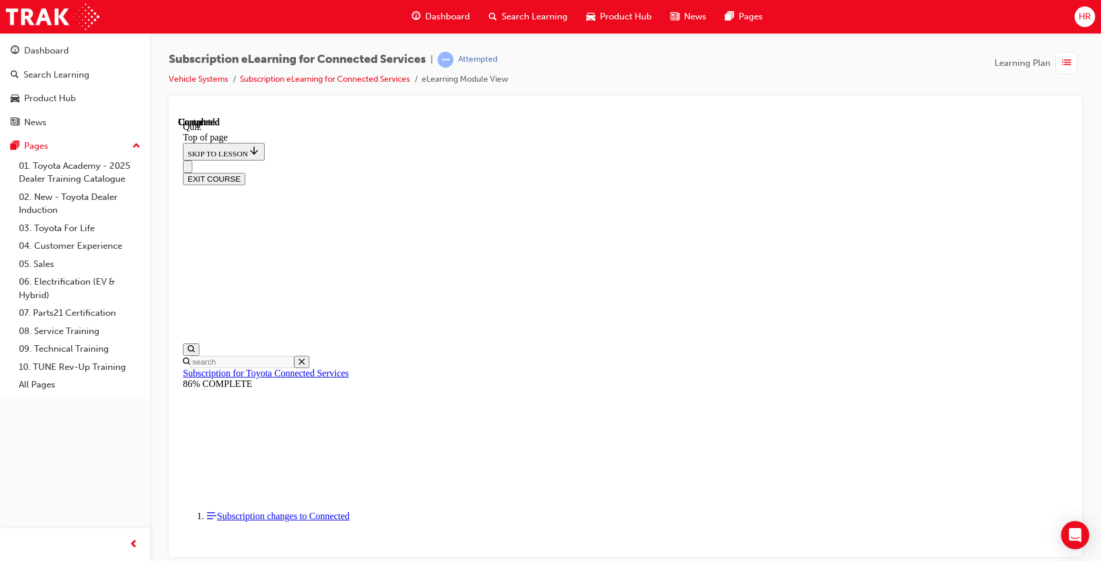
scroll to position [36, 0]
drag, startPoint x: 671, startPoint y: 529, endPoint x: 671, endPoint y: 520, distance: 8.8
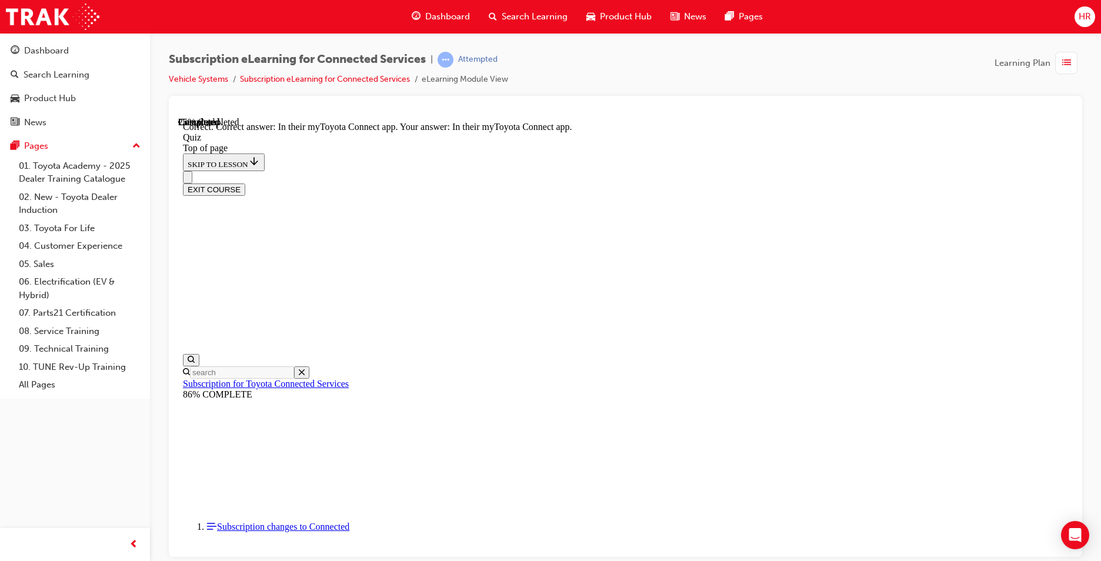
drag, startPoint x: 694, startPoint y: 503, endPoint x: 662, endPoint y: 490, distance: 34.3
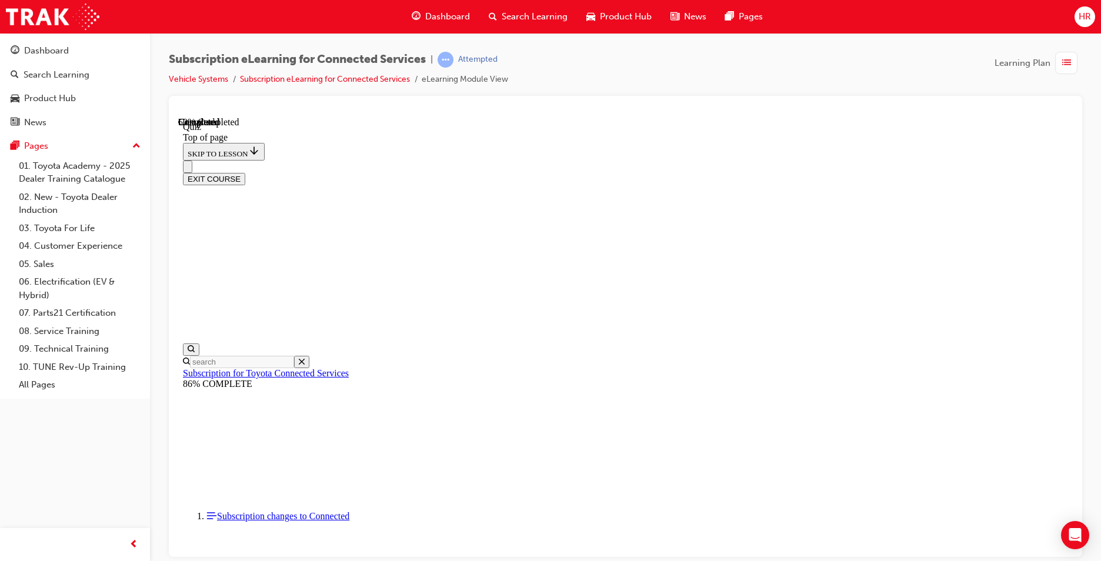
scroll to position [36, 0]
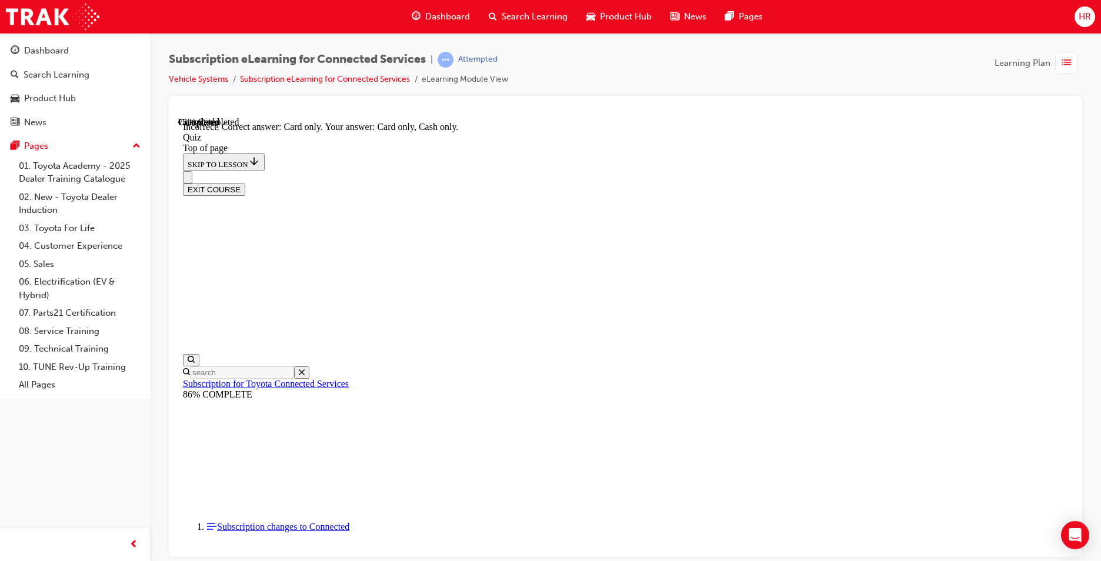
scroll to position [131, 0]
drag, startPoint x: 668, startPoint y: 520, endPoint x: 667, endPoint y: 512, distance: 7.7
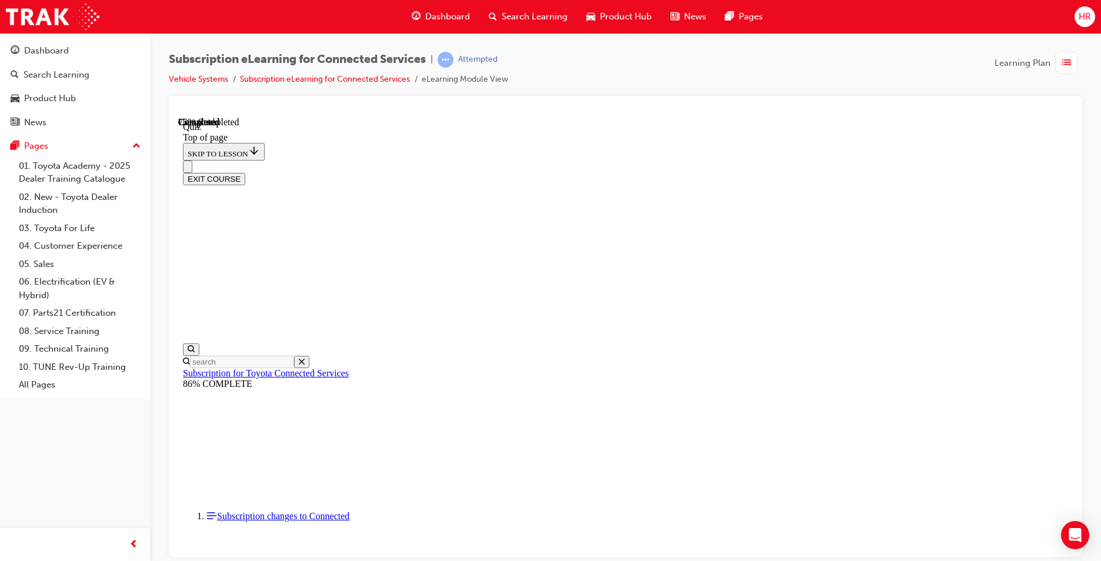
scroll to position [36, 0]
drag, startPoint x: 703, startPoint y: 501, endPoint x: 681, endPoint y: 492, distance: 23.2
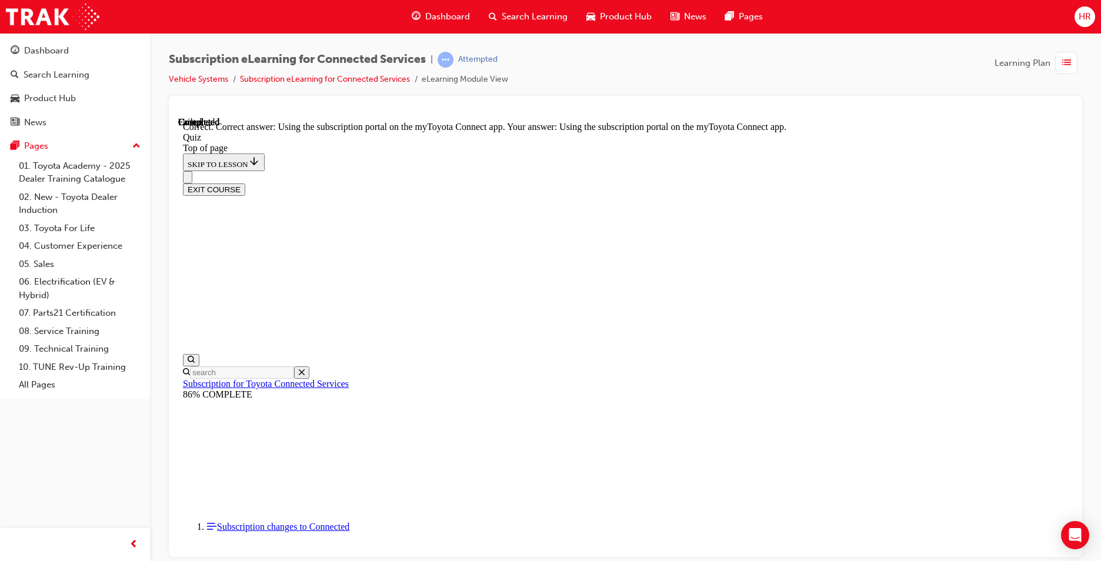
scroll to position [131, 0]
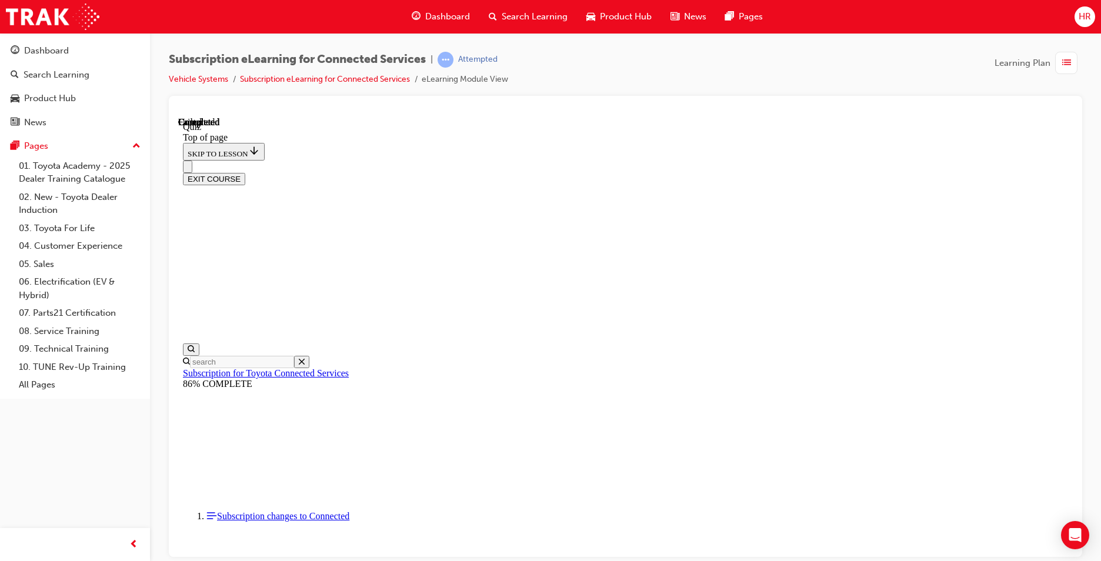
scroll to position [196, 0]
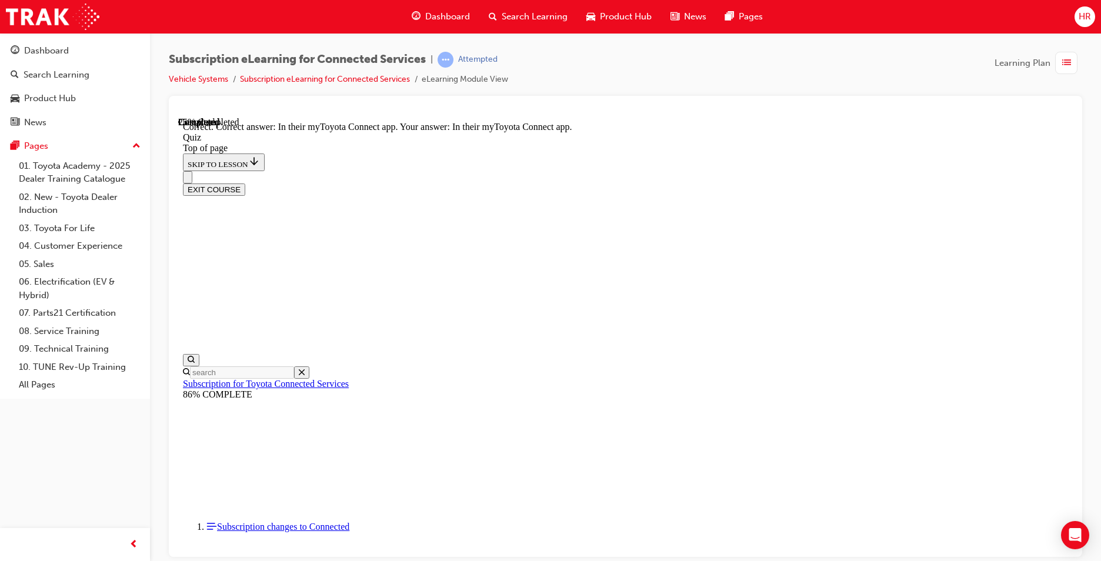
drag, startPoint x: 662, startPoint y: 510, endPoint x: 650, endPoint y: 502, distance: 14.0
drag, startPoint x: 590, startPoint y: 363, endPoint x: 648, endPoint y: 417, distance: 79.0
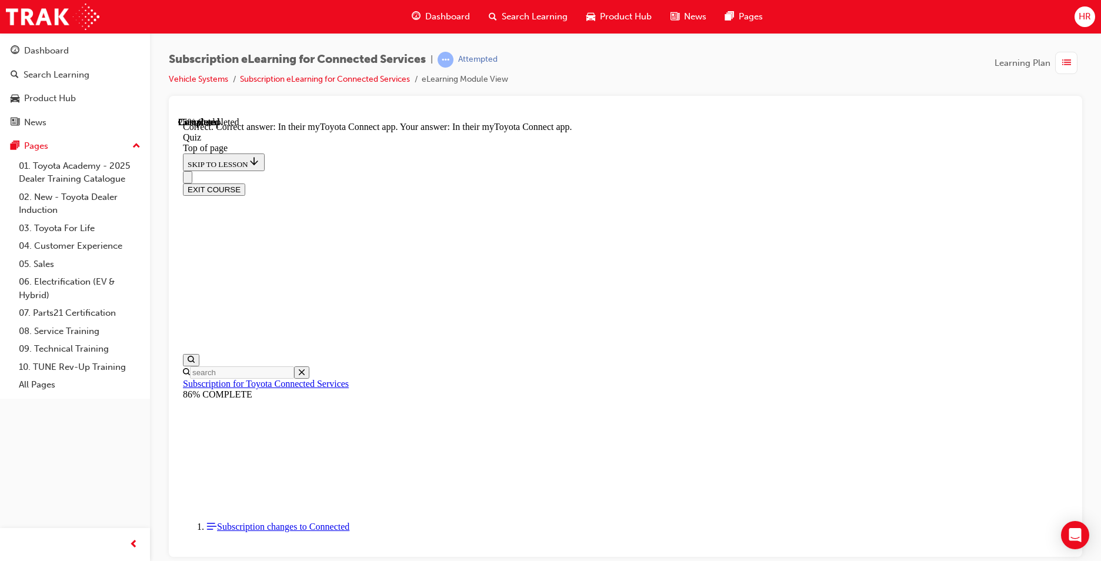
drag, startPoint x: 687, startPoint y: 516, endPoint x: 670, endPoint y: 497, distance: 25.4
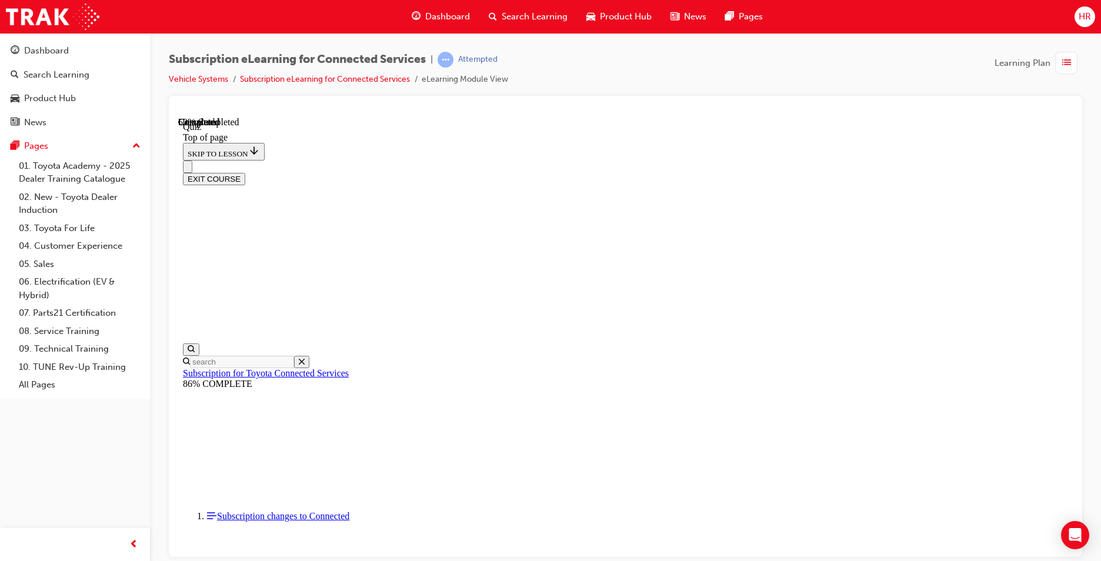
scroll to position [36, 0]
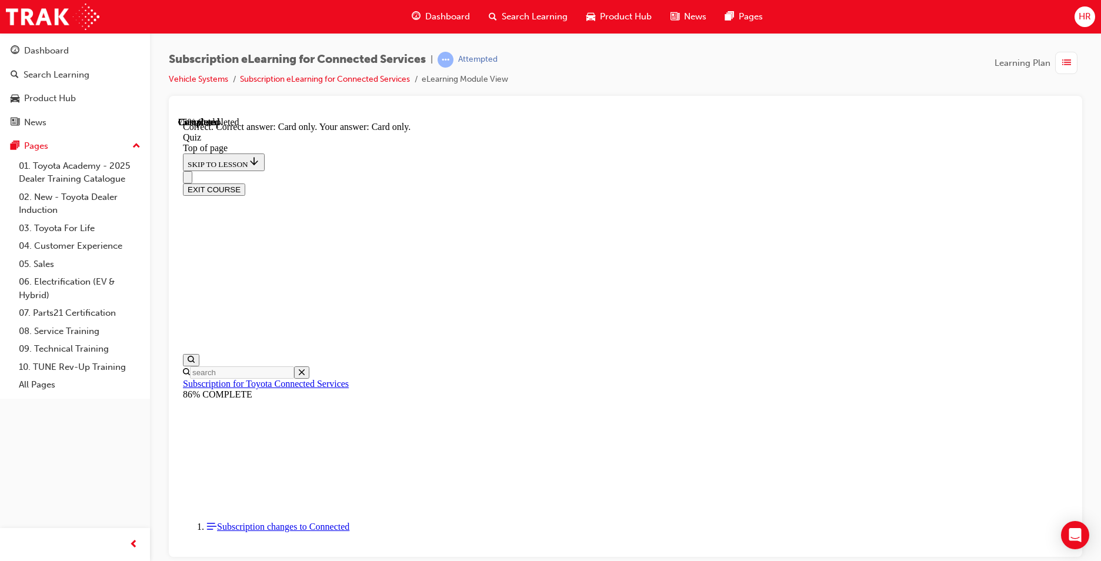
drag, startPoint x: 682, startPoint y: 501, endPoint x: 681, endPoint y: 490, distance: 11.8
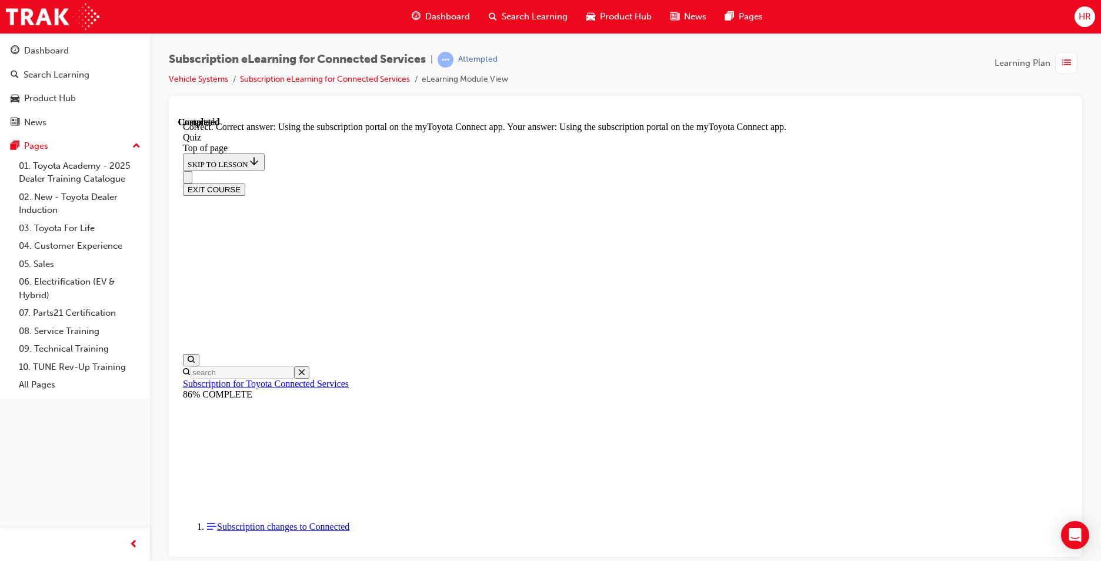
scroll to position [131, 0]
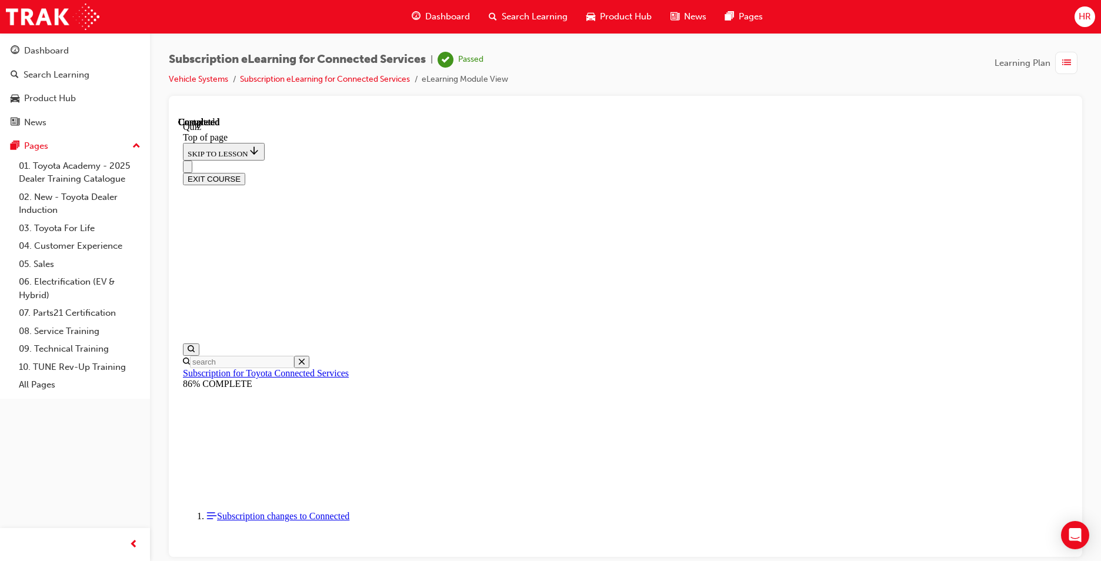
scroll to position [196, 0]
drag, startPoint x: 1066, startPoint y: 52, endPoint x: 1041, endPoint y: 70, distance: 31.6
click at [1066, 51] on div "Subscription eLearning for Connected Services | Passed Vehicle Systems Subscrip…" at bounding box center [625, 282] width 951 height 499
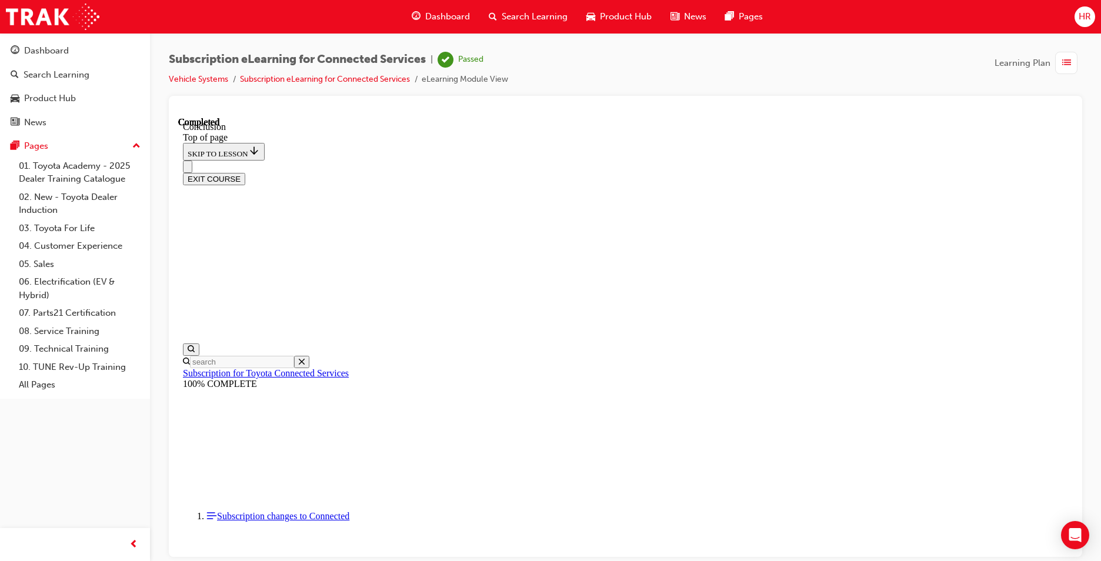
click at [1074, 53] on div "button" at bounding box center [1066, 63] width 22 height 22
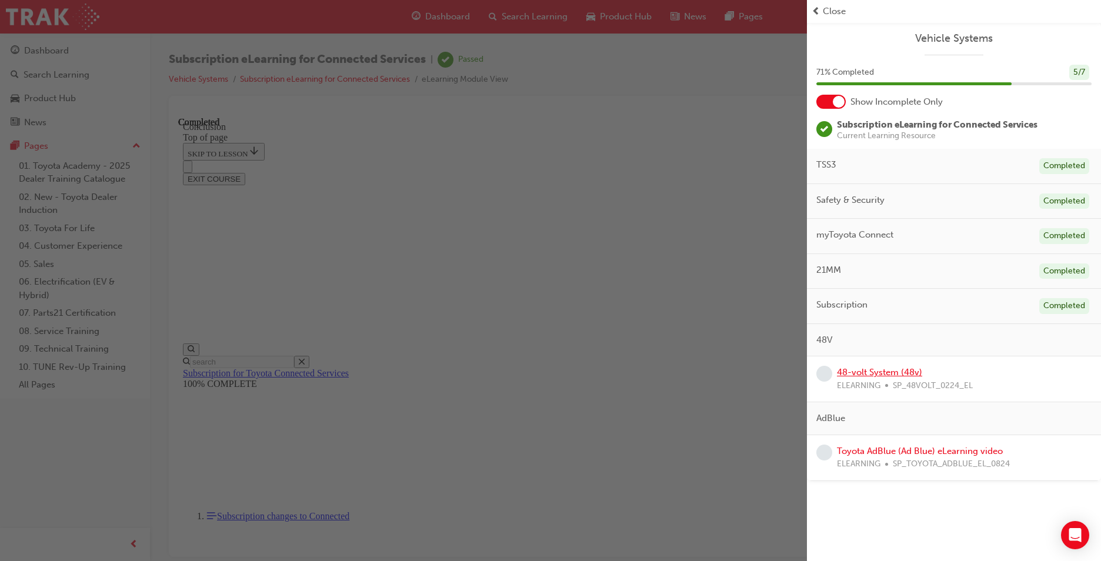
click at [846, 374] on link "48-volt System (48v)" at bounding box center [879, 372] width 85 height 11
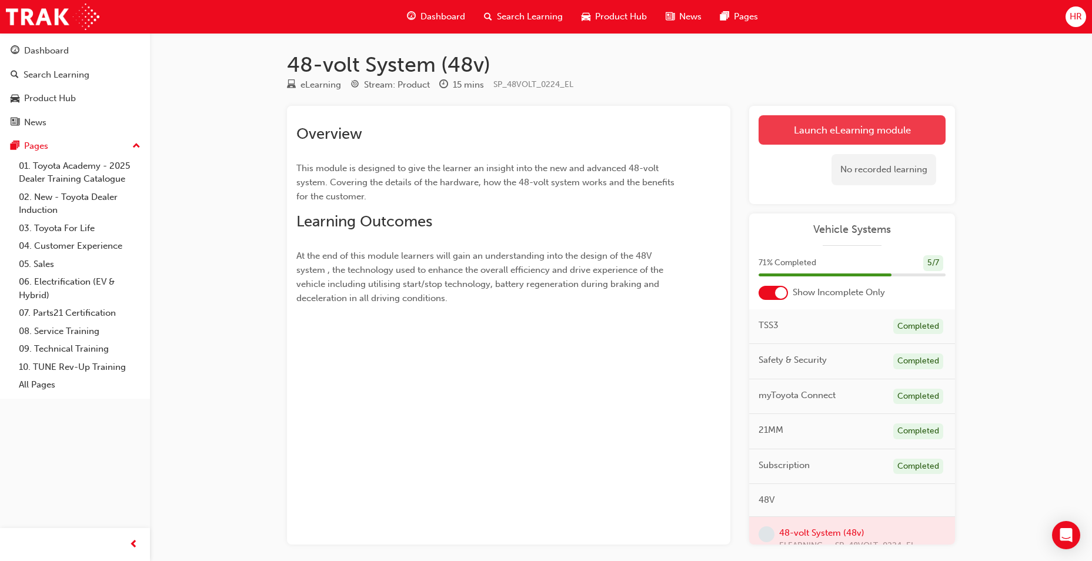
click at [857, 126] on link "Launch eLearning module" at bounding box center [851, 129] width 187 height 29
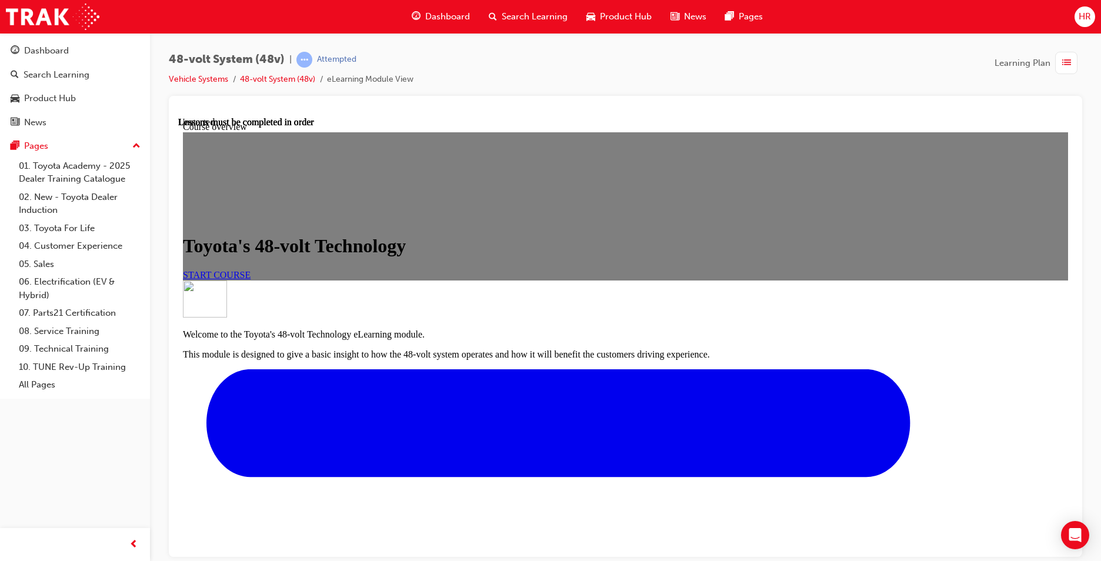
click at [250, 279] on link "START COURSE" at bounding box center [217, 274] width 68 height 10
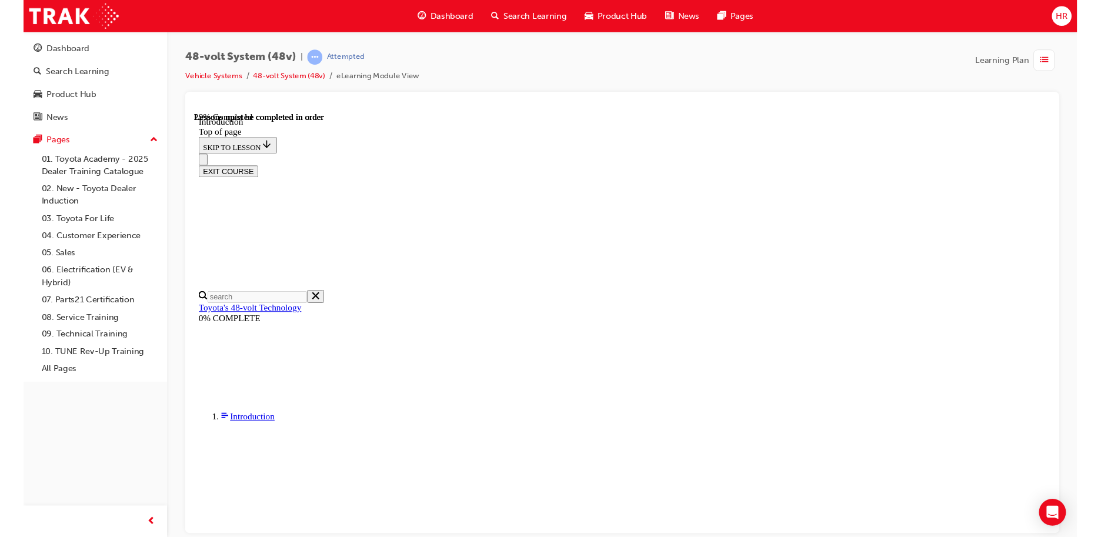
scroll to position [270, 0]
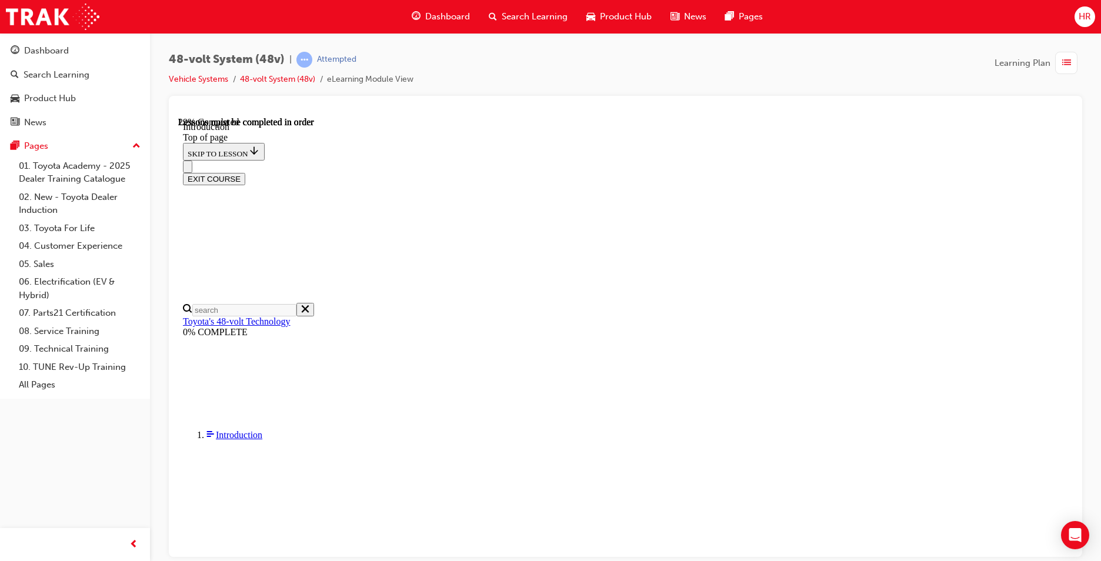
drag, startPoint x: 480, startPoint y: 240, endPoint x: 887, endPoint y: 359, distance: 424.0
drag, startPoint x: 887, startPoint y: 359, endPoint x: 805, endPoint y: 348, distance: 82.5
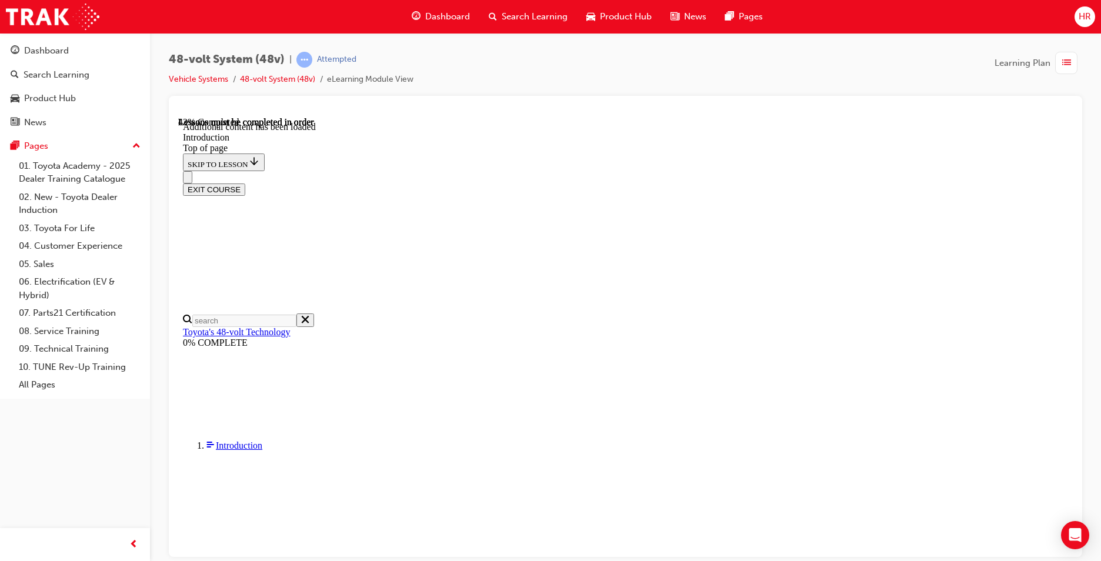
scroll to position [412, 0]
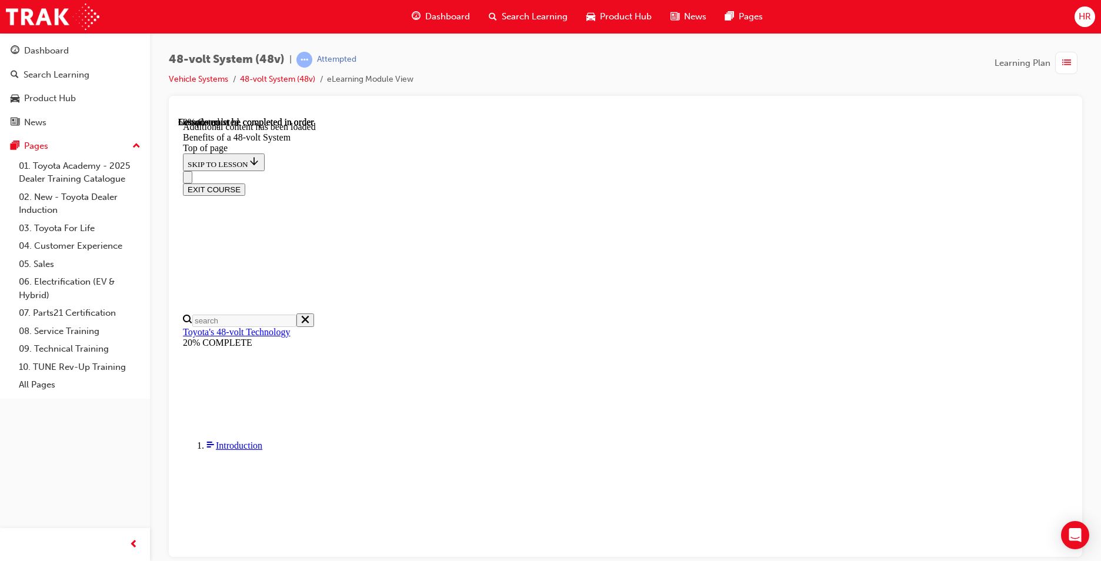
scroll to position [414, 0]
drag, startPoint x: 586, startPoint y: 425, endPoint x: 582, endPoint y: 419, distance: 6.9
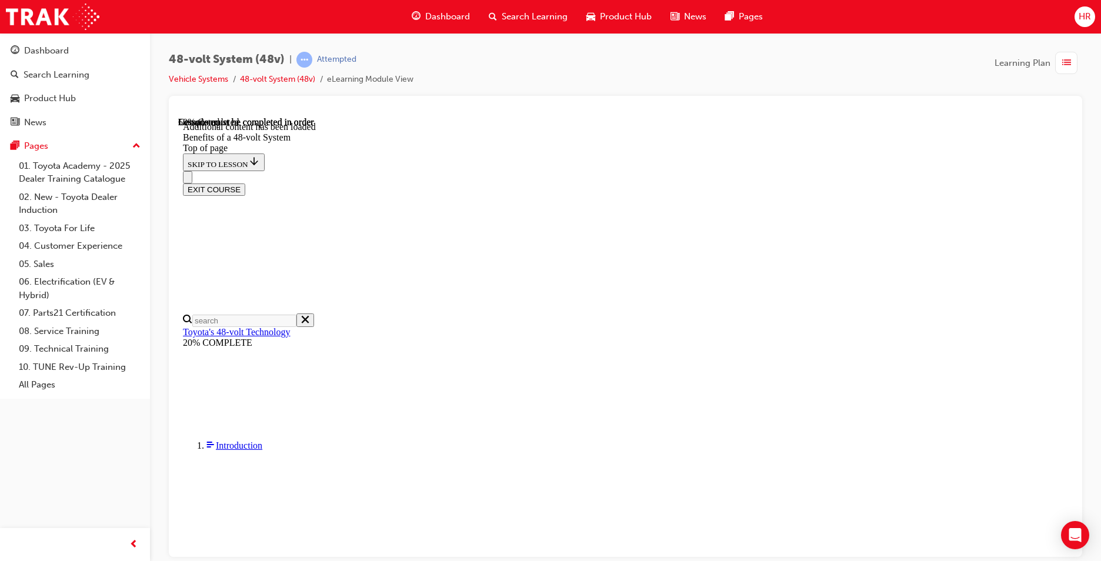
scroll to position [1157, 0]
drag, startPoint x: 510, startPoint y: 289, endPoint x: 543, endPoint y: 270, distance: 37.9
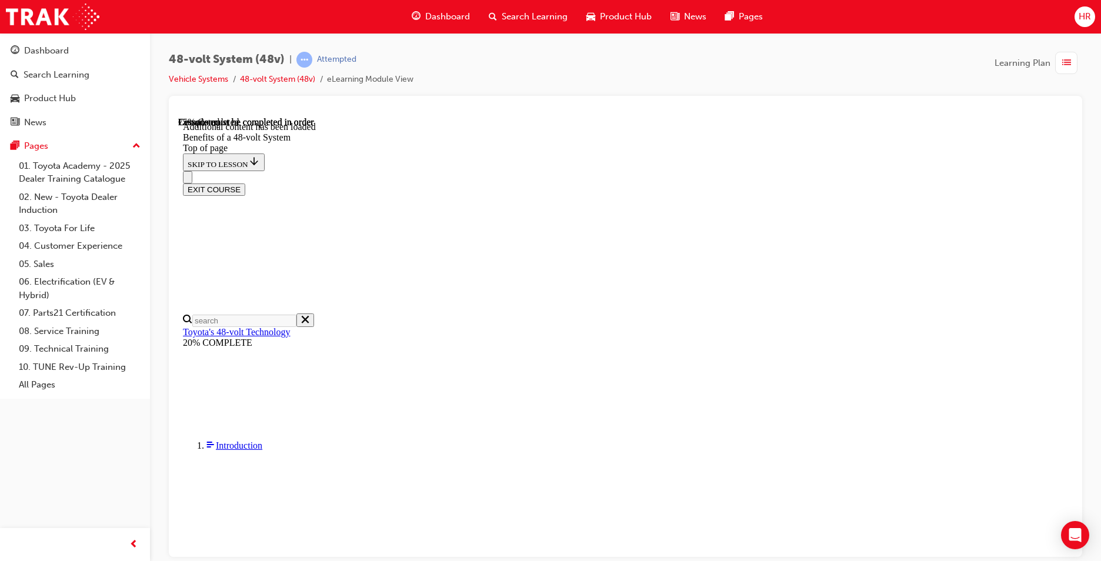
drag, startPoint x: 501, startPoint y: 477, endPoint x: 503, endPoint y: 467, distance: 9.6
drag, startPoint x: 568, startPoint y: 449, endPoint x: 564, endPoint y: 443, distance: 6.9
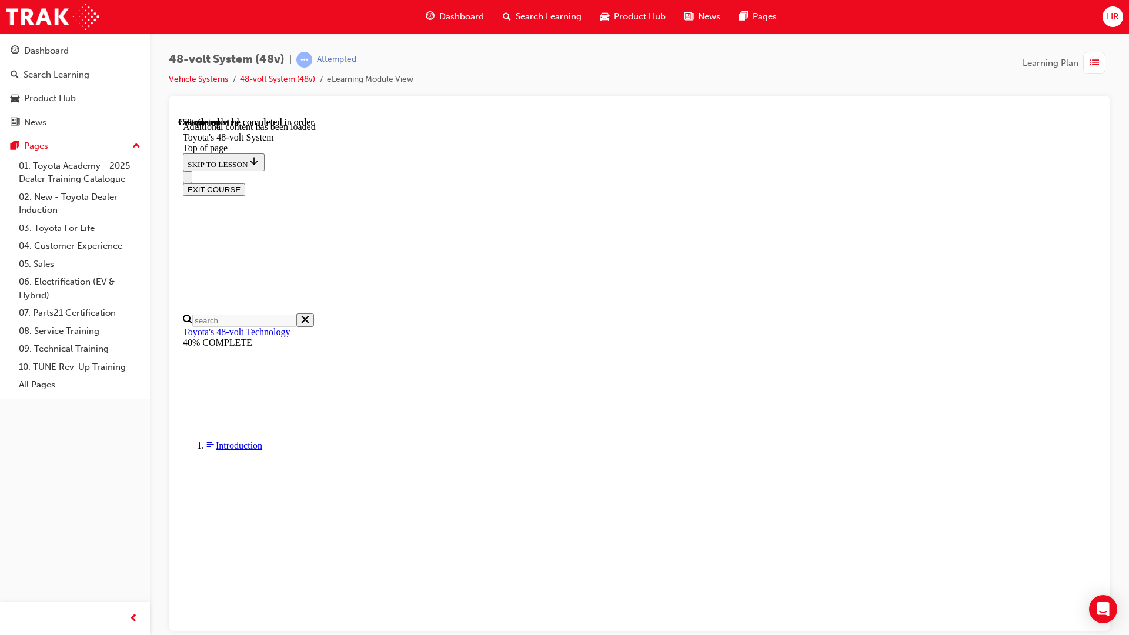
drag, startPoint x: 1265, startPoint y: 723, endPoint x: 1060, endPoint y: 560, distance: 261.9
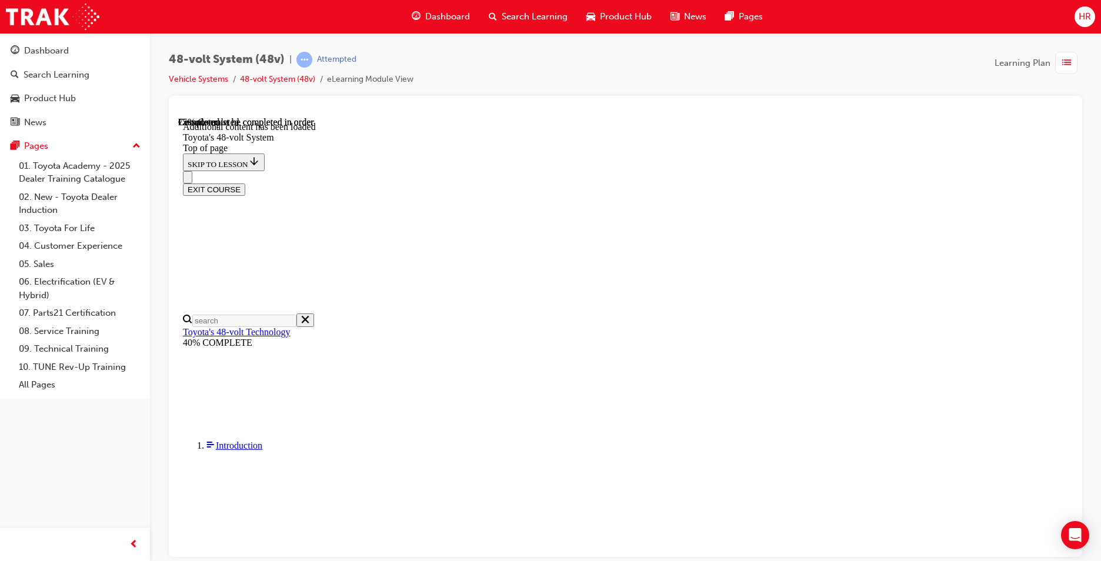
scroll to position [1156, 0]
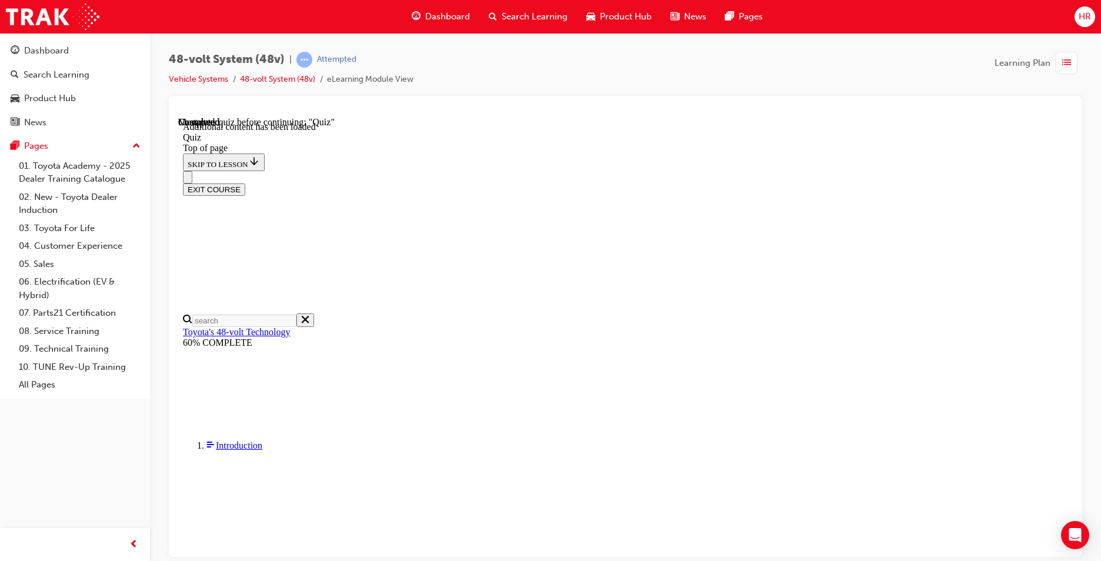
drag, startPoint x: 698, startPoint y: 402, endPoint x: 702, endPoint y: 431, distance: 29.6
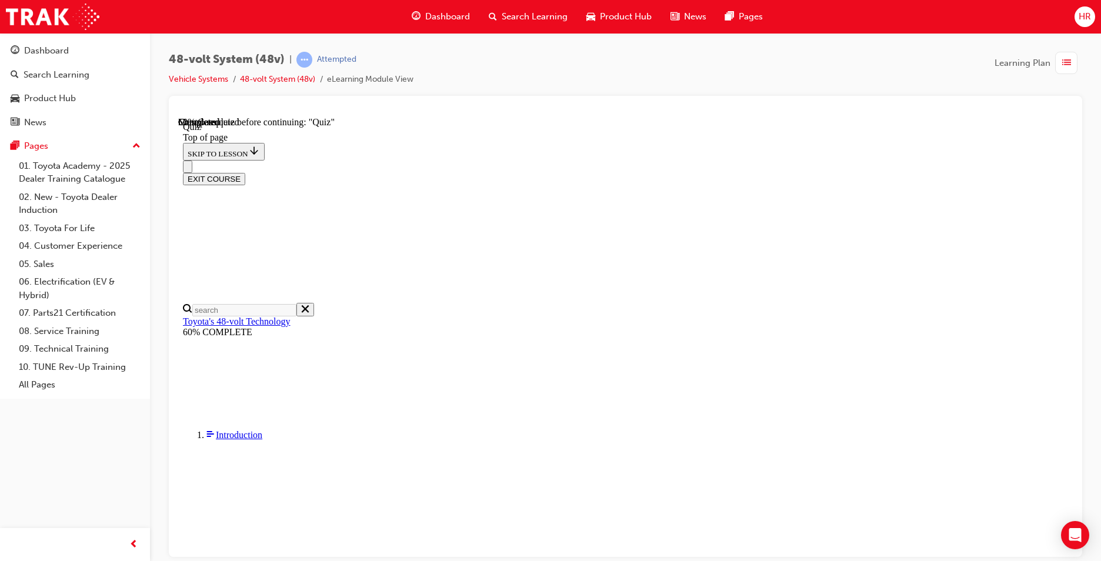
scroll to position [166, 0]
drag, startPoint x: 610, startPoint y: 236, endPoint x: 568, endPoint y: 331, distance: 103.4
drag, startPoint x: 693, startPoint y: 454, endPoint x: 685, endPoint y: 450, distance: 9.0
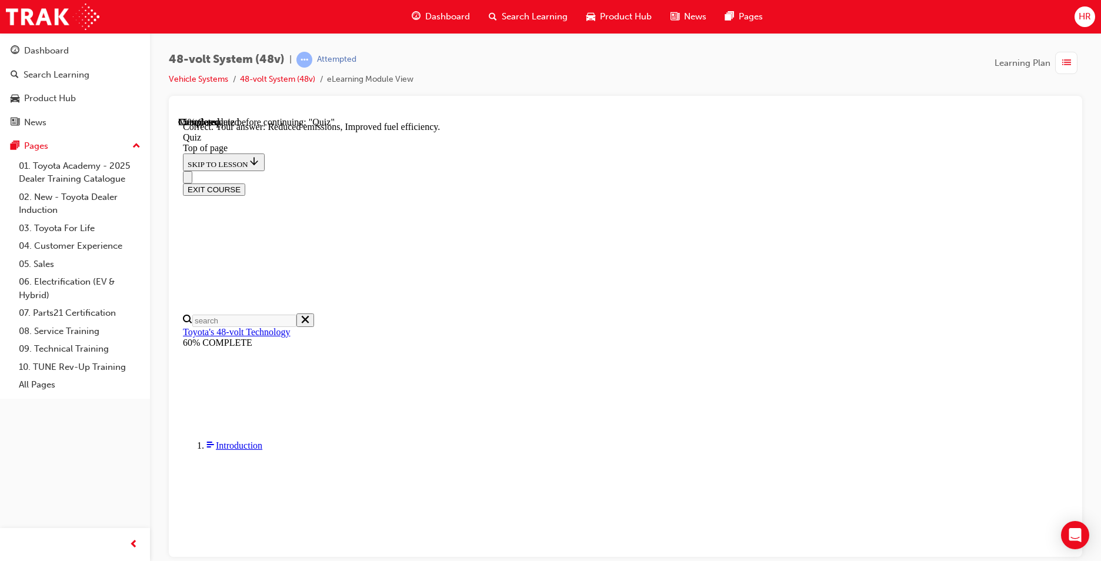
drag, startPoint x: 713, startPoint y: 503, endPoint x: 668, endPoint y: 470, distance: 56.3
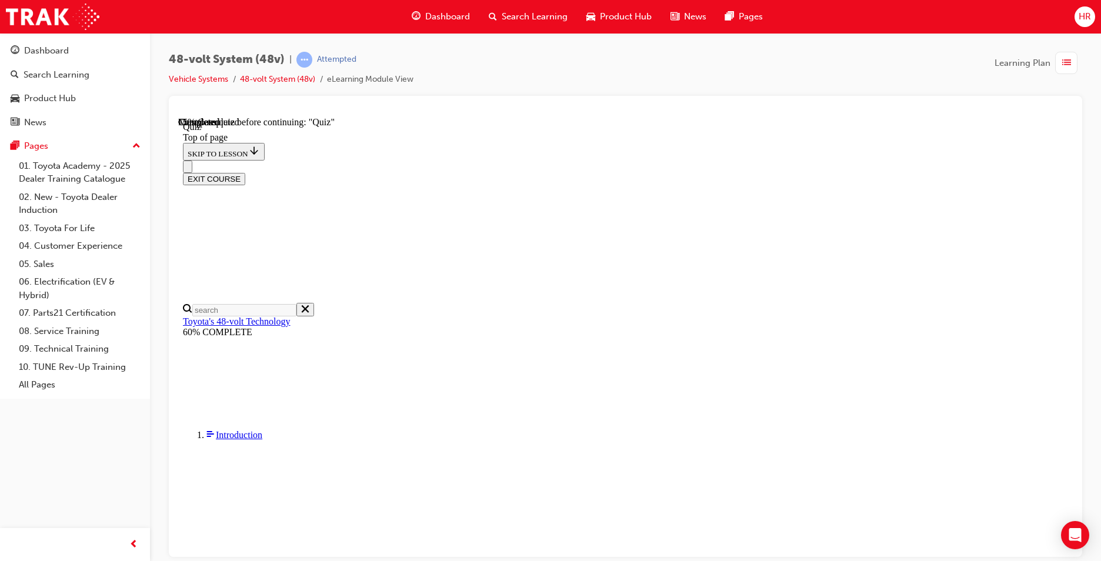
drag, startPoint x: 683, startPoint y: 418, endPoint x: 688, endPoint y: 426, distance: 9.5
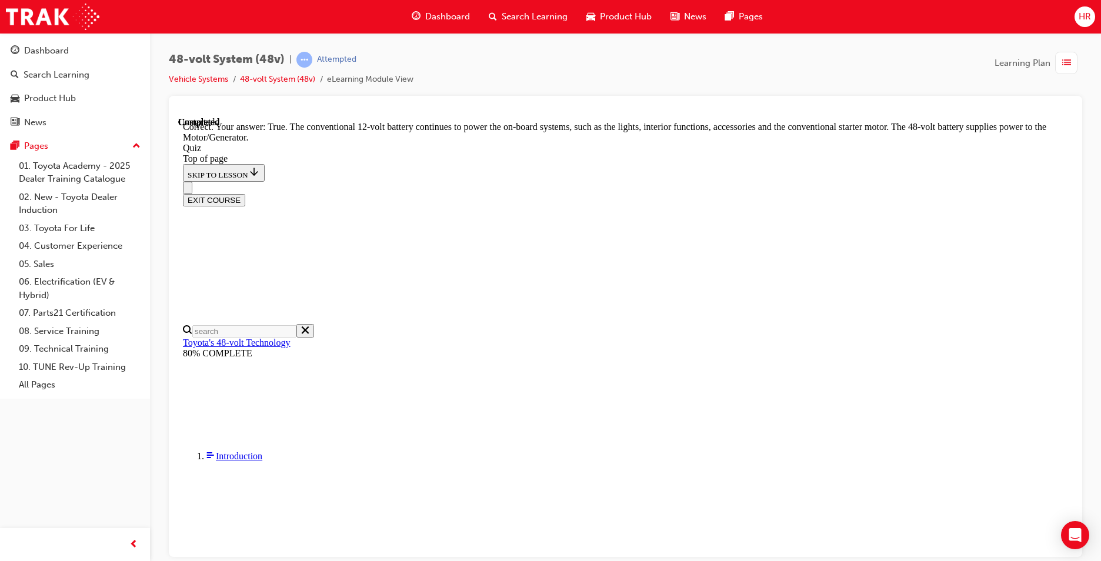
scroll to position [220, 0]
drag, startPoint x: 703, startPoint y: 497, endPoint x: 697, endPoint y: 498, distance: 5.9
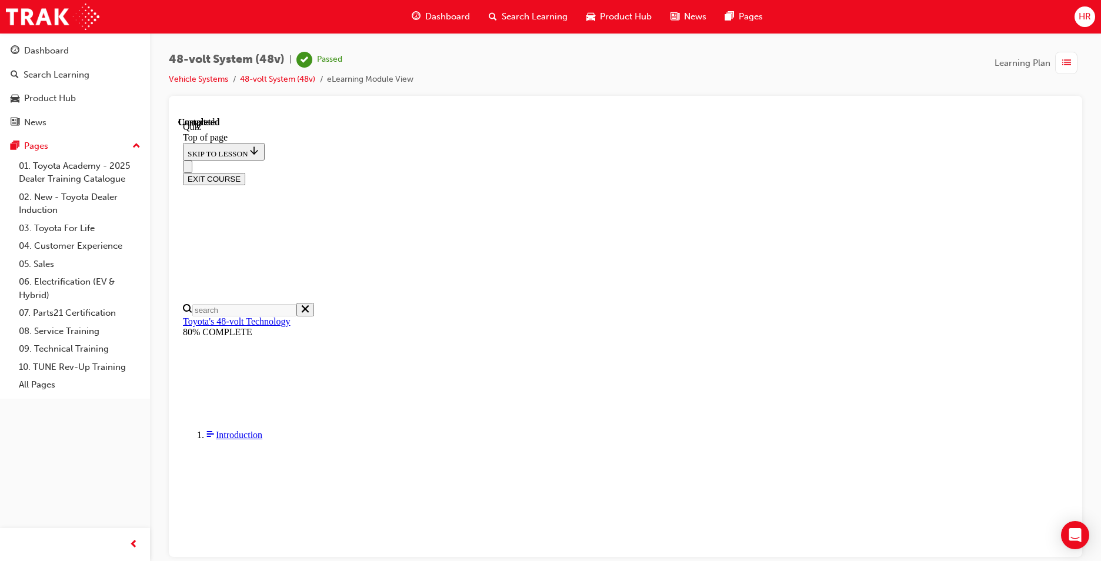
scroll to position [205, 0]
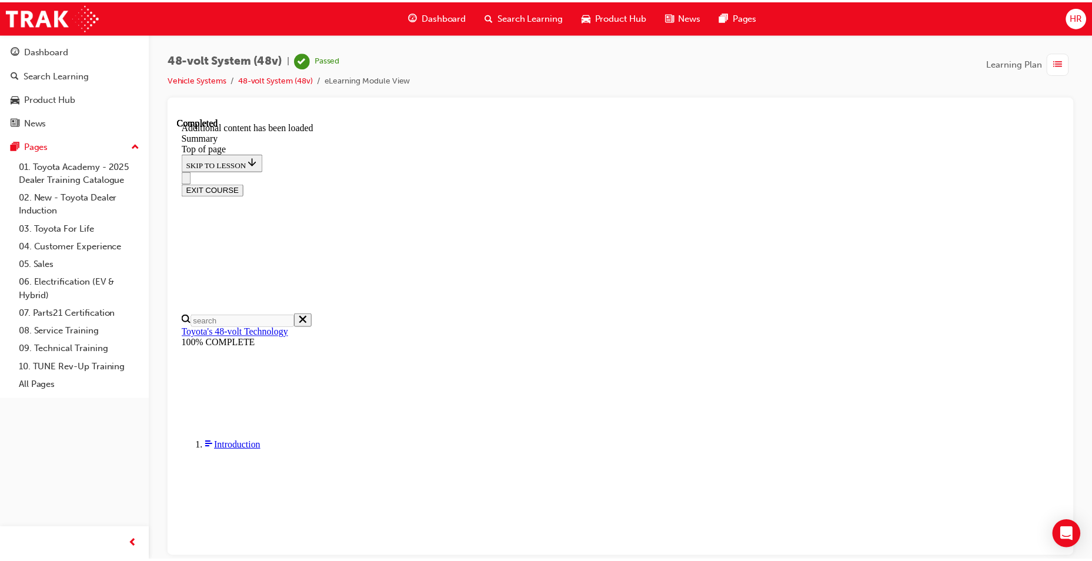
scroll to position [1403, 0]
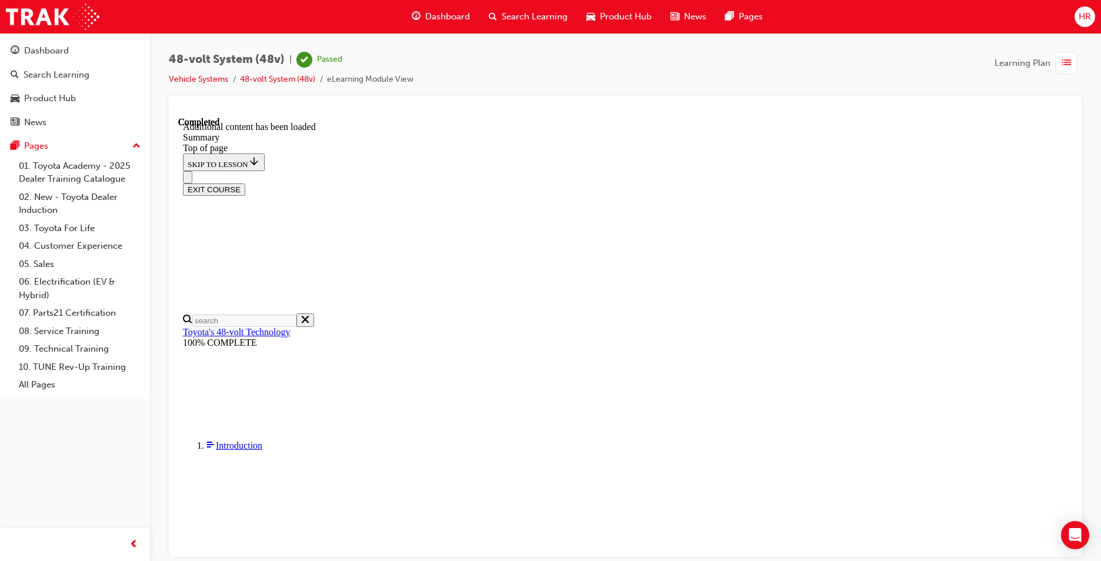
click at [450, 15] on span "Dashboard" at bounding box center [447, 17] width 45 height 14
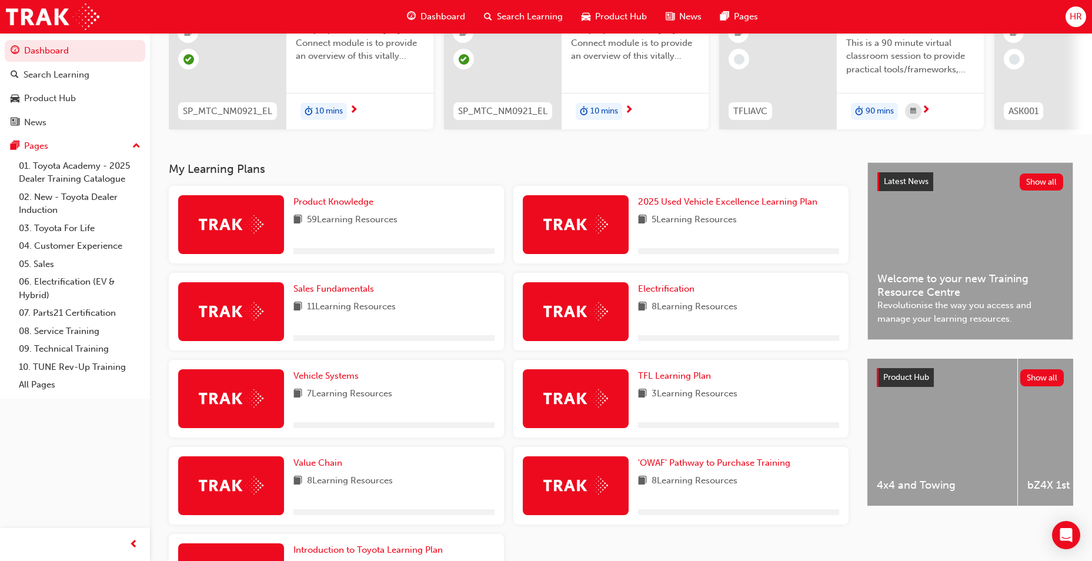
scroll to position [250, 0]
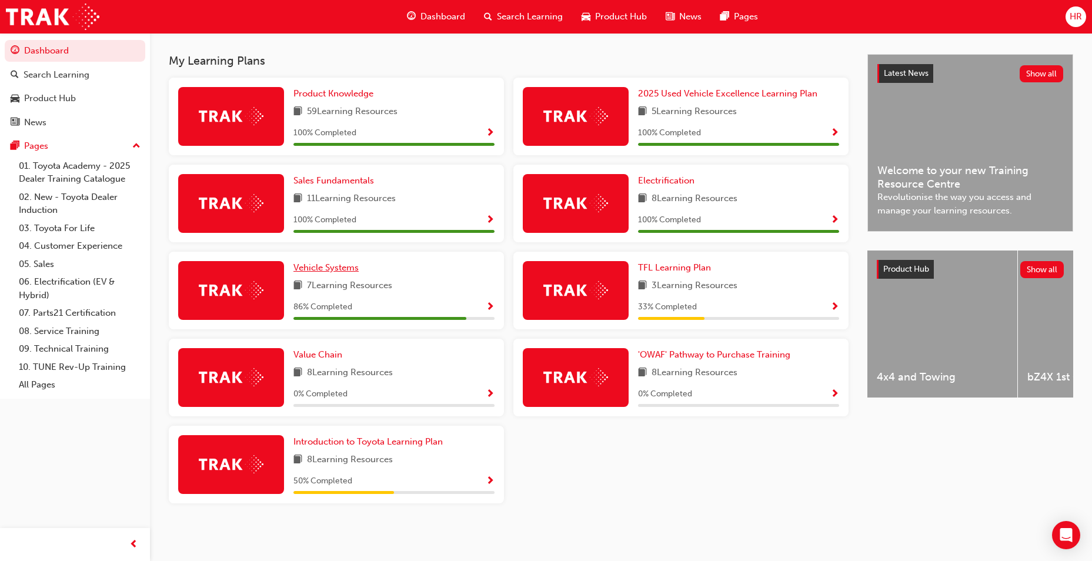
click at [330, 266] on span "Vehicle Systems" at bounding box center [325, 267] width 65 height 11
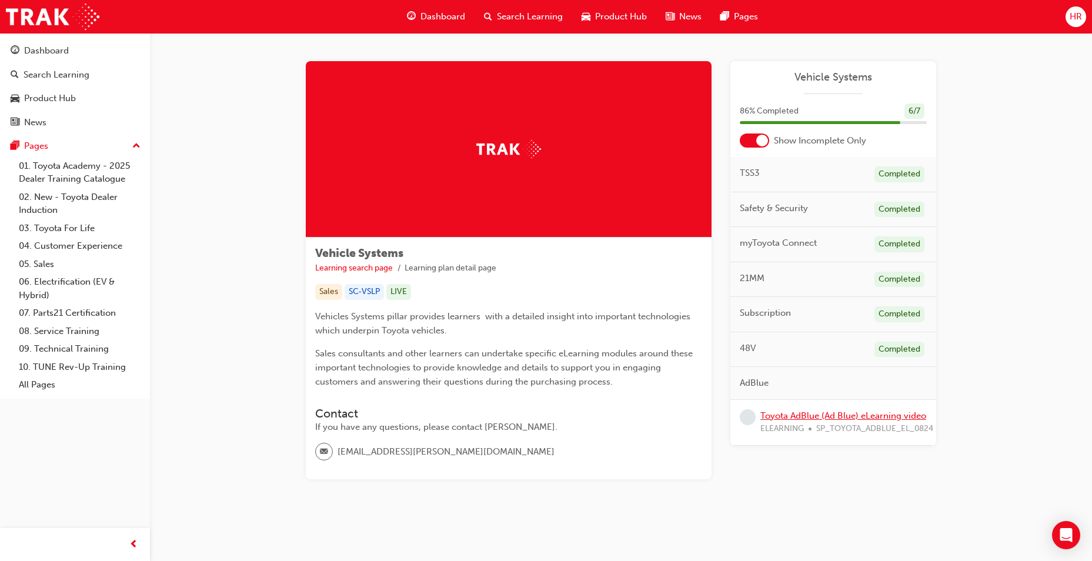
click at [791, 412] on link "Toyota AdBlue (Ad Blue) eLearning video" at bounding box center [843, 415] width 166 height 11
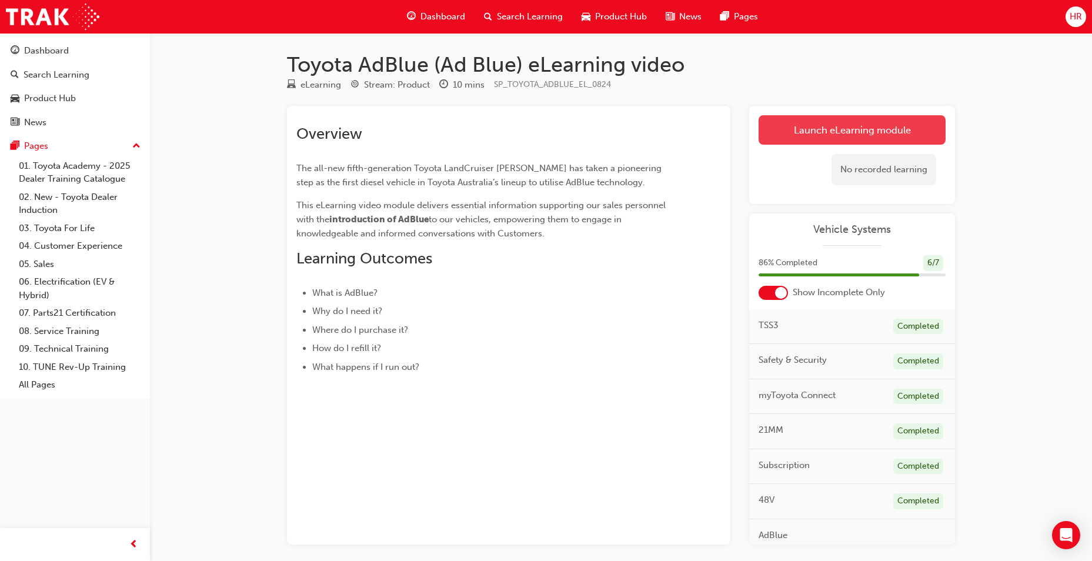
click at [808, 133] on link "Launch eLearning module" at bounding box center [851, 129] width 187 height 29
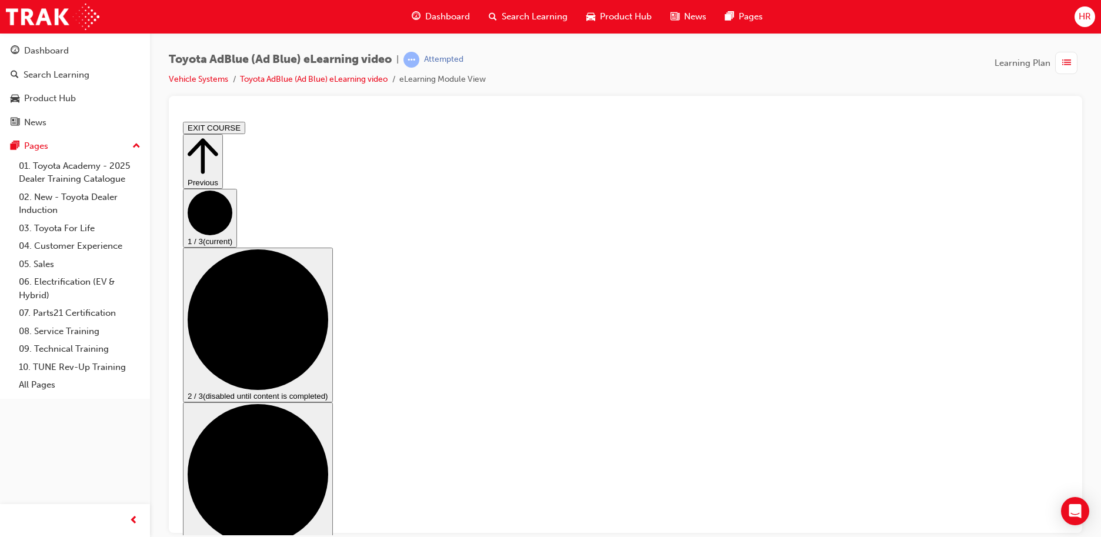
drag, startPoint x: 897, startPoint y: 488, endPoint x: 1076, endPoint y: 647, distance: 239.5
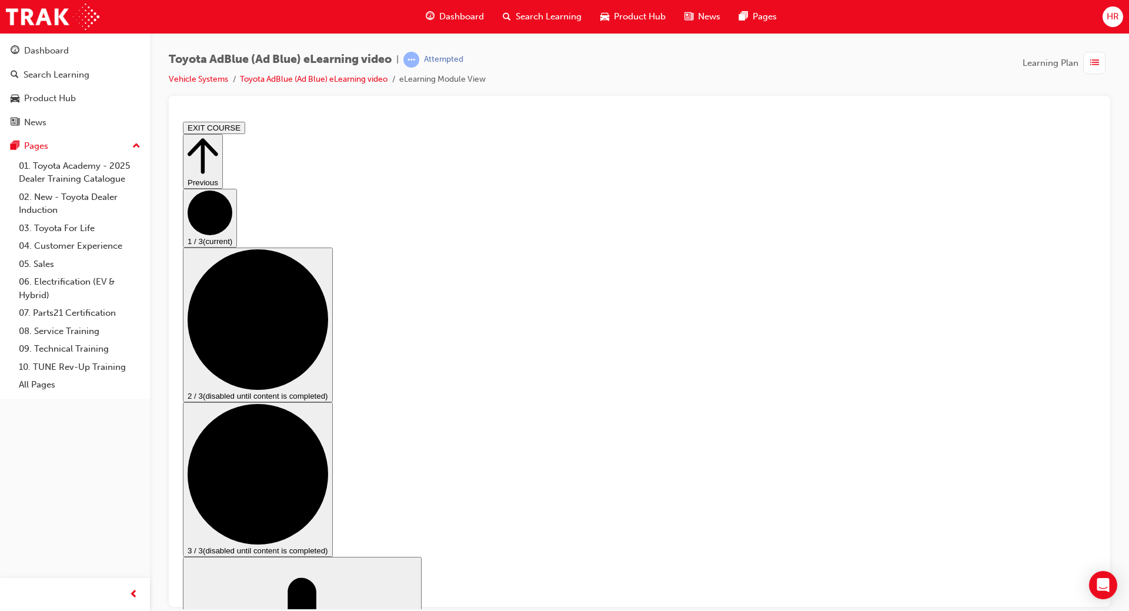
drag, startPoint x: 1262, startPoint y: 702, endPoint x: 1079, endPoint y: 536, distance: 247.2
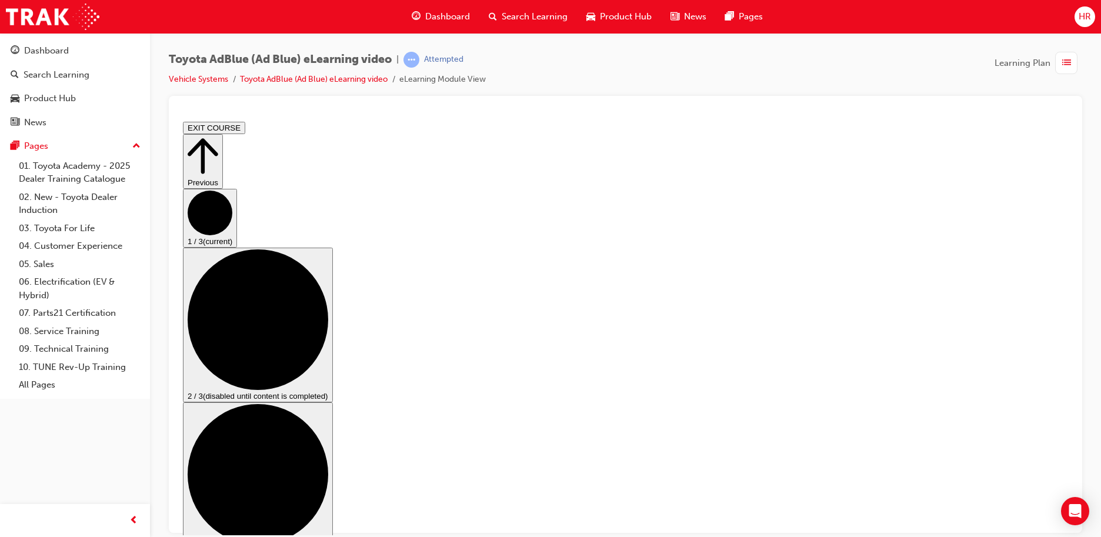
scroll to position [78, 0]
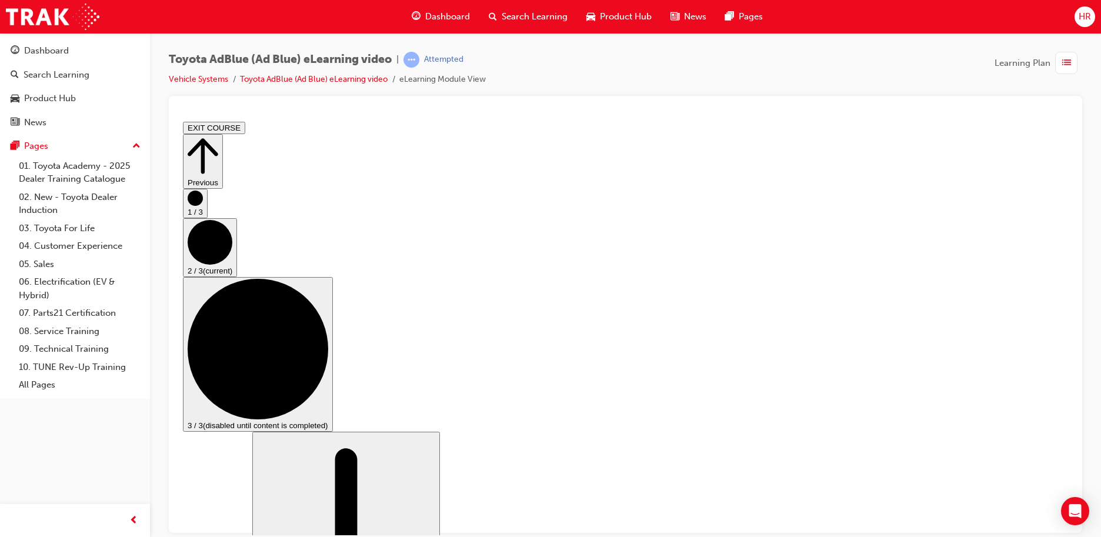
scroll to position [322, 0]
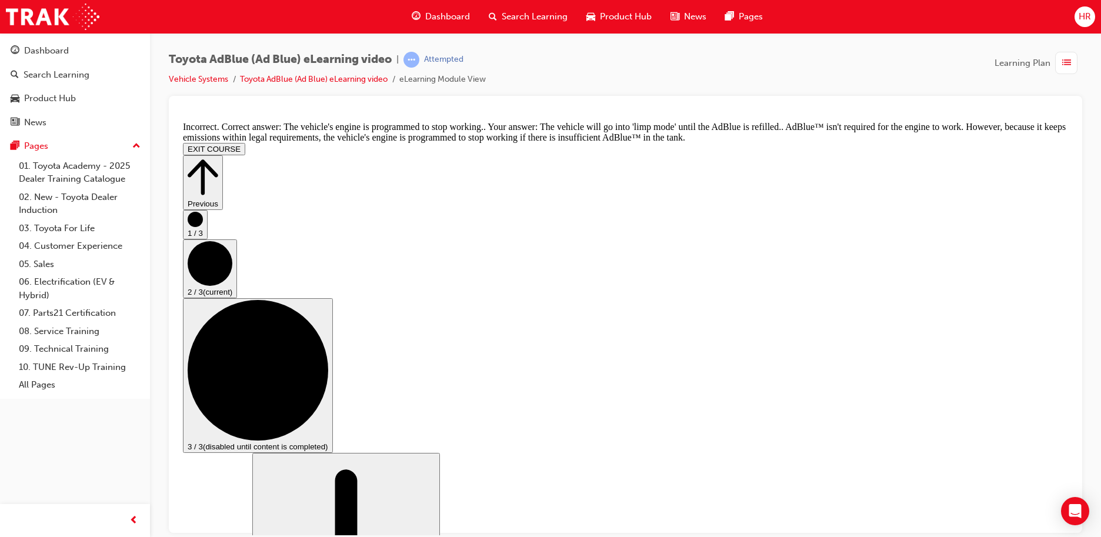
scroll to position [484, 0]
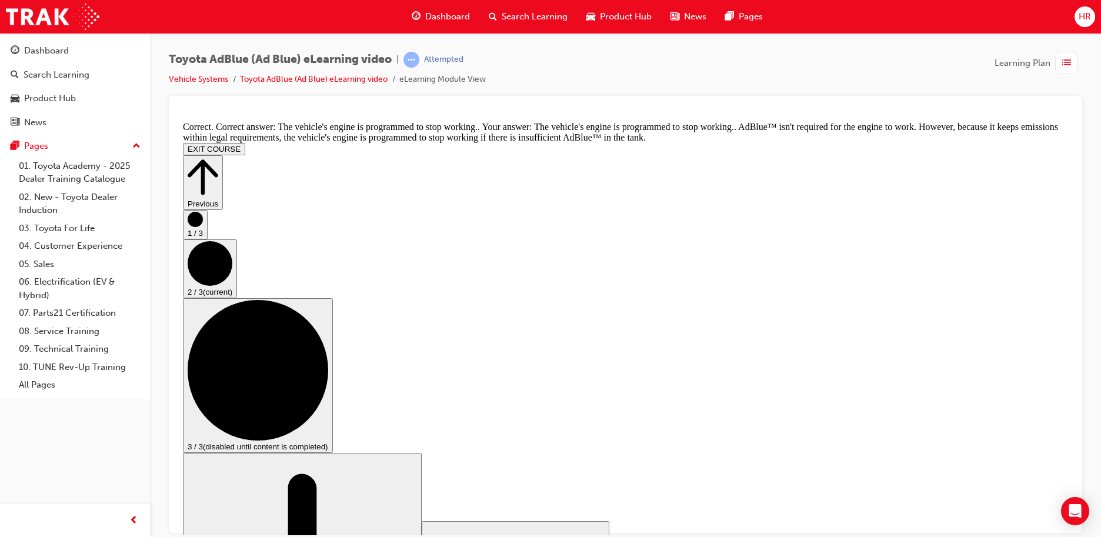
drag, startPoint x: 613, startPoint y: 467, endPoint x: 583, endPoint y: 481, distance: 33.1
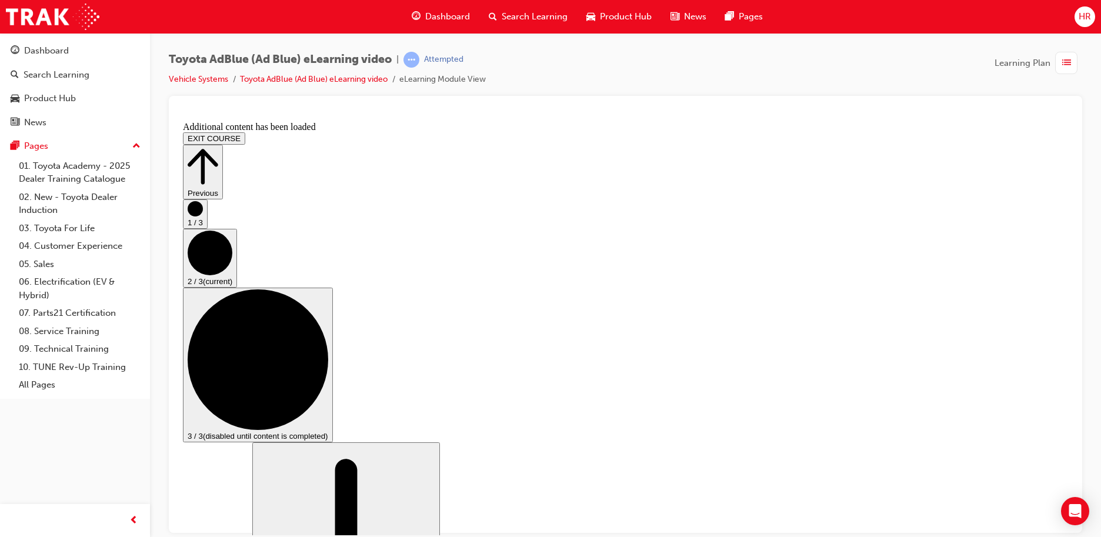
scroll to position [1121, 0]
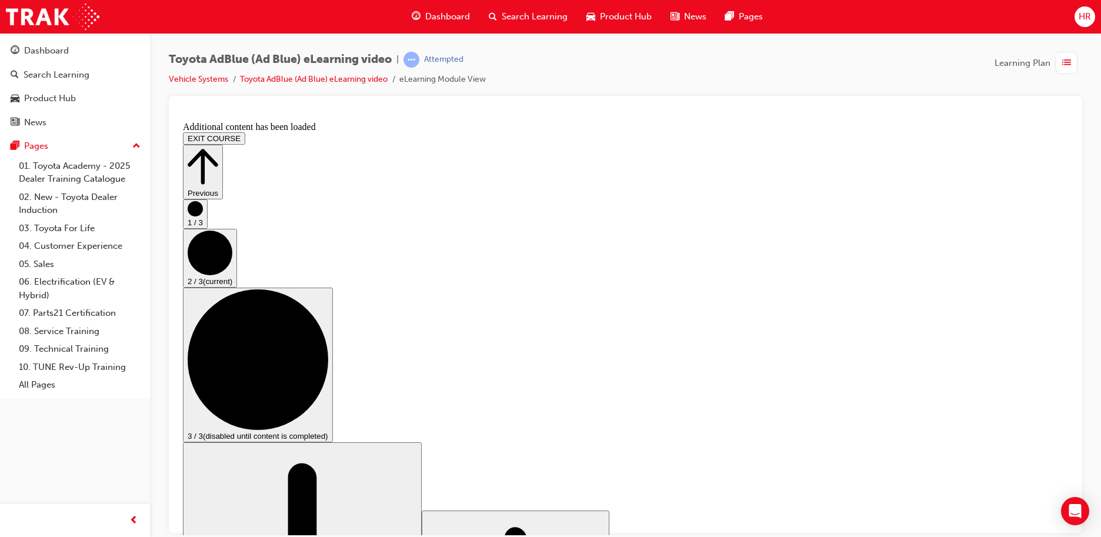
drag, startPoint x: 602, startPoint y: 364, endPoint x: 601, endPoint y: 359, distance: 5.9
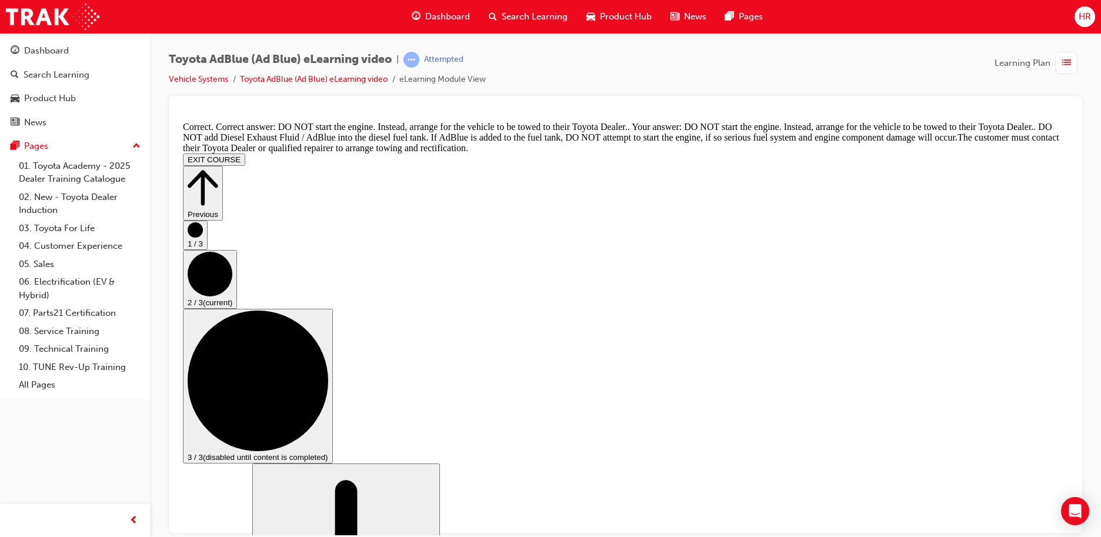
scroll to position [1339, 0]
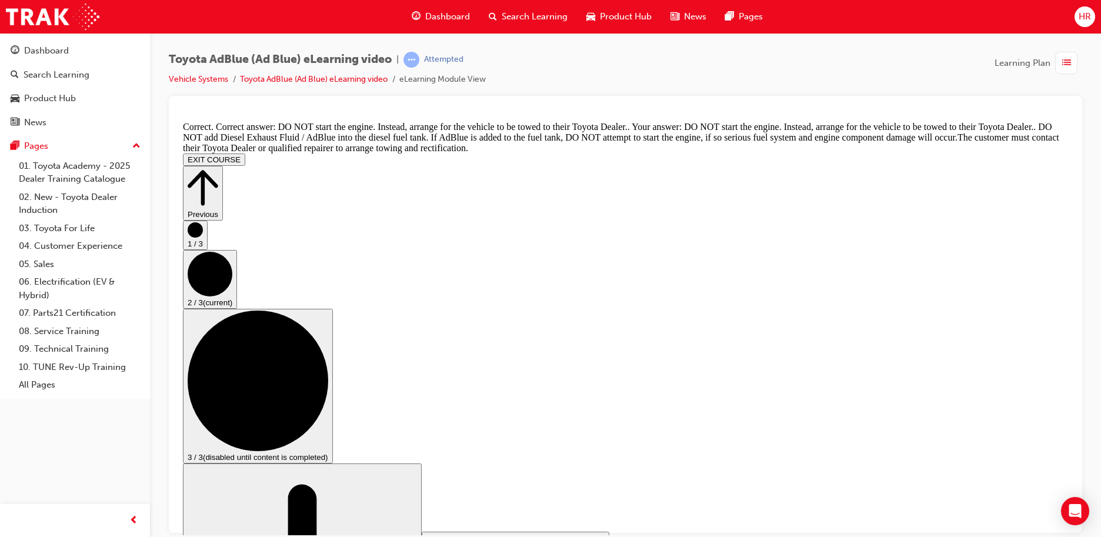
drag, startPoint x: 535, startPoint y: 470, endPoint x: 554, endPoint y: 450, distance: 27.0
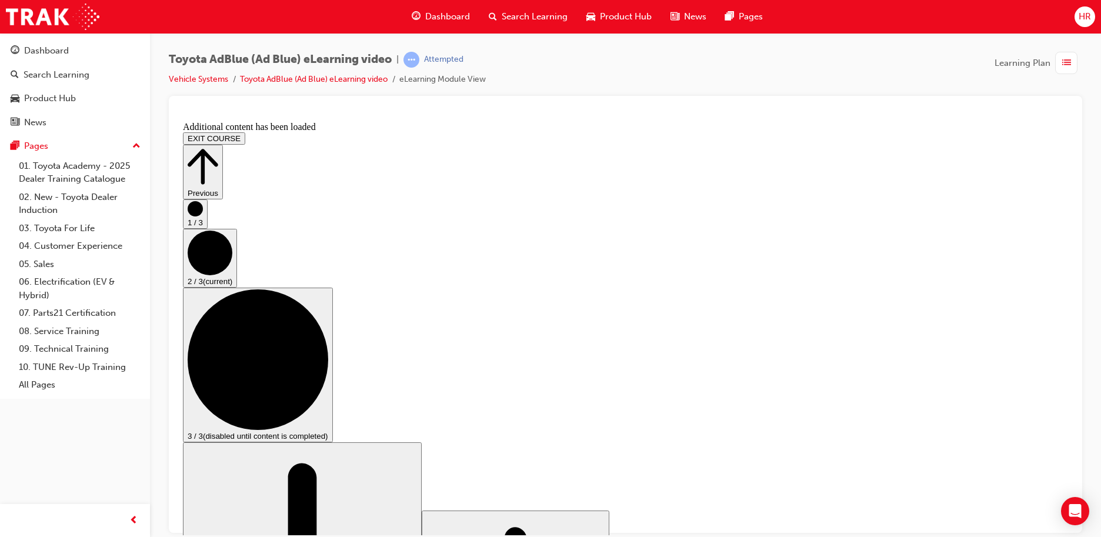
scroll to position [1754, 0]
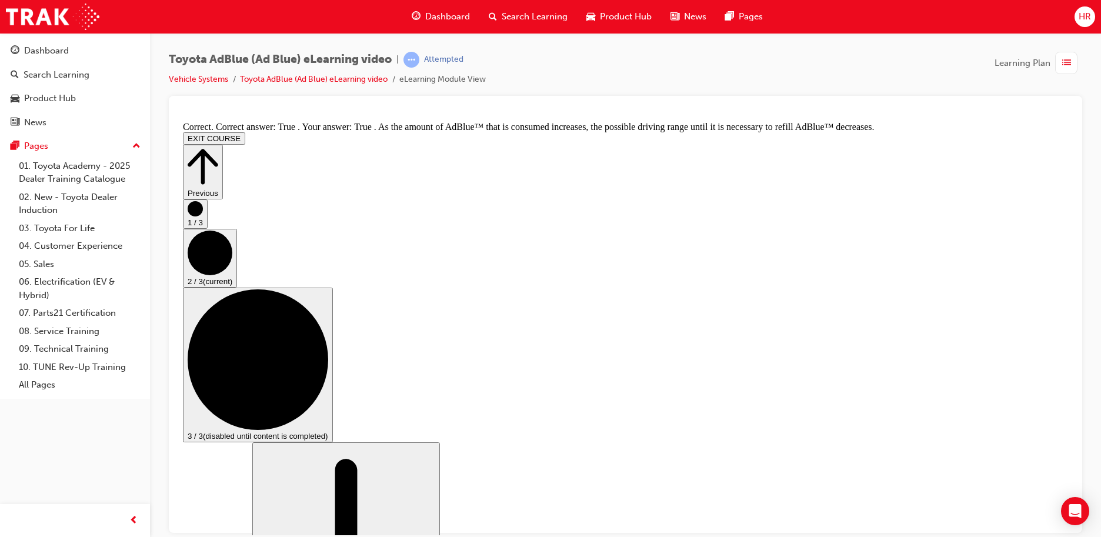
scroll to position [2053, 0]
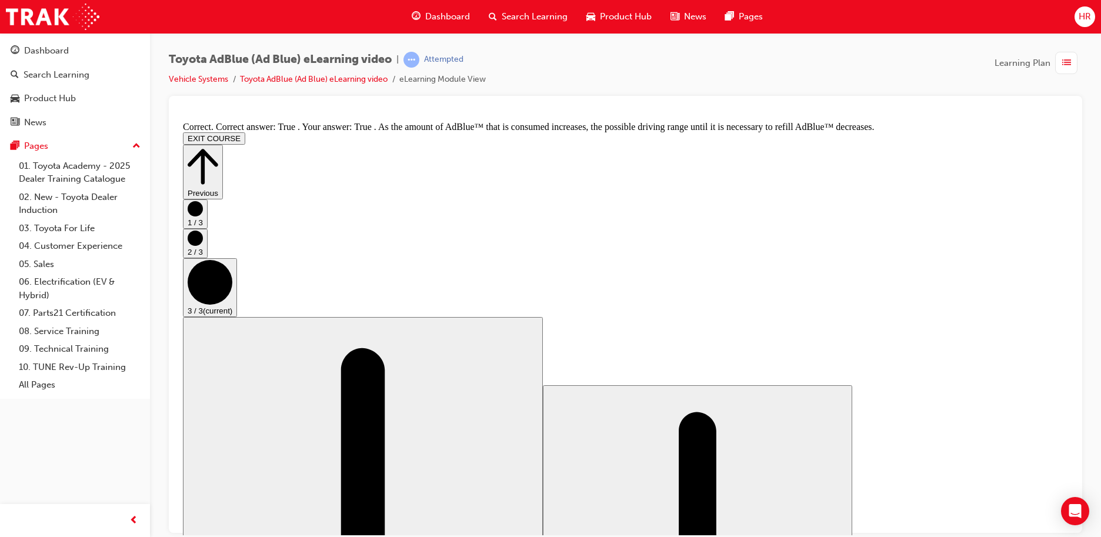
scroll to position [0, 0]
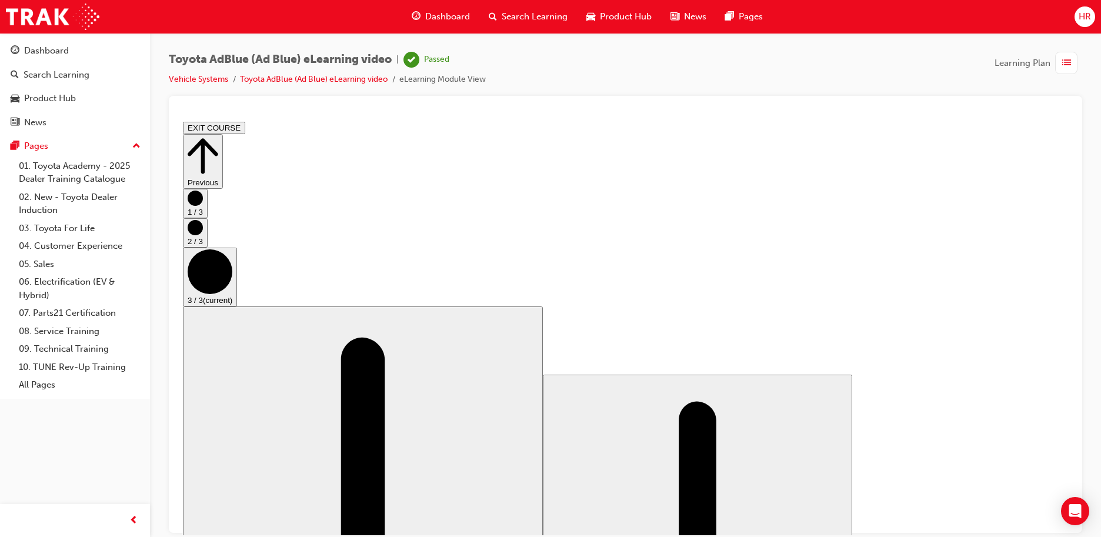
click at [1061, 56] on div "button" at bounding box center [1066, 63] width 22 height 22
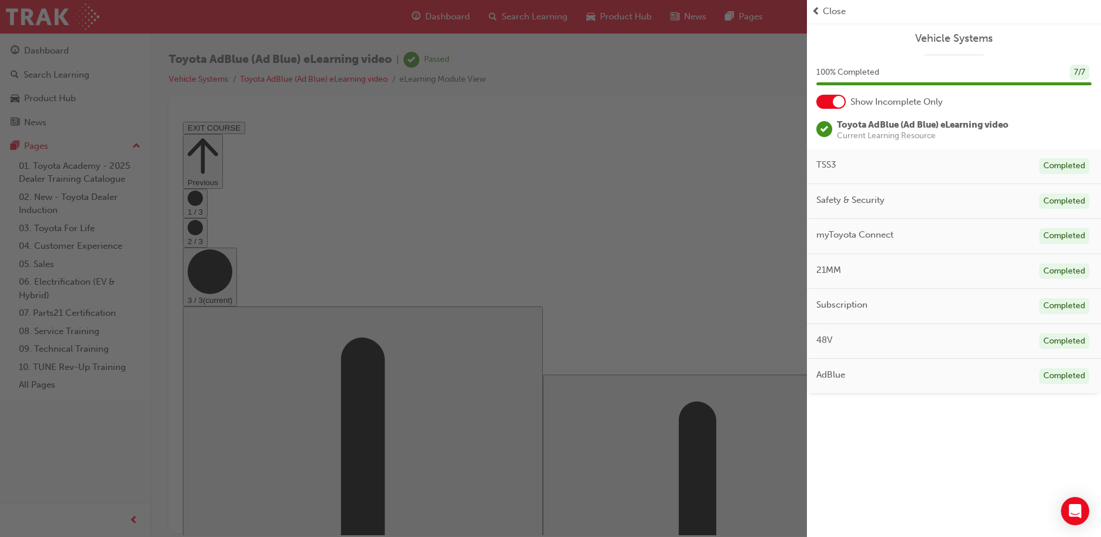
drag, startPoint x: 725, startPoint y: 199, endPoint x: 731, endPoint y: 195, distance: 7.1
click at [731, 195] on div "button" at bounding box center [403, 268] width 807 height 537
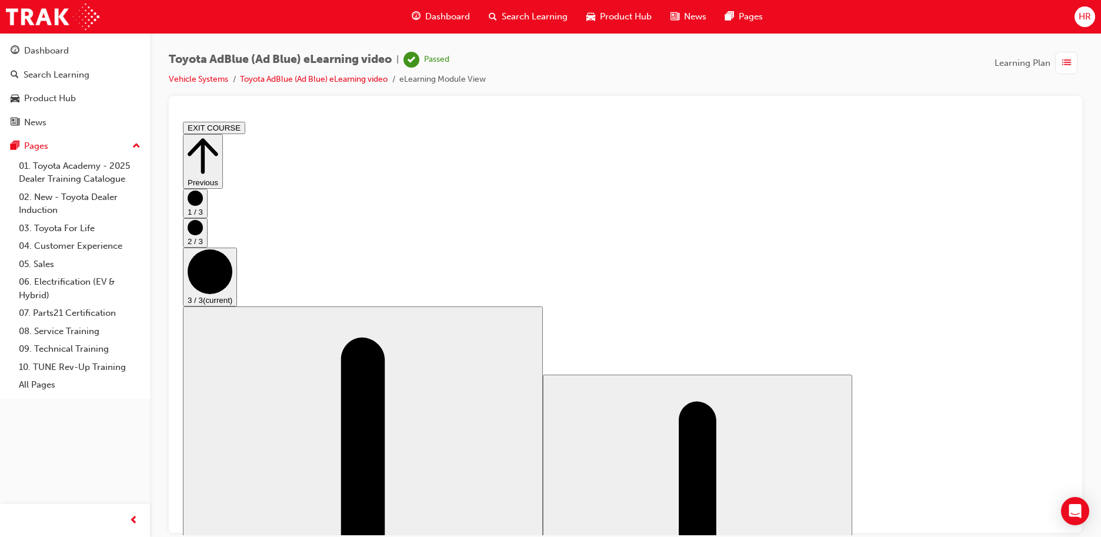
click at [245, 126] on button "EXIT COURSE" at bounding box center [214, 127] width 62 height 12
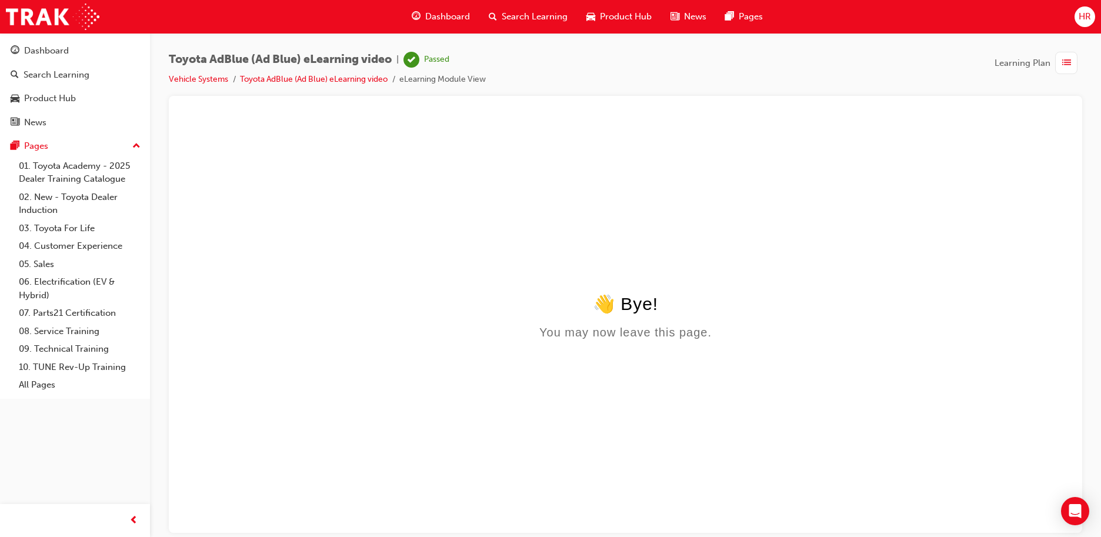
click at [1055, 60] on div "button" at bounding box center [1066, 63] width 22 height 22
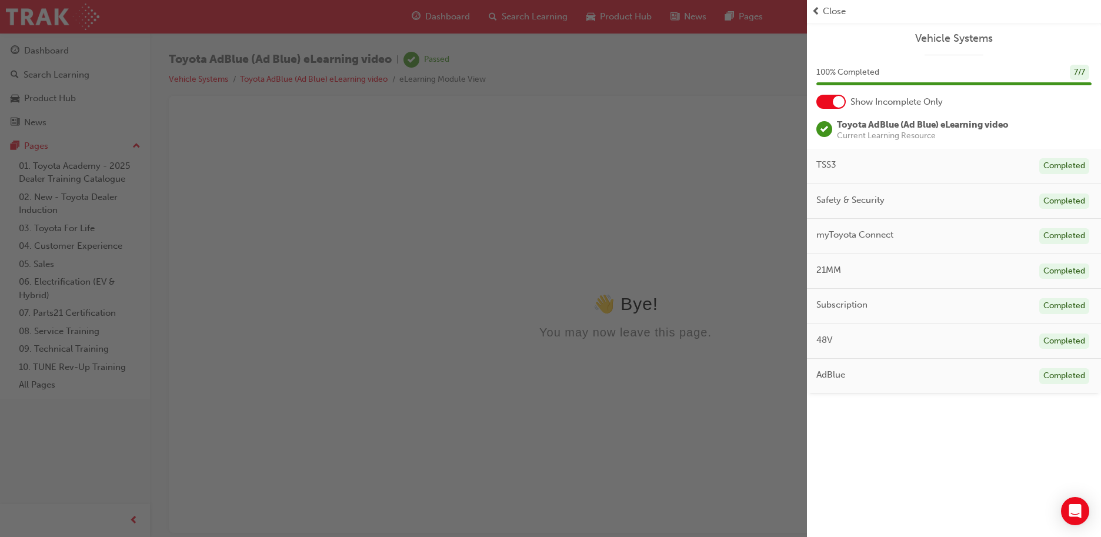
drag, startPoint x: 827, startPoint y: 12, endPoint x: 796, endPoint y: 14, distance: 30.6
click at [827, 12] on span "Close" at bounding box center [833, 12] width 23 height 14
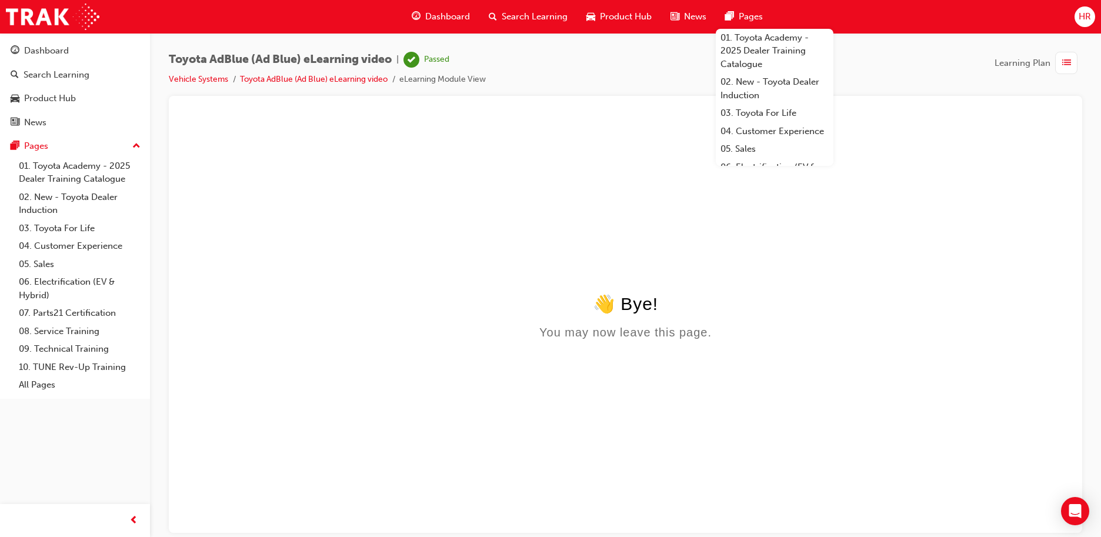
click at [434, 12] on span "Dashboard" at bounding box center [447, 17] width 45 height 14
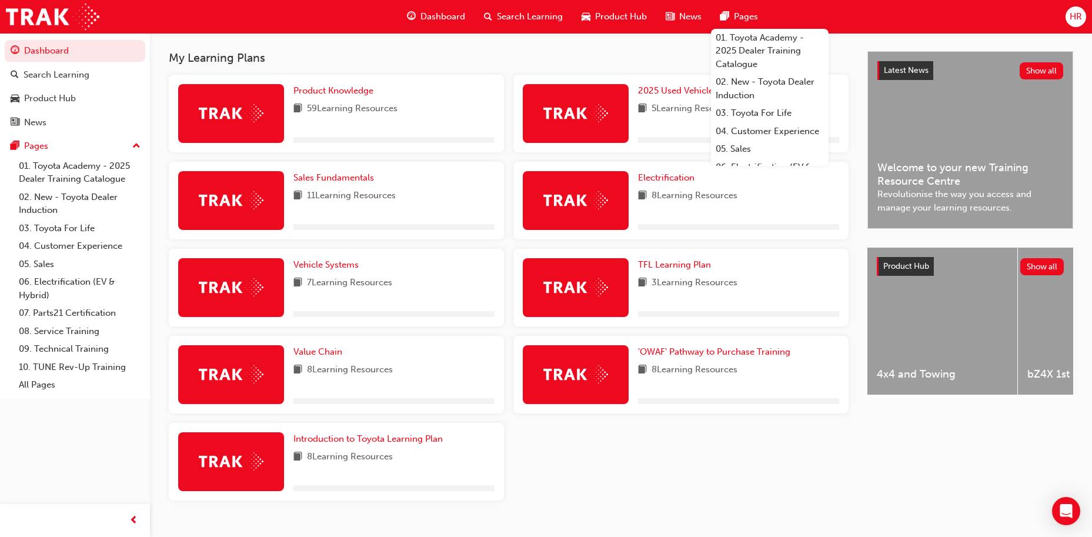
scroll to position [274, 0]
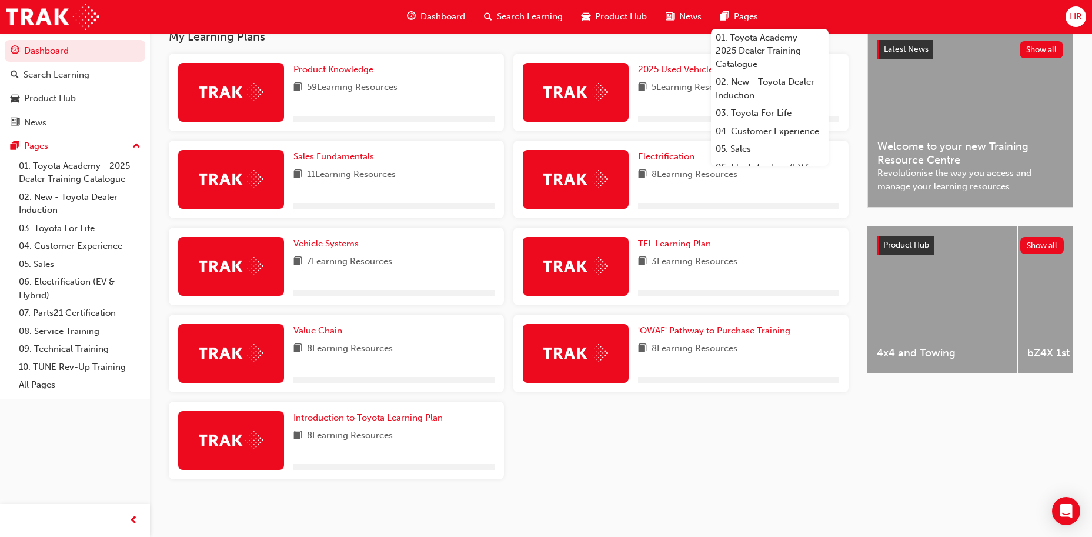
drag, startPoint x: 716, startPoint y: 443, endPoint x: 550, endPoint y: 409, distance: 169.3
click at [697, 436] on div "Product Knowledge 59 Learning Resources 2025 Used Vehicle Excellence Learning P…" at bounding box center [508, 270] width 689 height 435
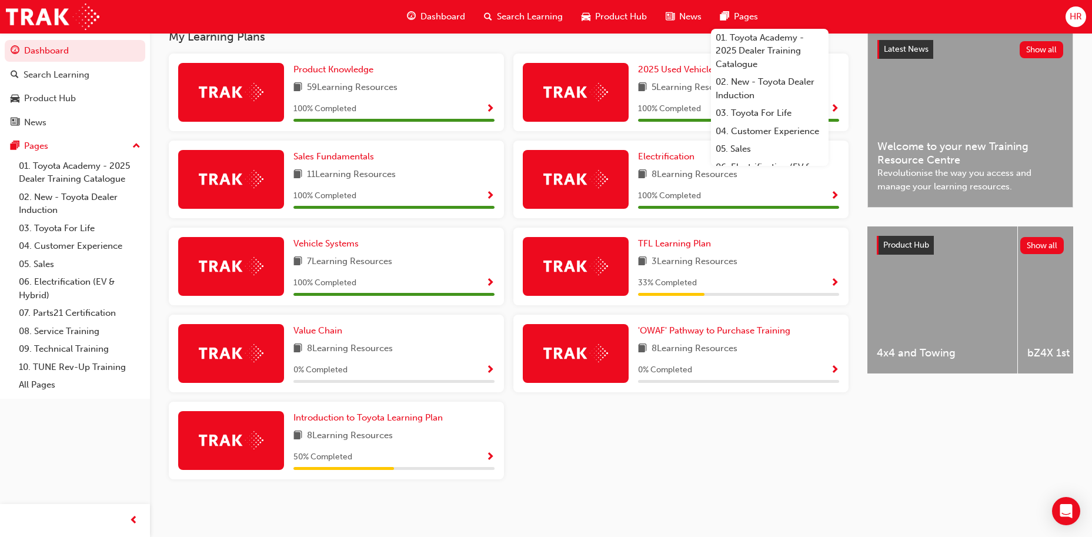
click at [764, 14] on div "Pages" at bounding box center [739, 17] width 56 height 24
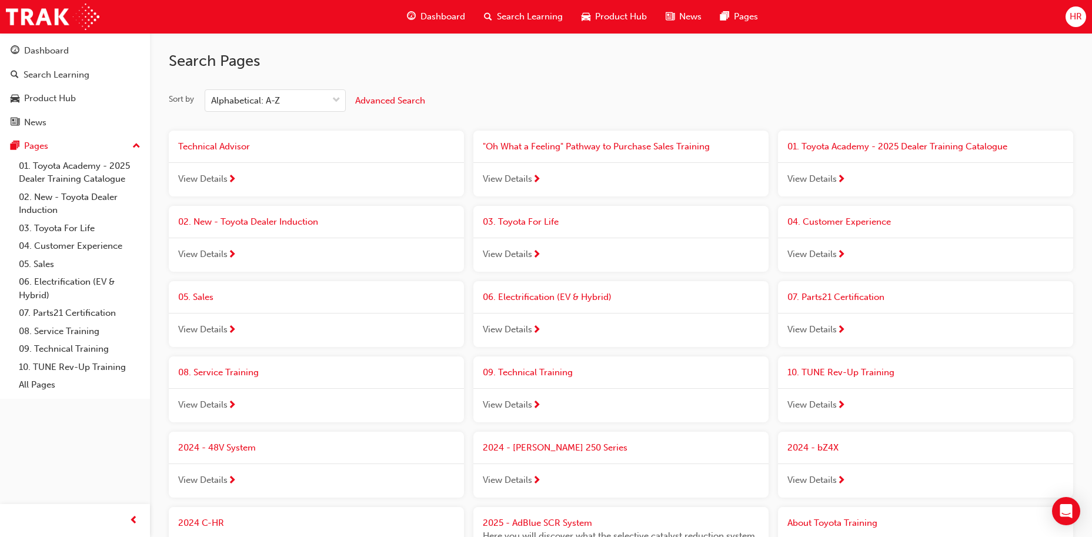
click at [455, 17] on span "Dashboard" at bounding box center [442, 17] width 45 height 14
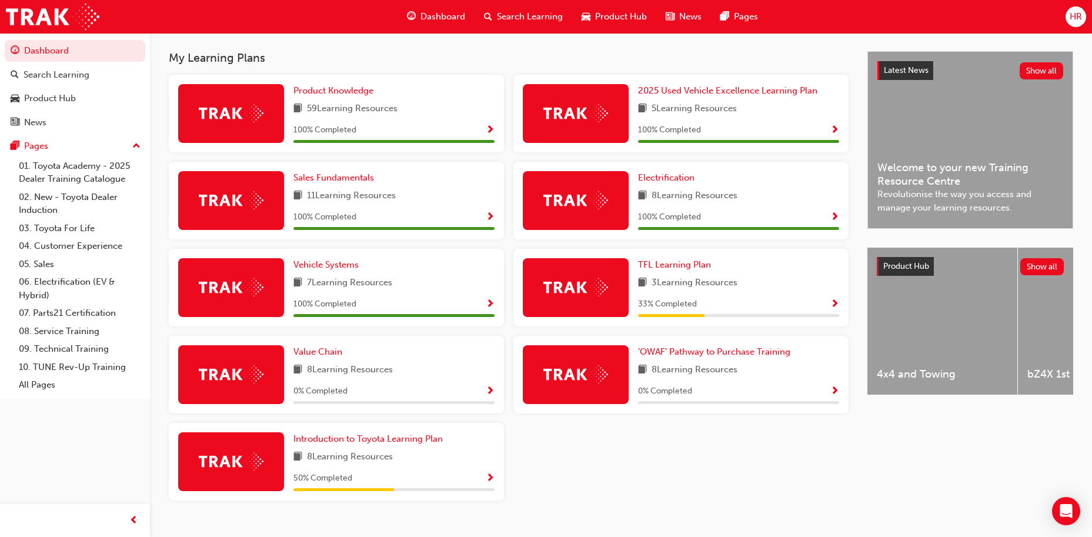
scroll to position [274, 0]
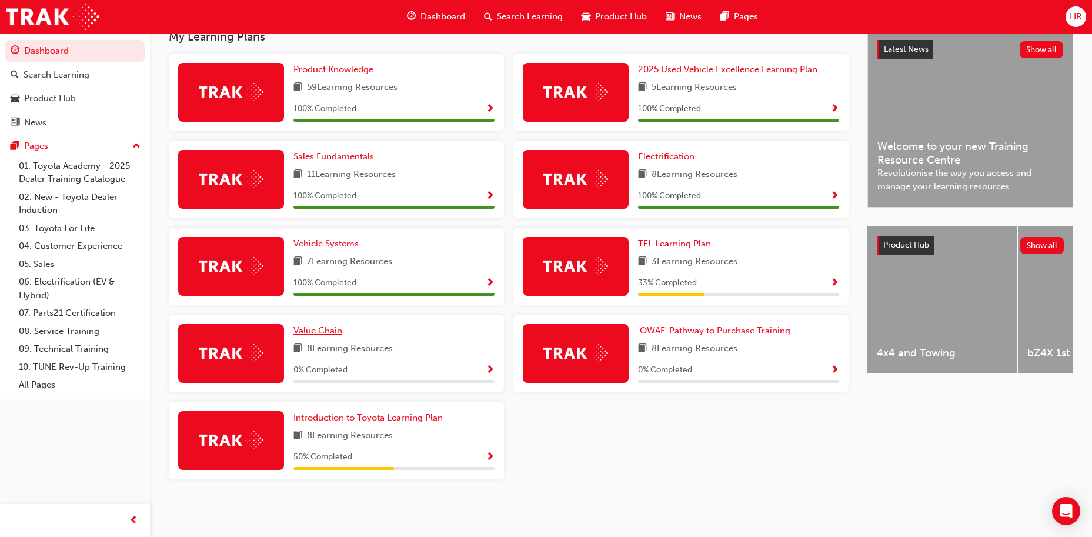
click at [325, 328] on span "Value Chain" at bounding box center [317, 330] width 49 height 11
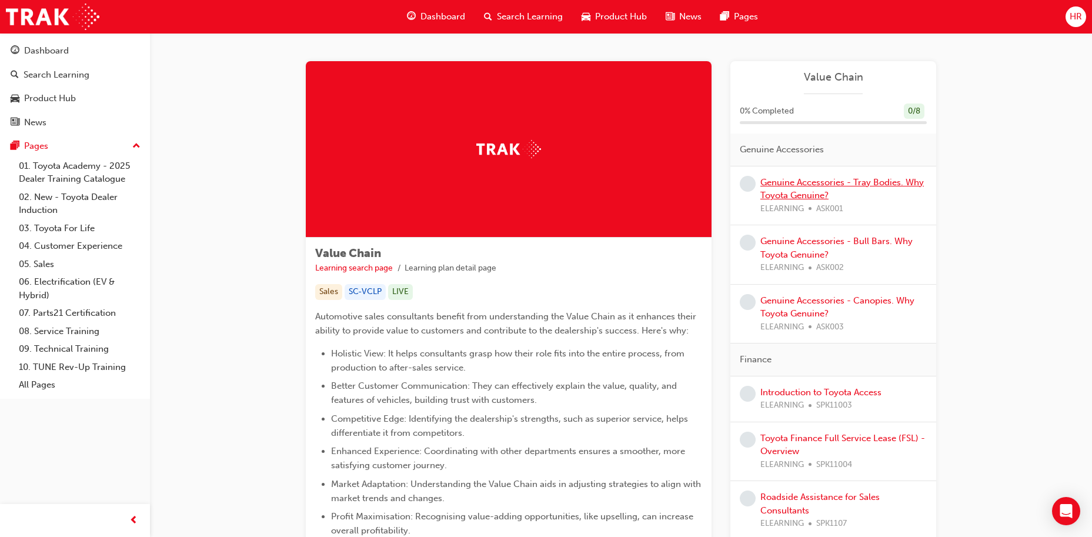
click at [823, 180] on link "Genuine Accessories - Tray Bodies. Why Toyota Genuine?" at bounding box center [841, 189] width 163 height 24
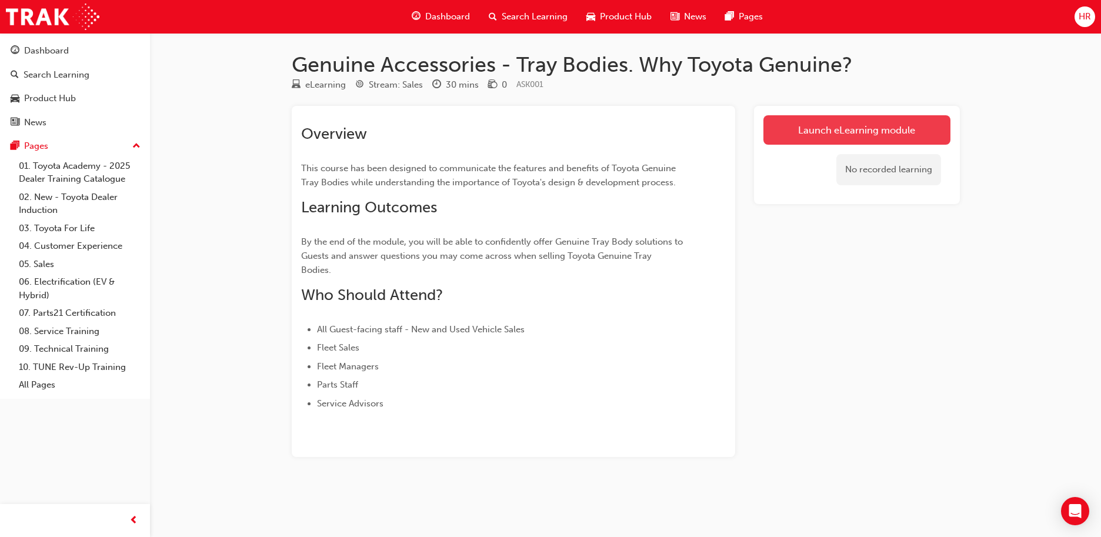
click at [818, 132] on link "Launch eLearning module" at bounding box center [856, 129] width 187 height 29
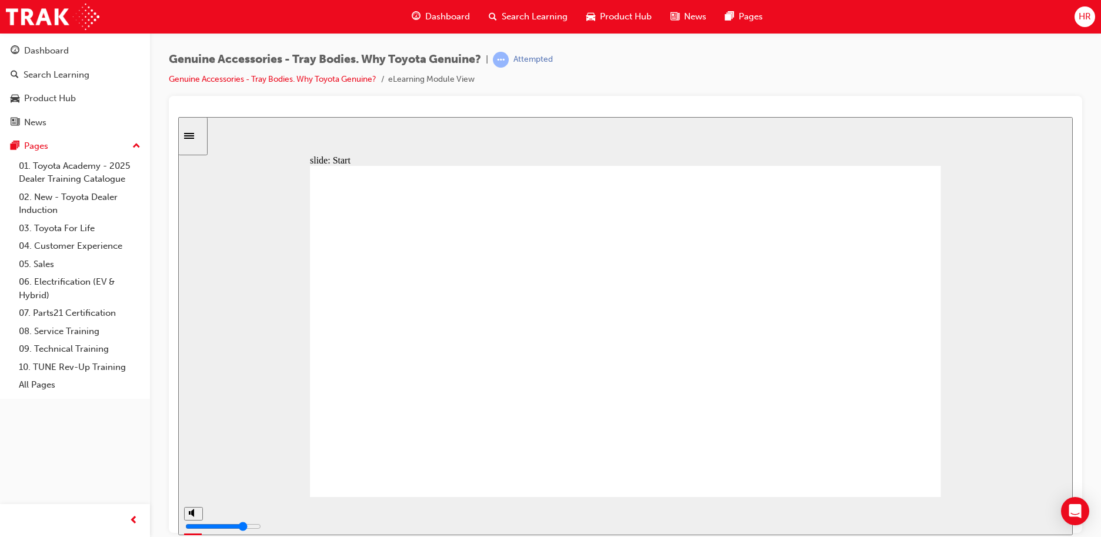
drag, startPoint x: 368, startPoint y: 356, endPoint x: 408, endPoint y: 343, distance: 41.8
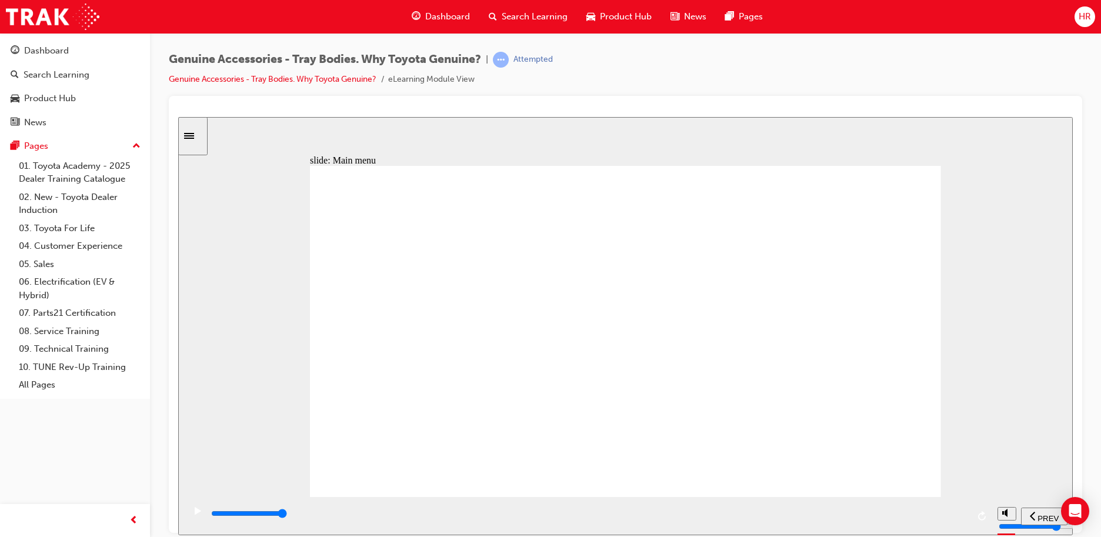
drag, startPoint x: 875, startPoint y: 200, endPoint x: 747, endPoint y: 285, distance: 153.6
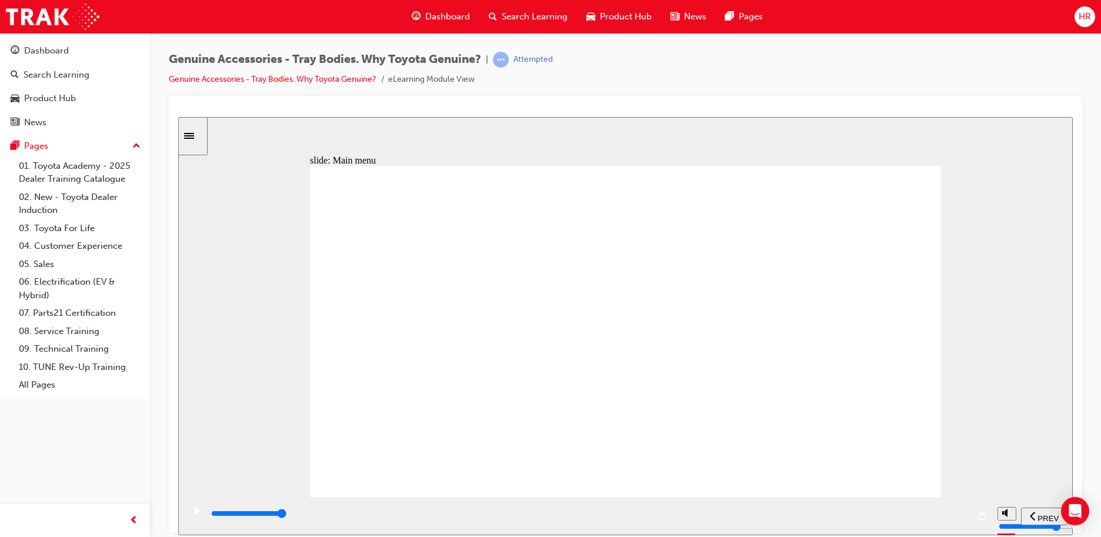
drag, startPoint x: 888, startPoint y: 209, endPoint x: 874, endPoint y: 218, distance: 16.8
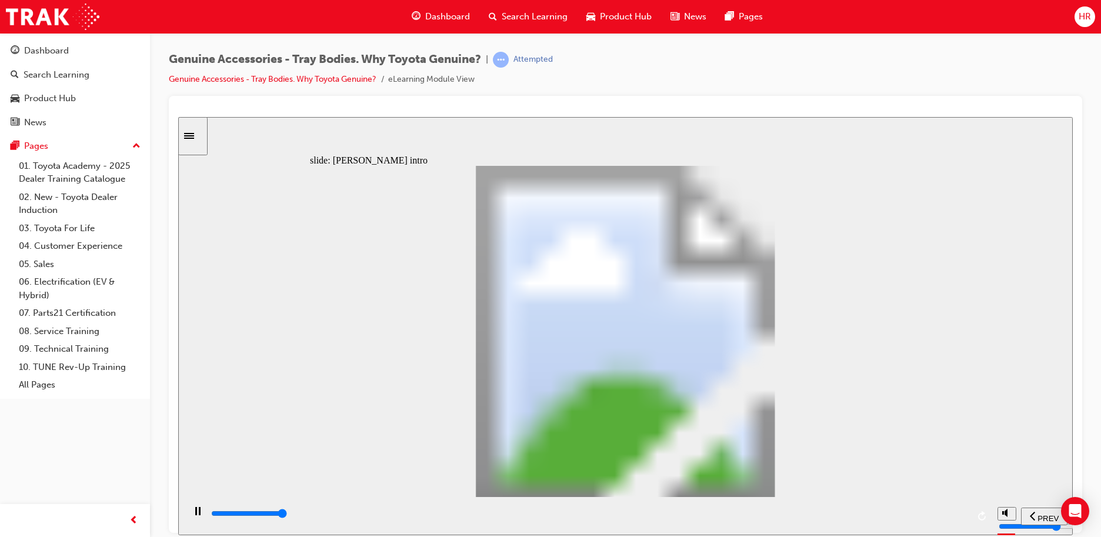
click at [1000, 511] on div "misc controls" at bounding box center [1006, 498] width 18 height 44
click at [190, 513] on div "play/pause" at bounding box center [198, 516] width 20 height 20
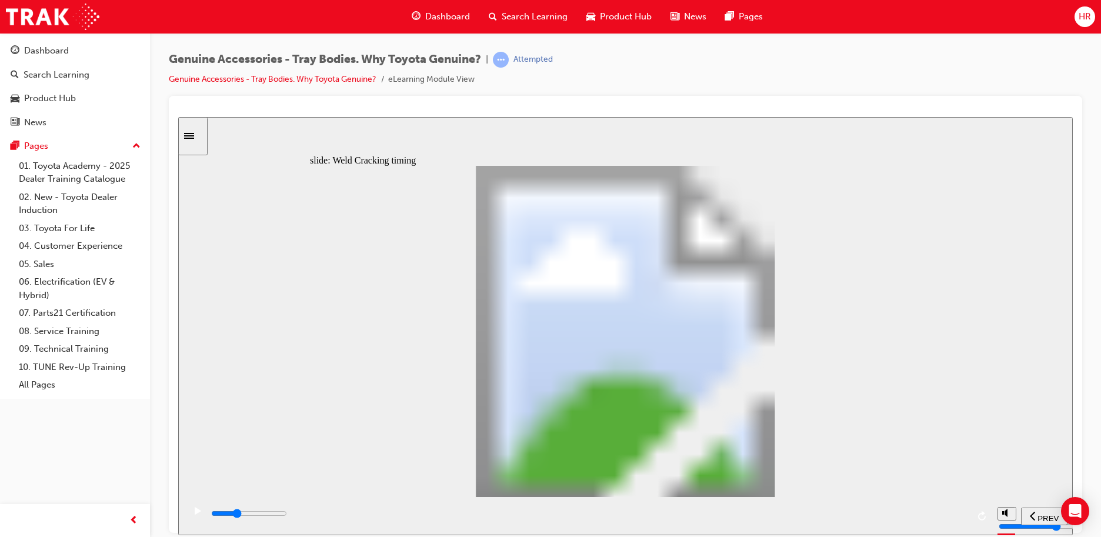
drag, startPoint x: 186, startPoint y: 514, endPoint x: 190, endPoint y: 509, distance: 6.4
click at [188, 511] on div "play/pause" at bounding box center [198, 516] width 20 height 20
click at [195, 513] on icon "play/pause" at bounding box center [197, 510] width 5 height 8
click at [189, 509] on div "play/pause" at bounding box center [198, 516] width 20 height 20
type input "18400"
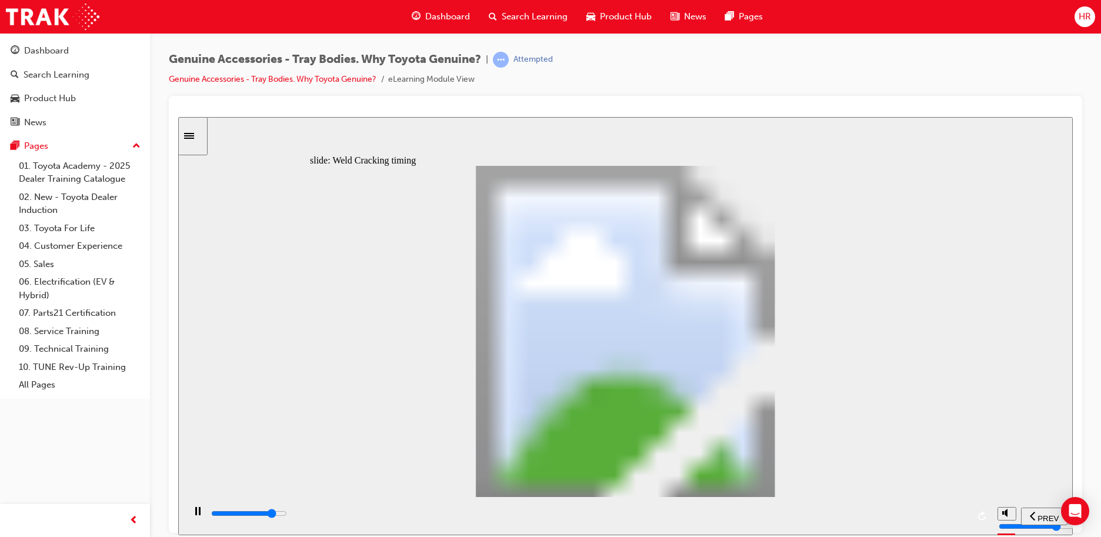
type input "1"
type input "18400"
type input "2"
type input "18600"
type input "3"
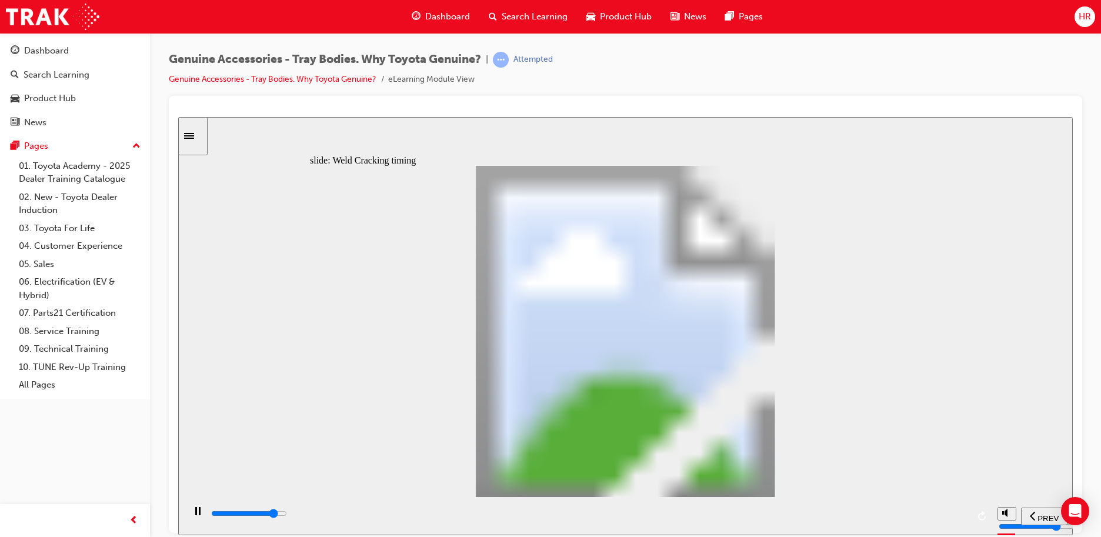
type input "18800"
type input "4"
type input "18900"
type input "5"
type input "19100"
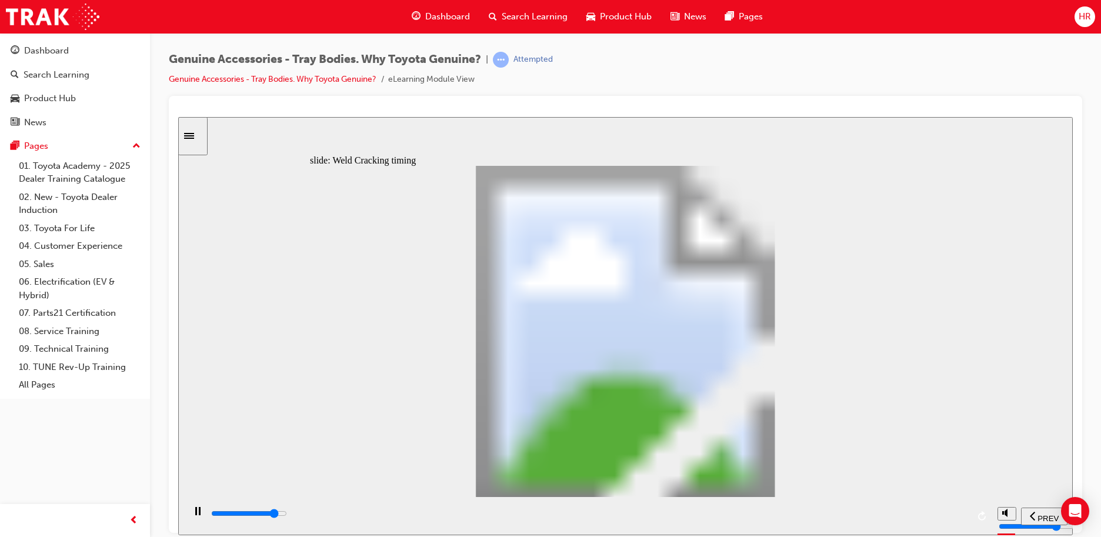
type input "6"
type input "19200"
type input "7"
type input "19300"
type input "8"
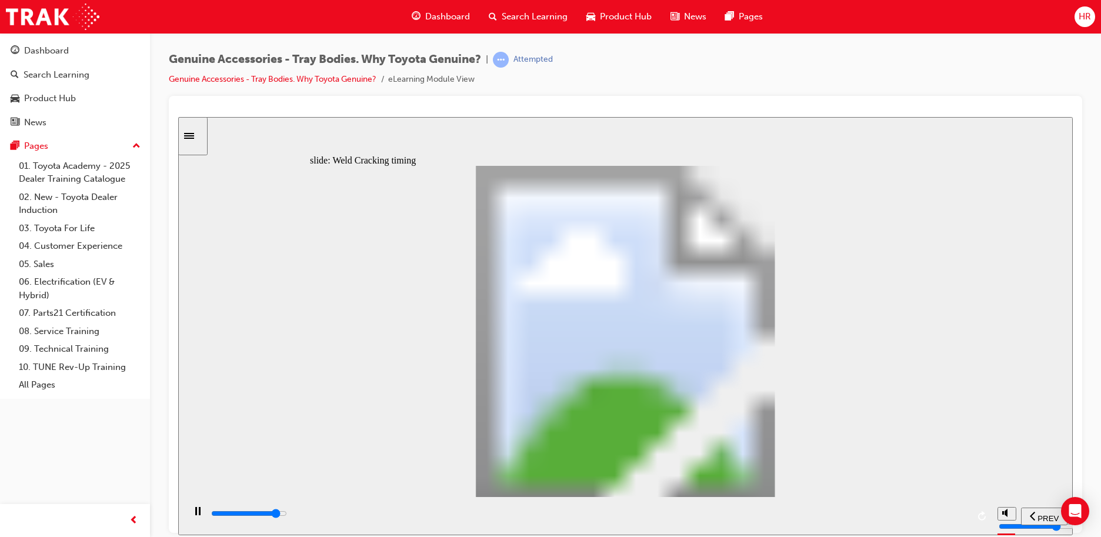
type input "19600"
type input "9"
type input "19700"
type input "10"
type input "20300"
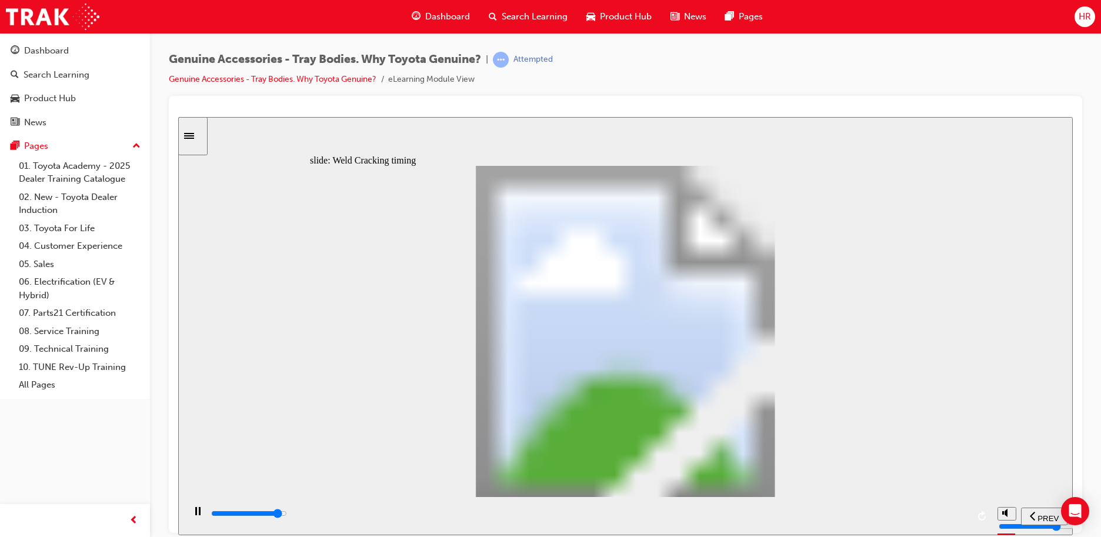
type input "9"
type input "20400"
type input "8"
type input "20500"
type input "7"
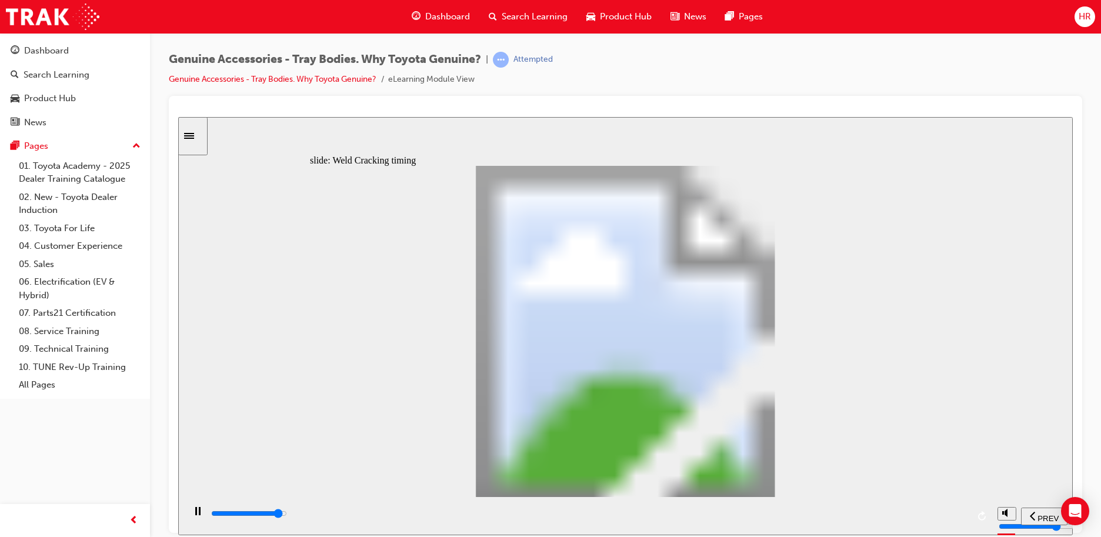
type input "20500"
type input "6"
type input "20600"
type input "5"
type input "20700"
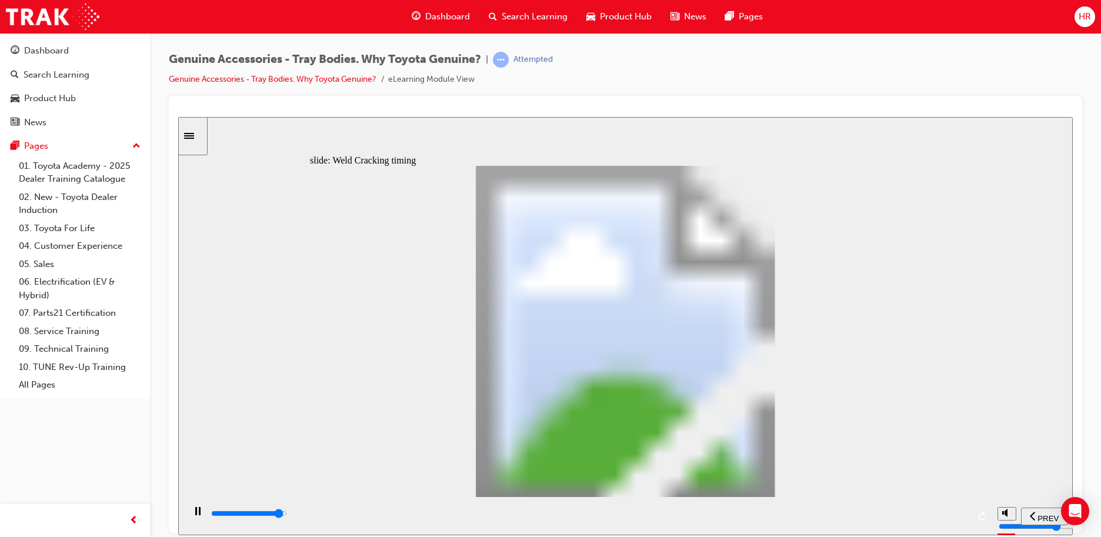
type input "4"
type input "20800"
type input "3"
type input "20800"
type input "2"
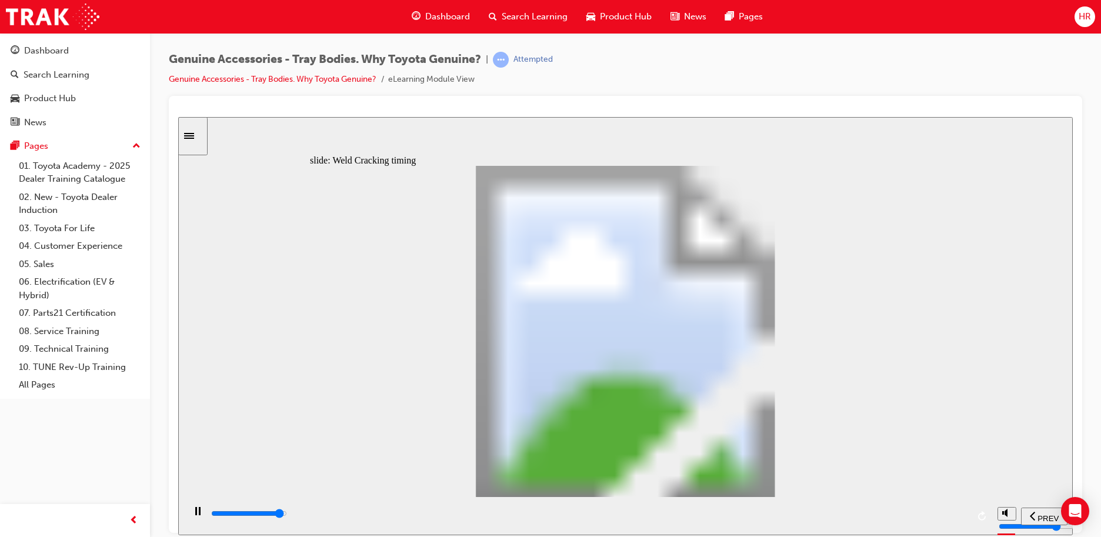
type input "21000"
type input "1"
type input "21200"
type input "0"
type input "21700"
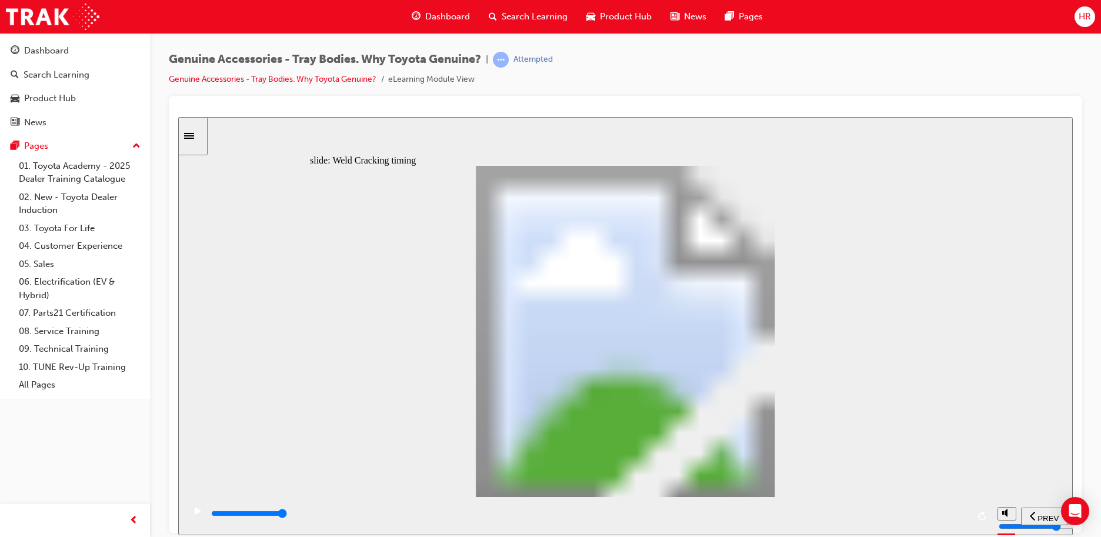
drag, startPoint x: 488, startPoint y: 392, endPoint x: 536, endPoint y: 348, distance: 64.9
drag, startPoint x: 590, startPoint y: 347, endPoint x: 515, endPoint y: 374, distance: 80.0
type input "8"
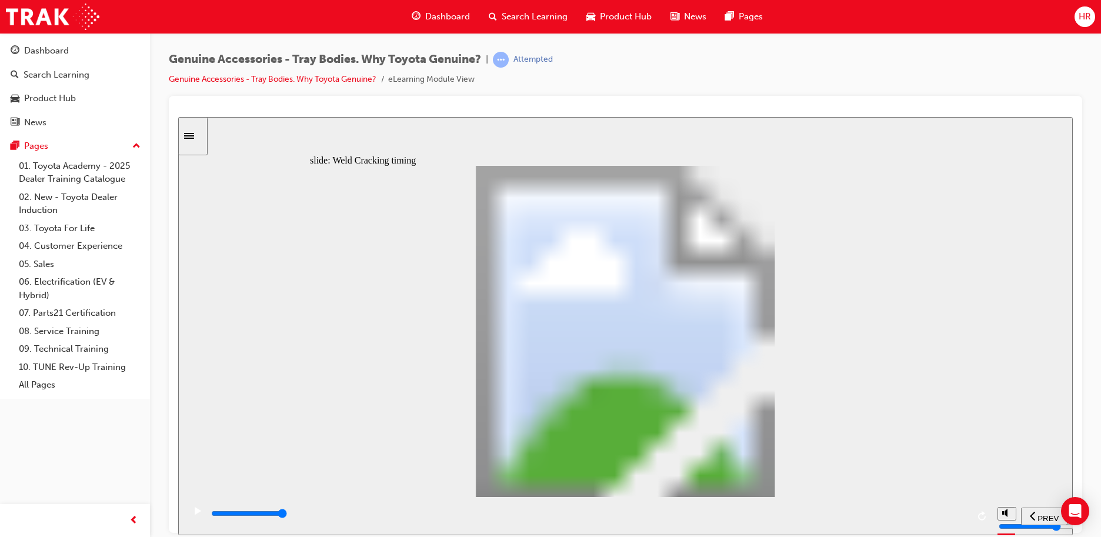
drag, startPoint x: 515, startPoint y: 374, endPoint x: 591, endPoint y: 355, distance: 78.3
drag, startPoint x: 527, startPoint y: 390, endPoint x: 455, endPoint y: 402, distance: 73.4
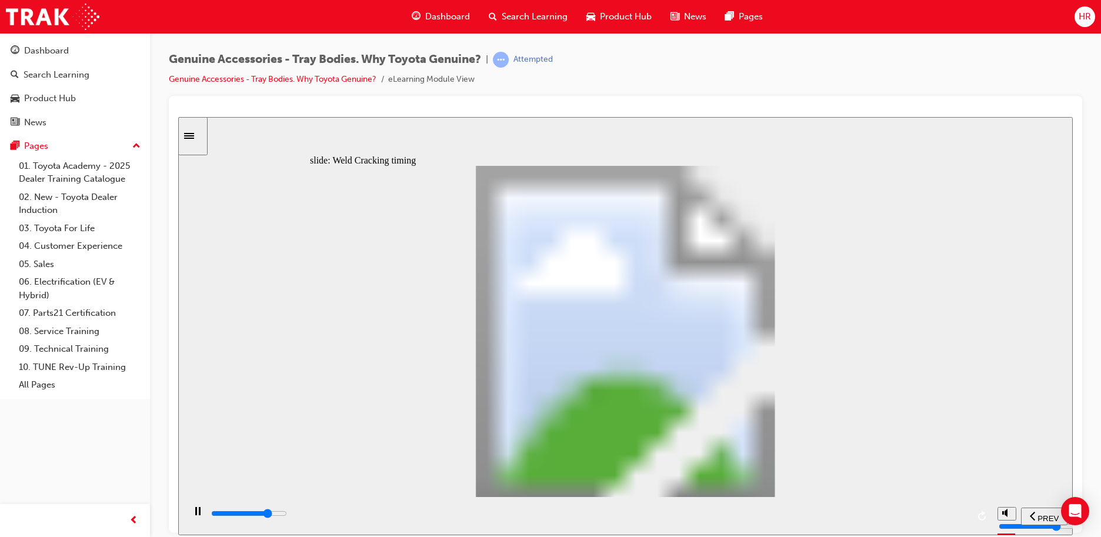
drag, startPoint x: 545, startPoint y: 393, endPoint x: 586, endPoint y: 391, distance: 40.6
type input "5500"
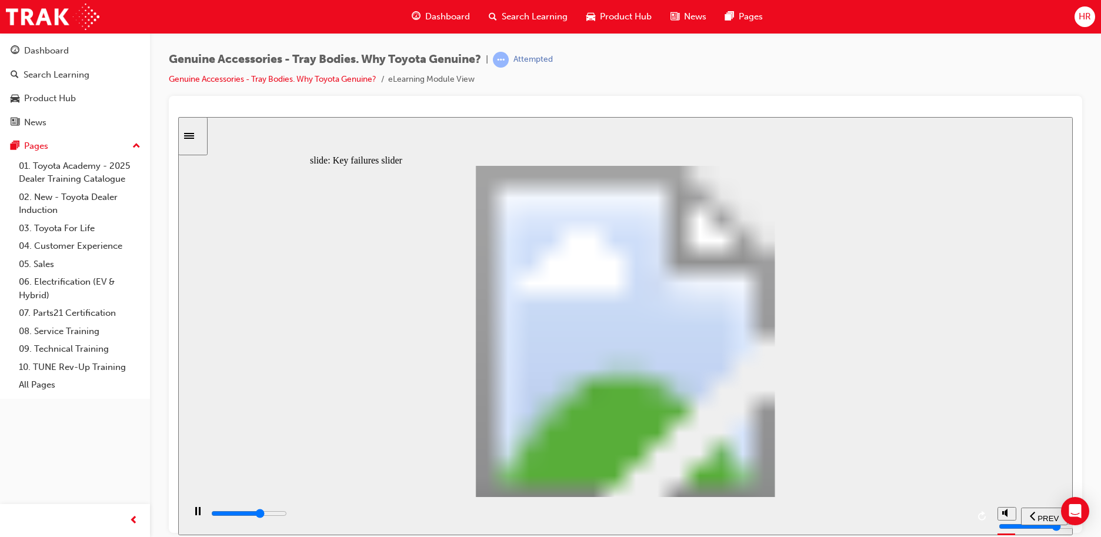
type input "1"
drag, startPoint x: 339, startPoint y: 392, endPoint x: 394, endPoint y: 389, distance: 55.3
type input "8100"
type input "2"
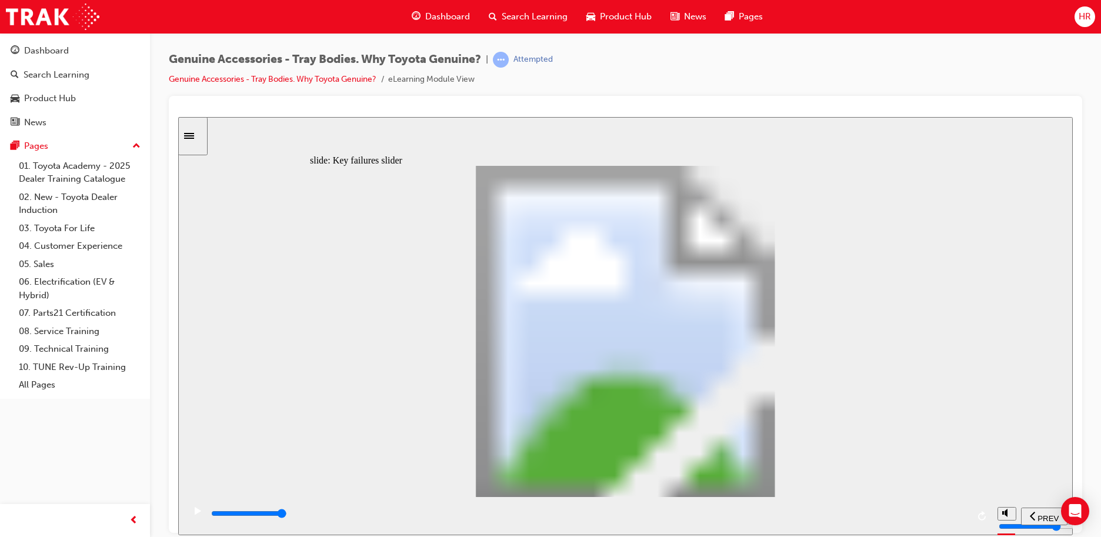
drag, startPoint x: 394, startPoint y: 396, endPoint x: 438, endPoint y: 386, distance: 45.1
type input "0"
type input "3"
drag, startPoint x: 462, startPoint y: 393, endPoint x: 510, endPoint y: 393, distance: 48.2
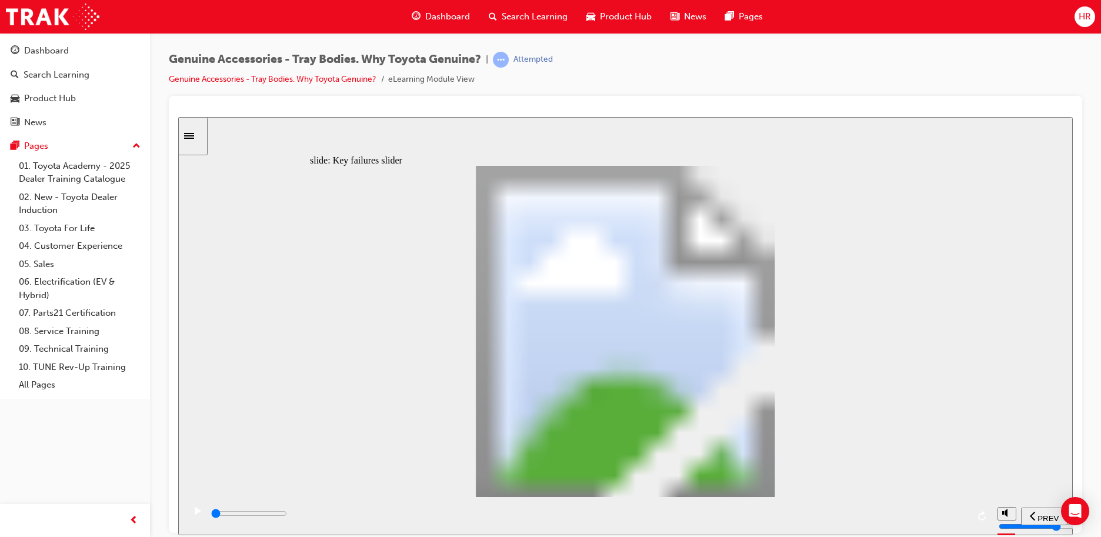
drag, startPoint x: 523, startPoint y: 389, endPoint x: 739, endPoint y: 379, distance: 216.6
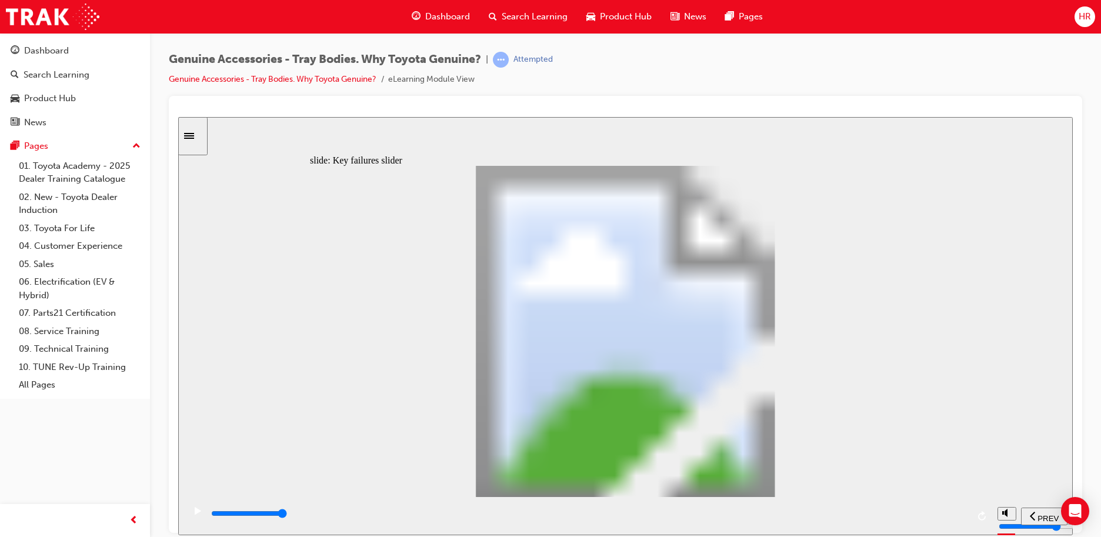
drag, startPoint x: 523, startPoint y: 394, endPoint x: 698, endPoint y: 389, distance: 174.7
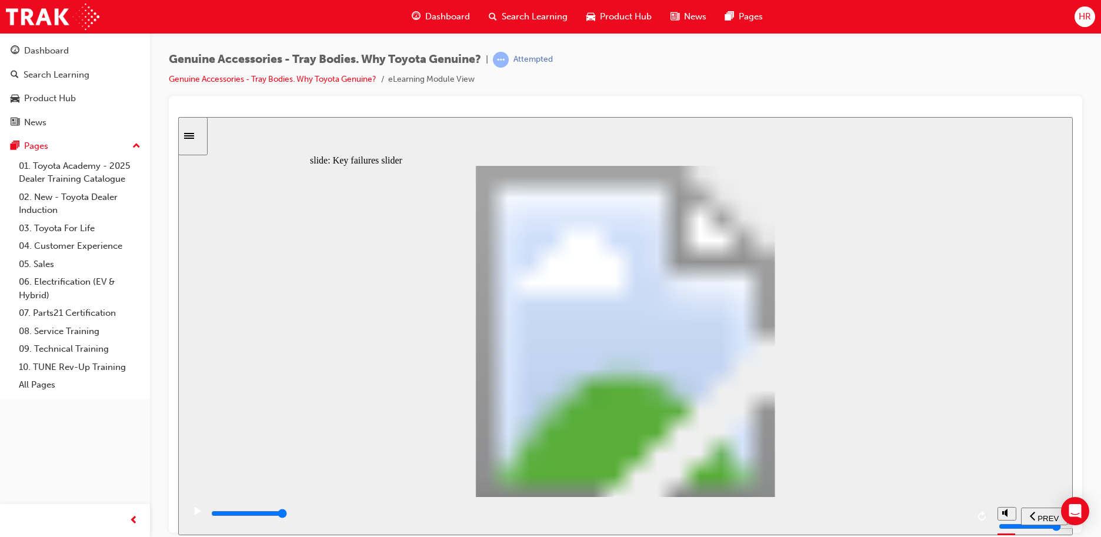
drag, startPoint x: 519, startPoint y: 396, endPoint x: 736, endPoint y: 392, distance: 217.0
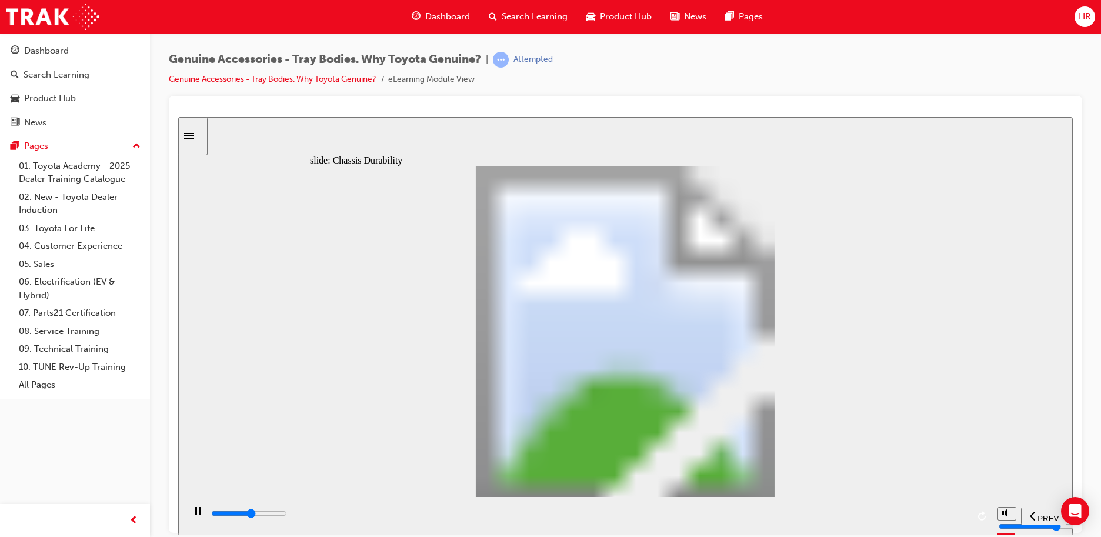
drag, startPoint x: 715, startPoint y: 303, endPoint x: 745, endPoint y: 292, distance: 32.0
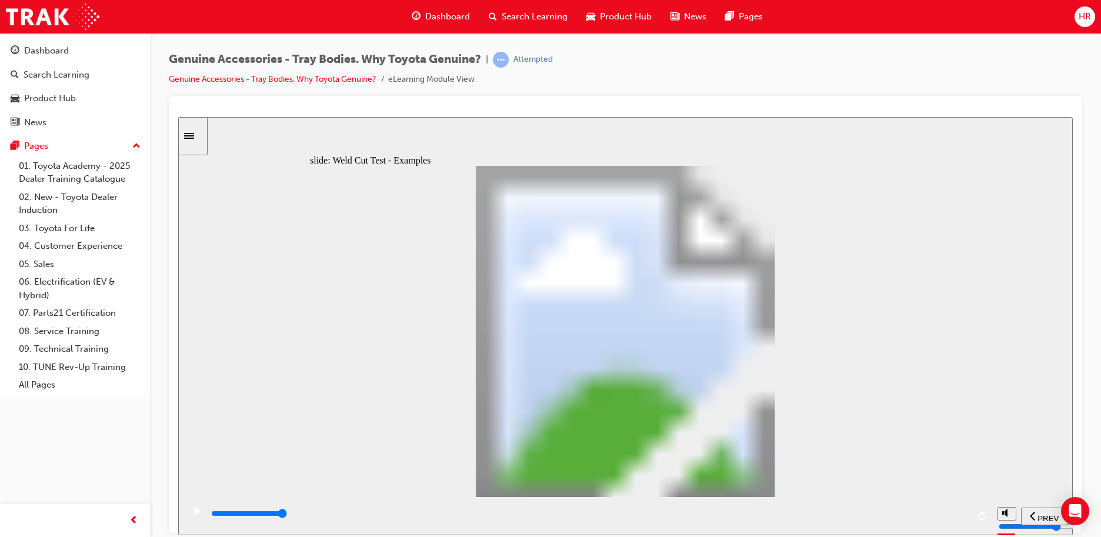
drag, startPoint x: 824, startPoint y: 414, endPoint x: 820, endPoint y: 402, distance: 12.8
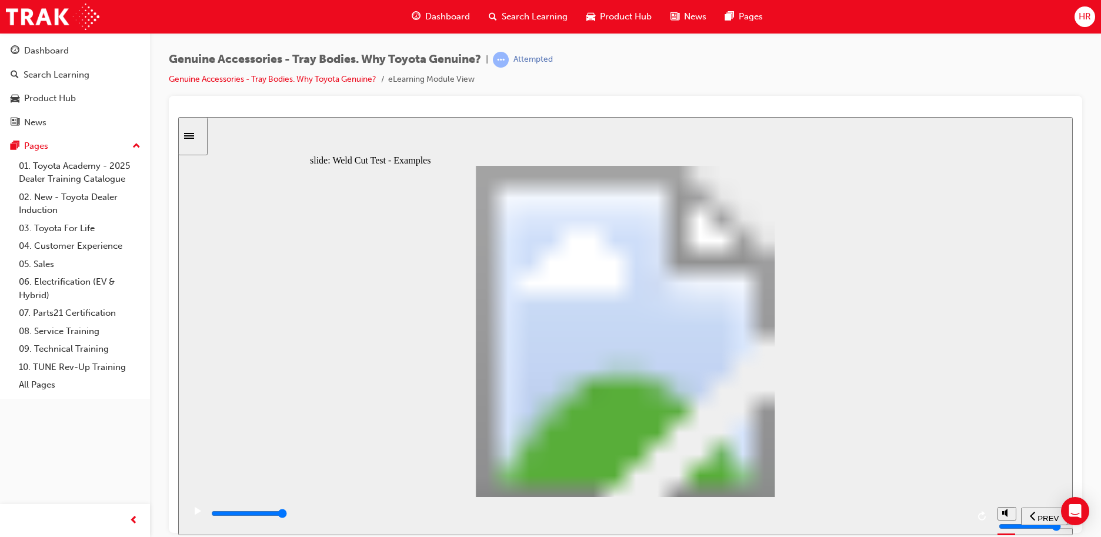
drag, startPoint x: 531, startPoint y: 342, endPoint x: 633, endPoint y: 382, distance: 109.1
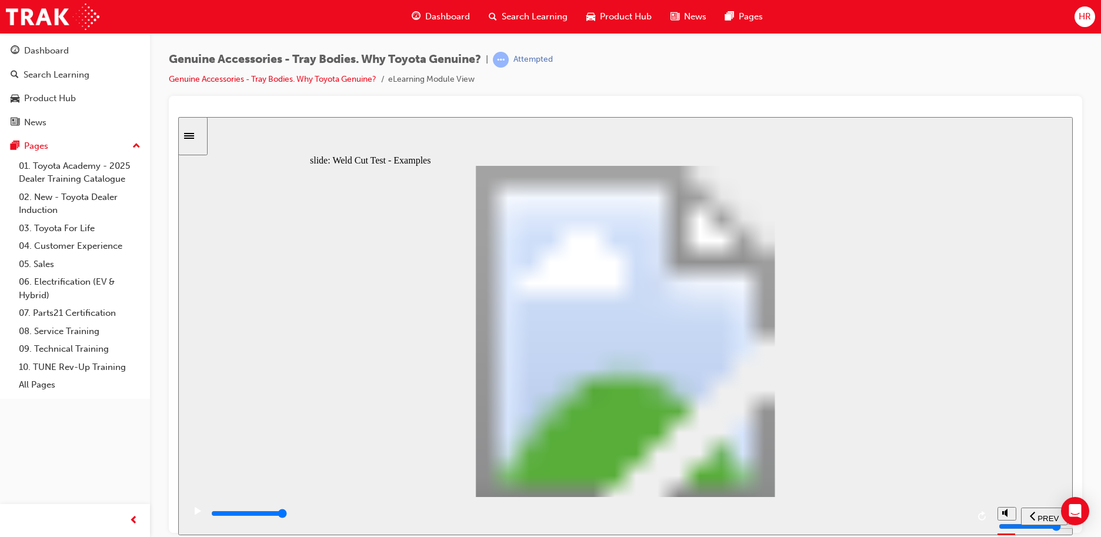
drag, startPoint x: 535, startPoint y: 335, endPoint x: 537, endPoint y: 328, distance: 6.9
drag, startPoint x: 817, startPoint y: 165, endPoint x: 808, endPoint y: 323, distance: 157.8
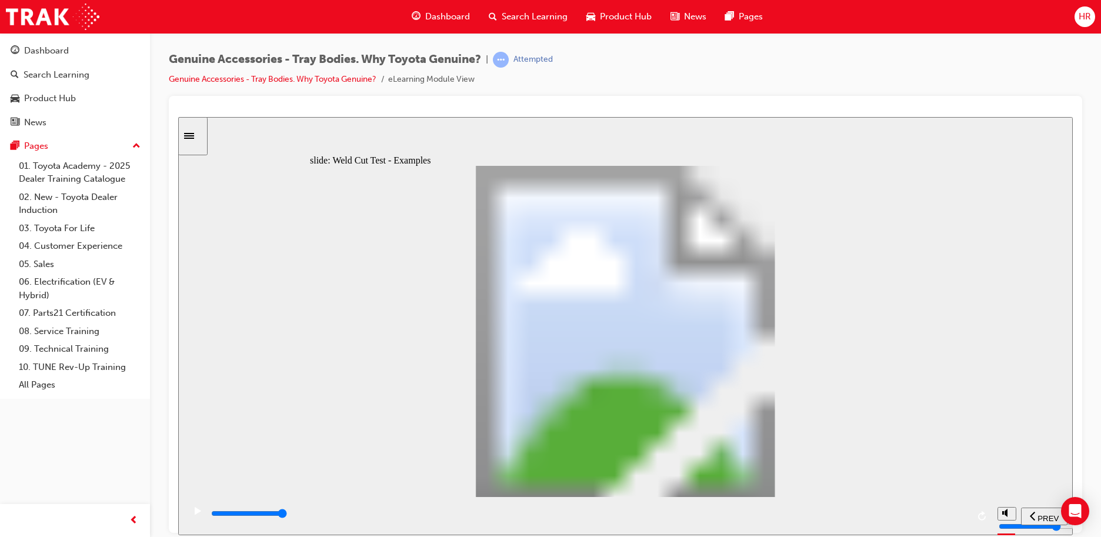
drag, startPoint x: 803, startPoint y: 440, endPoint x: 695, endPoint y: 400, distance: 114.8
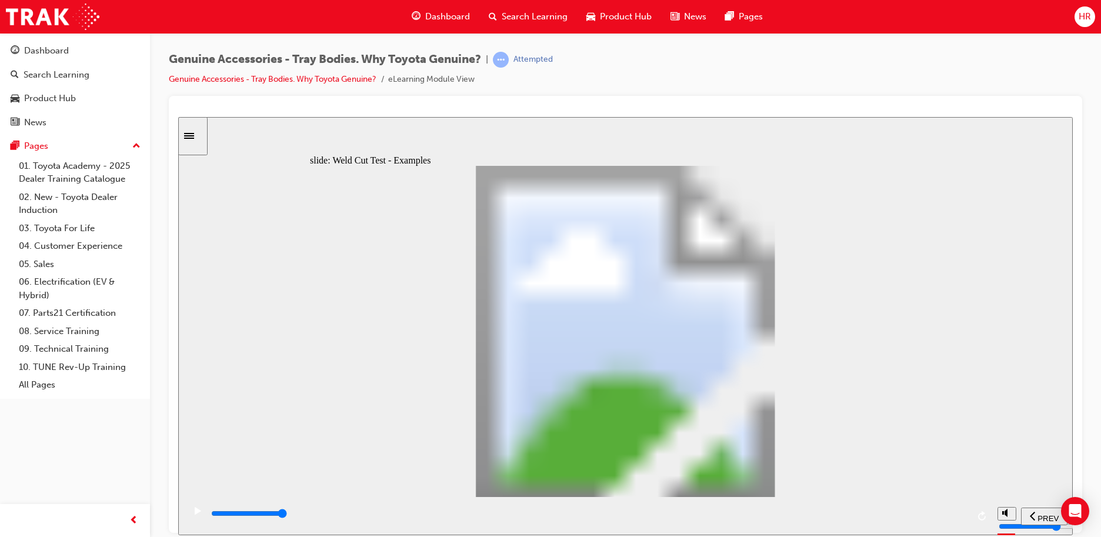
drag, startPoint x: 486, startPoint y: 360, endPoint x: 569, endPoint y: 320, distance: 91.8
drag, startPoint x: 802, startPoint y: 379, endPoint x: 889, endPoint y: 199, distance: 199.8
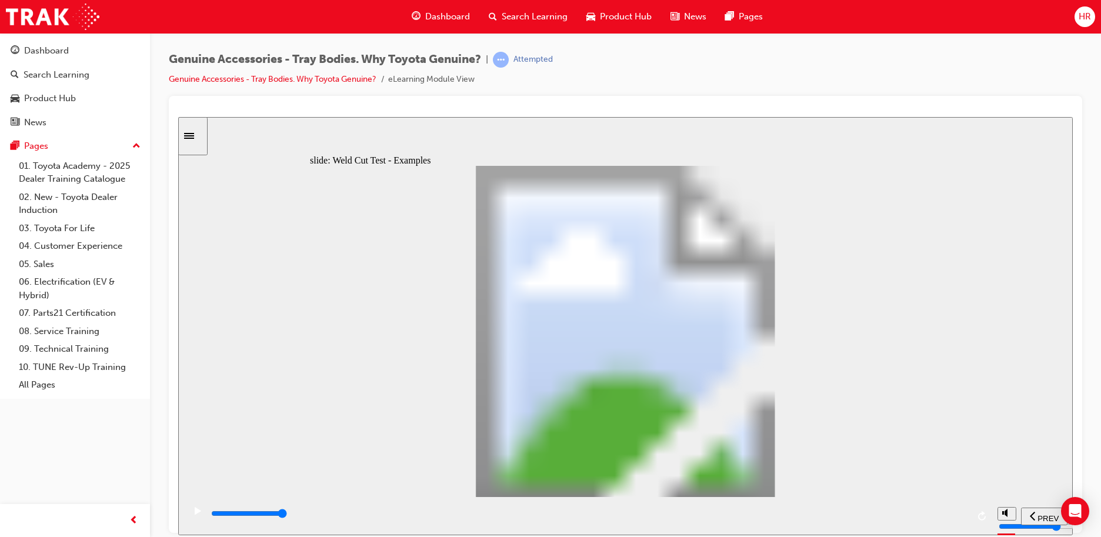
drag, startPoint x: 929, startPoint y: 183, endPoint x: 914, endPoint y: 183, distance: 14.7
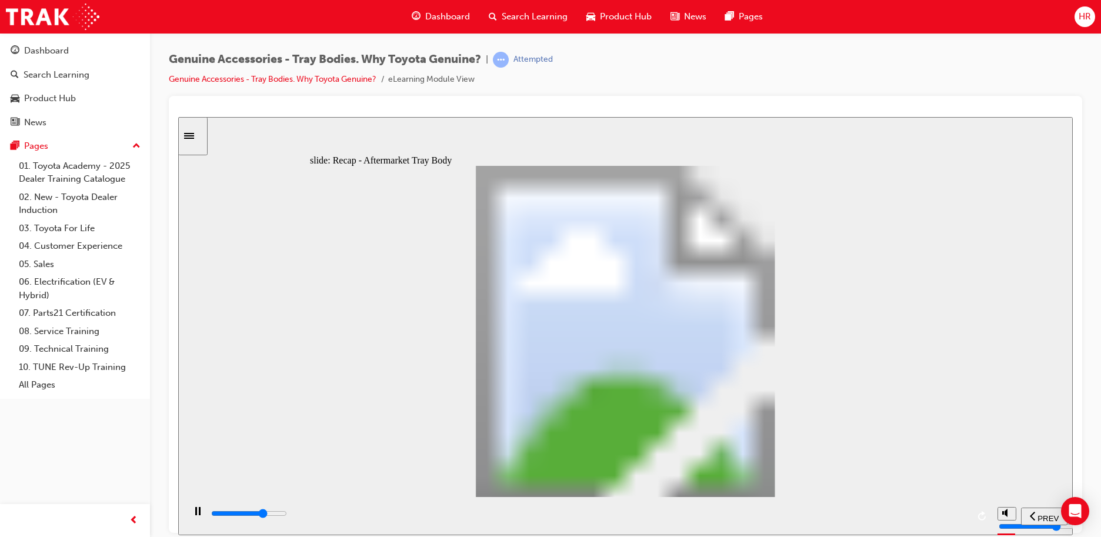
type input "8800"
radio input "true"
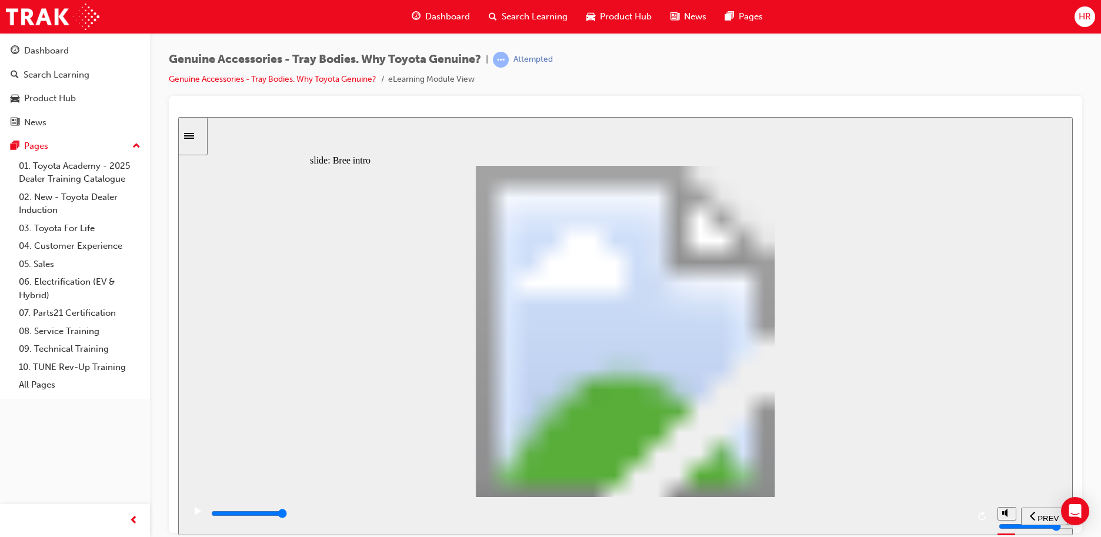
drag, startPoint x: 763, startPoint y: 398, endPoint x: 740, endPoint y: 394, distance: 23.2
drag, startPoint x: 514, startPoint y: 411, endPoint x: 529, endPoint y: 388, distance: 27.2
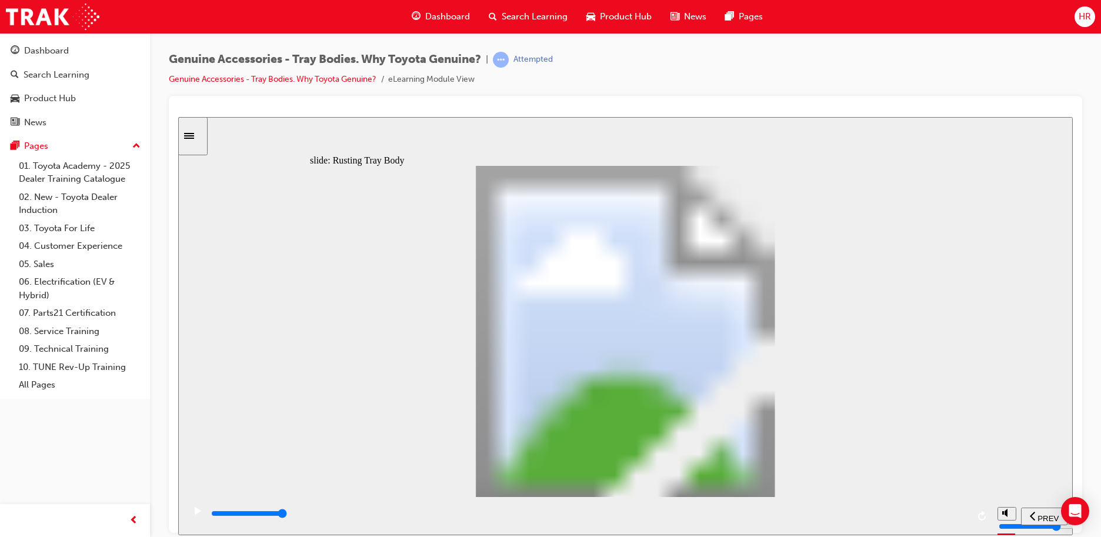
drag, startPoint x: 736, startPoint y: 470, endPoint x: 736, endPoint y: 462, distance: 7.6
type input "0"
type input "1"
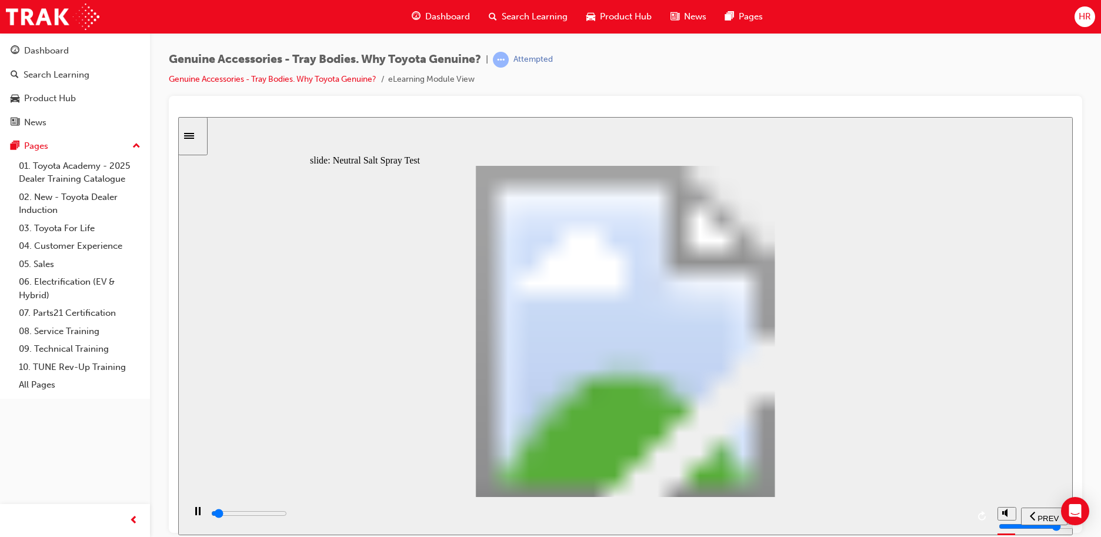
drag, startPoint x: 428, startPoint y: 389, endPoint x: 460, endPoint y: 392, distance: 32.4
type input "6300"
drag, startPoint x: 462, startPoint y: 394, endPoint x: 531, endPoint y: 393, distance: 68.8
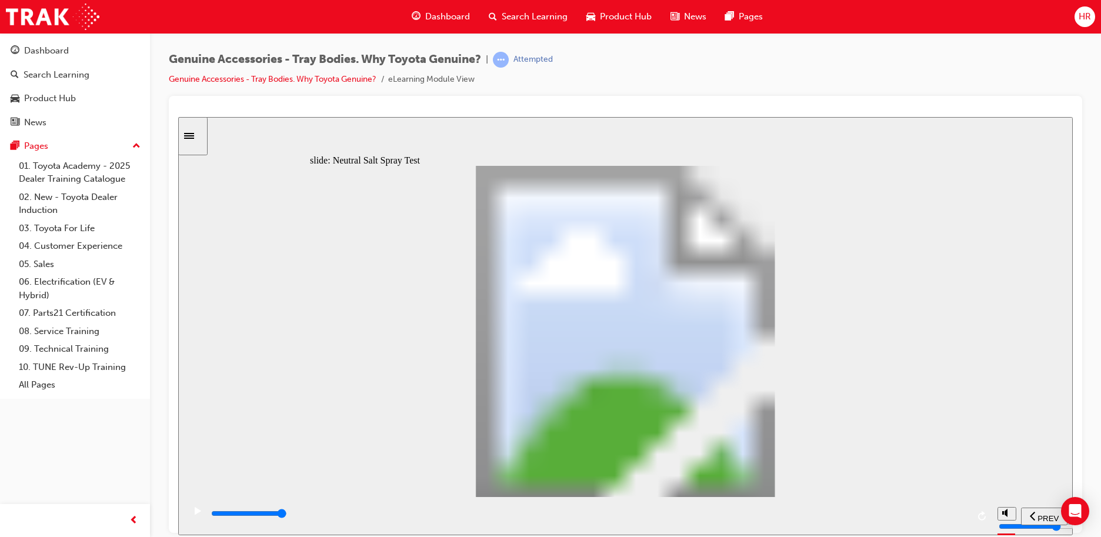
drag, startPoint x: 531, startPoint y: 393, endPoint x: 517, endPoint y: 395, distance: 14.2
type input "5"
type input "0"
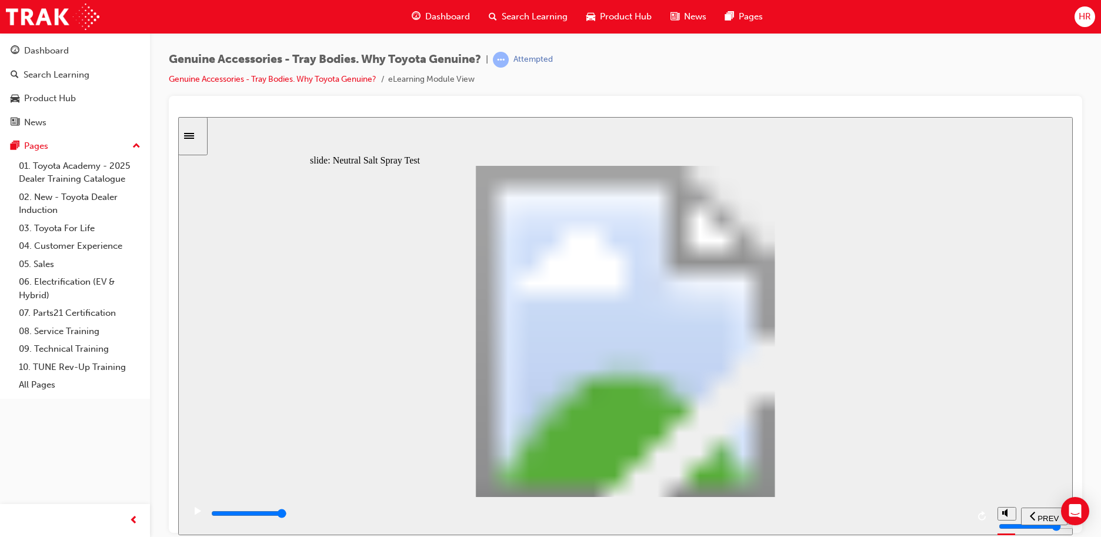
type input "6"
drag, startPoint x: 496, startPoint y: 392, endPoint x: 637, endPoint y: 390, distance: 141.1
type input "8000"
type input "7"
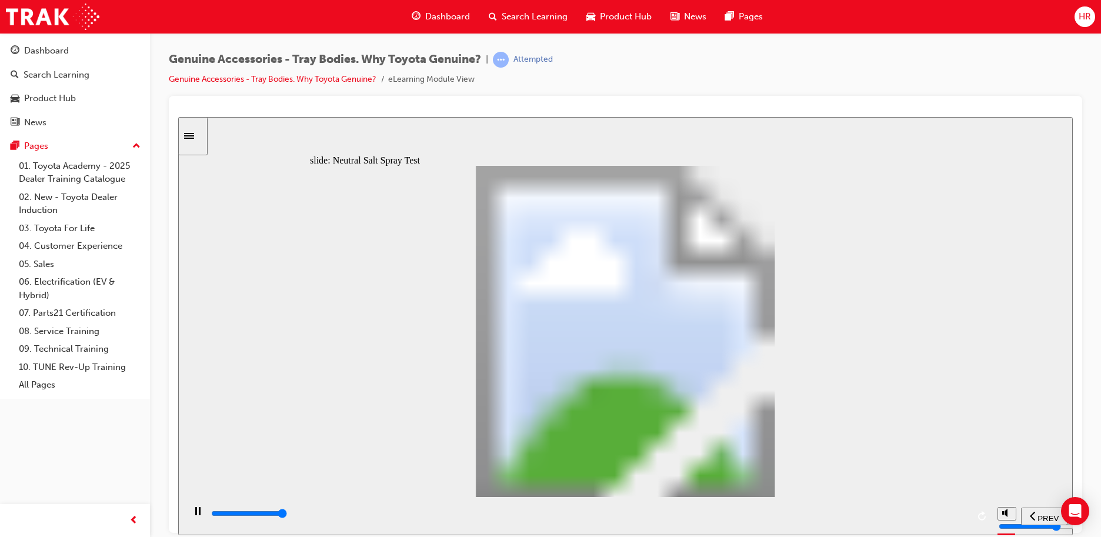
type input "100"
type input "8"
drag, startPoint x: 646, startPoint y: 389, endPoint x: 710, endPoint y: 379, distance: 64.4
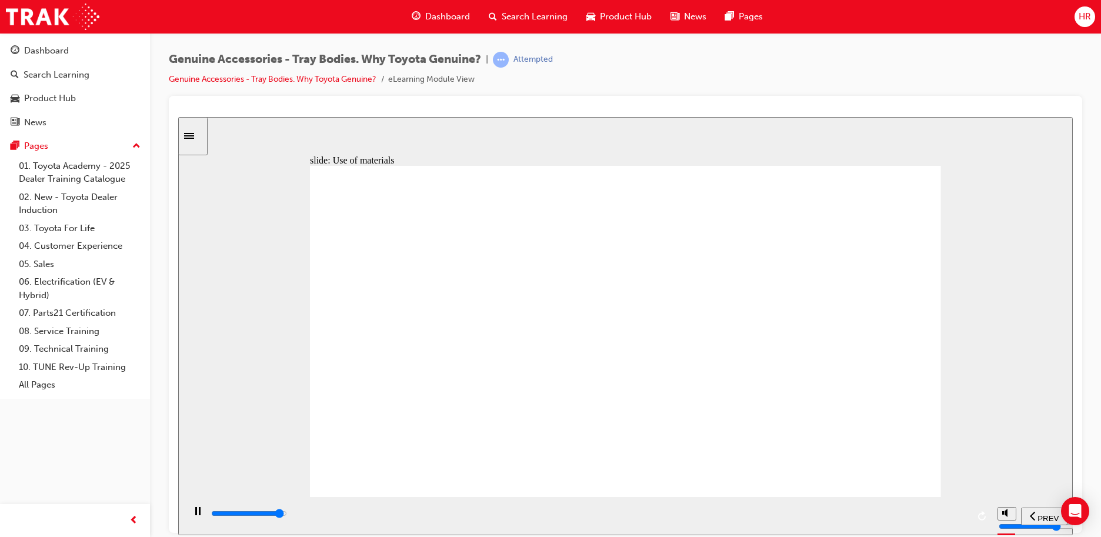
drag, startPoint x: 792, startPoint y: 516, endPoint x: 847, endPoint y: 506, distance: 55.0
click at [792, 516] on div "playback controls" at bounding box center [589, 513] width 758 height 13
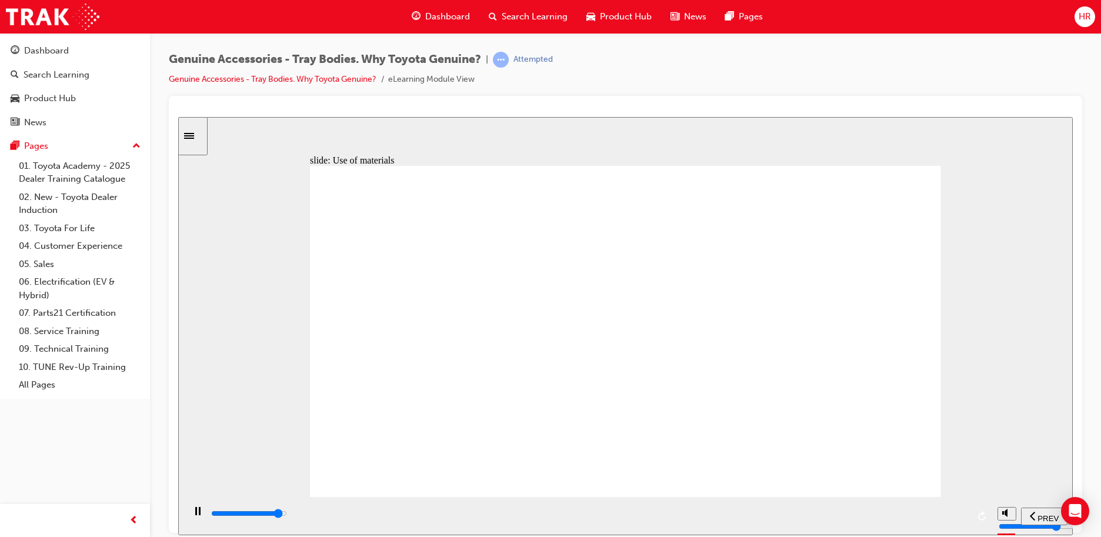
click at [918, 514] on div "playback controls" at bounding box center [589, 513] width 758 height 13
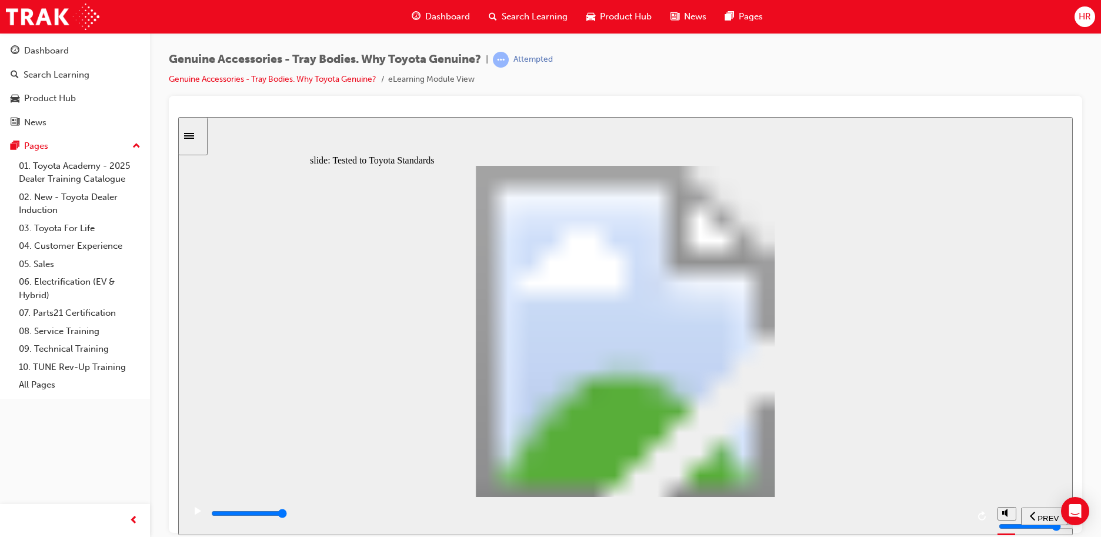
type input "12100"
radio input "true"
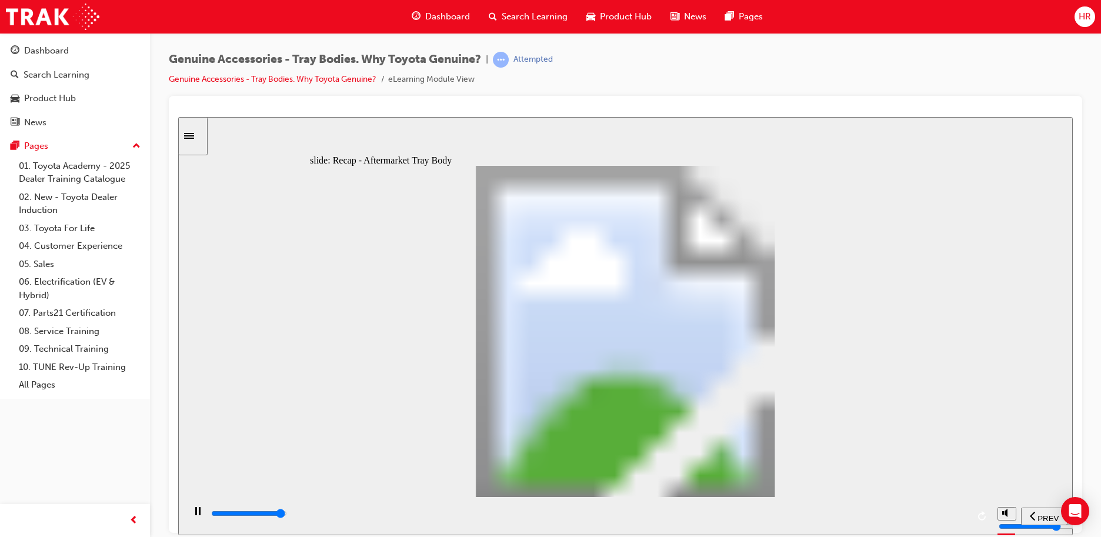
click at [938, 510] on div "playback controls" at bounding box center [589, 513] width 758 height 13
click at [956, 510] on div "playback controls" at bounding box center [589, 513] width 758 height 13
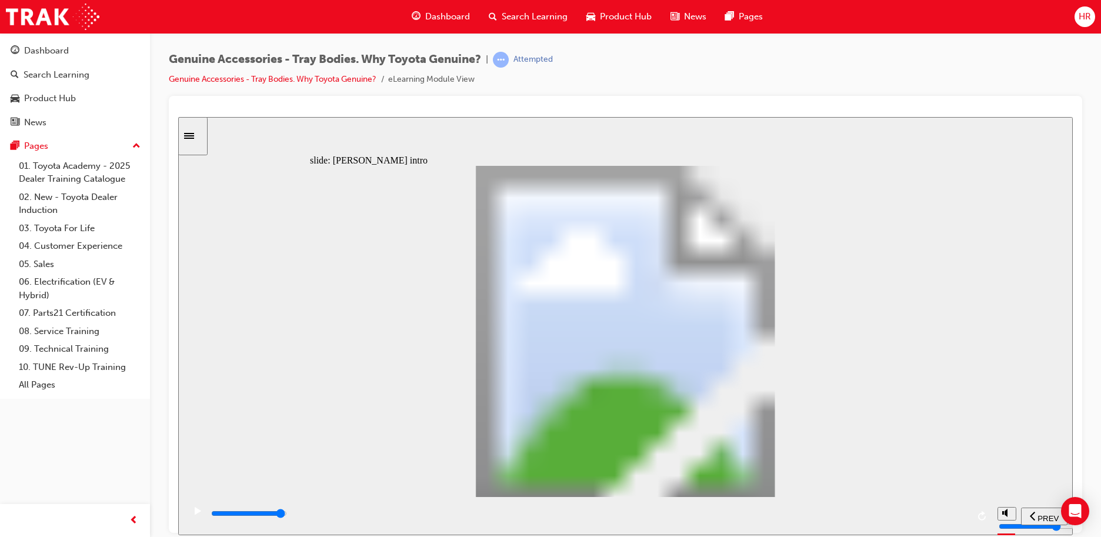
click at [949, 517] on div "playback controls" at bounding box center [589, 513] width 758 height 13
click at [955, 509] on div "playback controls" at bounding box center [589, 516] width 758 height 18
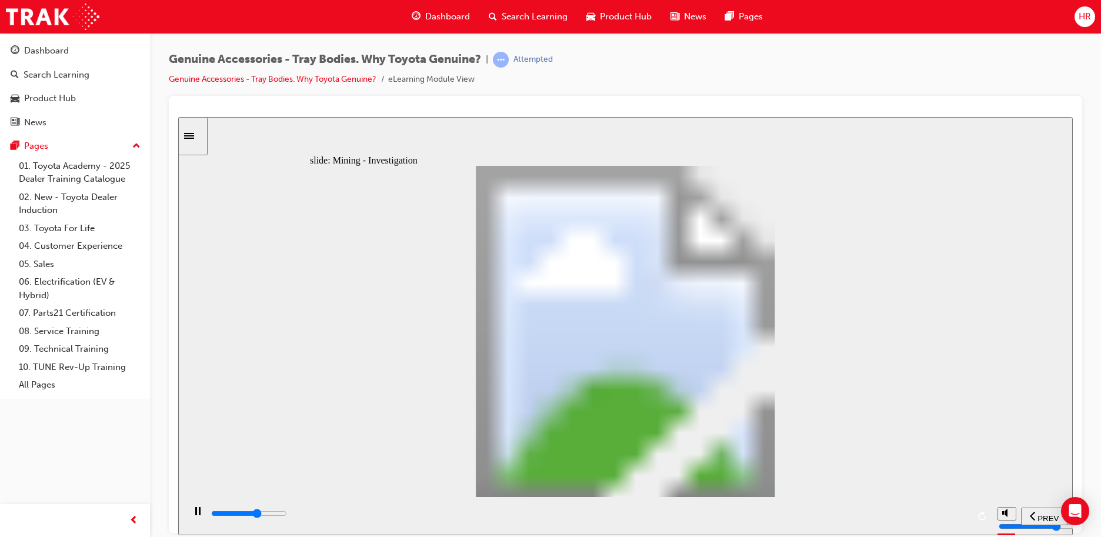
drag, startPoint x: 697, startPoint y: 321, endPoint x: 681, endPoint y: 320, distance: 16.5
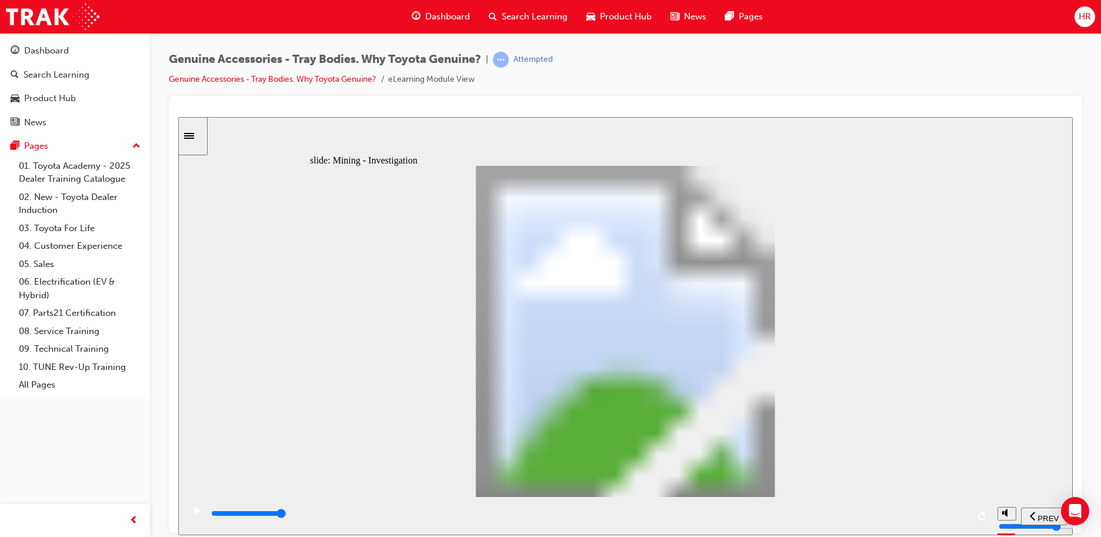
click at [949, 518] on div "playback controls" at bounding box center [589, 513] width 758 height 13
drag, startPoint x: 958, startPoint y: 516, endPoint x: 964, endPoint y: 513, distance: 6.9
click at [958, 516] on div "playback controls" at bounding box center [589, 513] width 758 height 13
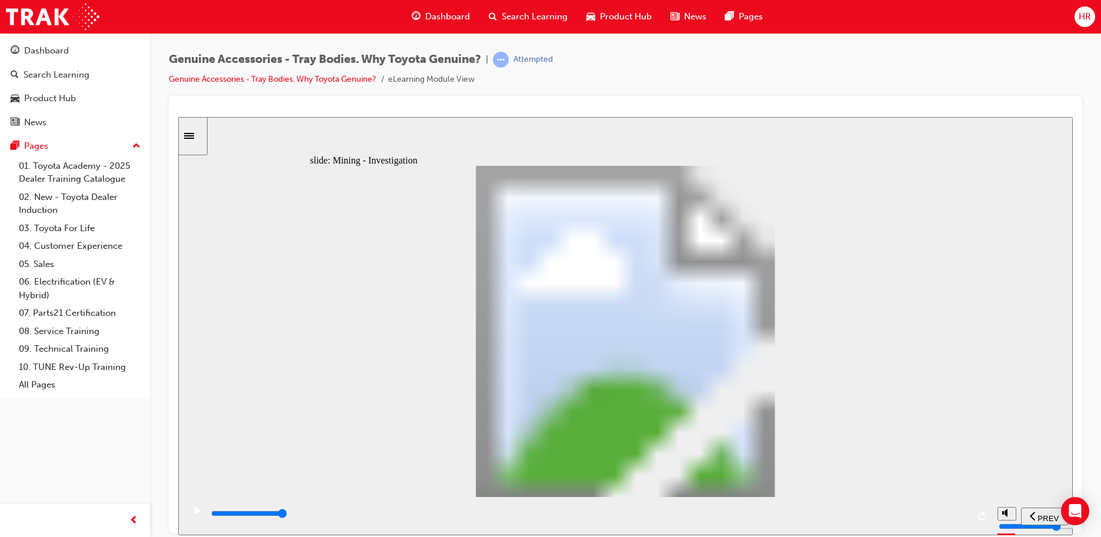
click at [287, 514] on input "slide progress" at bounding box center [249, 512] width 76 height 9
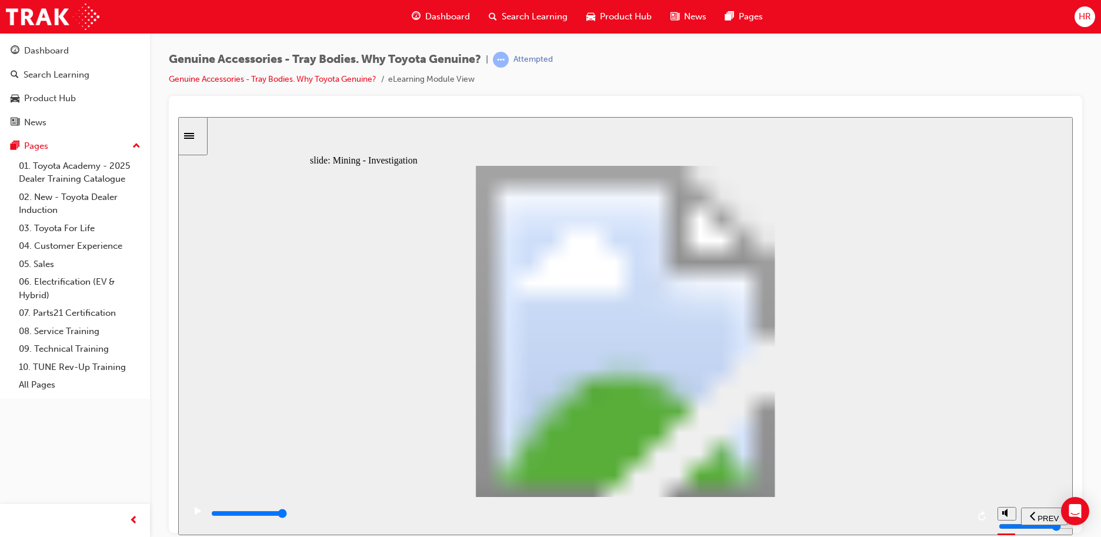
click at [287, 514] on input "slide progress" at bounding box center [249, 512] width 76 height 9
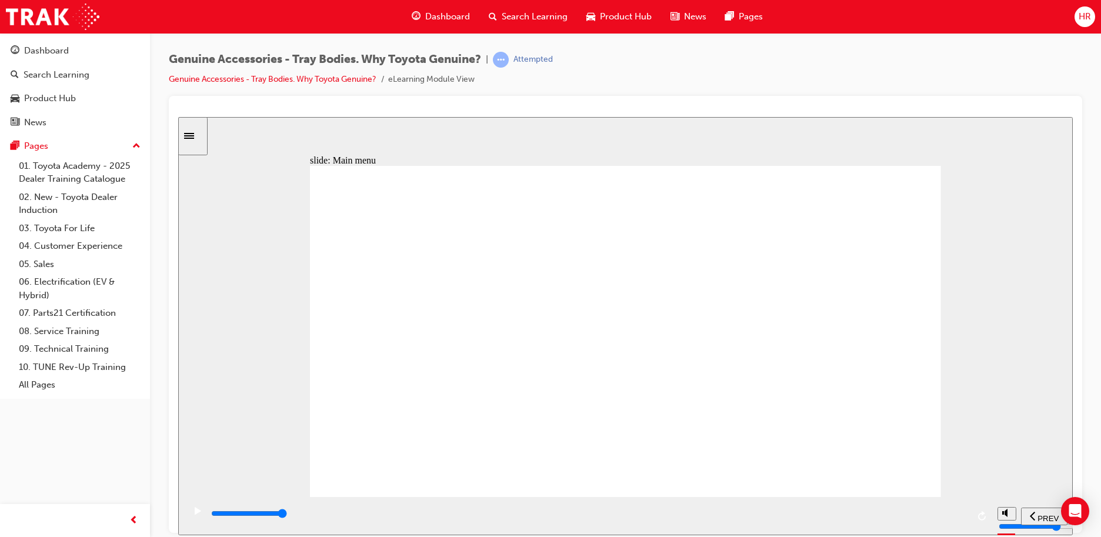
type input "1400"
drag, startPoint x: 403, startPoint y: 409, endPoint x: 492, endPoint y: 392, distance: 90.9
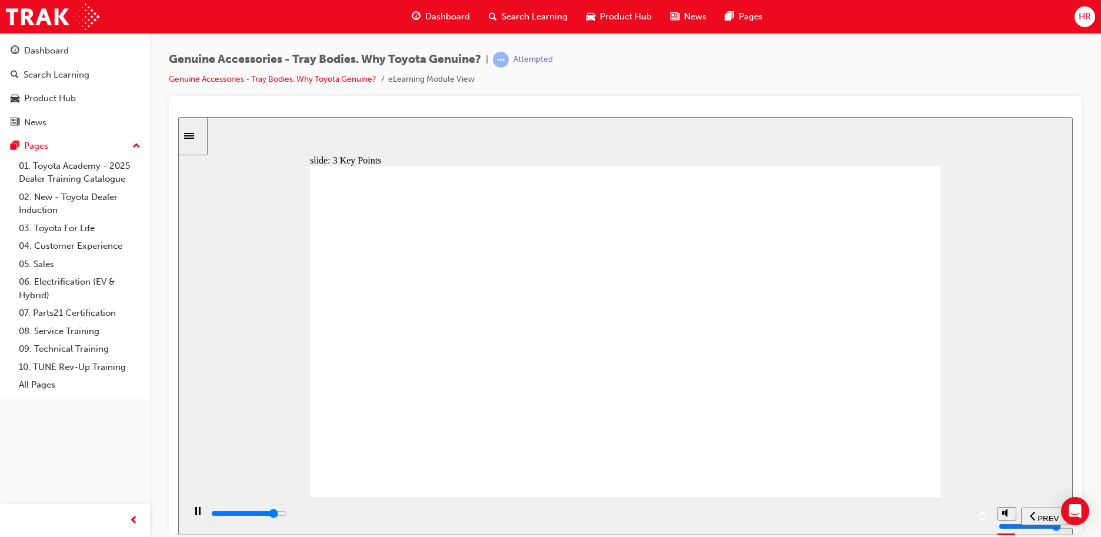
drag, startPoint x: 787, startPoint y: 260, endPoint x: 778, endPoint y: 273, distance: 15.5
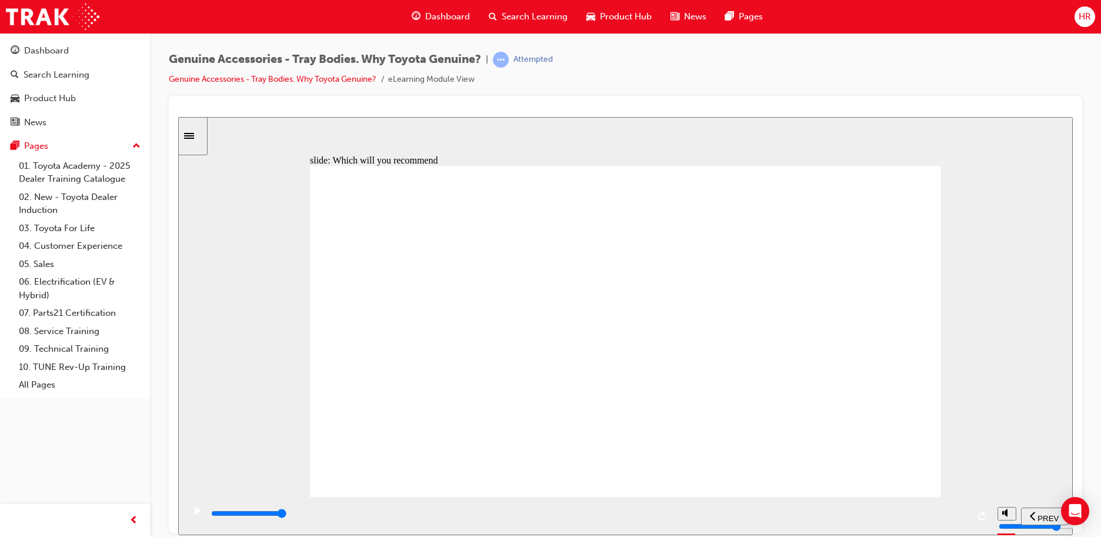
type input "8900"
radio input "true"
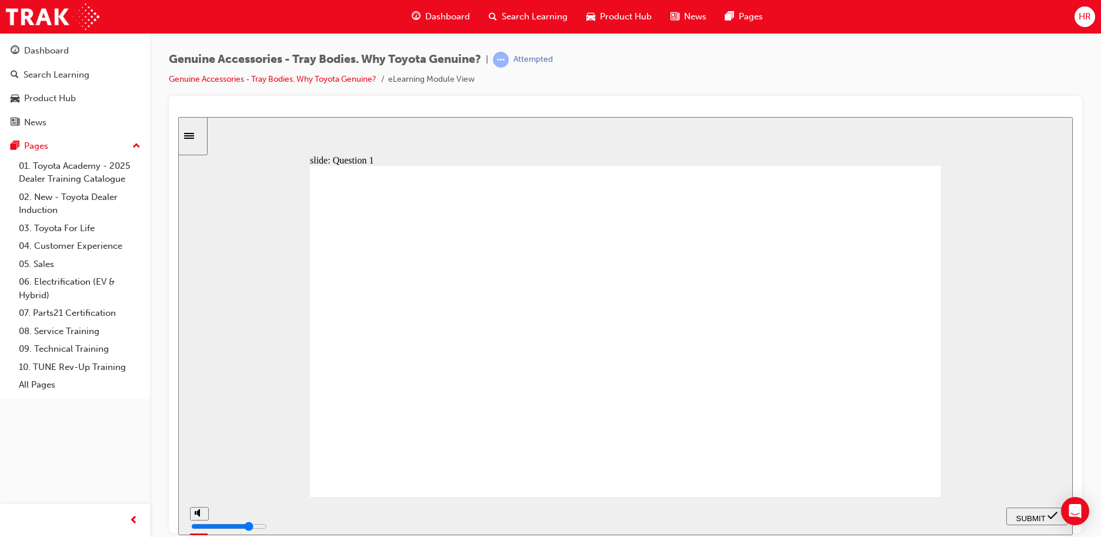
drag, startPoint x: 987, startPoint y: 481, endPoint x: 1001, endPoint y: 487, distance: 15.3
click at [1000, 486] on div "slide: Question 1 Knowledge Check – Question 1/10 Rectangle 1 How long prior to…" at bounding box center [625, 325] width 894 height 418
drag, startPoint x: 1048, startPoint y: 519, endPoint x: 1041, endPoint y: 515, distance: 8.7
click at [1045, 517] on div "SUBMIT" at bounding box center [1037, 516] width 52 height 12
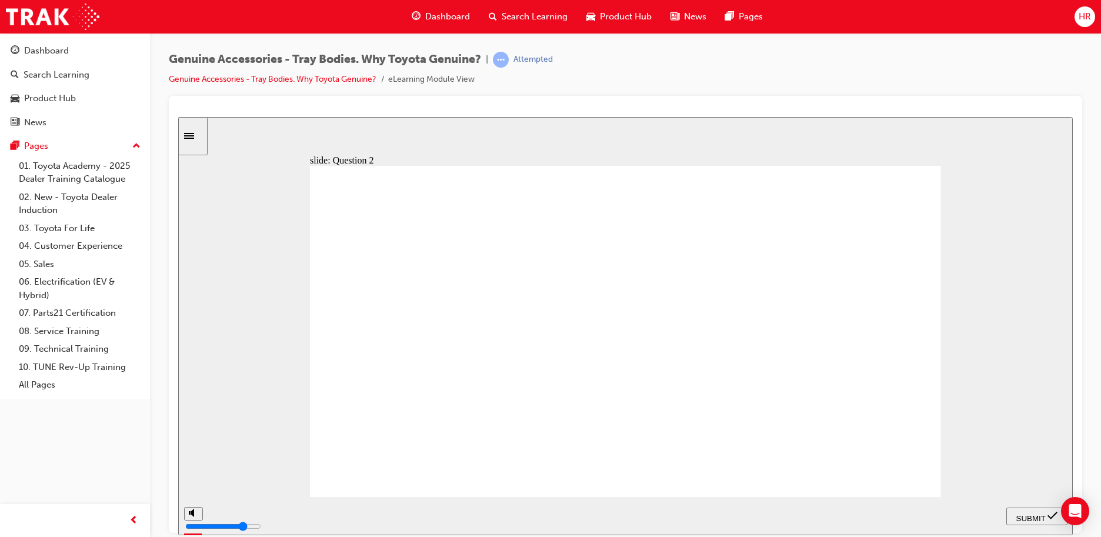
radio input "false"
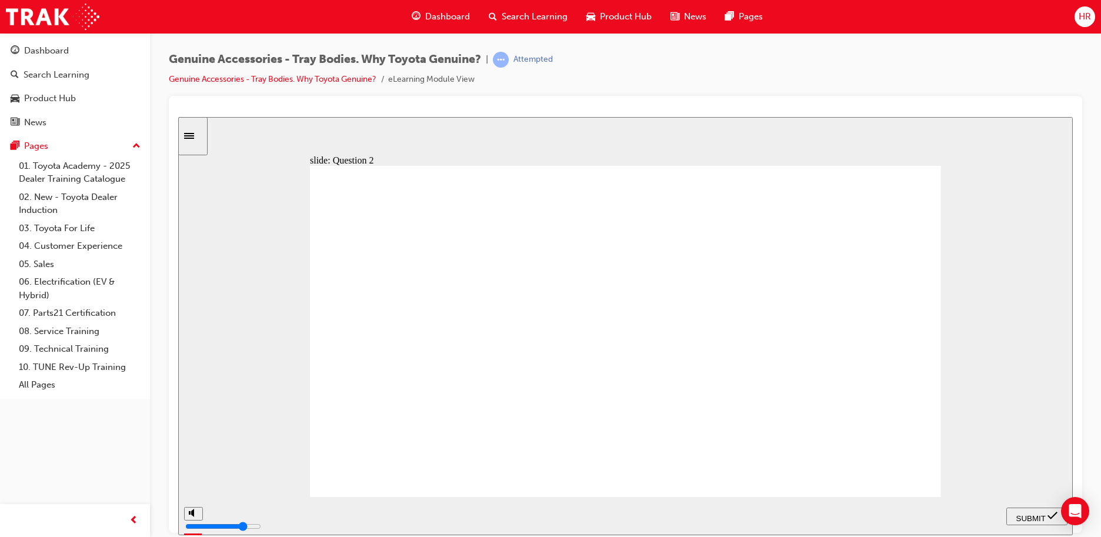
radio input "true"
drag, startPoint x: 1011, startPoint y: 504, endPoint x: 1021, endPoint y: 510, distance: 11.3
click at [1013, 506] on nav "PREV NEXT SUBMIT" at bounding box center [1036, 515] width 61 height 38
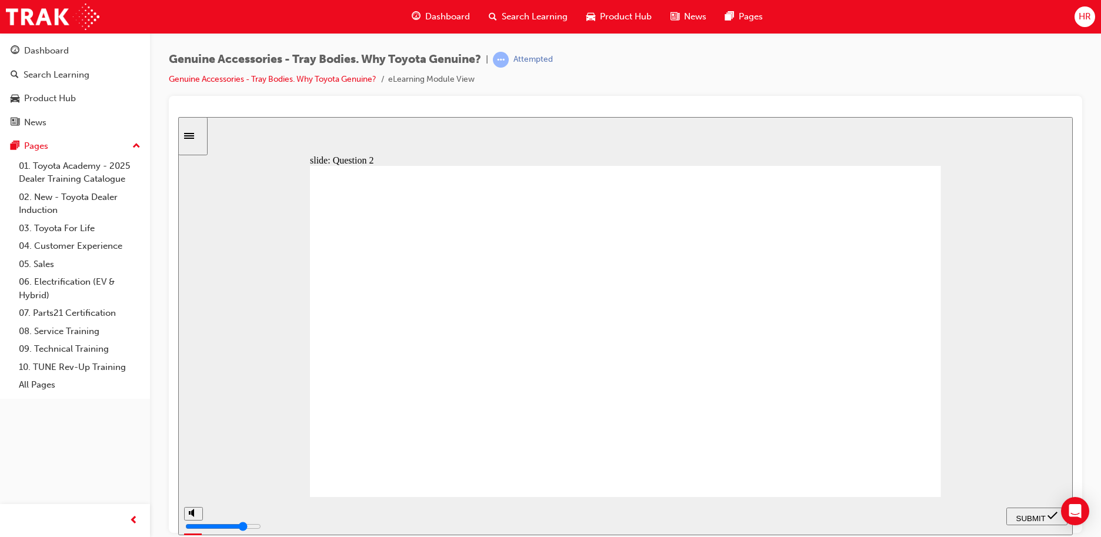
click at [1029, 521] on div "SUBMIT" at bounding box center [1037, 516] width 52 height 12
drag, startPoint x: 1027, startPoint y: 515, endPoint x: 999, endPoint y: 497, distance: 33.6
click at [1025, 512] on nav "PREV NEXT SUBMIT" at bounding box center [1036, 515] width 61 height 38
drag, startPoint x: 441, startPoint y: 443, endPoint x: 552, endPoint y: 444, distance: 111.1
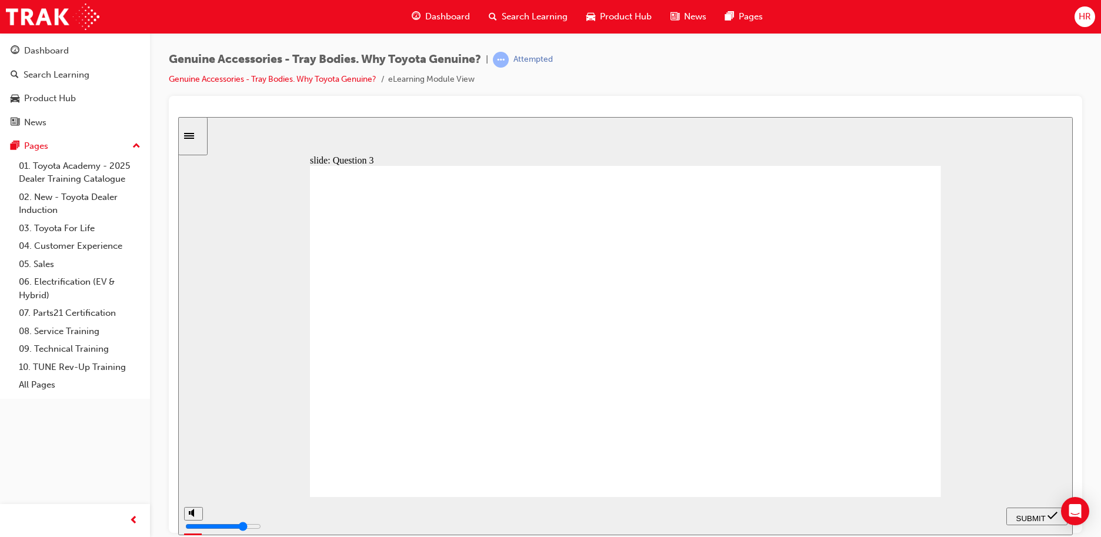
radio input "true"
click at [1029, 510] on div "SUBMIT" at bounding box center [1037, 516] width 52 height 12
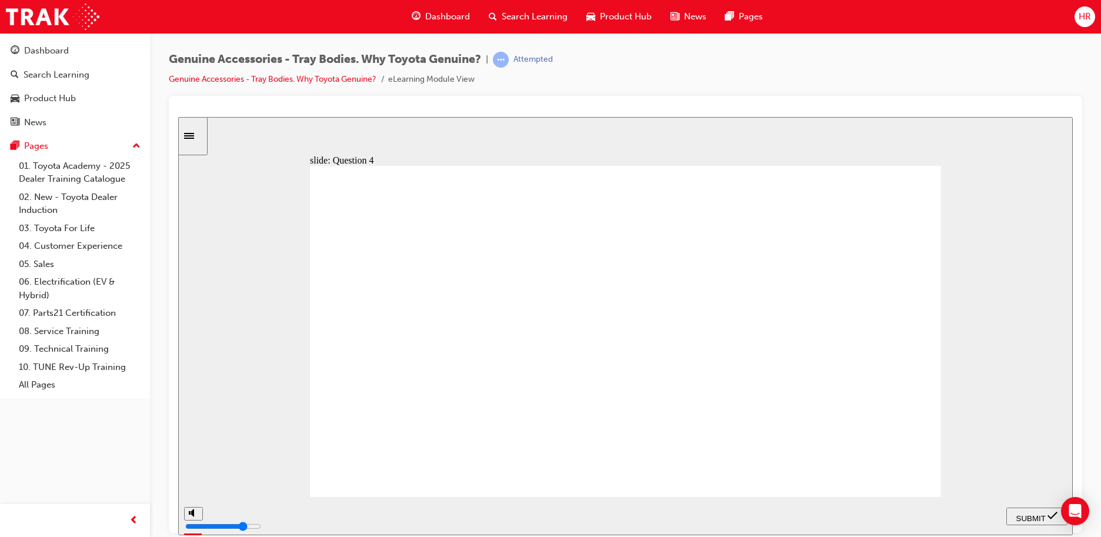
radio input "true"
click at [1019, 519] on span "SUBMIT" at bounding box center [1030, 517] width 29 height 9
radio input "true"
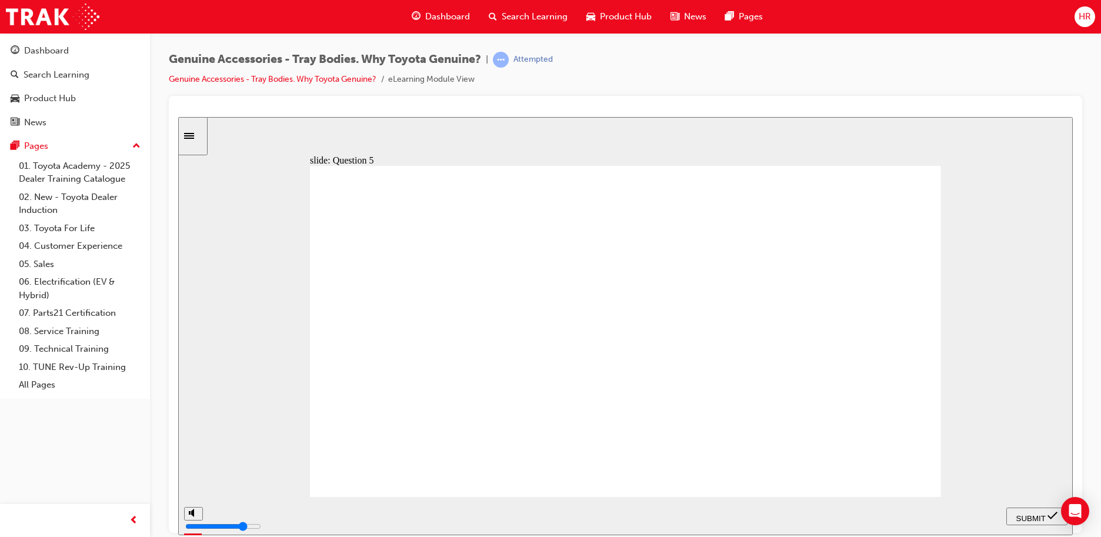
click at [1036, 516] on span "SUBMIT" at bounding box center [1030, 517] width 29 height 9
drag, startPoint x: 440, startPoint y: 359, endPoint x: 560, endPoint y: 376, distance: 121.1
radio input "true"
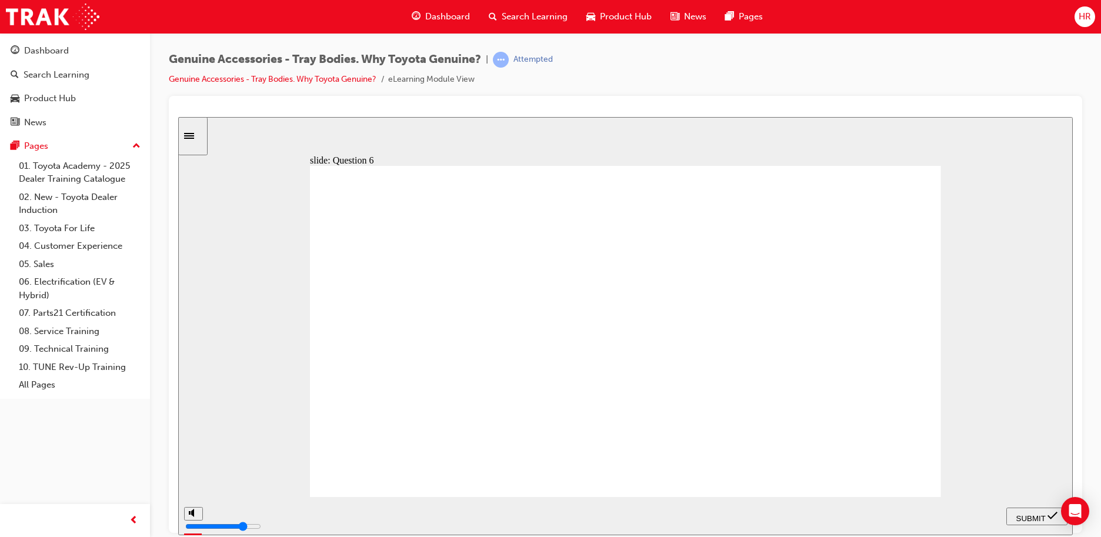
click at [1018, 513] on span "SUBMIT" at bounding box center [1030, 517] width 29 height 9
drag, startPoint x: 572, startPoint y: 399, endPoint x: 630, endPoint y: 394, distance: 57.8
radio input "true"
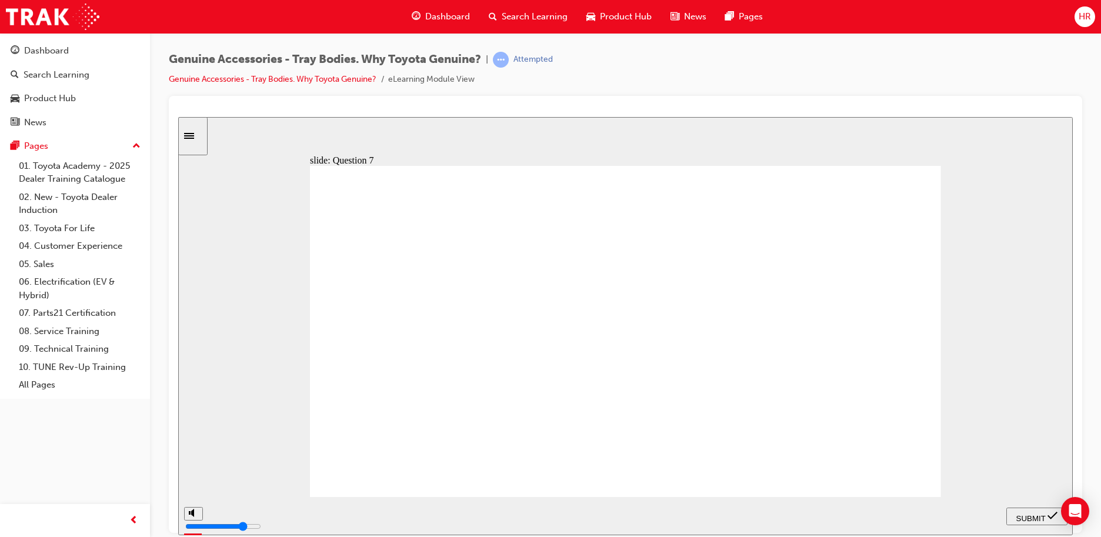
click at [1035, 513] on span "SUBMIT" at bounding box center [1030, 517] width 29 height 9
drag, startPoint x: 432, startPoint y: 417, endPoint x: 470, endPoint y: 412, distance: 38.0
radio input "true"
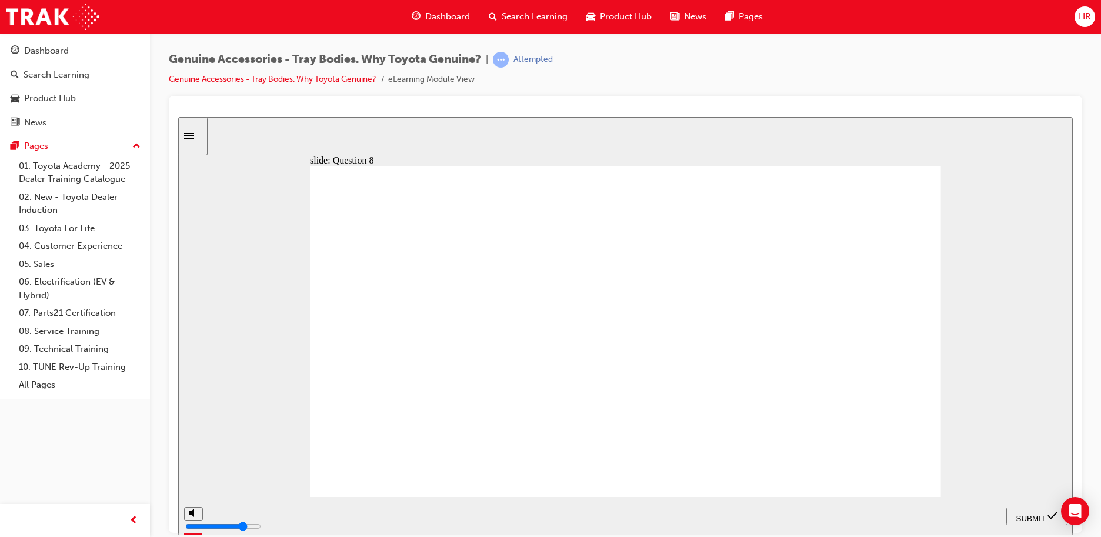
click at [1037, 516] on span "SUBMIT" at bounding box center [1030, 517] width 29 height 9
drag, startPoint x: 526, startPoint y: 439, endPoint x: 536, endPoint y: 440, distance: 10.1
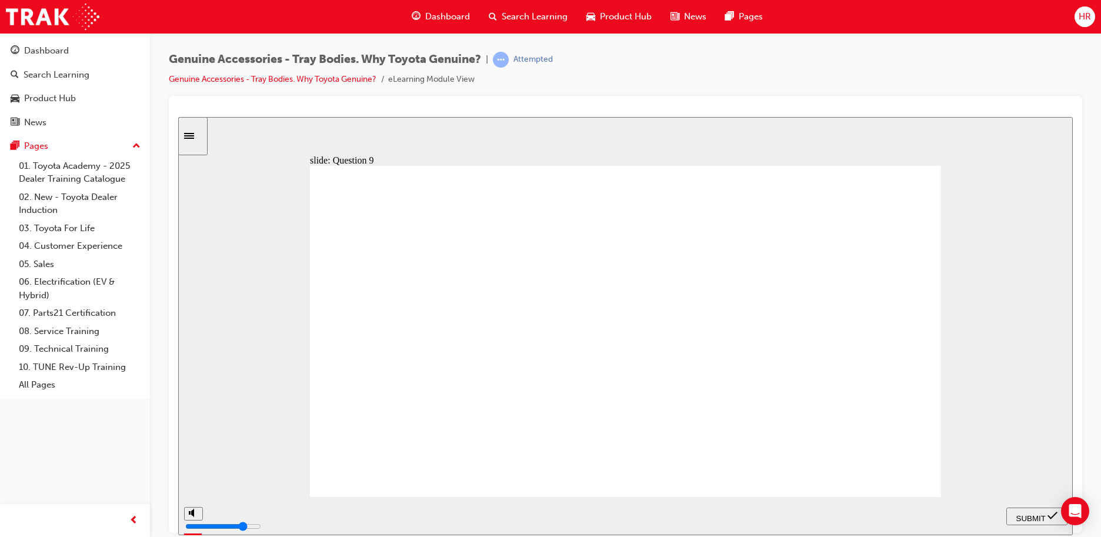
radio input "true"
click at [1021, 520] on div "SUBMIT" at bounding box center [1037, 516] width 52 height 12
drag, startPoint x: 521, startPoint y: 389, endPoint x: 569, endPoint y: 376, distance: 50.1
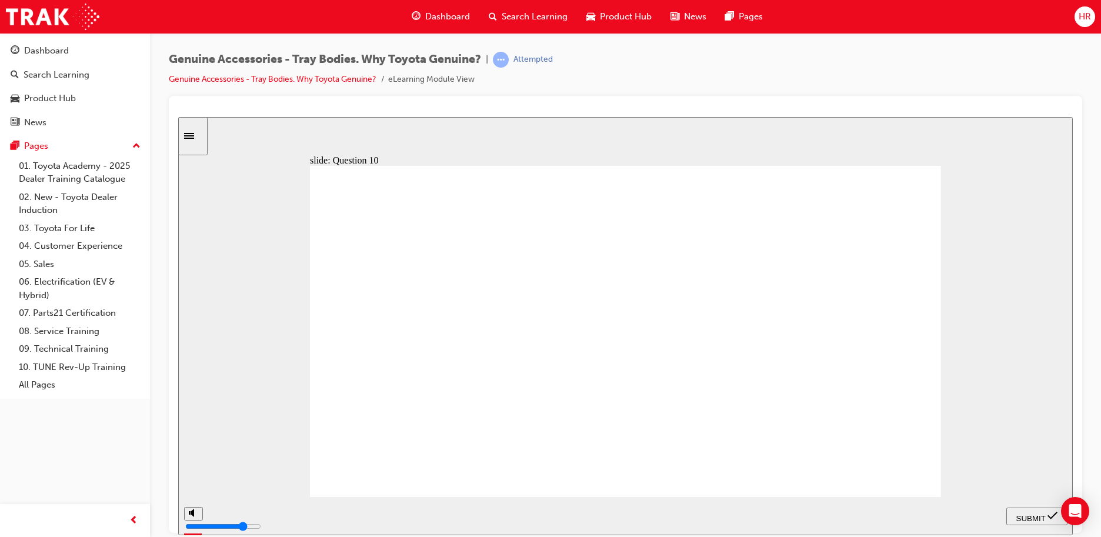
radio input "true"
click at [1040, 516] on span "SUBMIT" at bounding box center [1030, 517] width 29 height 9
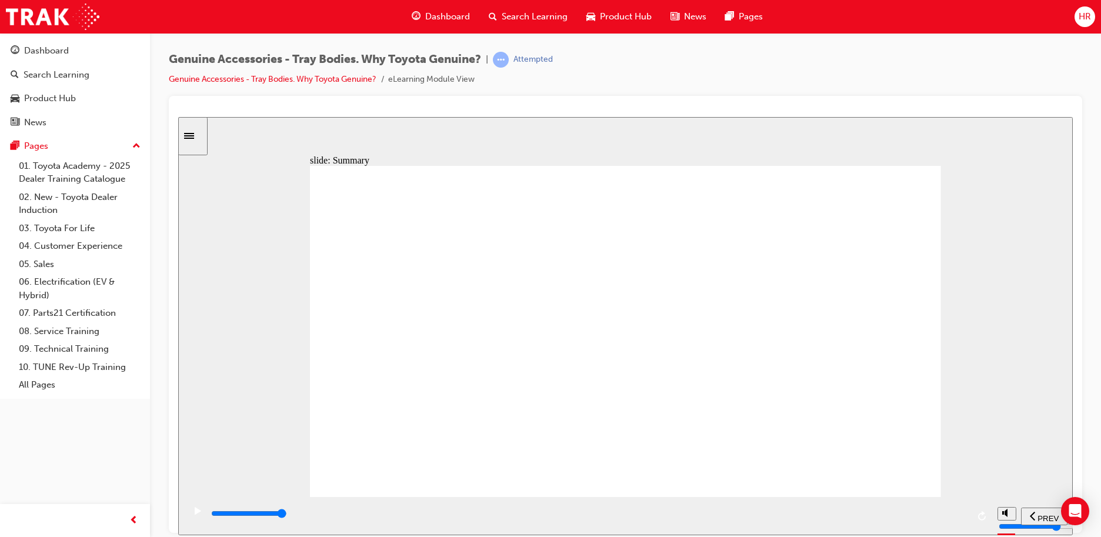
click at [960, 513] on div "playback controls" at bounding box center [589, 513] width 758 height 13
type input "21500"
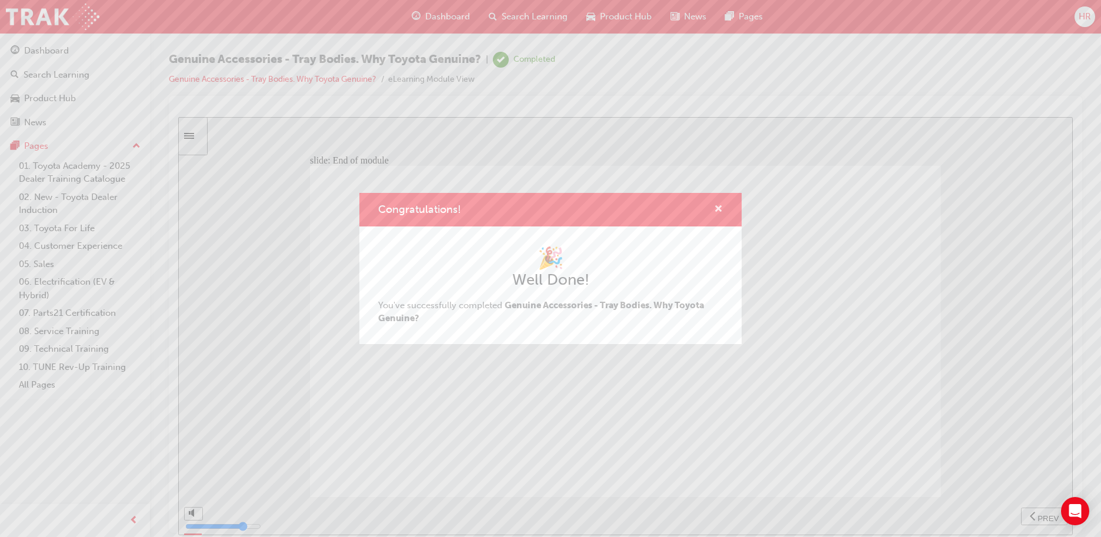
click at [718, 210] on span "cross-icon" at bounding box center [718, 210] width 9 height 11
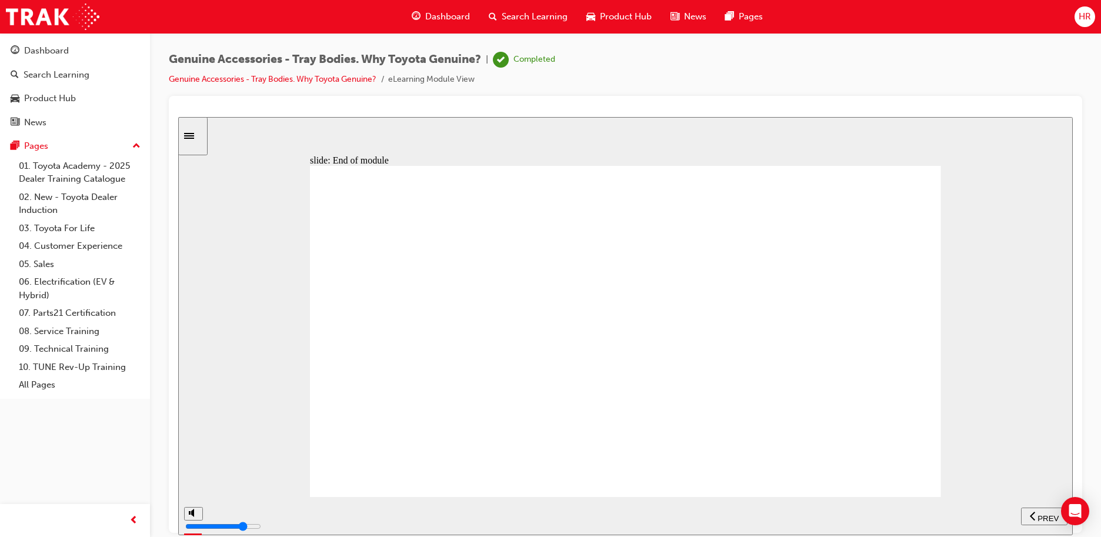
click at [444, 18] on span "Dashboard" at bounding box center [447, 17] width 45 height 14
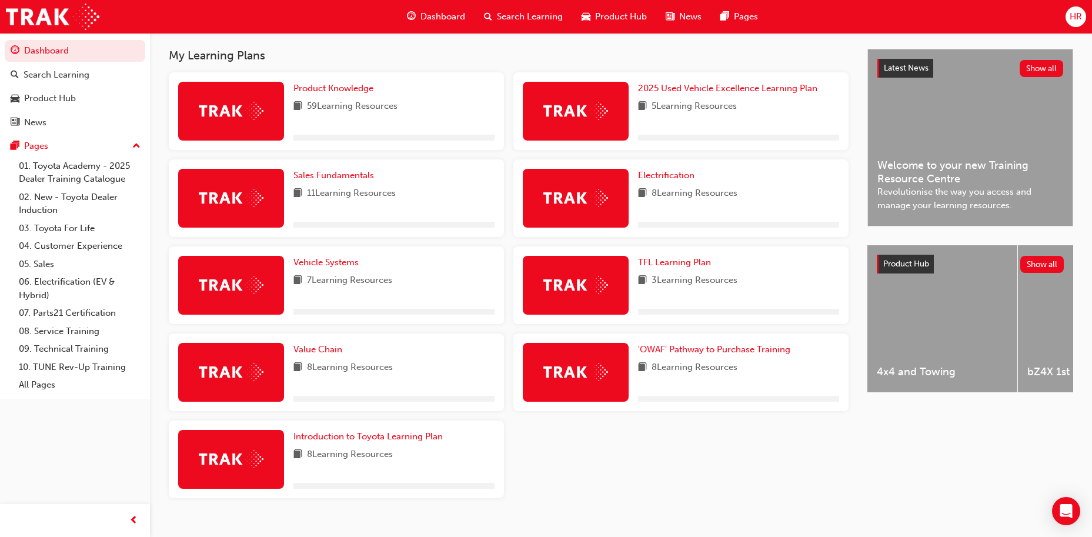
scroll to position [274, 0]
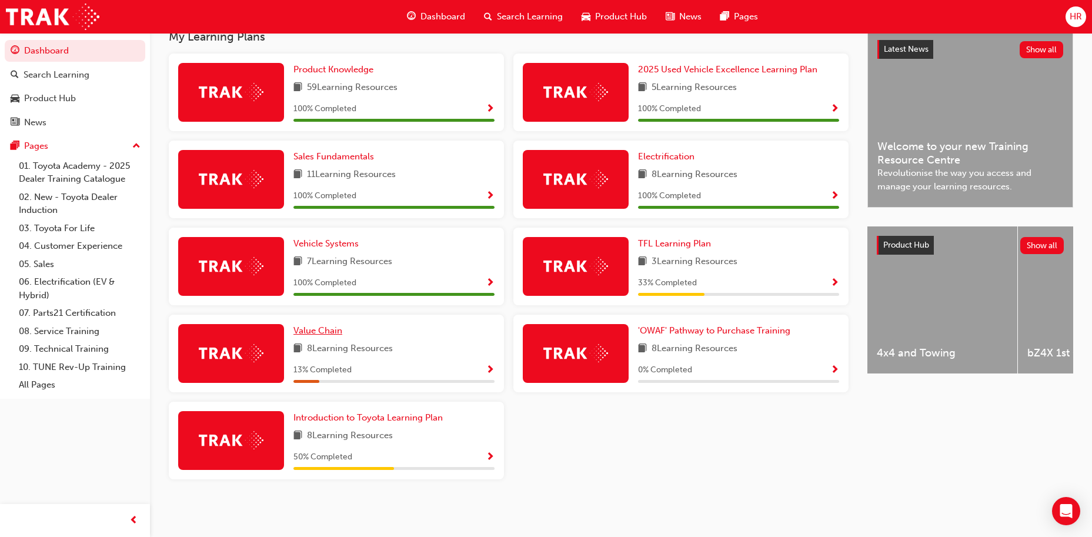
click at [316, 332] on span "Value Chain" at bounding box center [317, 330] width 49 height 11
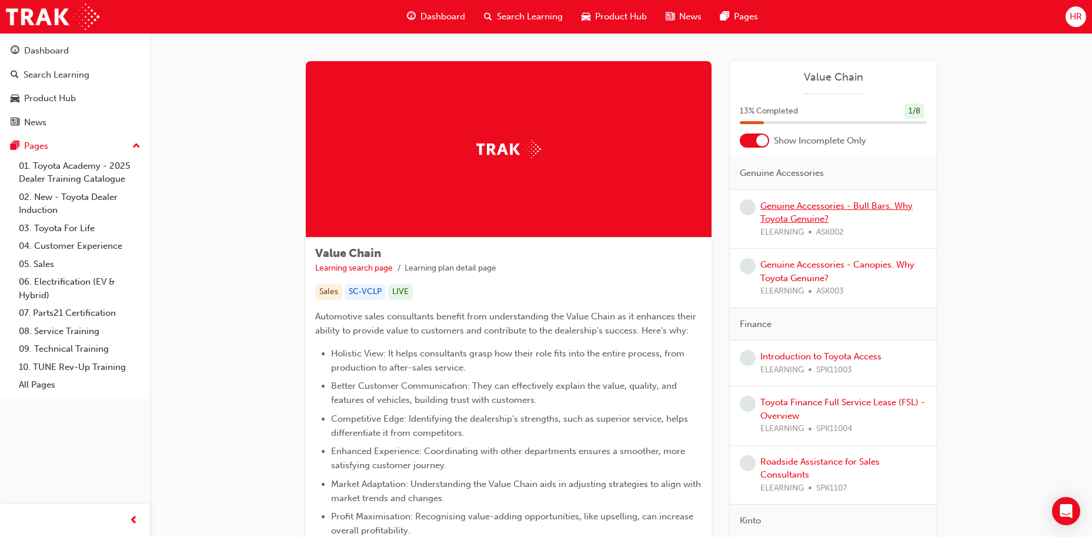
click at [805, 215] on link "Genuine Accessories - Bull Bars. Why Toyota Genuine?" at bounding box center [836, 212] width 152 height 24
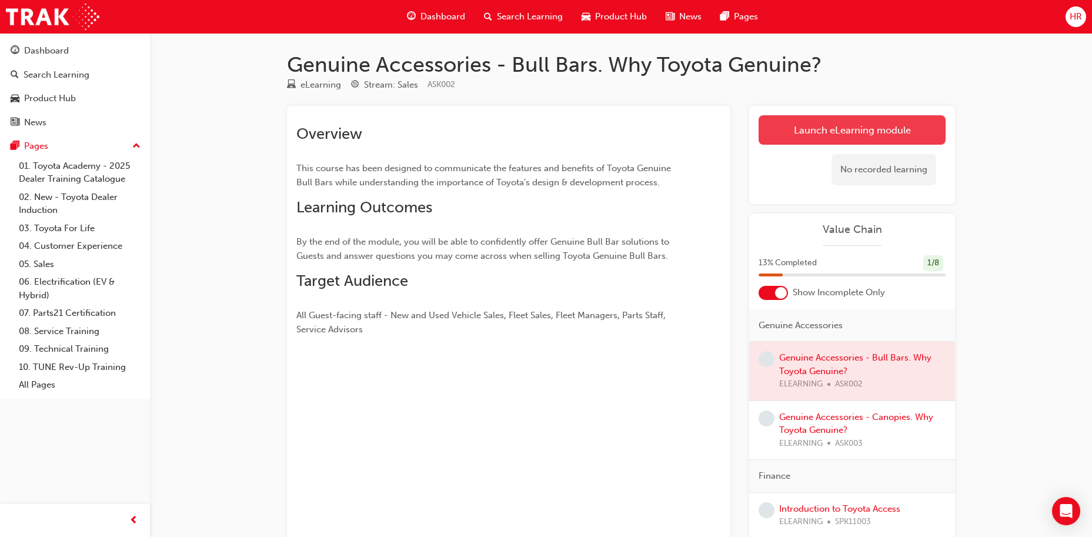
click at [796, 118] on link "Launch eLearning module" at bounding box center [851, 129] width 187 height 29
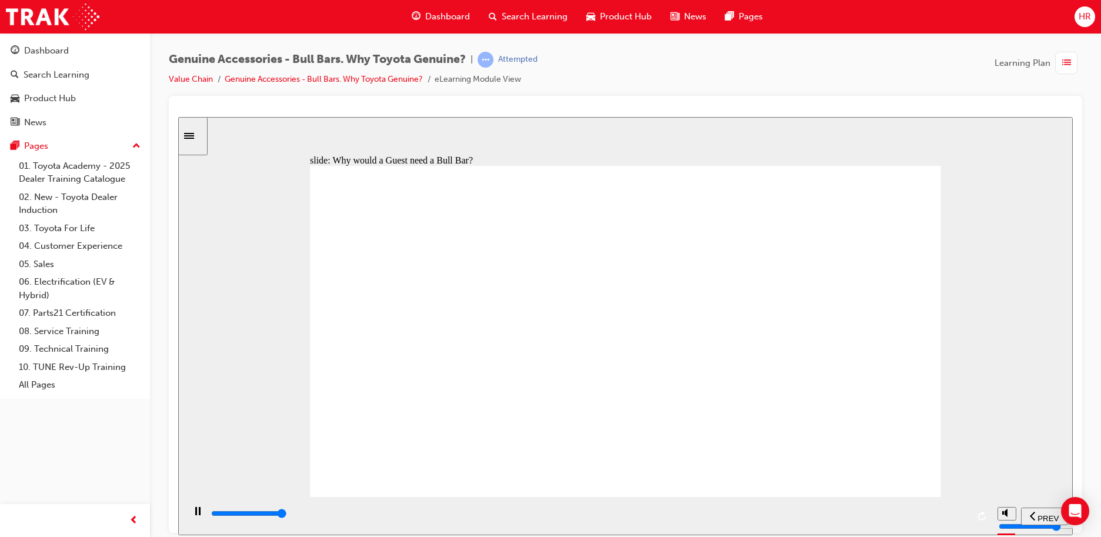
click at [287, 514] on input "slide progress" at bounding box center [249, 512] width 76 height 9
click at [947, 514] on div "playback controls" at bounding box center [589, 513] width 758 height 13
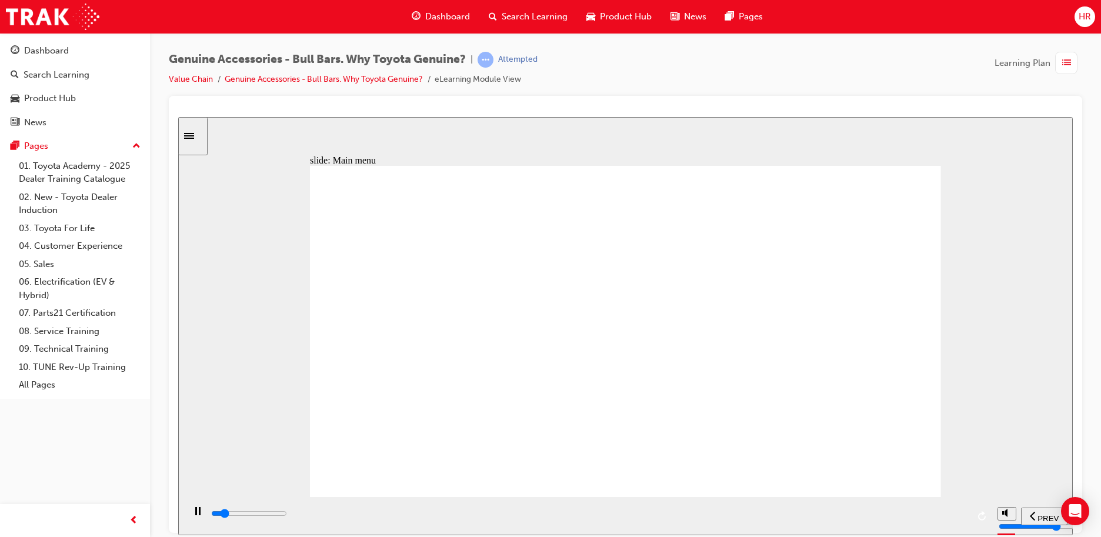
drag, startPoint x: 414, startPoint y: 306, endPoint x: 410, endPoint y: 383, distance: 77.7
click at [287, 515] on input "slide progress" at bounding box center [249, 512] width 76 height 9
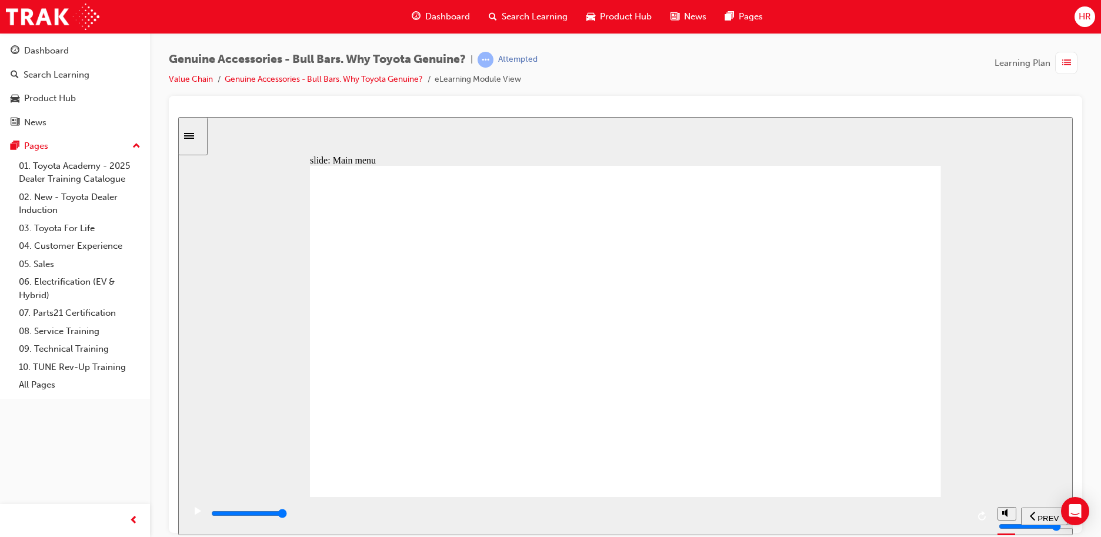
drag, startPoint x: 826, startPoint y: 212, endPoint x: 832, endPoint y: 220, distance: 10.1
click at [952, 512] on div "playback controls" at bounding box center [589, 513] width 758 height 13
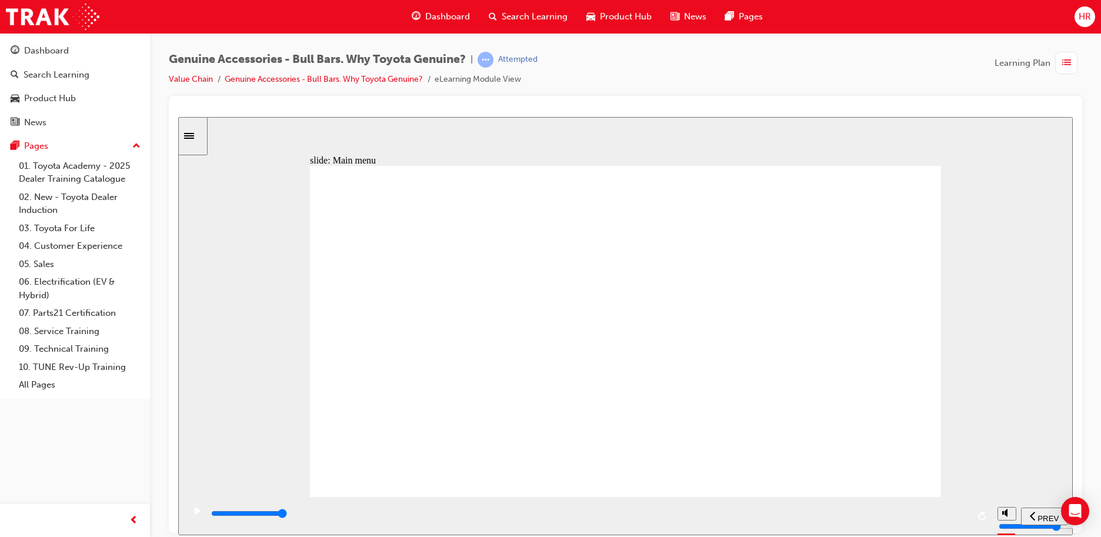
drag, startPoint x: 891, startPoint y: 255, endPoint x: 871, endPoint y: 239, distance: 26.4
drag, startPoint x: 895, startPoint y: 249, endPoint x: 857, endPoint y: 232, distance: 41.8
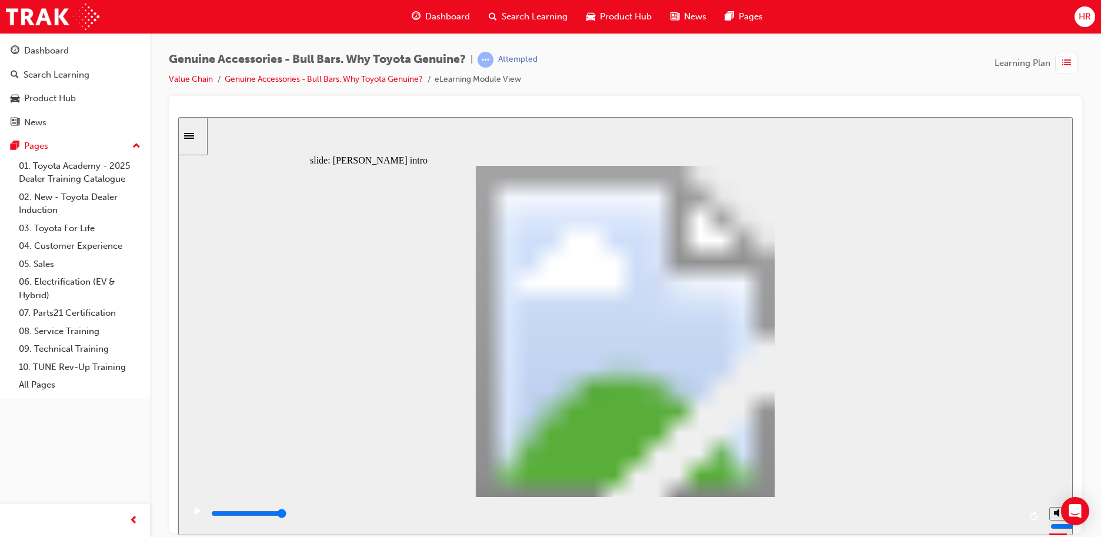
drag, startPoint x: 853, startPoint y: 479, endPoint x: 857, endPoint y: 307, distance: 172.3
click at [885, 379] on div "slide: Fred intro Rectangle 1 Fred the farmer Fred bought a Toyota Genuine Bull…" at bounding box center [625, 325] width 894 height 418
drag, startPoint x: 733, startPoint y: 413, endPoint x: 750, endPoint y: 350, distance: 65.9
drag, startPoint x: 730, startPoint y: 431, endPoint x: 733, endPoint y: 397, distance: 34.2
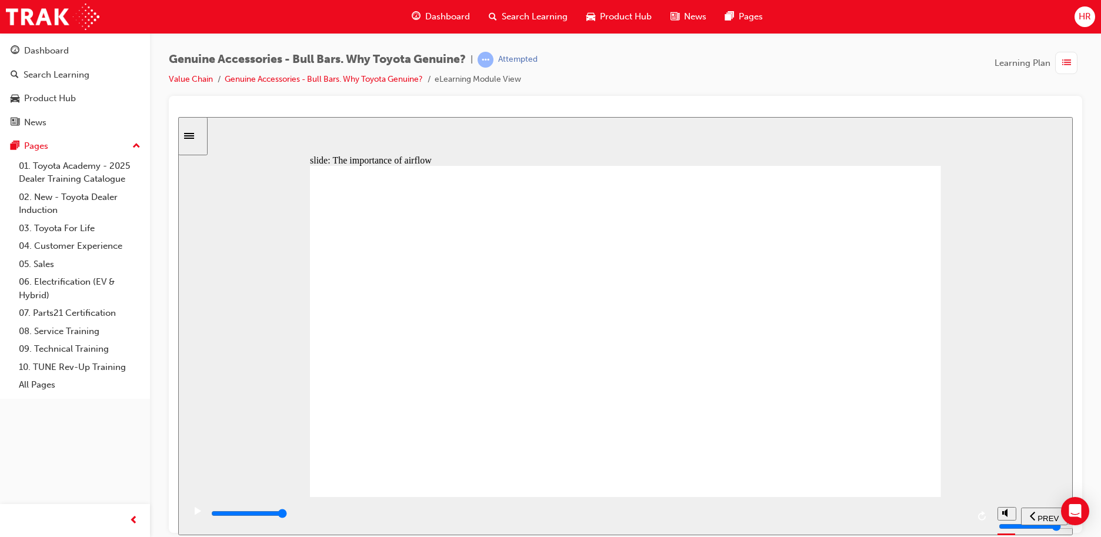
click at [900, 510] on div "playback controls" at bounding box center [589, 513] width 758 height 13
click at [929, 508] on div "playback controls" at bounding box center [589, 516] width 758 height 18
click at [944, 513] on div "playback controls" at bounding box center [589, 513] width 758 height 13
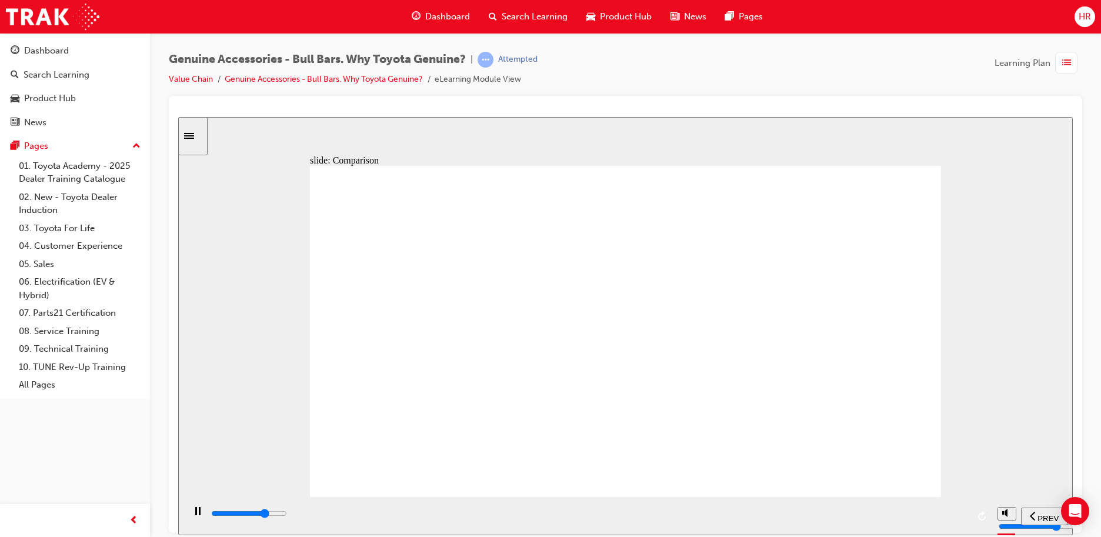
drag, startPoint x: 843, startPoint y: 464, endPoint x: 842, endPoint y: 457, distance: 6.6
drag, startPoint x: 602, startPoint y: 182, endPoint x: 623, endPoint y: 194, distance: 23.7
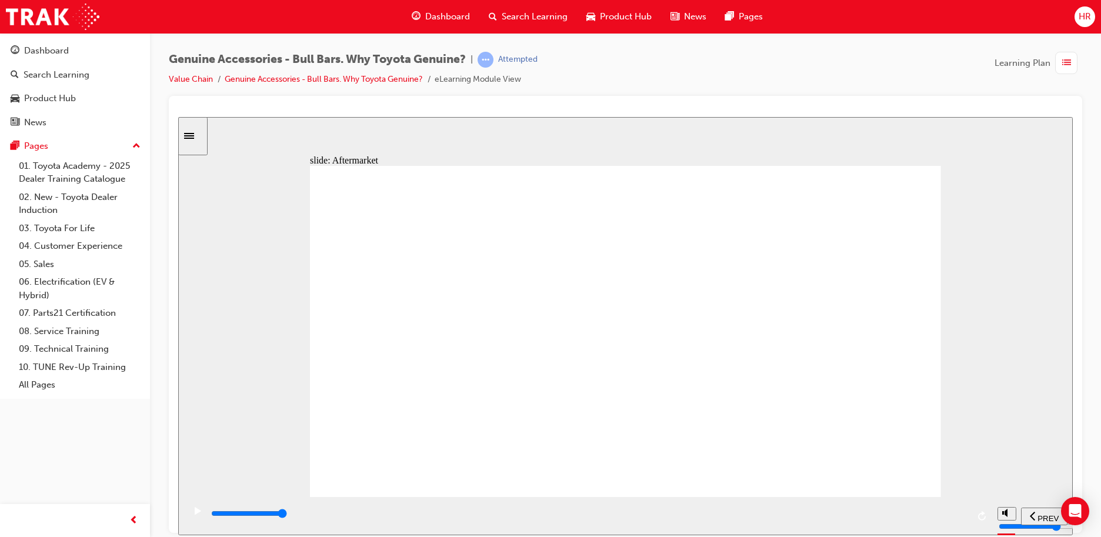
drag, startPoint x: 547, startPoint y: 279, endPoint x: 673, endPoint y: 257, distance: 127.8
drag, startPoint x: 657, startPoint y: 258, endPoint x: 524, endPoint y: 278, distance: 135.0
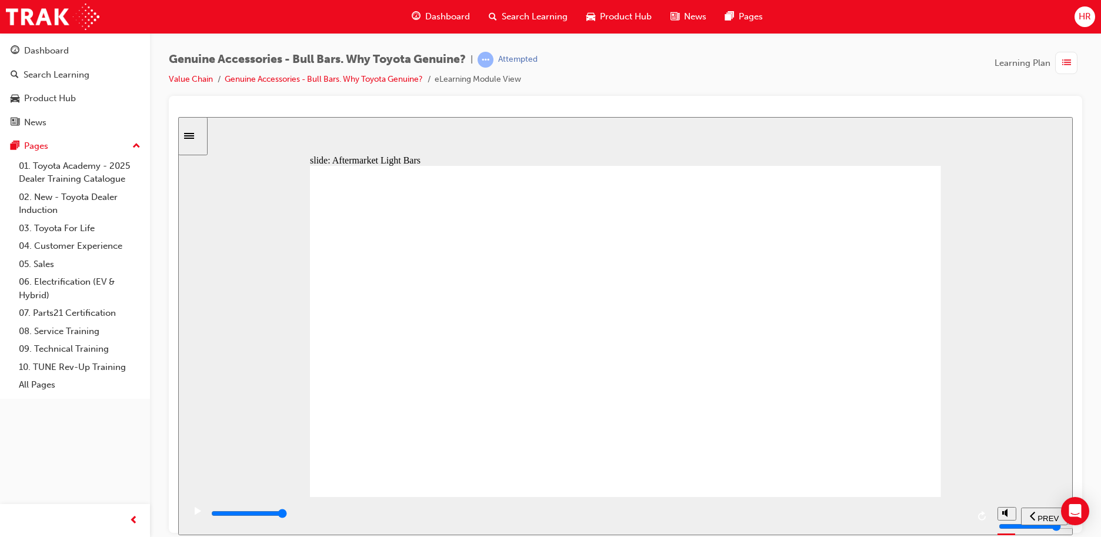
drag, startPoint x: 972, startPoint y: 447, endPoint x: 1058, endPoint y: 480, distance: 92.1
click at [1060, 480] on div "slide: Aftermarket Light Bars The combination of this Aftermarket Bull Bar and …" at bounding box center [625, 325] width 894 height 418
drag, startPoint x: 763, startPoint y: 290, endPoint x: 760, endPoint y: 300, distance: 9.9
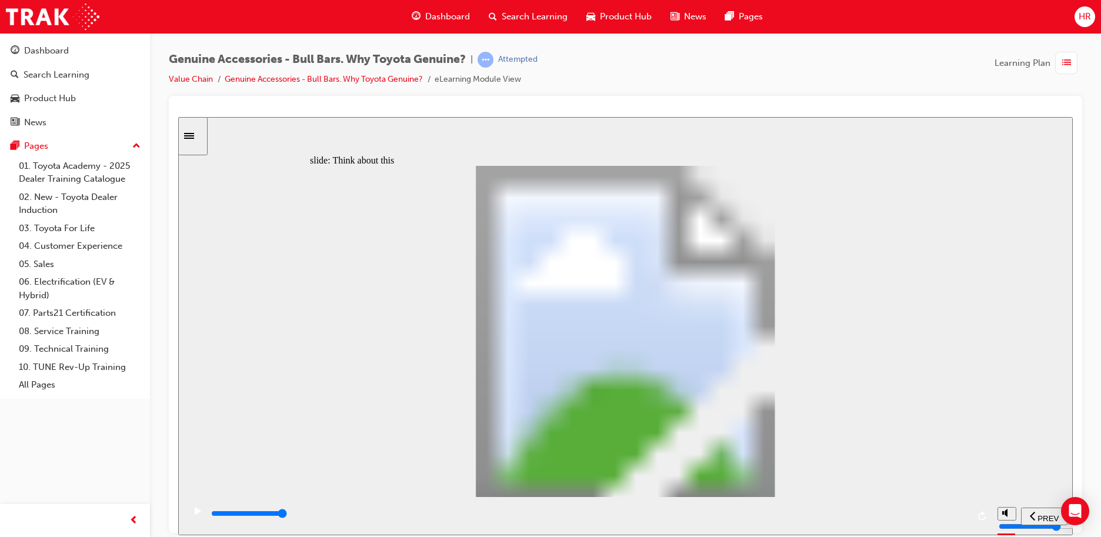
drag, startPoint x: 575, startPoint y: 327, endPoint x: 561, endPoint y: 320, distance: 16.0
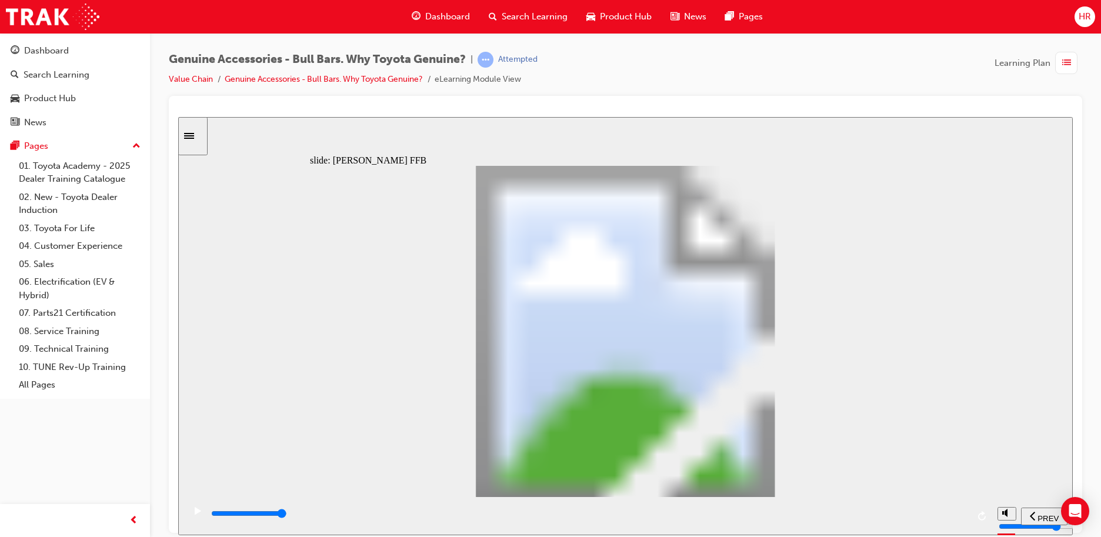
drag, startPoint x: 547, startPoint y: 313, endPoint x: 563, endPoint y: 313, distance: 15.9
drag, startPoint x: 718, startPoint y: 420, endPoint x: 729, endPoint y: 424, distance: 11.2
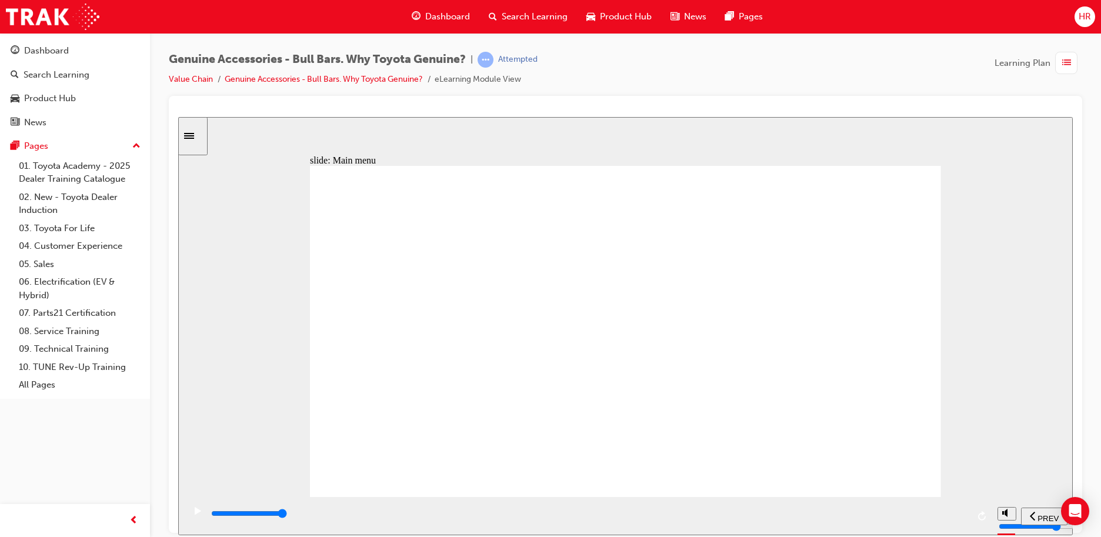
drag, startPoint x: 547, startPoint y: 436, endPoint x: 558, endPoint y: 436, distance: 11.2
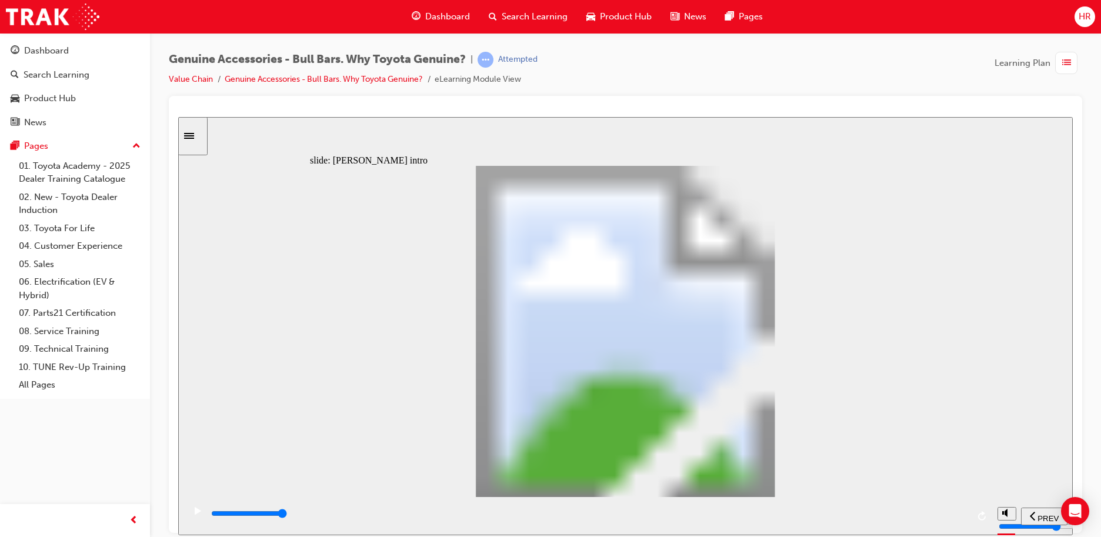
type input "8500"
type input "102"
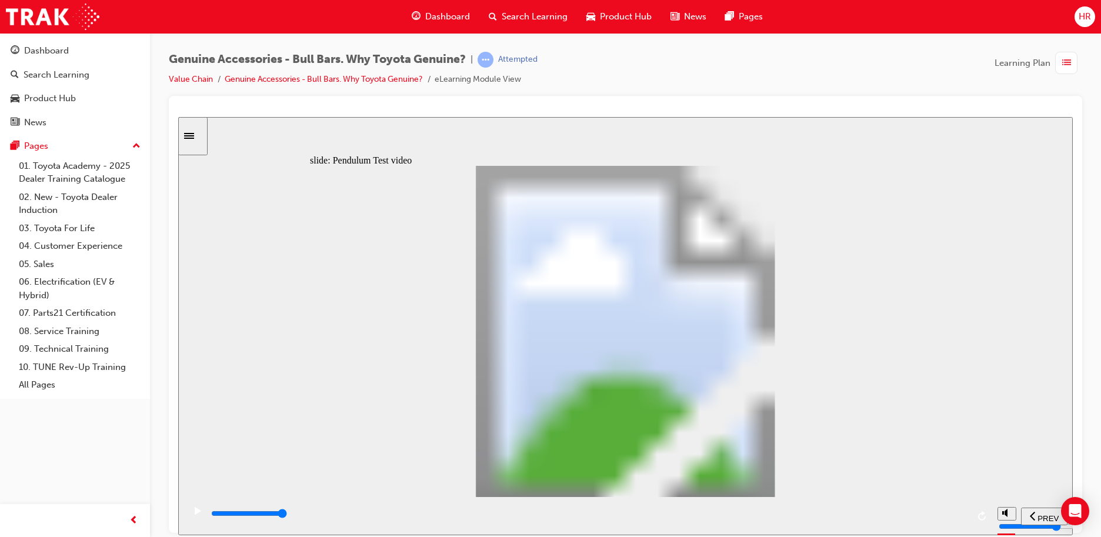
type input "5100"
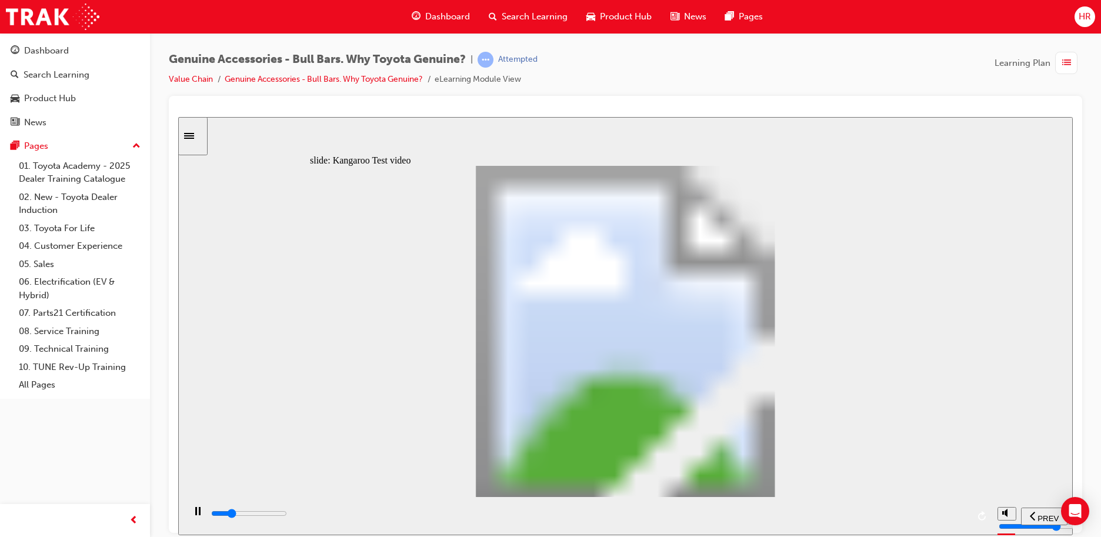
type input "0"
type input "5100"
type input "0"
type input "5100"
type input "0"
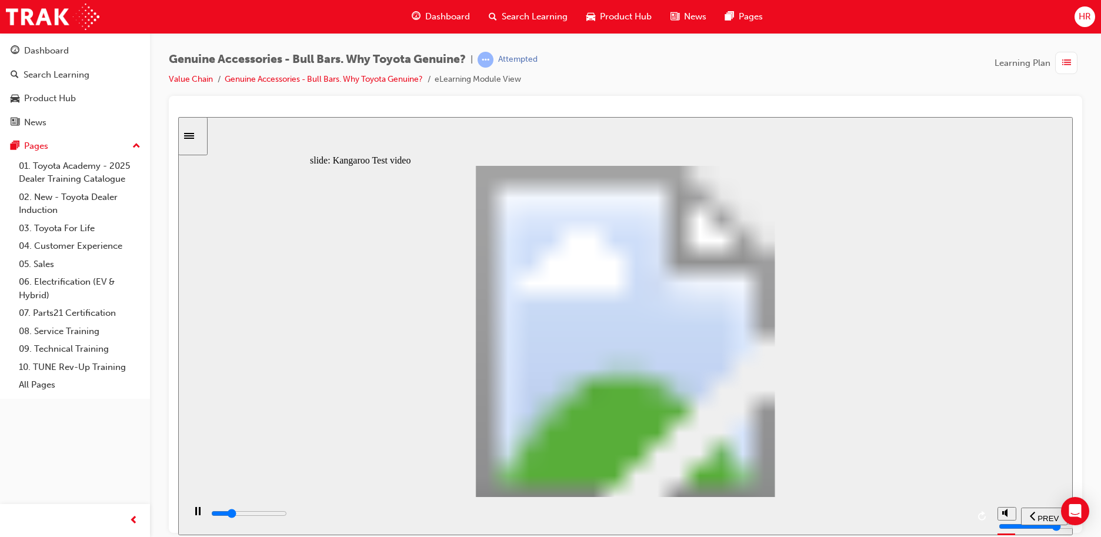
type input "5200"
type input "0"
type input "5200"
type input "0"
type input "5200"
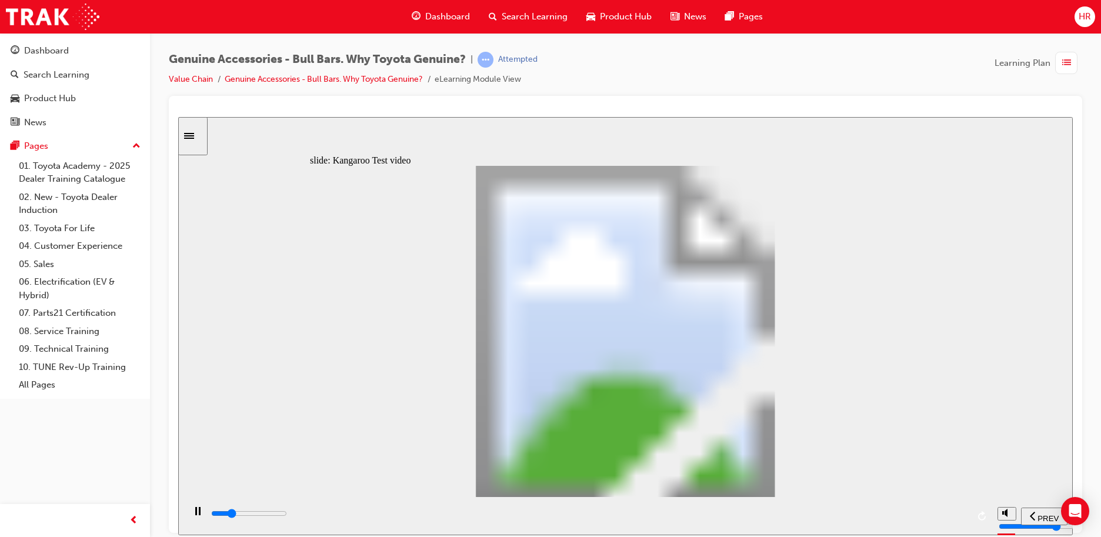
type input "0"
type input "5200"
type input "0"
type input "5200"
type input "0"
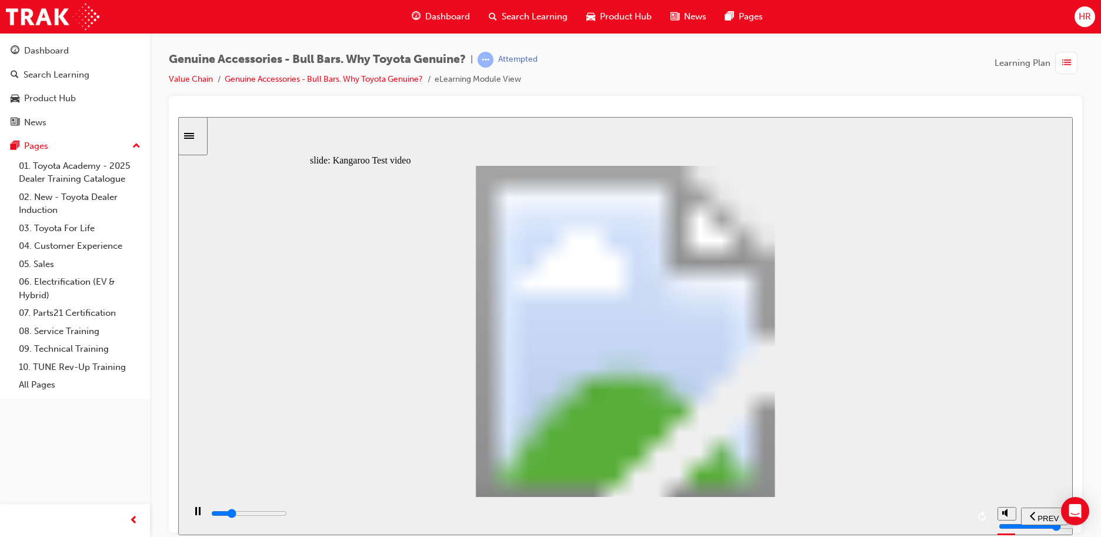
type input "5300"
type input "0"
type input "5300"
type input "0"
type input "5300"
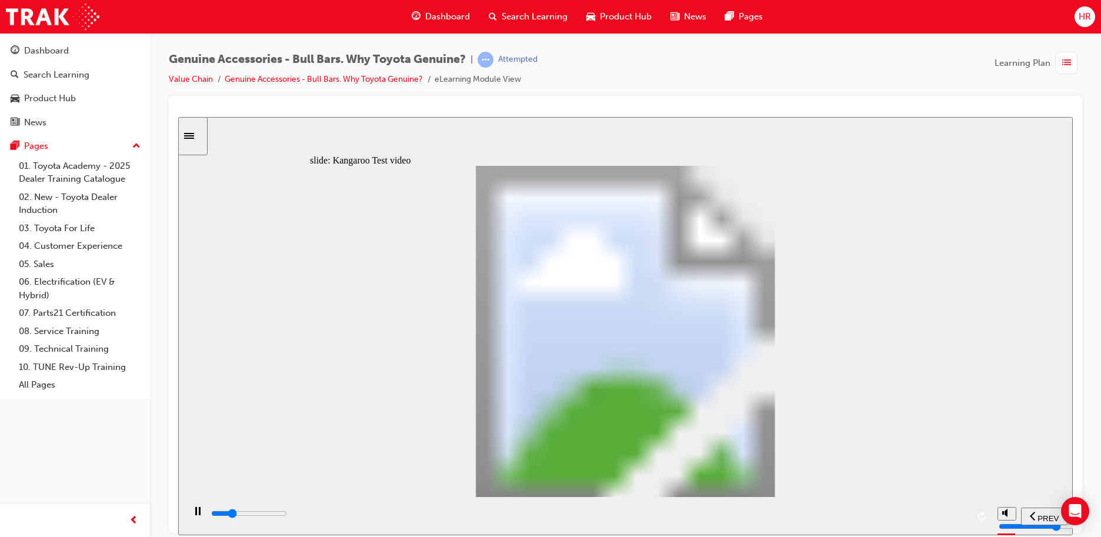
type input "0"
type input "5300"
type input "0"
type input "5300"
type input "0"
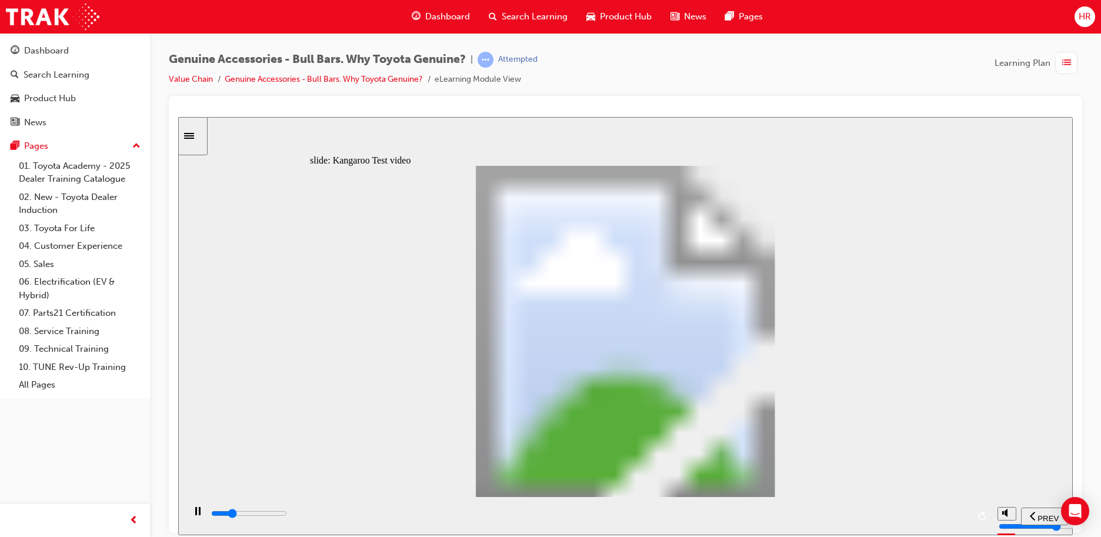
type input "5300"
type input "0"
type input "5400"
type input "0"
type input "5600"
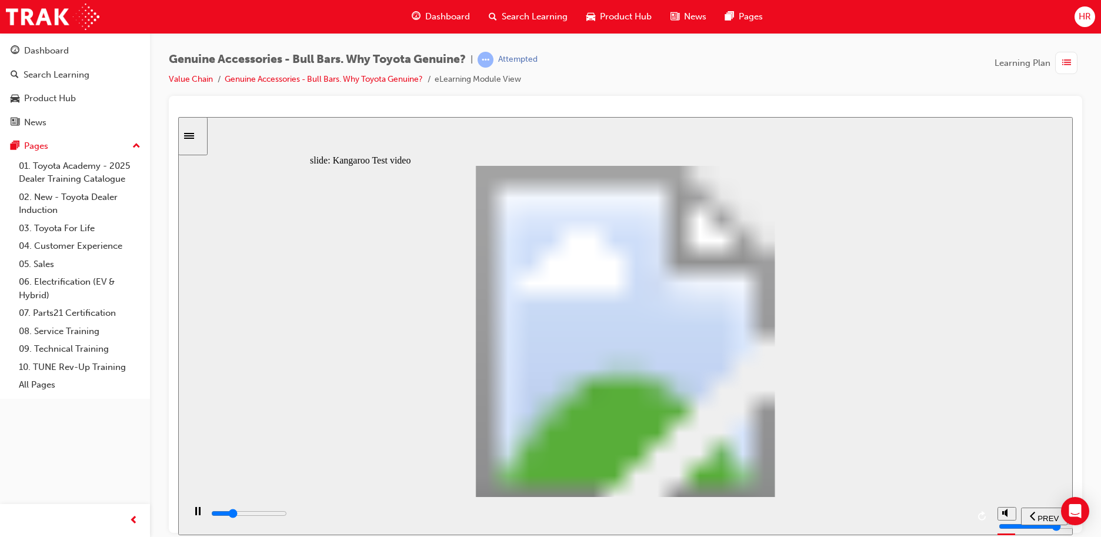
type input "1"
type input "5900"
type input "1"
type input "6200"
type input "1"
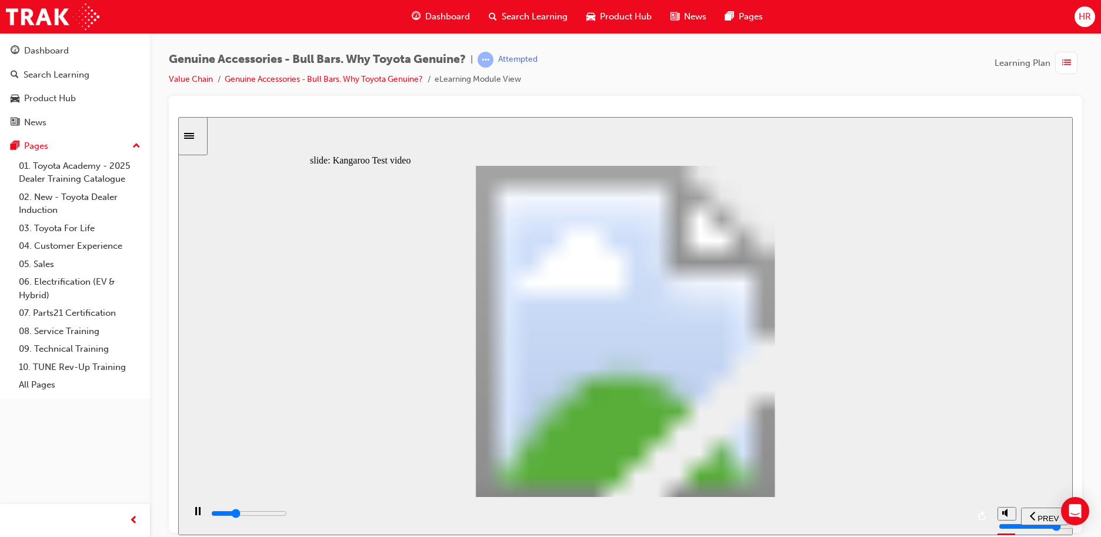
type input "6400"
type input "2"
type input "6700"
type input "2"
type input "7000"
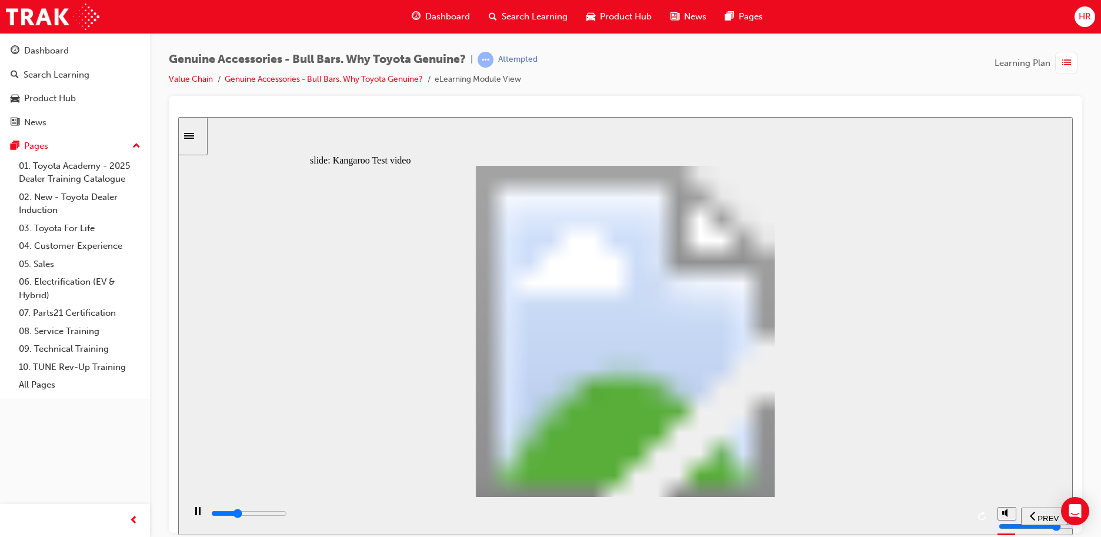
type input "2"
type input "7200"
type input "2"
type input "7500"
type input "3"
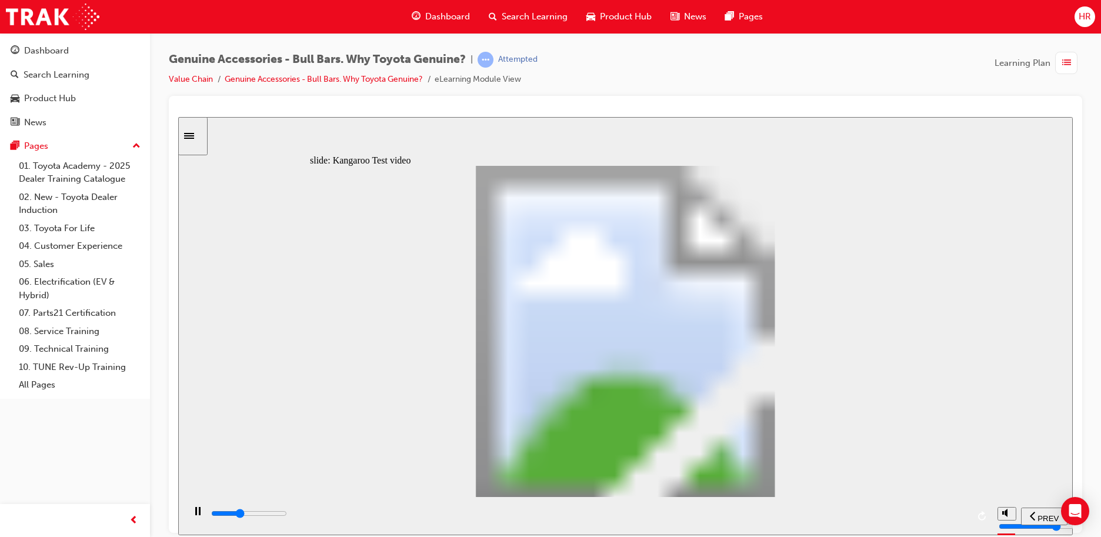
type input "7800"
type input "3"
type input "8000"
type input "3"
type input "8300"
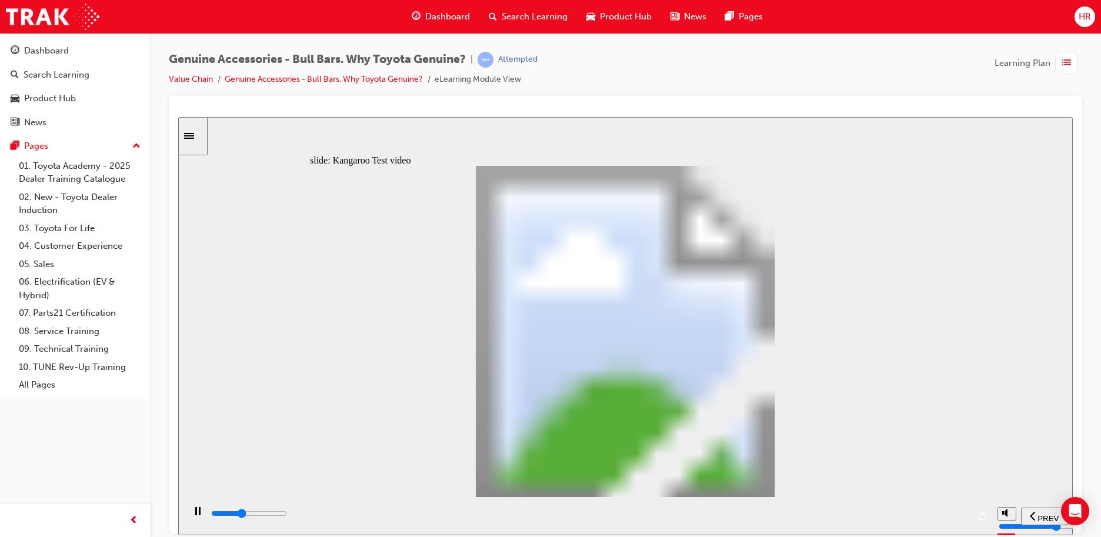
type input "3"
type input "8600"
type input "4"
type input "8800"
type input "4"
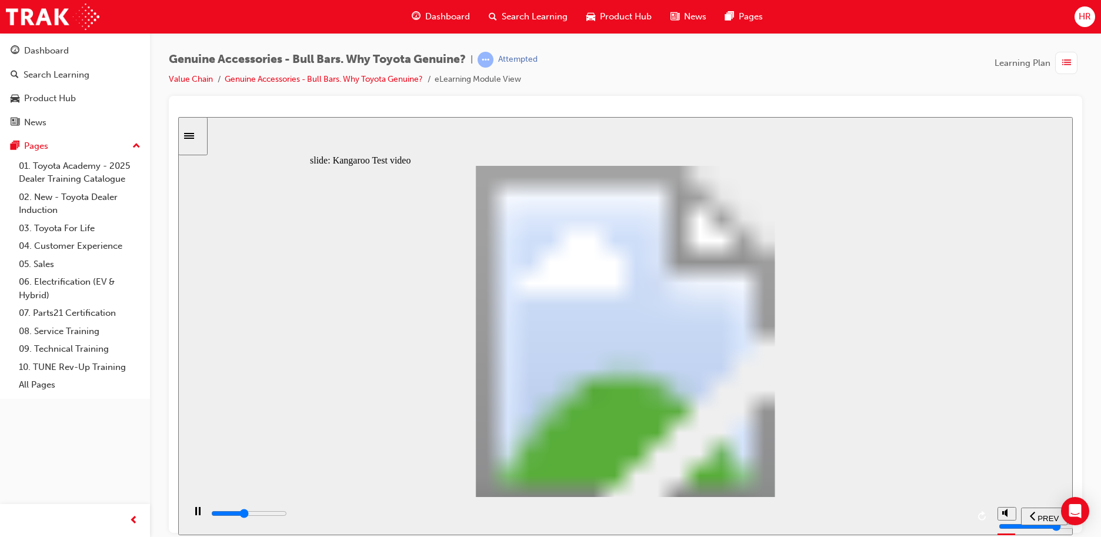
type input "9100"
type input "4"
type input "9400"
type input "4"
type input "9600"
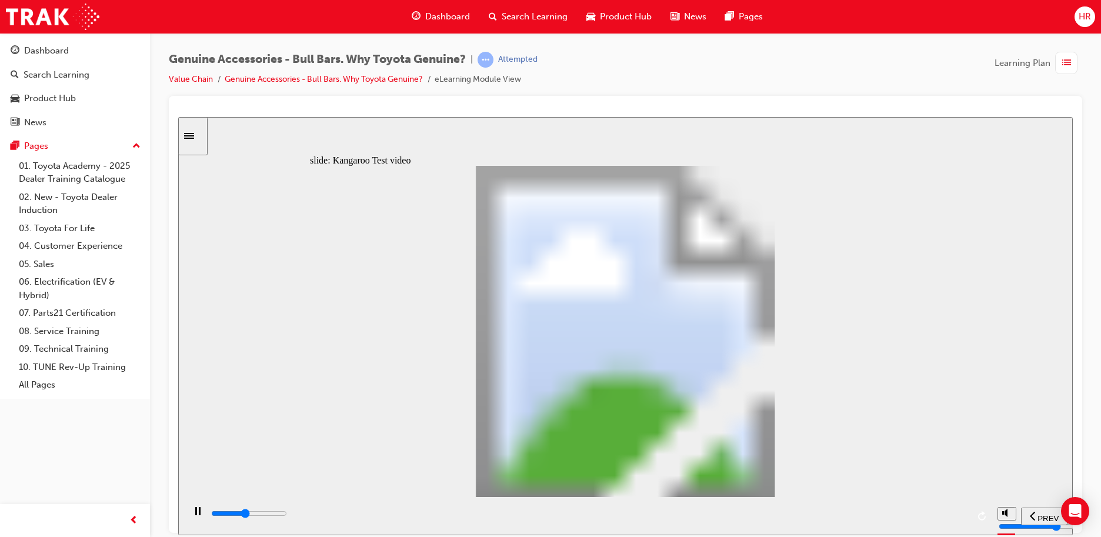
type input "5"
type input "9900"
type input "5"
type input "10200"
type input "5"
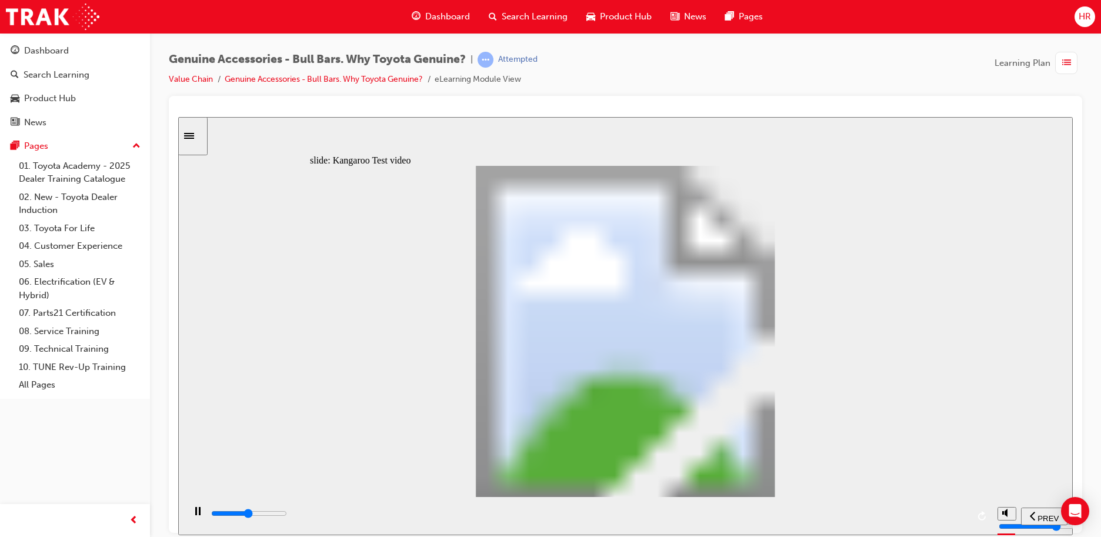
type input "10400"
type input "6"
type input "10700"
type input "6"
type input "11000"
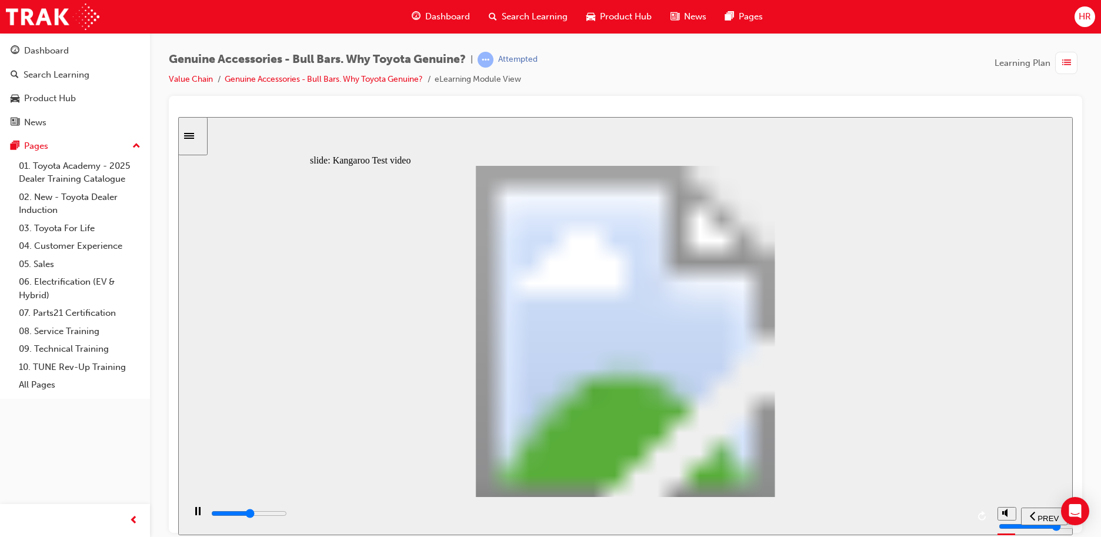
type input "6"
type input "11200"
type input "6"
type input "11500"
type input "7"
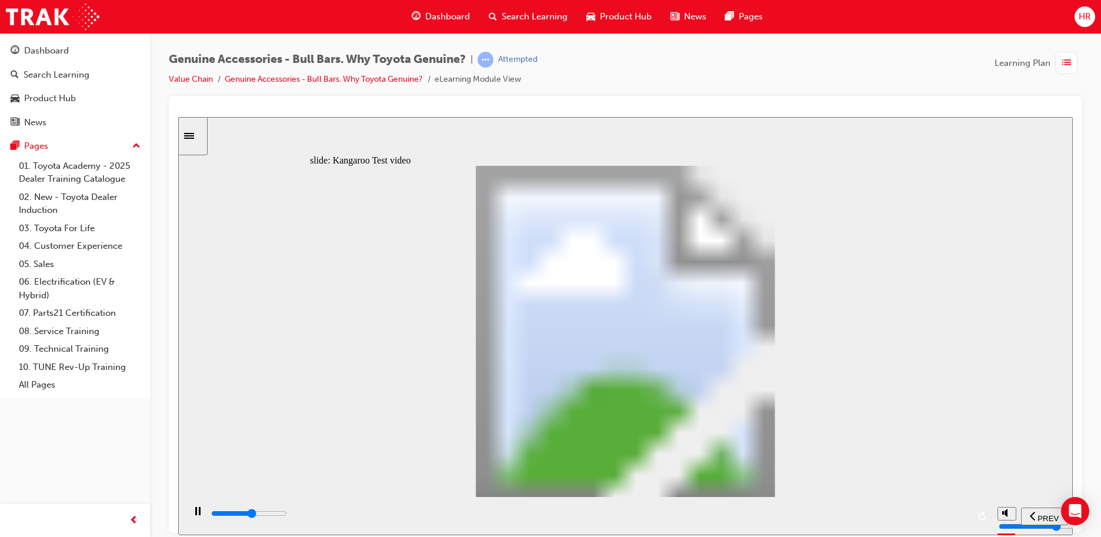
type input "11800"
type input "7"
type input "12000"
type input "7"
type input "12300"
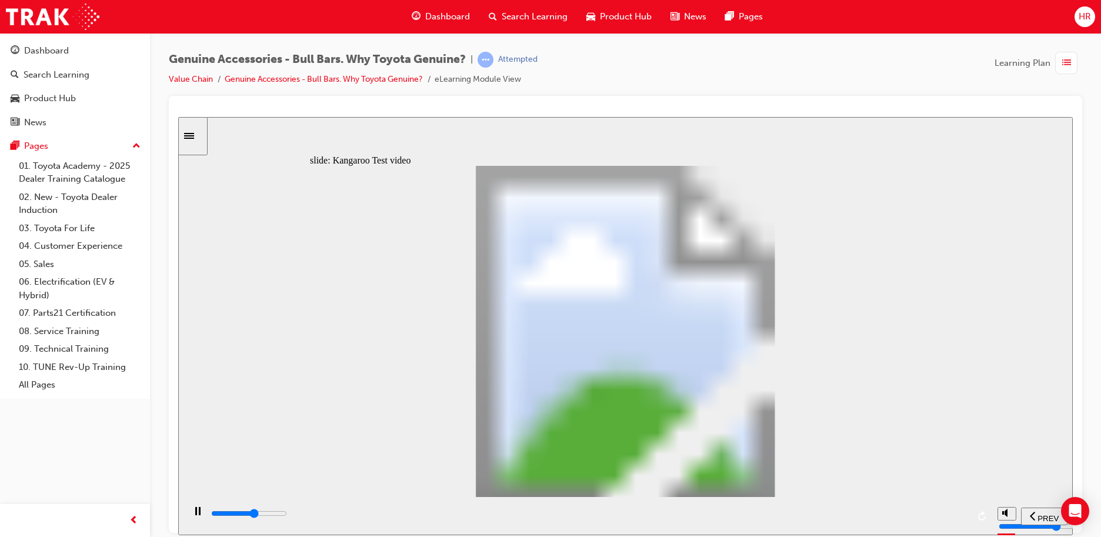
type input "7"
type input "12600"
type input "8"
type input "12800"
type input "8"
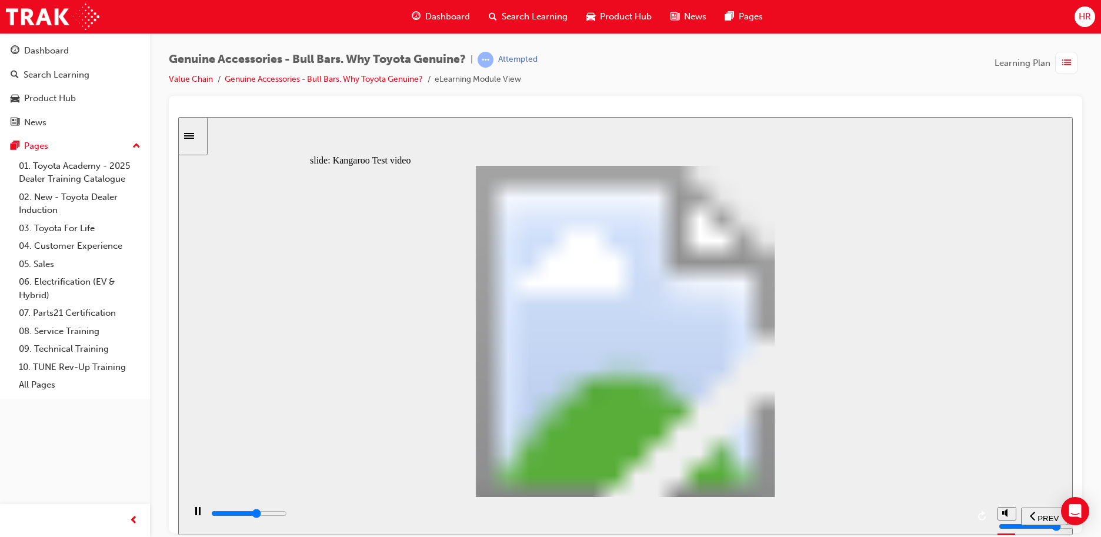
type input "13100"
type input "8"
type input "13300"
type input "8"
type input "13600"
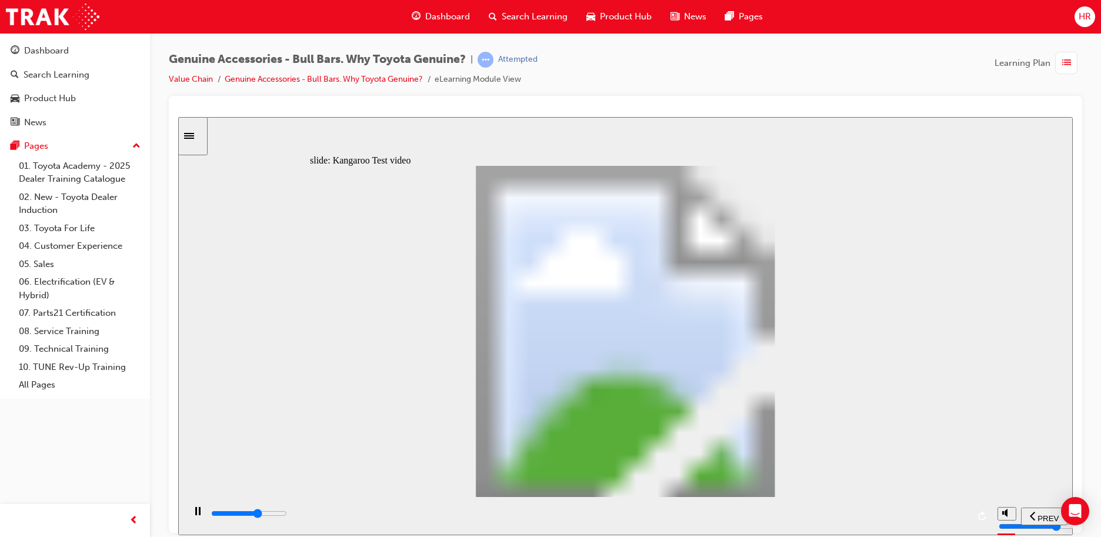
type input "9"
type input "13900"
type input "9"
type input "14100"
type input "9"
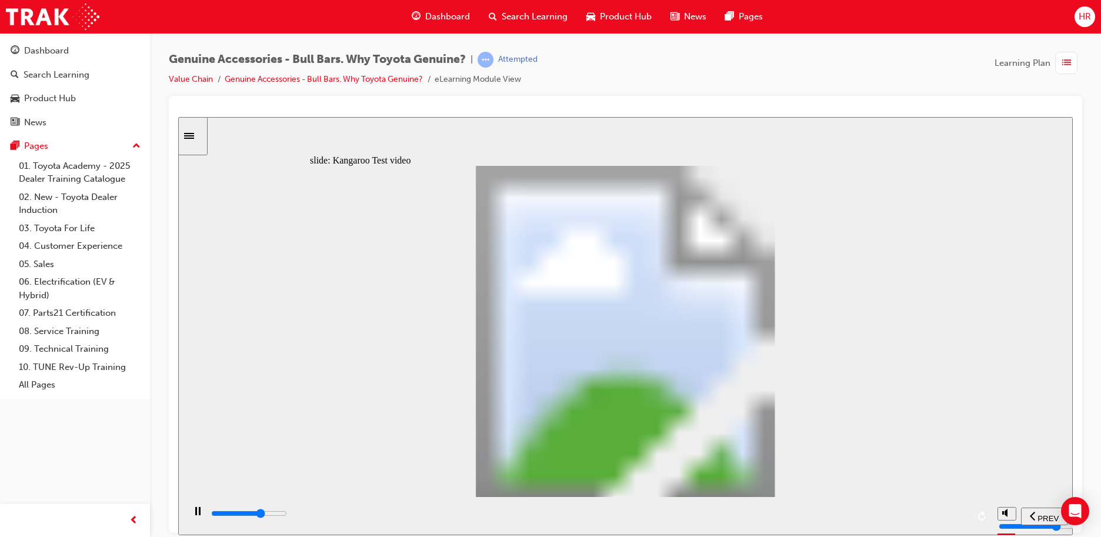
type input "14400"
type input "10"
type input "14700"
type input "10"
type input "14900"
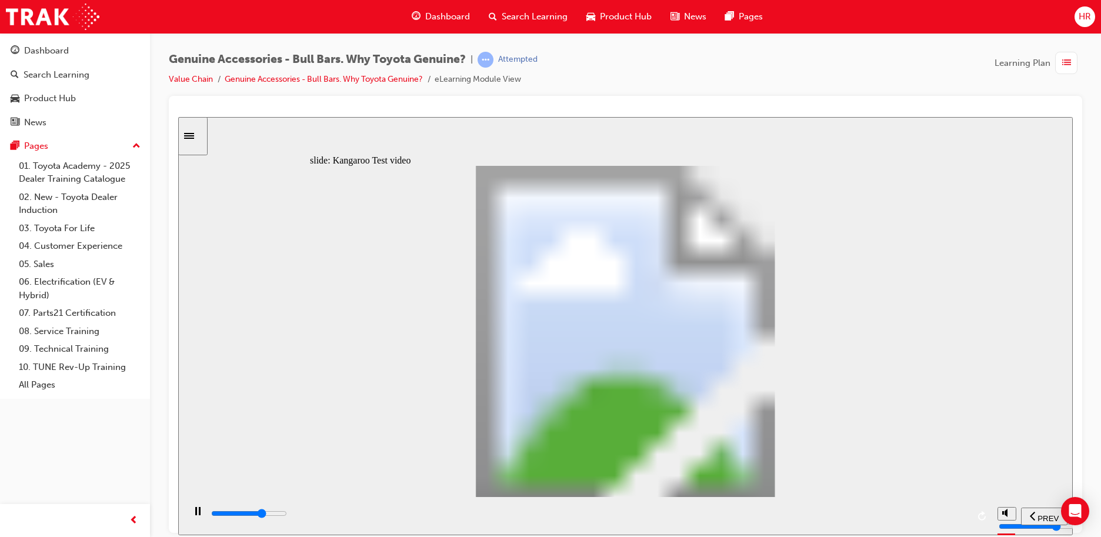
type input "10"
type input "15200"
type input "10"
type input "15500"
type input "11"
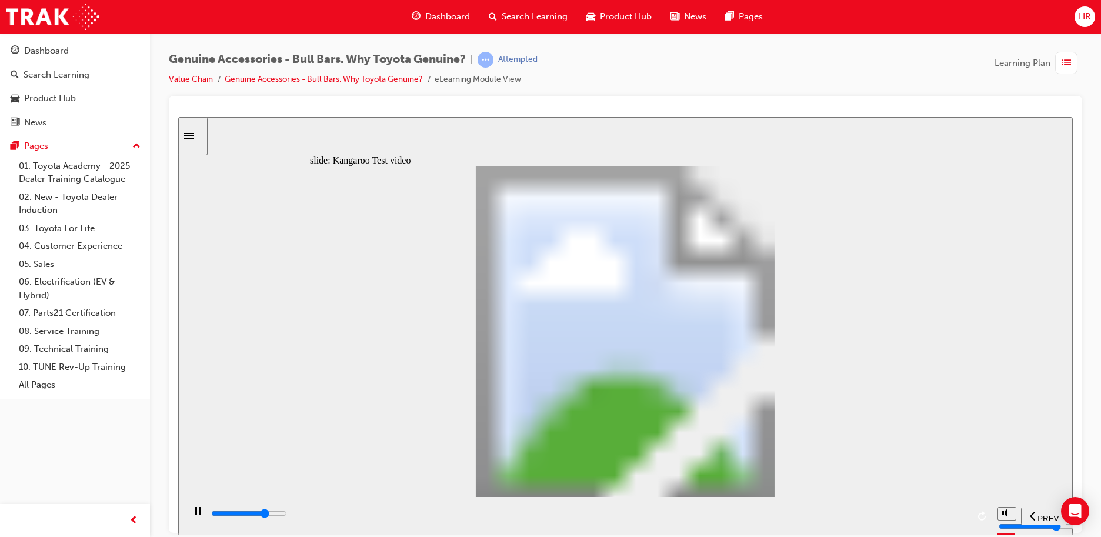
type input "15700"
type input "11"
type input "16000"
type input "11"
type input "16300"
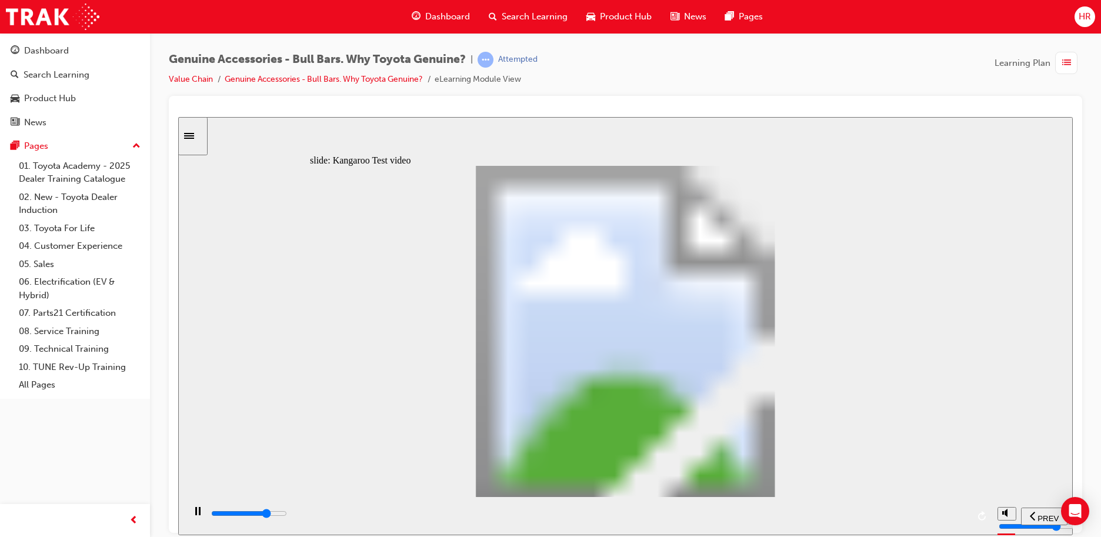
type input "11"
type input "16500"
type input "12"
type input "16800"
type input "12"
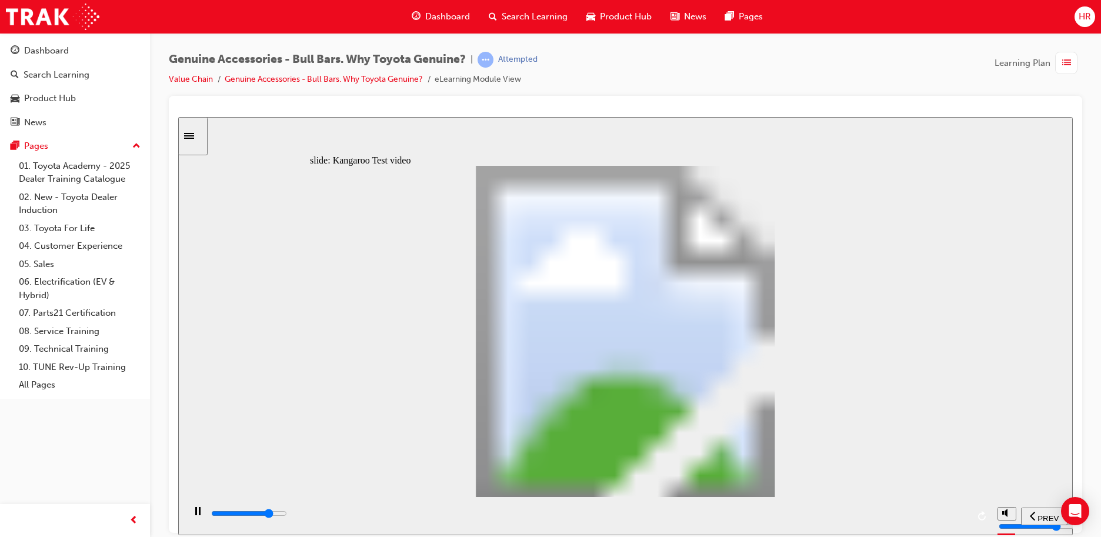
type input "17100"
type input "12"
type input "17300"
type input "12"
type input "17600"
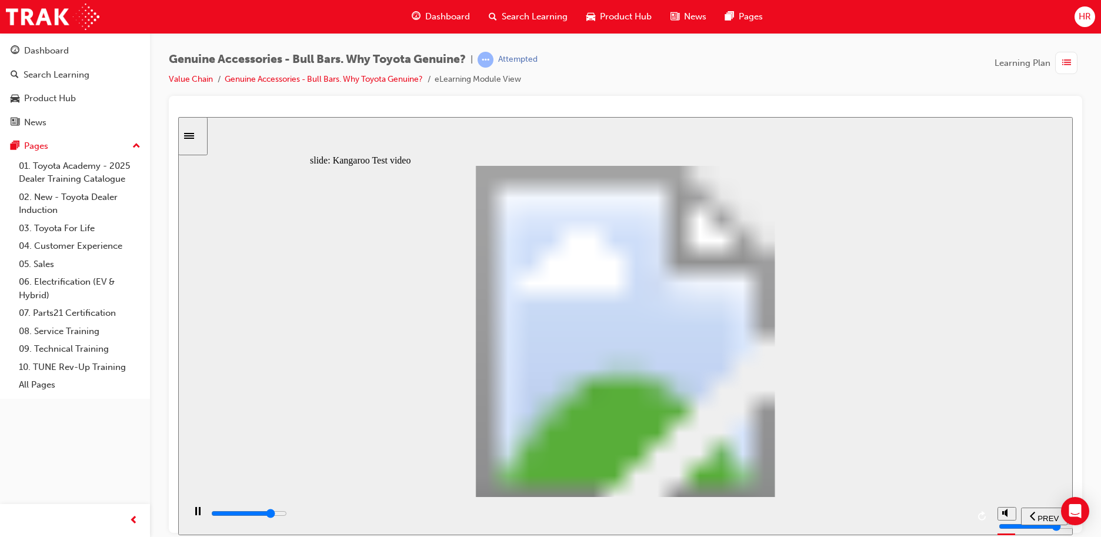
type input "13"
type input "17900"
type input "13"
type input "18100"
type input "13"
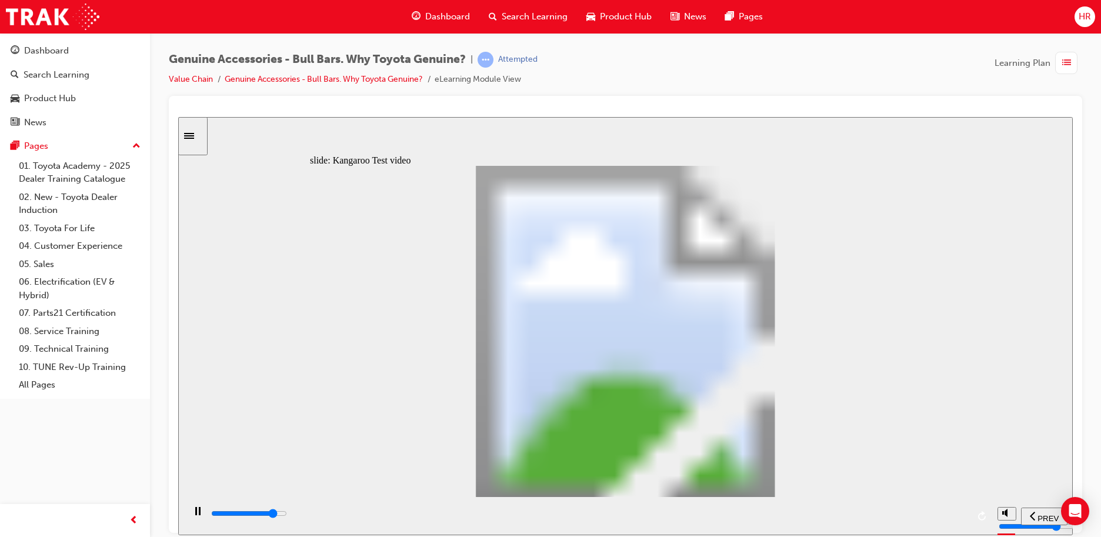
type input "18400"
type input "14"
type input "18700"
type input "14"
type input "18900"
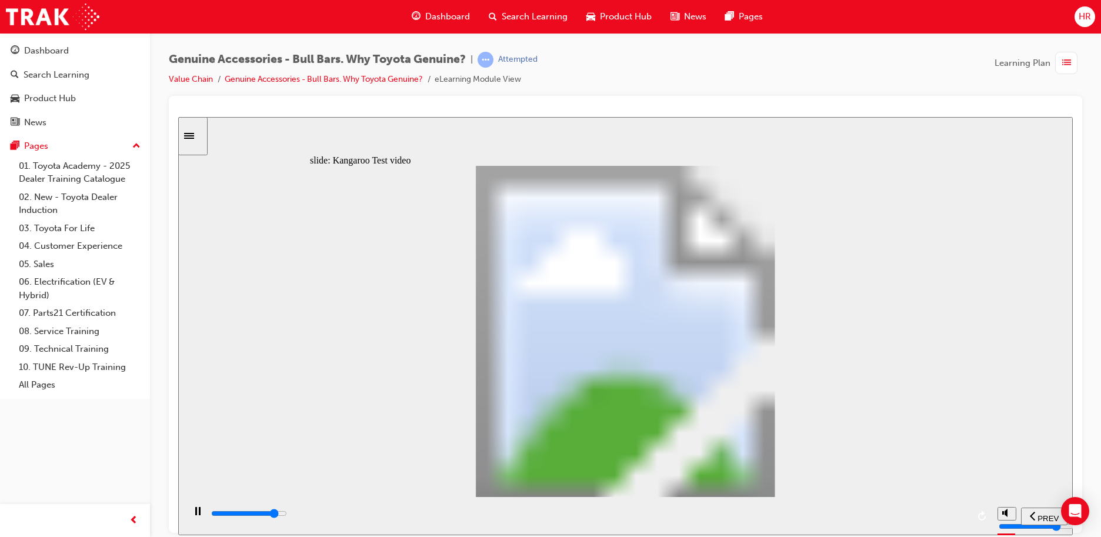
type input "14"
type input "19200"
type input "14"
type input "19500"
type input "15"
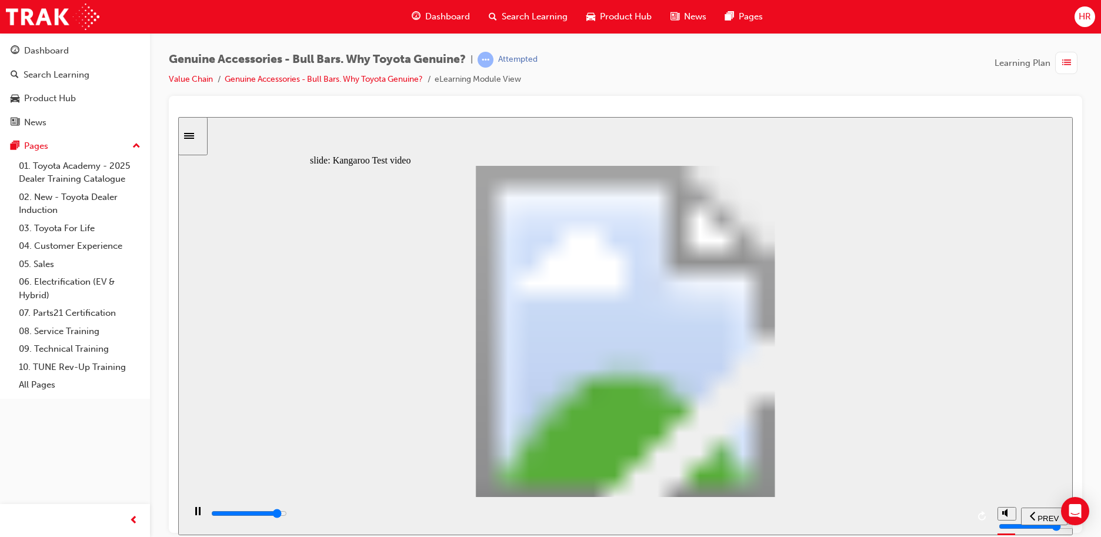
type input "19700"
type input "15"
type input "20000"
type input "15"
type input "20300"
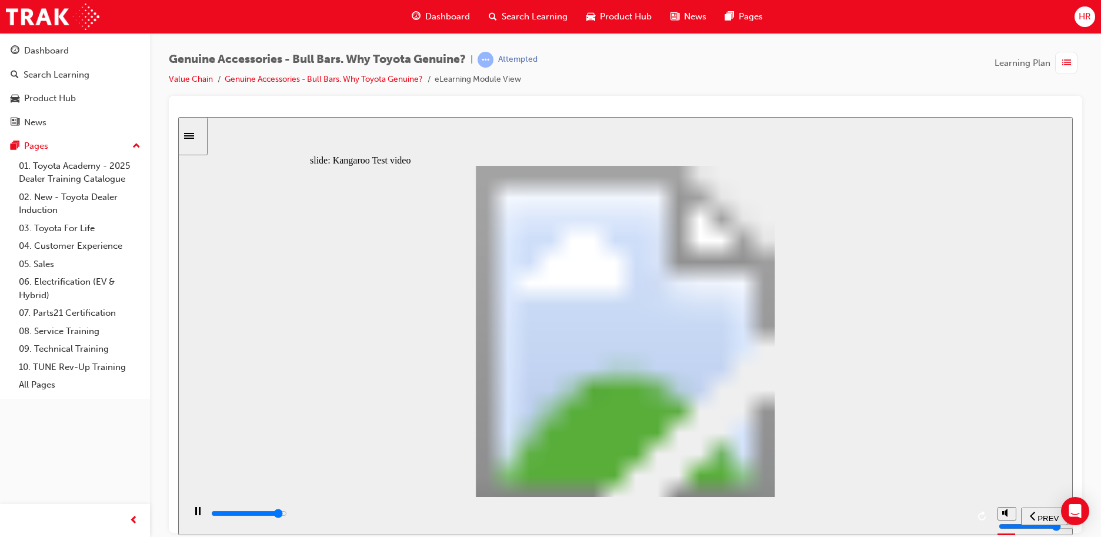
type input "15"
type input "20500"
type input "16"
type input "20800"
type input "16"
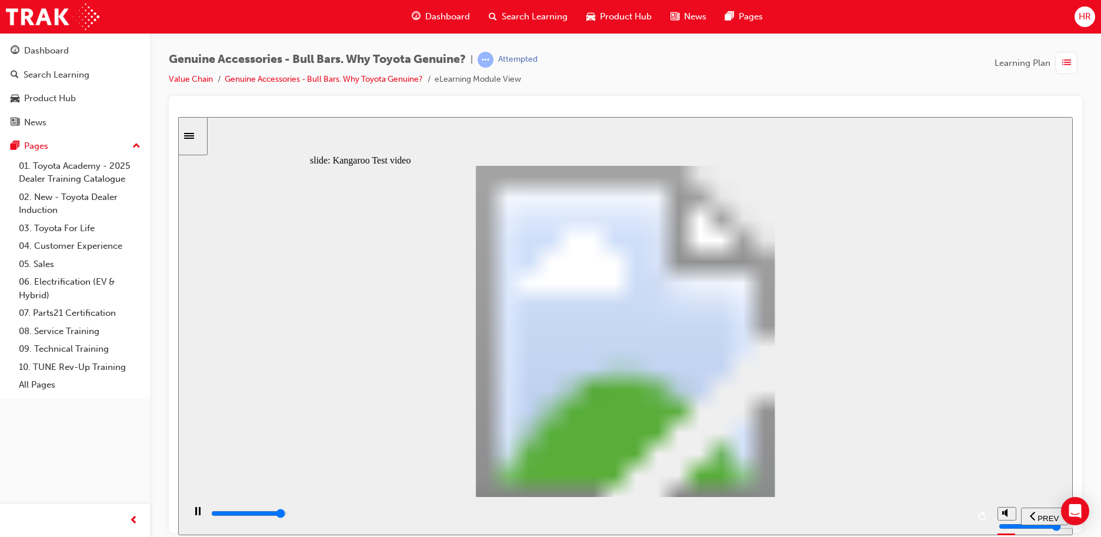
type input "21100"
type input "16"
type input "21300"
type input "16"
type input "21500"
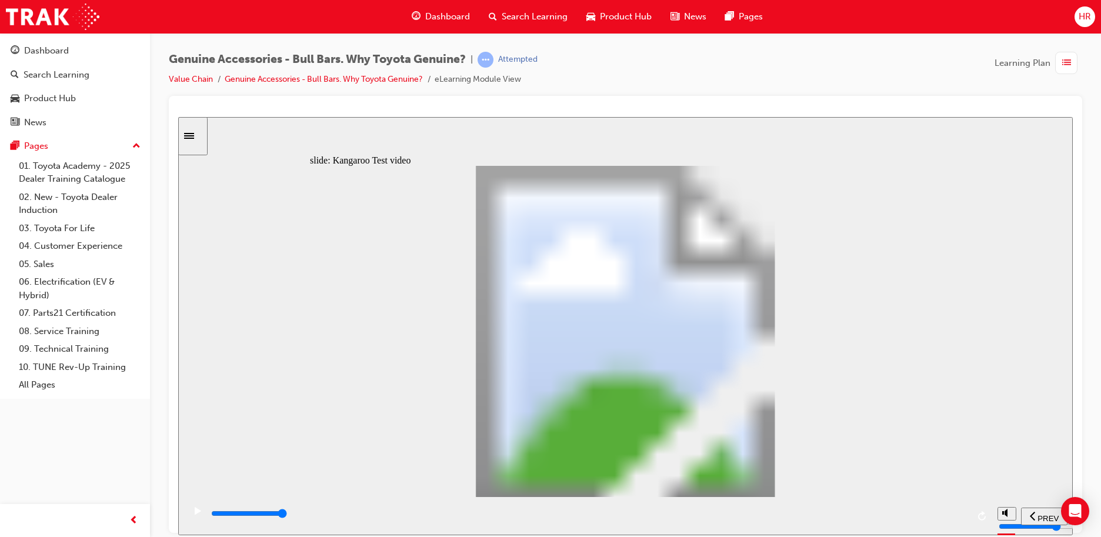
type input "18"
click at [962, 511] on div "playback controls" at bounding box center [589, 513] width 758 height 13
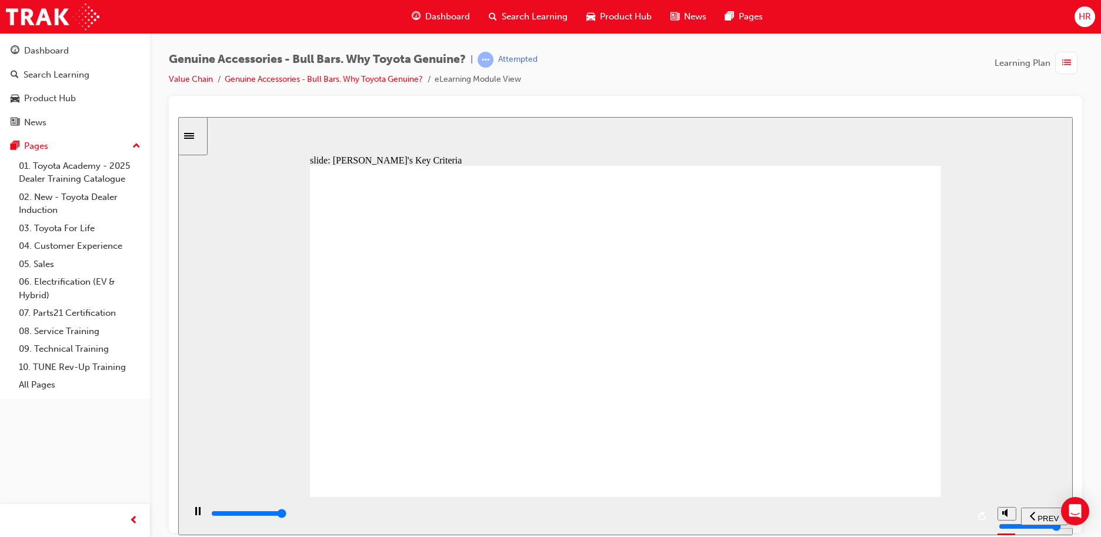
type input "14000"
click at [441, 18] on span "Dashboard" at bounding box center [447, 17] width 45 height 14
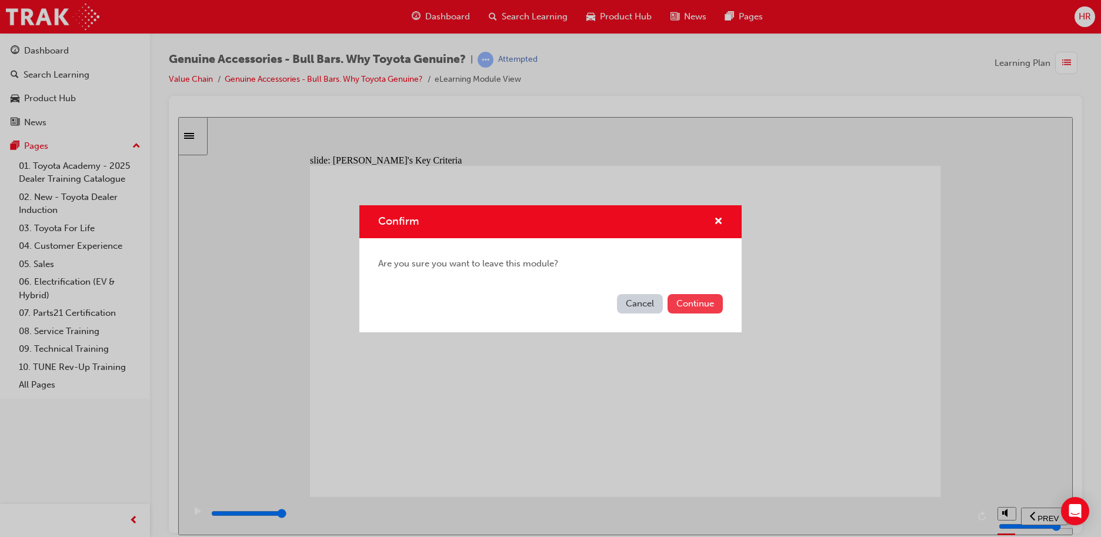
click at [676, 299] on button "Continue" at bounding box center [694, 303] width 55 height 19
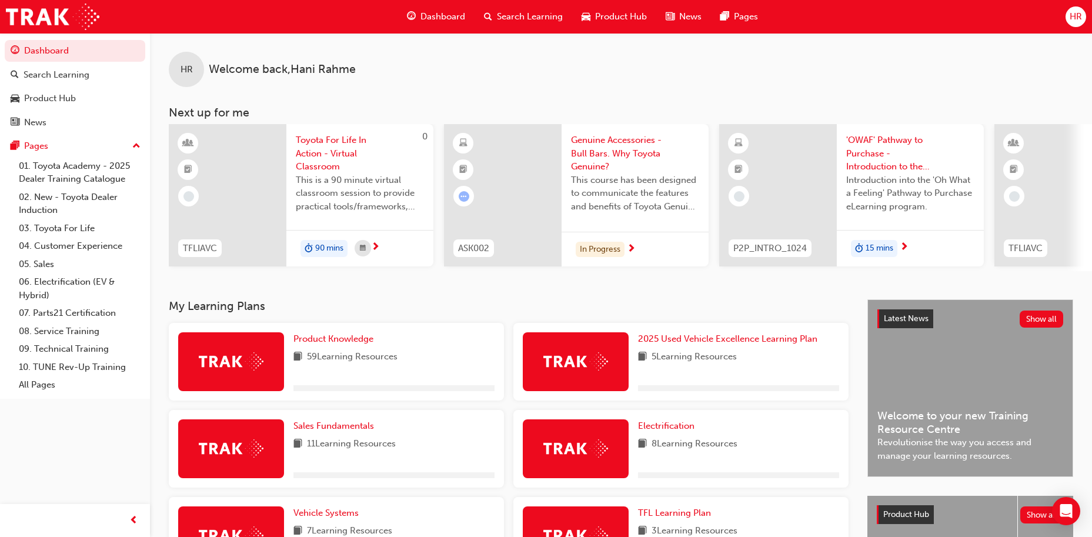
click at [450, 14] on span "Dashboard" at bounding box center [442, 17] width 45 height 14
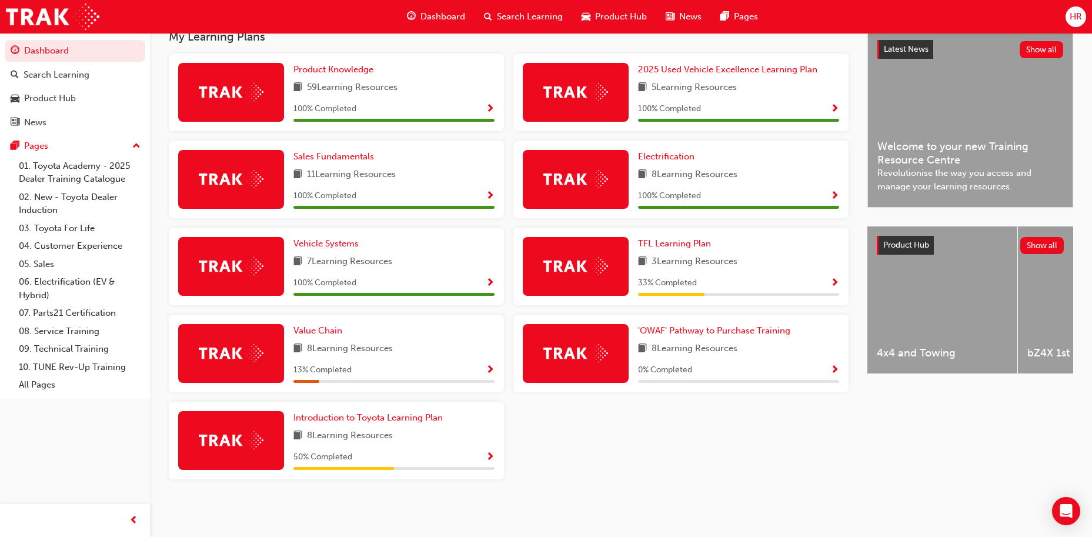
scroll to position [274, 0]
click at [333, 324] on link "Value Chain" at bounding box center [319, 331] width 53 height 14
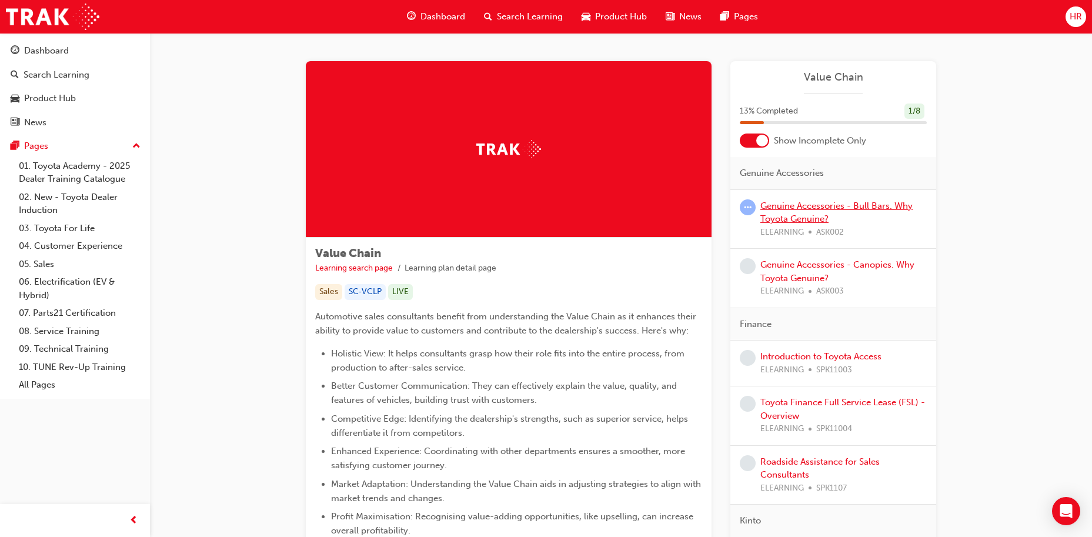
click at [778, 216] on link "Genuine Accessories - Bull Bars. Why Toyota Genuine?" at bounding box center [836, 212] width 152 height 24
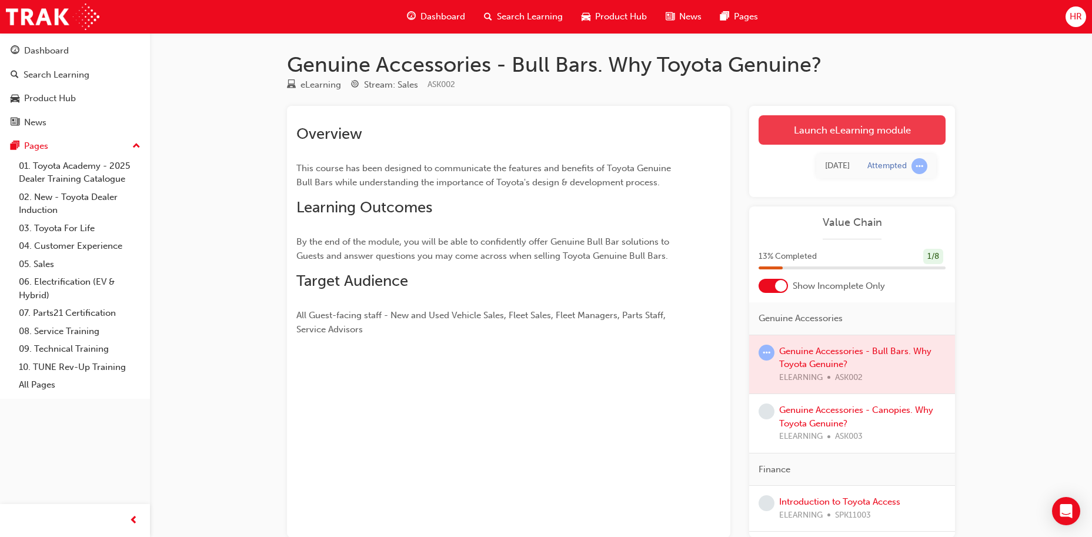
click at [804, 138] on link "Launch eLearning module" at bounding box center [851, 129] width 187 height 29
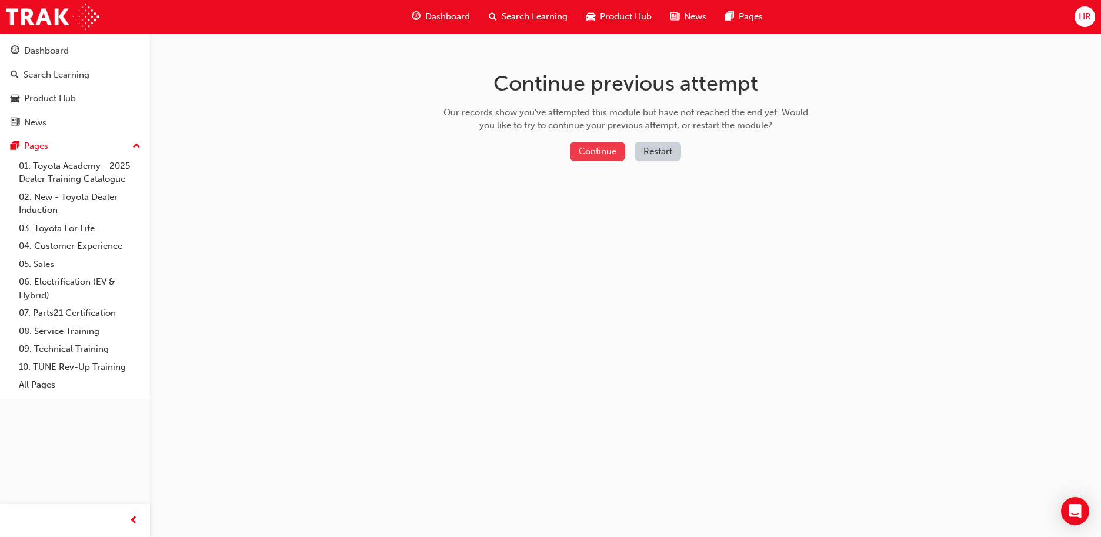
drag, startPoint x: 590, startPoint y: 166, endPoint x: 595, endPoint y: 157, distance: 10.3
click at [595, 157] on div "Continue previous attempt Our records show you've attempted this module but hav…" at bounding box center [625, 118] width 382 height 170
click at [597, 158] on button "Continue" at bounding box center [597, 151] width 55 height 19
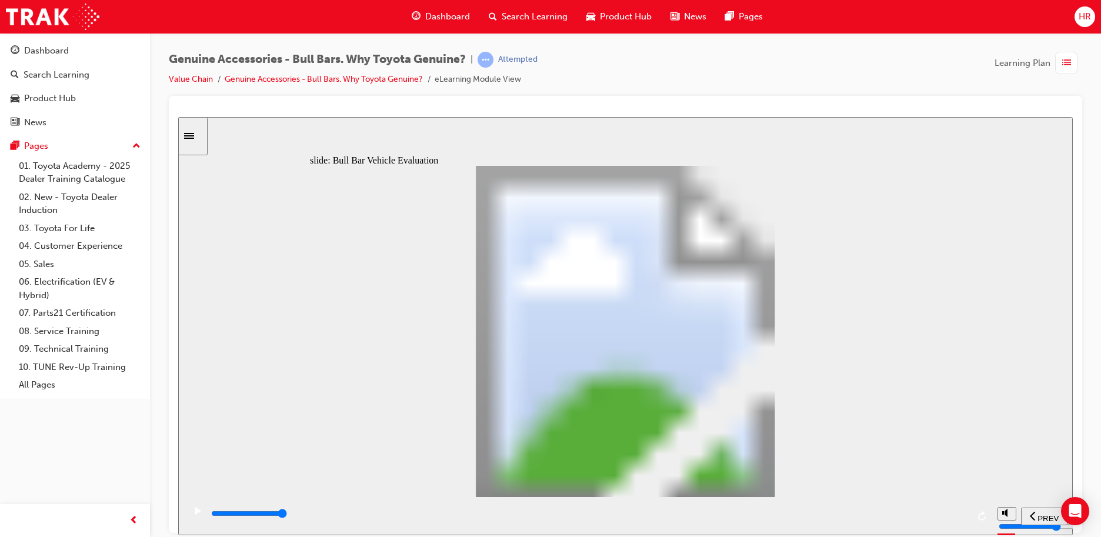
type input "15100"
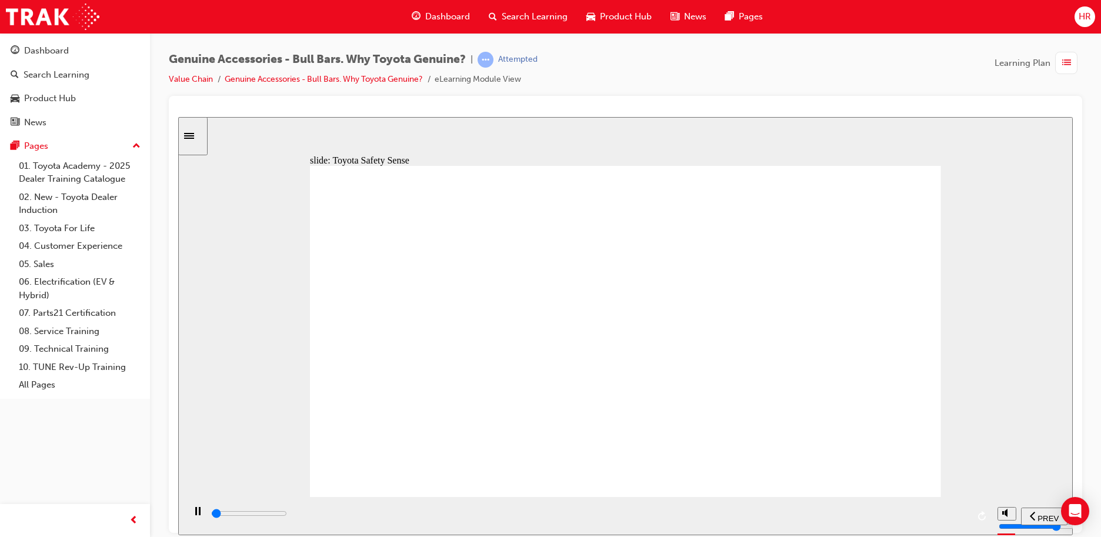
click at [944, 520] on div "playback controls" at bounding box center [589, 513] width 758 height 13
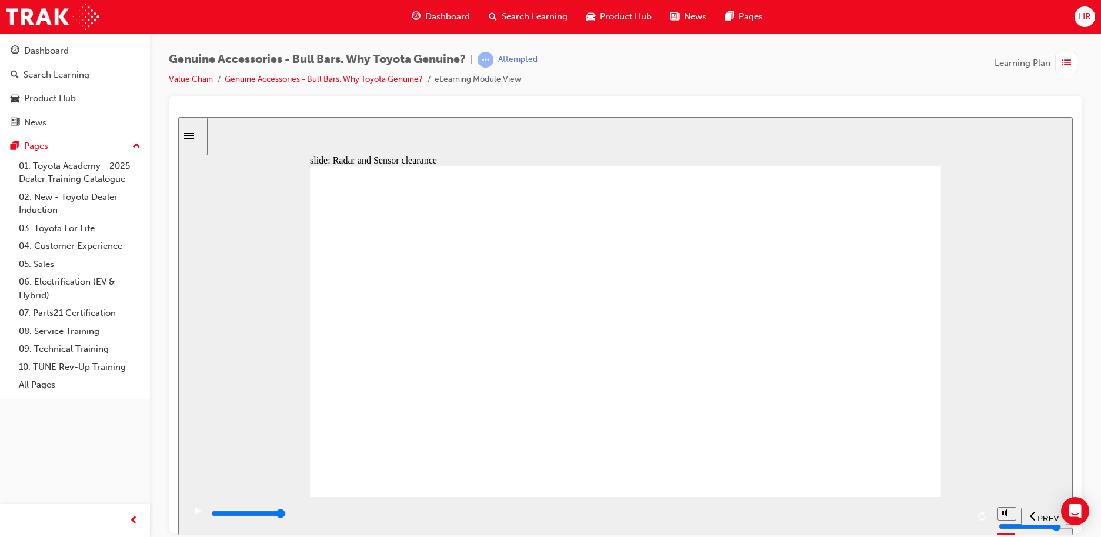
click at [189, 514] on div "play/pause" at bounding box center [198, 516] width 20 height 20
drag, startPoint x: 746, startPoint y: 251, endPoint x: 752, endPoint y: 250, distance: 5.9
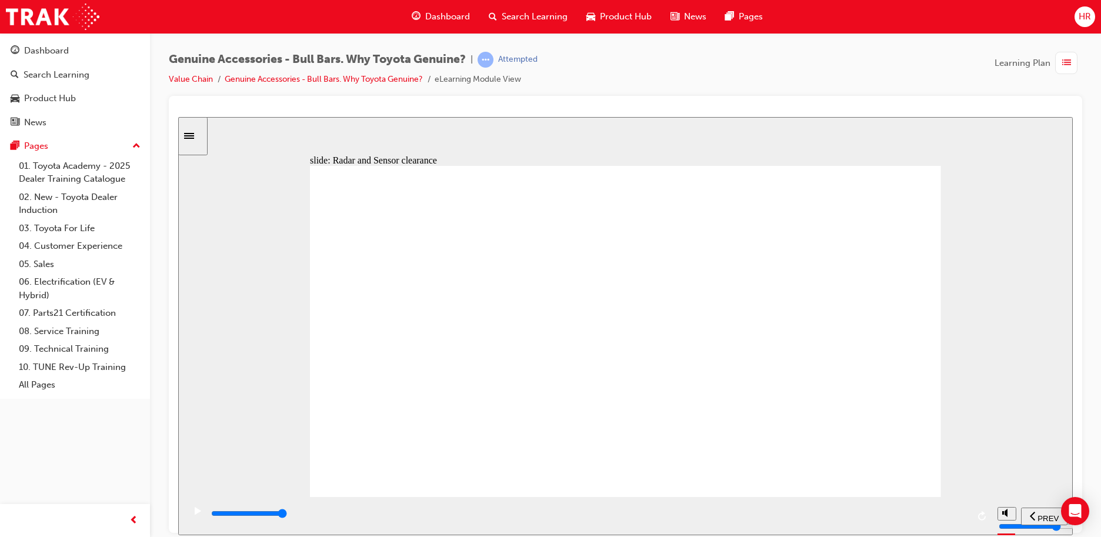
click at [397, 513] on div "playback controls" at bounding box center [589, 513] width 758 height 13
click at [182, 516] on section "PREV NEXT SUBMIT" at bounding box center [625, 515] width 894 height 38
click at [196, 514] on icon "play/pause" at bounding box center [198, 510] width 6 height 8
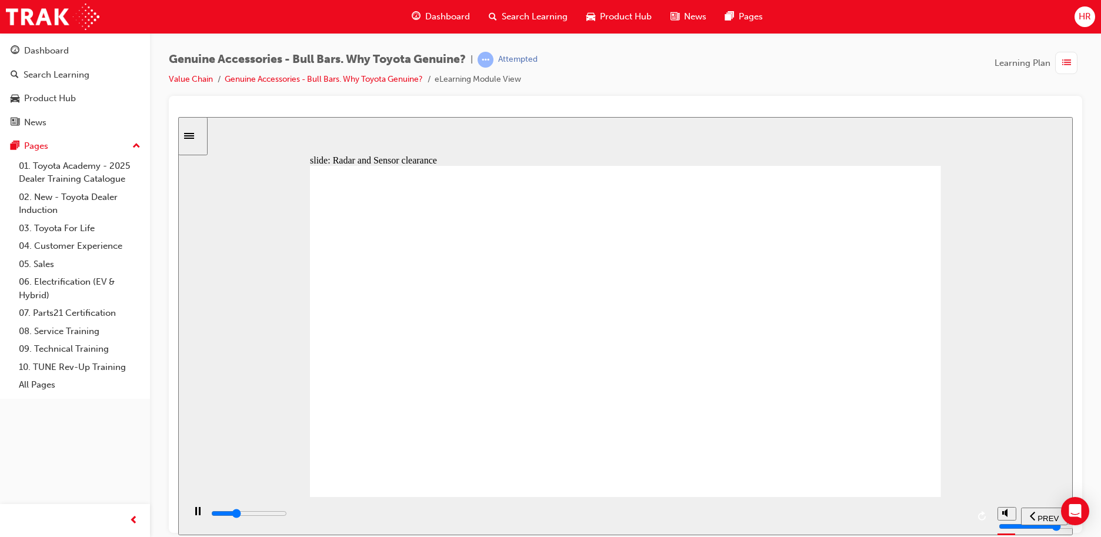
drag, startPoint x: 915, startPoint y: 284, endPoint x: 915, endPoint y: 273, distance: 11.2
click at [948, 517] on div "playback controls" at bounding box center [589, 513] width 758 height 13
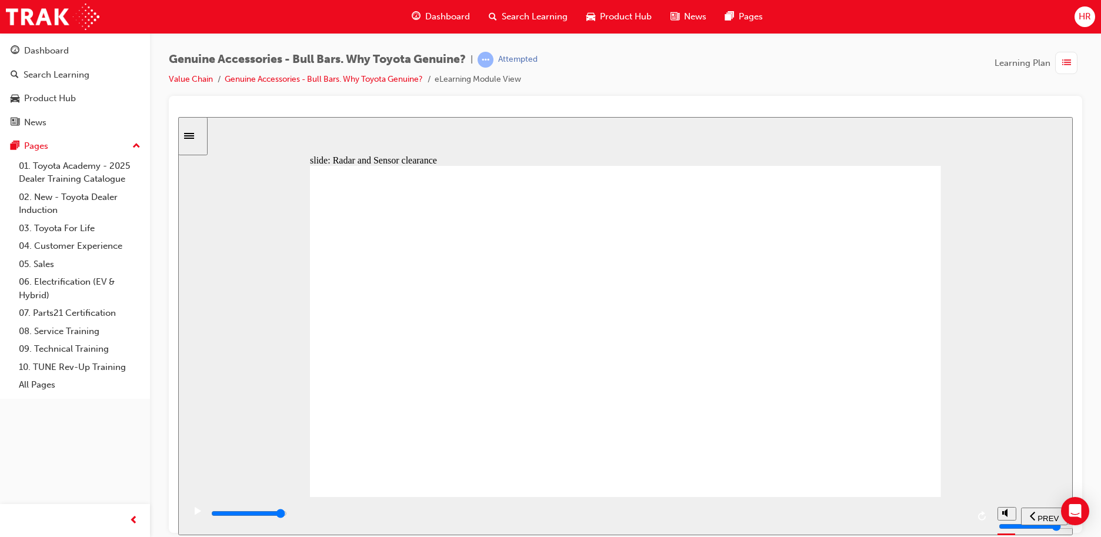
click at [195, 514] on icon "play/pause" at bounding box center [198, 510] width 6 height 8
click at [968, 513] on div "playback controls" at bounding box center [587, 515] width 807 height 38
click at [958, 517] on div "playback controls" at bounding box center [589, 513] width 758 height 13
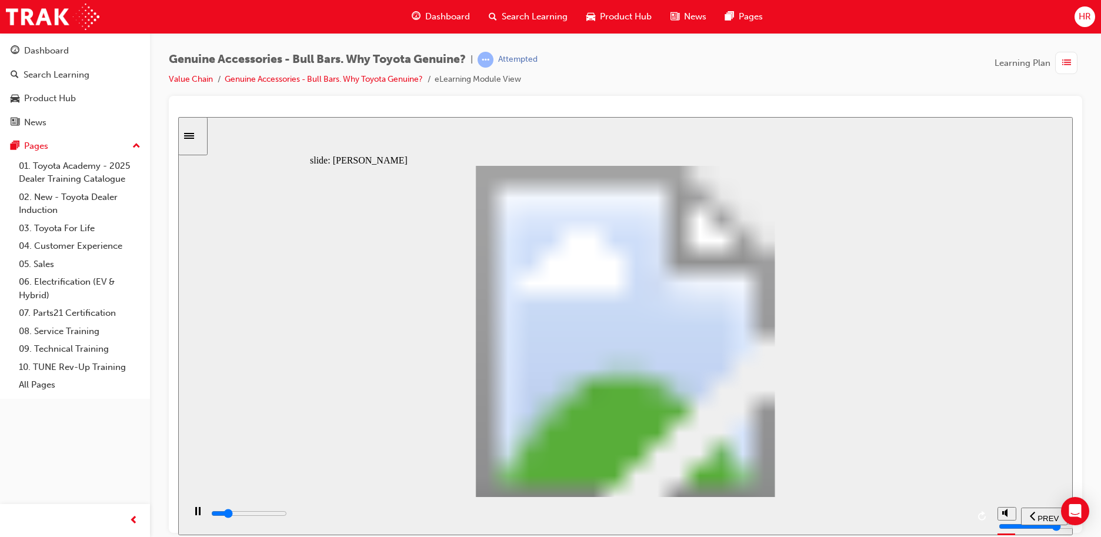
drag, startPoint x: 846, startPoint y: 185, endPoint x: 839, endPoint y: 192, distance: 9.6
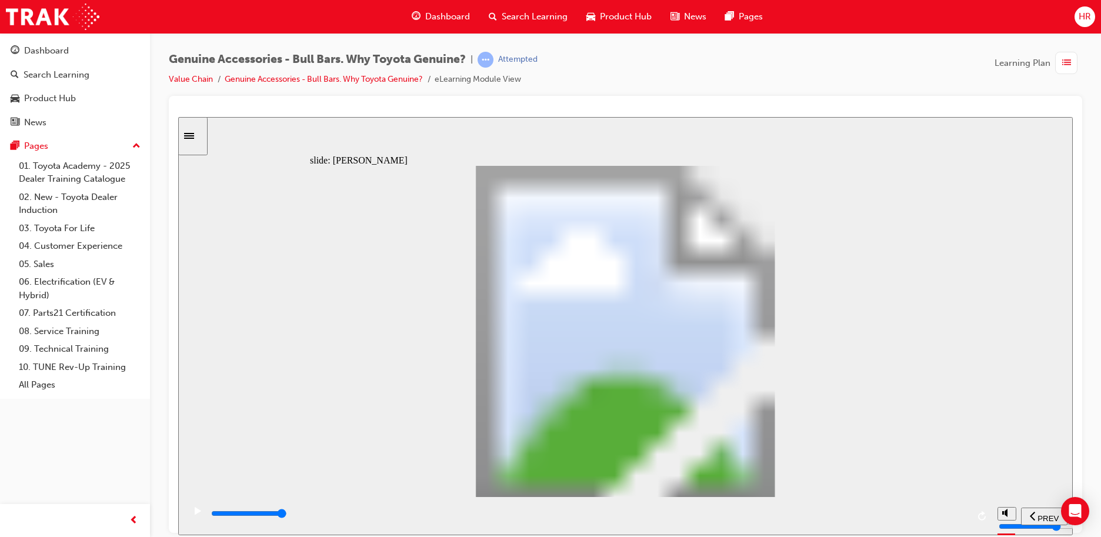
type input "11500"
